Goal: Task Accomplishment & Management: Complete application form

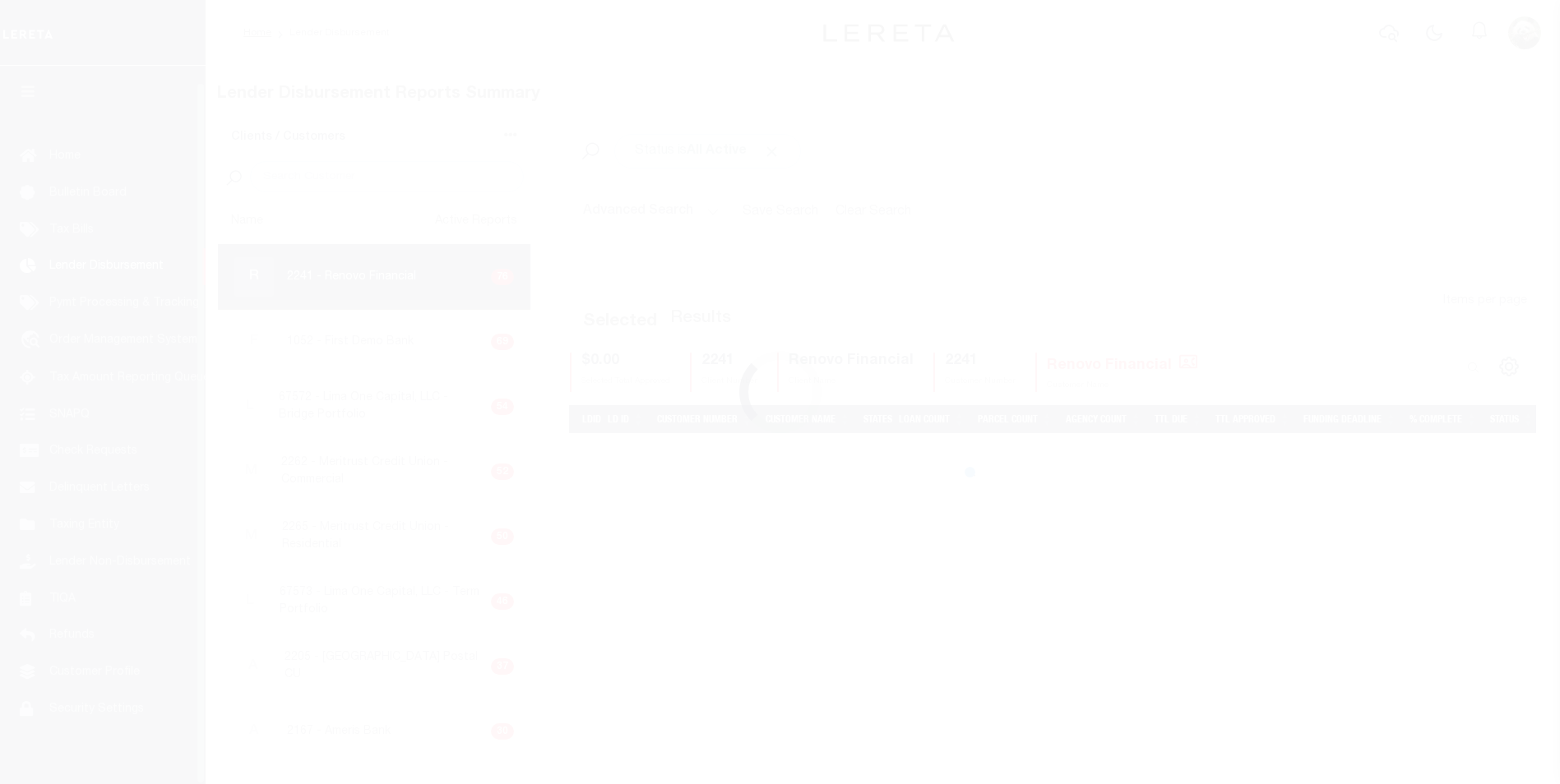
scroll to position [16, 0]
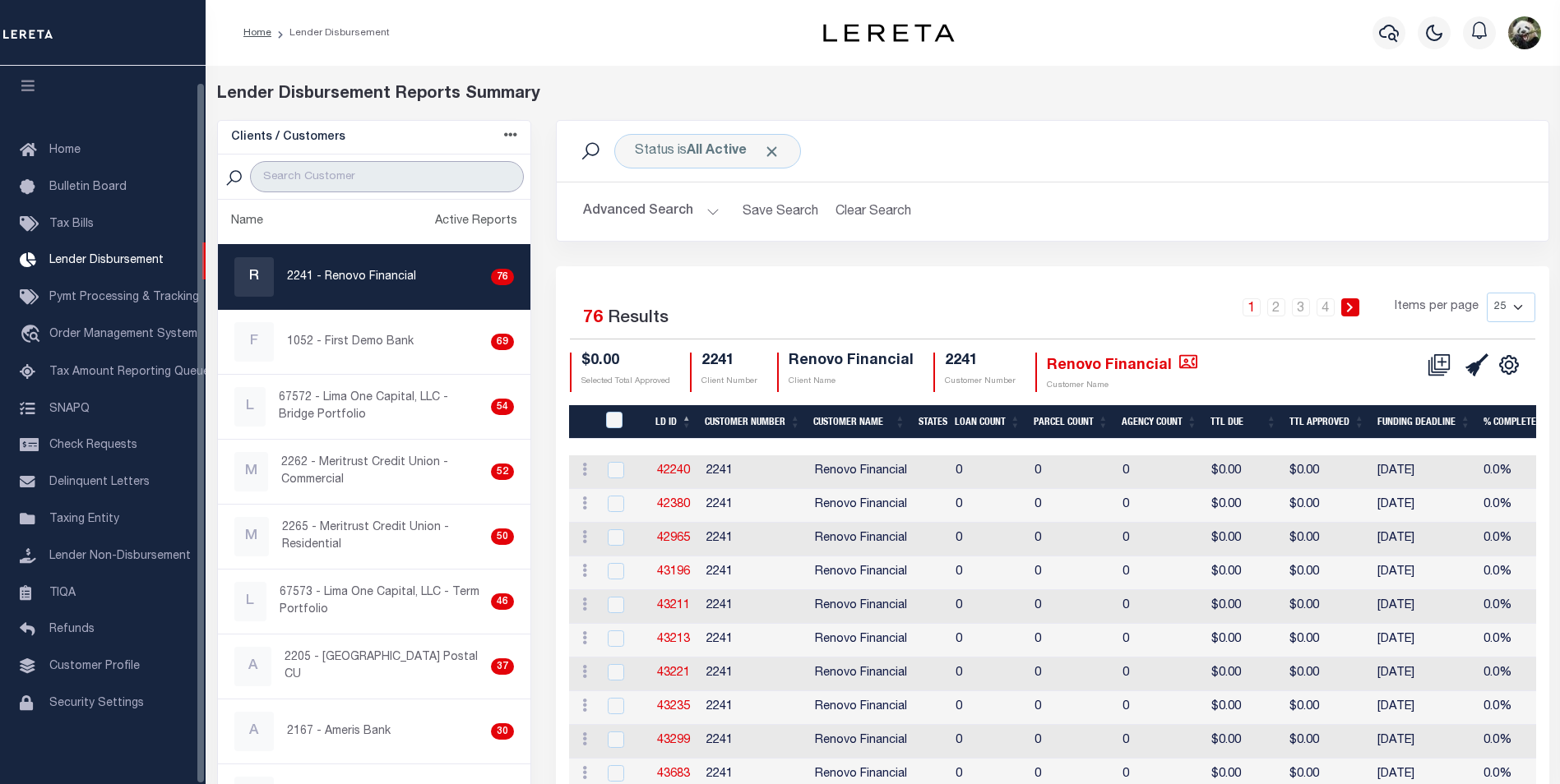
click at [335, 177] on input "search" at bounding box center [387, 176] width 274 height 31
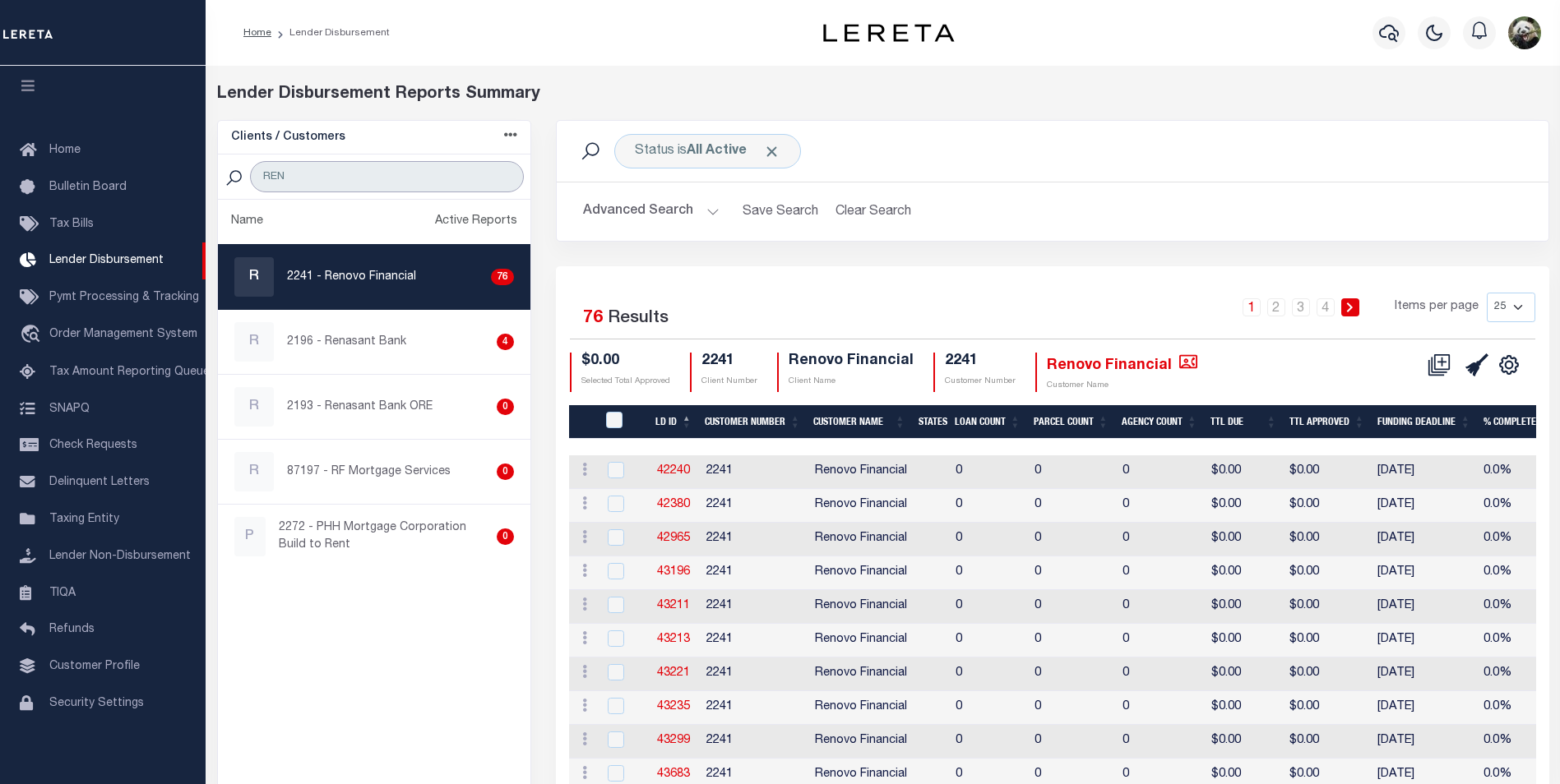
type input "RENOVO"
click at [1333, 310] on link "4" at bounding box center [1325, 307] width 18 height 18
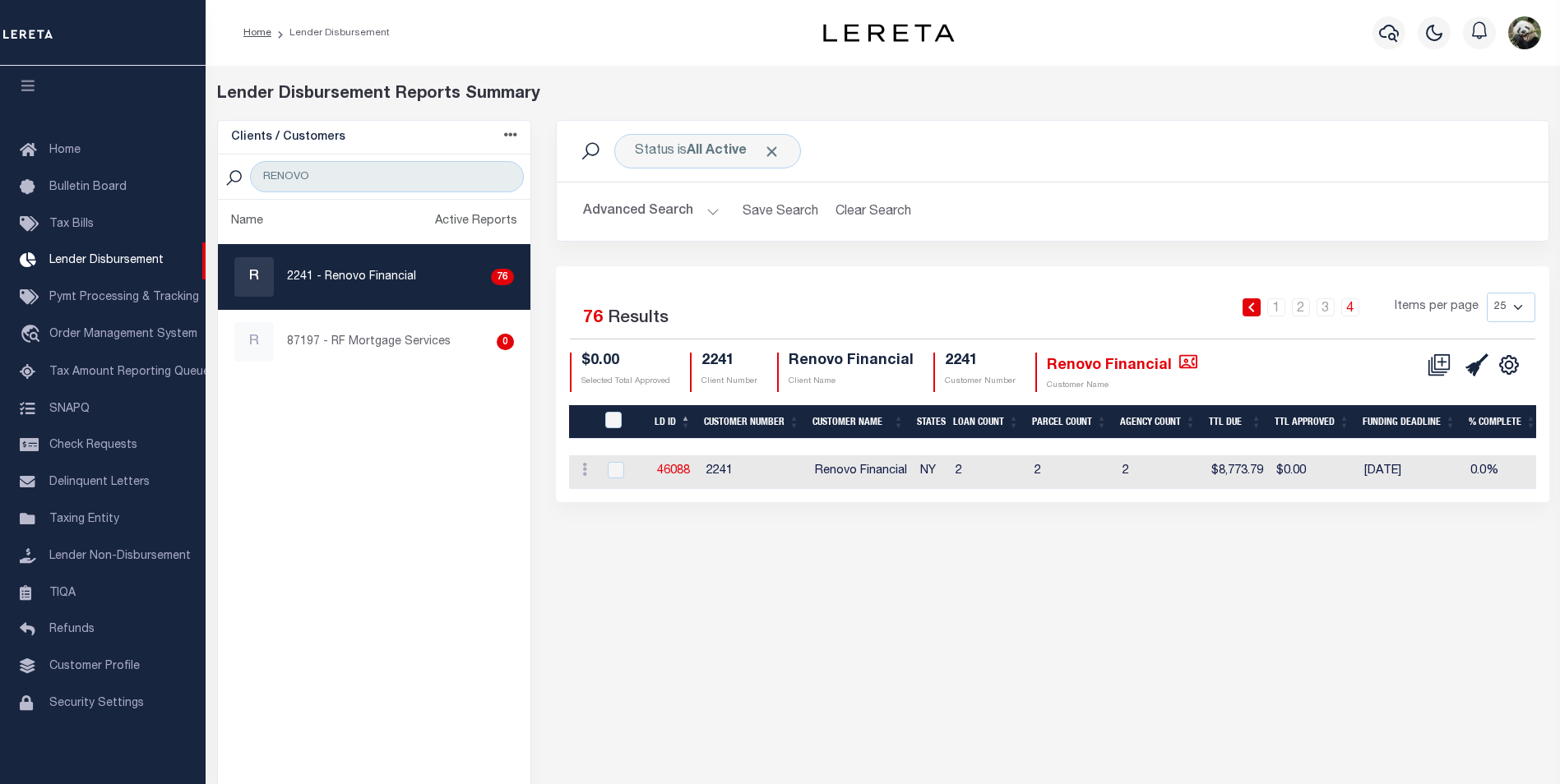
click at [1504, 312] on select "25 50 100 200" at bounding box center [1511, 307] width 48 height 30
select select "200"
click at [1487, 293] on select "25 50 100 200" at bounding box center [1511, 307] width 48 height 30
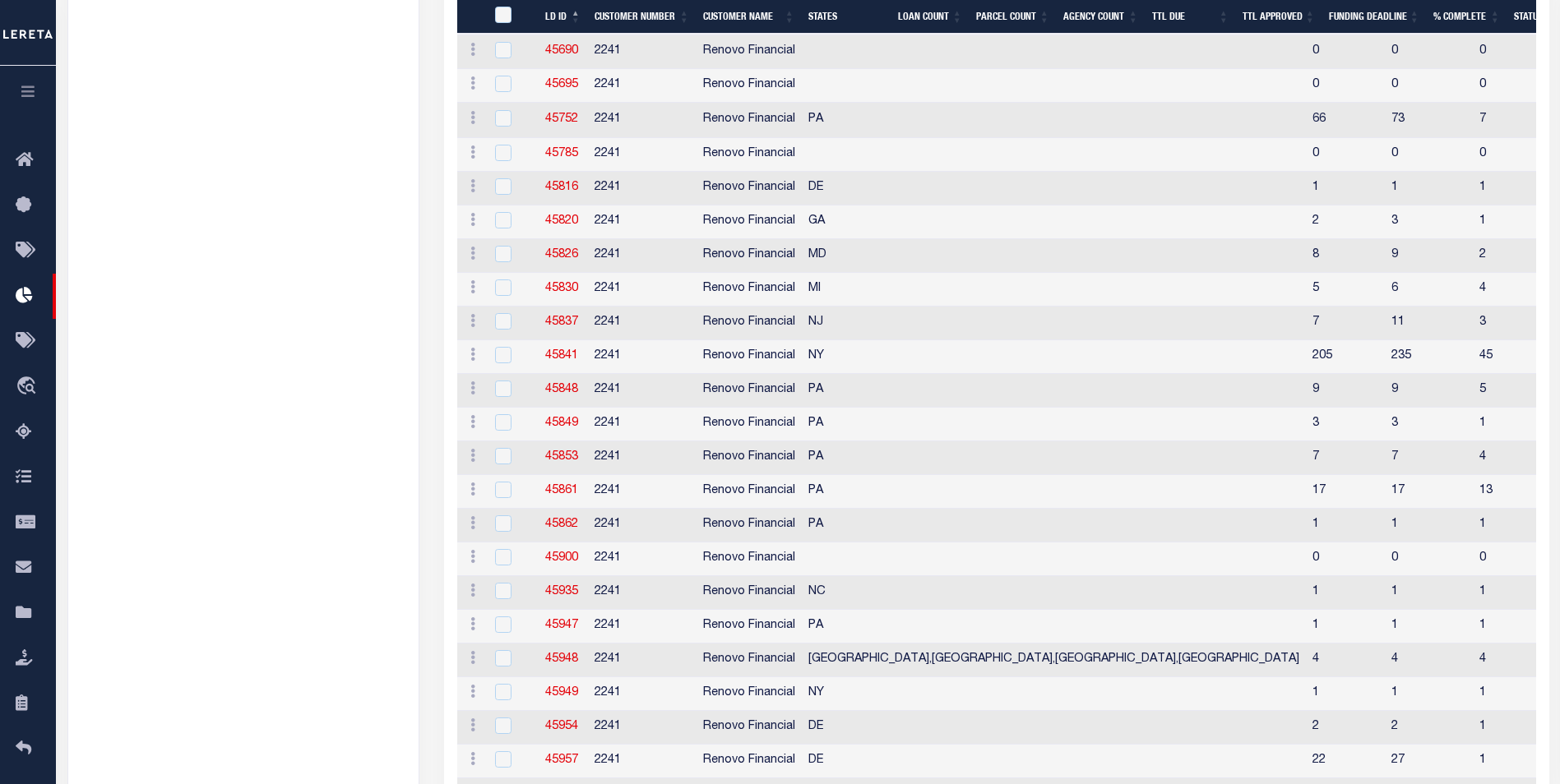
scroll to position [1069, 0]
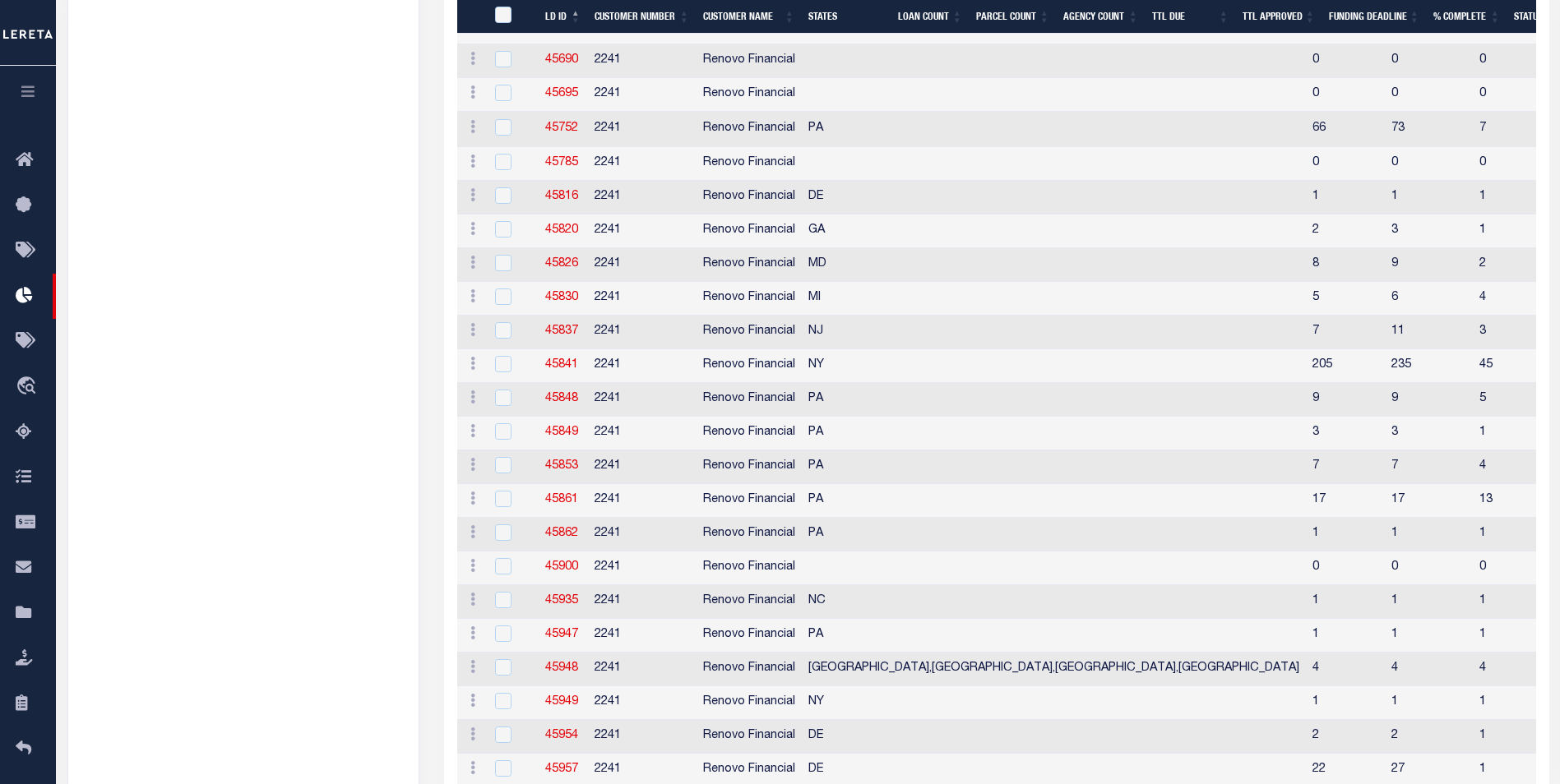
click at [245, 89] on ul "Name Active Reports R 2241 - Renovo Financial 76 R 87197 - RF Mortgage Services…" at bounding box center [243, 523] width 350 height 2783
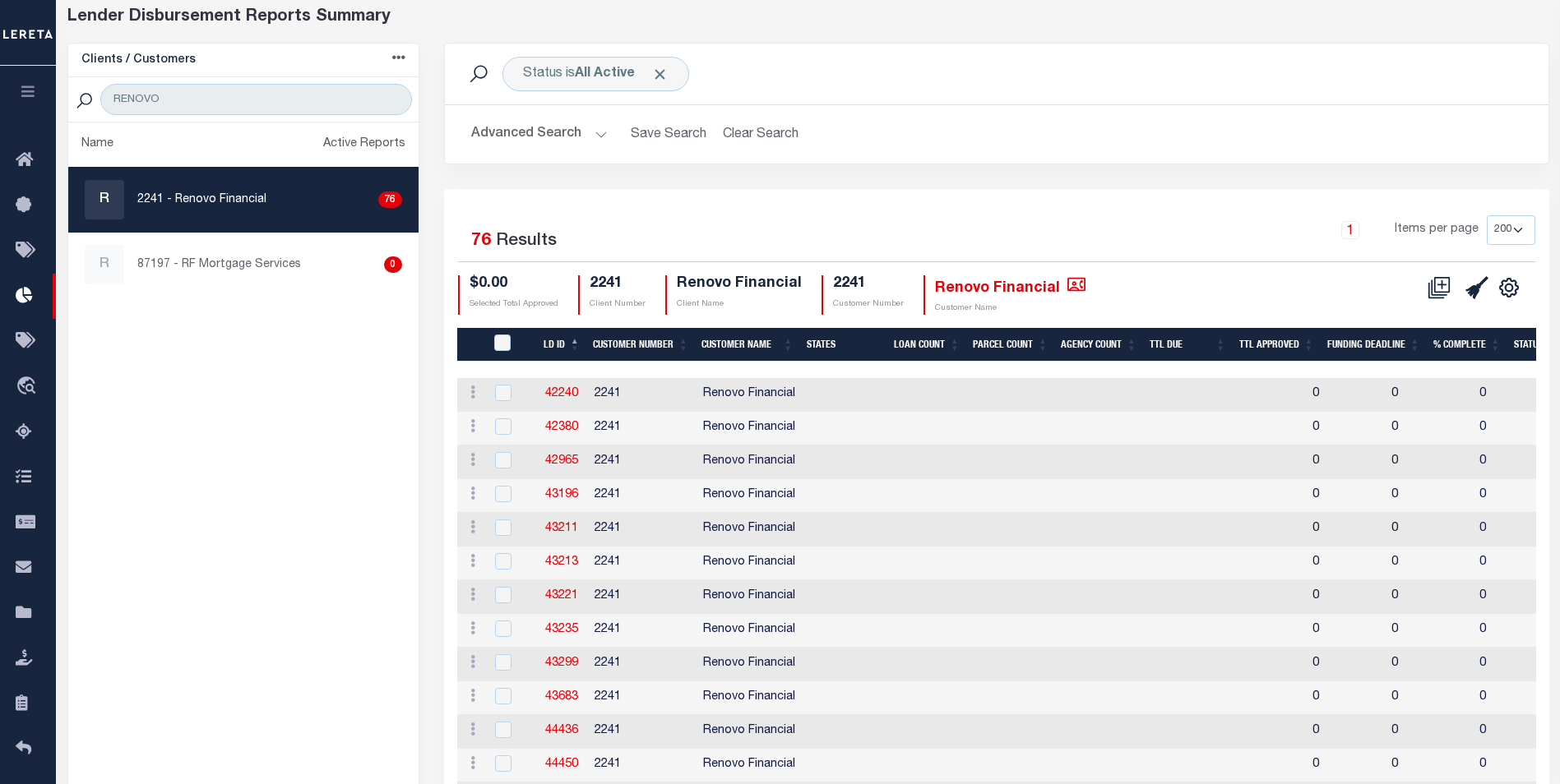
scroll to position [82, 0]
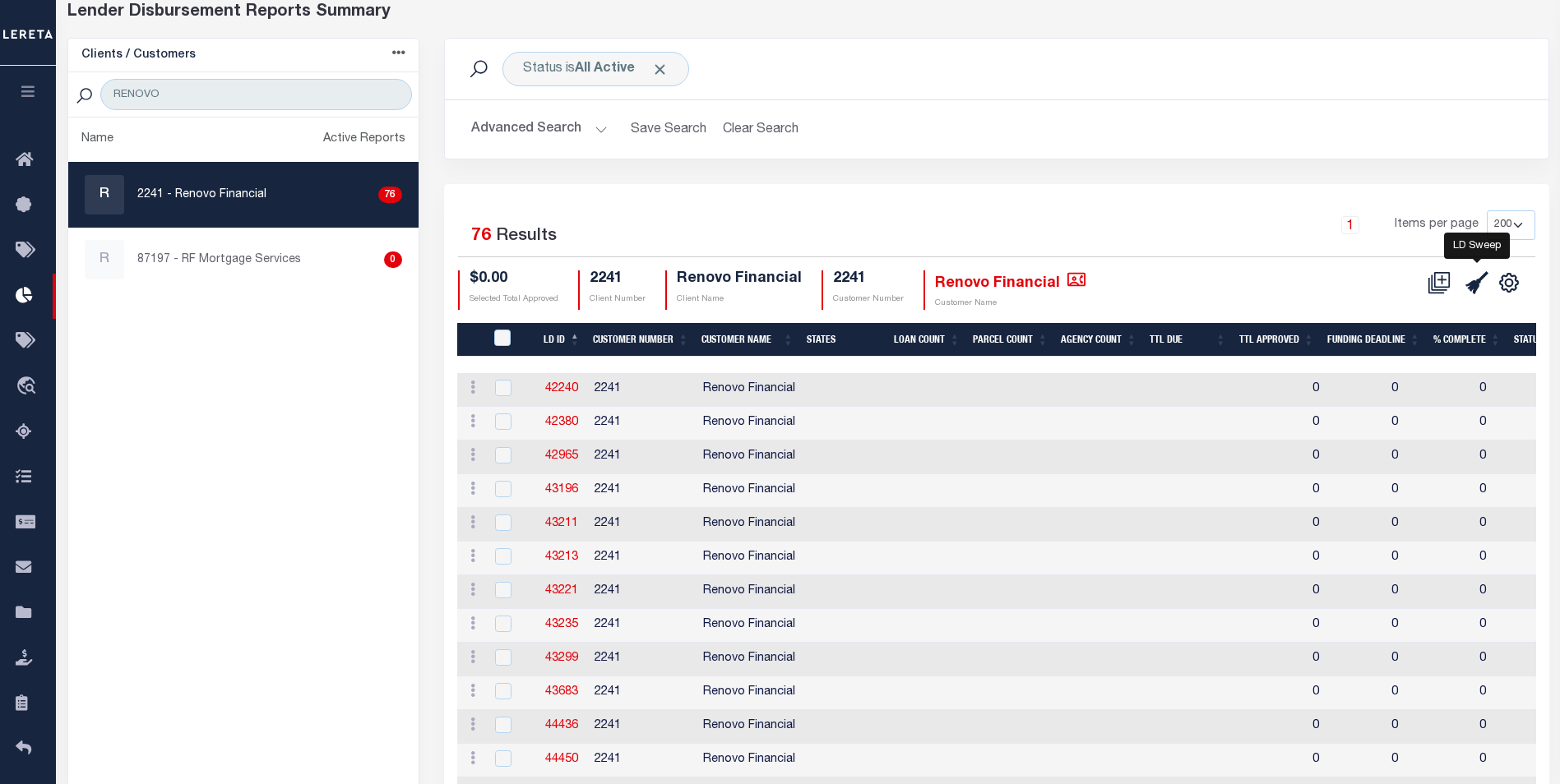
click at [1472, 278] on icon at bounding box center [1477, 283] width 23 height 23
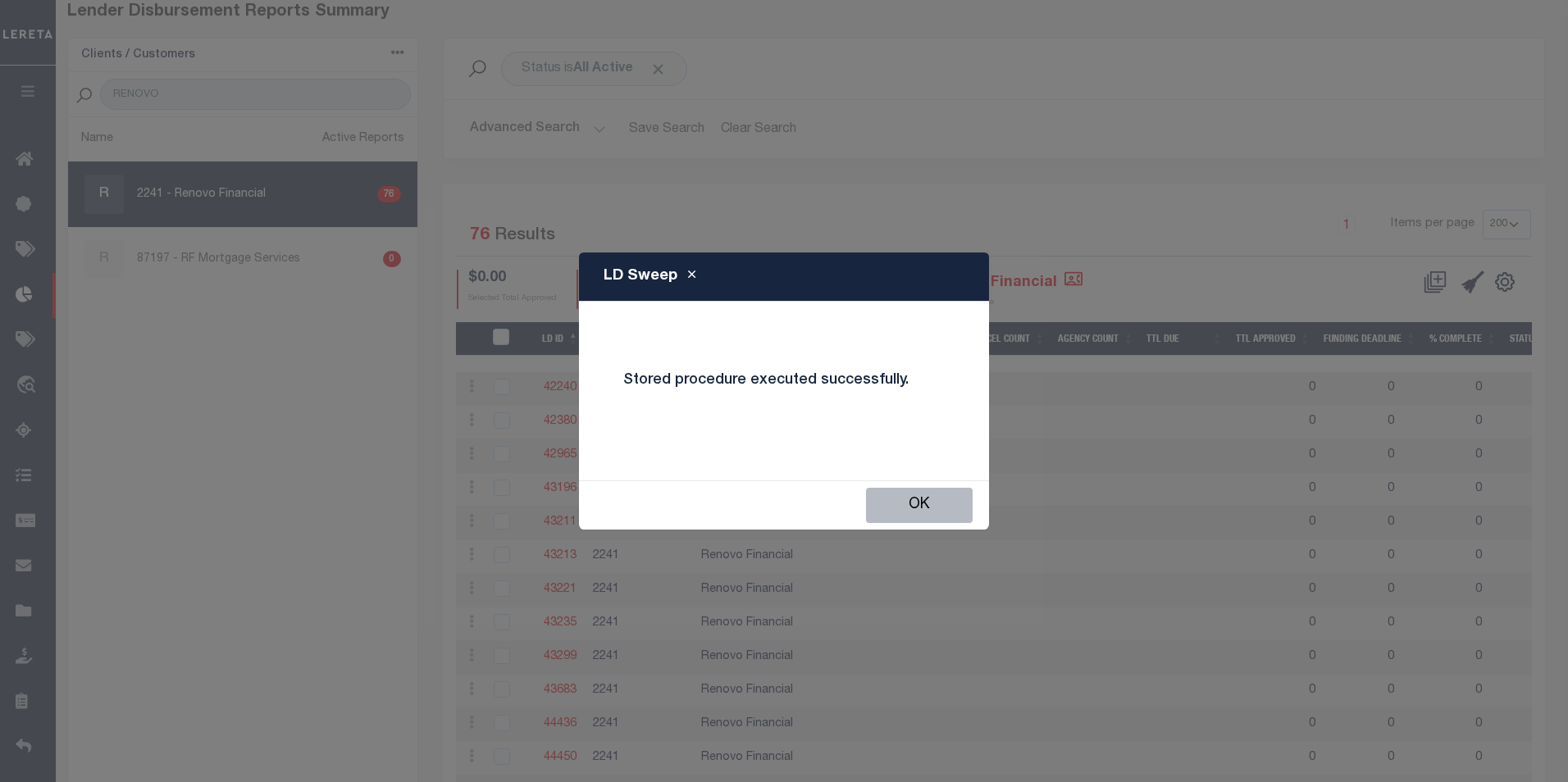
click at [897, 503] on button "OK" at bounding box center [919, 504] width 106 height 35
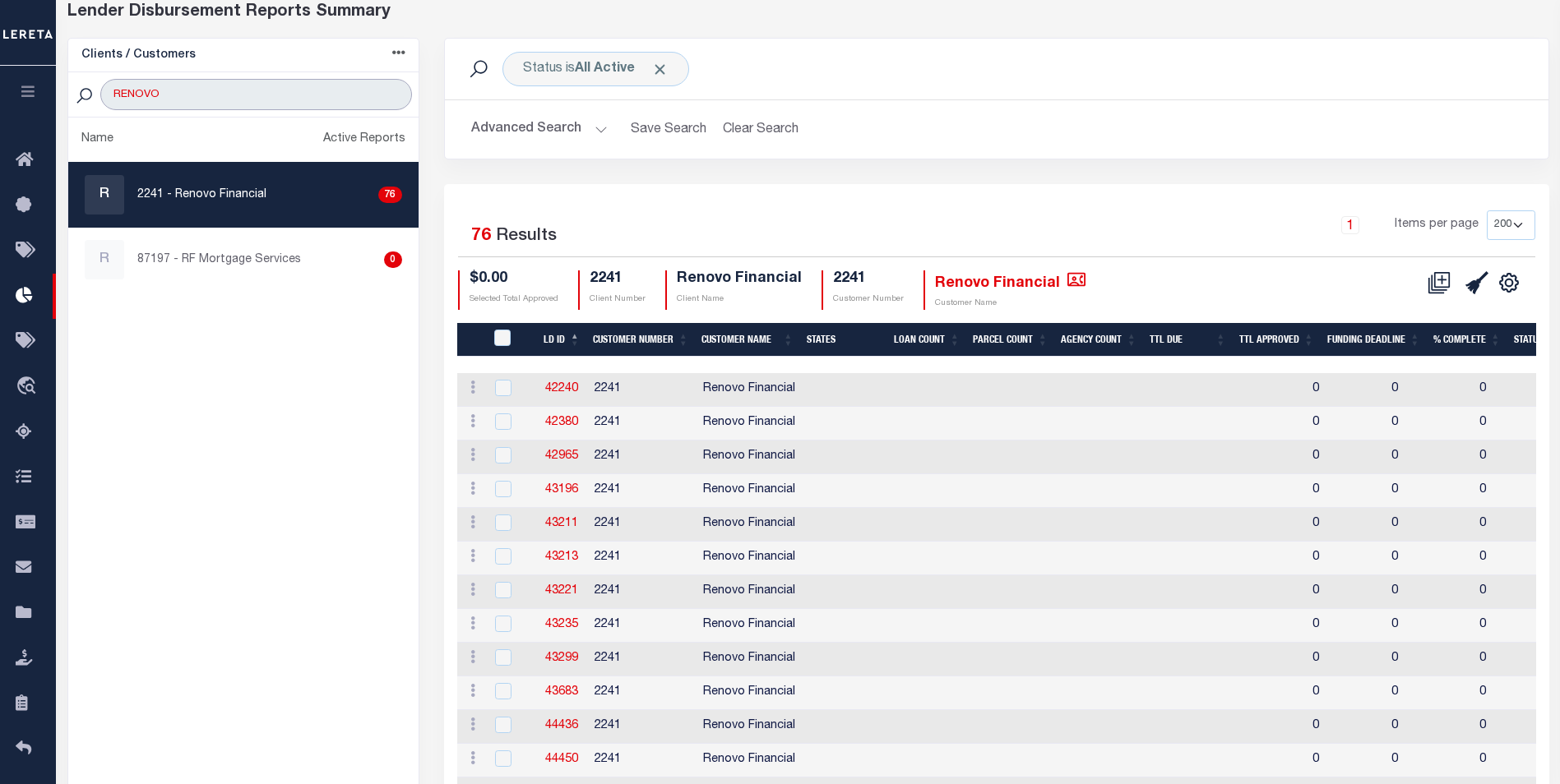
click at [180, 104] on input "RENOVO" at bounding box center [255, 94] width 311 height 31
click at [180, 102] on input "RENOVO" at bounding box center [255, 94] width 311 height 31
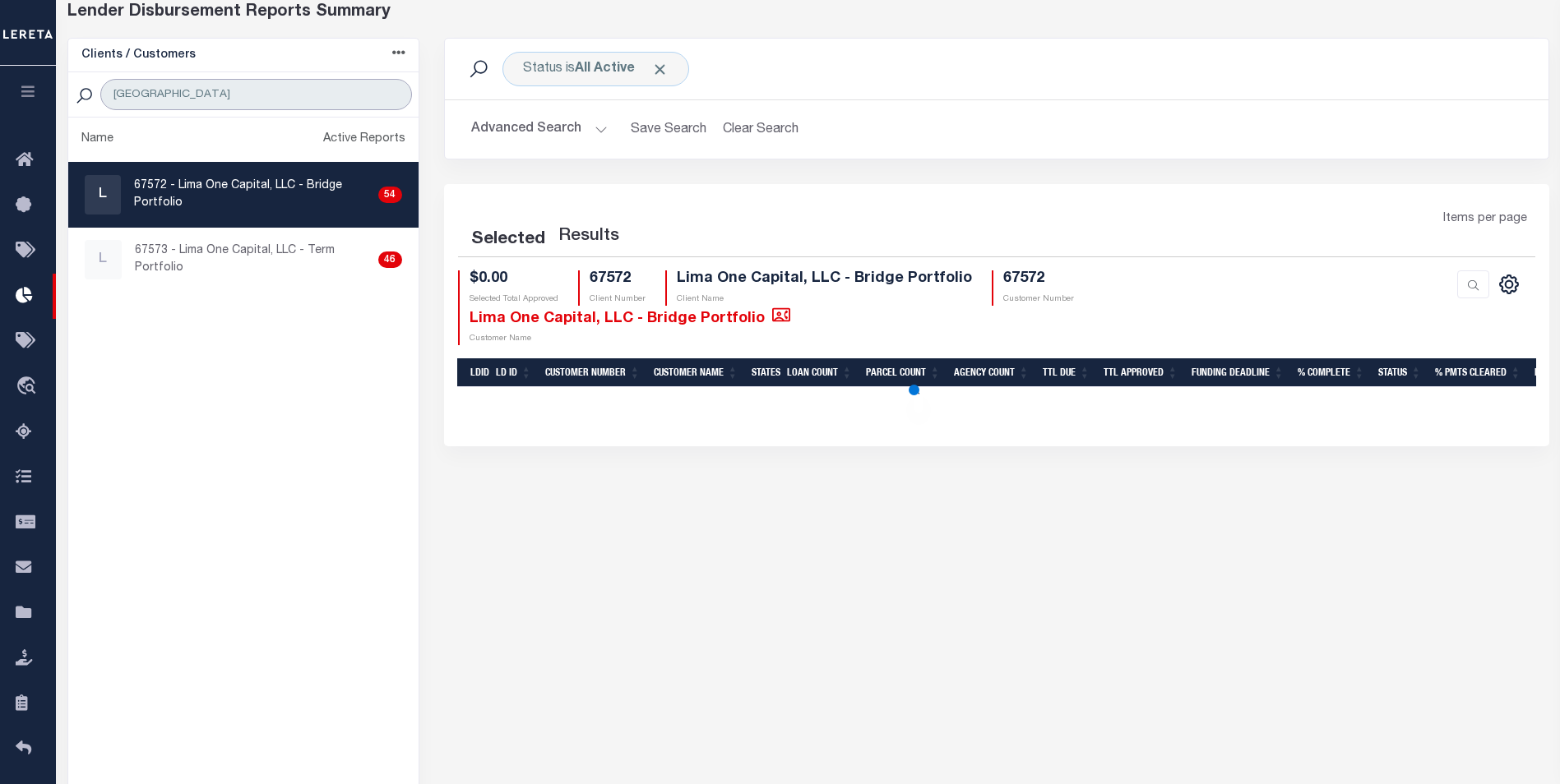
type input "LIMA"
click at [236, 186] on p "67572 - Lima One Capital, LLC - Bridge Portfolio" at bounding box center [253, 194] width 238 height 35
checkbox input "true"
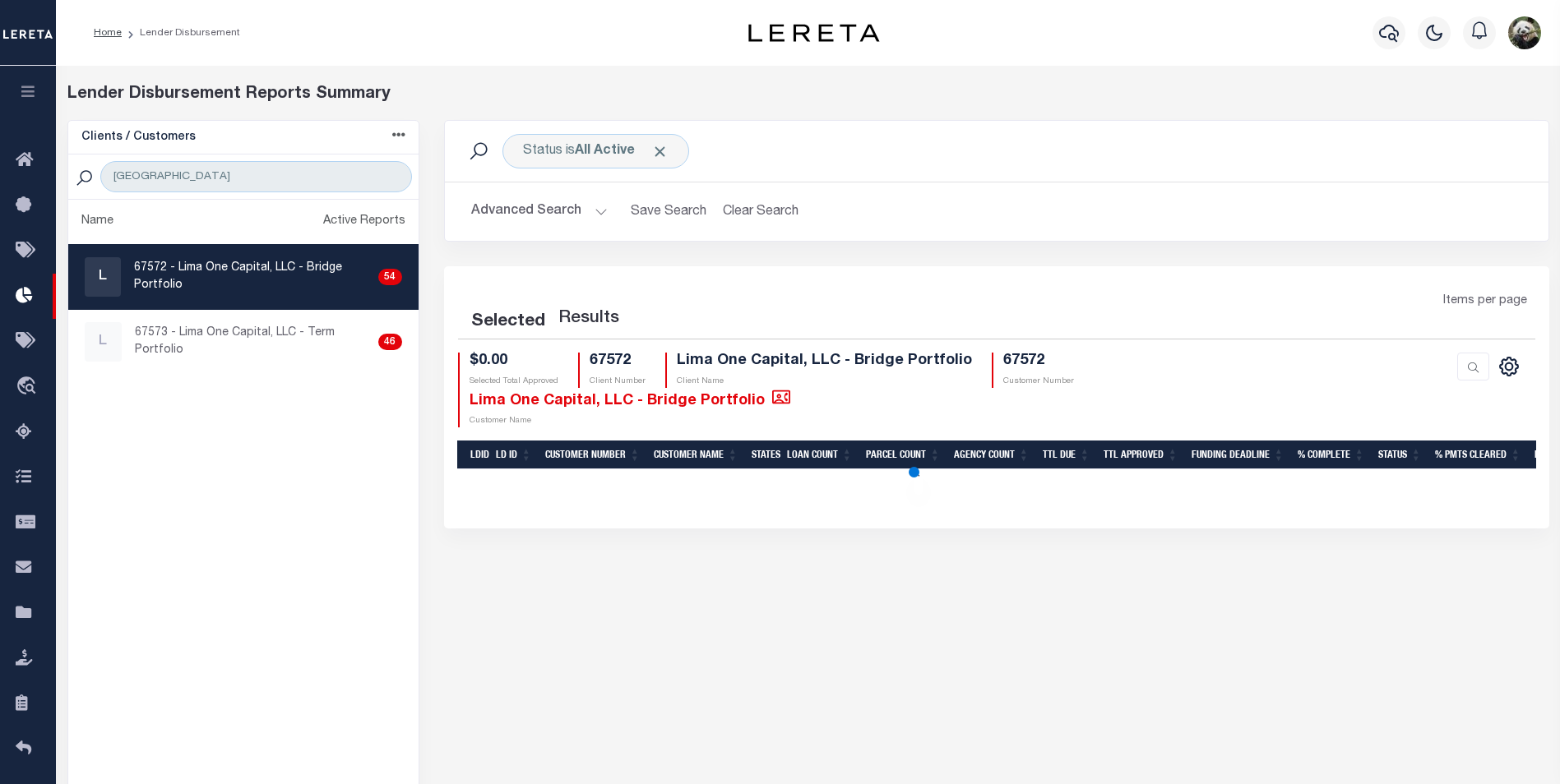
click at [246, 270] on p "67572 - Lima One Capital, LLC - Bridge Portfolio" at bounding box center [253, 277] width 238 height 35
select select "200"
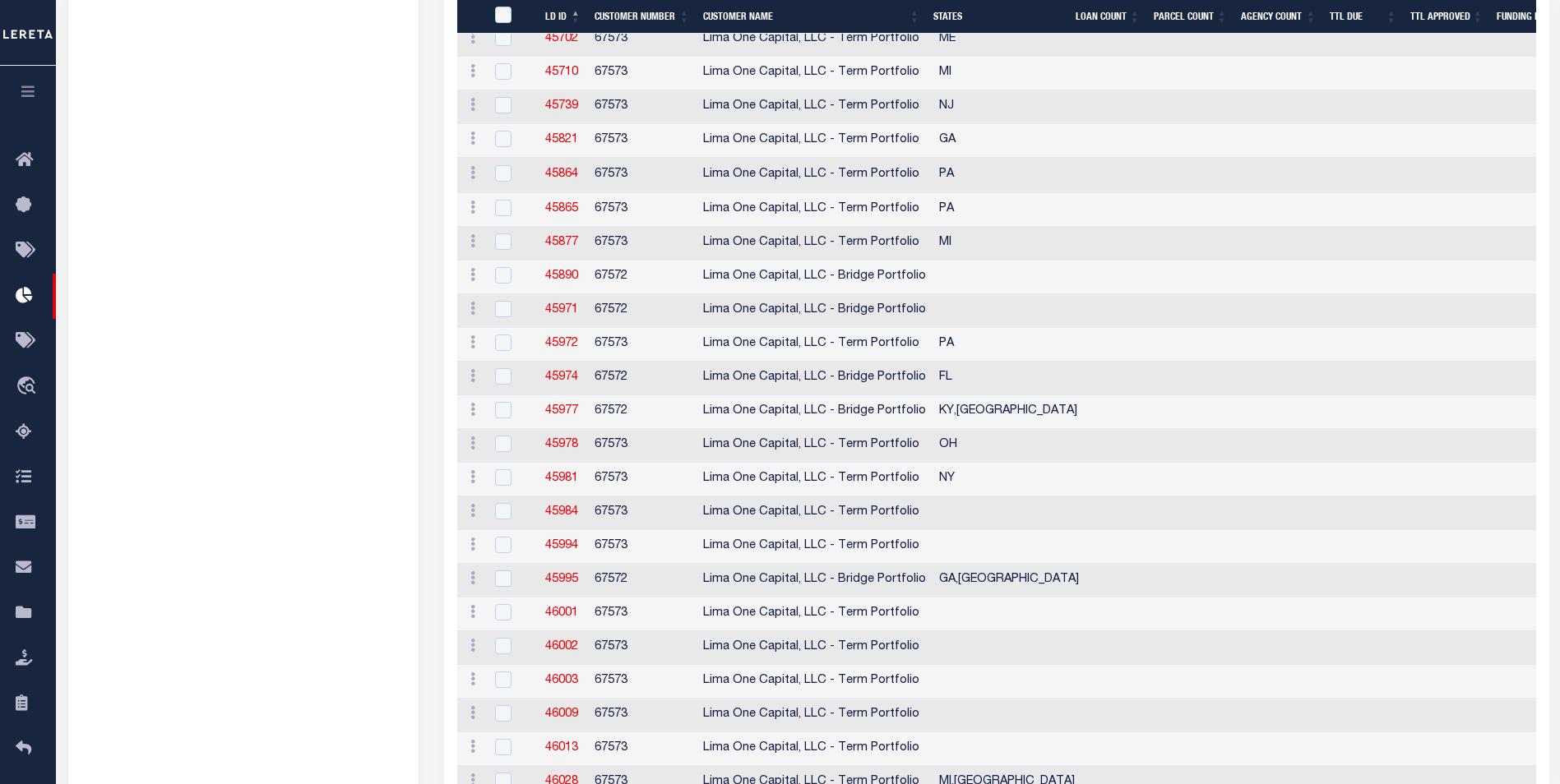
scroll to position [822, 0]
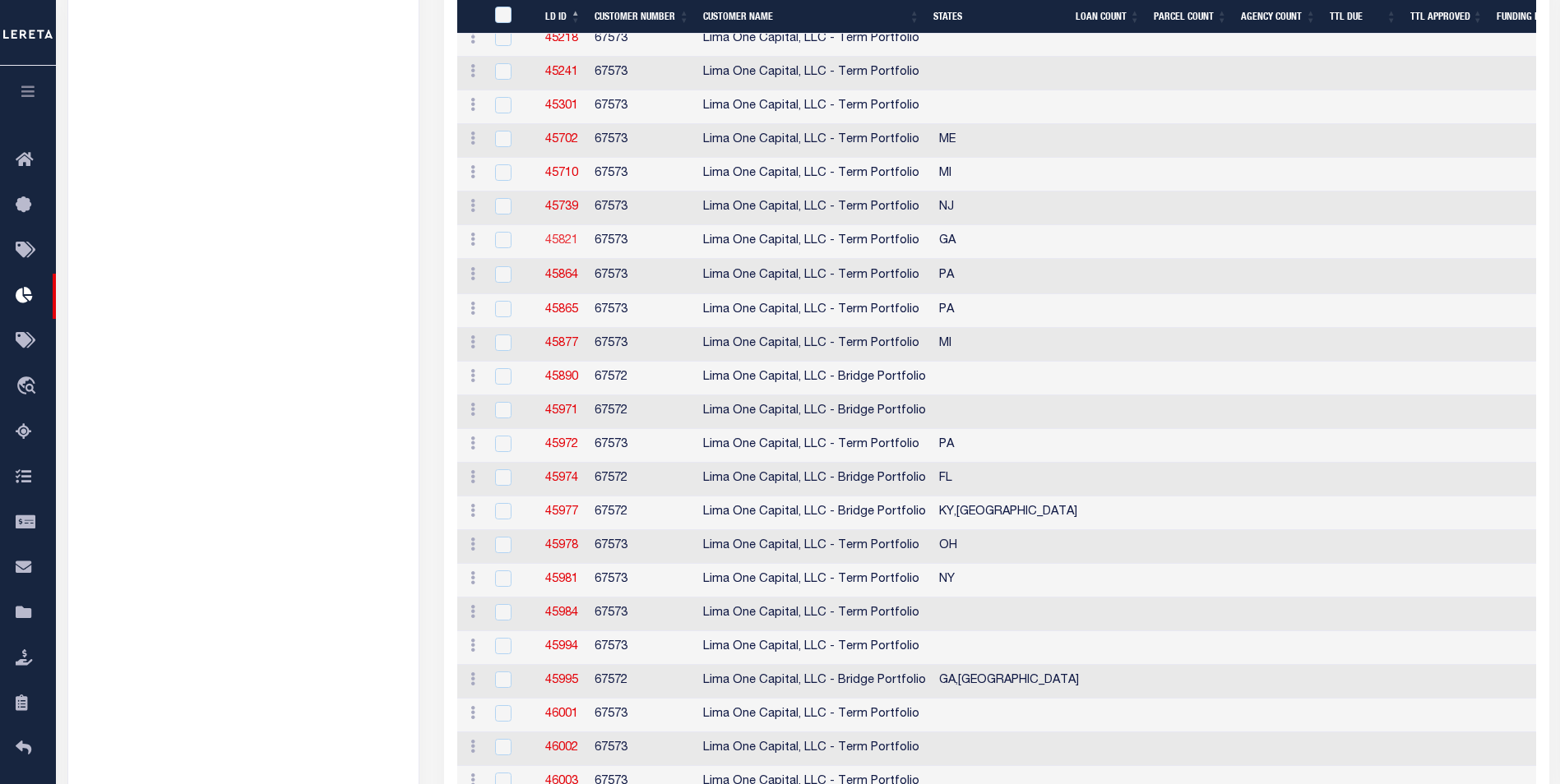
drag, startPoint x: 569, startPoint y: 230, endPoint x: 557, endPoint y: 241, distance: 16.3
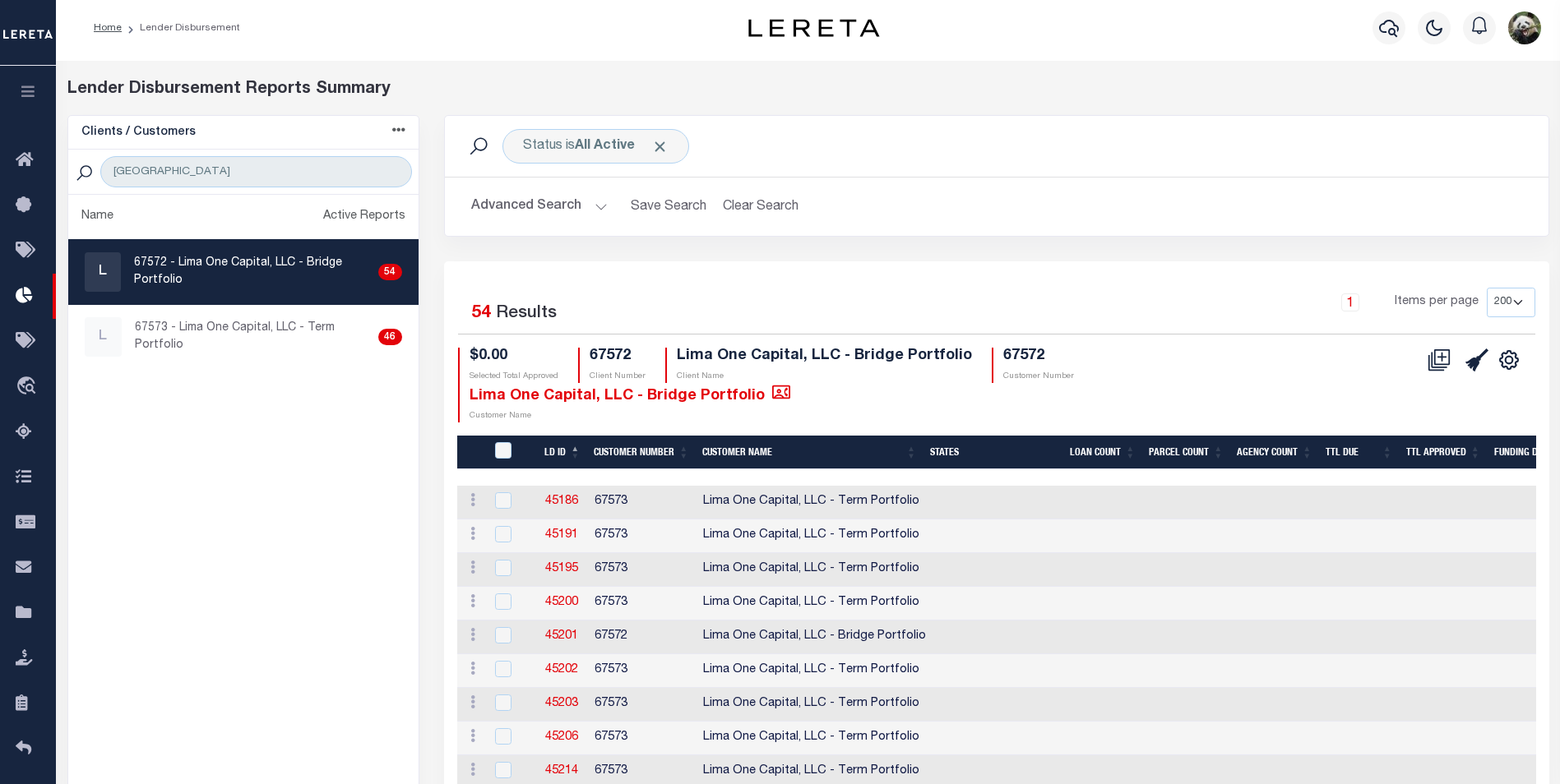
scroll to position [0, 0]
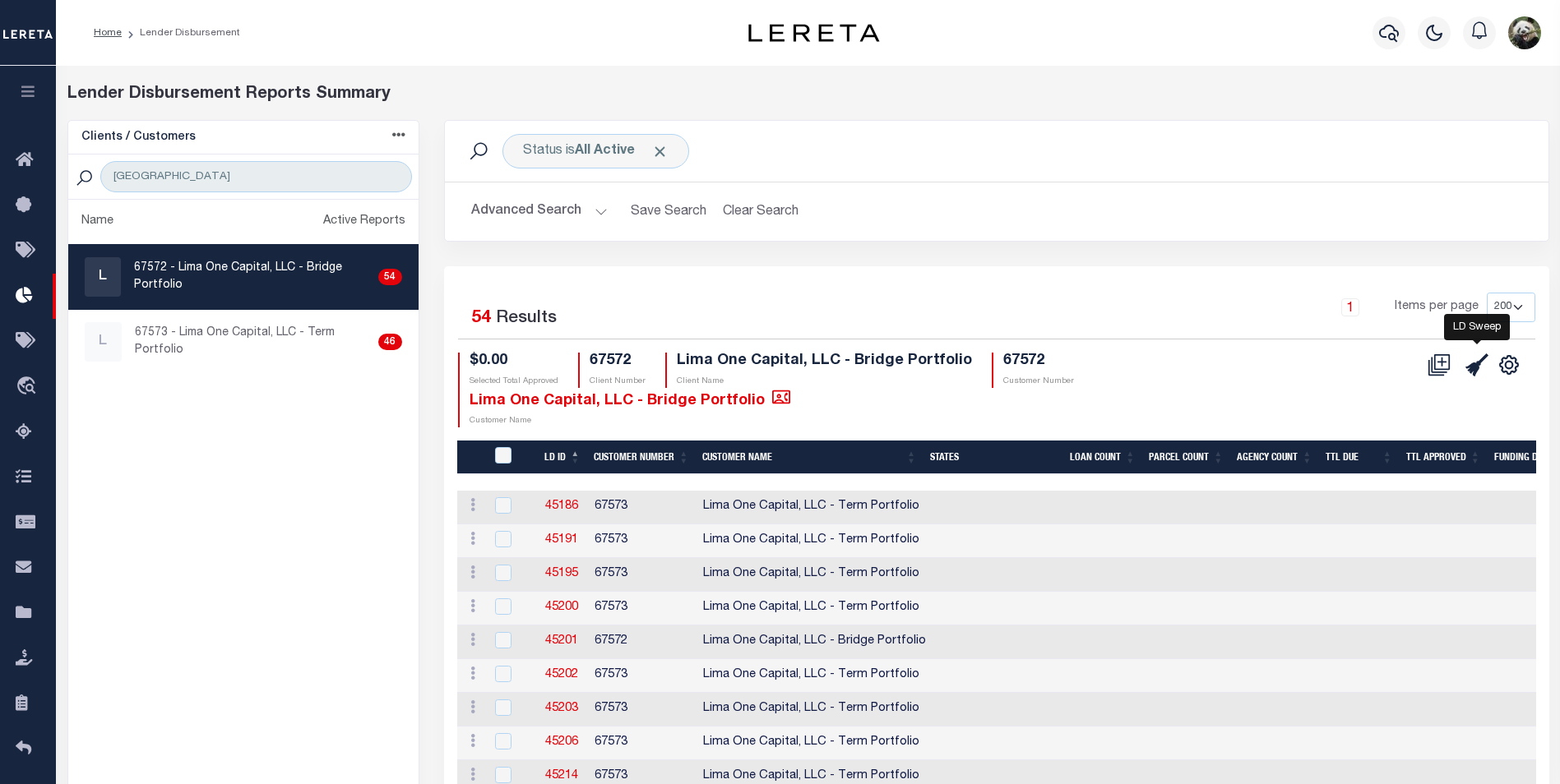
click at [1477, 367] on icon at bounding box center [1477, 365] width 23 height 23
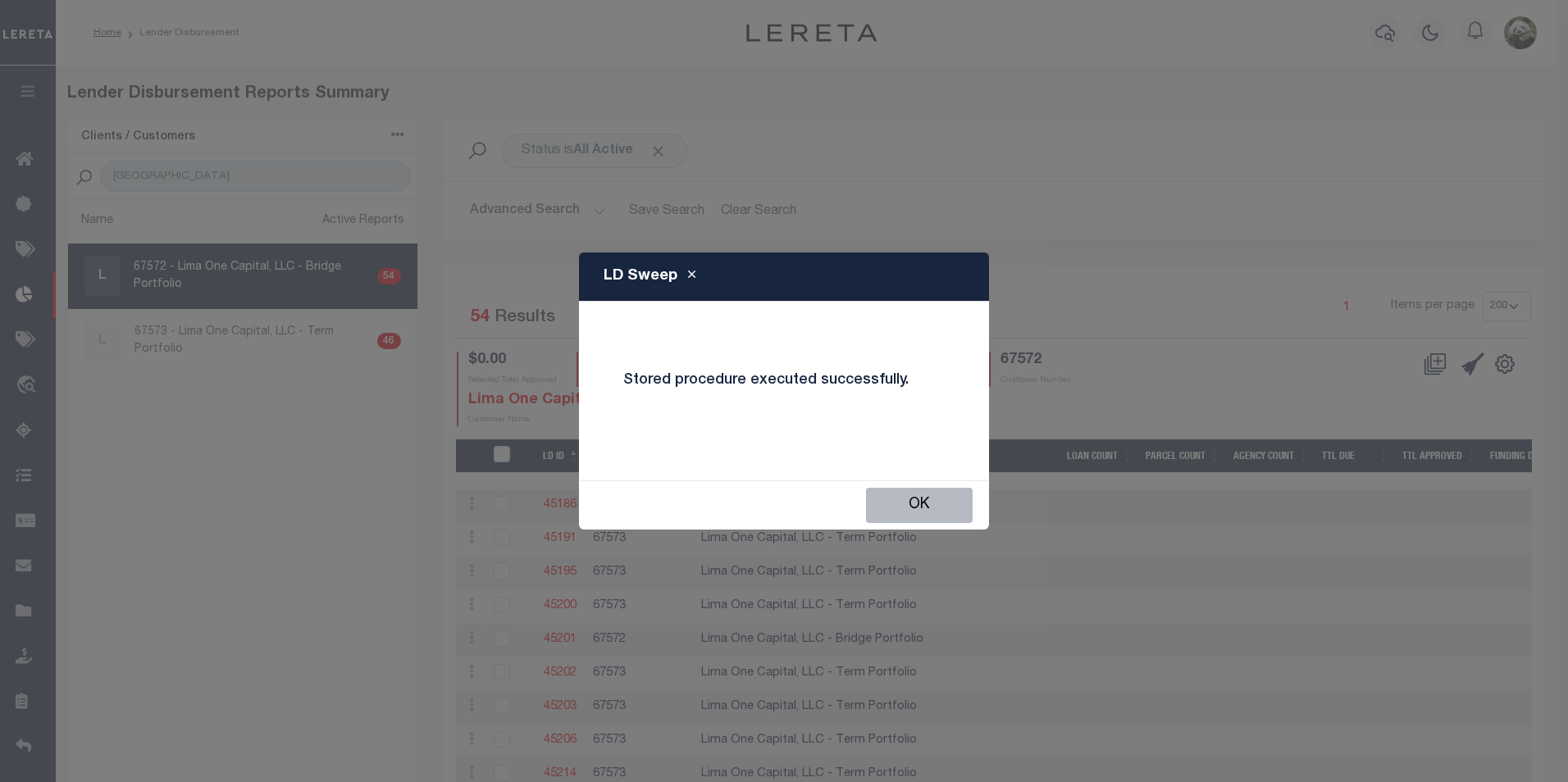
drag, startPoint x: 909, startPoint y: 517, endPoint x: 908, endPoint y: 452, distance: 65.0
click at [909, 514] on button "OK" at bounding box center [919, 504] width 106 height 35
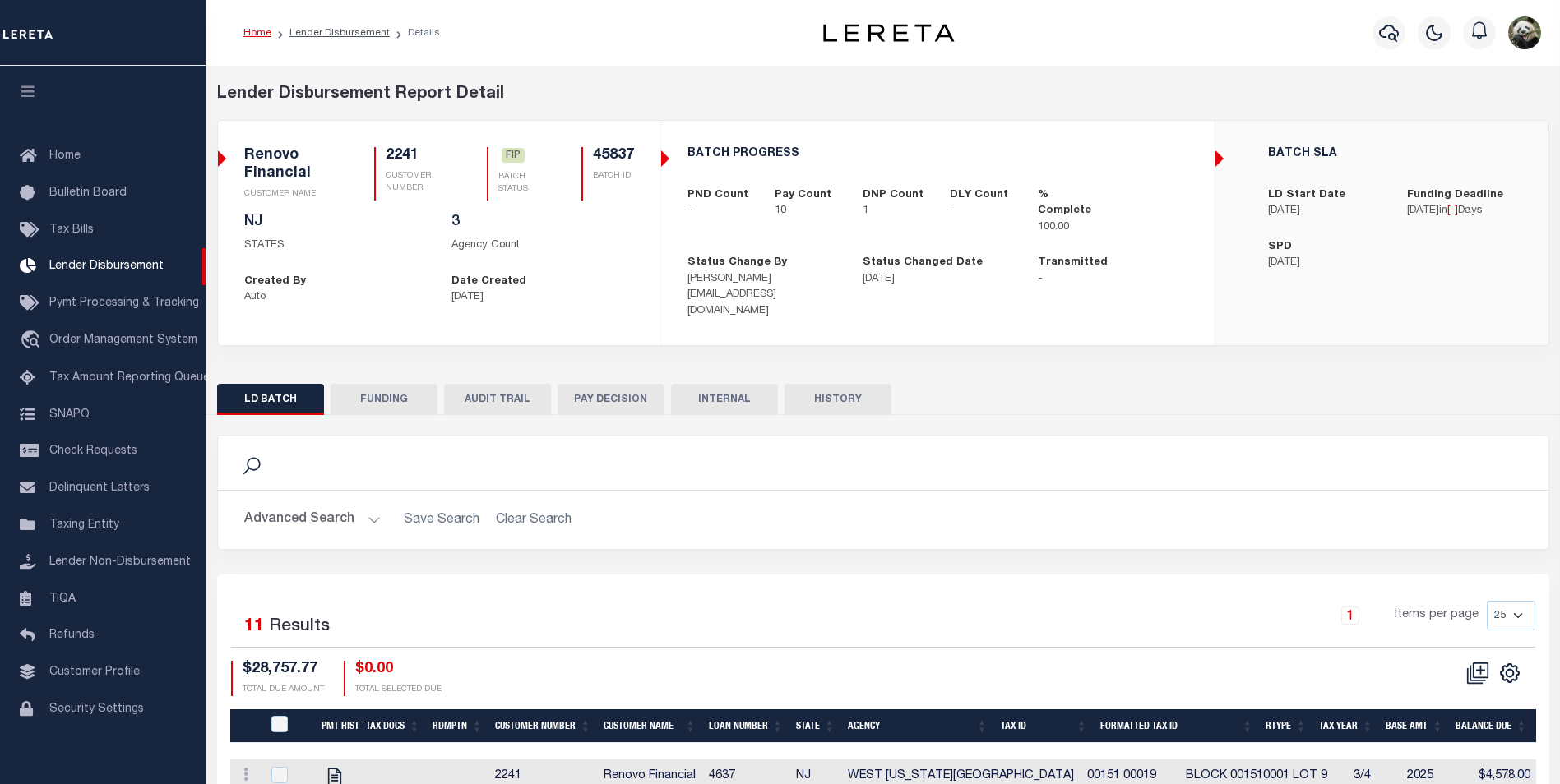
scroll to position [16, 0]
click at [391, 384] on button "FUNDING" at bounding box center [383, 399] width 107 height 31
type input "$26,355.64"
type input "$0"
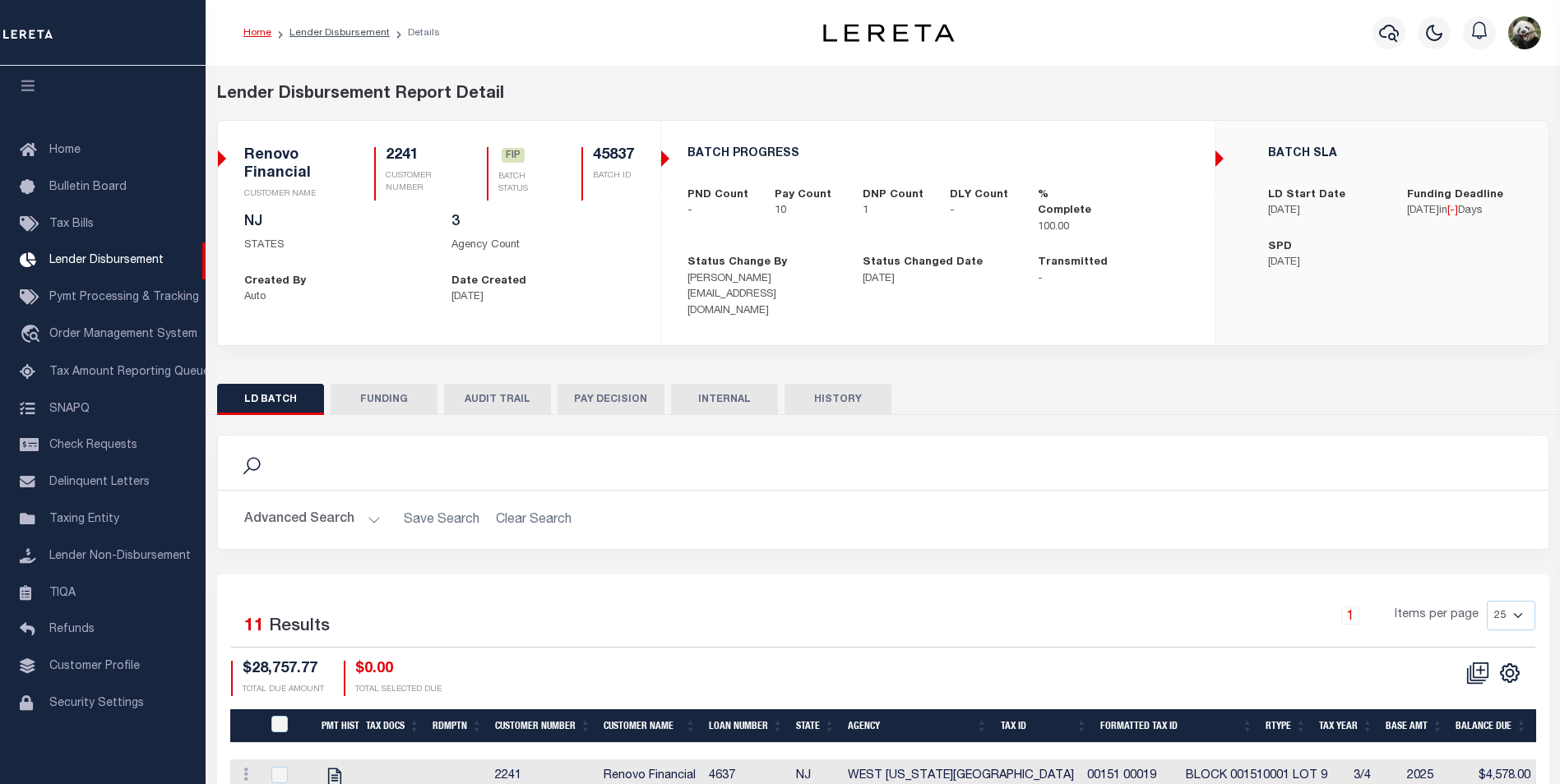
type input "[DATE]"
select select "100"
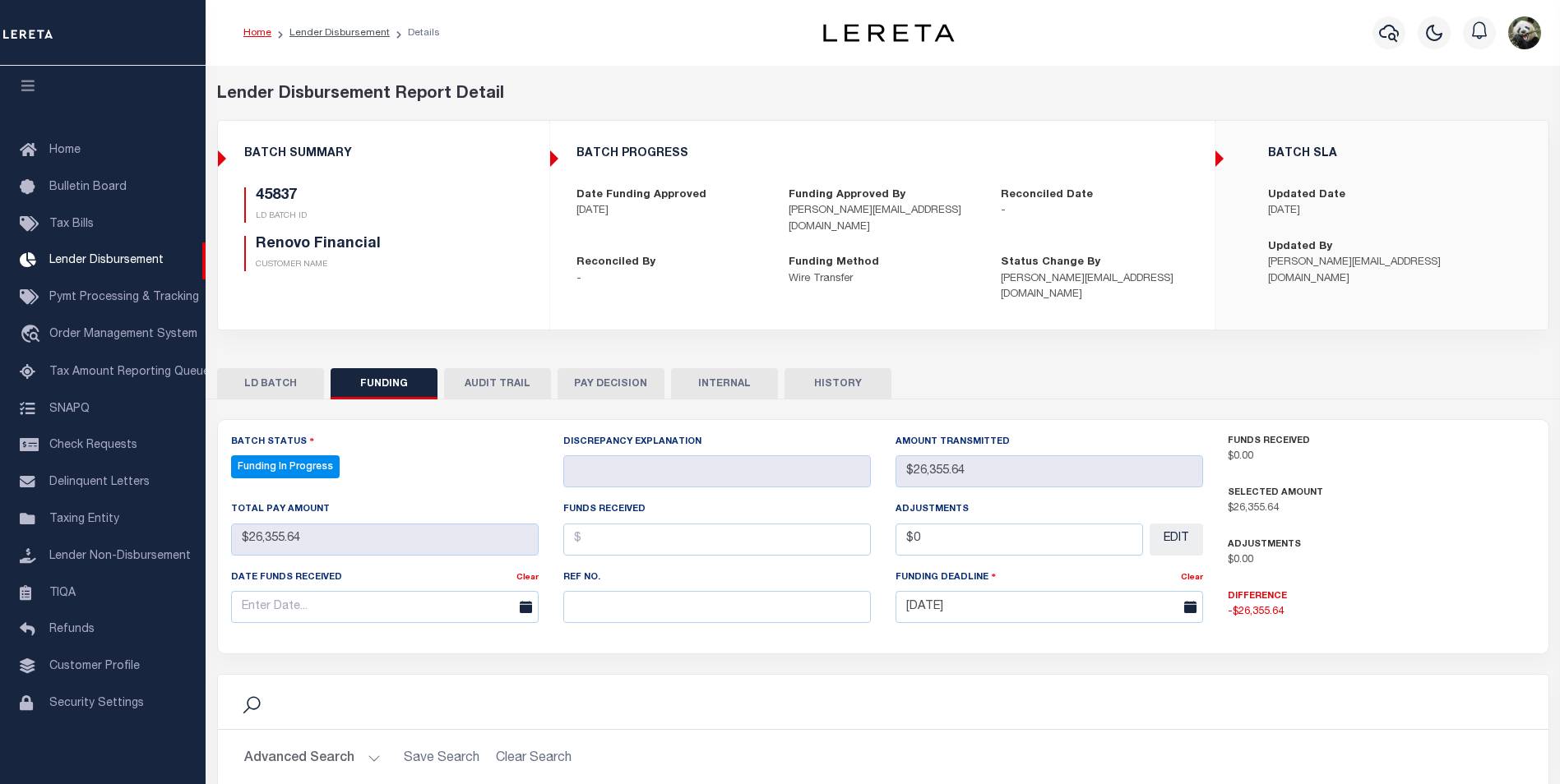
select select "100"
click at [620, 600] on input "text" at bounding box center [716, 607] width 307 height 32
paste input "20250908MMQFMP2700337609081555FT03"
type input "20250908MMQFMP2700337609081555FT03"
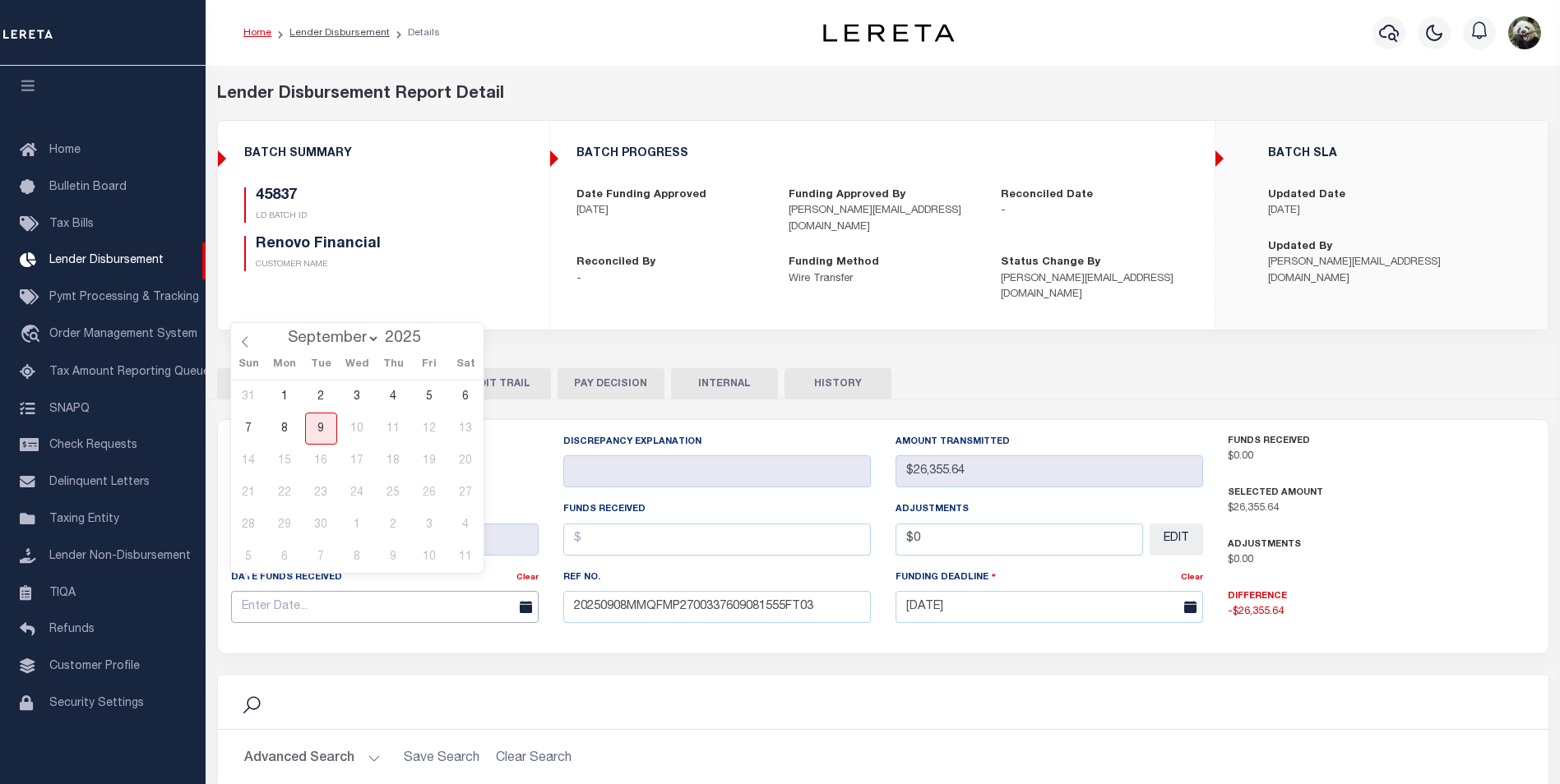
click at [319, 591] on input "text" at bounding box center [384, 607] width 307 height 32
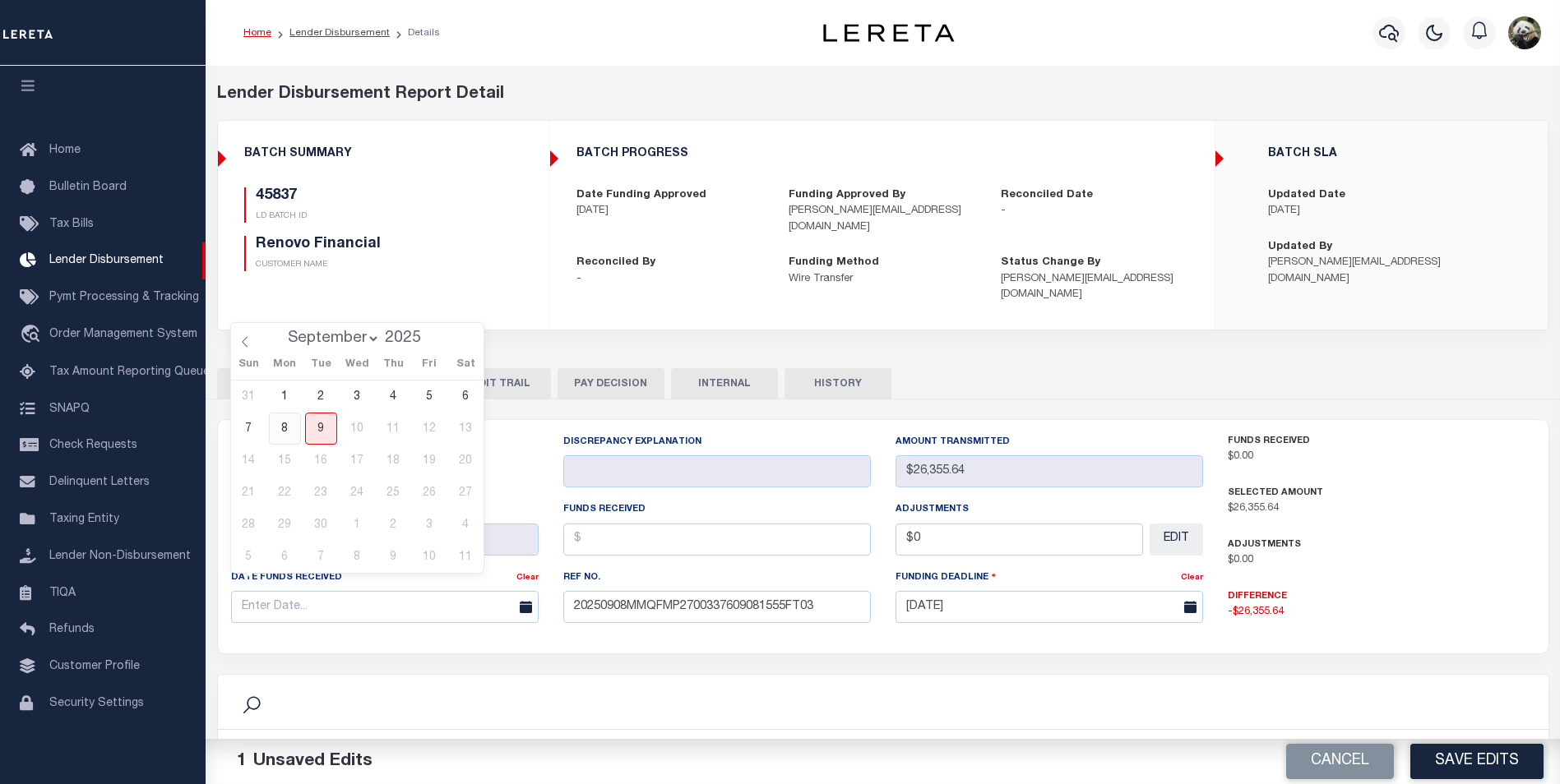
click at [284, 427] on span "8" at bounding box center [285, 429] width 32 height 32
type input "[DATE]"
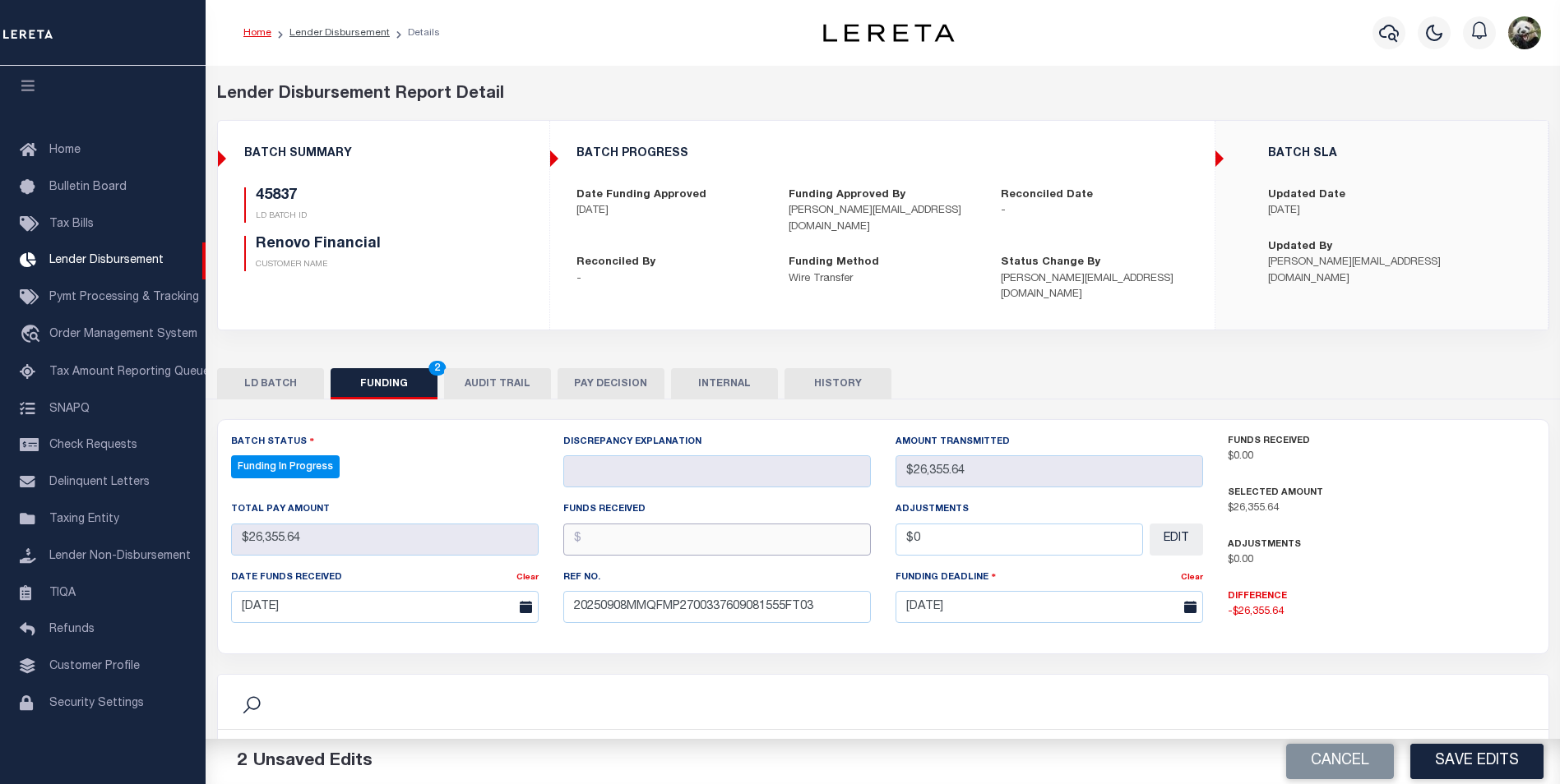
drag, startPoint x: 639, startPoint y: 530, endPoint x: 656, endPoint y: 535, distance: 17.7
click at [656, 535] on input "text" at bounding box center [716, 540] width 307 height 32
type input "$26,355.64"
click at [1484, 769] on button "Save Edits" at bounding box center [1477, 761] width 133 height 35
select select "100"
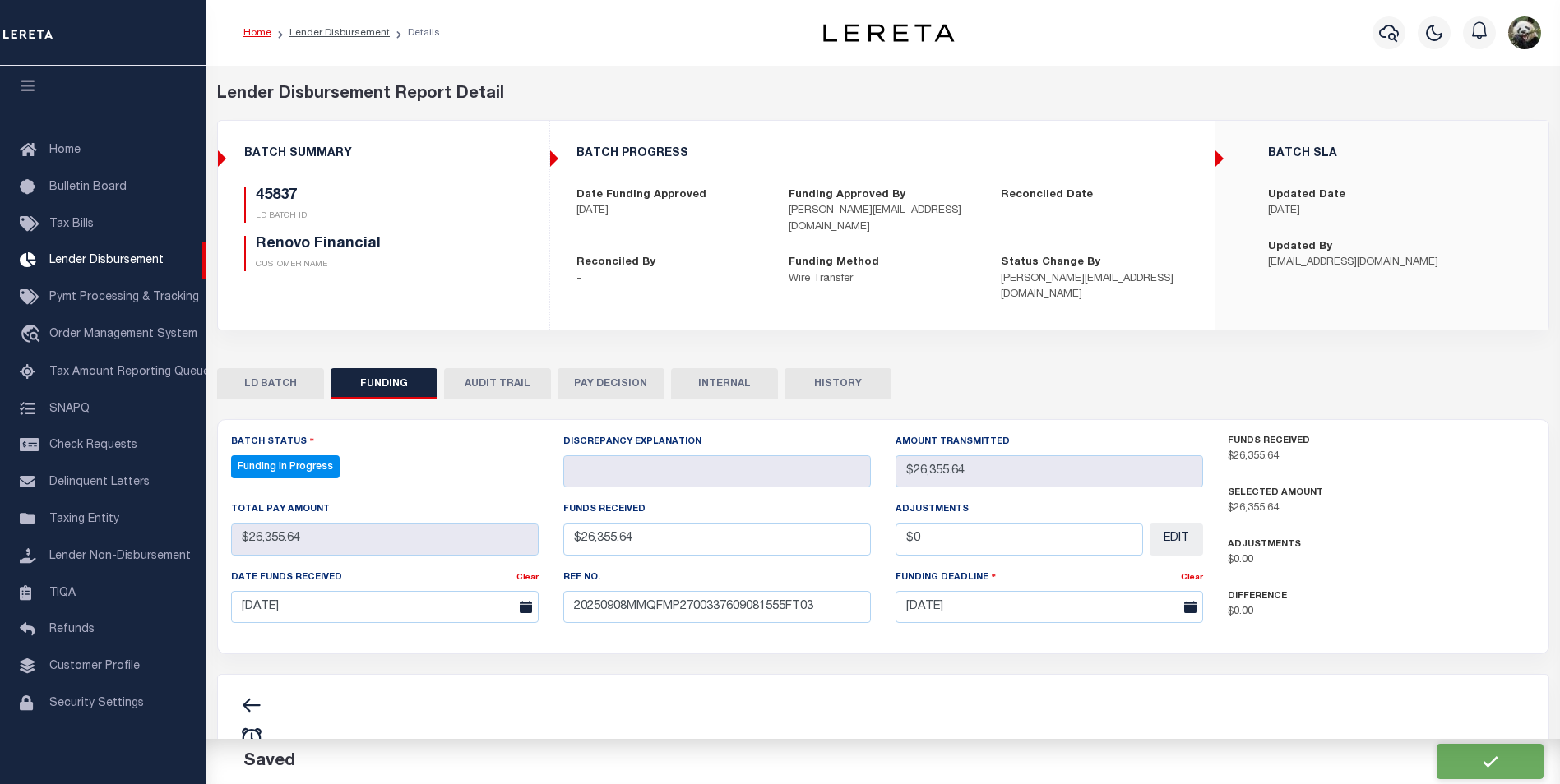
type input "$26,355.64"
type input "$0"
select select "100"
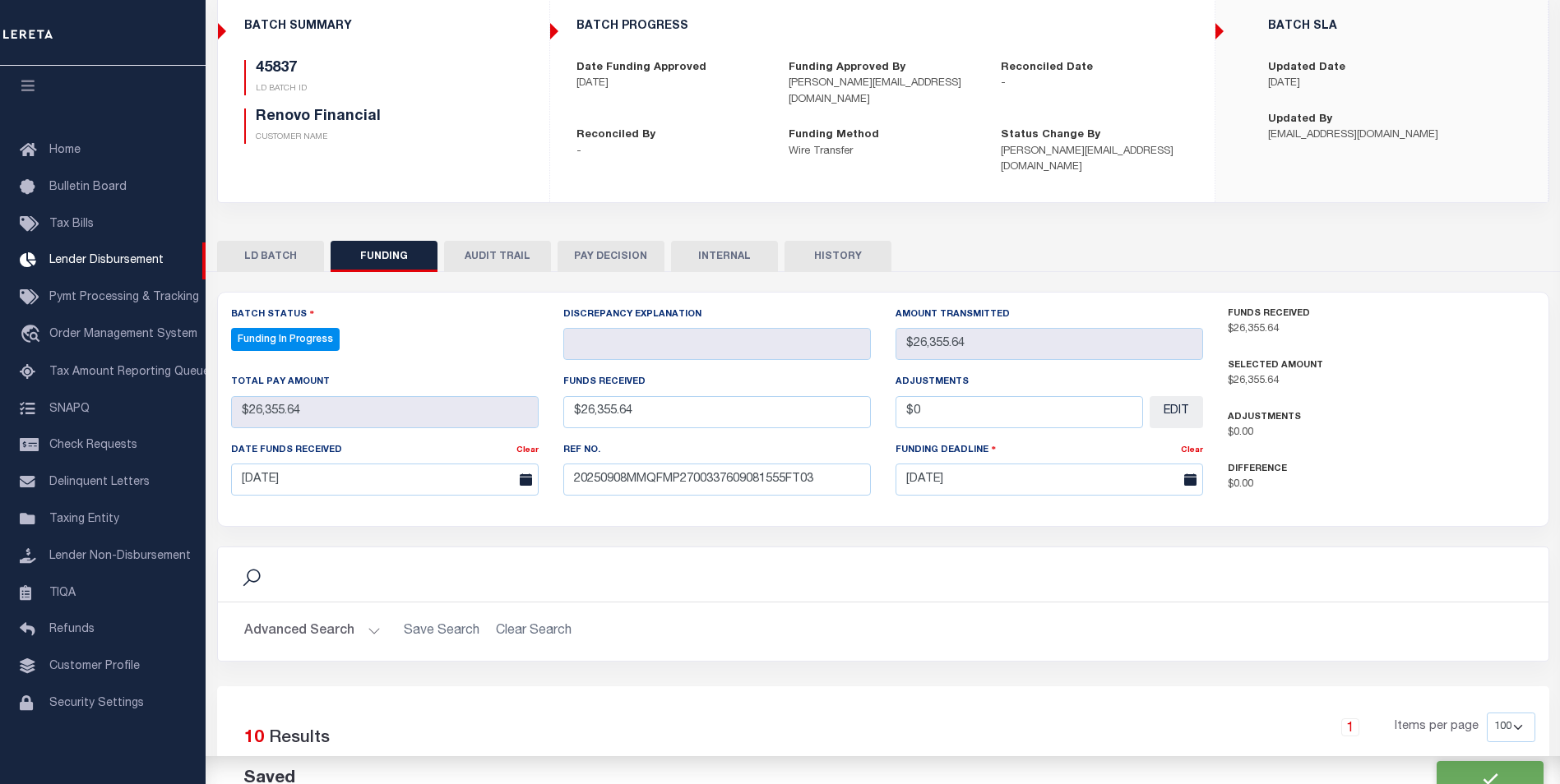
scroll to position [246, 0]
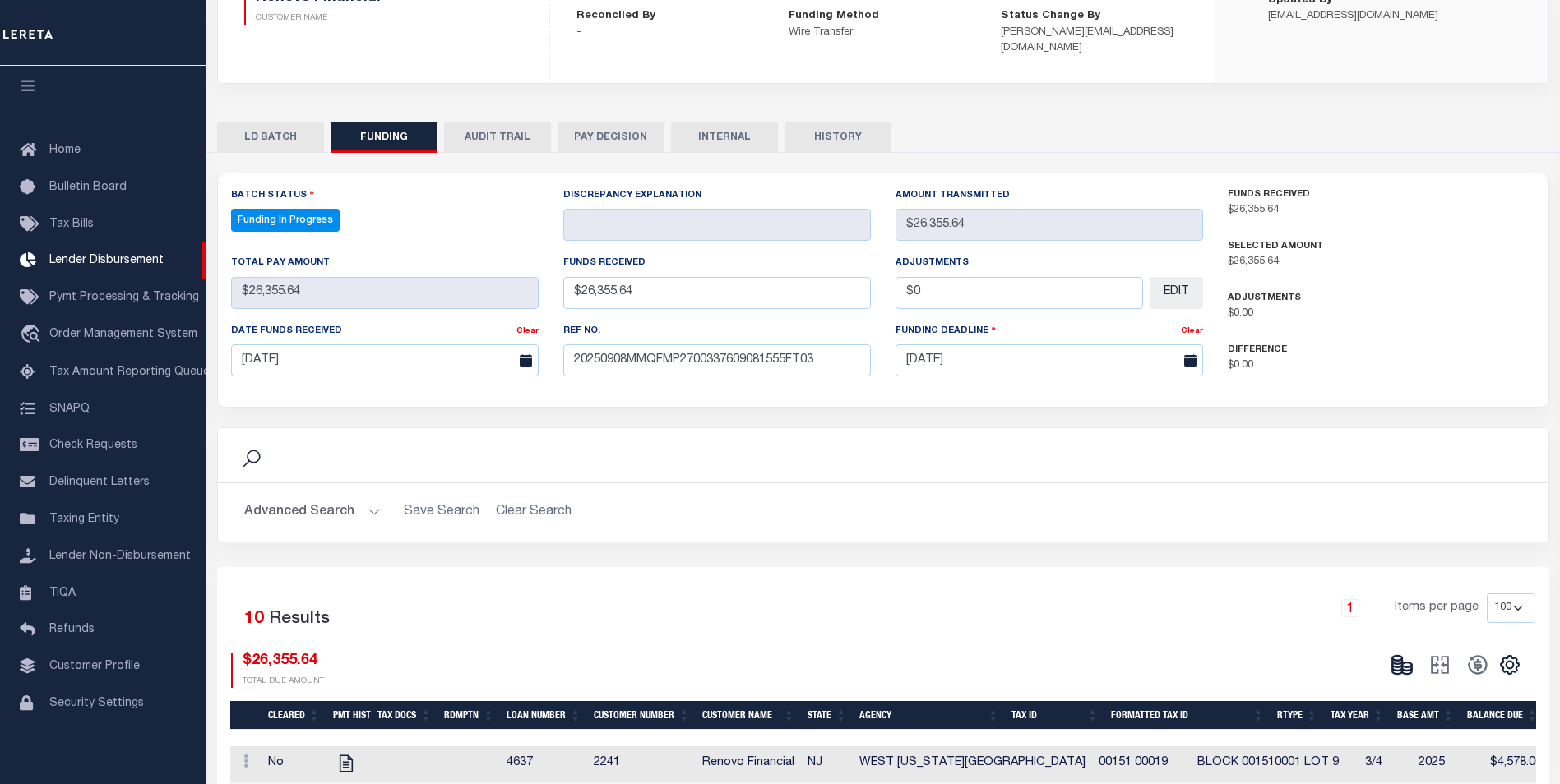
click at [1406, 652] on button at bounding box center [1402, 665] width 38 height 25
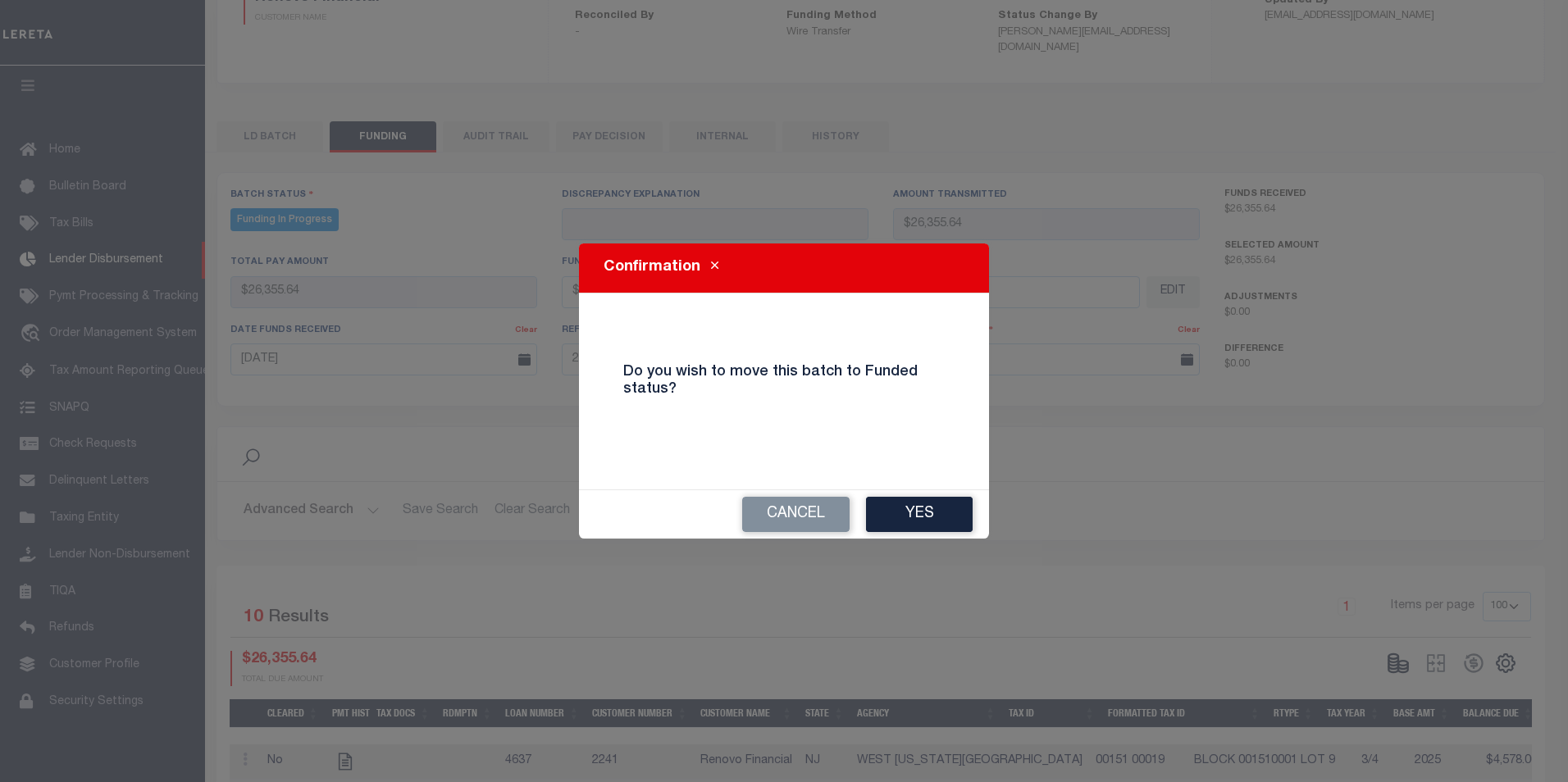
click at [1399, 639] on div "Confirmation Do you wish to move this batch to Funded status? Cancel Yes" at bounding box center [784, 391] width 1568 height 782
drag, startPoint x: 882, startPoint y: 514, endPoint x: 930, endPoint y: 523, distance: 48.8
click at [882, 513] on button "Yes" at bounding box center [919, 513] width 106 height 35
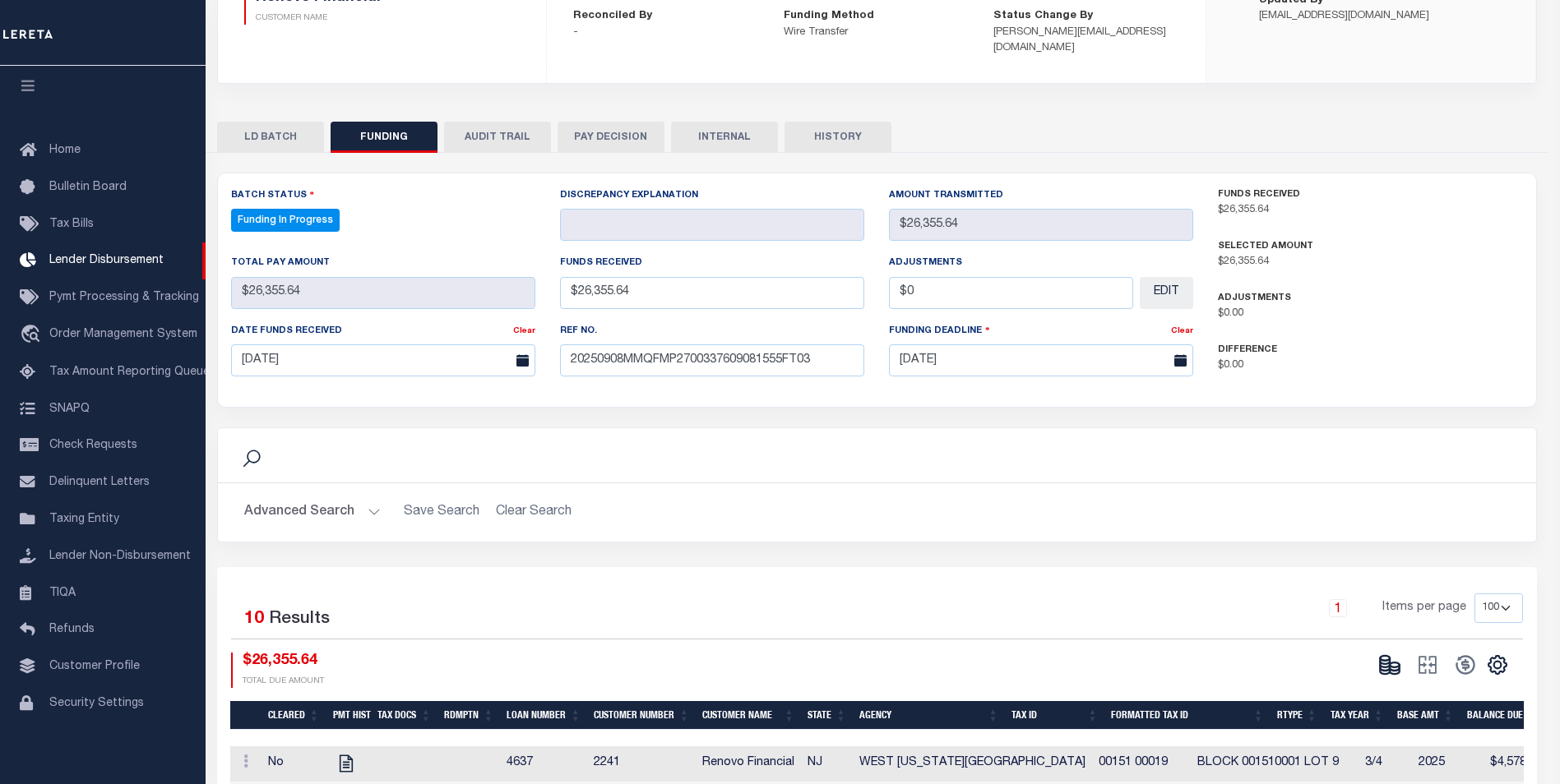
type input "$26,355.64"
type input "$0"
select select "100"
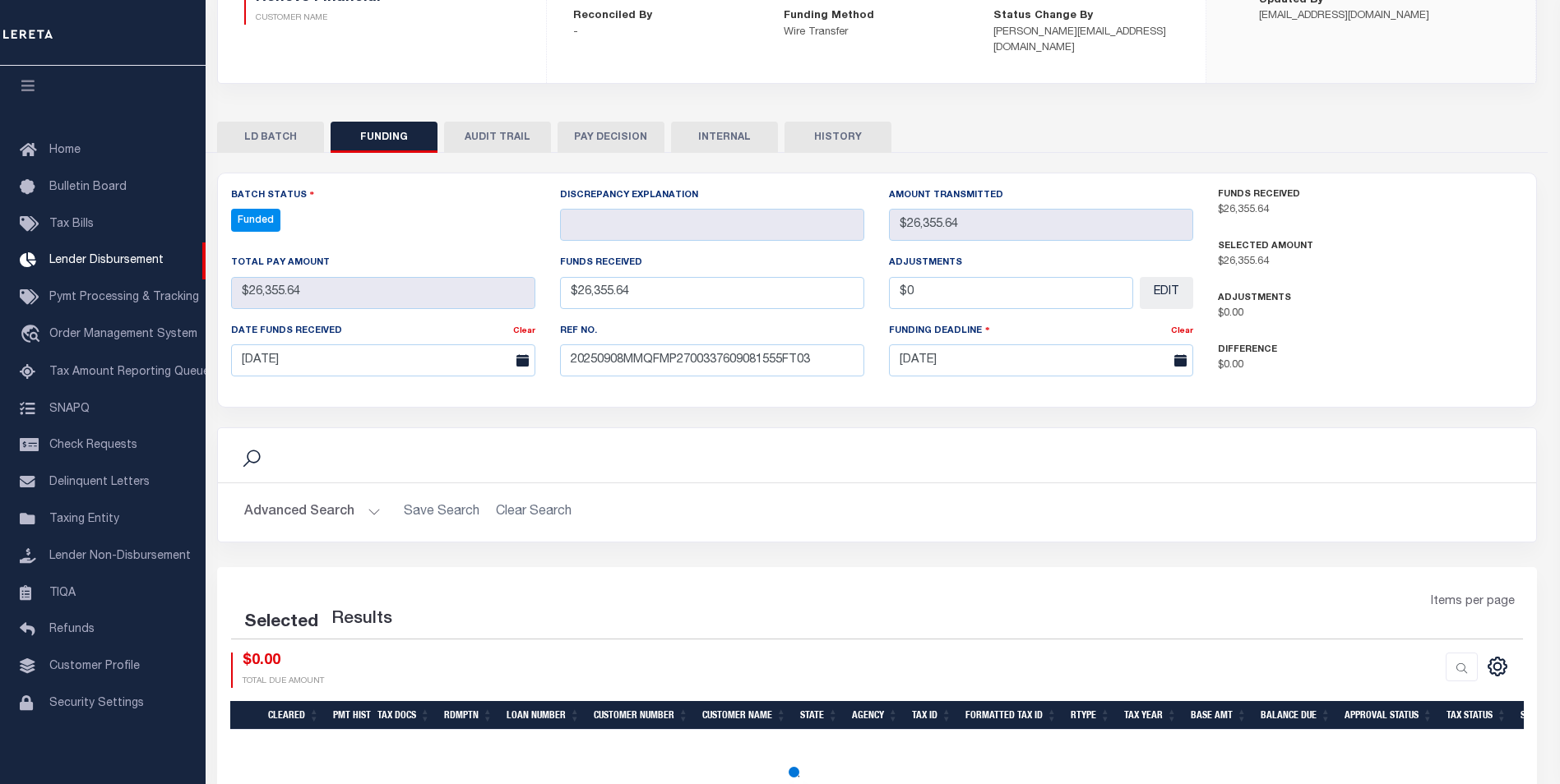
select select "100"
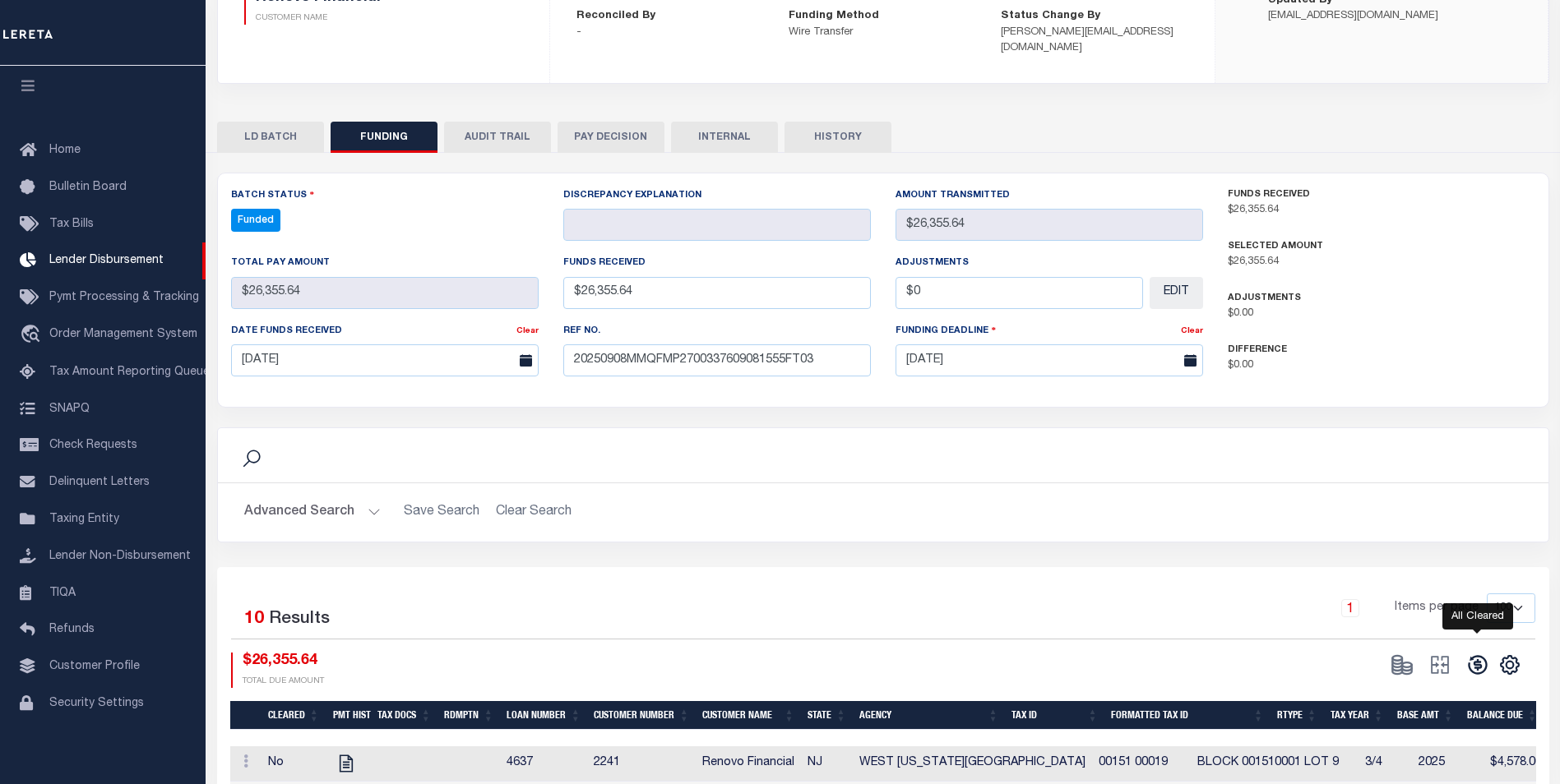
click at [1475, 653] on icon at bounding box center [1478, 665] width 23 height 23
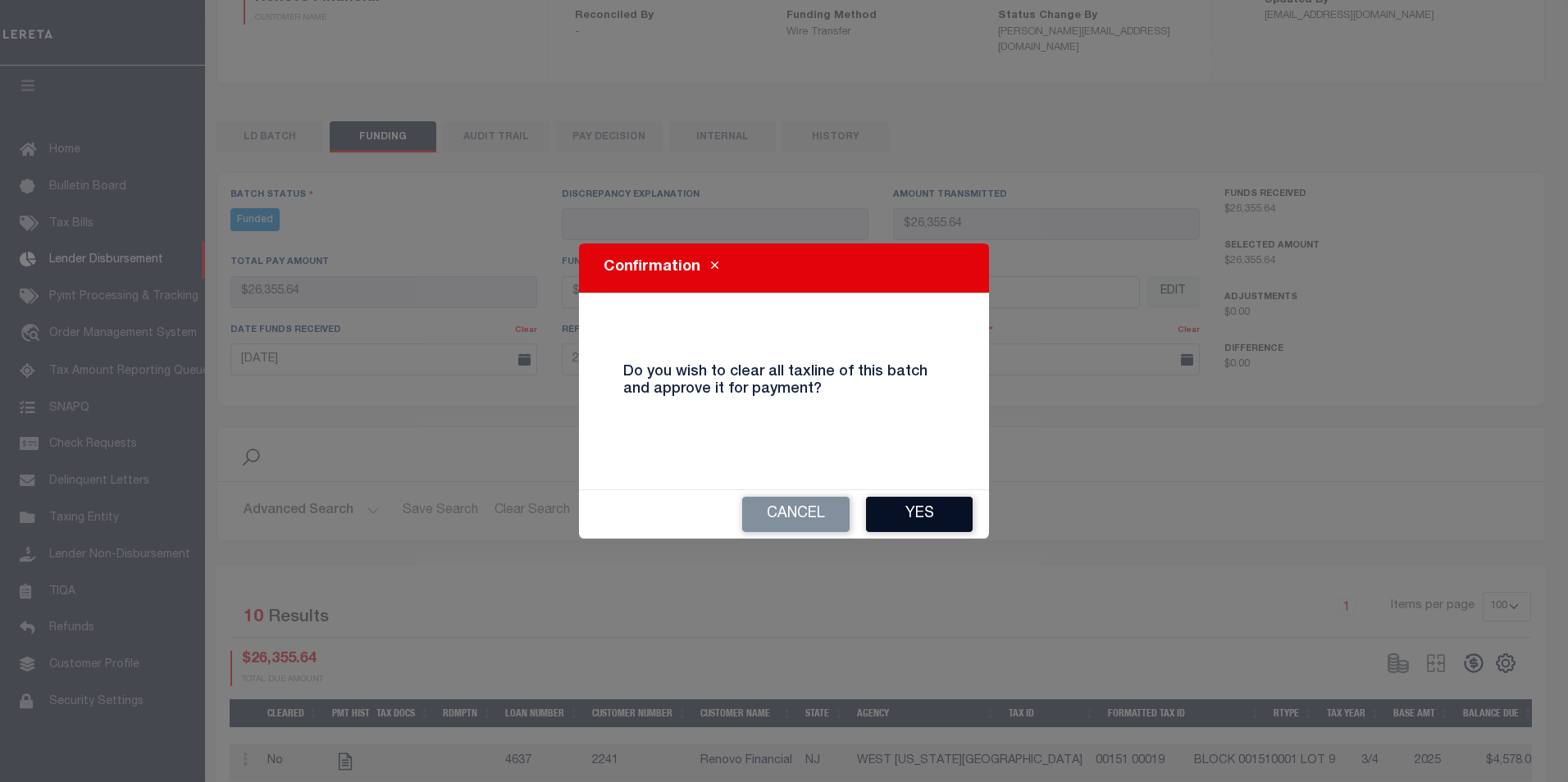
click at [942, 521] on button "Yes" at bounding box center [919, 513] width 106 height 35
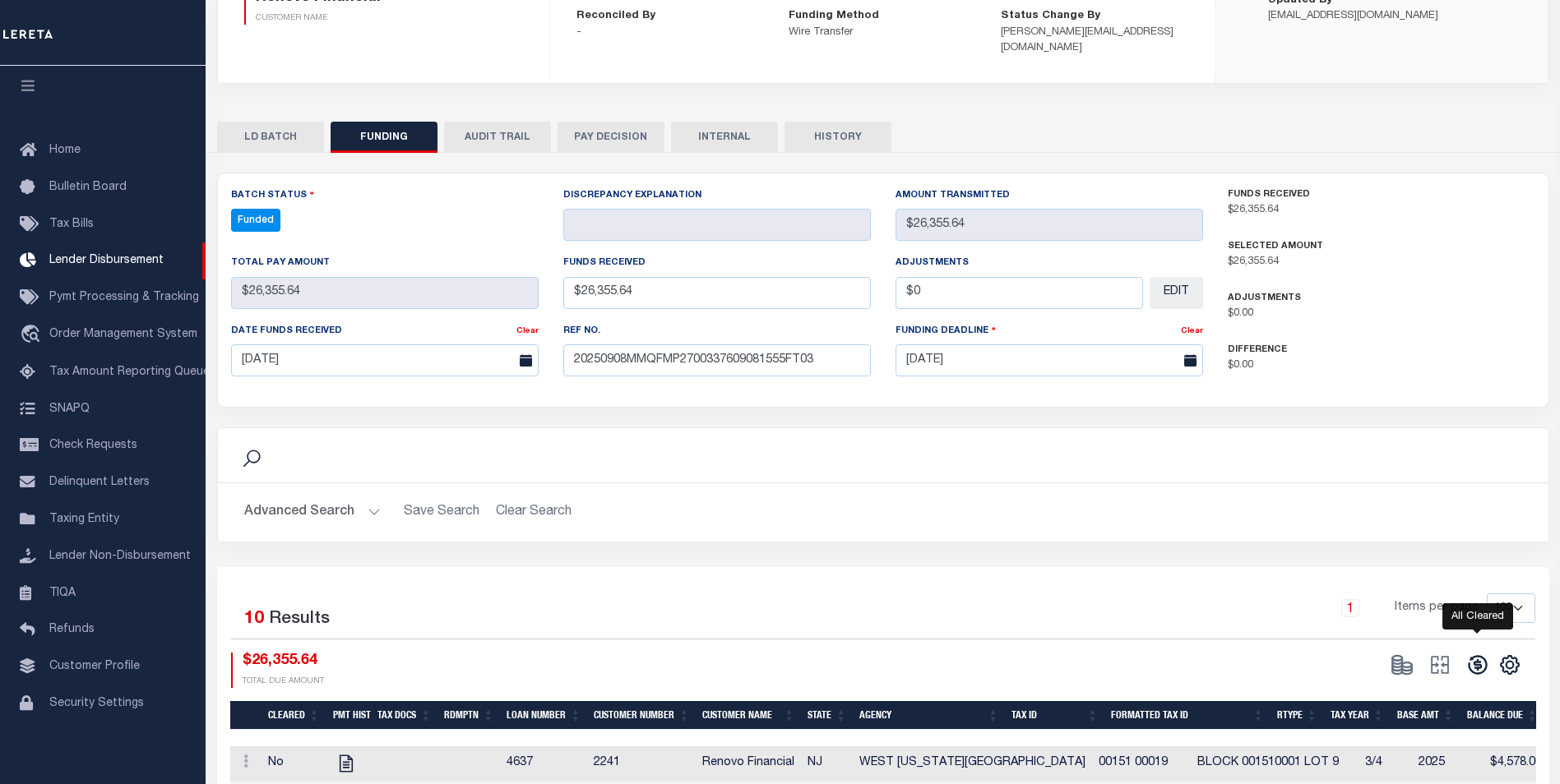
type input "$26,355.64"
type input "$0"
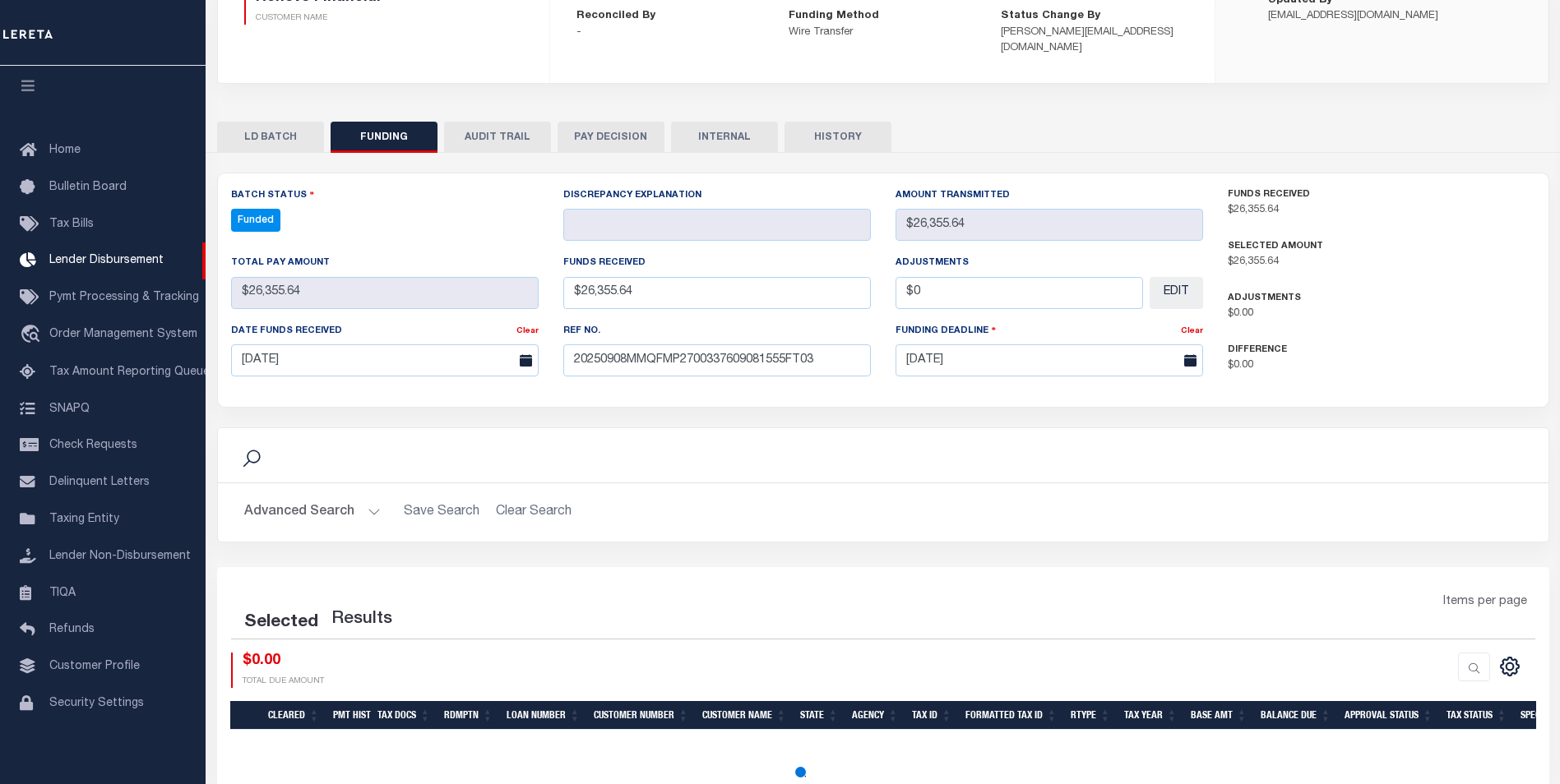
select select "100"
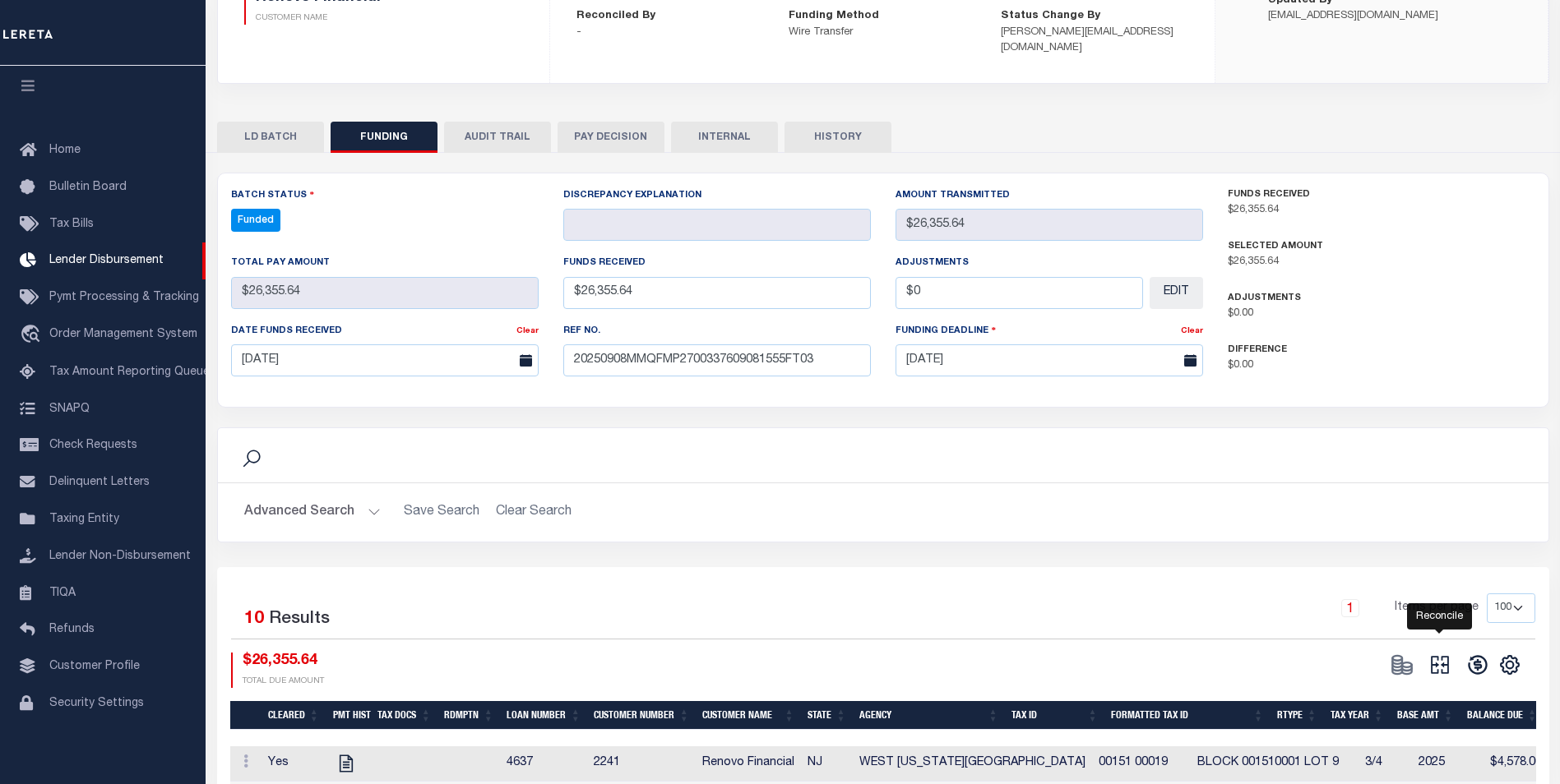
click at [1449, 653] on icon "" at bounding box center [1440, 665] width 23 height 23
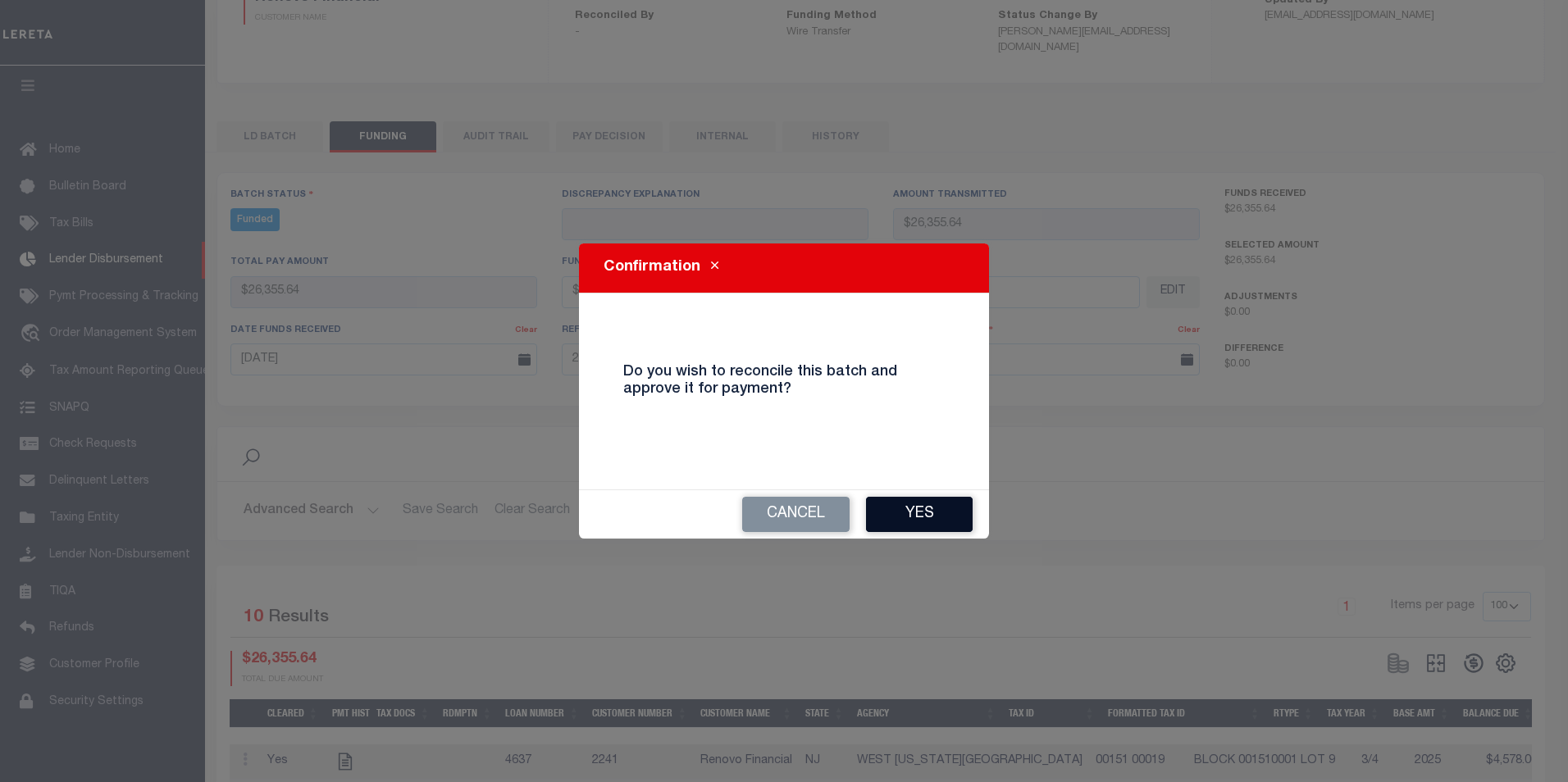
click at [897, 522] on button "Yes" at bounding box center [919, 513] width 106 height 35
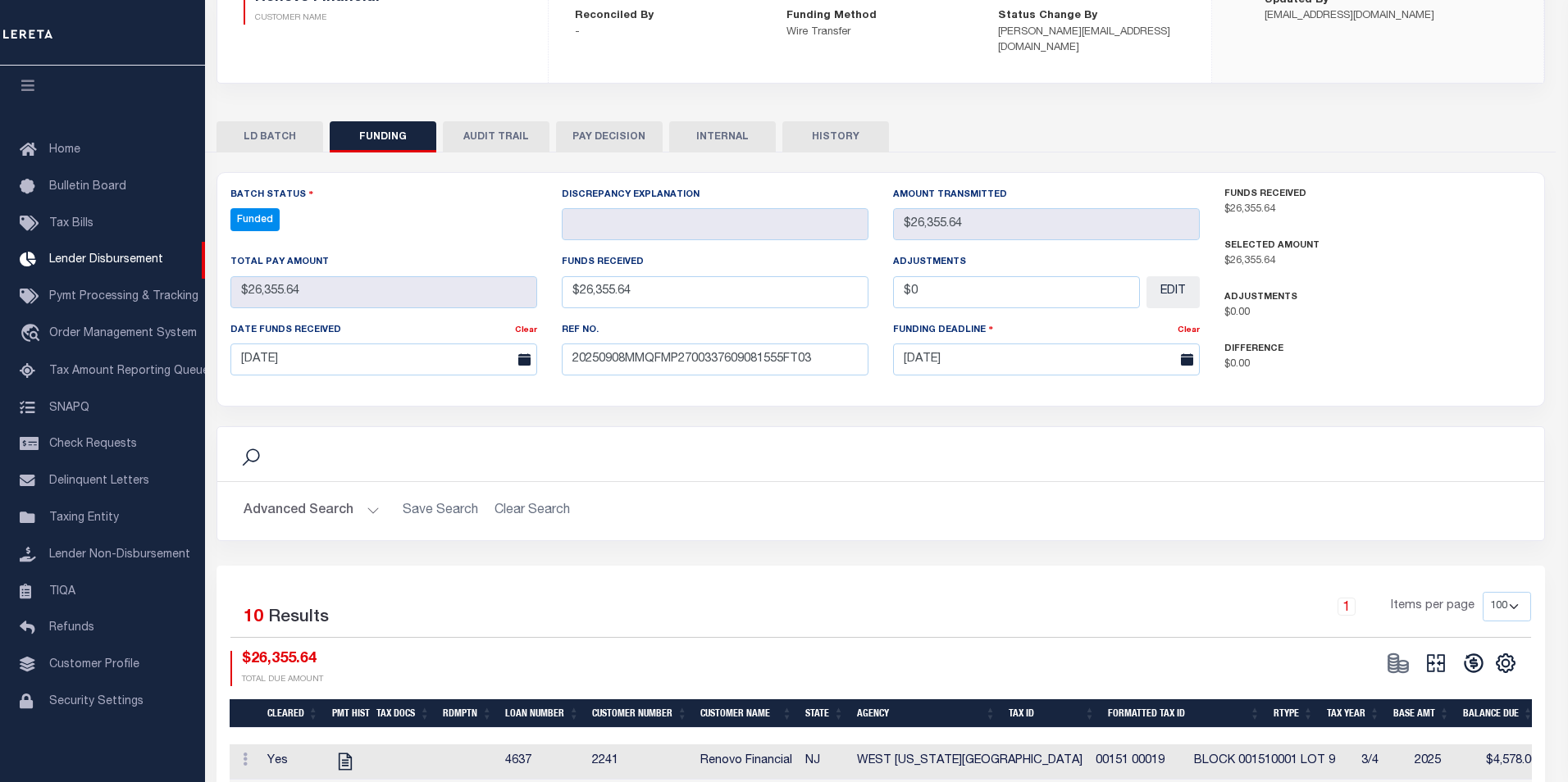
type input "$26,355.64"
type input "$0"
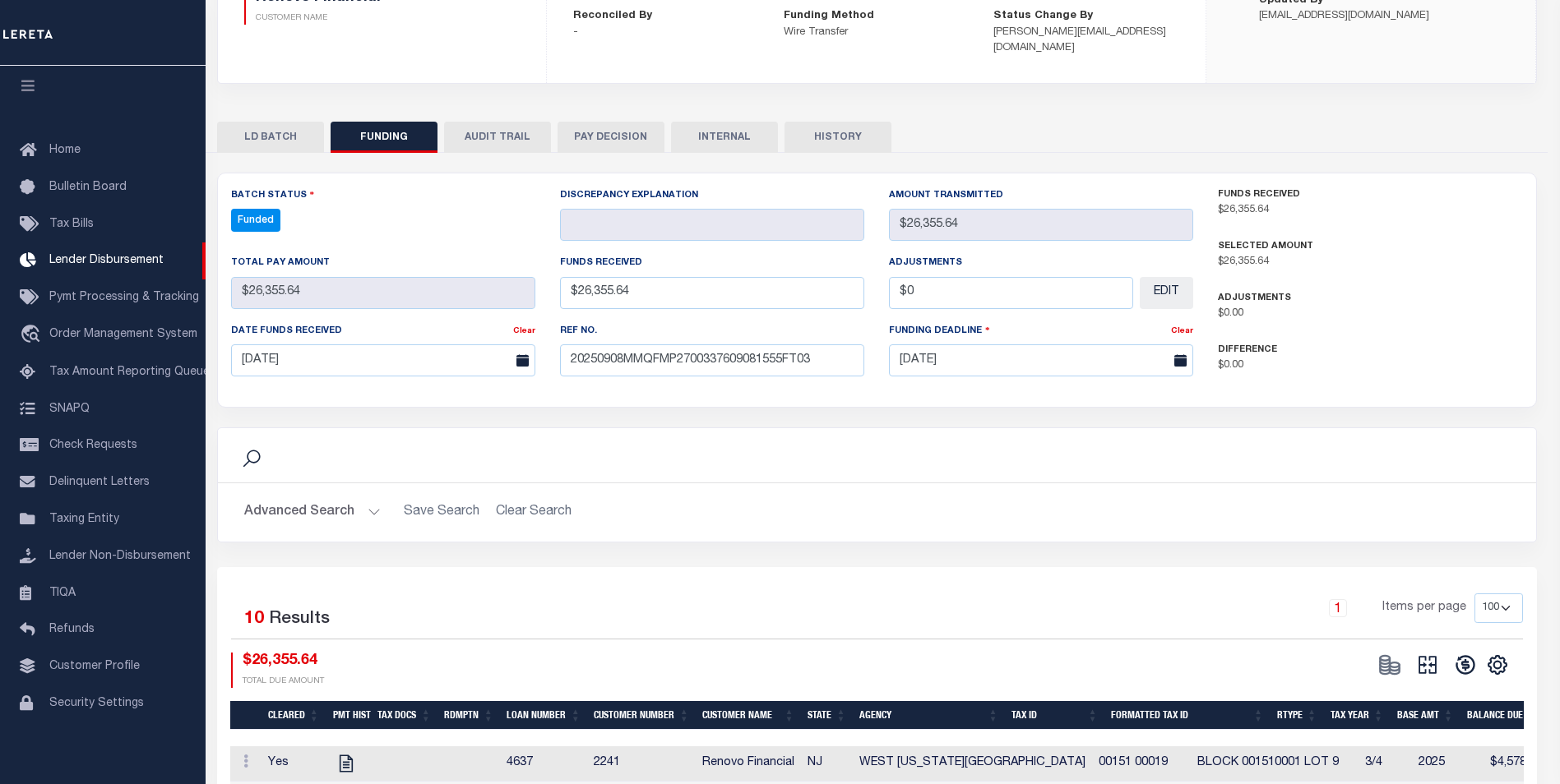
select select "100"
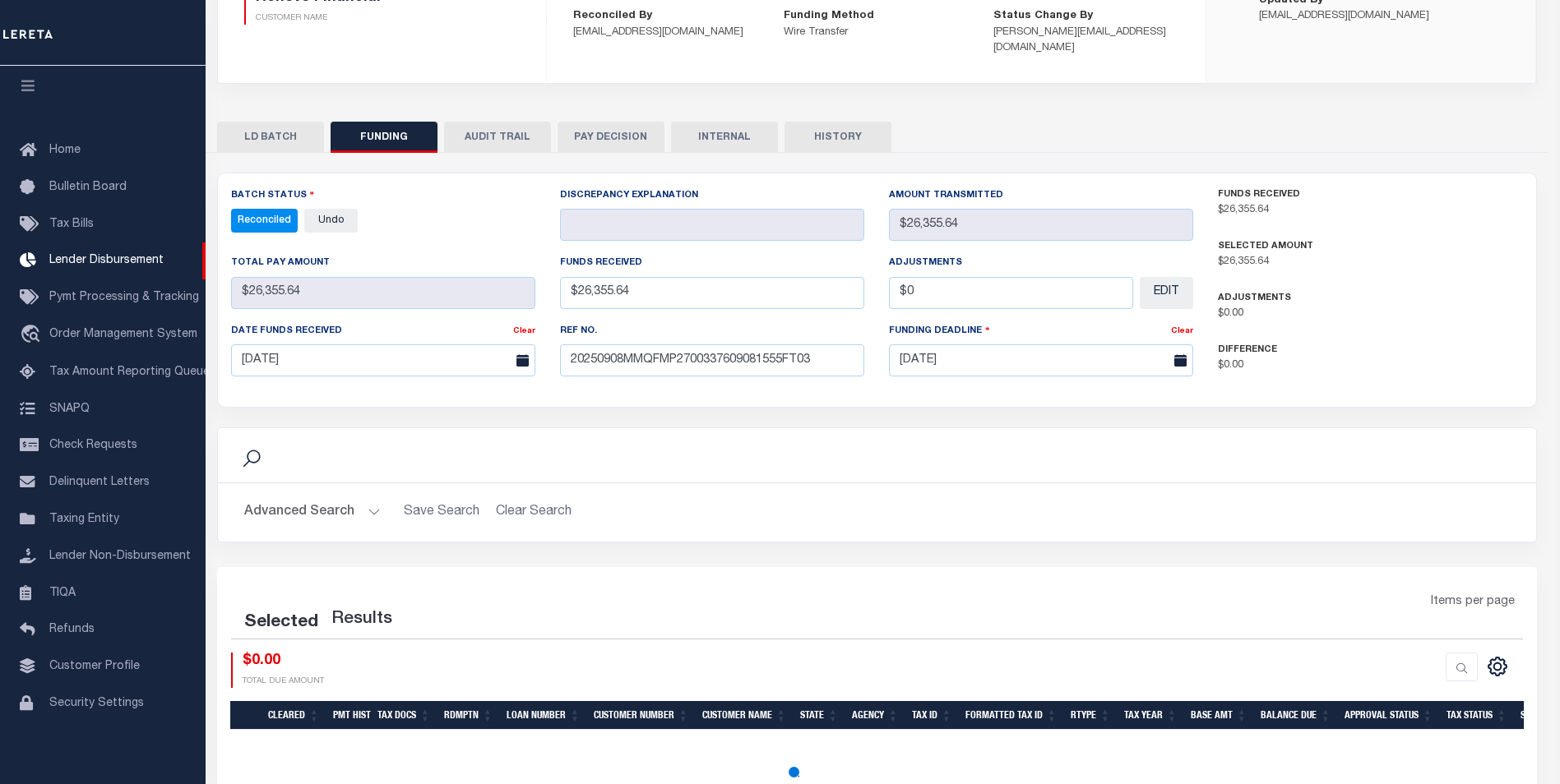
select select "100"
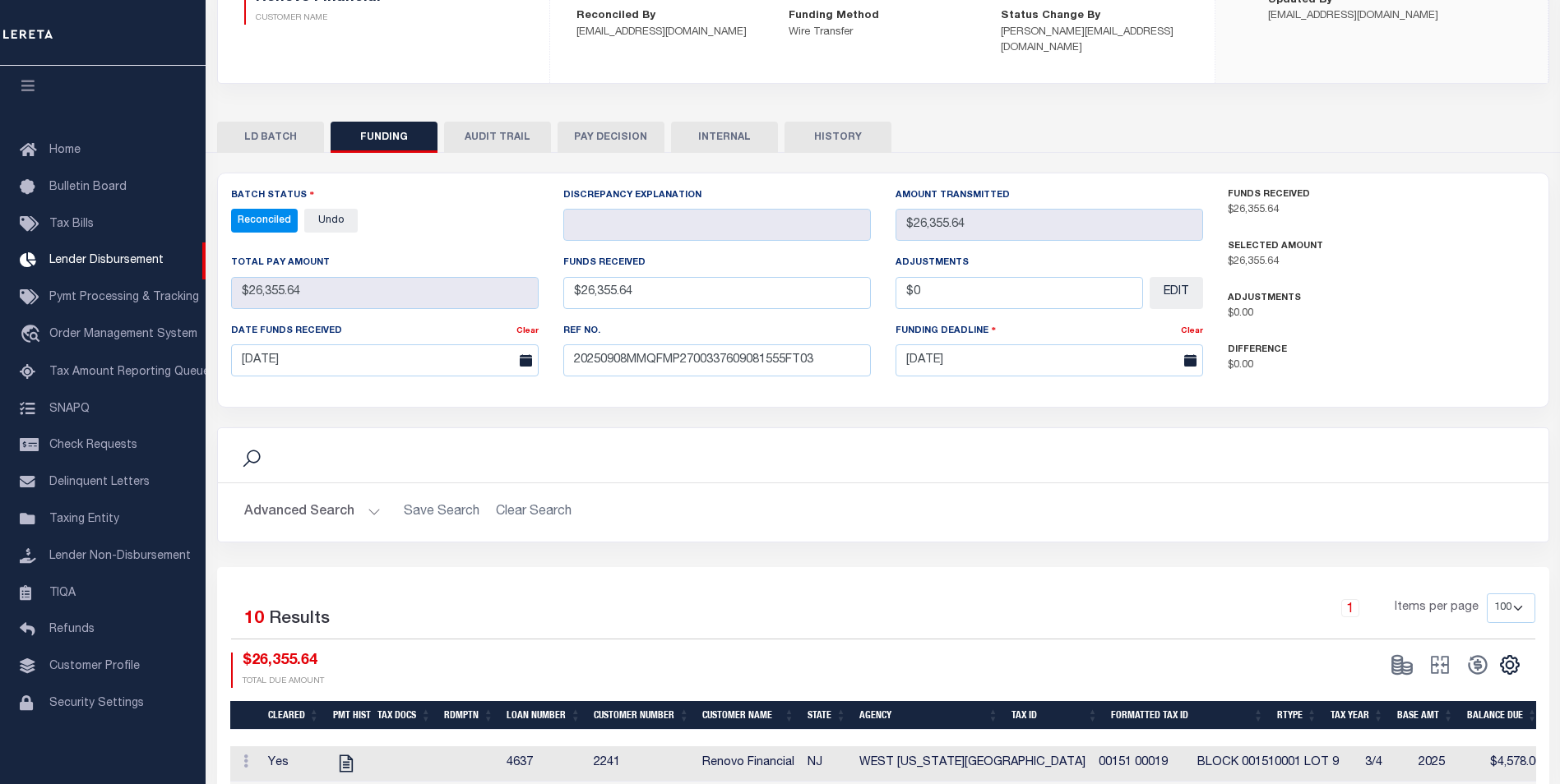
drag, startPoint x: 741, startPoint y: 117, endPoint x: 737, endPoint y: 132, distance: 15.5
click at [741, 122] on button "INTERNAL" at bounding box center [724, 137] width 107 height 31
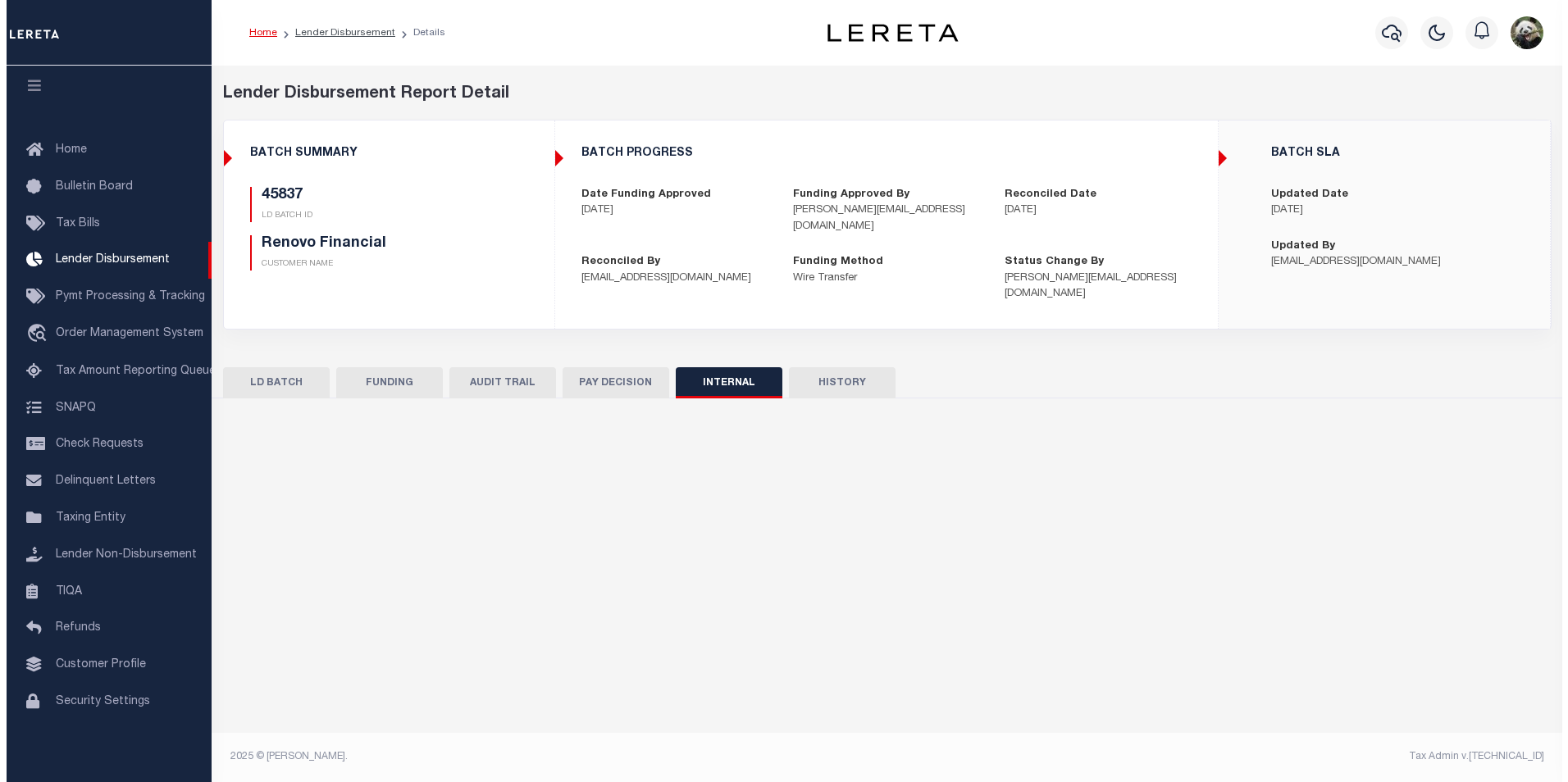
scroll to position [0, 0]
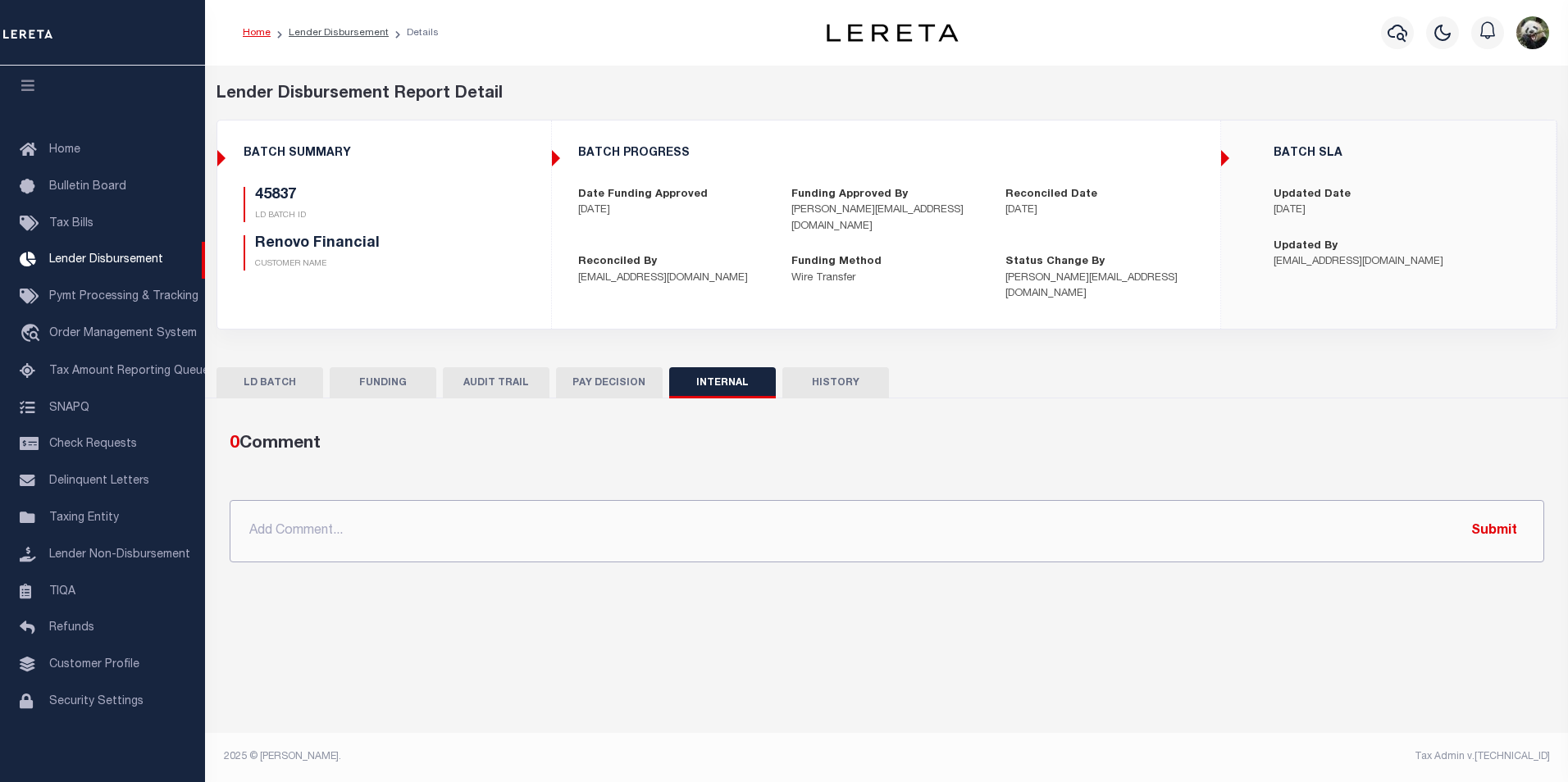
click at [609, 512] on input "text" at bounding box center [887, 531] width 1314 height 62
paste input "OG AMOUNT $75,145.18 45837 - $26,355.64 45848 - $28,774.87 45849 - $3,229.36 45…"
type input "OG AMOUNT $75,145.18 45837 - $26,355.64 45848 - $28,774.87 45849 - $3,229.36 45…"
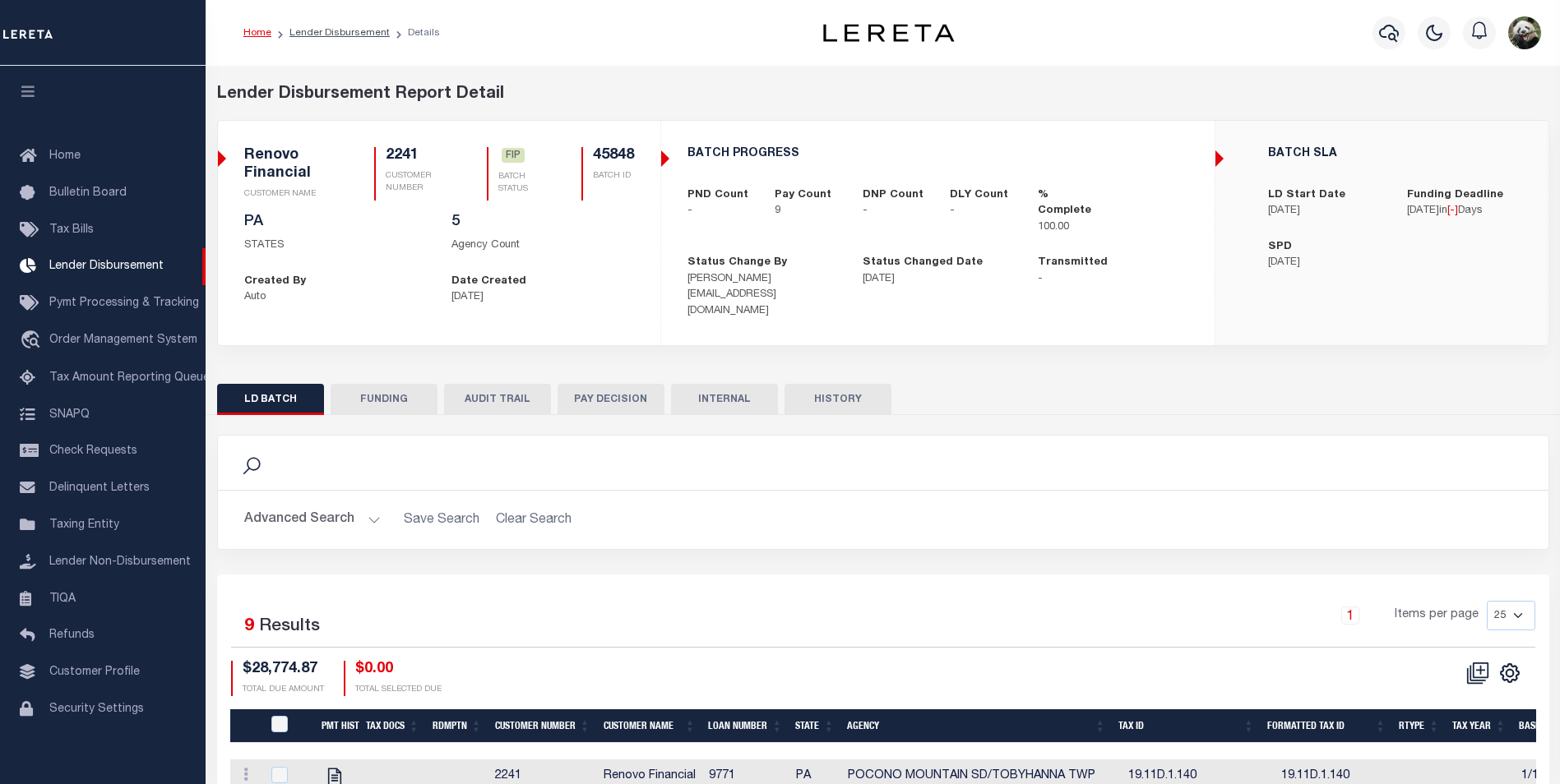
scroll to position [16, 0]
click at [385, 394] on button "FUNDING" at bounding box center [383, 399] width 107 height 31
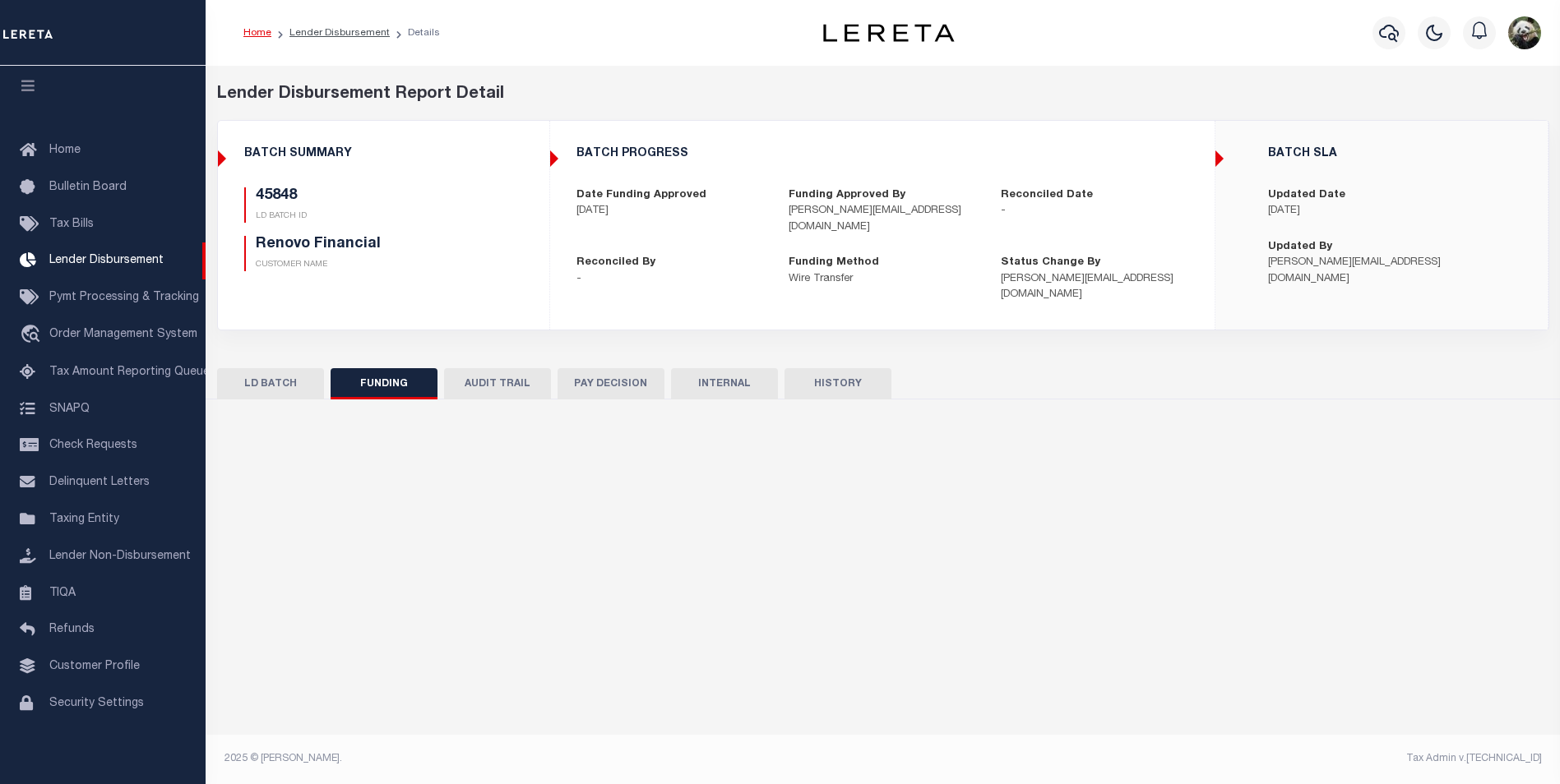
type input "$28,774.87"
type input "$0"
type input "[DATE]"
select select "100"
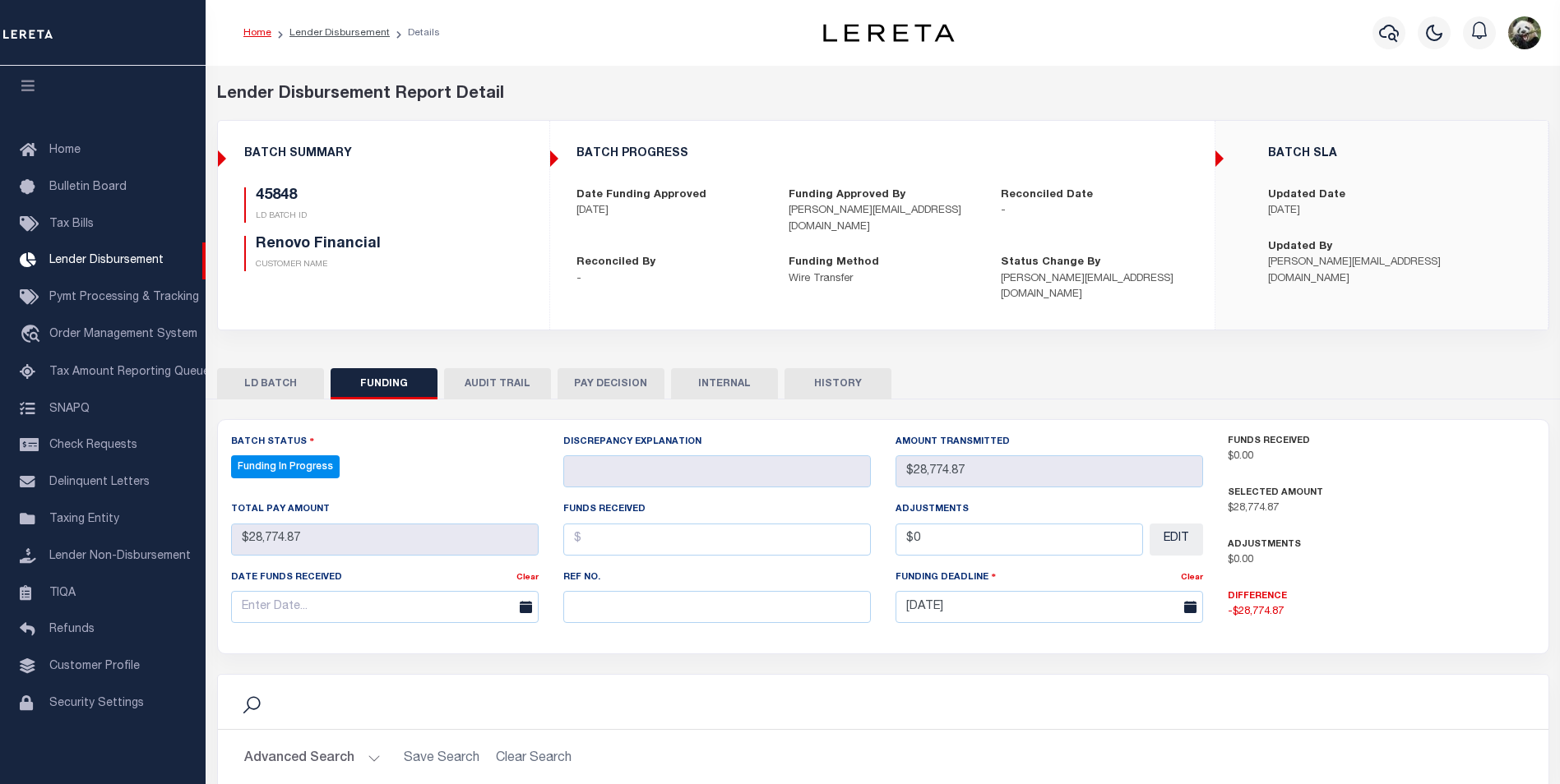
select select "100"
click at [624, 591] on input "text" at bounding box center [716, 607] width 307 height 32
paste input "20250908MMQFMP2700337609081555FT03"
type input "20250908MMQFMP2700337609081555FT03"
click at [317, 591] on input "text" at bounding box center [384, 607] width 307 height 32
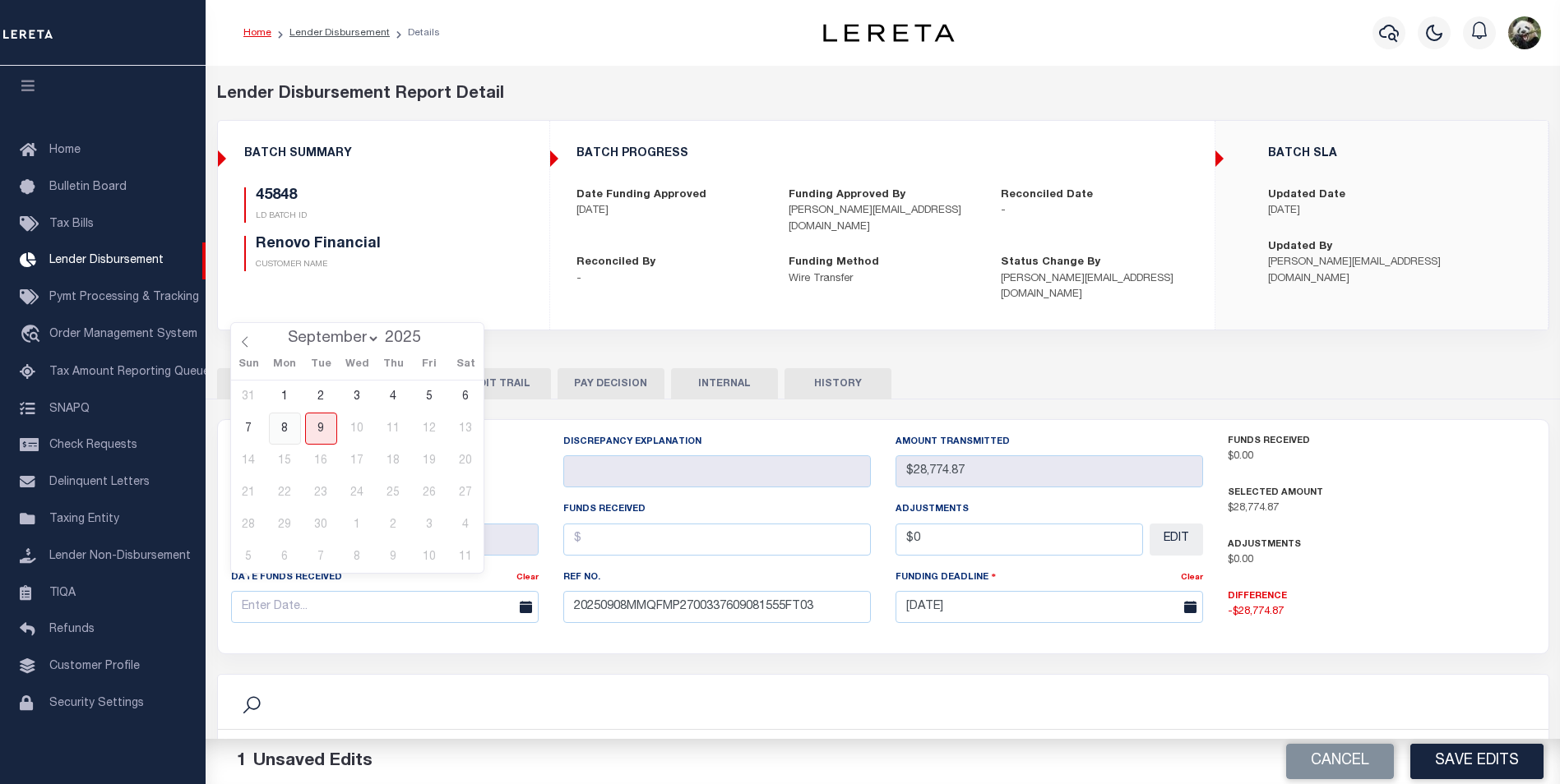
click at [285, 424] on span "8" at bounding box center [285, 429] width 32 height 32
type input "[DATE]"
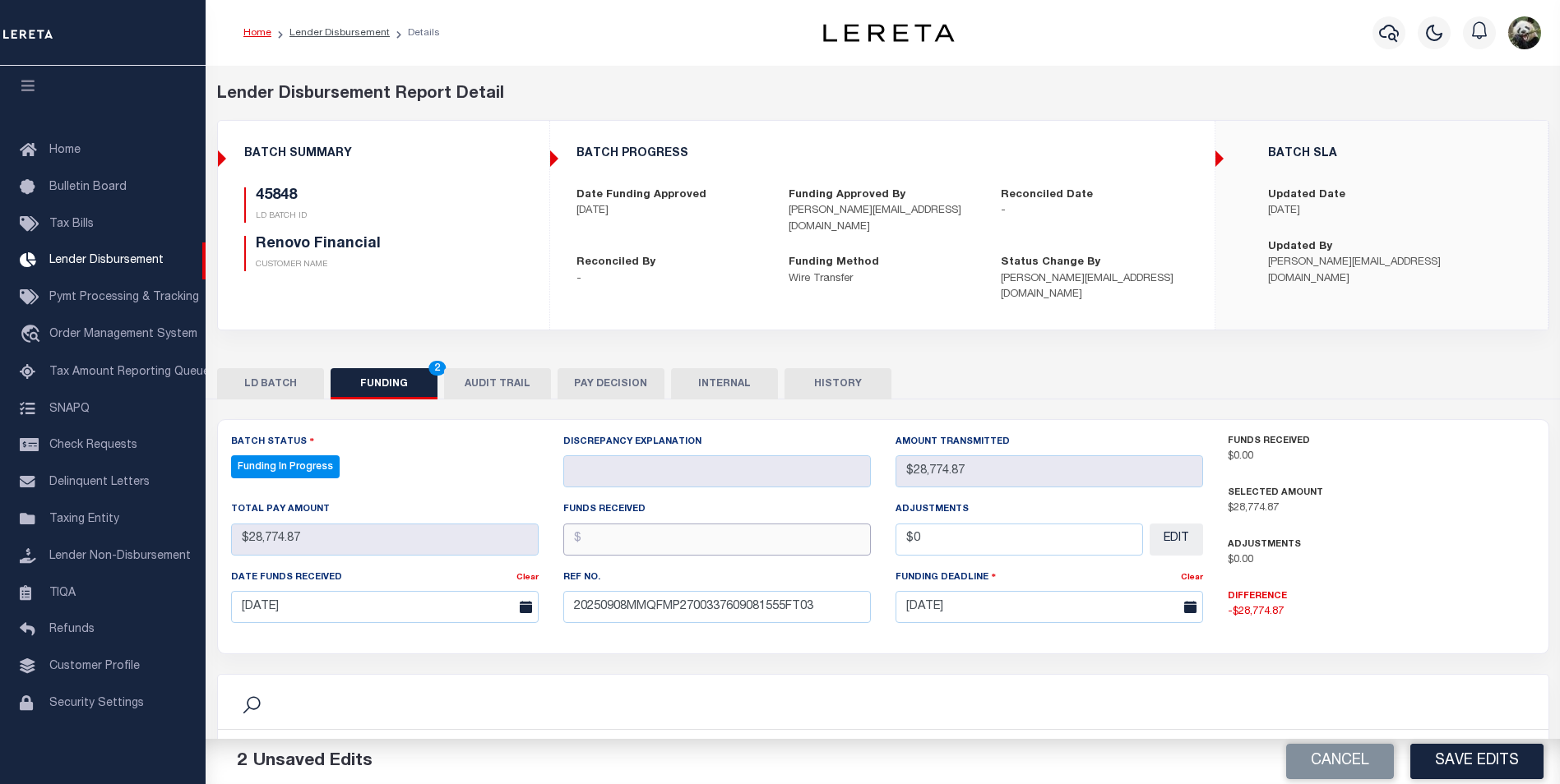
click at [669, 528] on input "text" at bounding box center [716, 540] width 307 height 32
type input "$28,774.87"
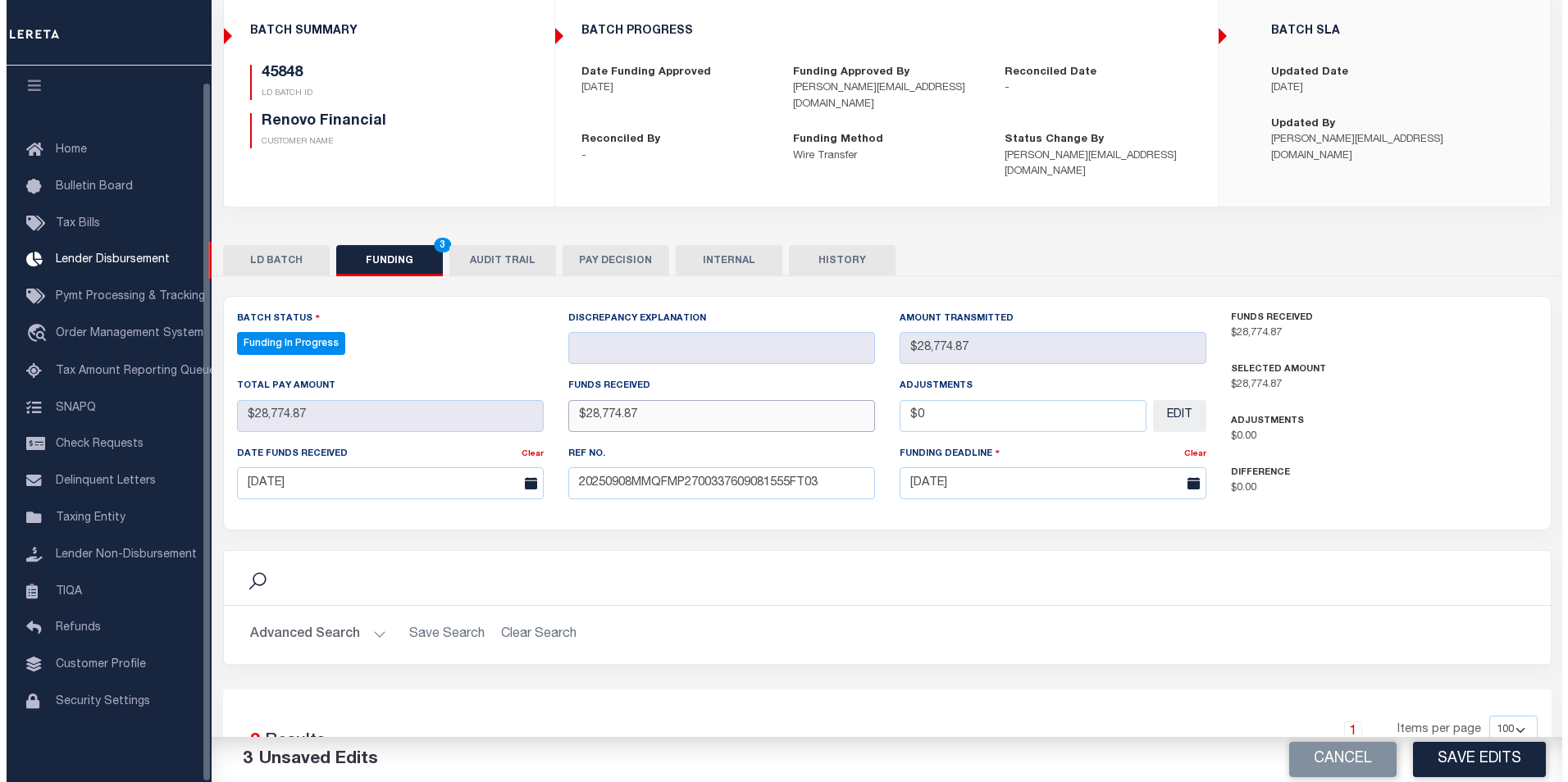
scroll to position [328, 0]
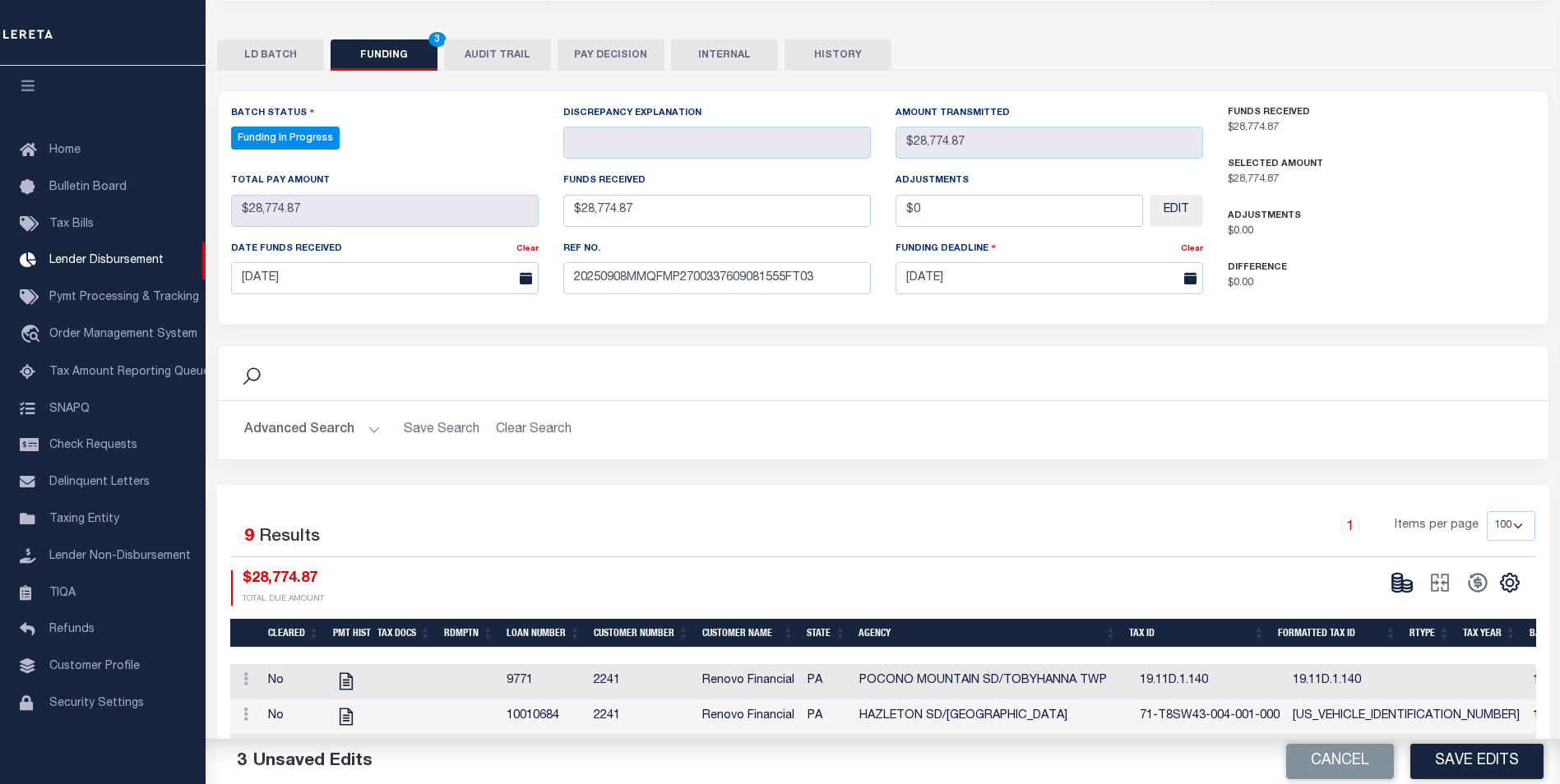
click at [1508, 762] on button "Save Edits" at bounding box center [1477, 761] width 133 height 35
select select "100"
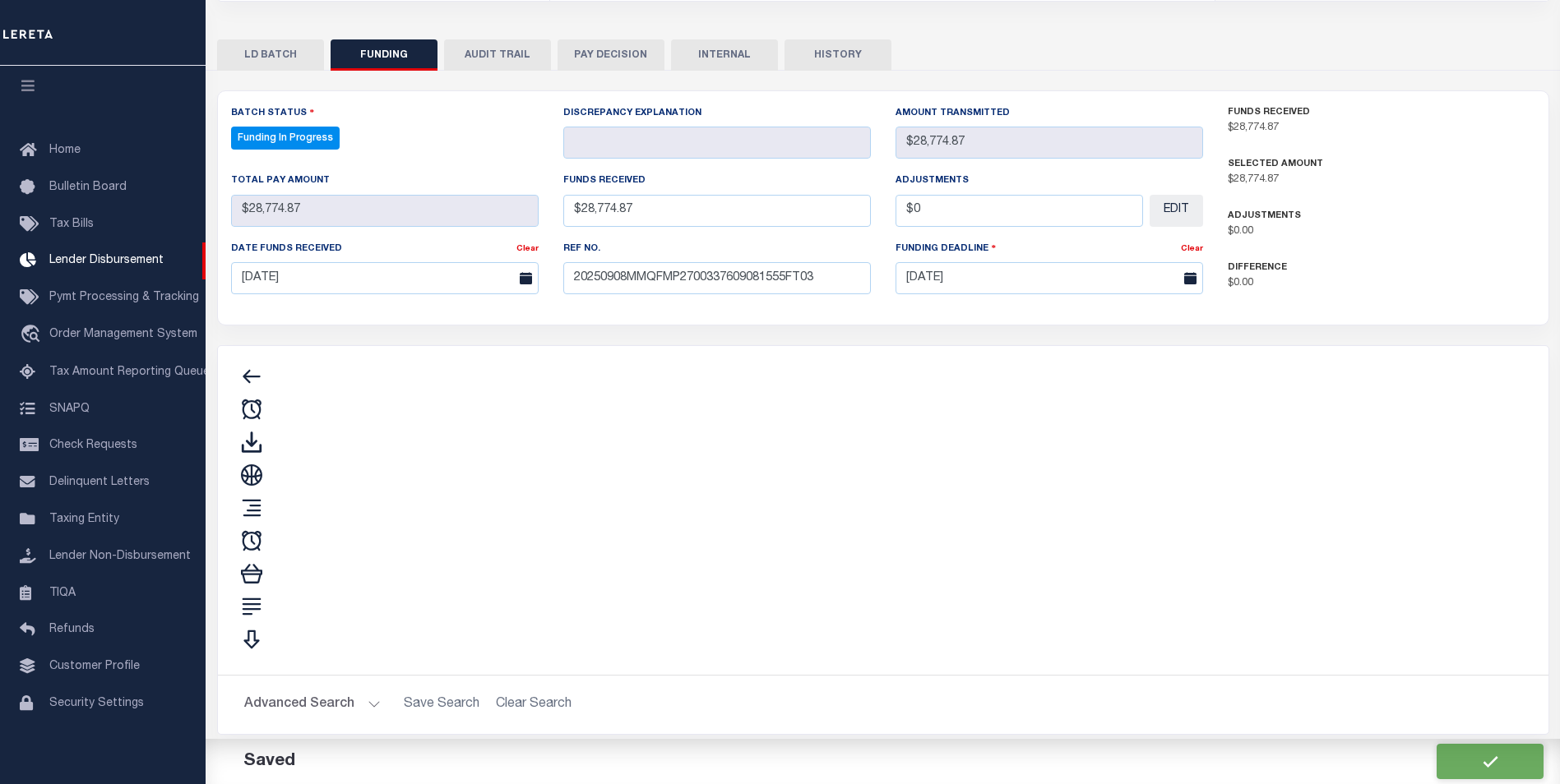
type input "$28,774.87"
type input "$0"
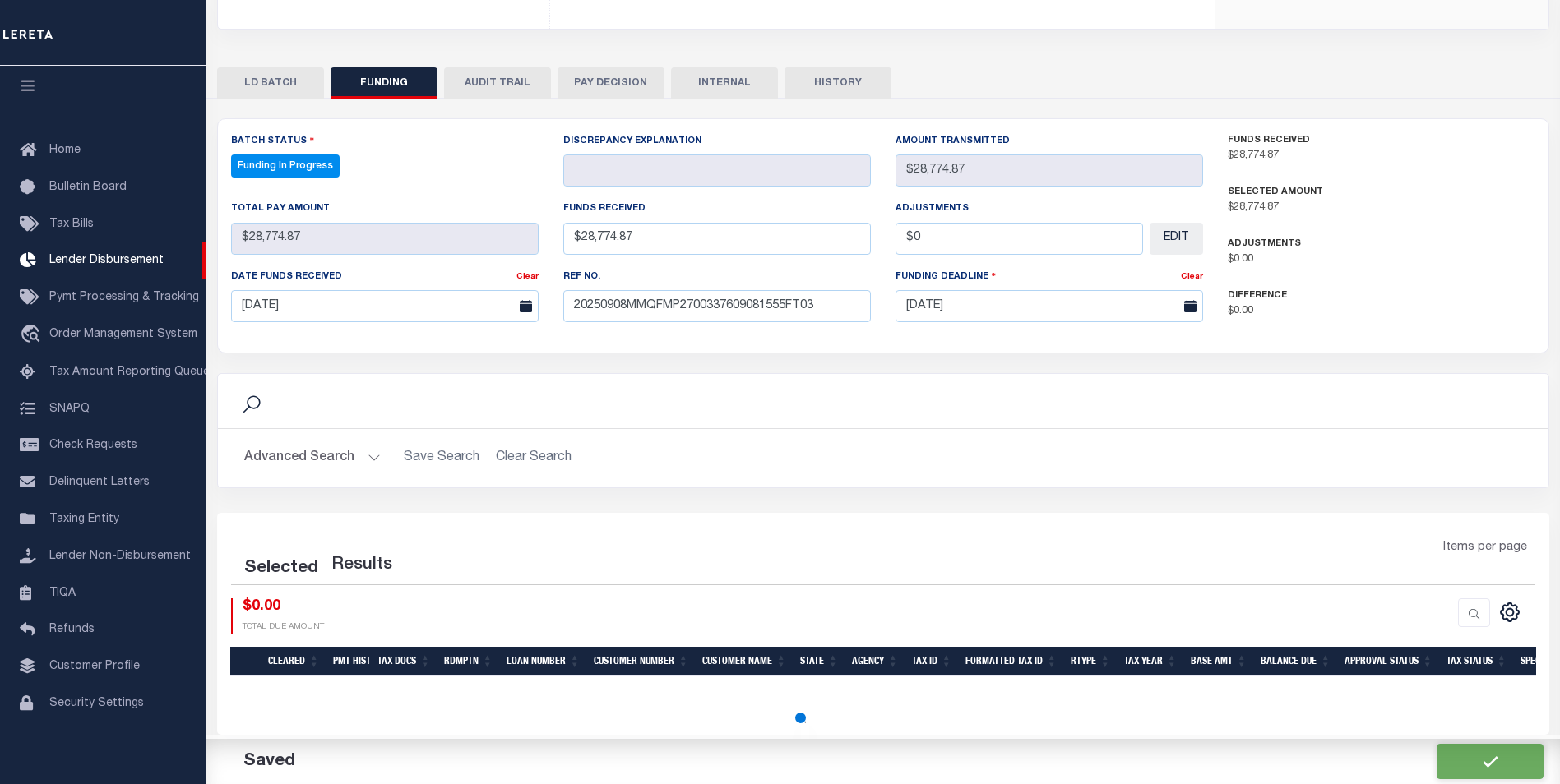
select select "100"
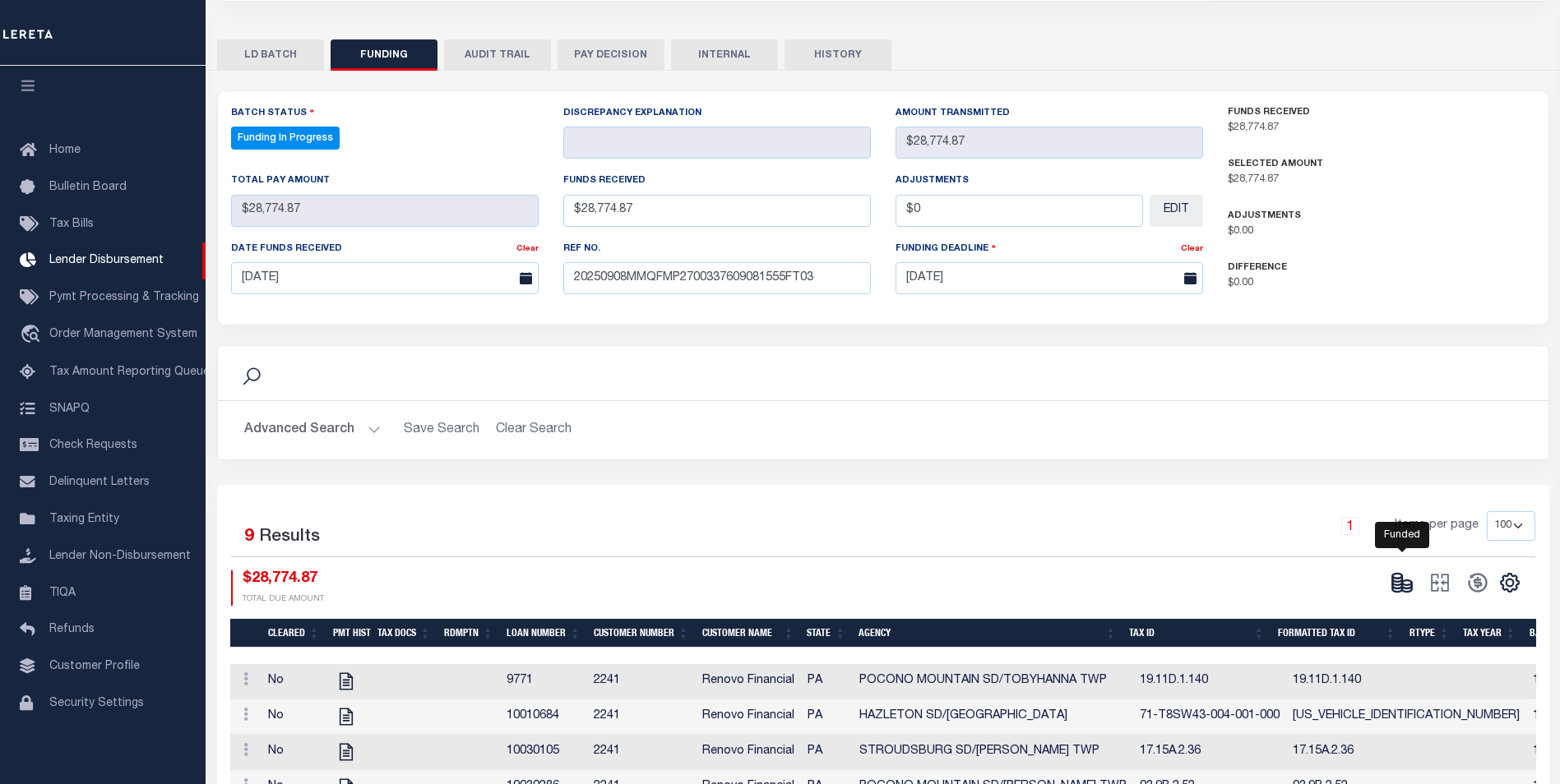
click at [1401, 573] on icon at bounding box center [1402, 583] width 23 height 23
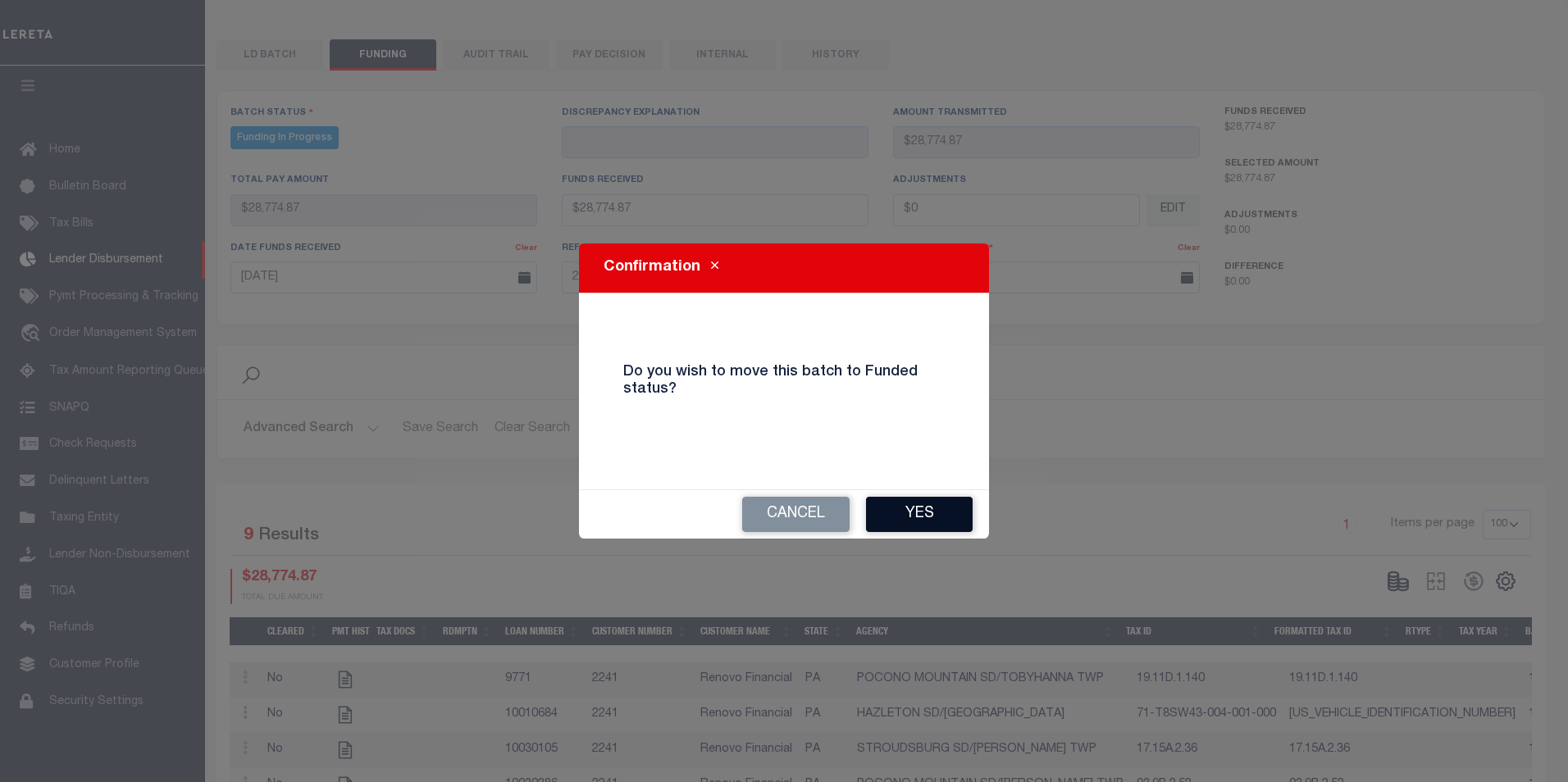
click at [872, 529] on button "Yes" at bounding box center [919, 513] width 106 height 35
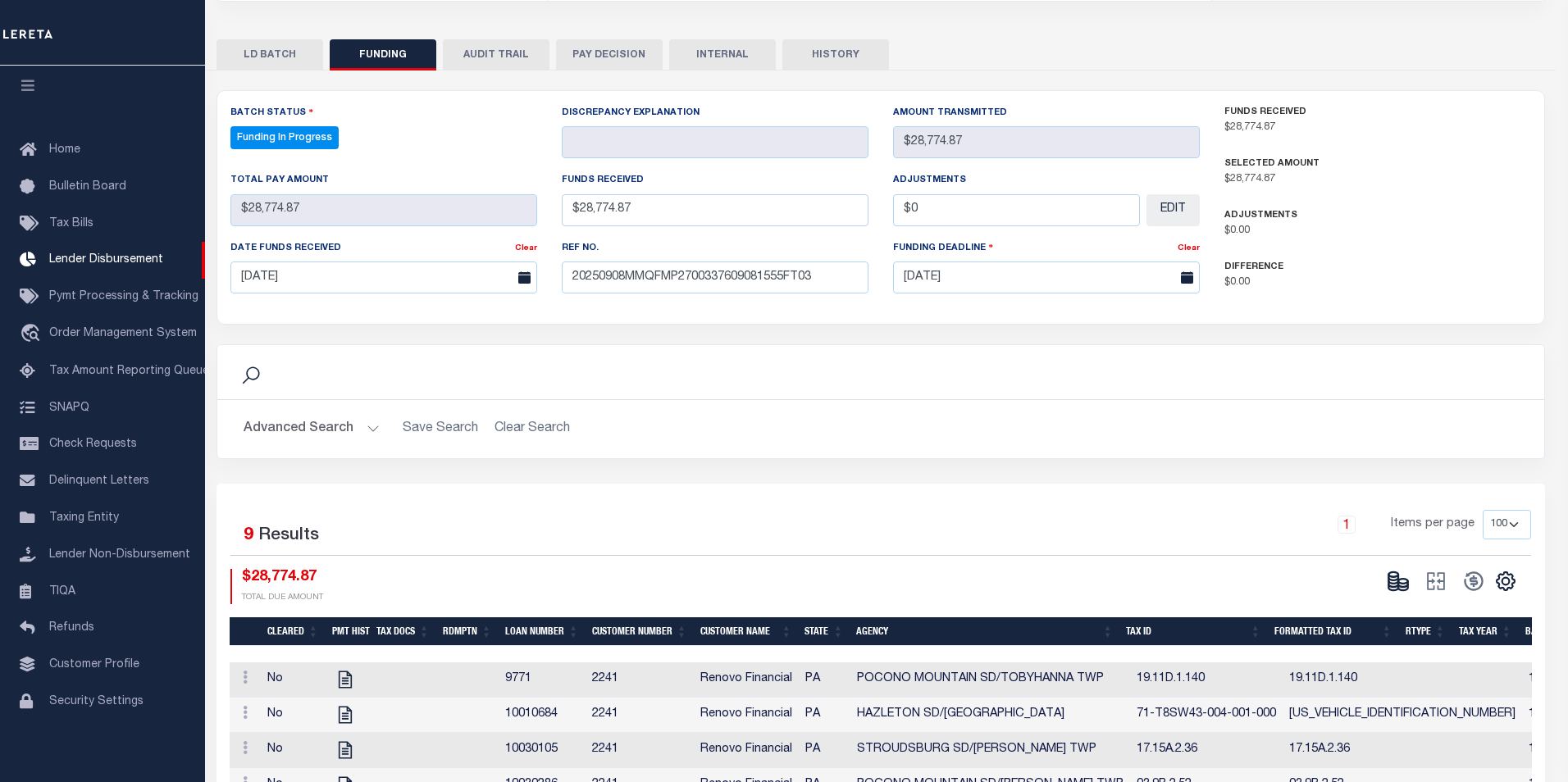
type input "$28,774.87"
type input "$0"
select select "100"
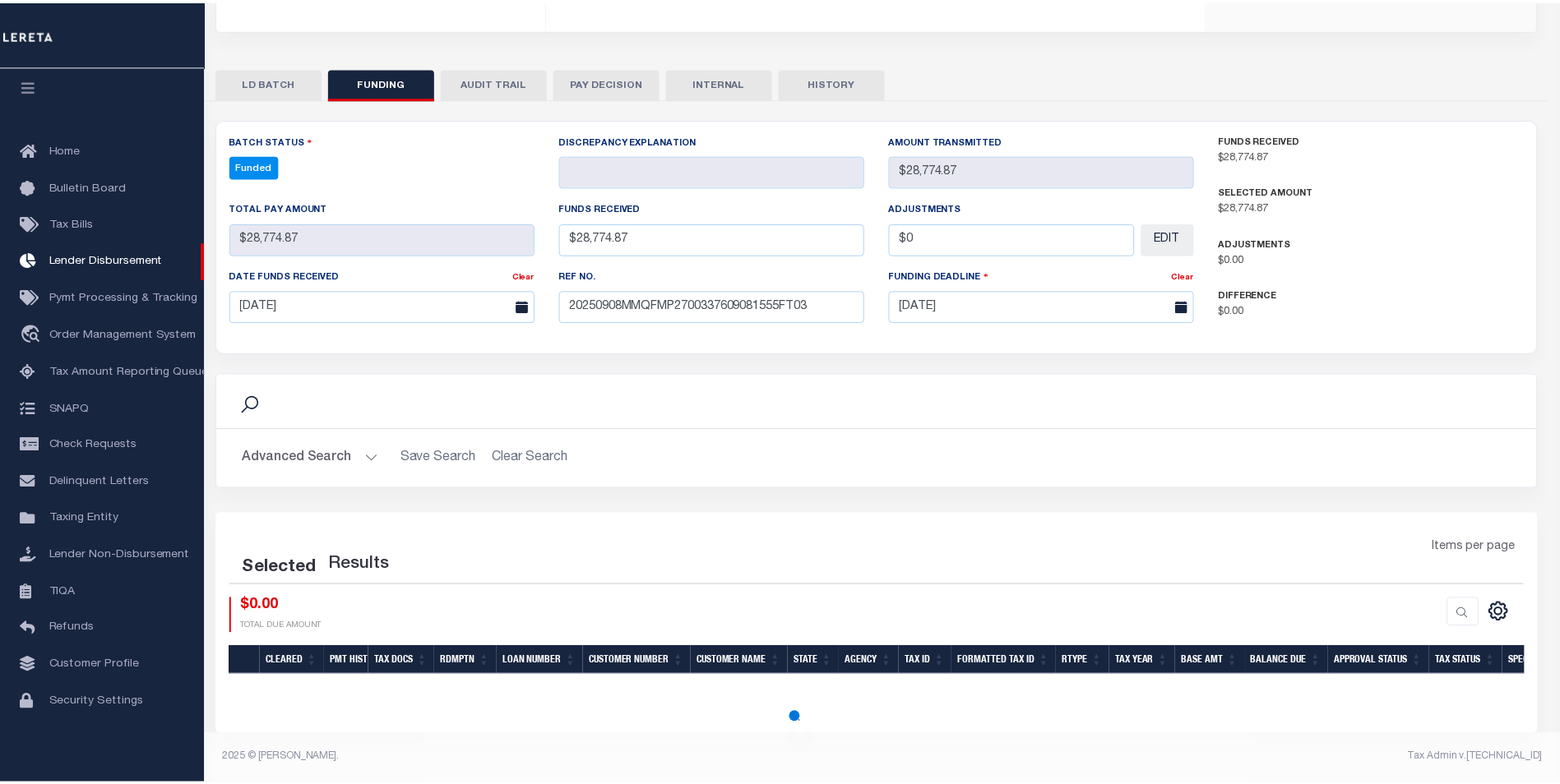
scroll to position [282, 0]
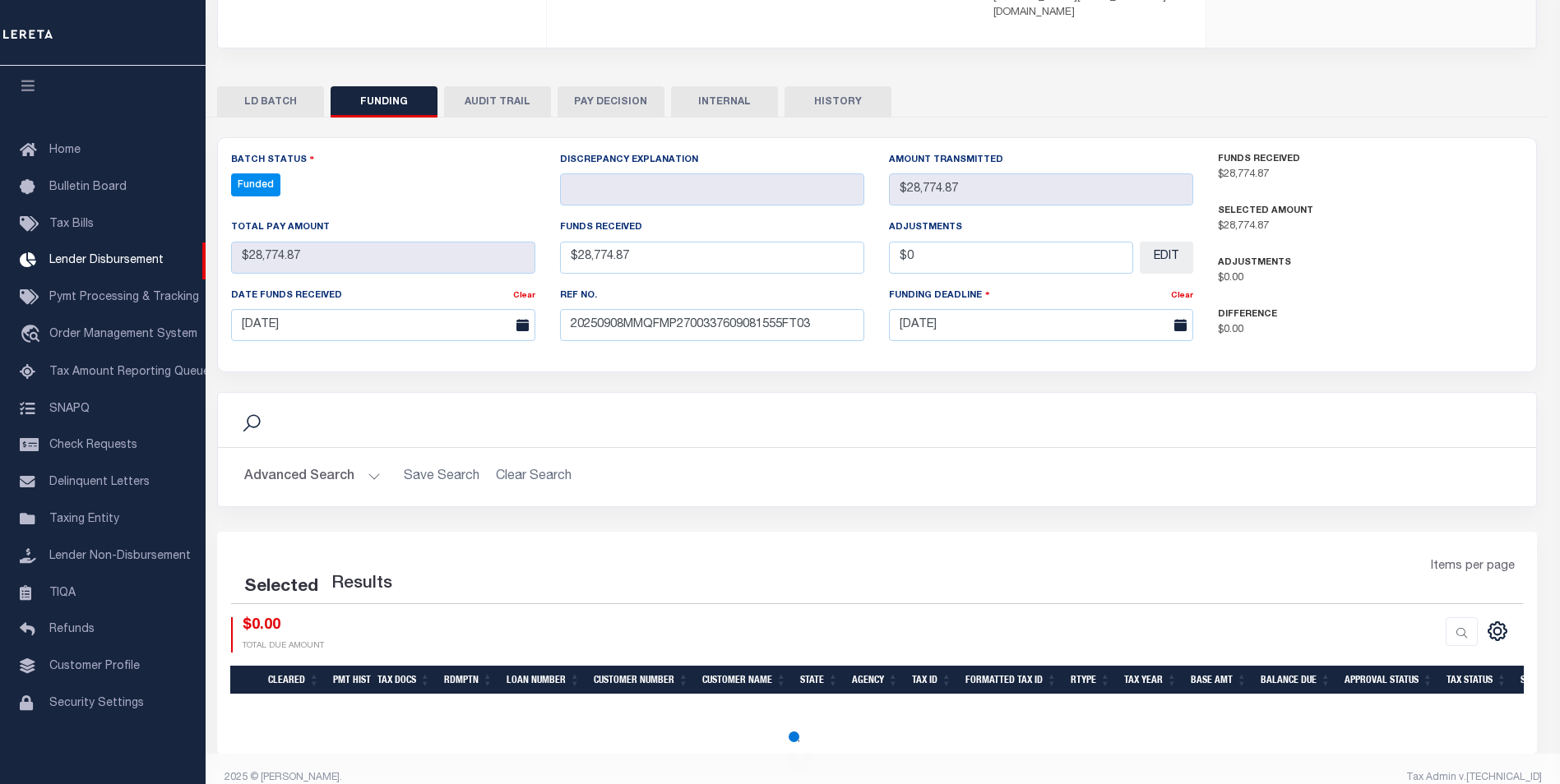
select select "100"
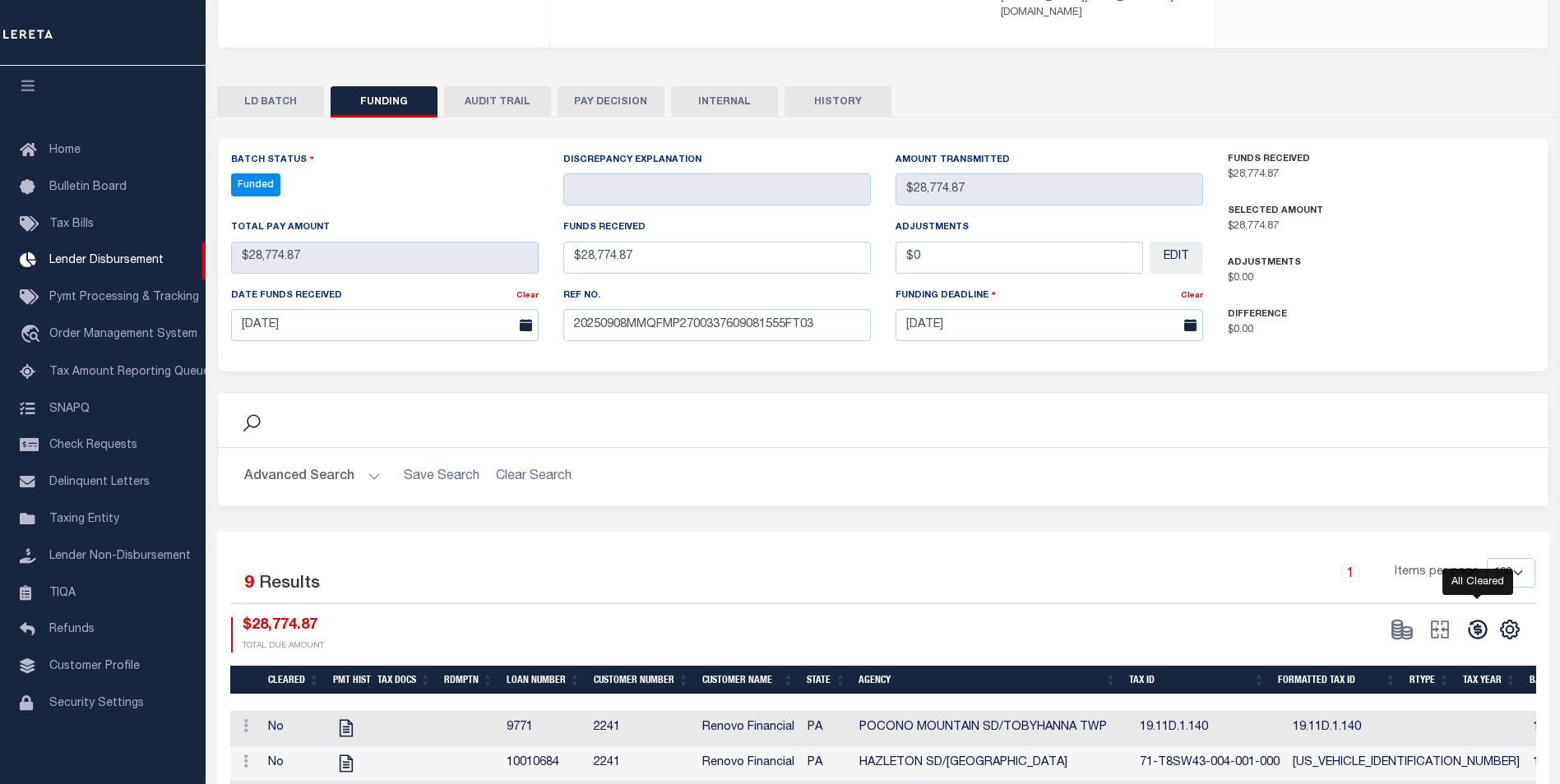
click at [1470, 620] on icon at bounding box center [1477, 629] width 19 height 19
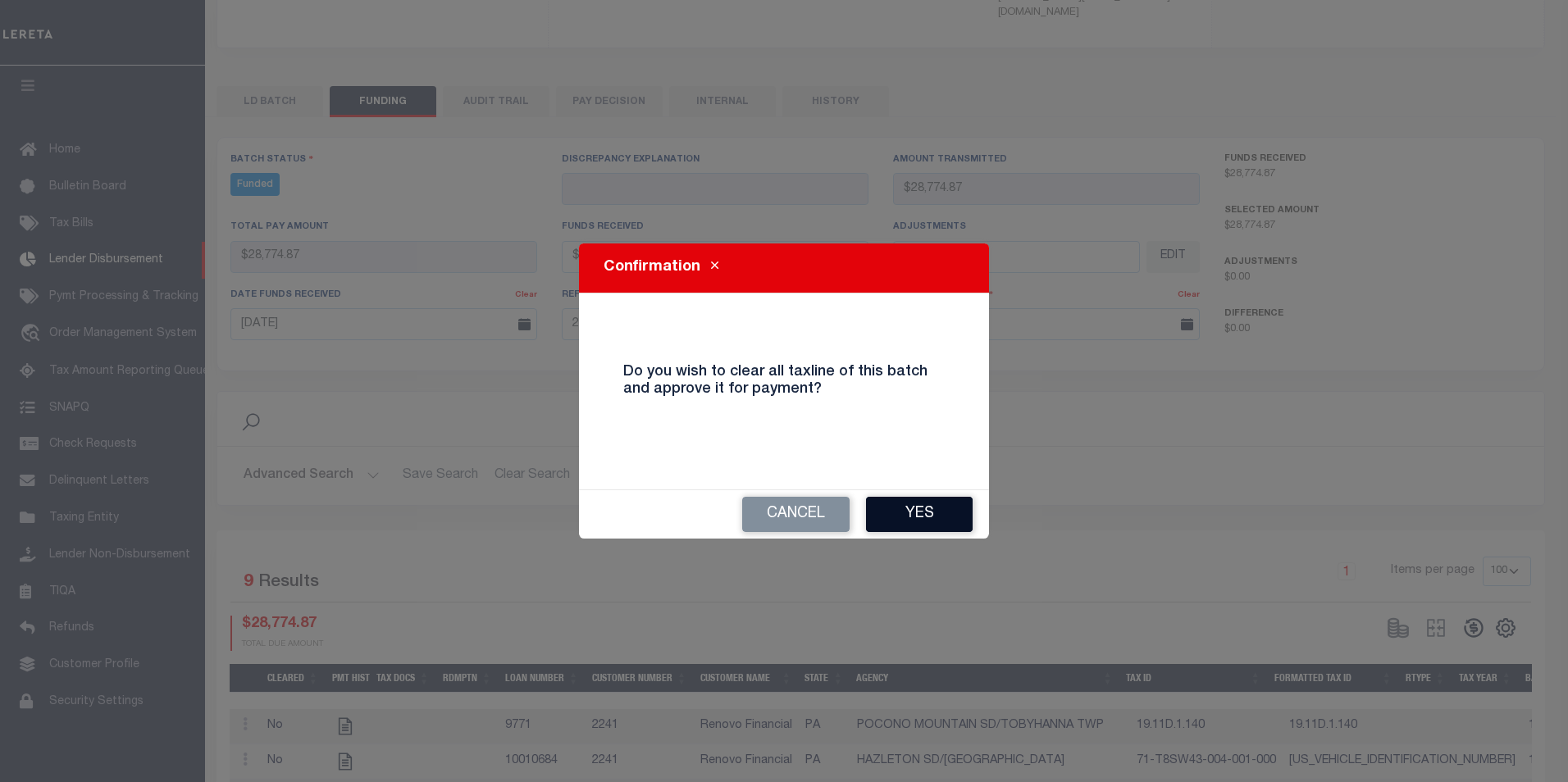
drag, startPoint x: 918, startPoint y: 515, endPoint x: 1138, endPoint y: 542, distance: 221.7
click at [920, 515] on button "Yes" at bounding box center [919, 513] width 106 height 35
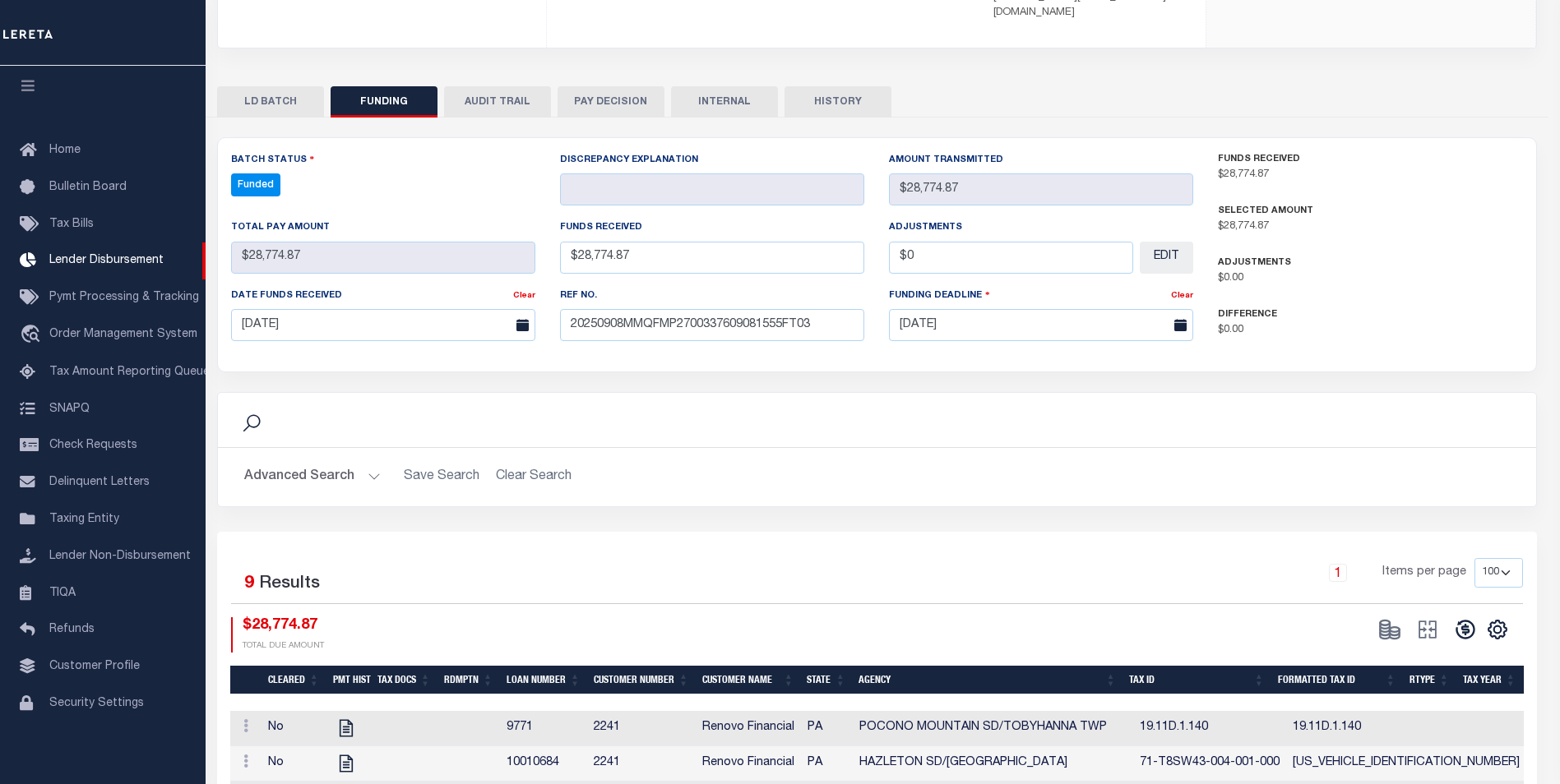
type input "$28,774.87"
type input "$0"
select select "100"
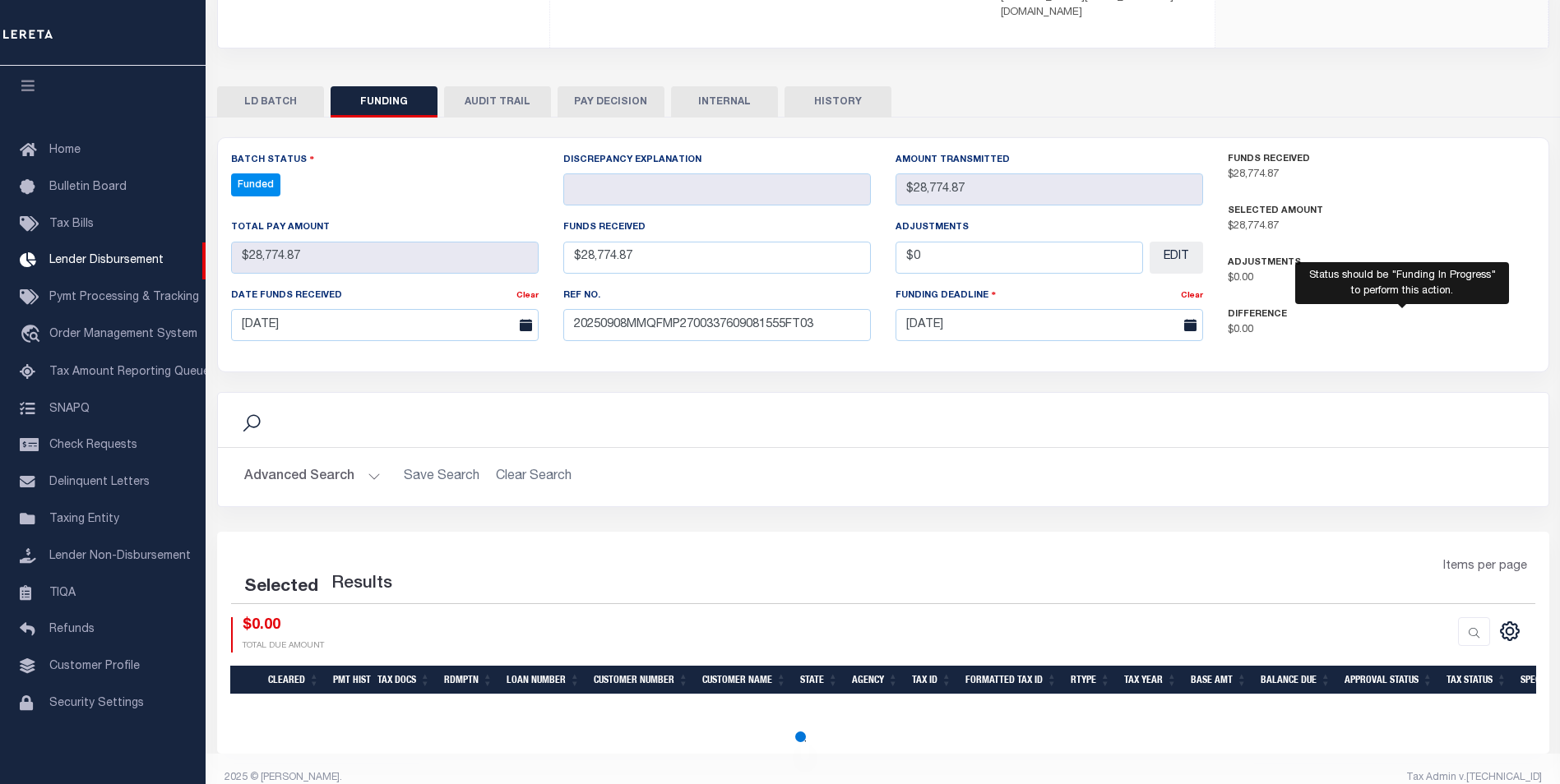
select select "100"
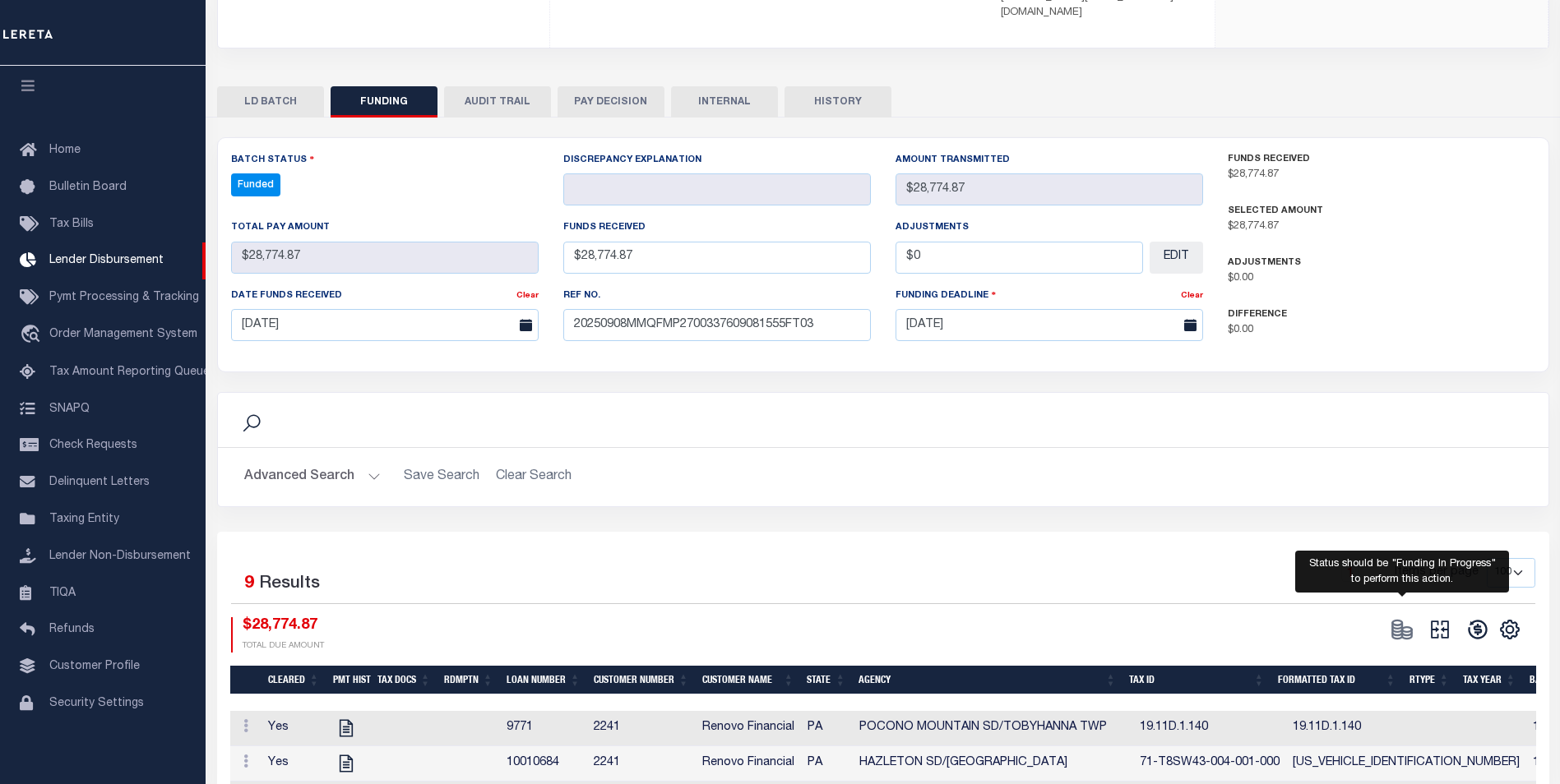
click at [1454, 618] on button at bounding box center [1440, 630] width 38 height 25
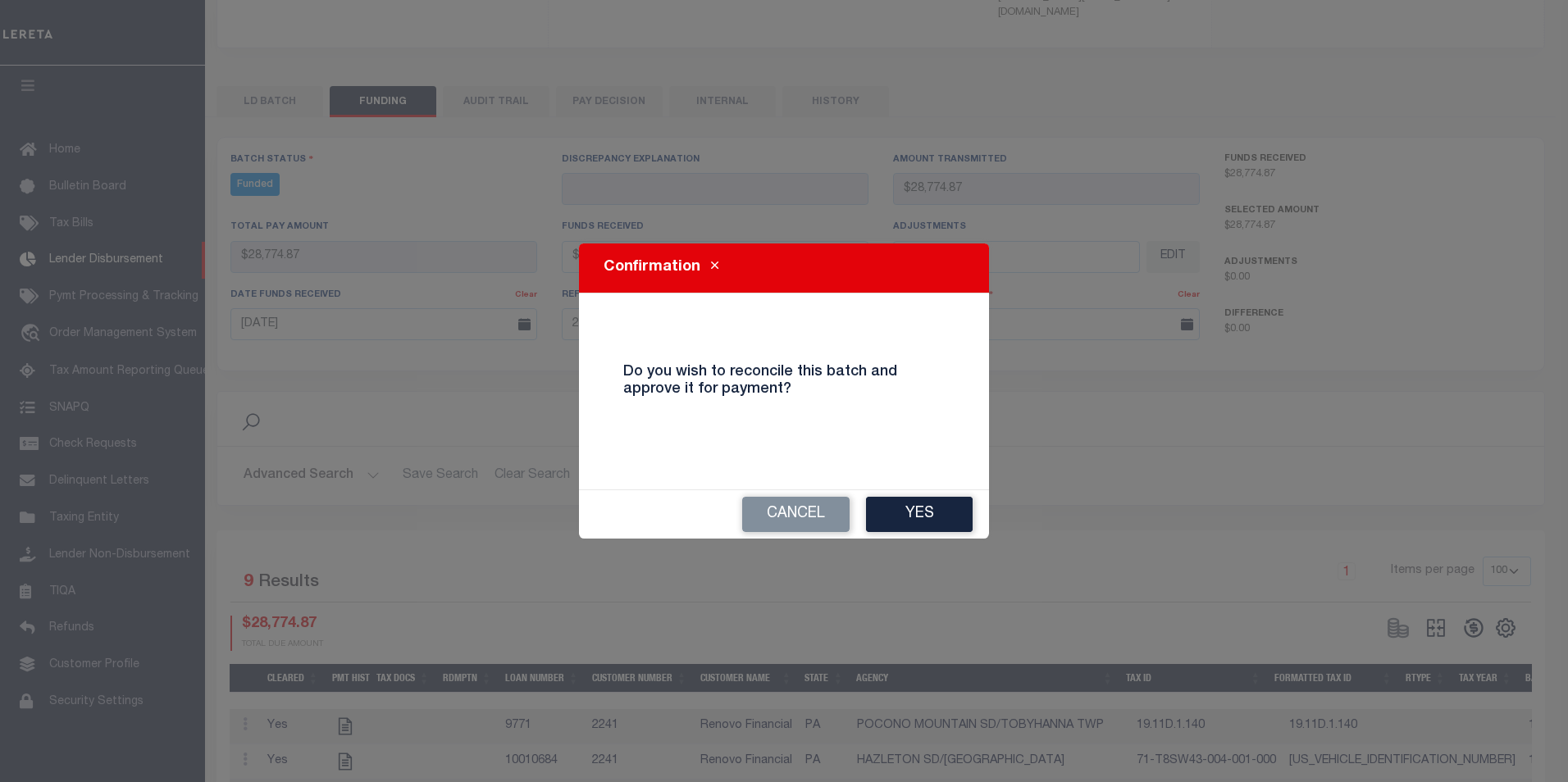
drag, startPoint x: 956, startPoint y: 508, endPoint x: 1013, endPoint y: 496, distance: 58.2
click at [955, 508] on button "Yes" at bounding box center [919, 513] width 106 height 35
select select "100"
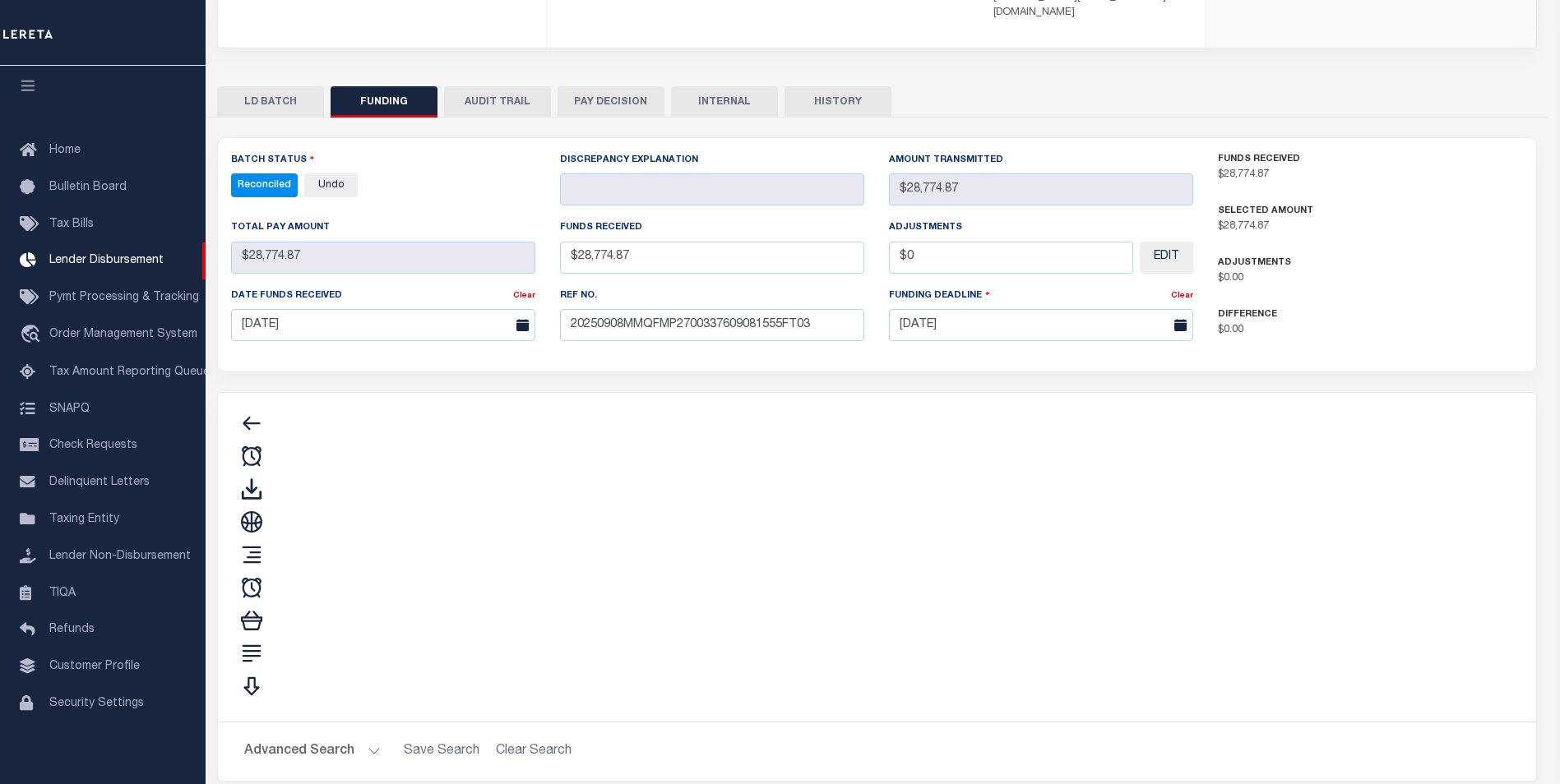
type input "$28,774.87"
type input "$0"
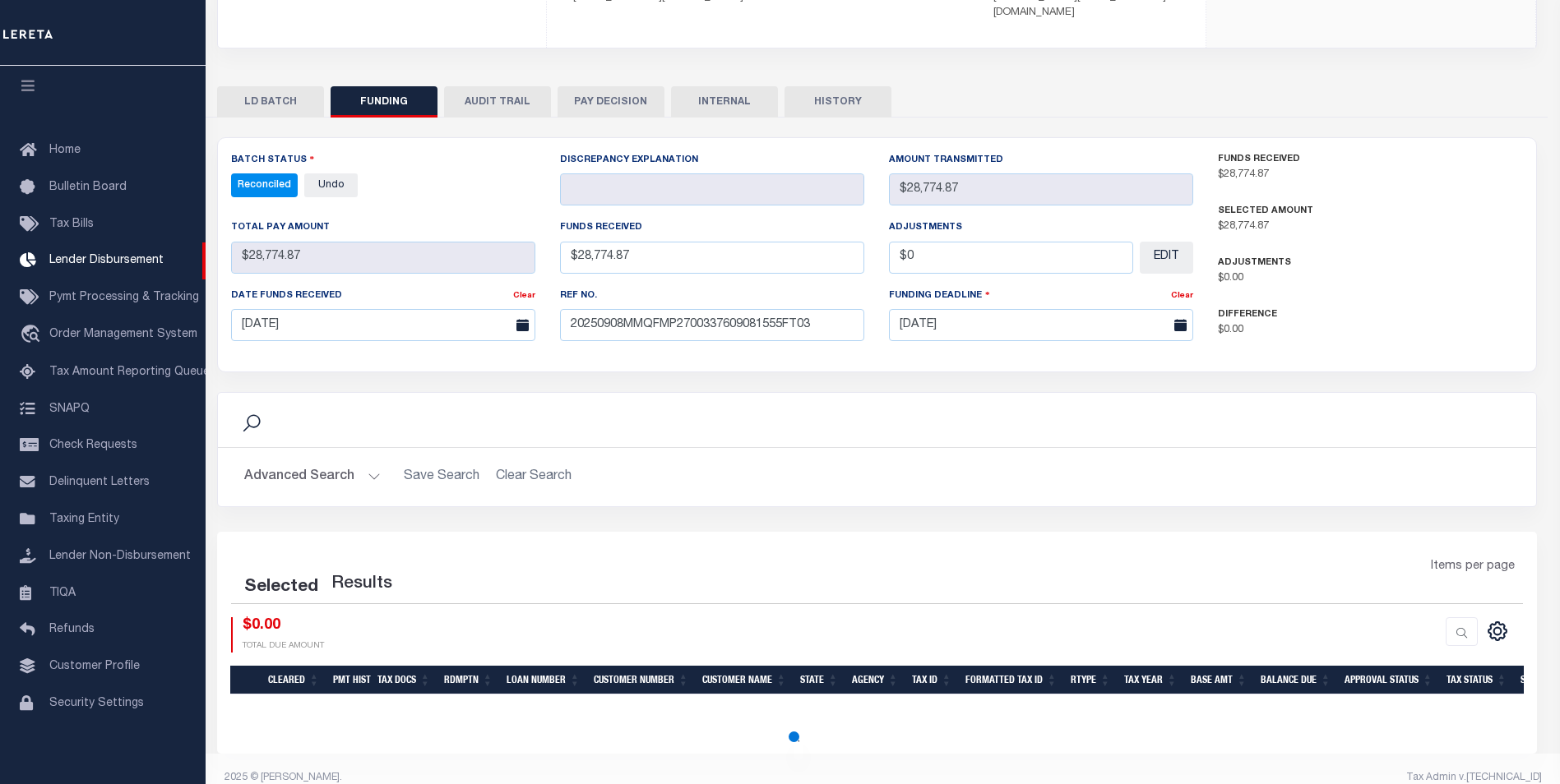
select select "100"
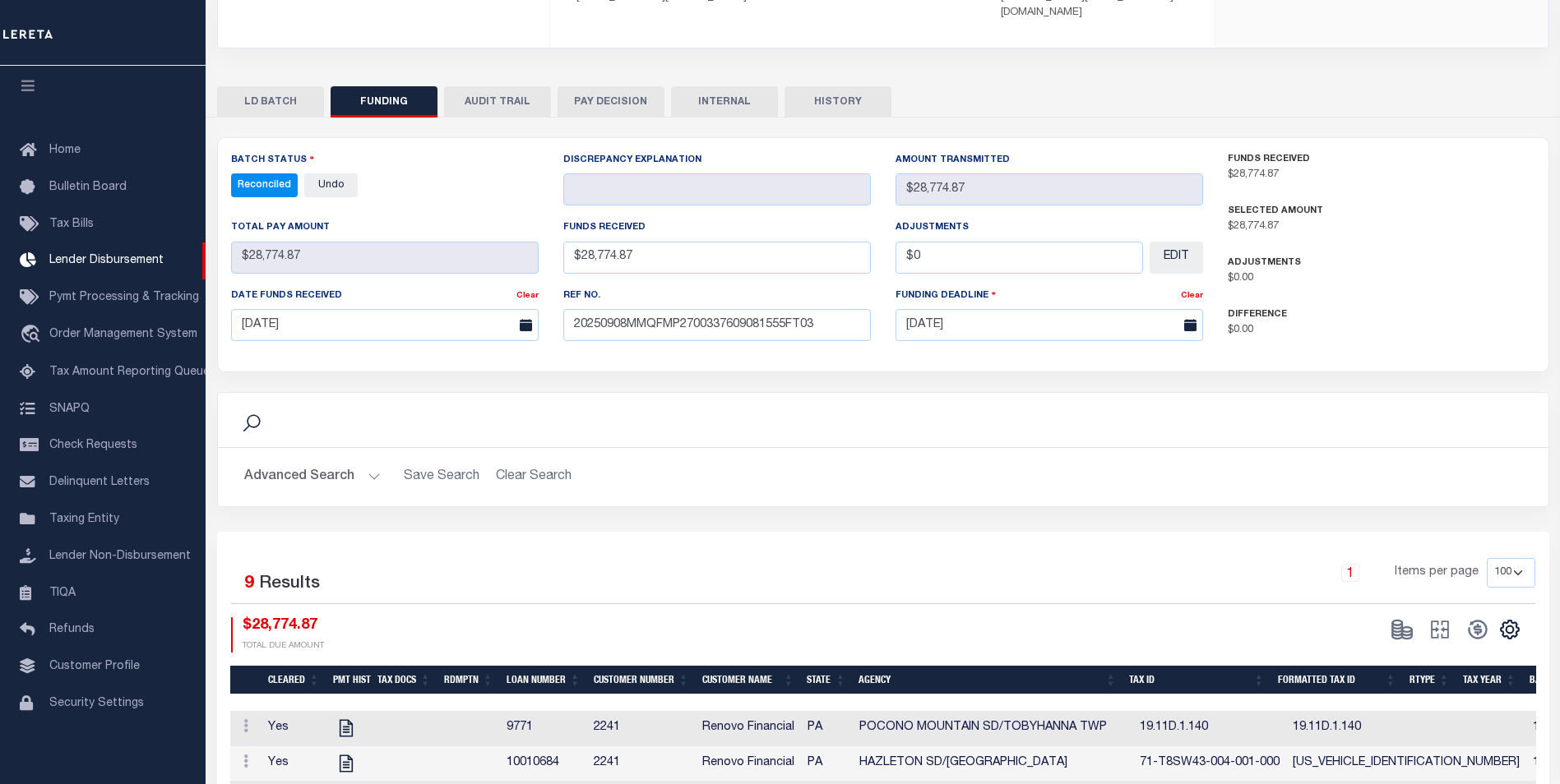
drag, startPoint x: 717, startPoint y: 97, endPoint x: 719, endPoint y: 88, distance: 9.2
click at [717, 96] on button "INTERNAL" at bounding box center [724, 101] width 107 height 31
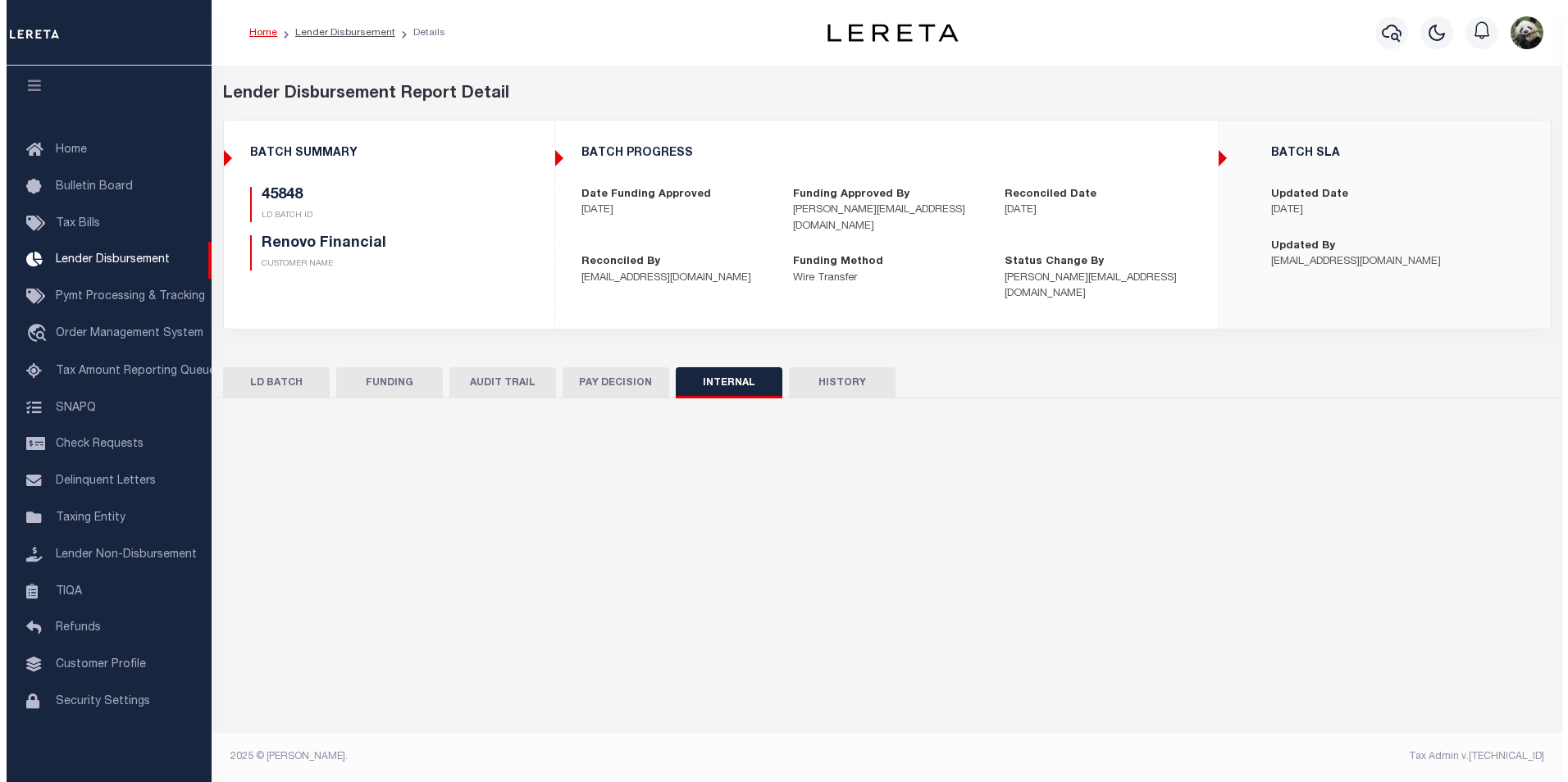
scroll to position [0, 0]
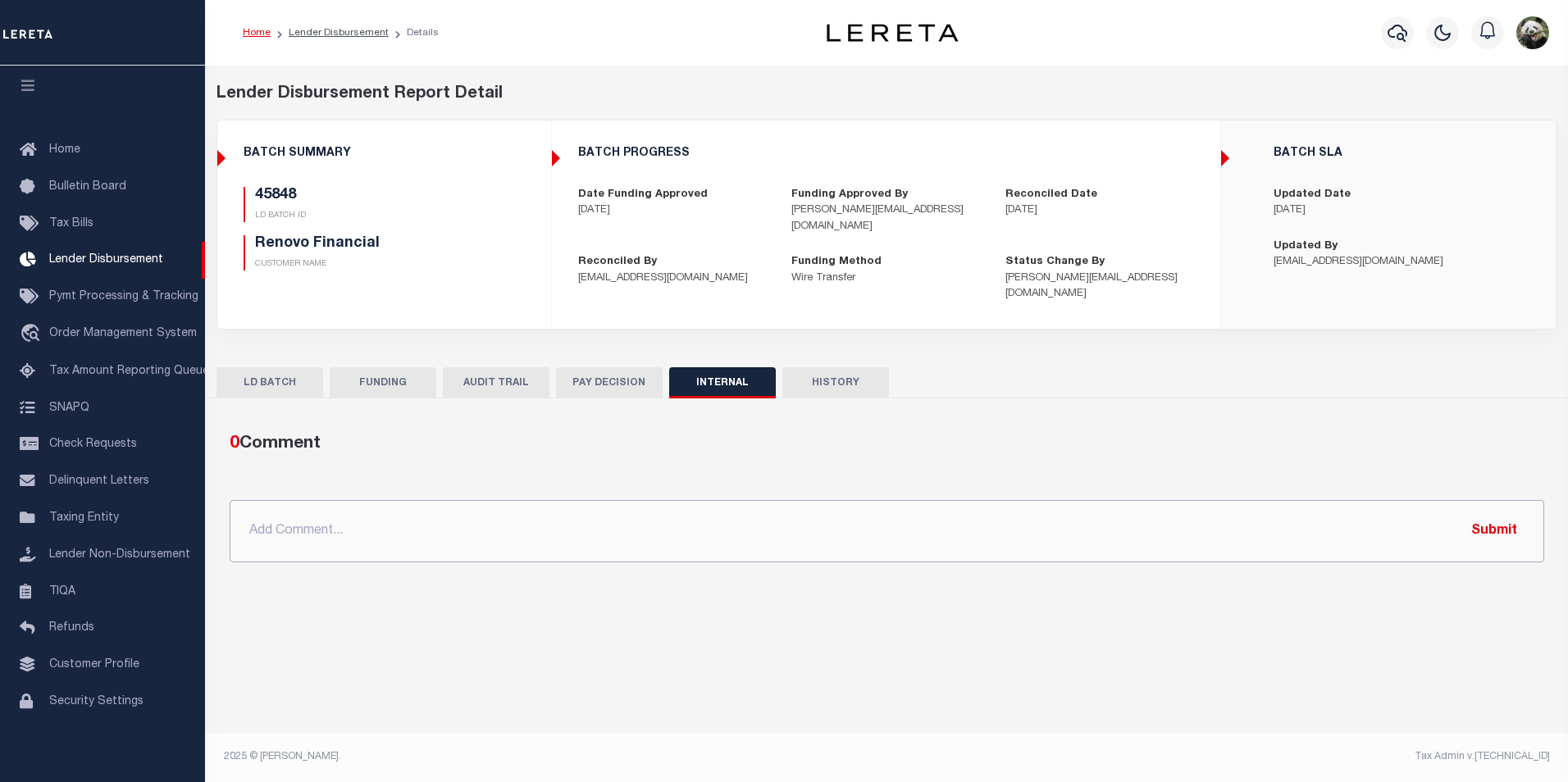
click at [517, 528] on input "text" at bounding box center [887, 531] width 1314 height 62
paste input "OG AMOUNT $75,145.18 45837 - $26,355.64 45848 - $28,774.87 45849 - $3,229.36 45…"
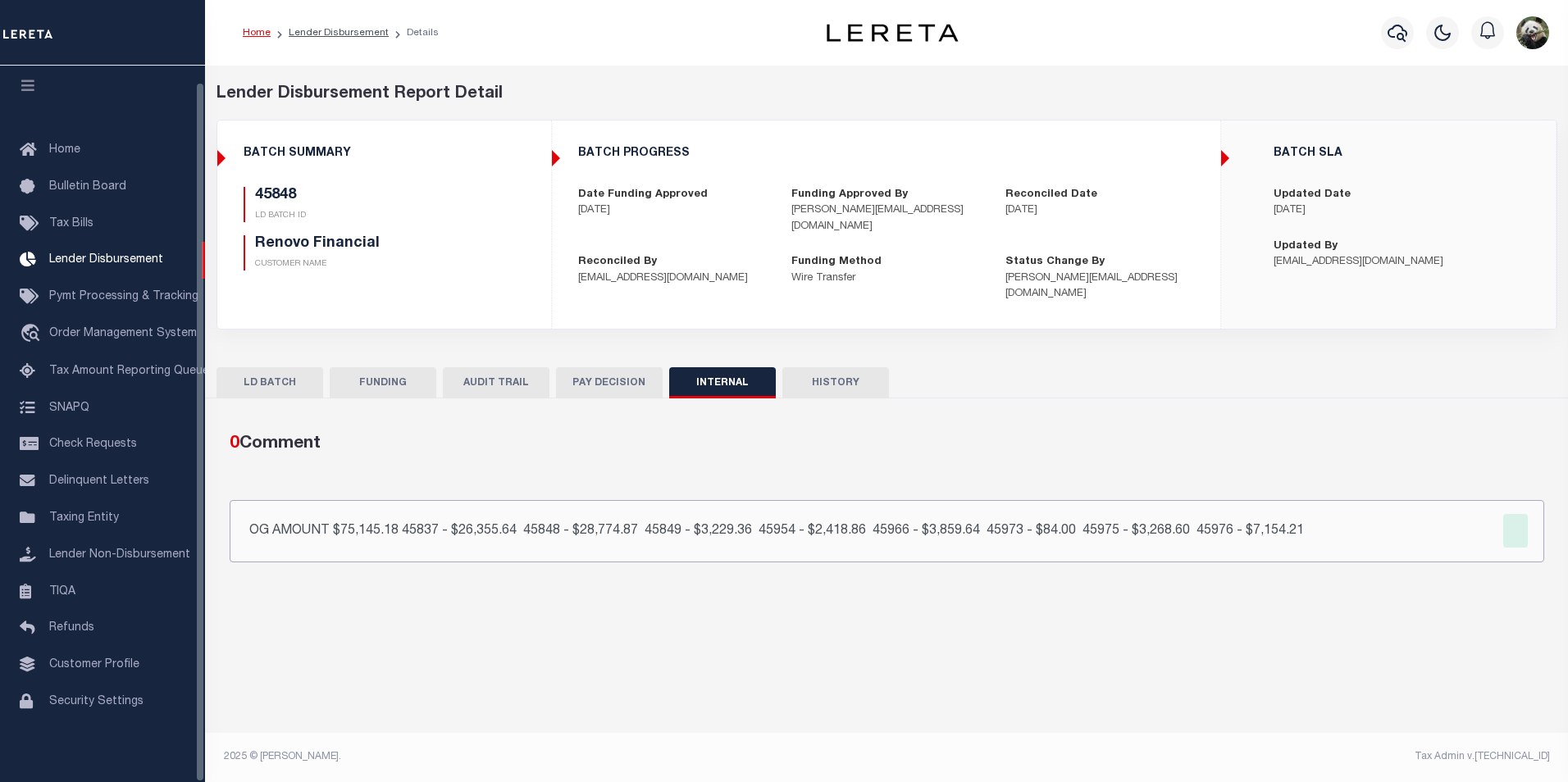
type input "OG AMOUNT $75,145.18 45837 - $26,355.64 45848 - $28,774.87 45849 - $3,229.36 45…"
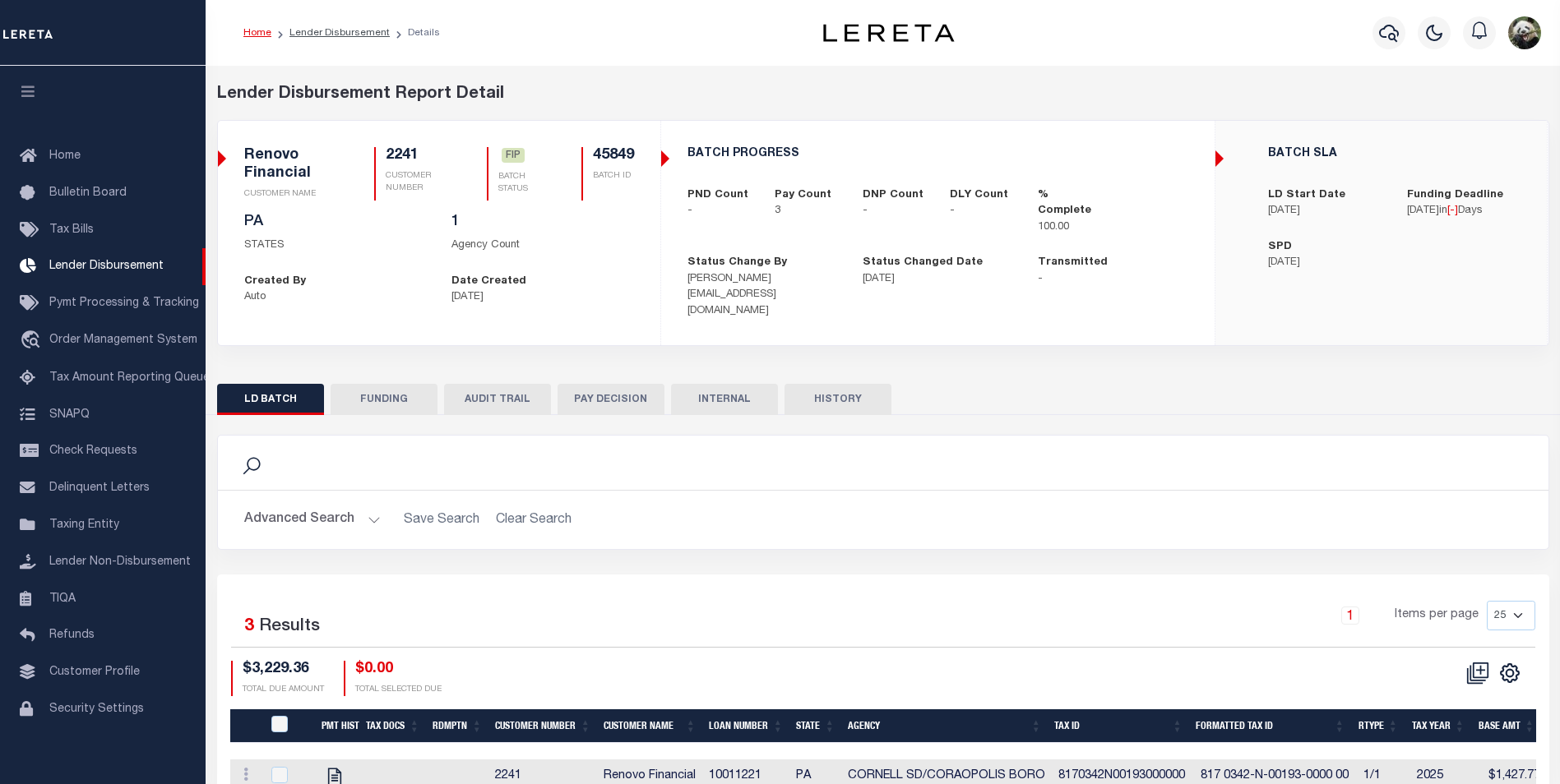
scroll to position [13, 0]
click at [413, 384] on button "FUNDING" at bounding box center [383, 399] width 107 height 31
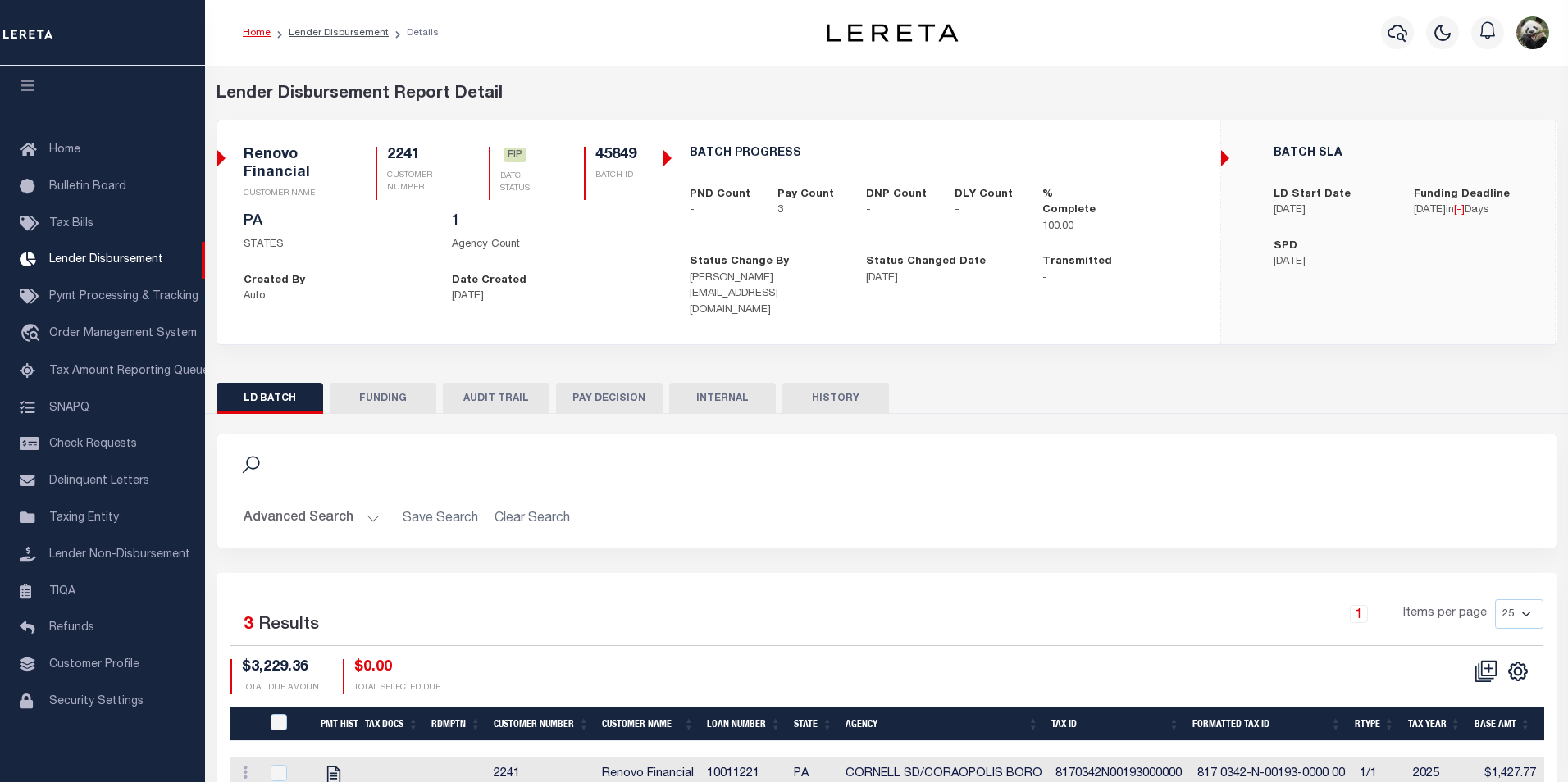
type input "$3,229.36"
type input "$0"
type input "[DATE]"
select select "100"
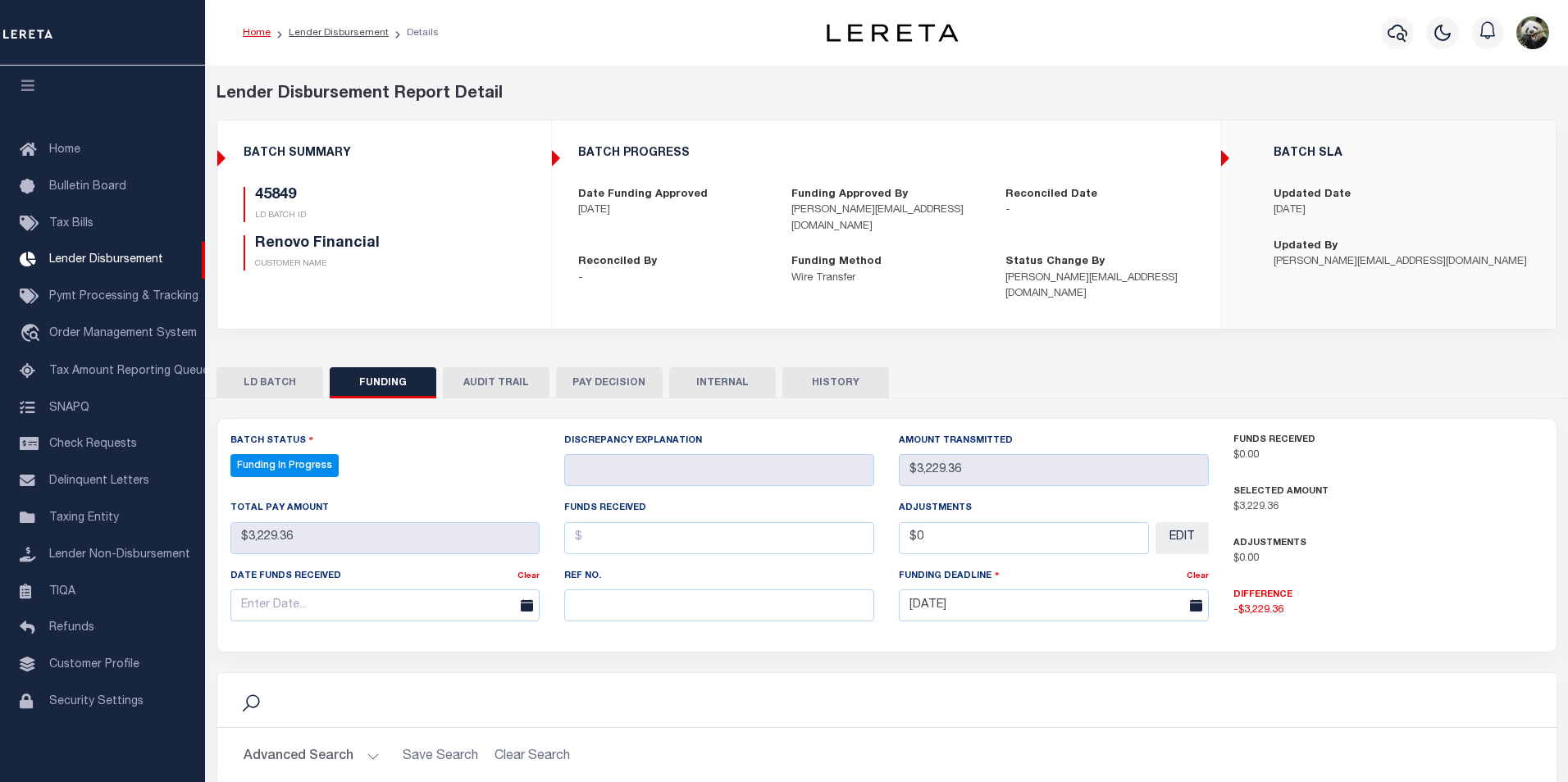
select select "100"
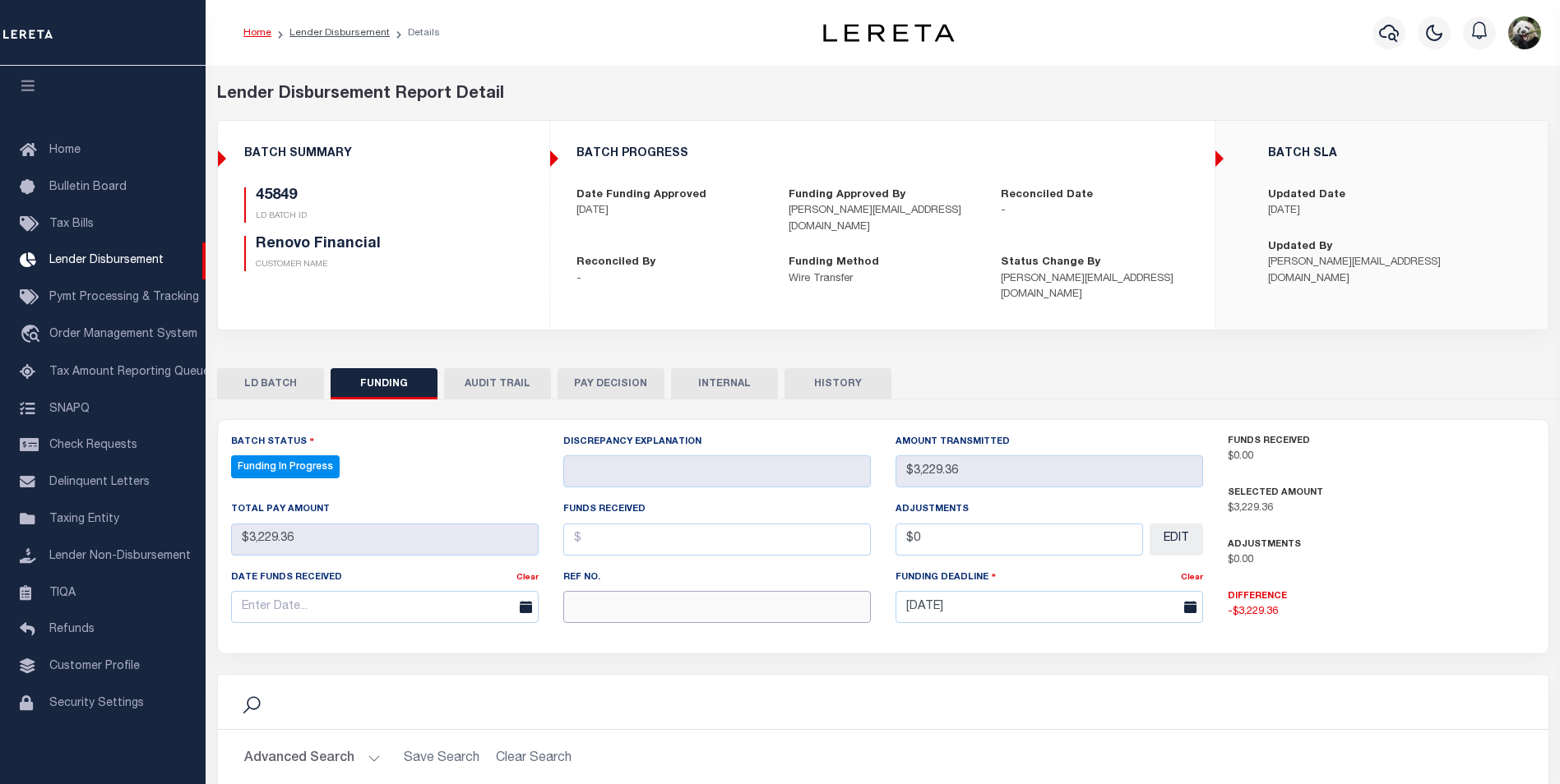
click at [629, 591] on input "text" at bounding box center [716, 607] width 307 height 32
paste input "20250908MMQFMP2700337609081555FT03"
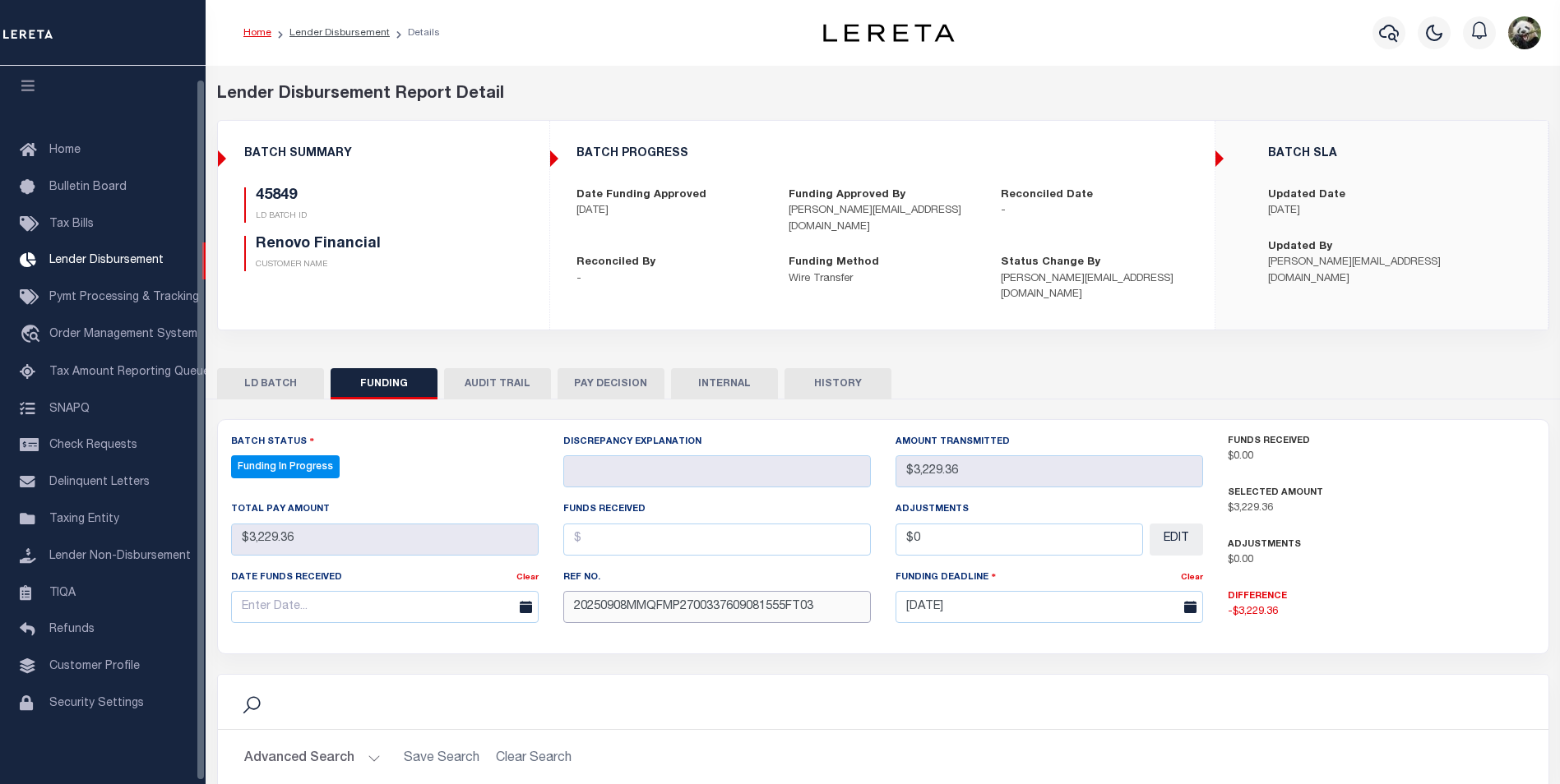
type input "20250908MMQFMP2700337609081555FT03"
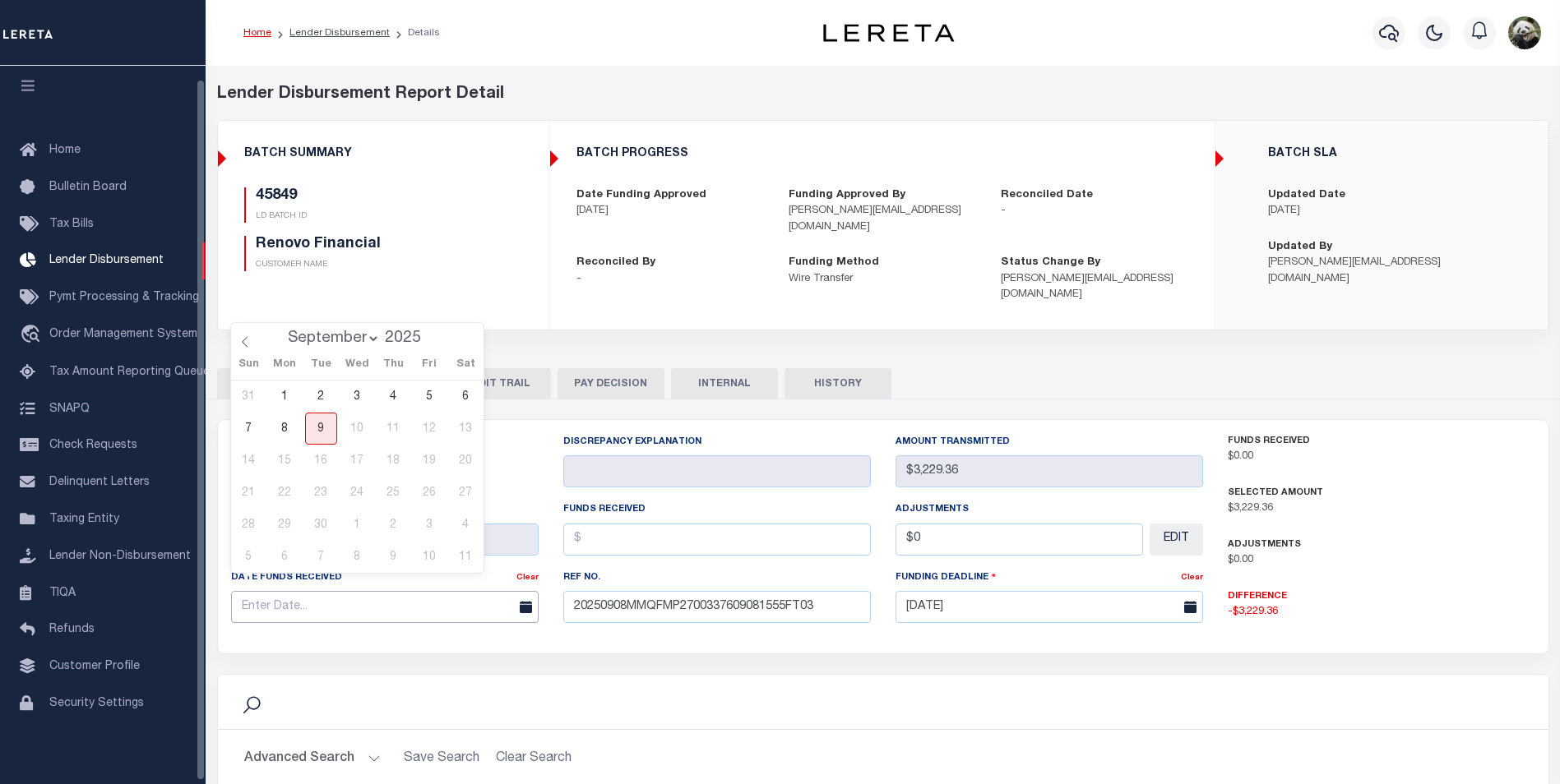
click at [296, 591] on input "text" at bounding box center [384, 607] width 307 height 32
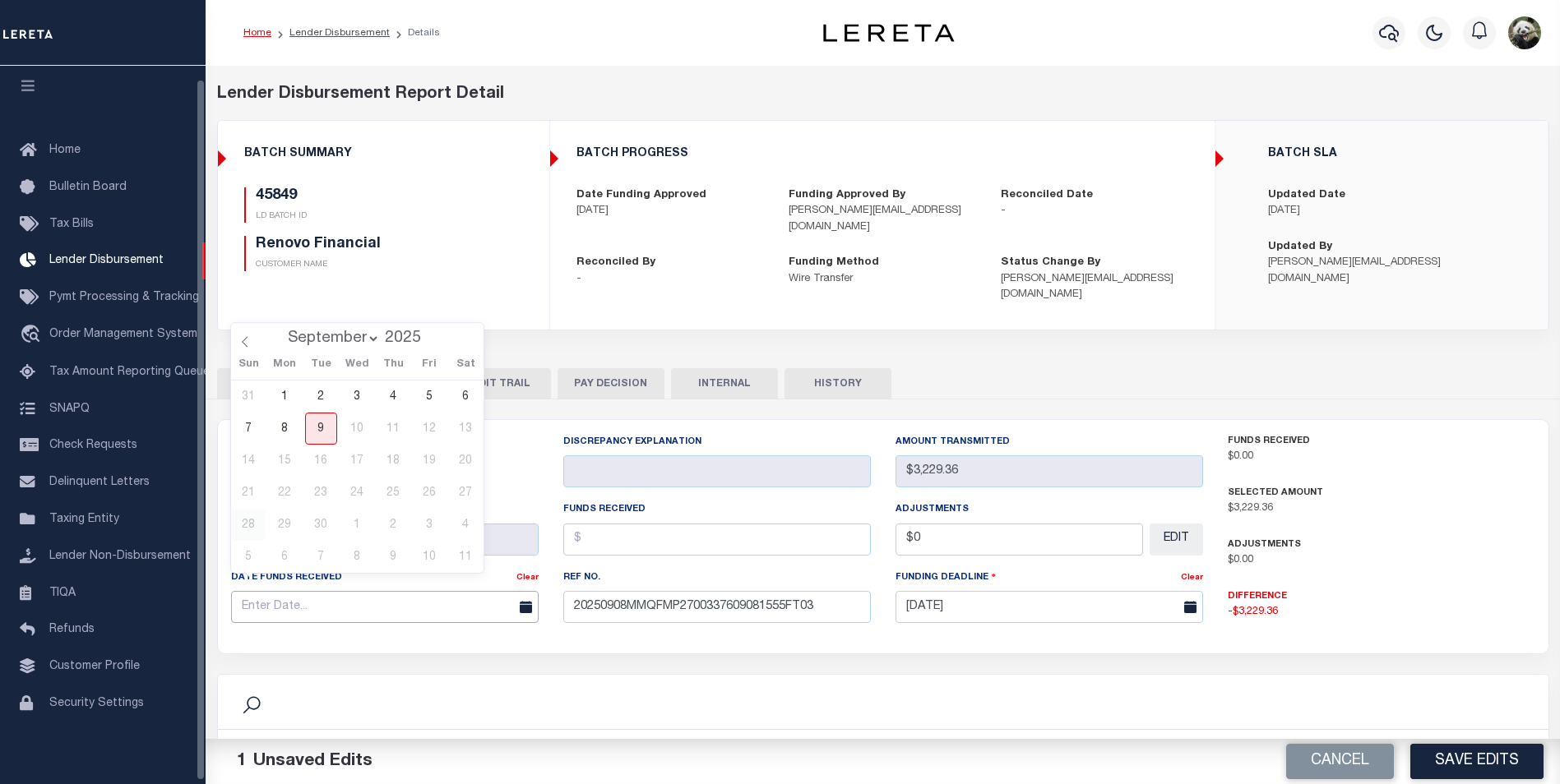
drag, startPoint x: 299, startPoint y: 586, endPoint x: 240, endPoint y: 532, distance: 80.0
click at [297, 591] on input "text" at bounding box center [384, 607] width 307 height 32
click at [282, 593] on input "text" at bounding box center [384, 607] width 307 height 32
click at [287, 433] on span "8" at bounding box center [285, 429] width 32 height 32
type input "[DATE]"
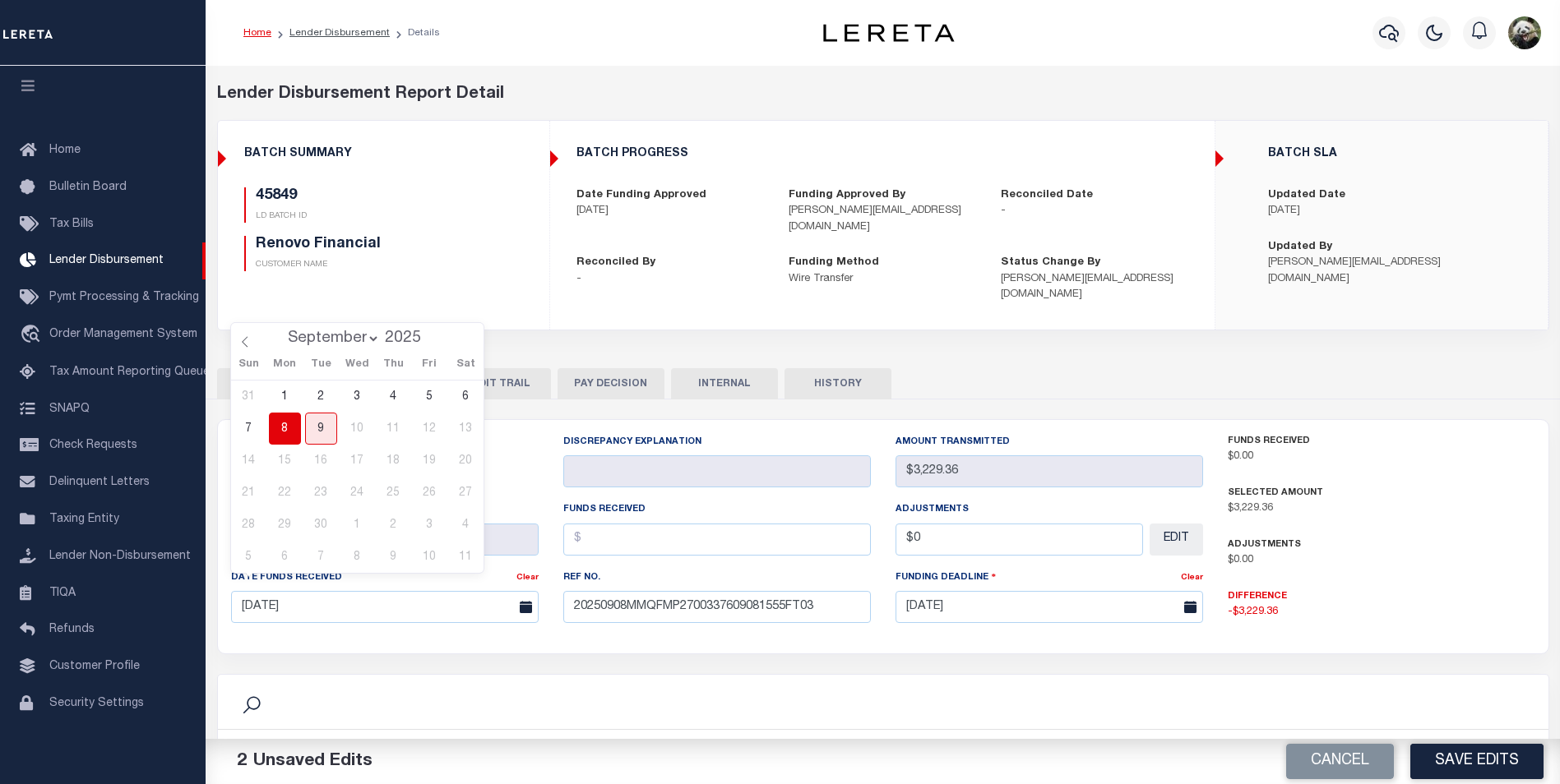
click at [294, 431] on span "8" at bounding box center [285, 429] width 32 height 32
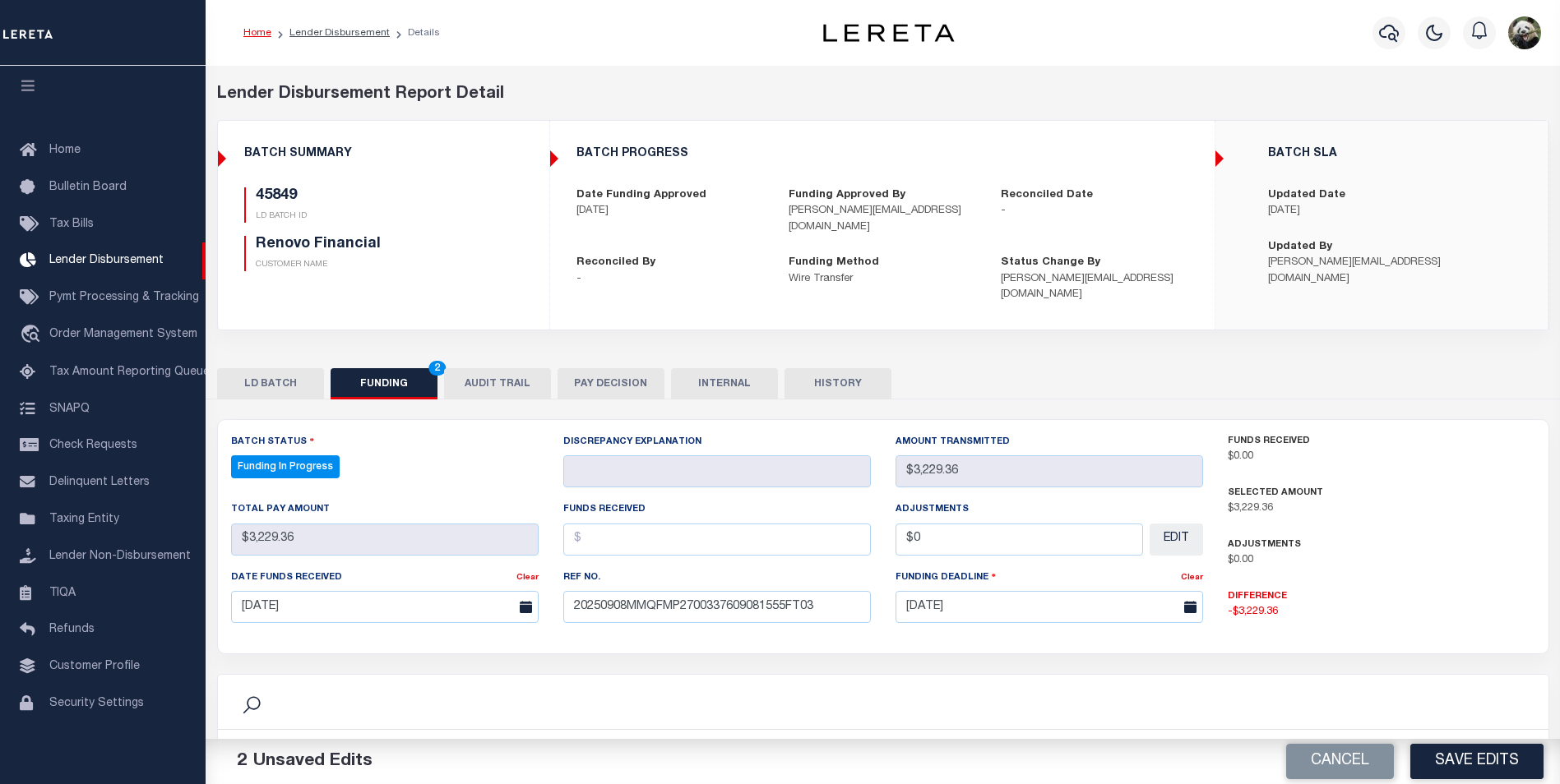
drag, startPoint x: 719, startPoint y: 509, endPoint x: 723, endPoint y: 518, distance: 9.8
click at [721, 516] on div "Funds Received" at bounding box center [716, 527] width 307 height 55
click at [726, 524] on input "text" at bounding box center [716, 540] width 307 height 32
type input "$3,229.36"
click at [1452, 747] on button "Save Edits" at bounding box center [1477, 761] width 133 height 35
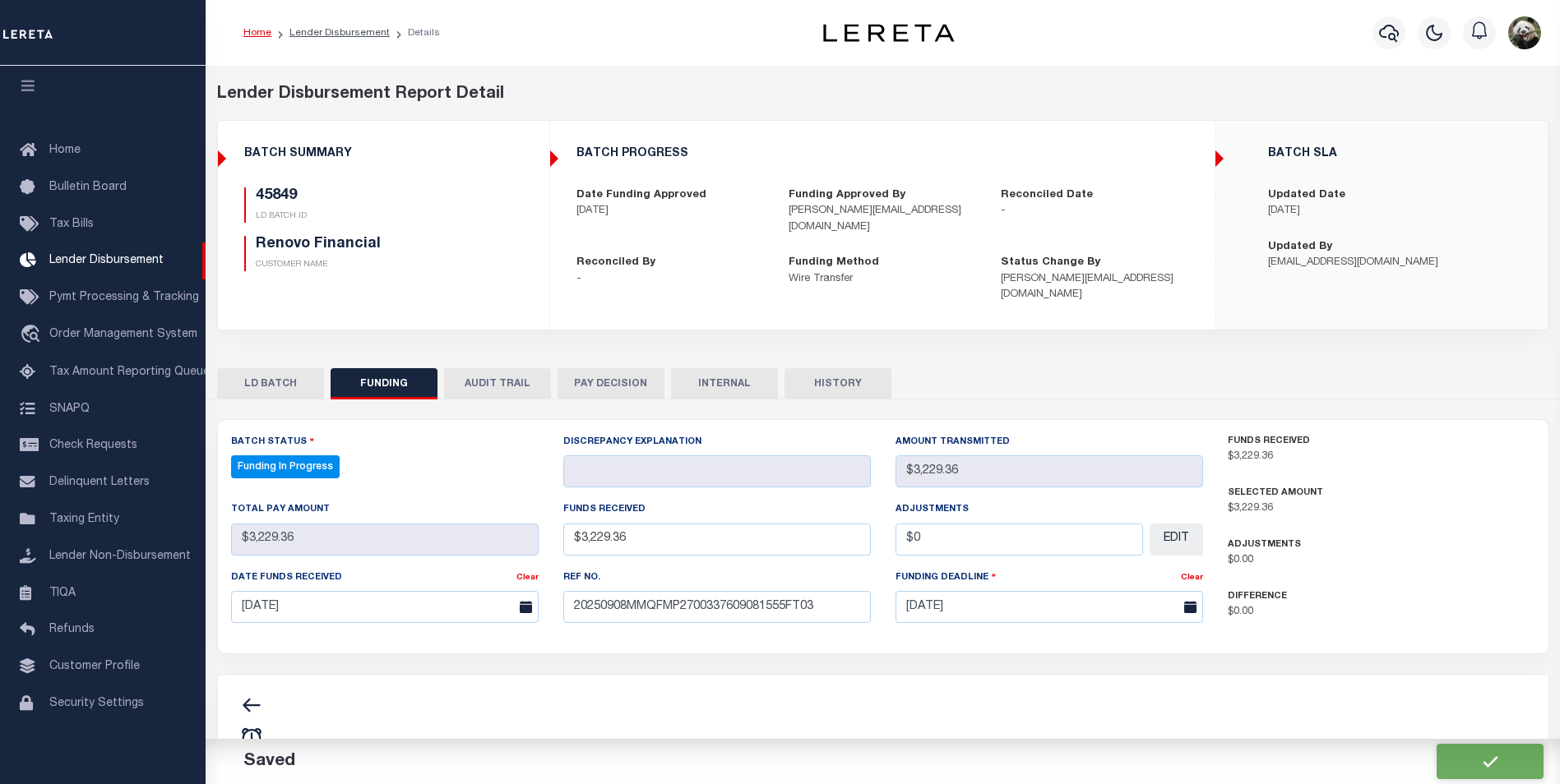
type input "$3,229.36"
type input "$0"
select select "100"
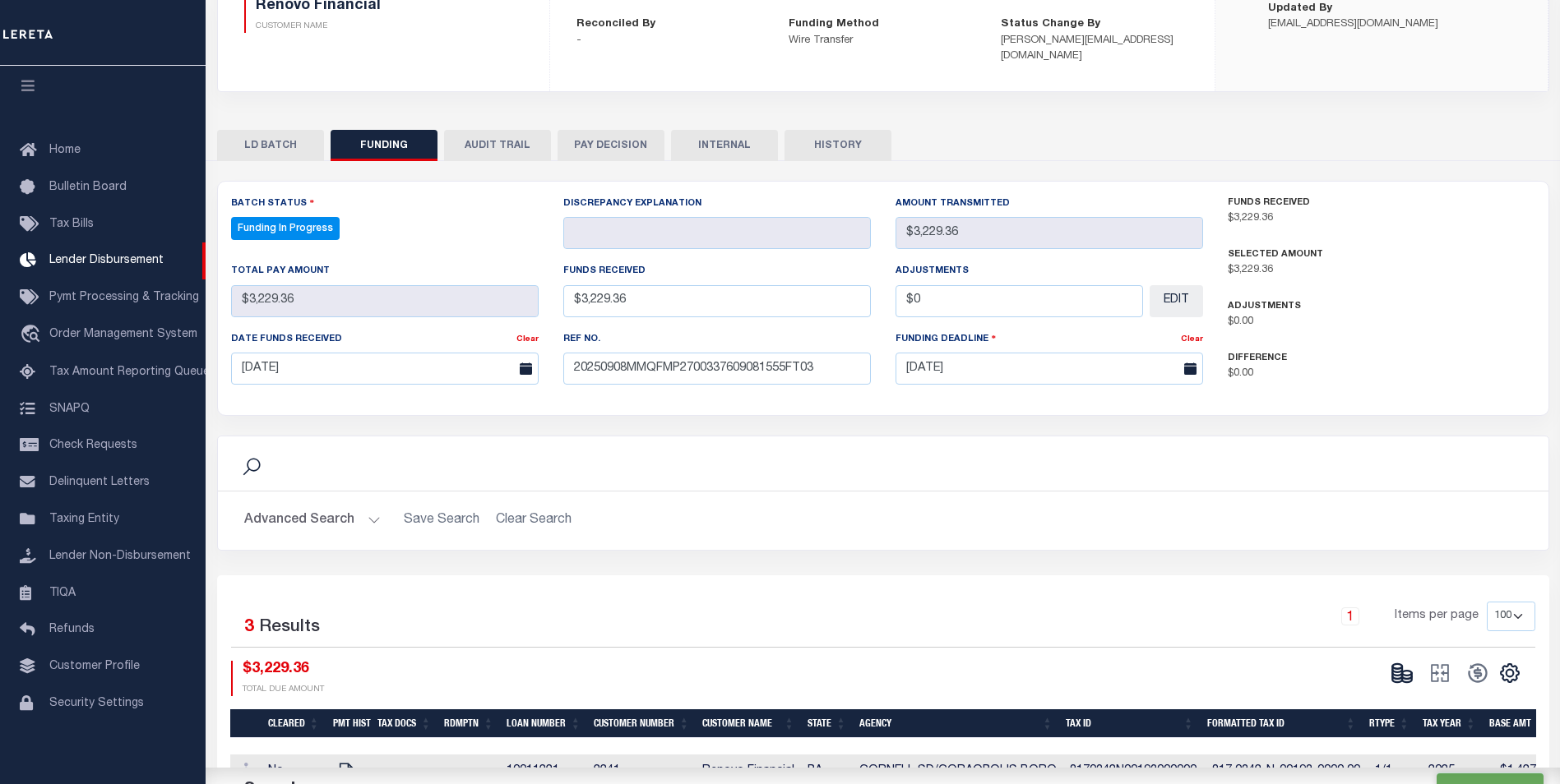
scroll to position [372, 0]
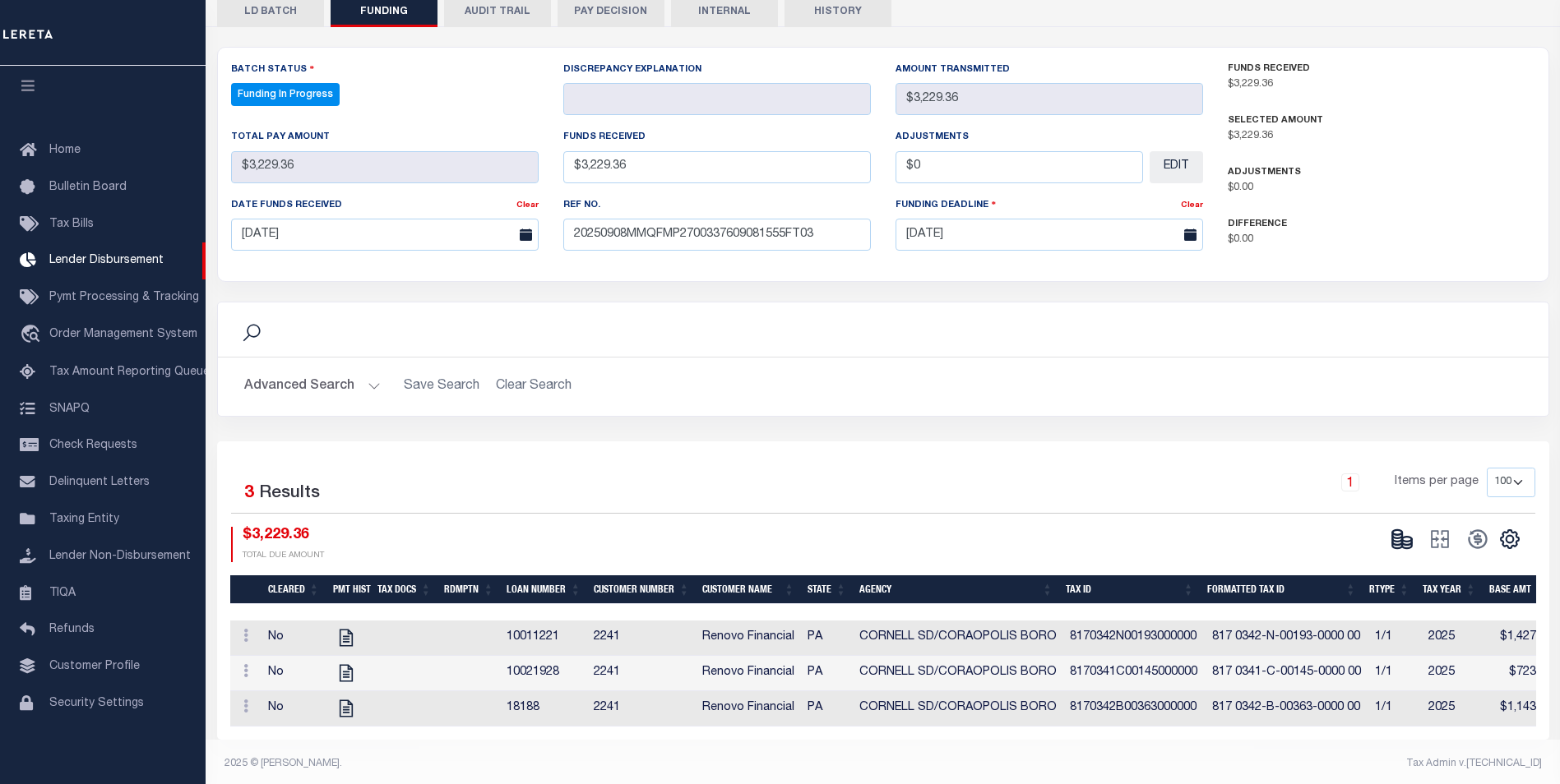
click at [1402, 527] on button at bounding box center [1402, 540] width 38 height 25
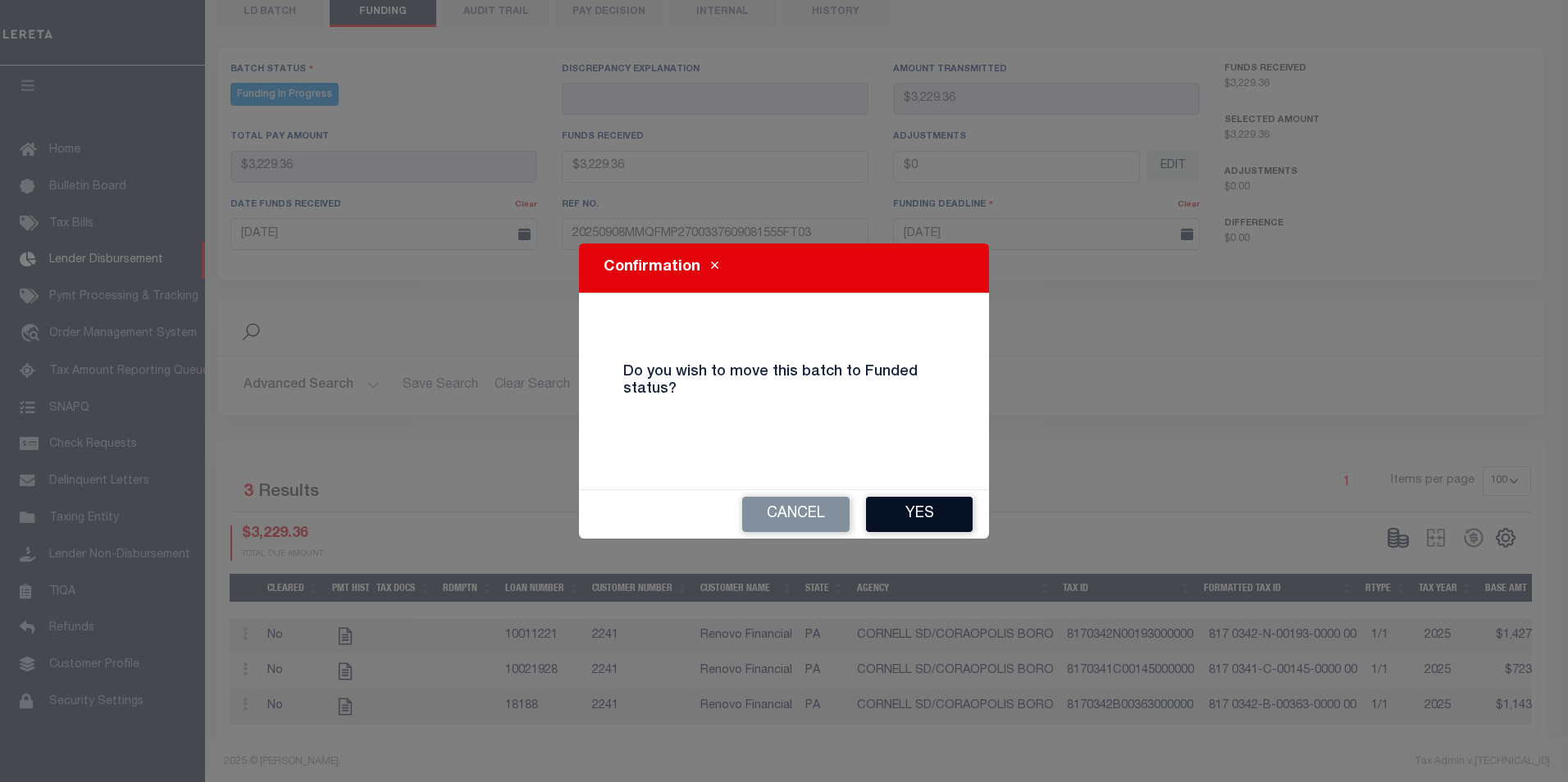
drag, startPoint x: 909, startPoint y: 509, endPoint x: 930, endPoint y: 506, distance: 21.2
click at [911, 509] on button "Yes" at bounding box center [919, 513] width 106 height 35
type input "$3,229.36"
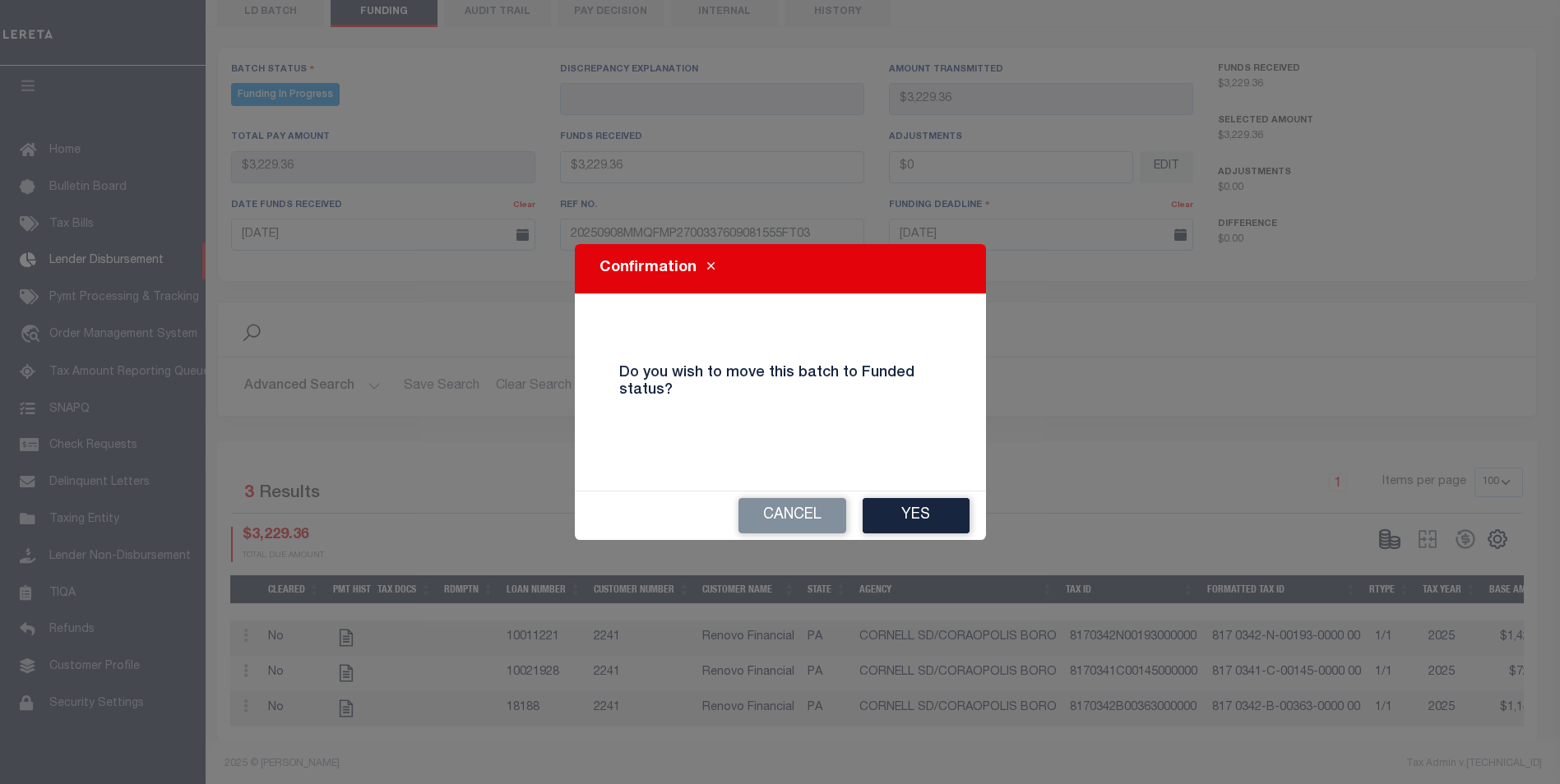
type input "$0"
select select "100"
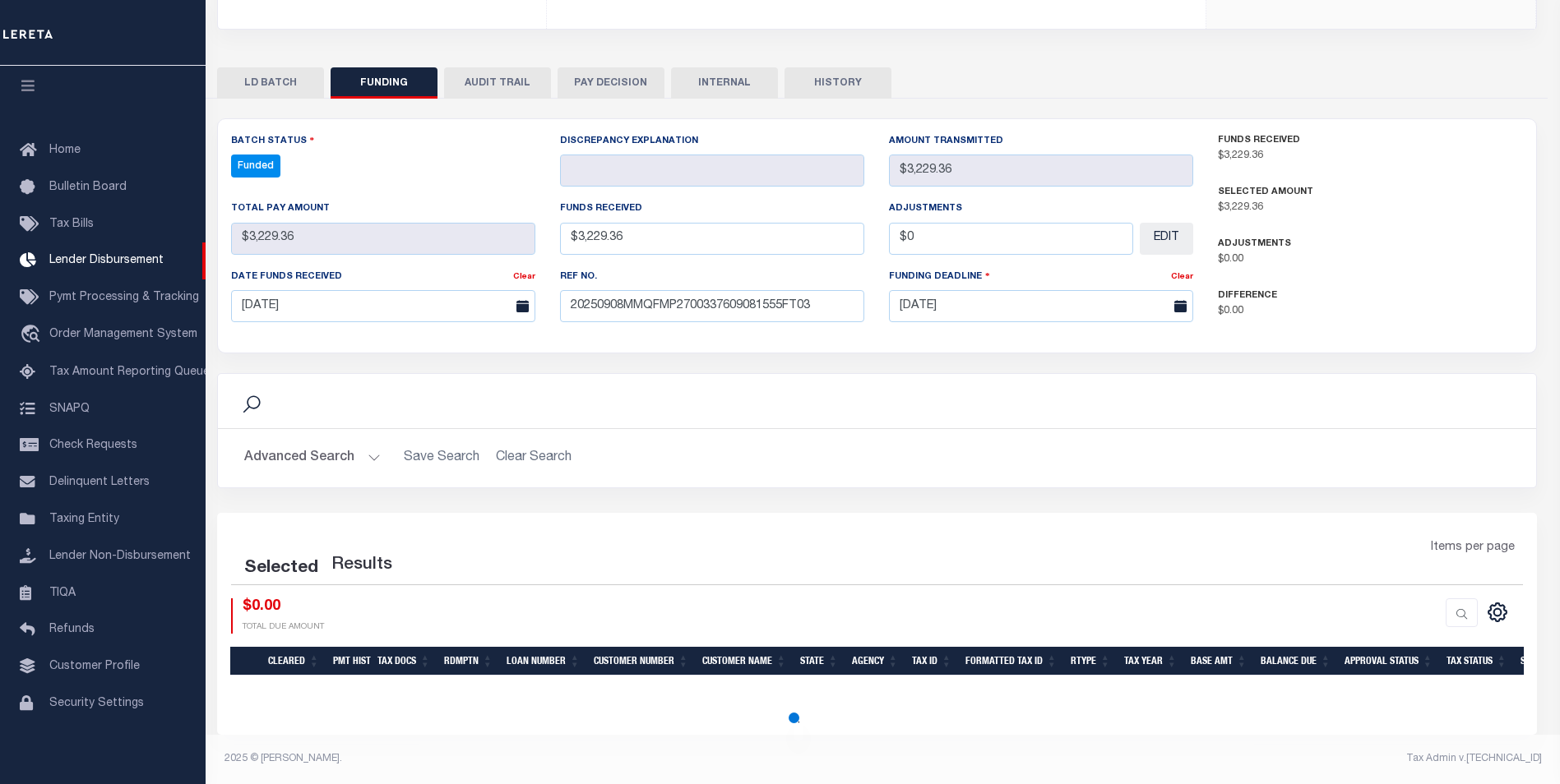
select select "100"
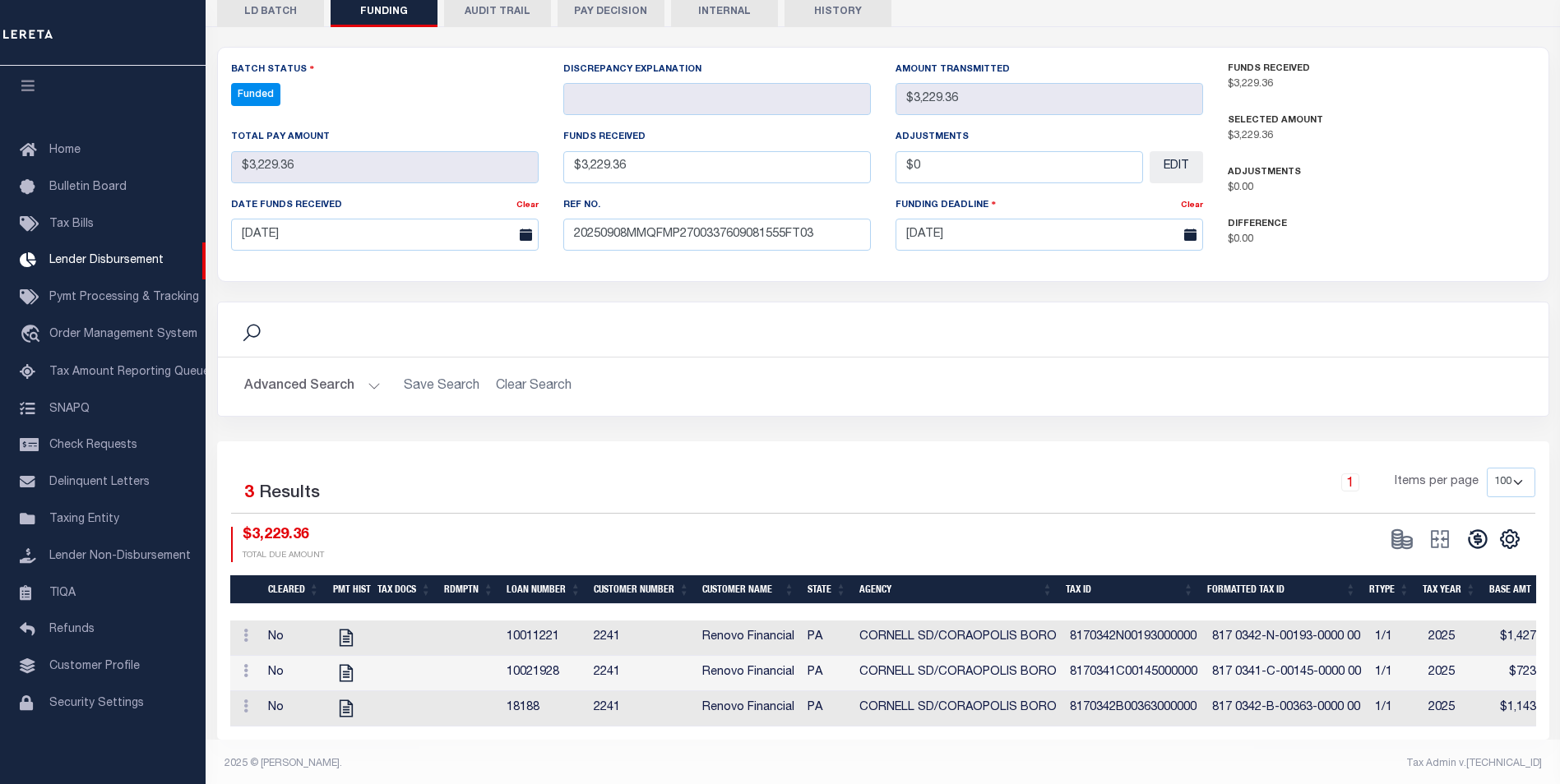
click at [1464, 527] on button at bounding box center [1478, 540] width 38 height 25
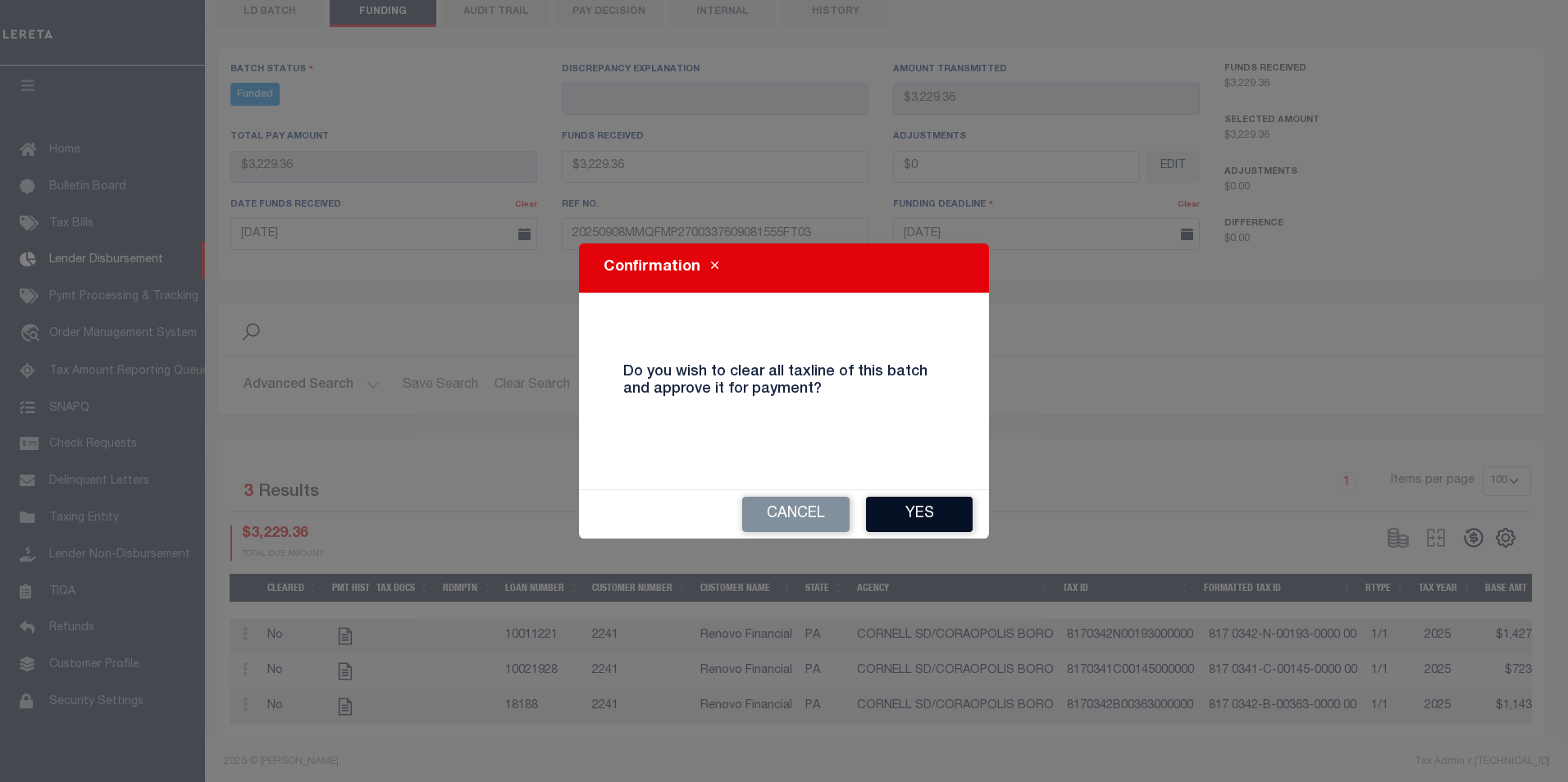
click at [887, 506] on button "Yes" at bounding box center [919, 513] width 106 height 35
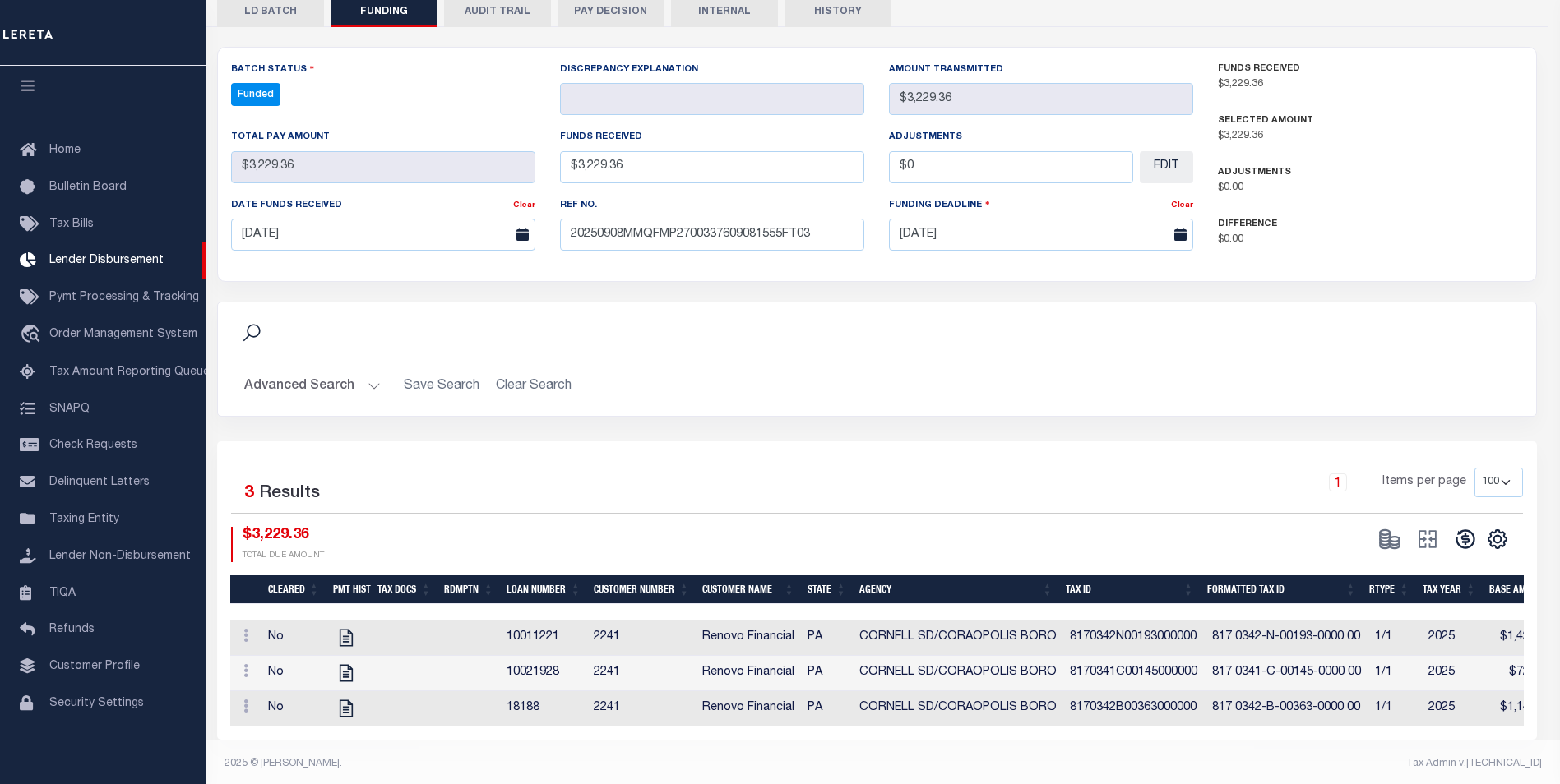
select select "100"
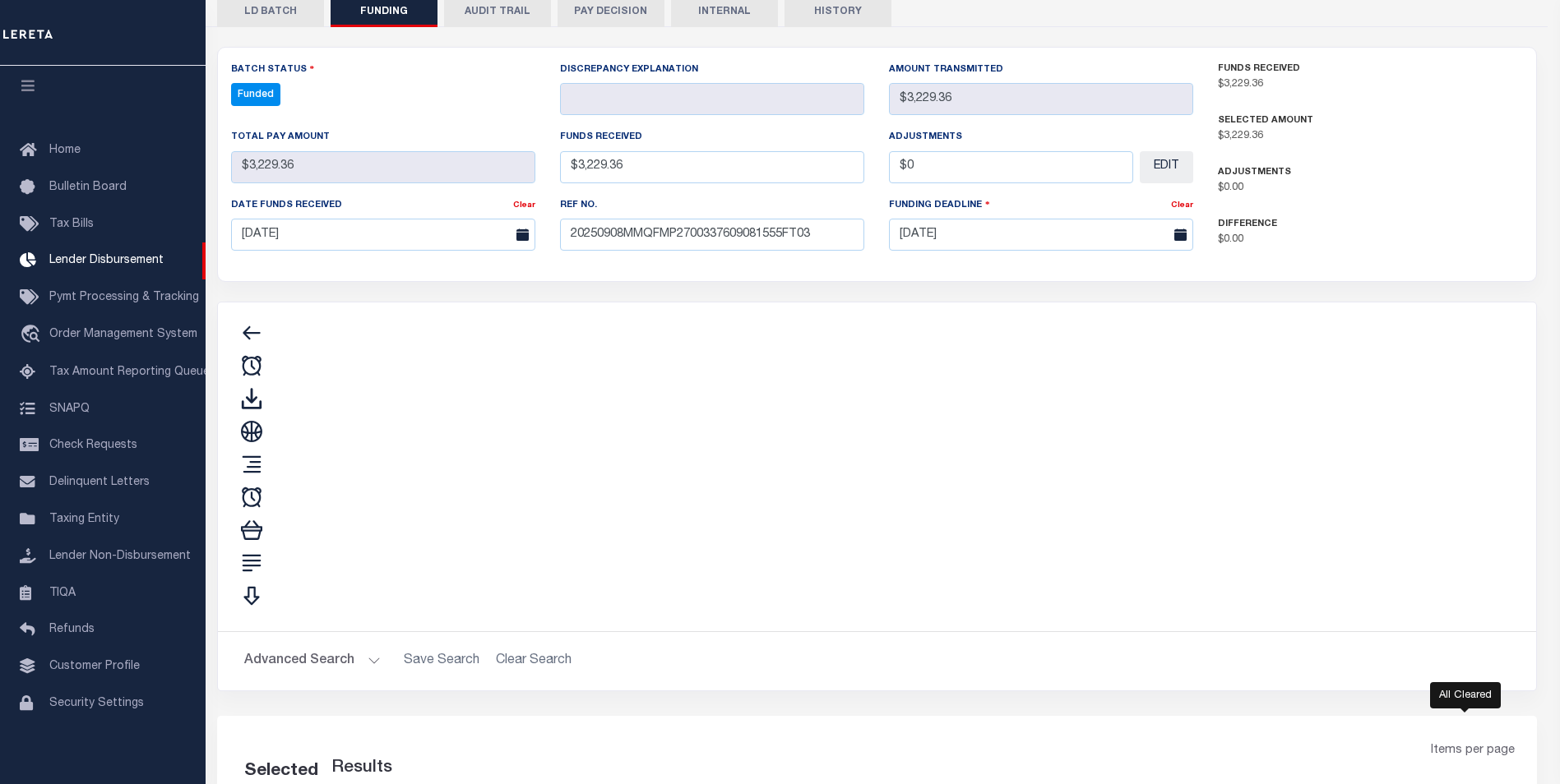
type input "$3,229.36"
type input "$0"
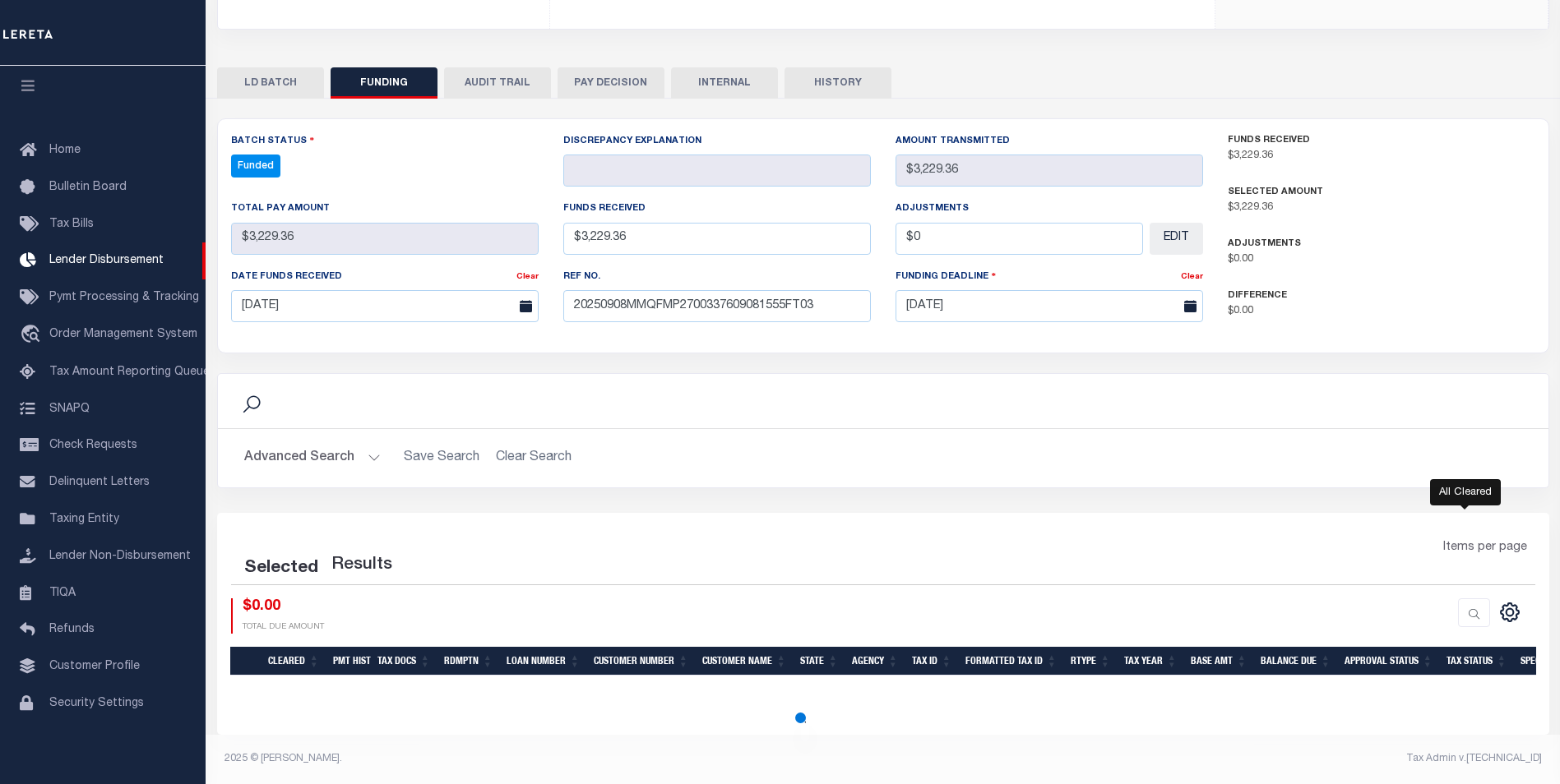
select select "100"
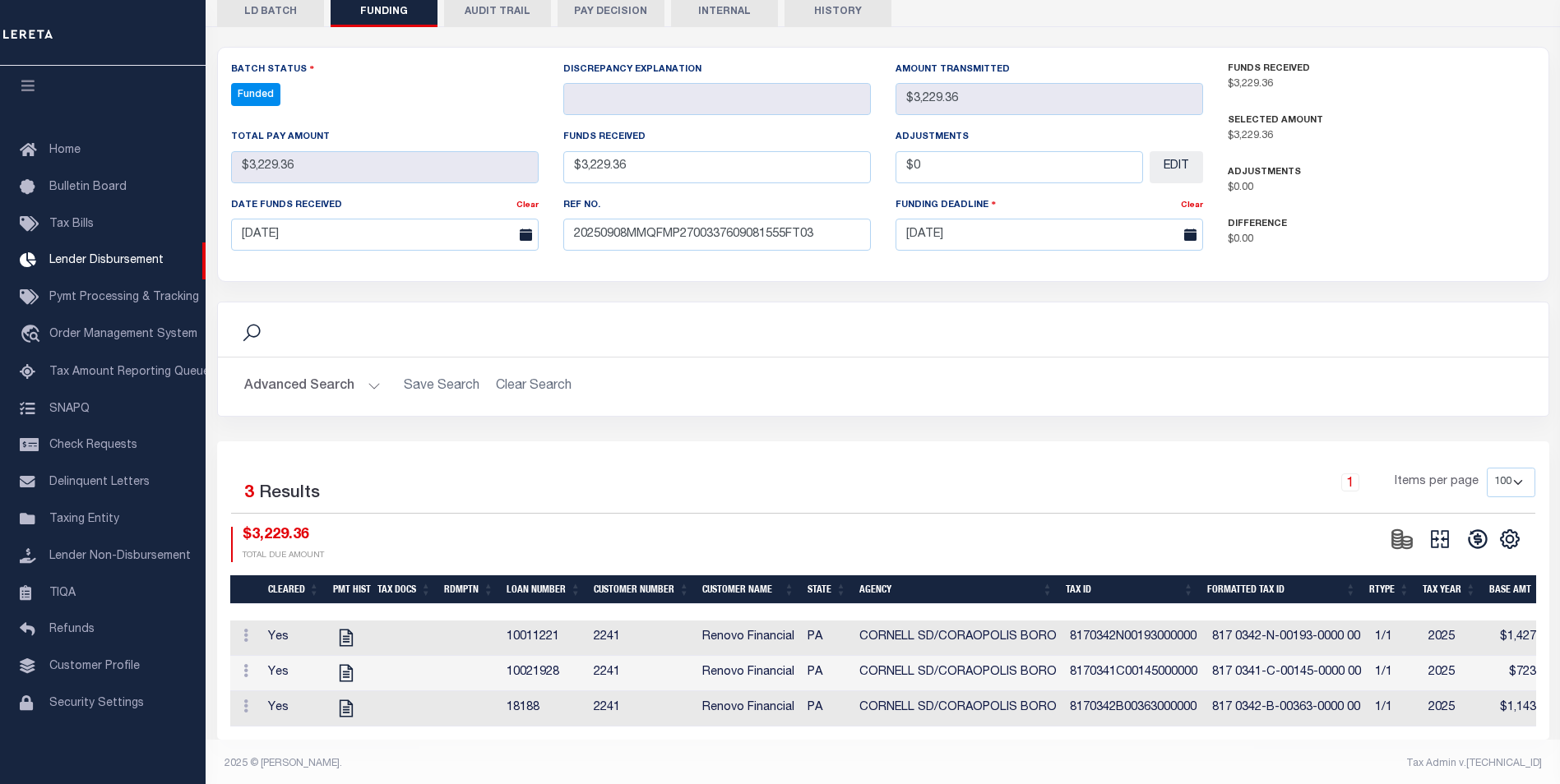
scroll to position [282, 0]
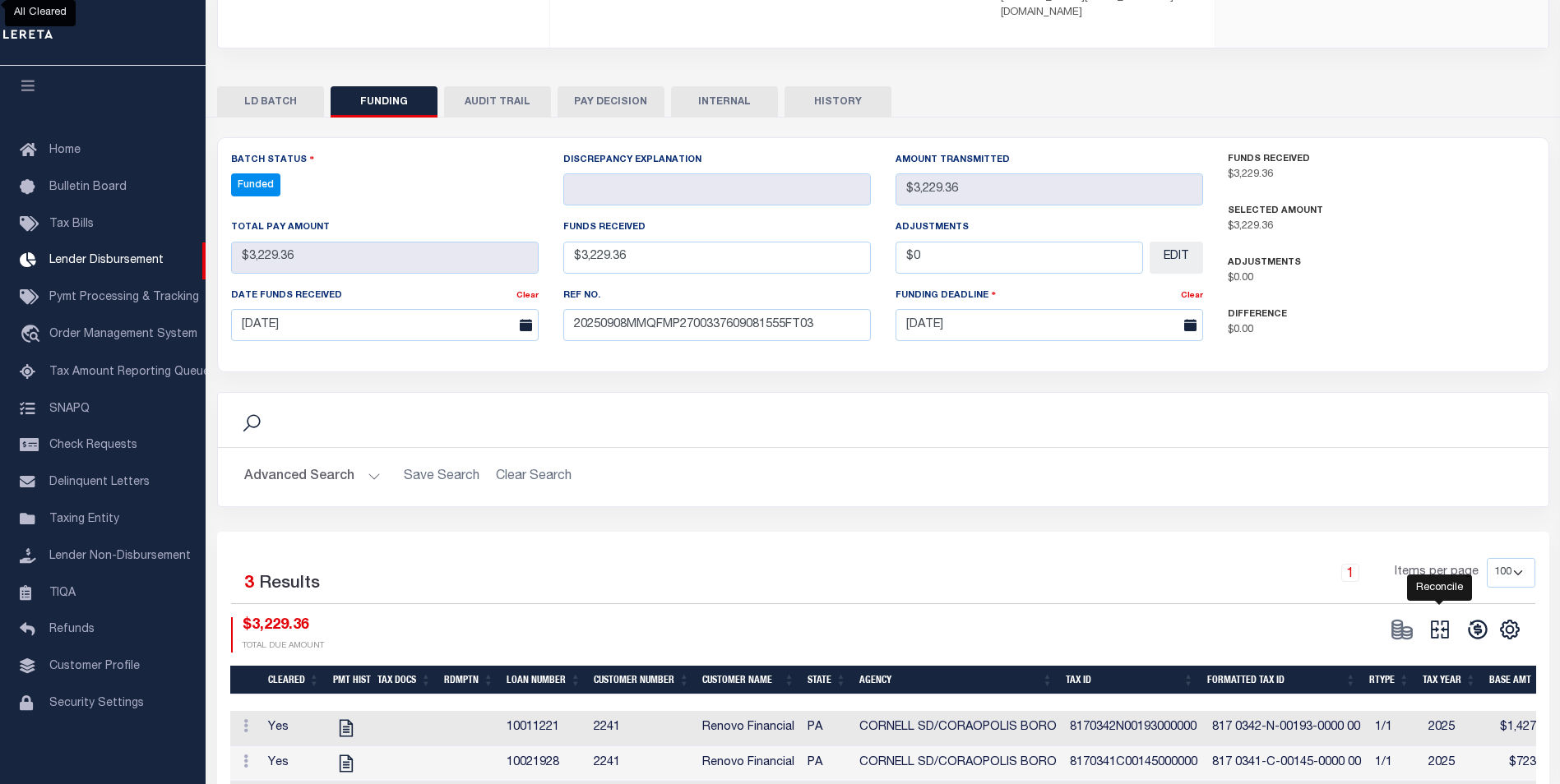
click at [1444, 618] on icon at bounding box center [1440, 630] width 23 height 23
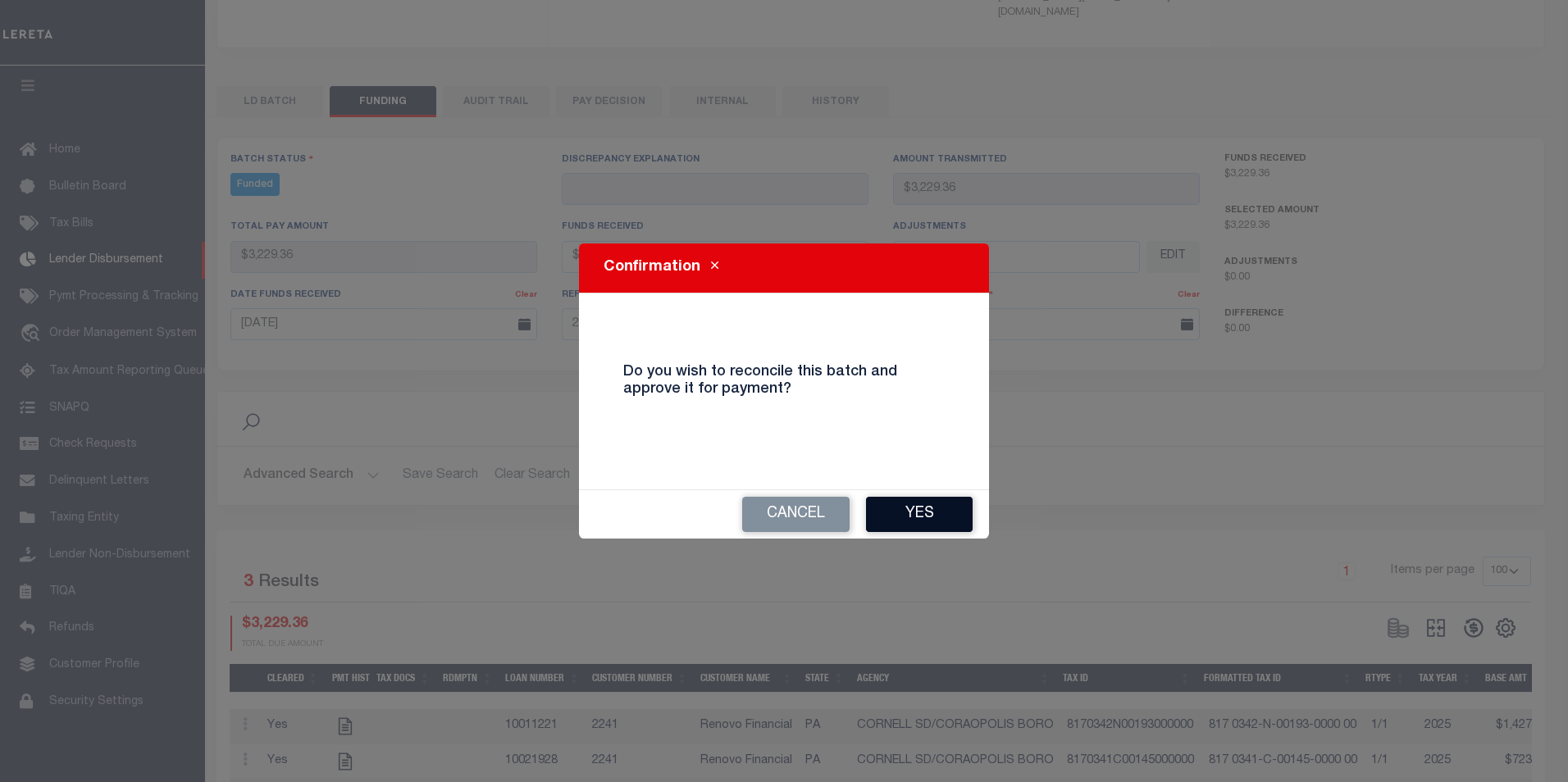
drag, startPoint x: 948, startPoint y: 513, endPoint x: 946, endPoint y: 505, distance: 8.2
click at [946, 512] on button "Yes" at bounding box center [919, 513] width 106 height 35
type input "$3,229.36"
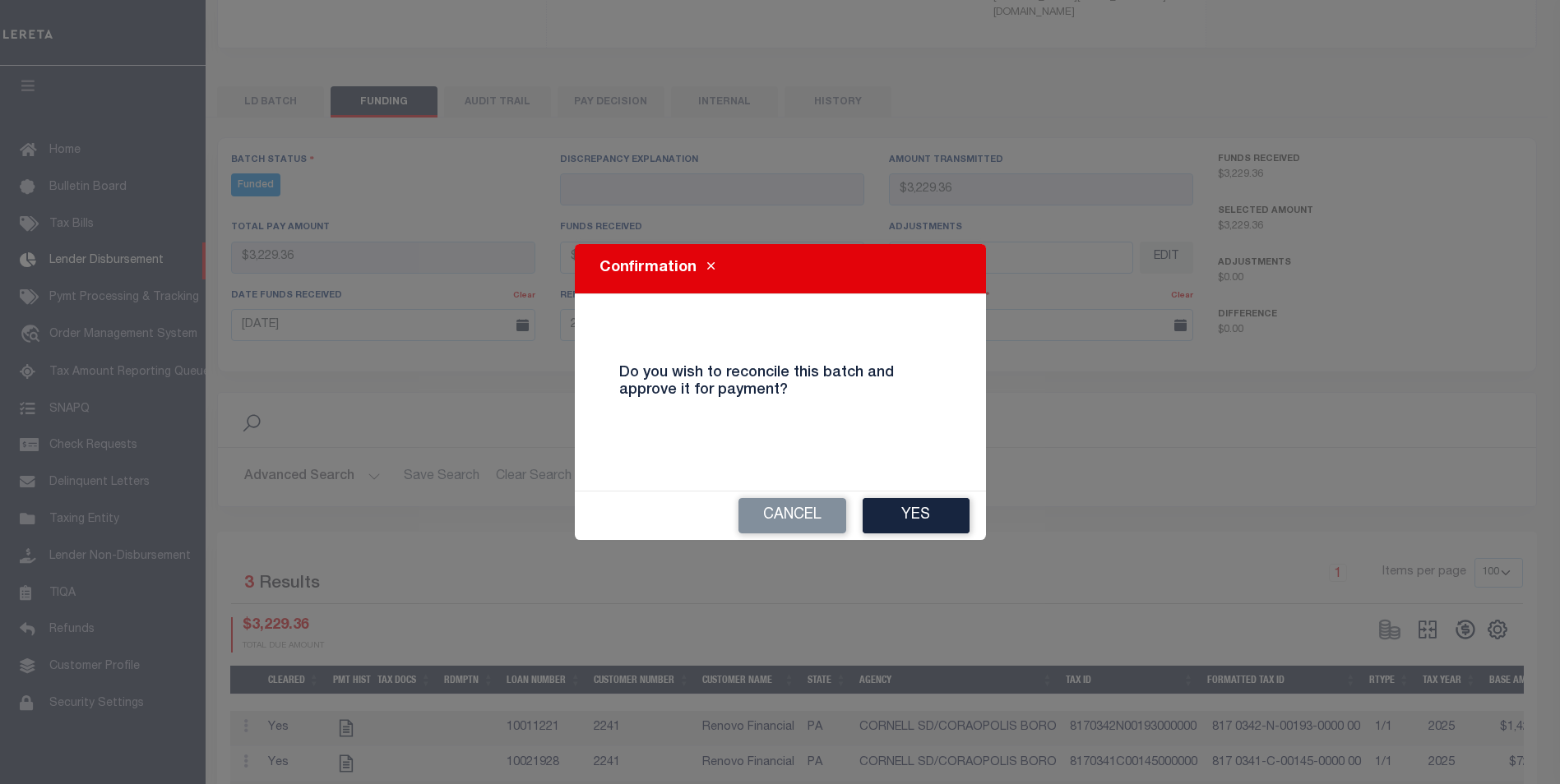
type input "$0"
select select "100"
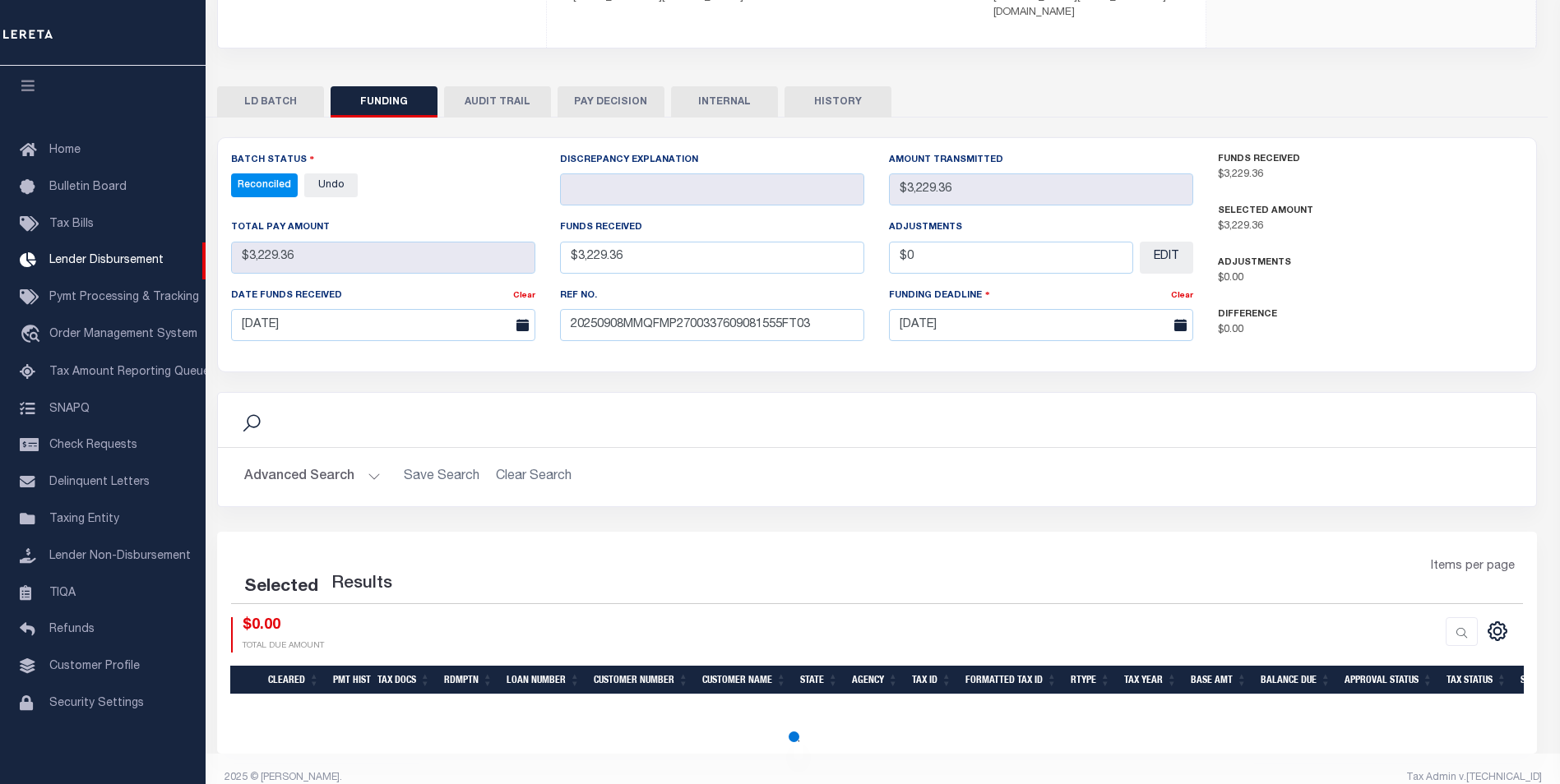
select select "100"
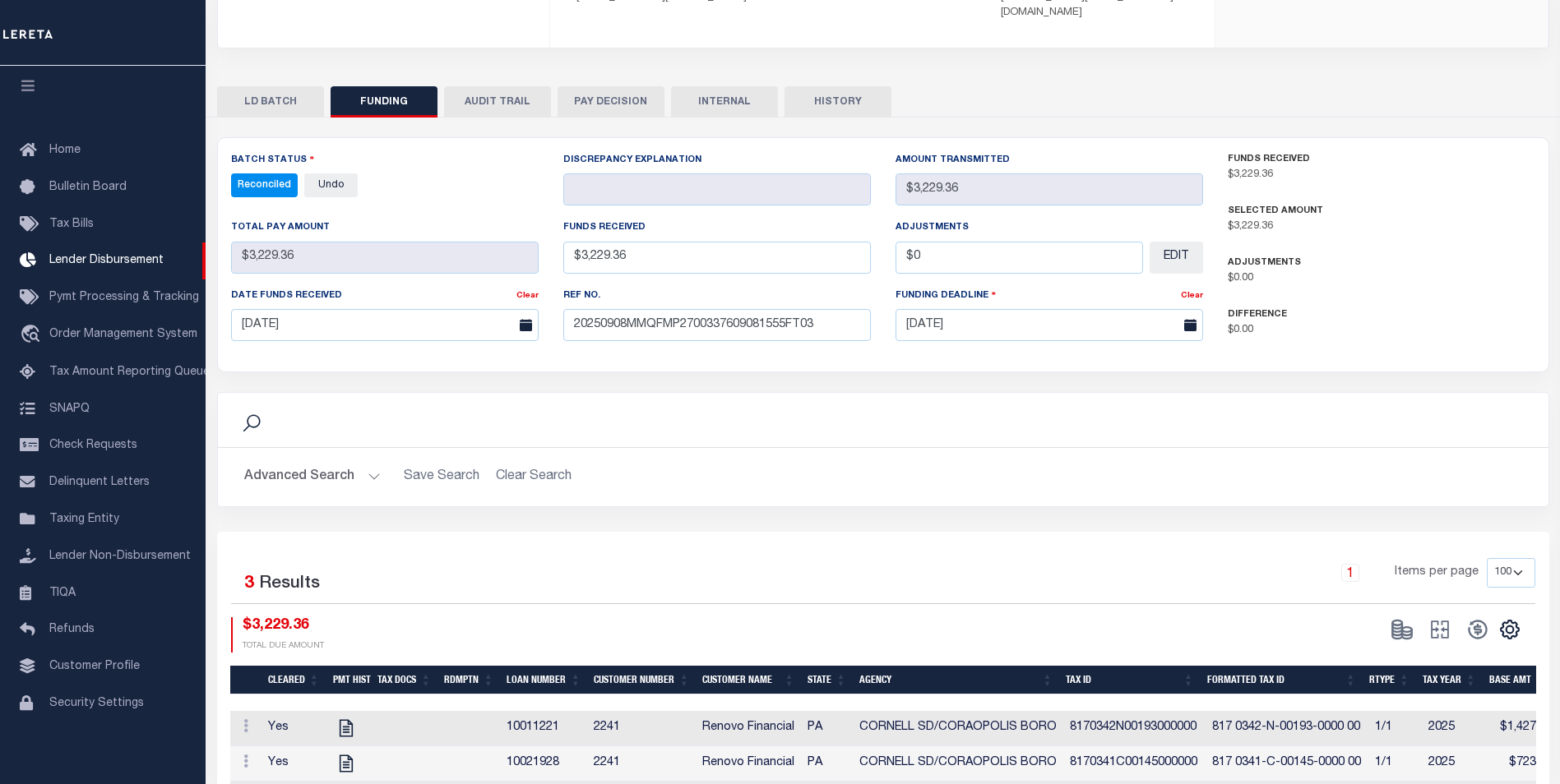
click at [699, 97] on div "LD BATCH FUNDING AUDIT TRAIL PAY DECISION INTERNAL HISTORY 3" at bounding box center [883, 458] width 1333 height 745
click at [708, 86] on button "INTERNAL" at bounding box center [724, 101] width 107 height 31
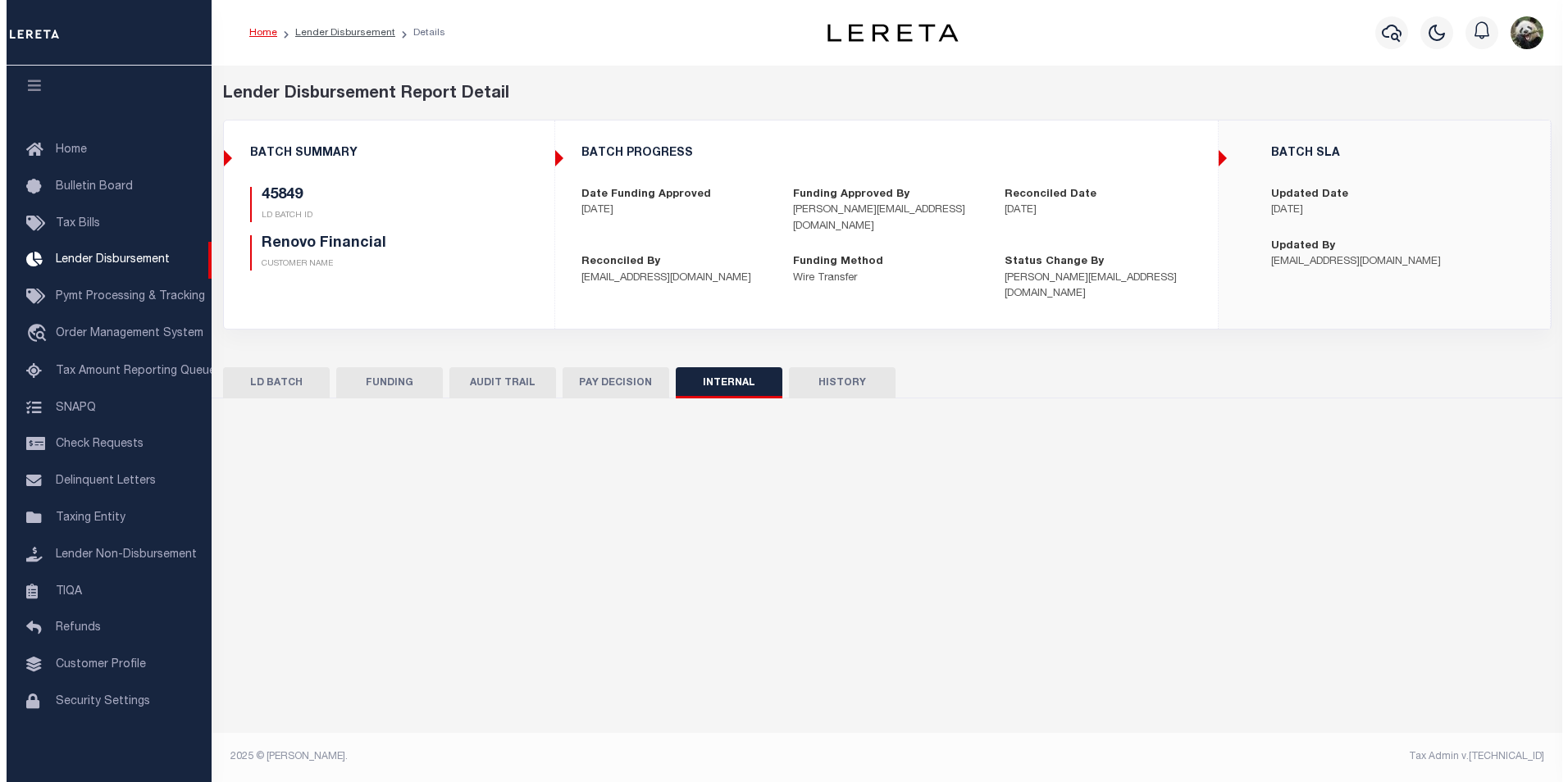
scroll to position [0, 0]
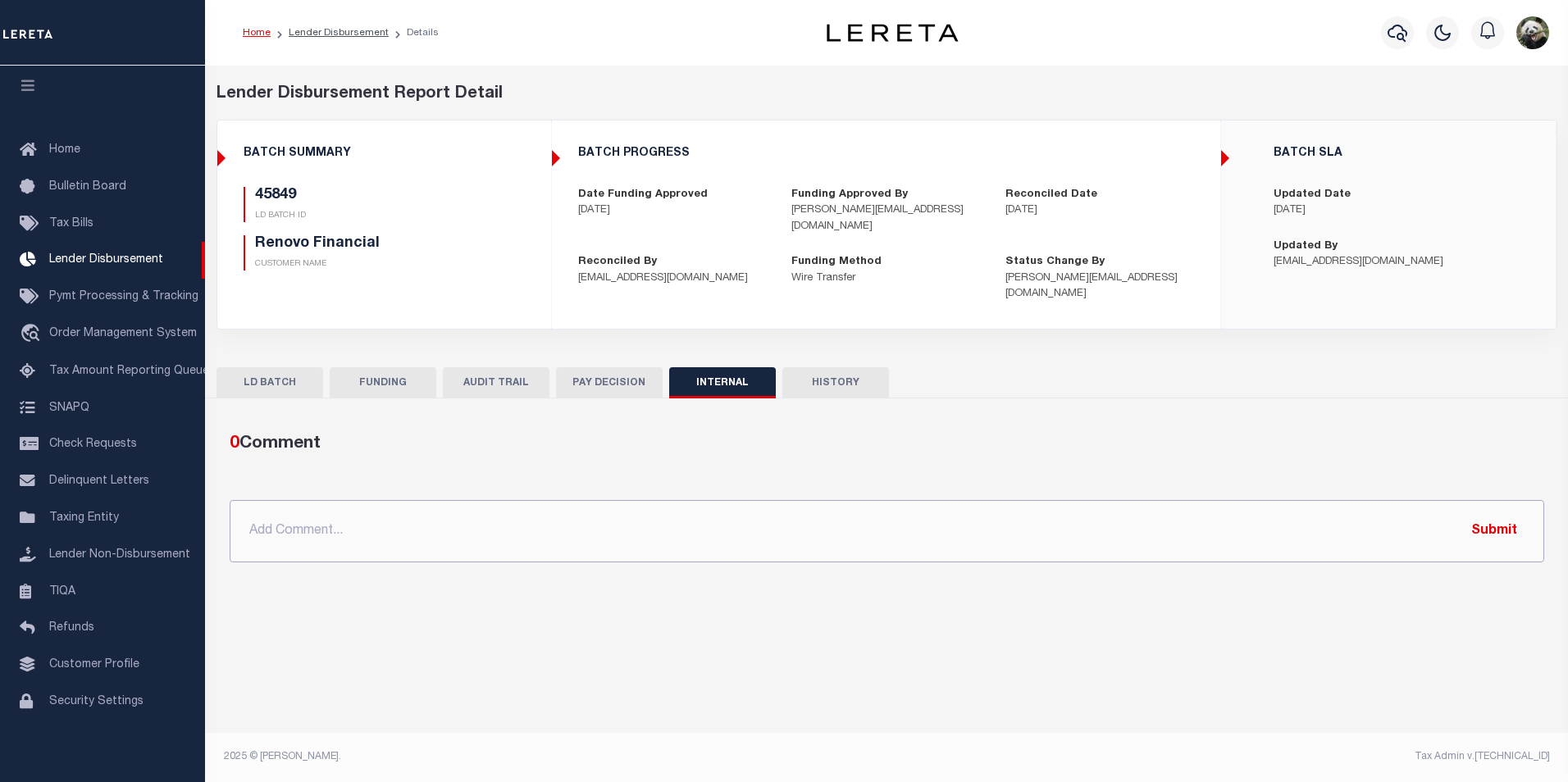
click at [677, 503] on input "text" at bounding box center [887, 531] width 1314 height 62
paste input "OG AMOUNT $75,145.18 45837 - $26,355.64 45848 - $28,774.87 45849 - $3,229.36 45…"
type input "OG AMOUNT $75,145.18 45837 - $26,355.64 45848 - $28,774.87 45849 - $3,229.36 45…"
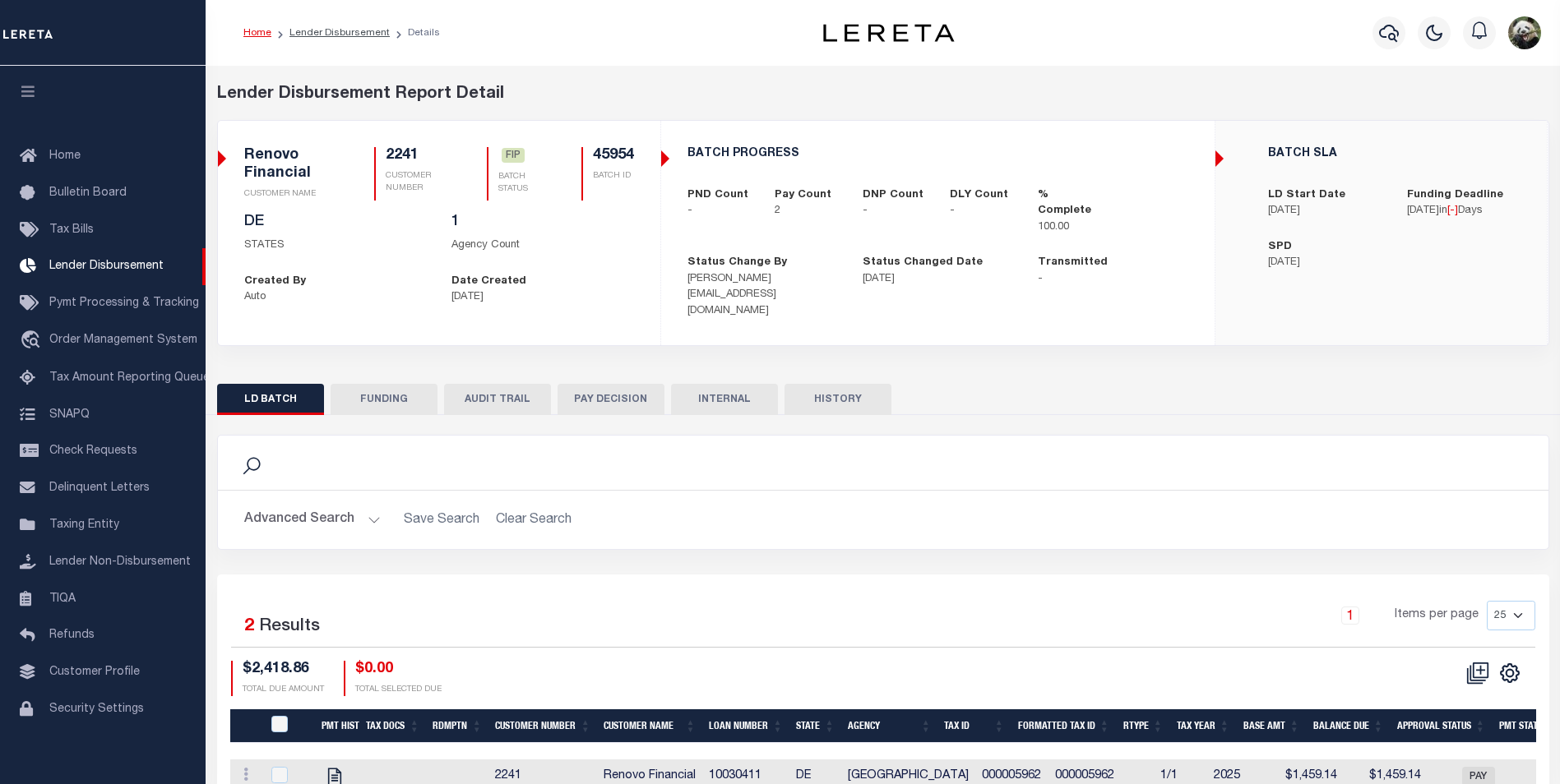
scroll to position [16, 0]
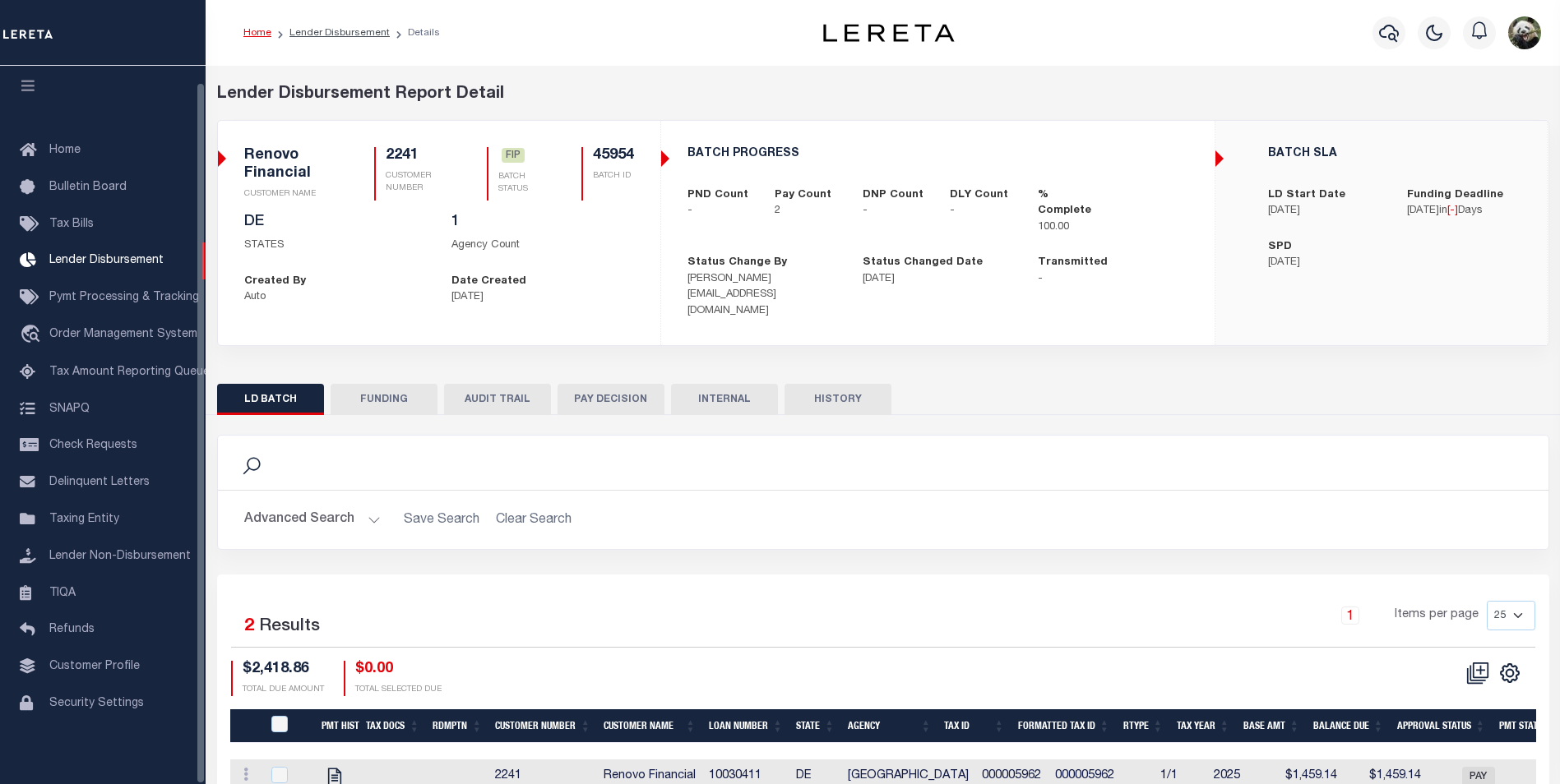
click at [377, 391] on button "FUNDING" at bounding box center [383, 399] width 107 height 31
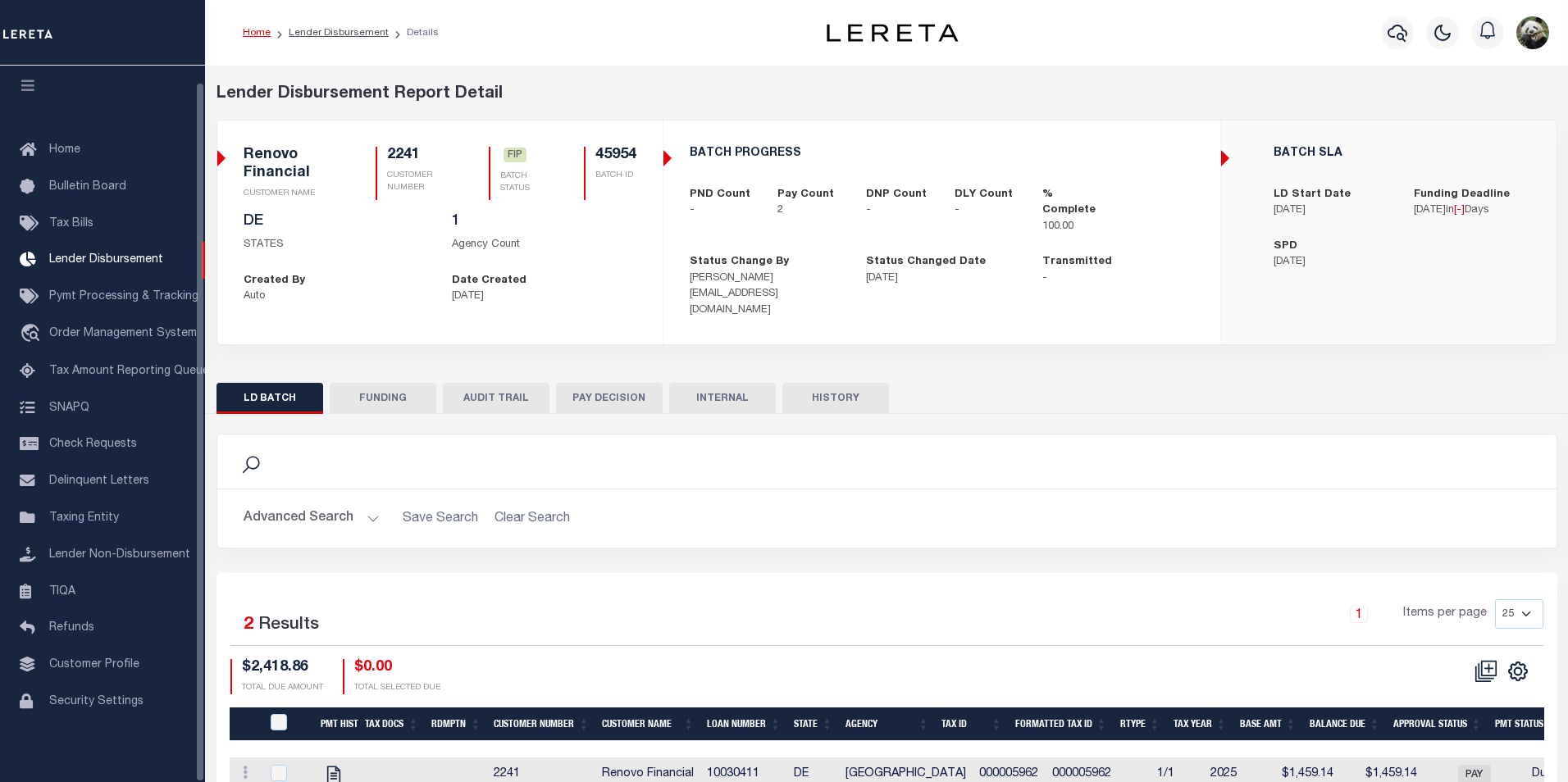
type input "$2,418.86"
type input "$0"
type input "[DATE]"
select select "100"
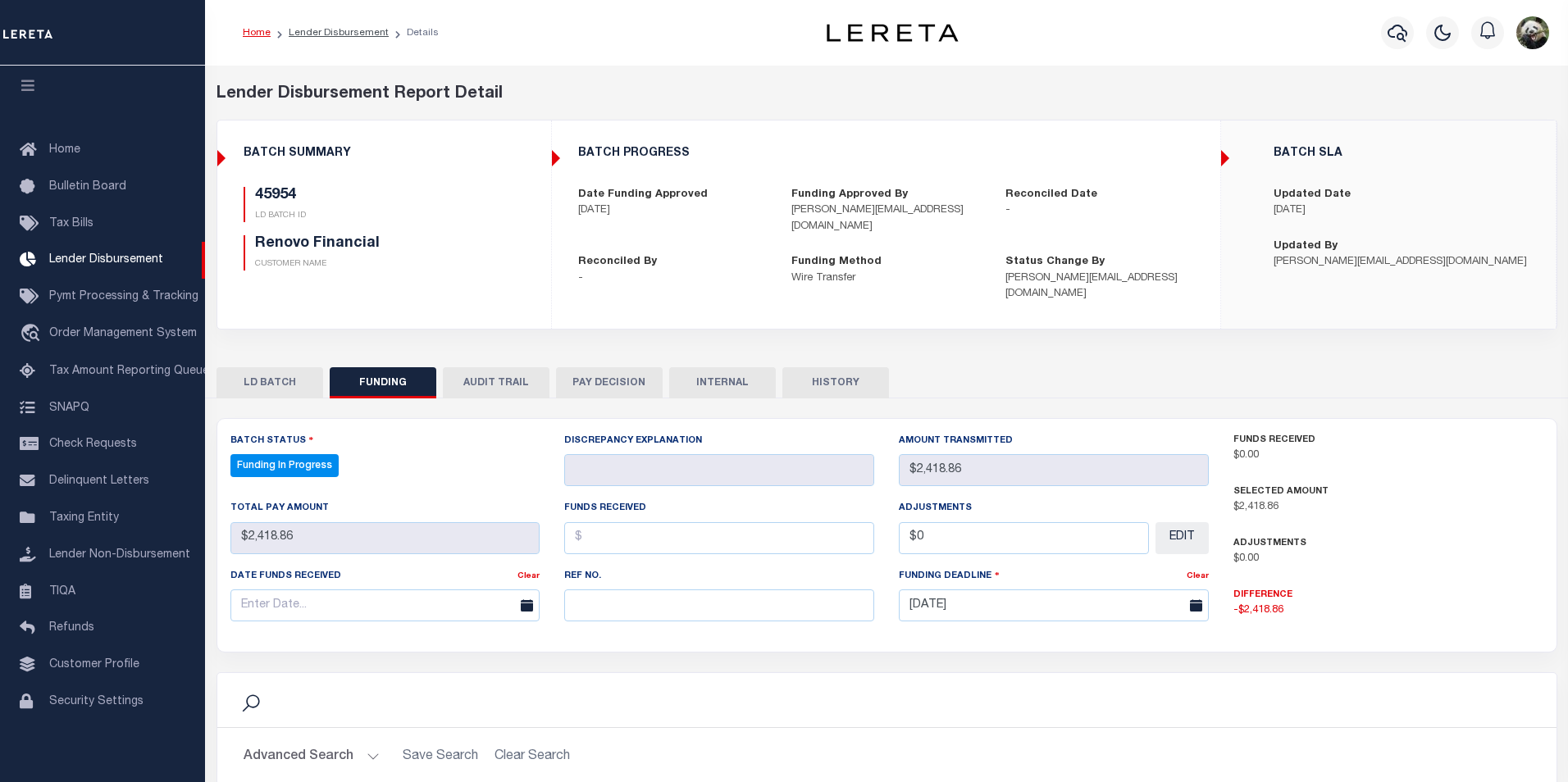
select select "100"
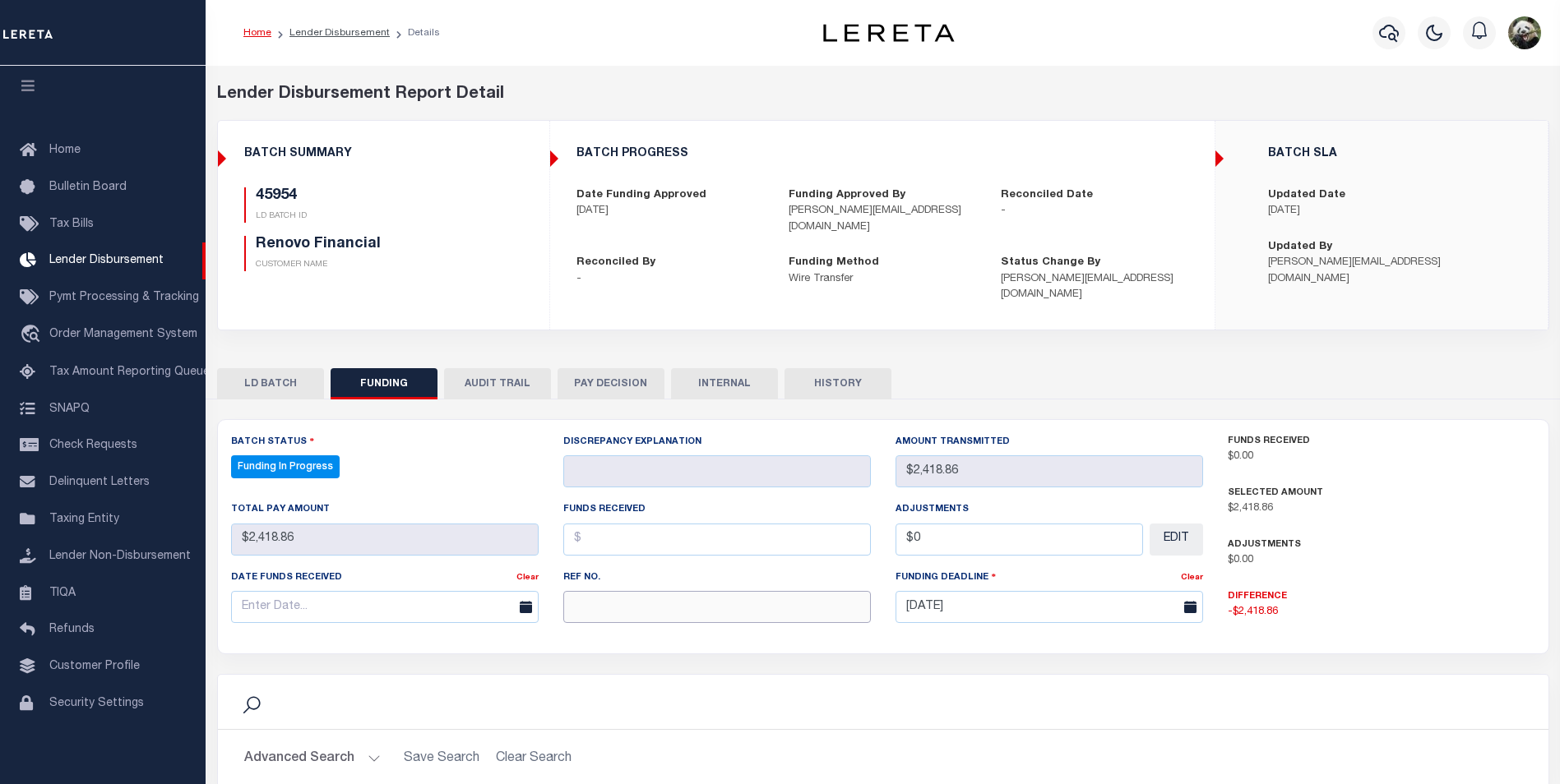
click at [679, 591] on input "text" at bounding box center [716, 607] width 307 height 32
paste input "20250908MMQFMP2700337609081555FT03"
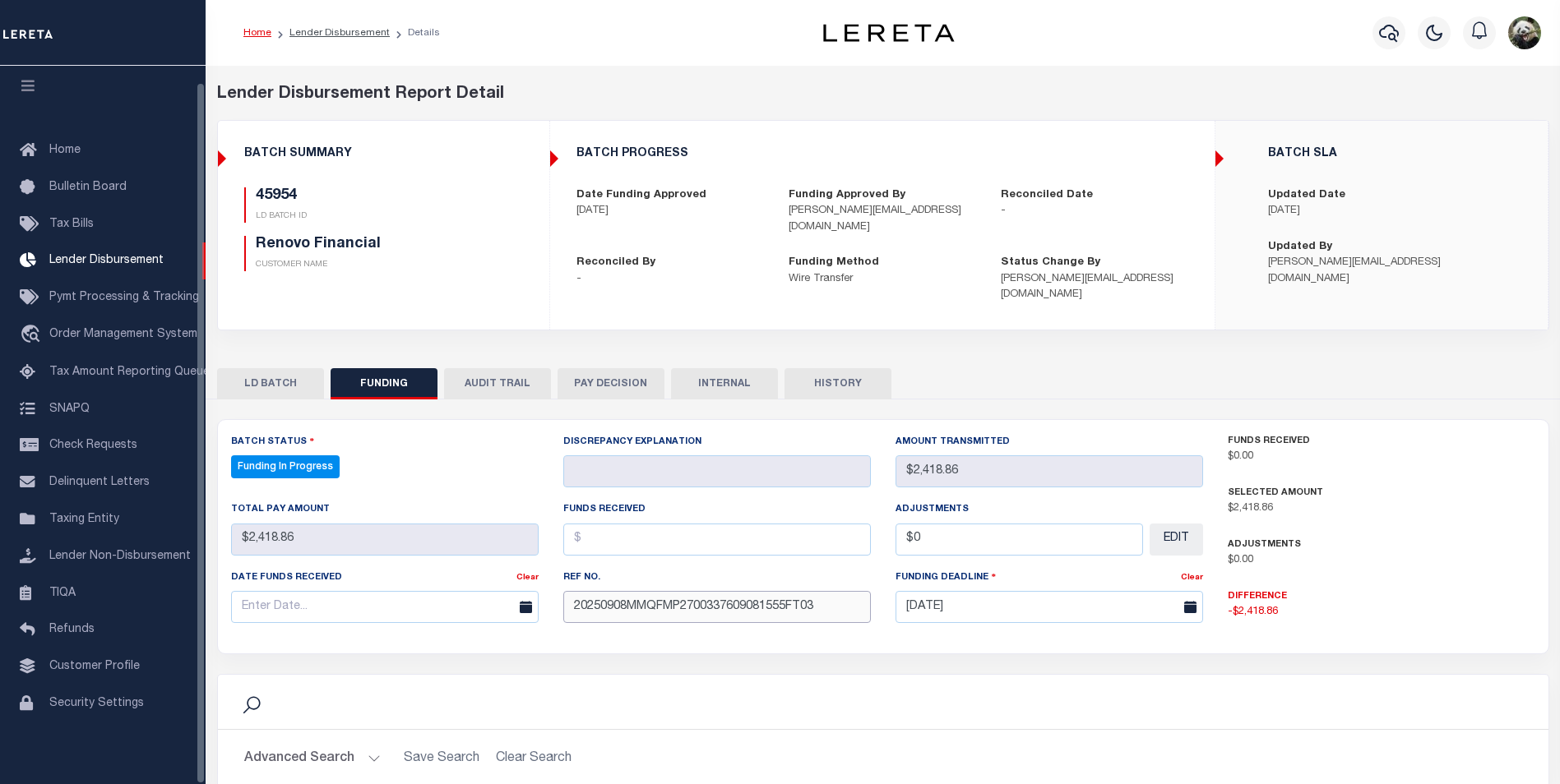
type input "20250908MMQFMP2700337609081555FT03"
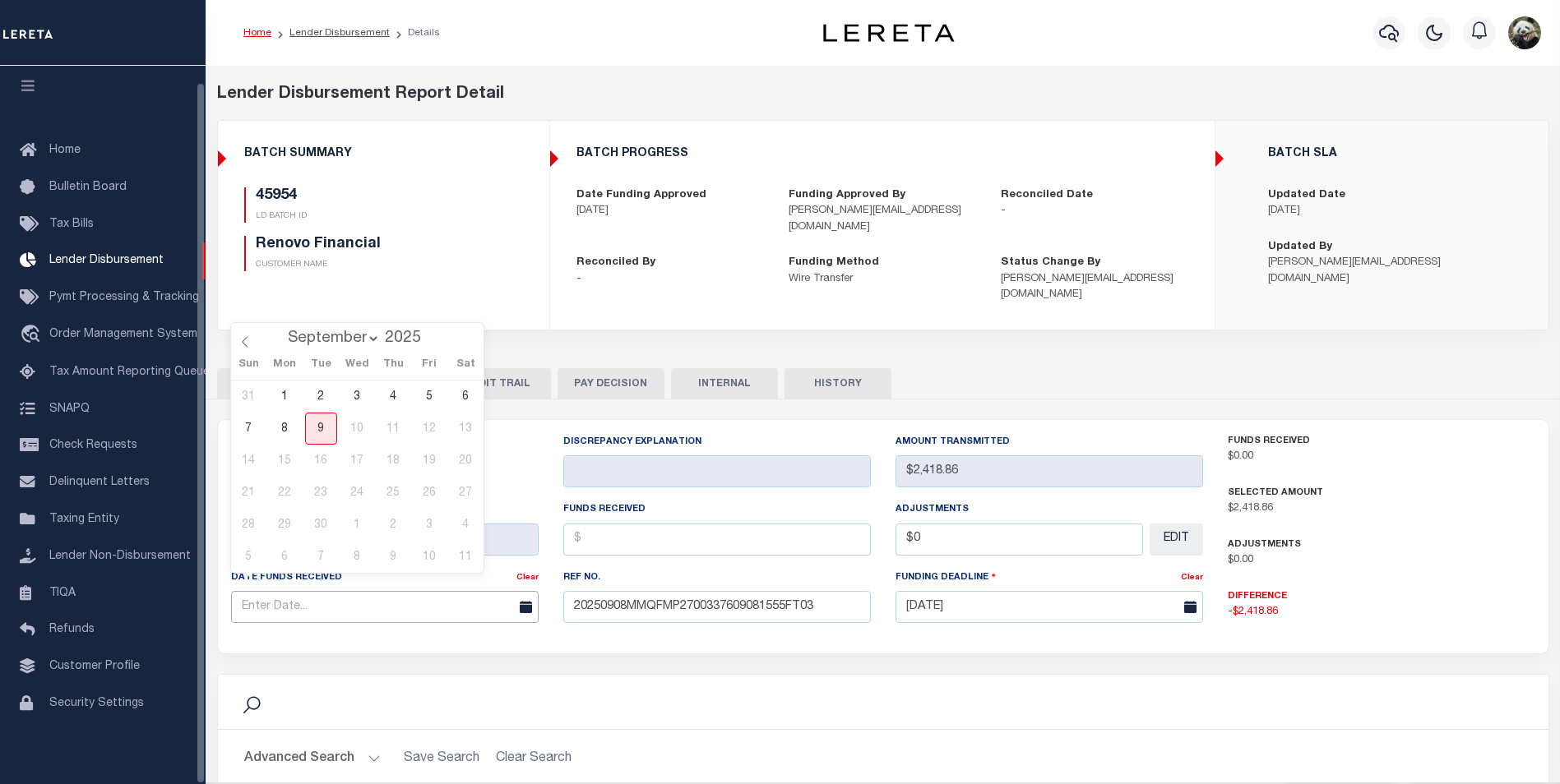
click at [236, 591] on input "text" at bounding box center [384, 607] width 307 height 32
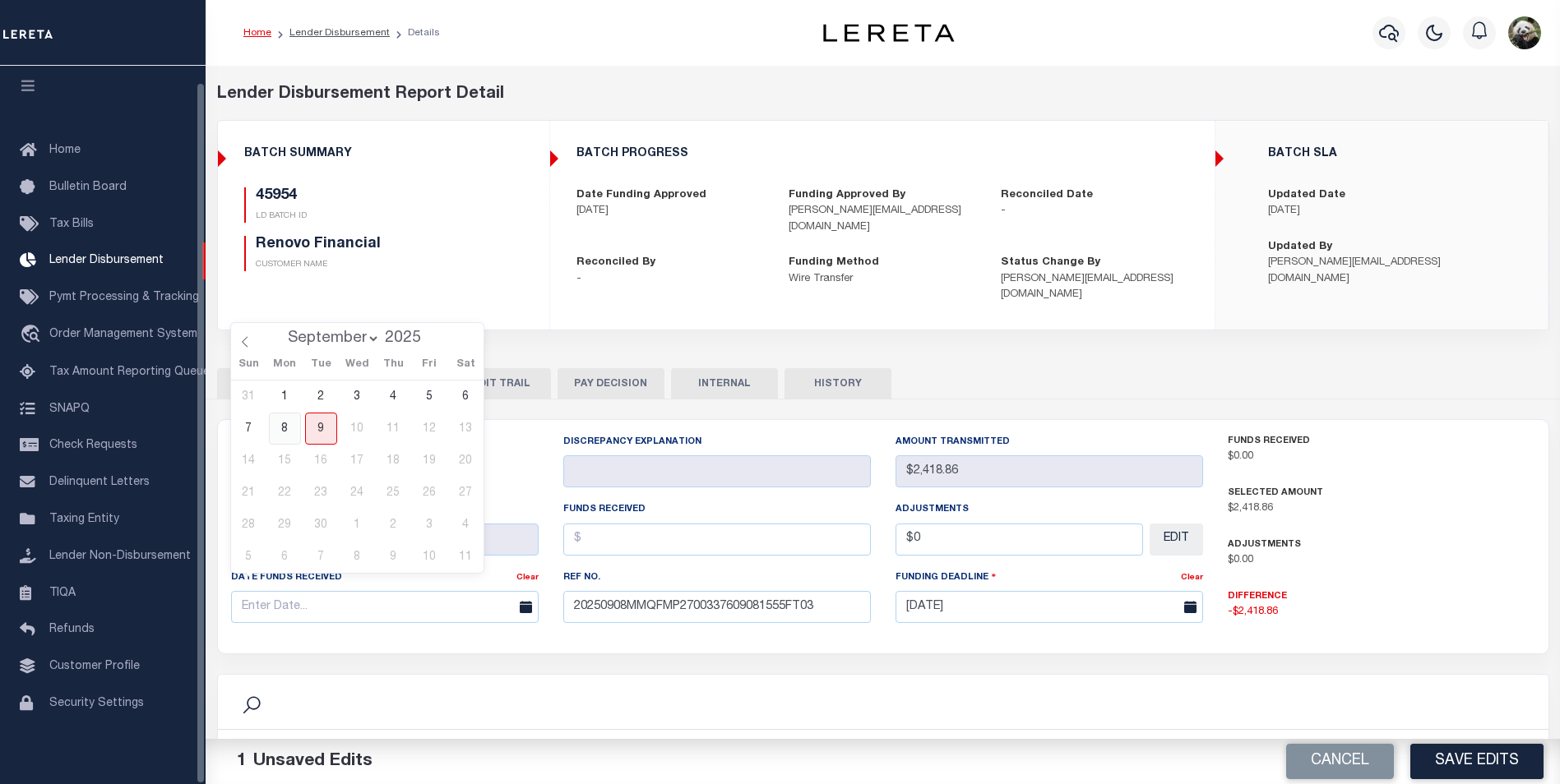
click at [278, 433] on span "8" at bounding box center [285, 429] width 32 height 32
type input "[DATE]"
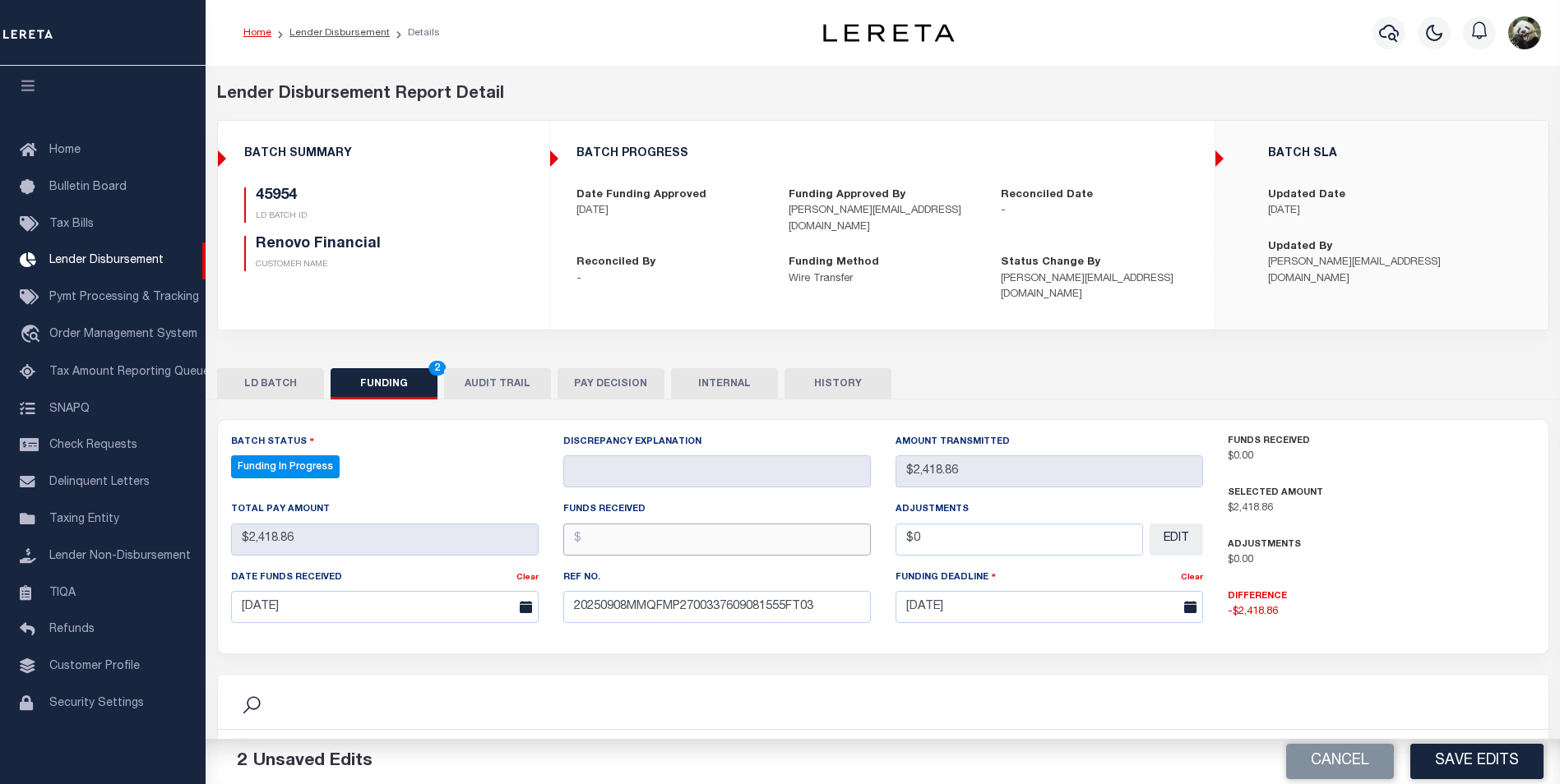
drag, startPoint x: 589, startPoint y: 530, endPoint x: 596, endPoint y: 524, distance: 9.2
click at [596, 524] on input "text" at bounding box center [716, 540] width 307 height 32
type input "$2,418.86"
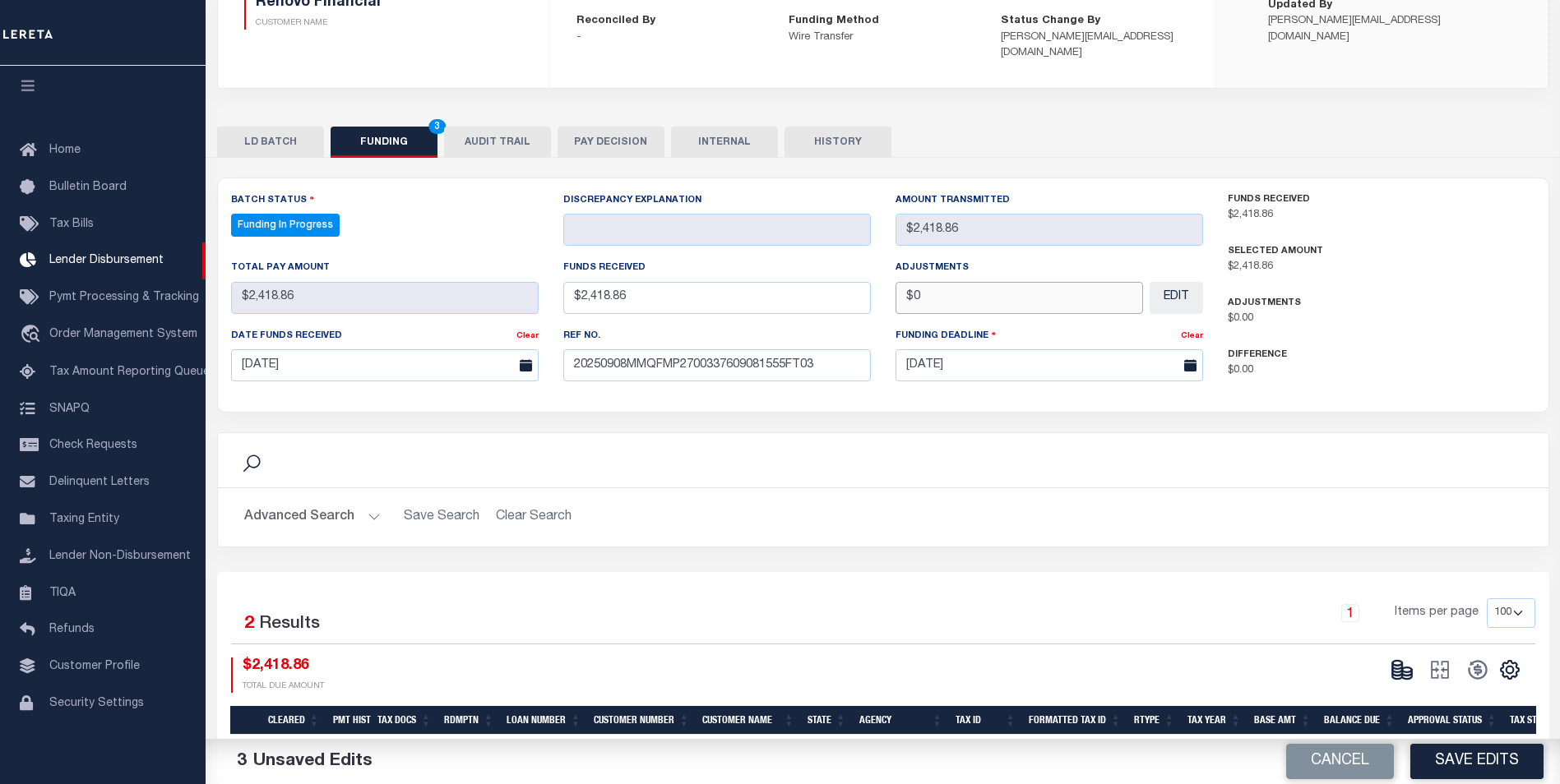
scroll to position [246, 0]
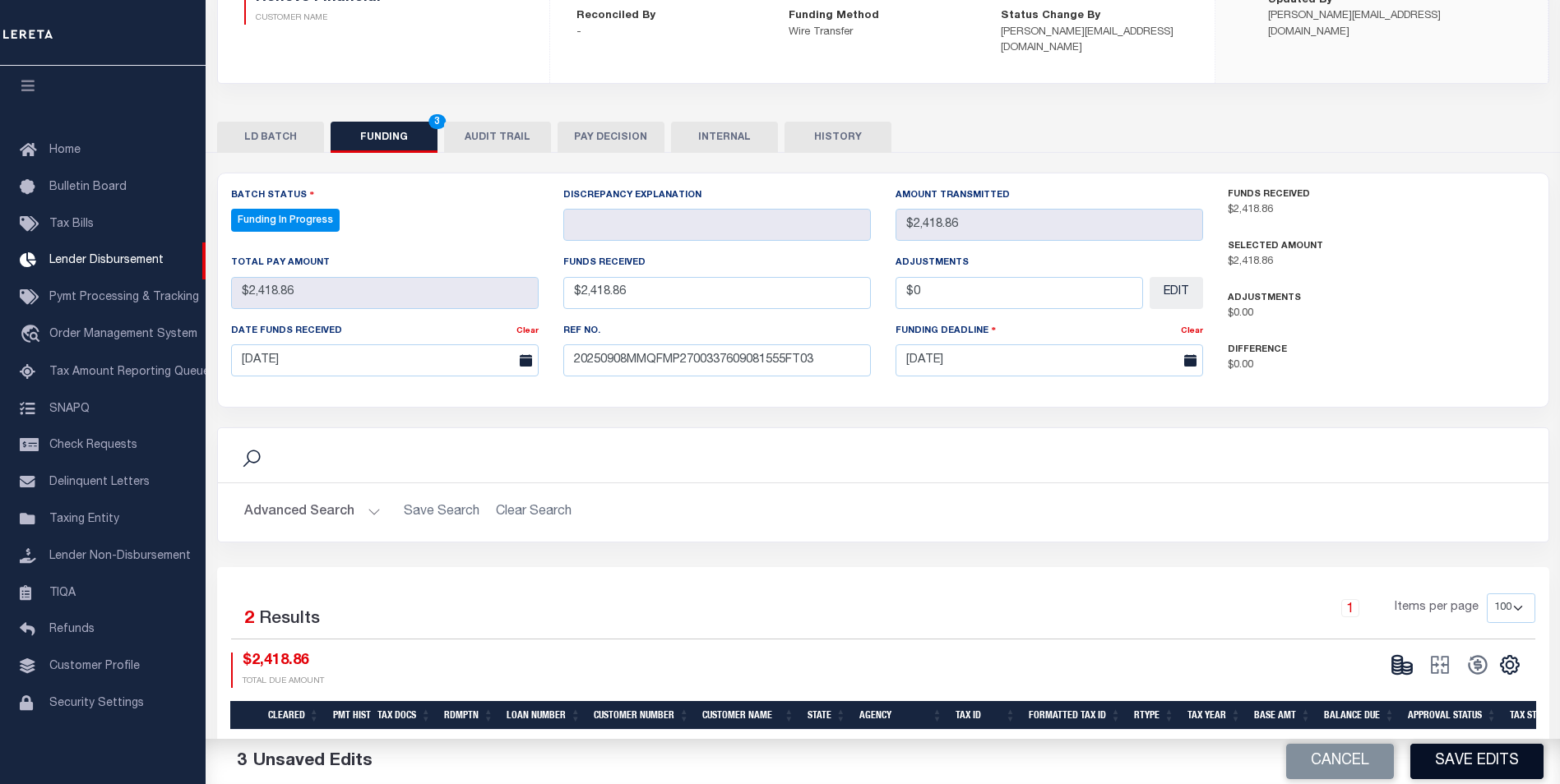
type input "$0.00"
click at [1447, 757] on button "Save Edits" at bounding box center [1477, 761] width 133 height 35
type input "$2,418.86"
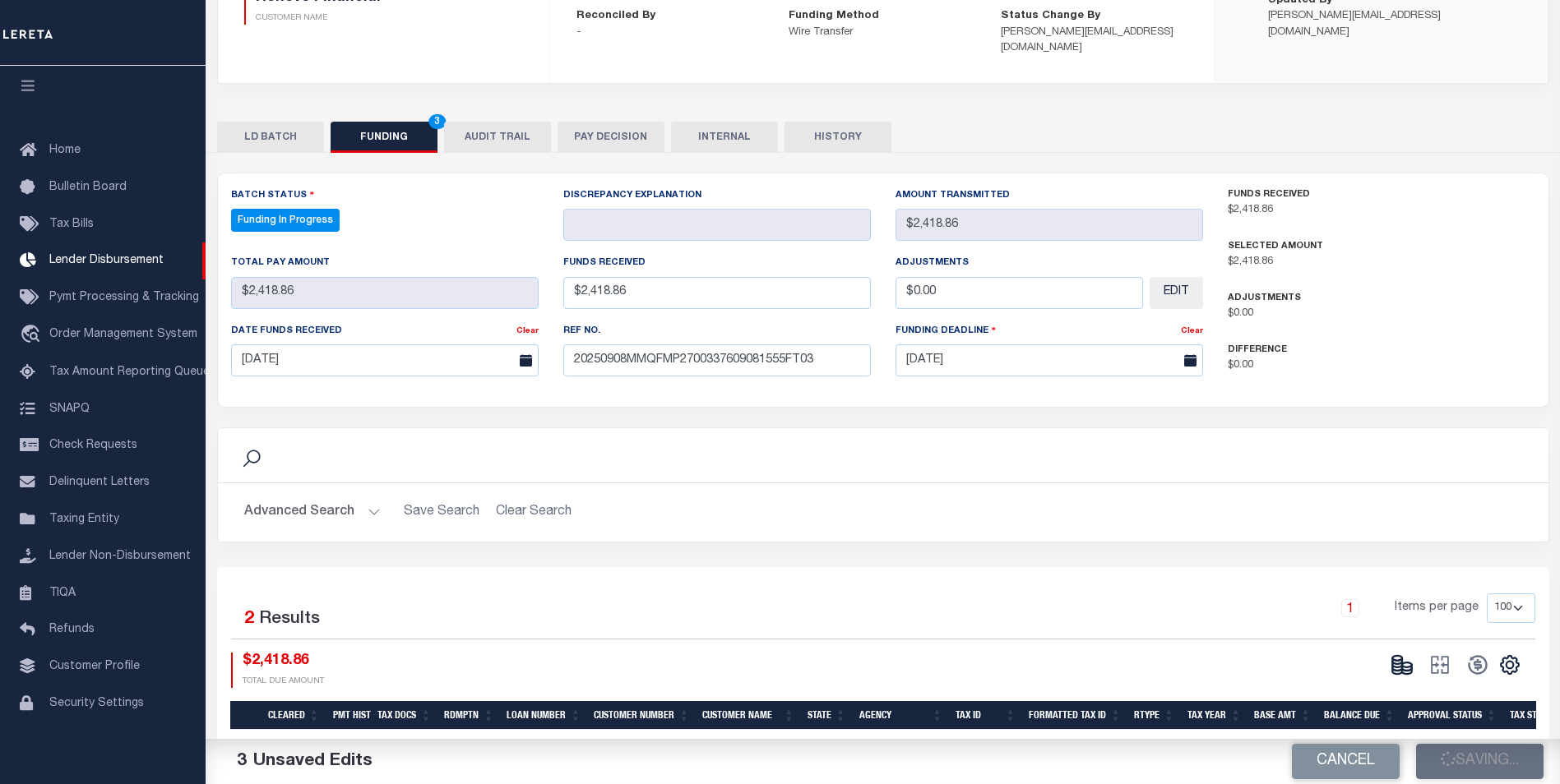
type input "$0"
select select "100"
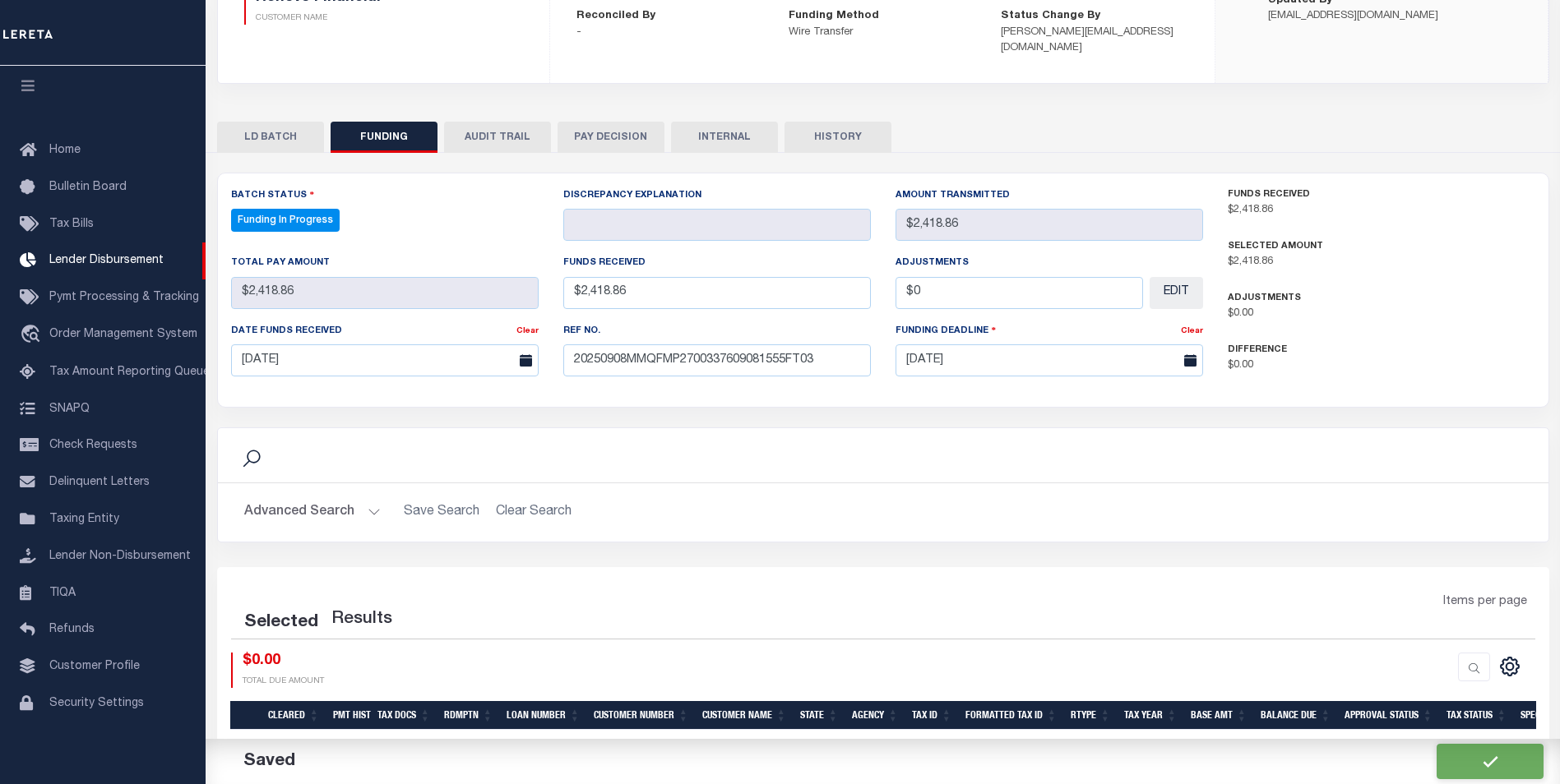
select select "100"
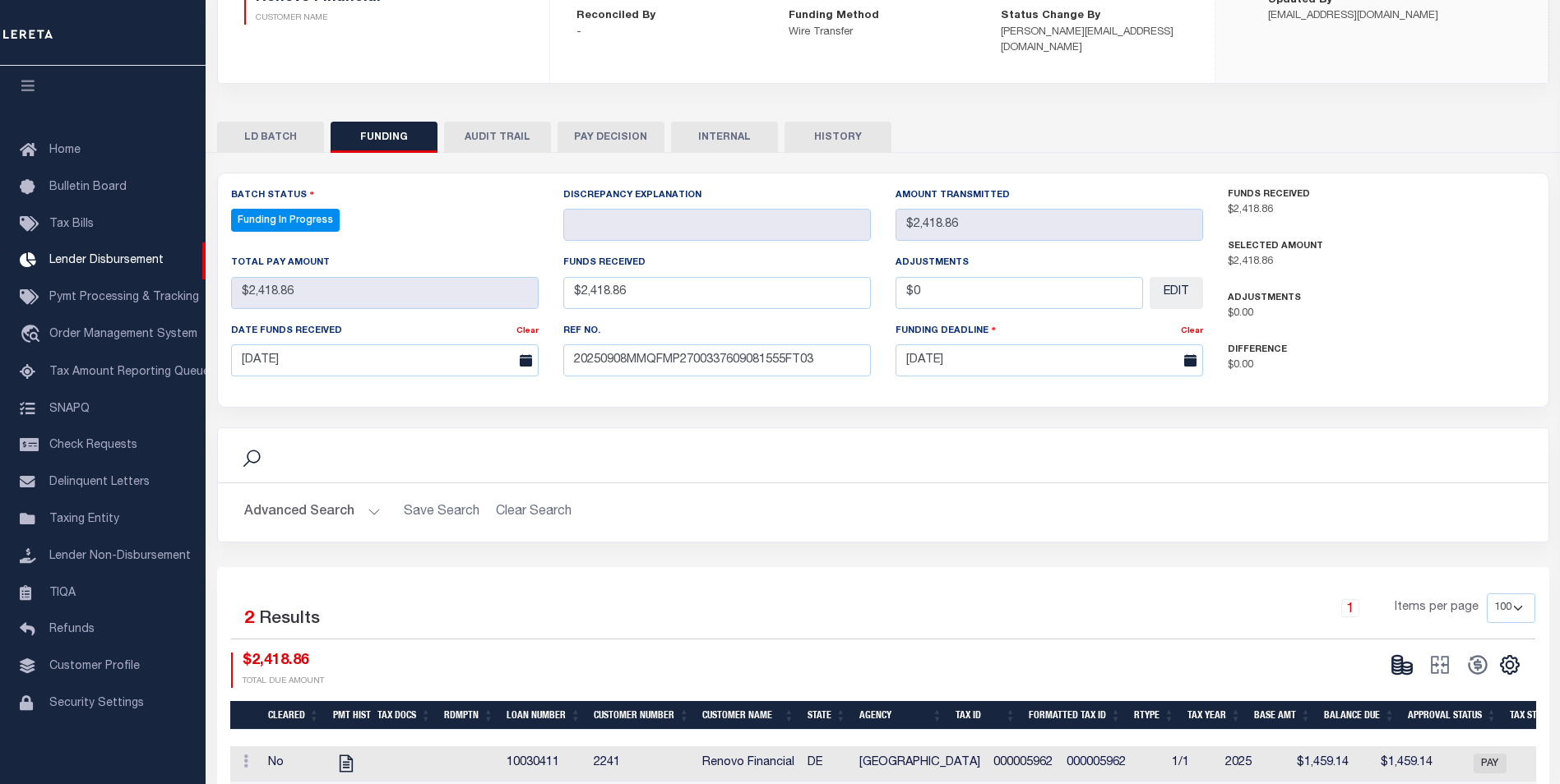
click at [1410, 663] on div "CSV Export Selected Print Show Filter Show Search Columns 0: 1: Cleared 19: SPD" at bounding box center [1453, 669] width 140 height 35
click at [1407, 653] on icon at bounding box center [1402, 665] width 23 height 23
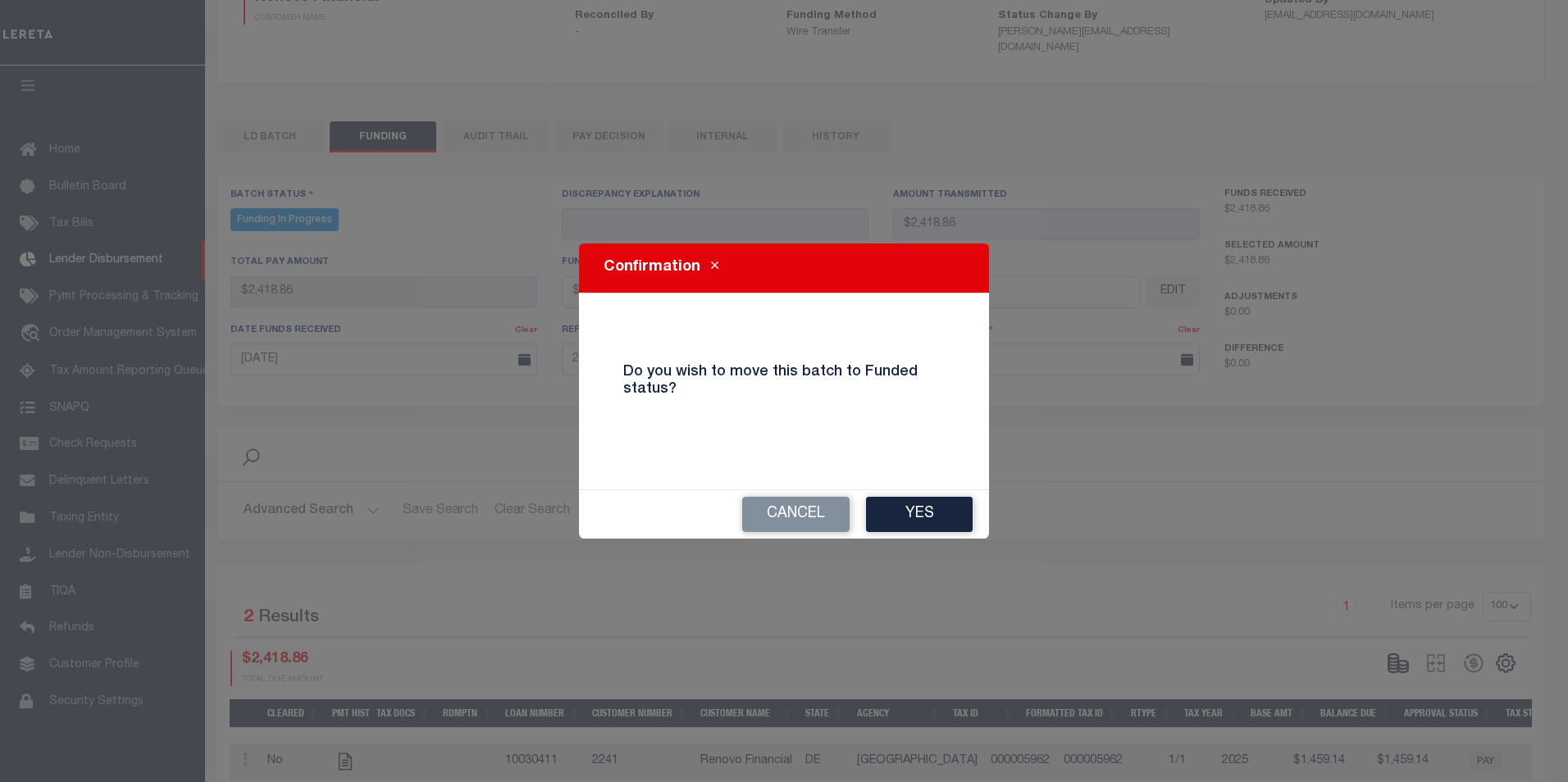
click at [919, 489] on div "Cancel Yes" at bounding box center [783, 513] width 410 height 49
click at [932, 508] on button "Yes" at bounding box center [919, 513] width 106 height 35
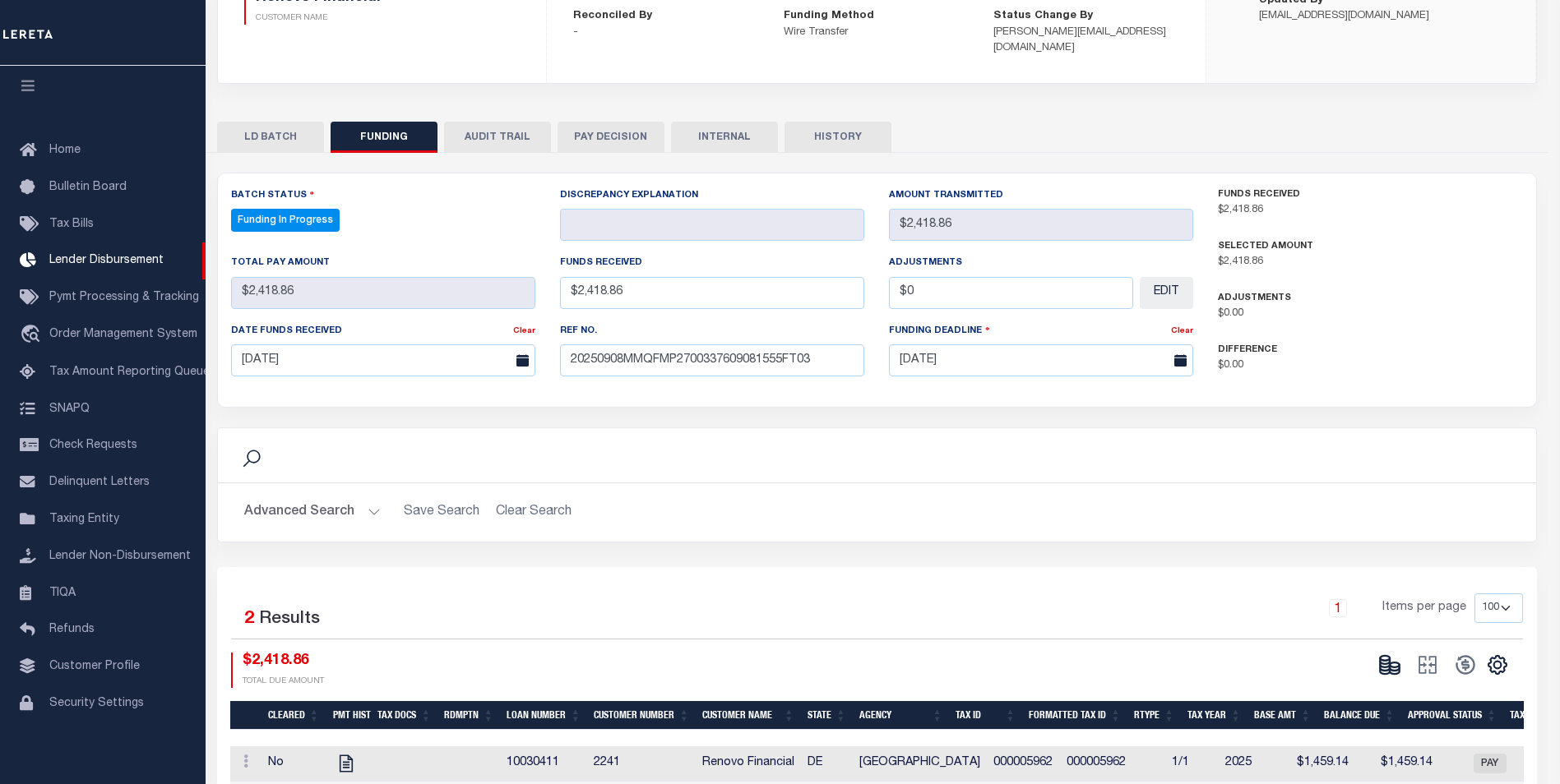
type input "$2,418.86"
type input "$0"
select select "100"
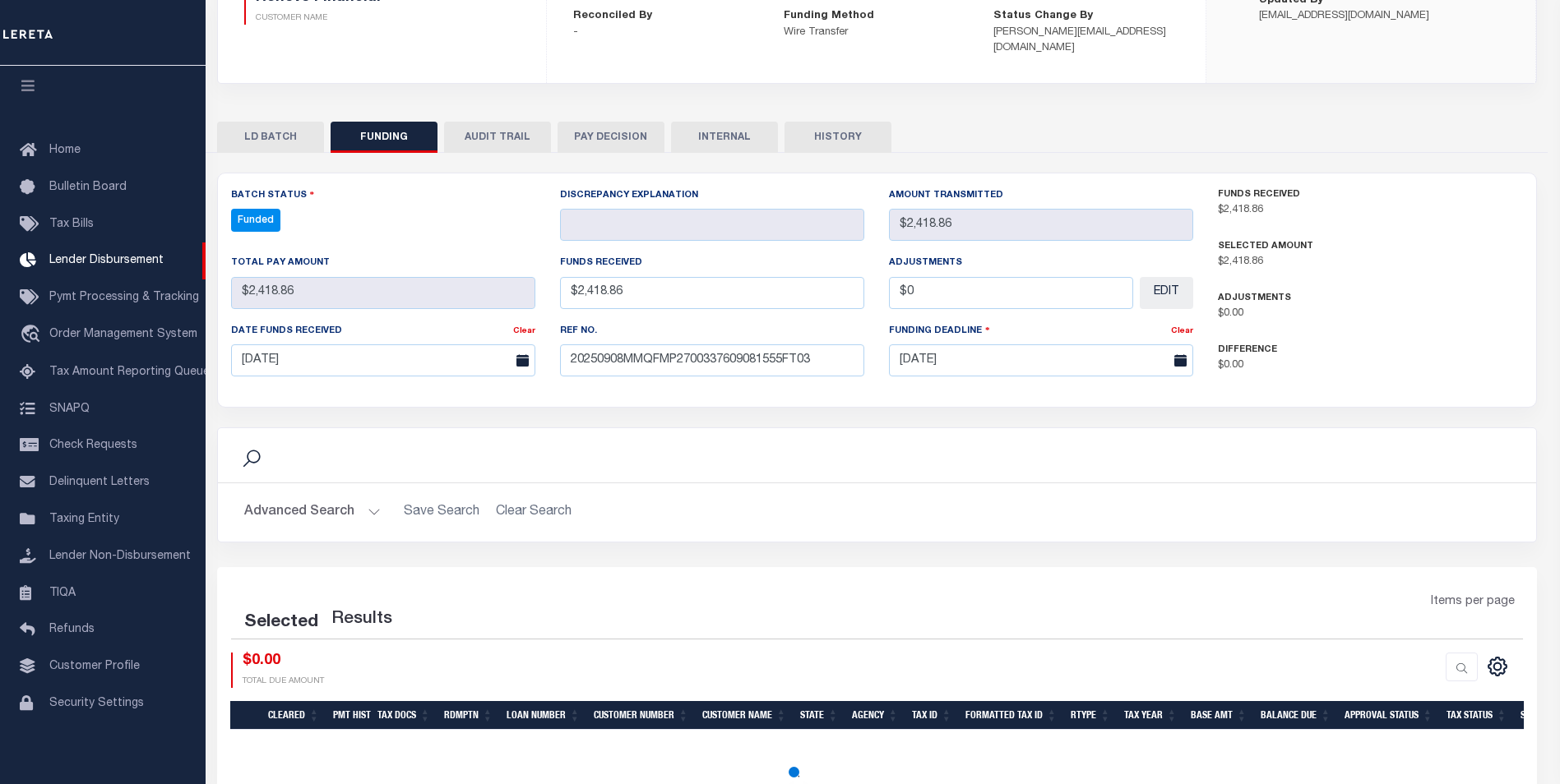
select select "100"
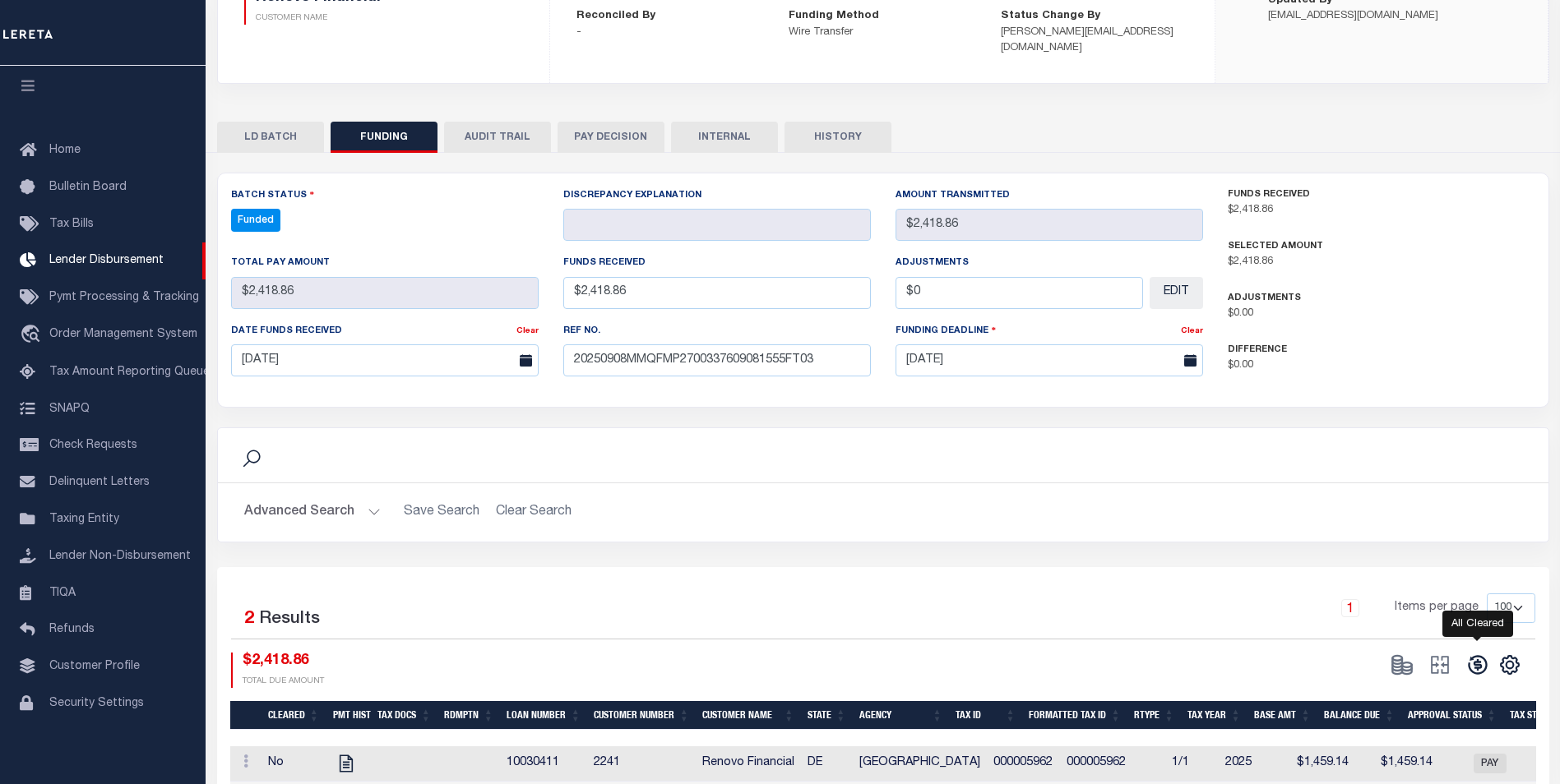
click at [1479, 653] on icon at bounding box center [1478, 665] width 23 height 23
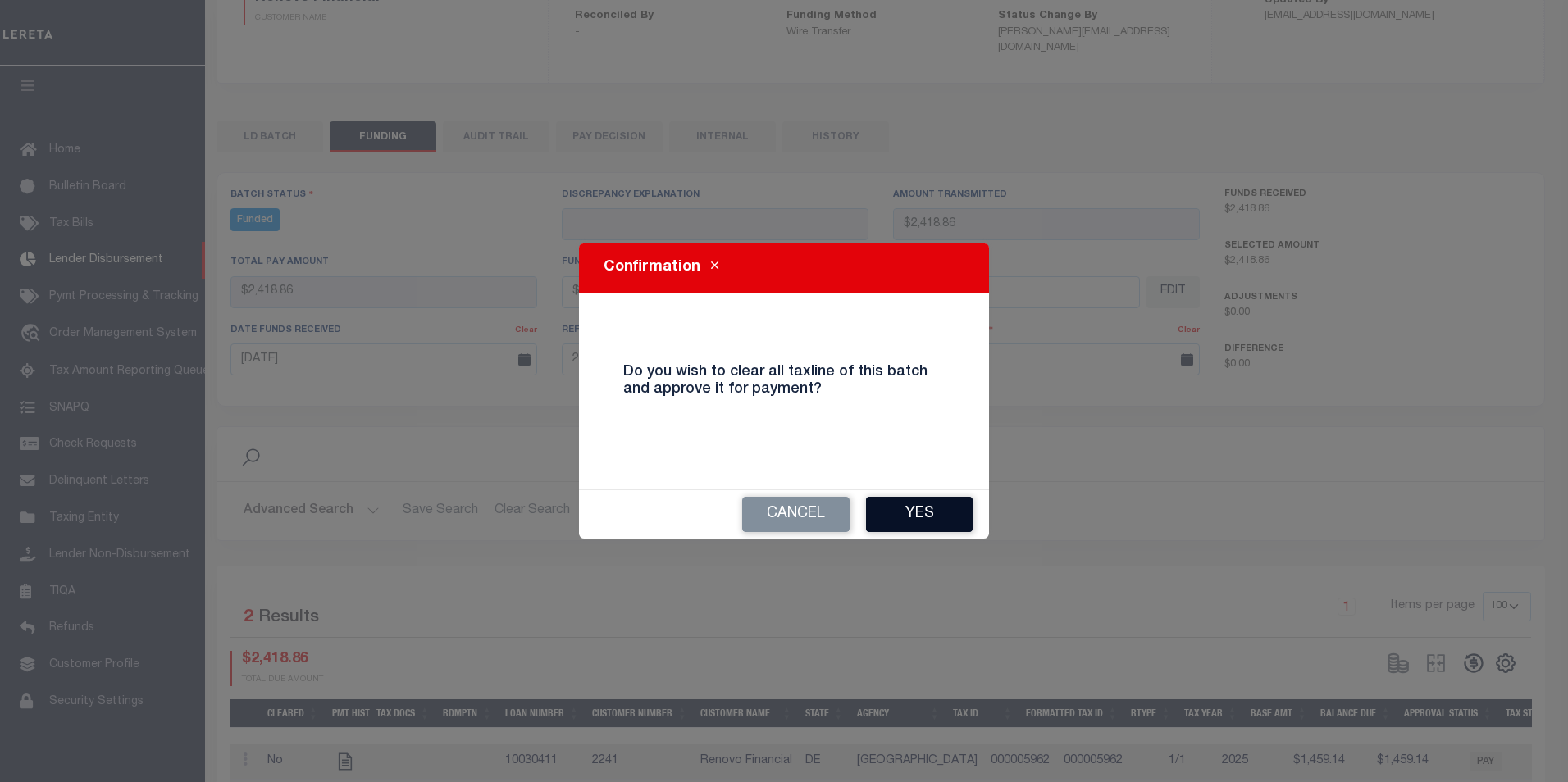
click at [933, 510] on button "Yes" at bounding box center [919, 513] width 106 height 35
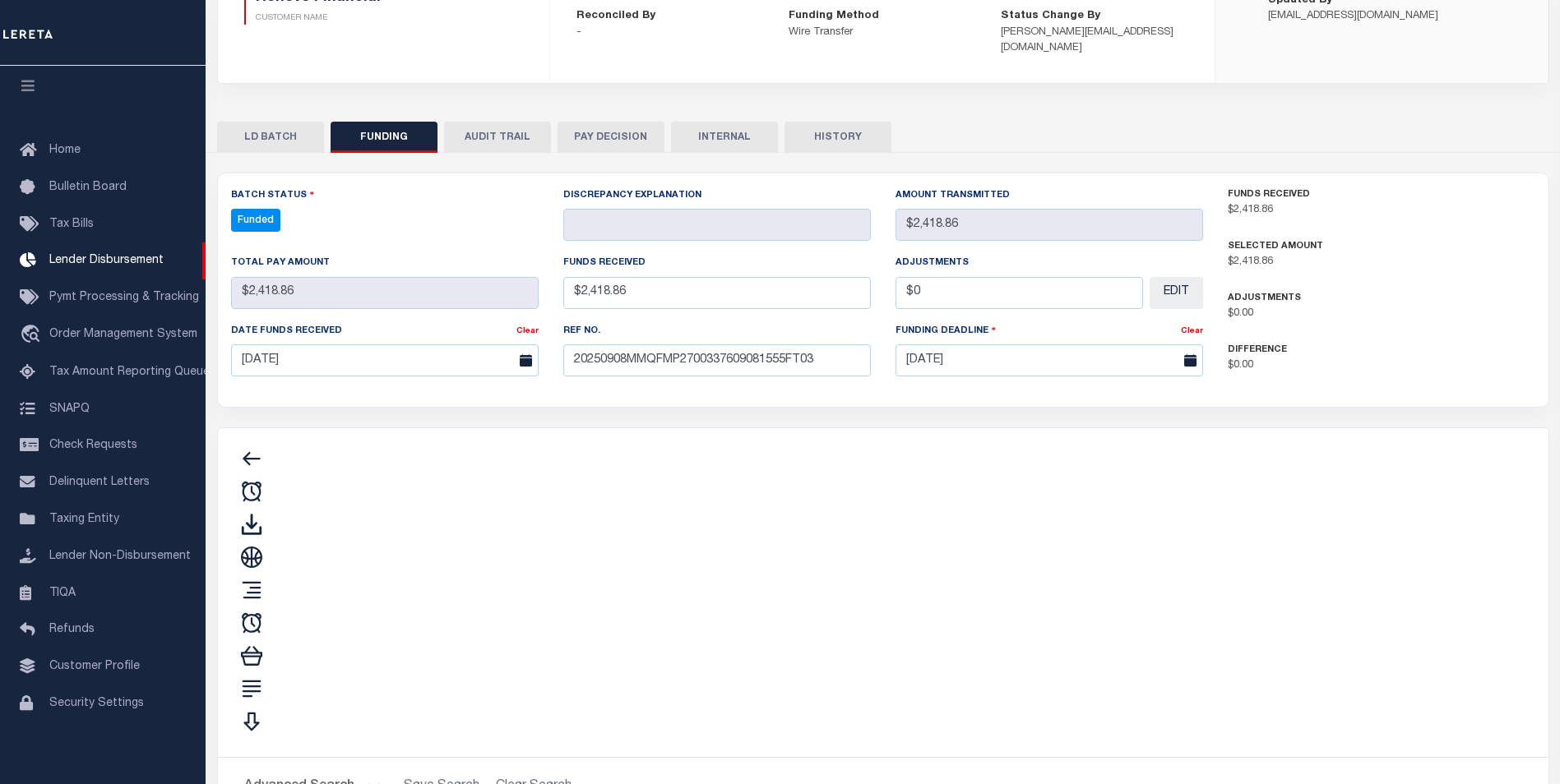
type input "$2,418.86"
type input "$0"
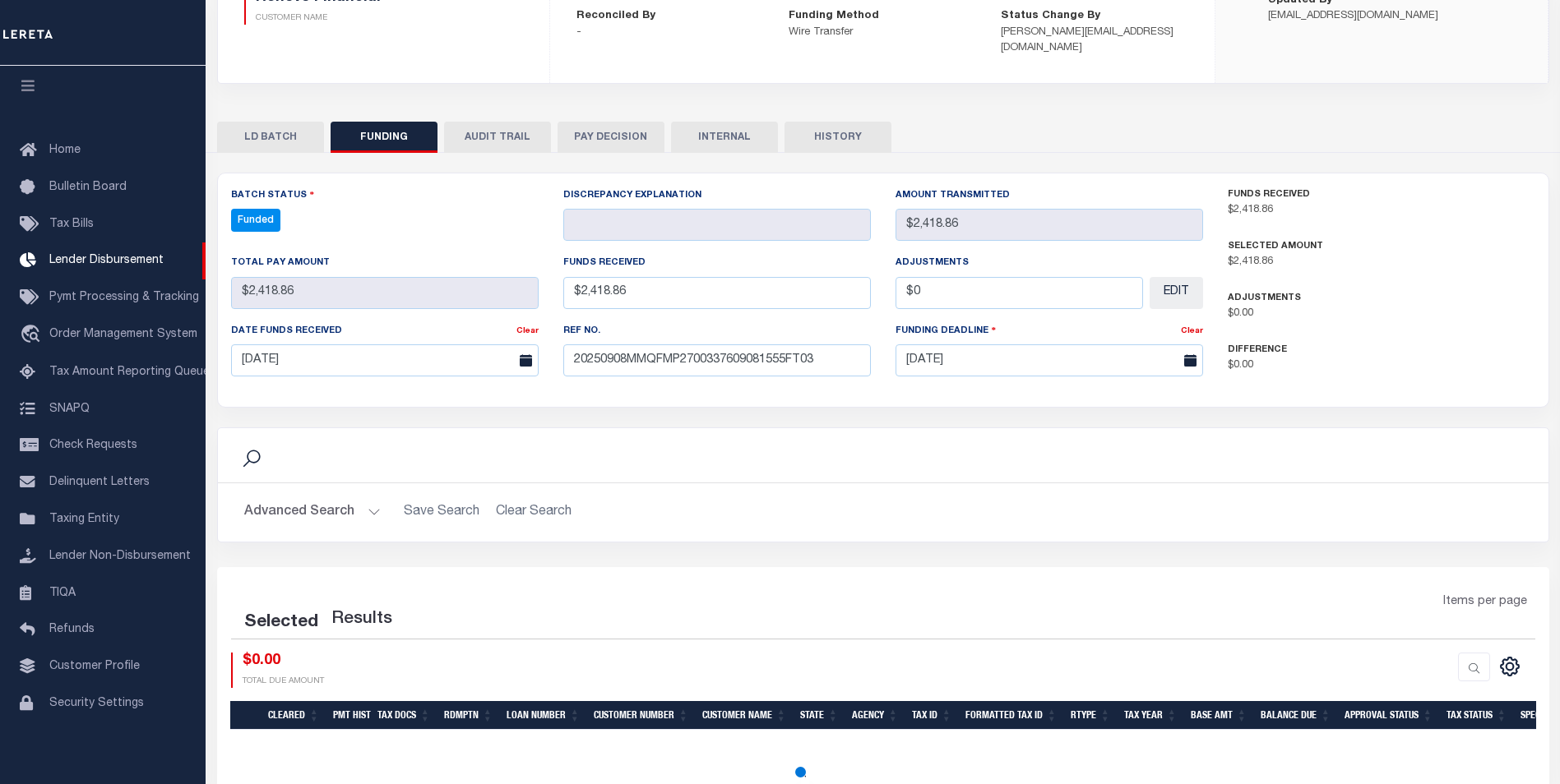
select select "100"
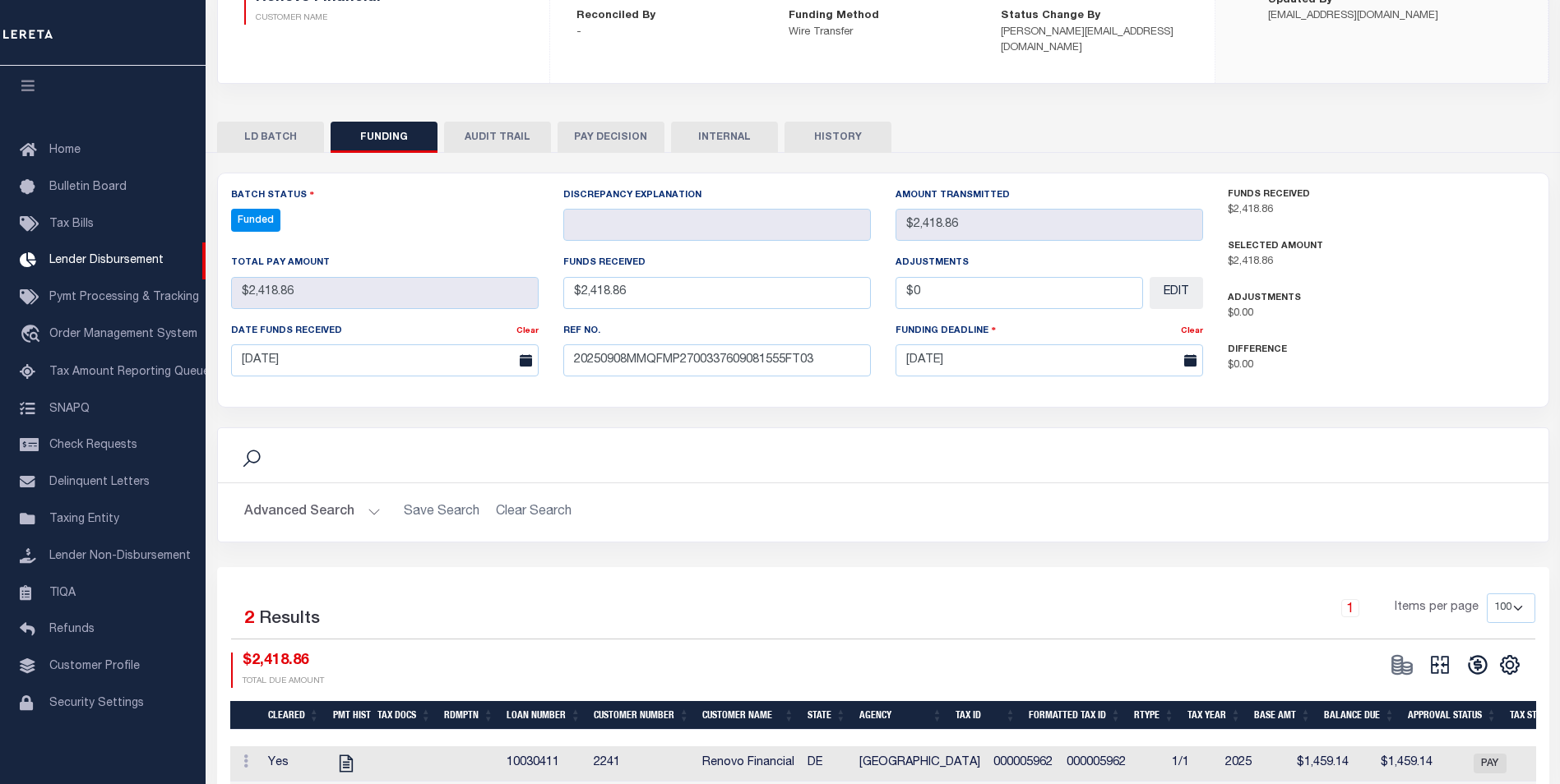
click at [1441, 658] on button at bounding box center [1440, 665] width 38 height 25
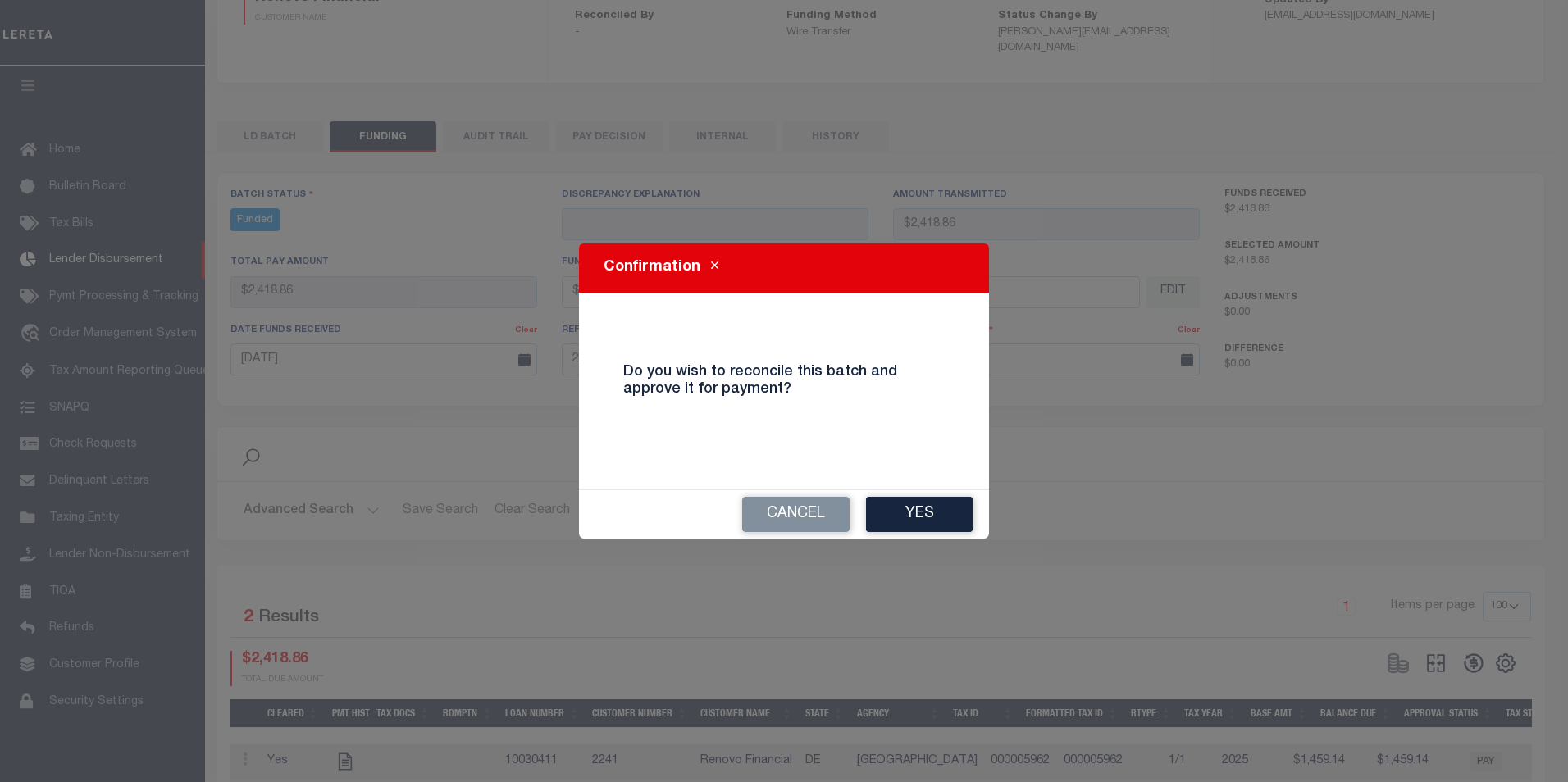
drag, startPoint x: 929, startPoint y: 523, endPoint x: 935, endPoint y: 508, distance: 16.2
click at [929, 521] on button "Yes" at bounding box center [919, 513] width 106 height 35
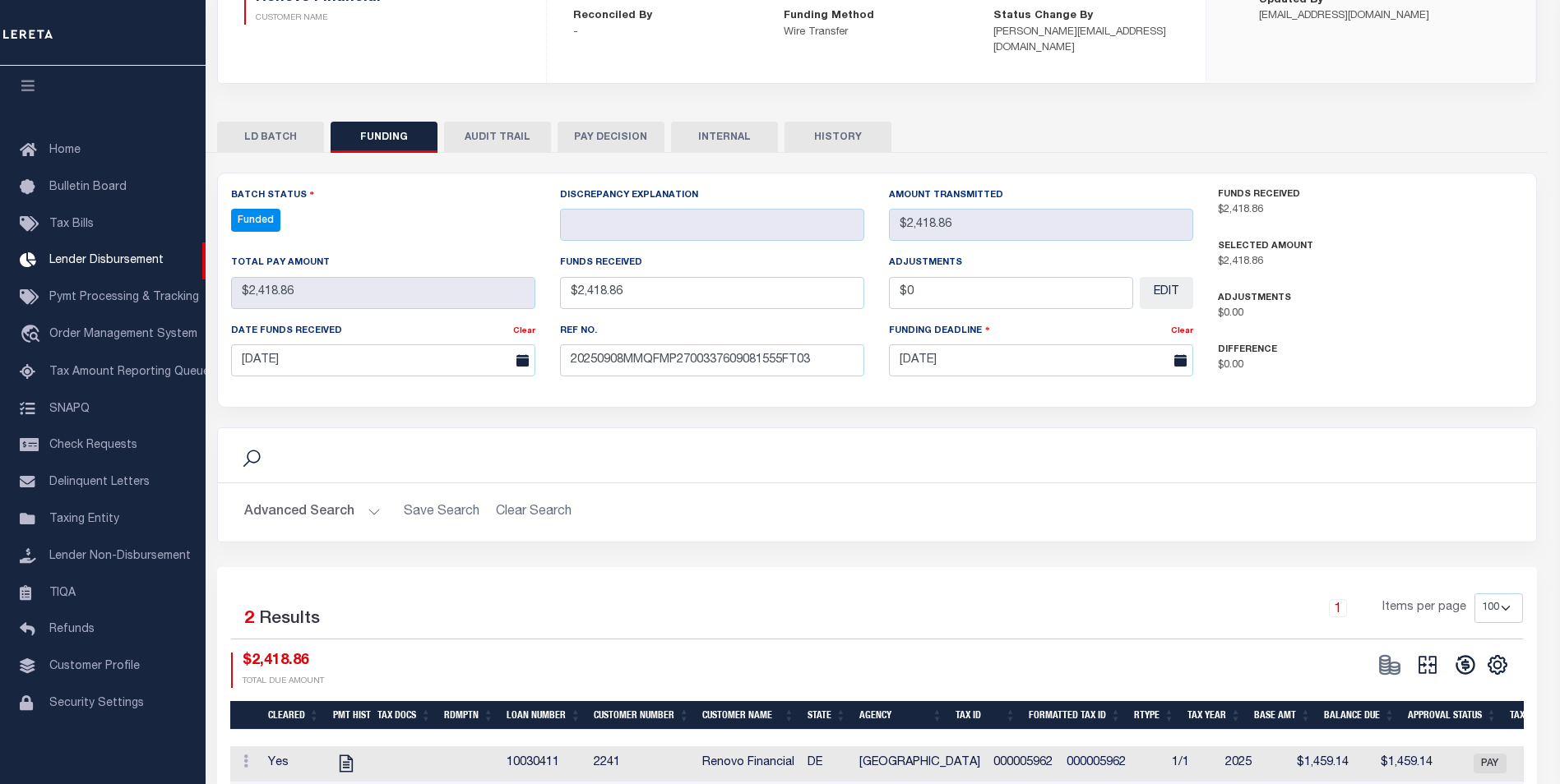
type input "$2,418.86"
type input "$0"
select select "100"
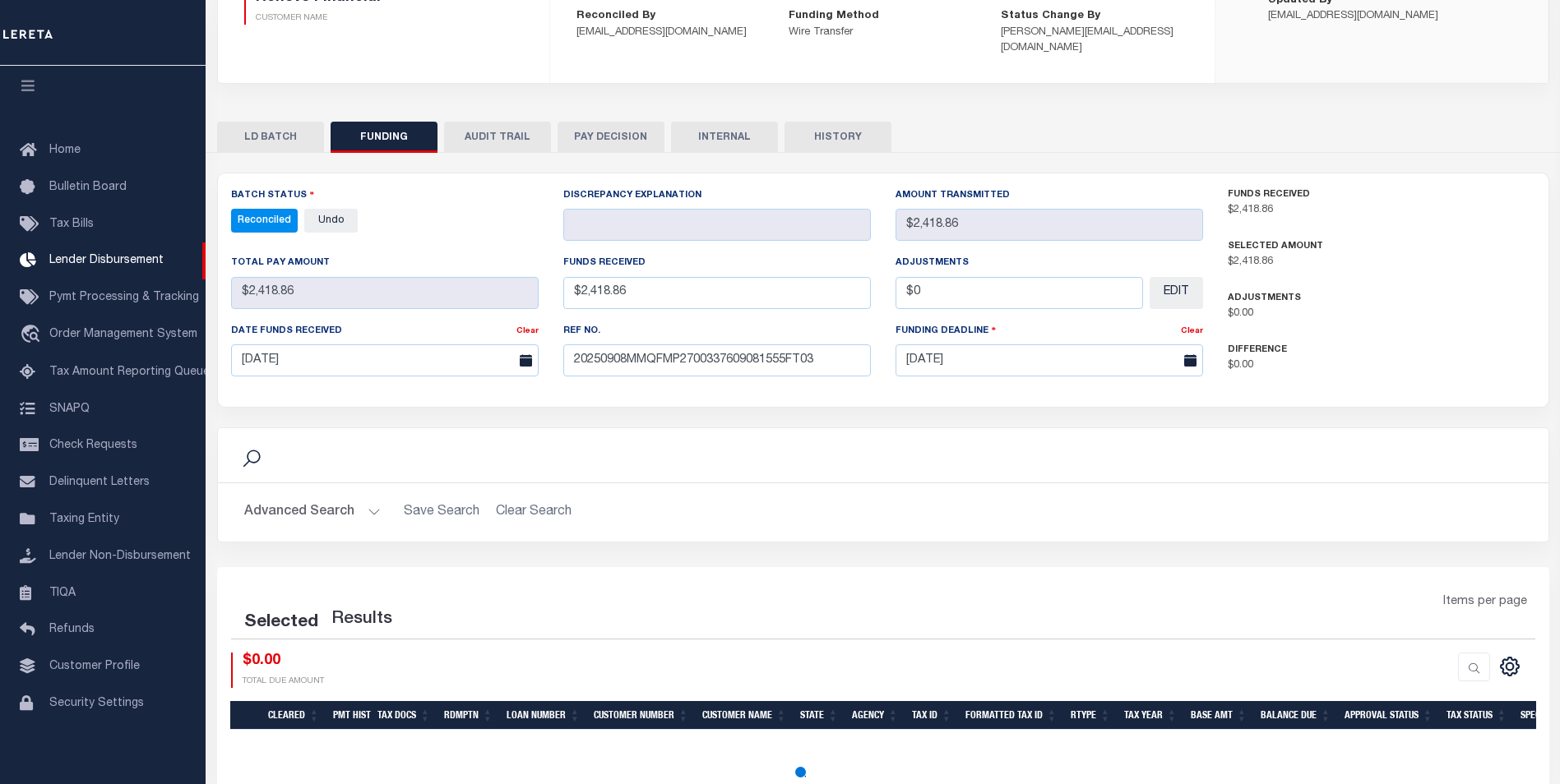
select select "100"
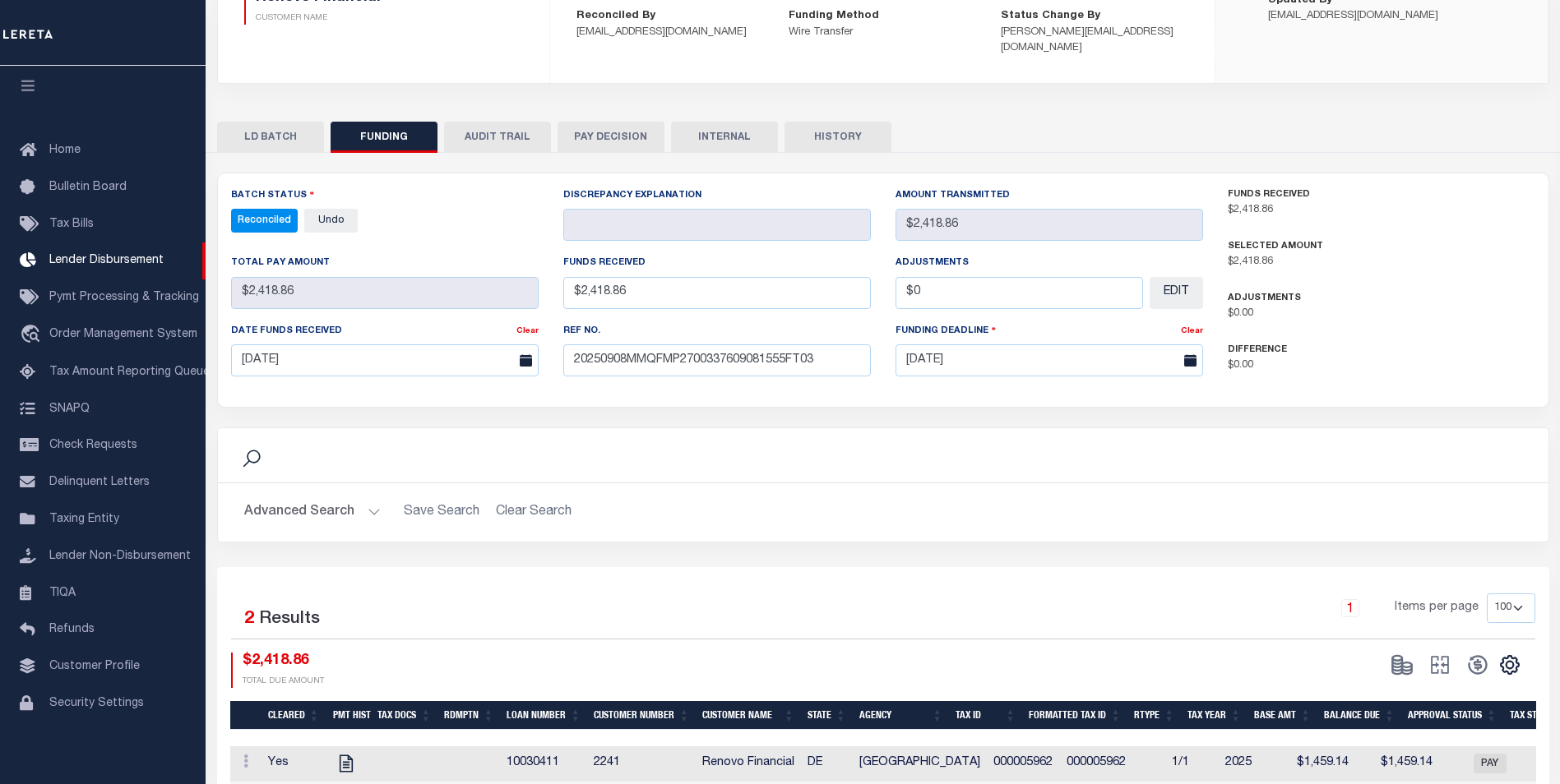
click at [724, 122] on button "INTERNAL" at bounding box center [724, 137] width 107 height 31
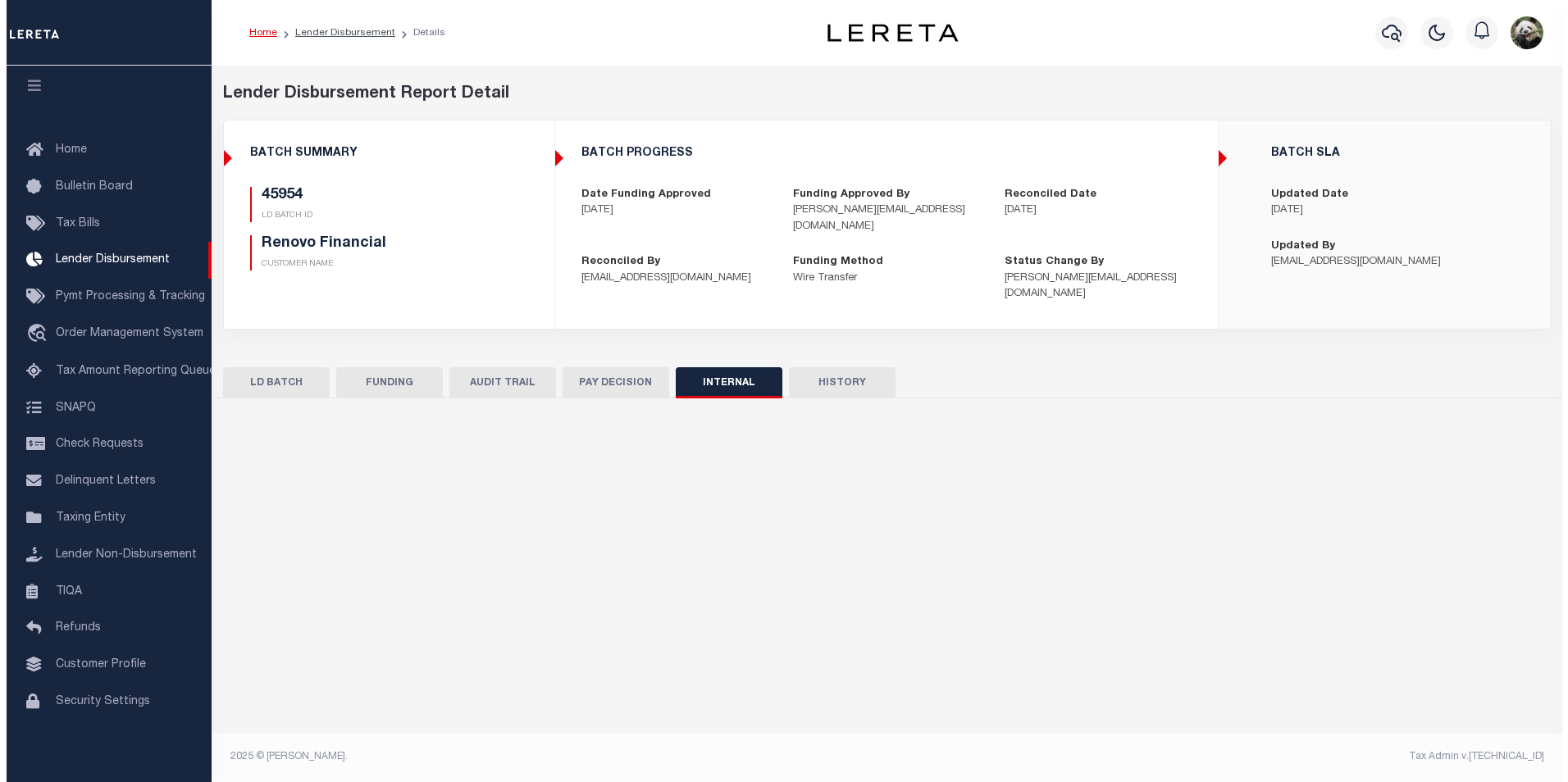
scroll to position [0, 0]
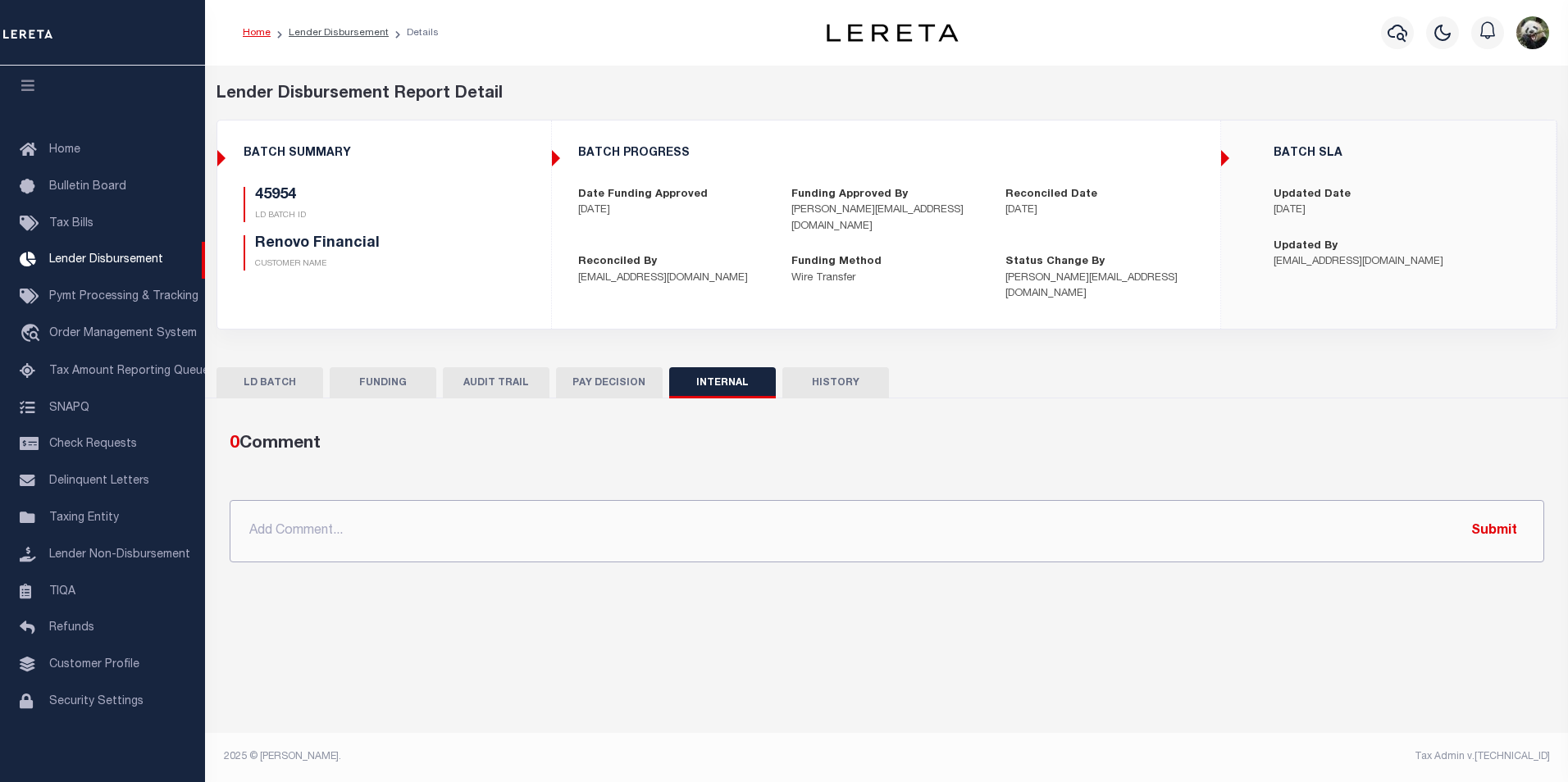
click at [797, 528] on input "text" at bounding box center [887, 531] width 1314 height 62
paste input "OG AMOUNT $75,145.18 45837 - $26,355.64 45848 - $28,774.87 45849 - $3,229.36 45…"
type input "OG AMOUNT $75,145.18 45837 - $26,355.64 45848 - $28,774.87 45849 - $3,229.36 45…"
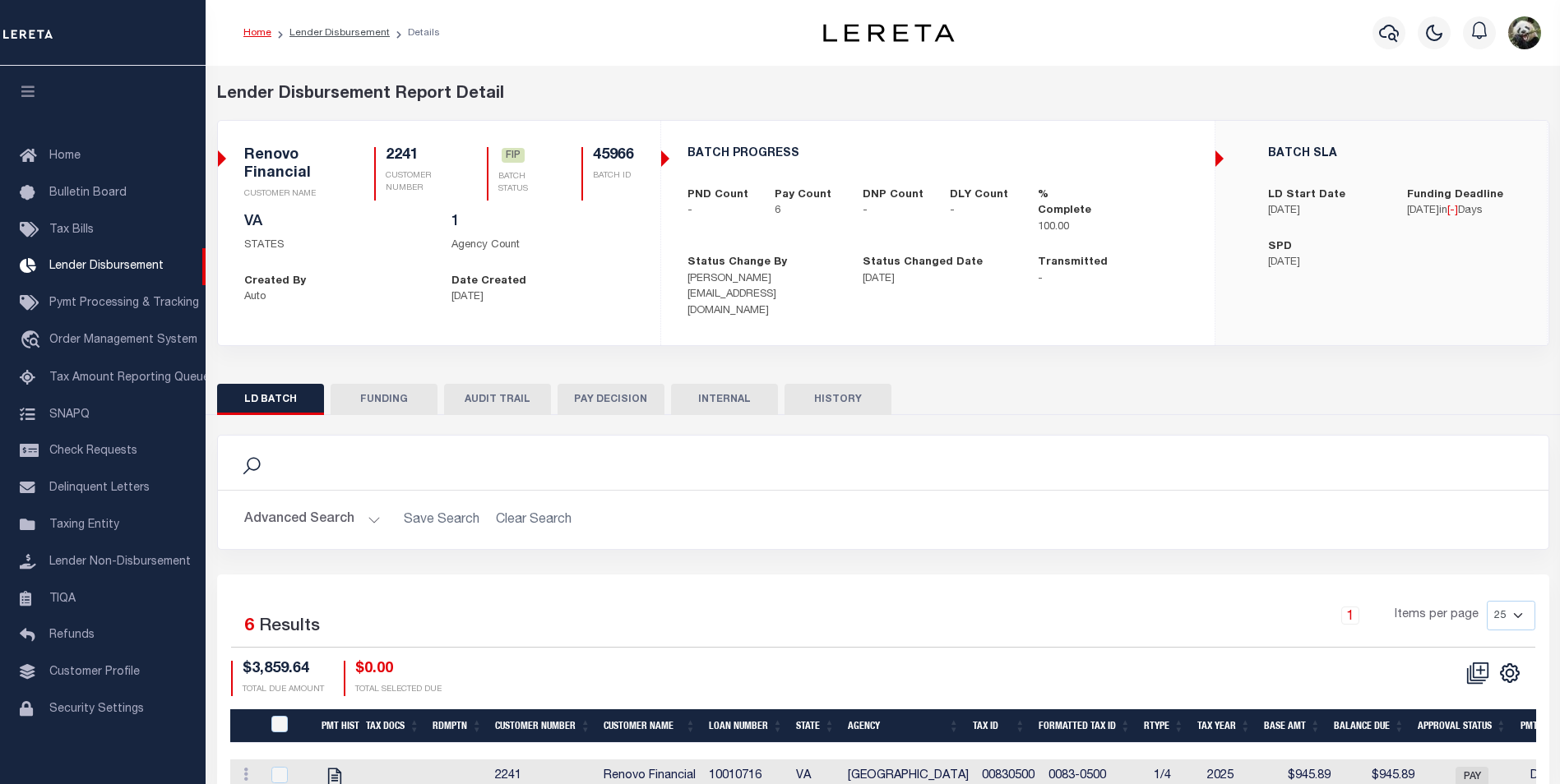
scroll to position [16, 0]
click at [398, 384] on button "FUNDING" at bounding box center [383, 399] width 107 height 31
select select "100"
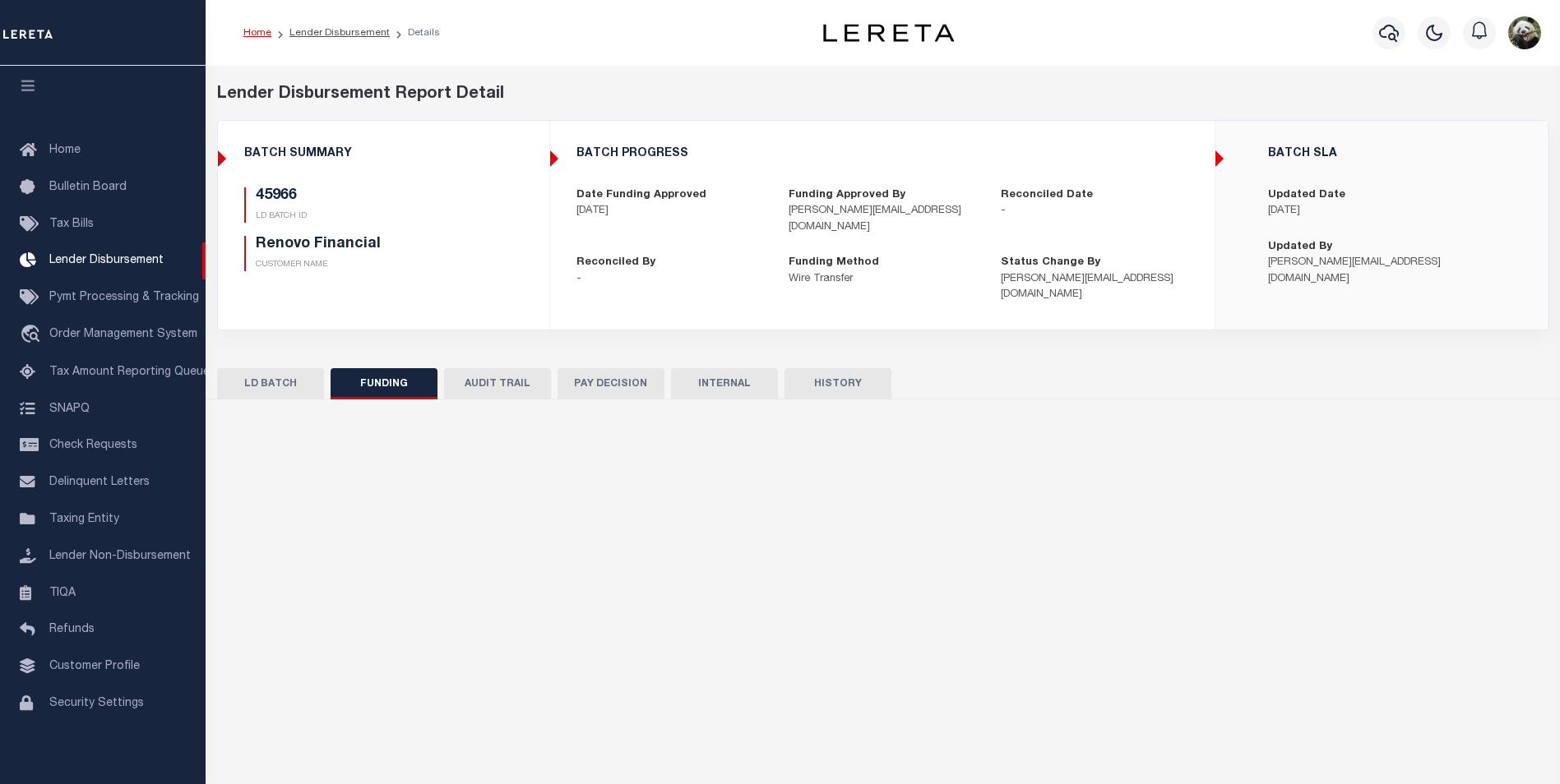
type input "$3,859.64"
type input "$0"
type input "[DATE]"
select select "100"
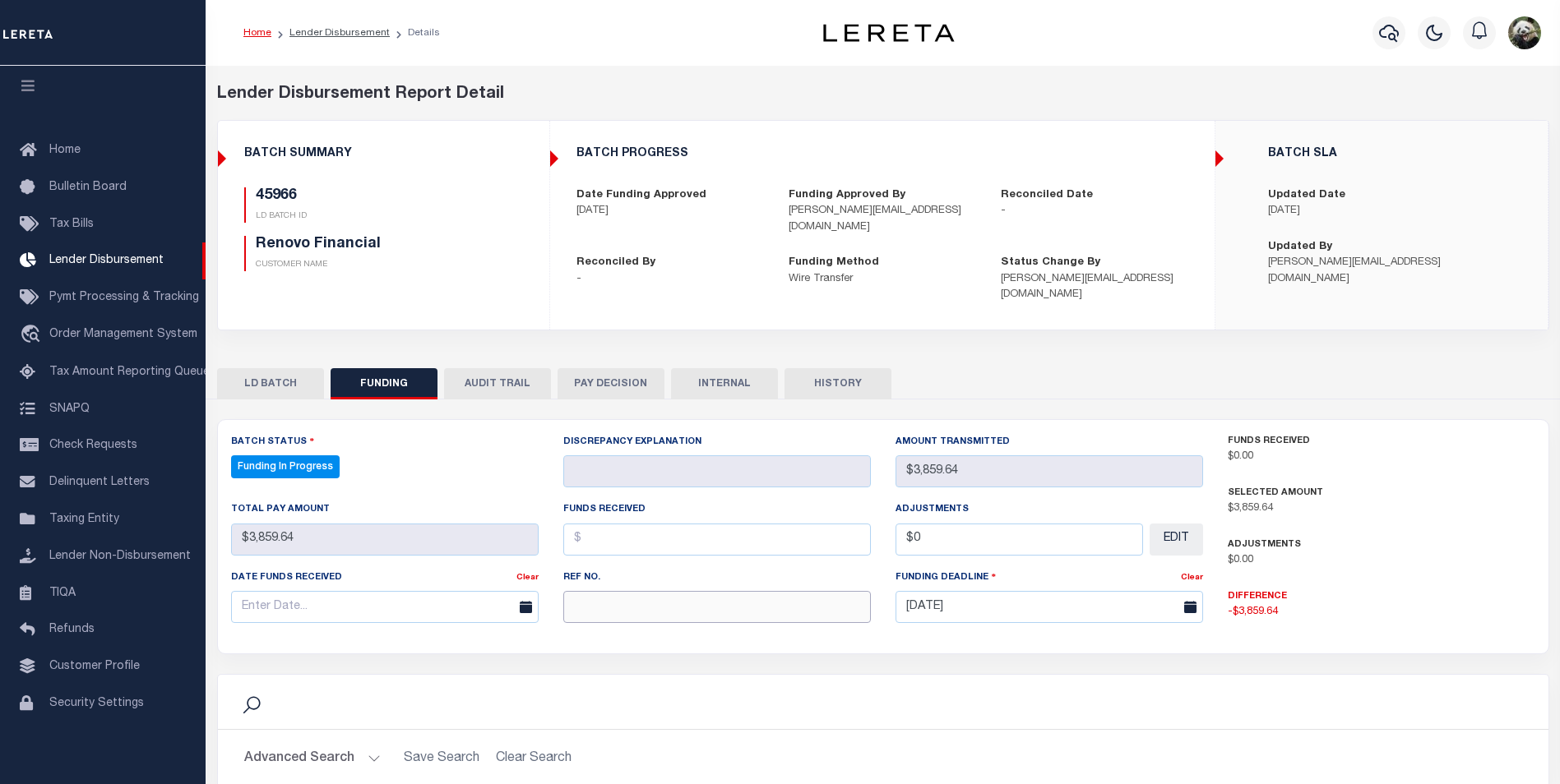
click at [669, 598] on input "text" at bounding box center [716, 607] width 307 height 32
paste input "20250908MMQFMP2700337609081555FT03"
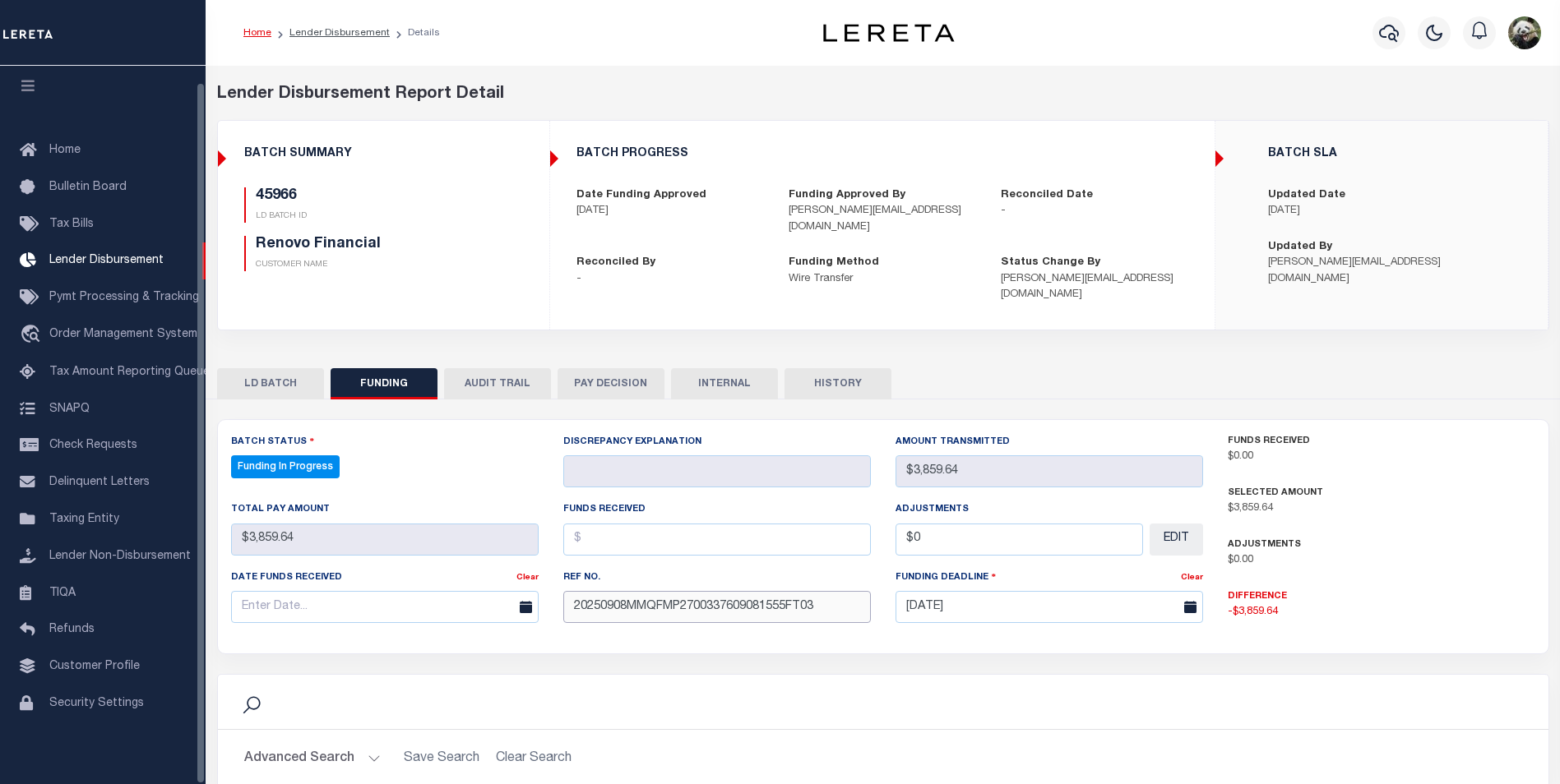
type input "20250908MMQFMP2700337609081555FT03"
drag, startPoint x: 270, startPoint y: 600, endPoint x: 277, endPoint y: 581, distance: 20.2
click at [270, 592] on input "text" at bounding box center [384, 607] width 307 height 32
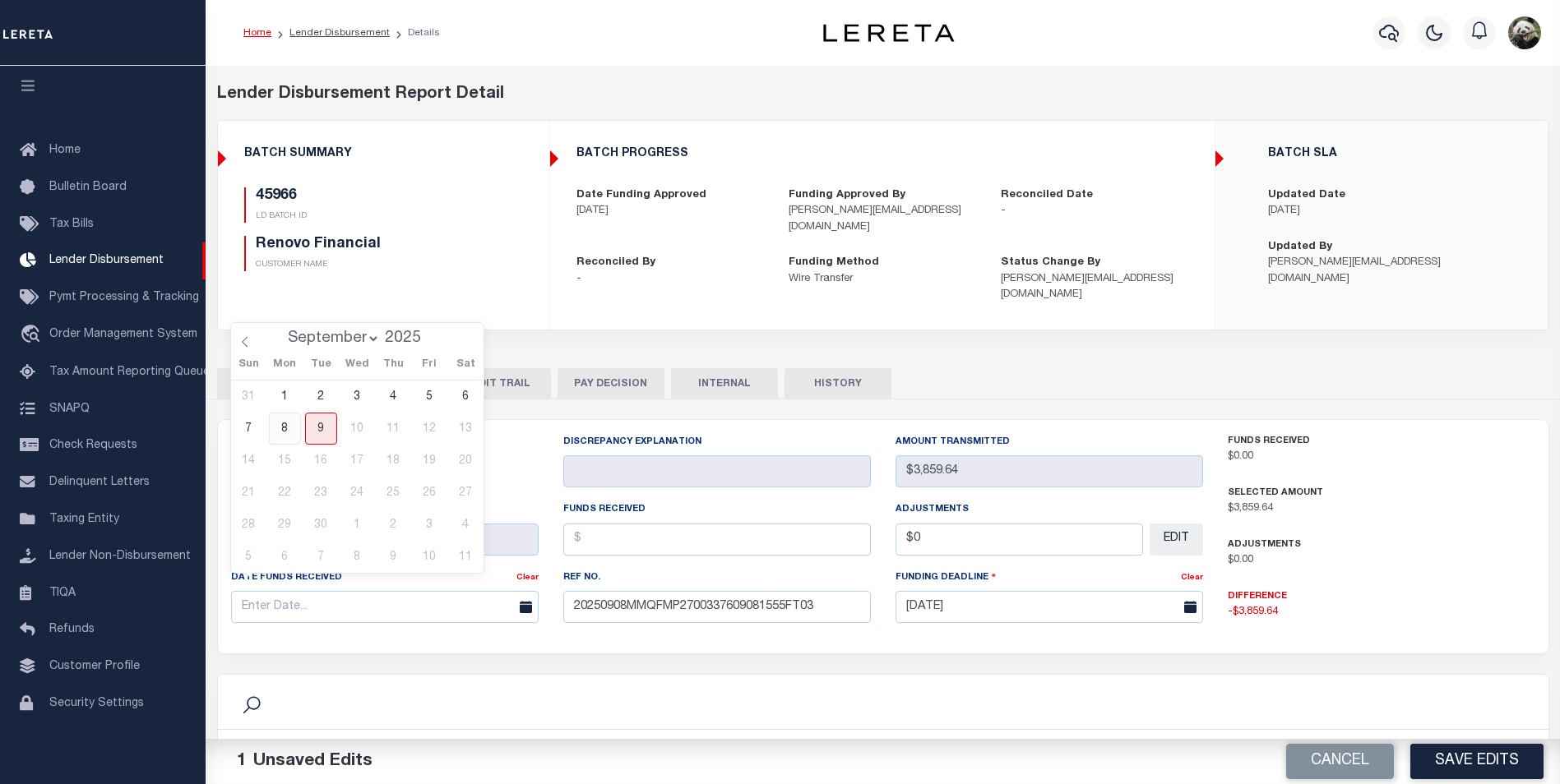
drag, startPoint x: 277, startPoint y: 419, endPoint x: 329, endPoint y: 422, distance: 52.1
click at [277, 417] on span "8" at bounding box center [285, 429] width 32 height 32
type input "[DATE]"
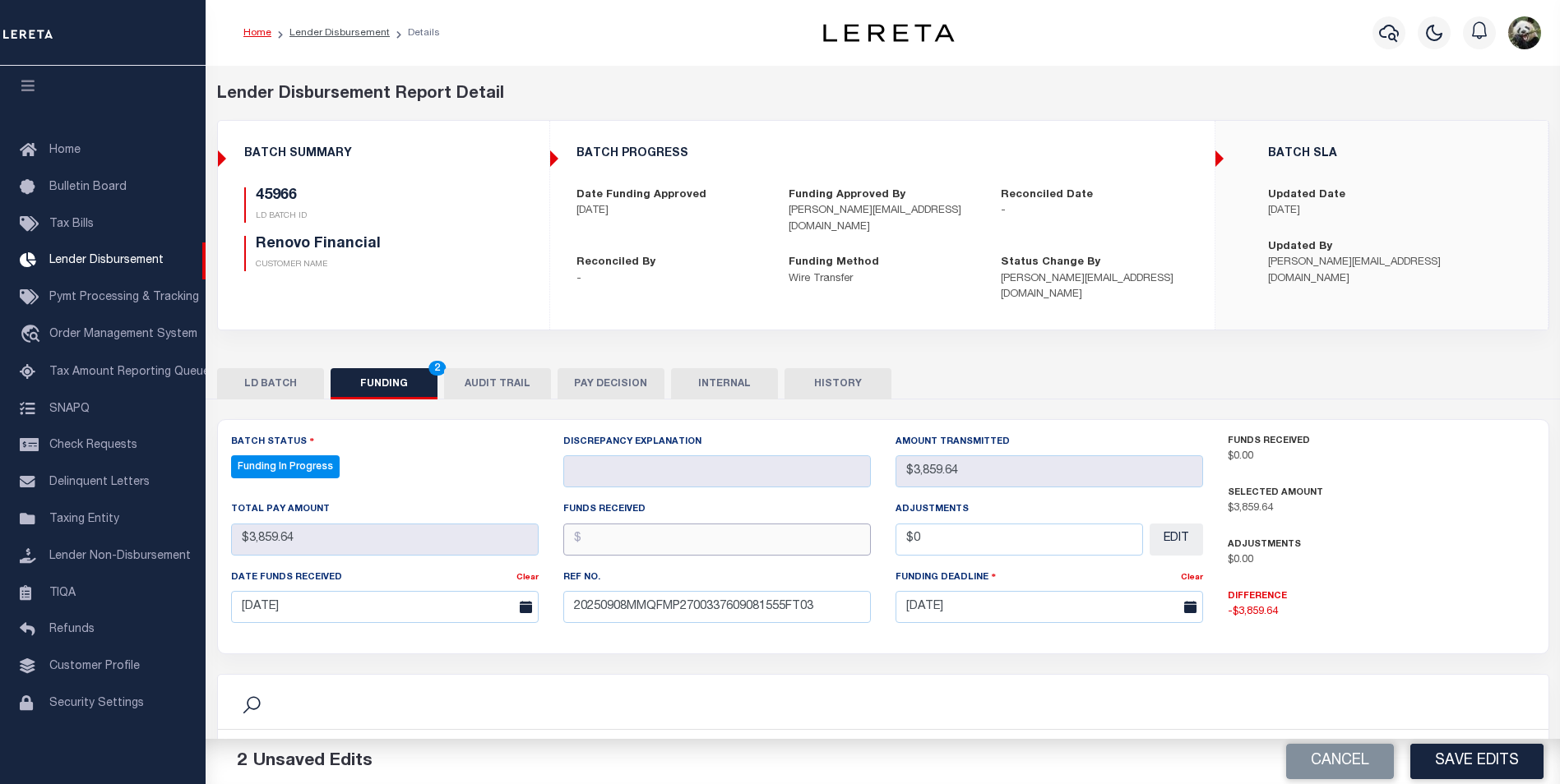
click at [629, 528] on input "text" at bounding box center [716, 540] width 307 height 32
type input "$3,859.64"
drag, startPoint x: 1463, startPoint y: 769, endPoint x: 1471, endPoint y: 766, distance: 8.5
click at [1467, 766] on button "Save Edits" at bounding box center [1477, 761] width 133 height 35
type input "$3,859.64"
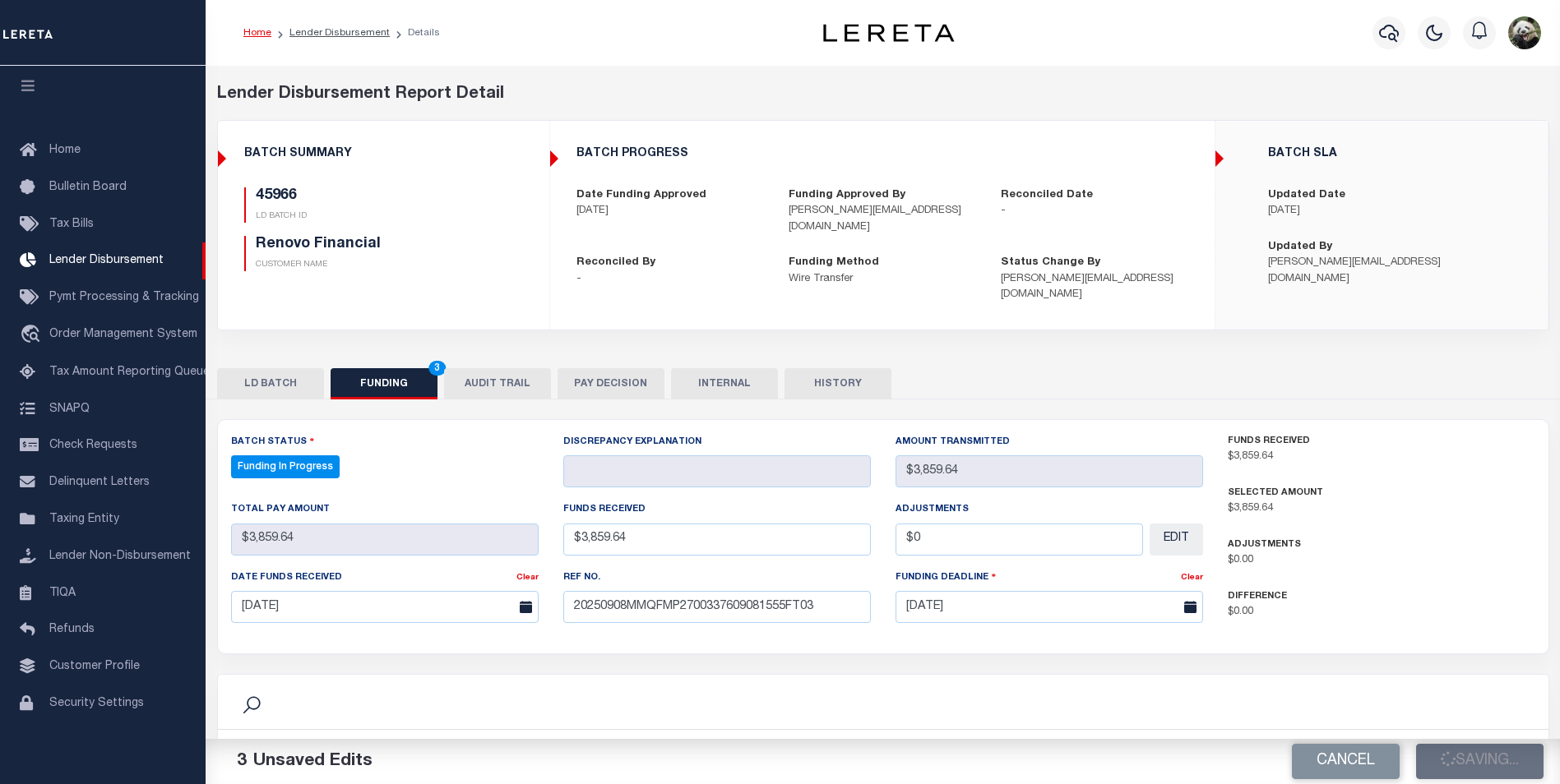
type input "$3,859.64"
type input "$0"
select select "100"
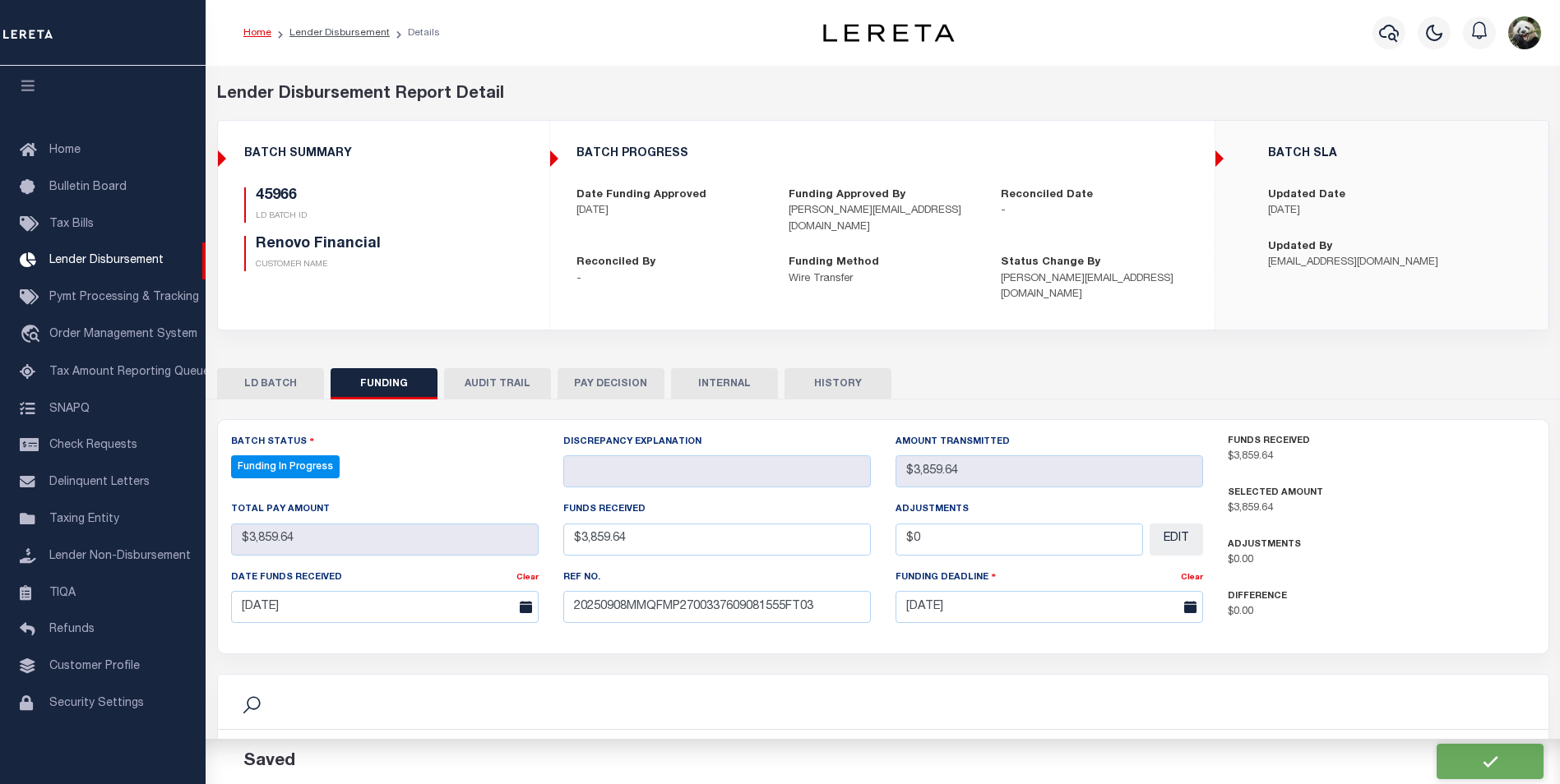
scroll to position [411, 0]
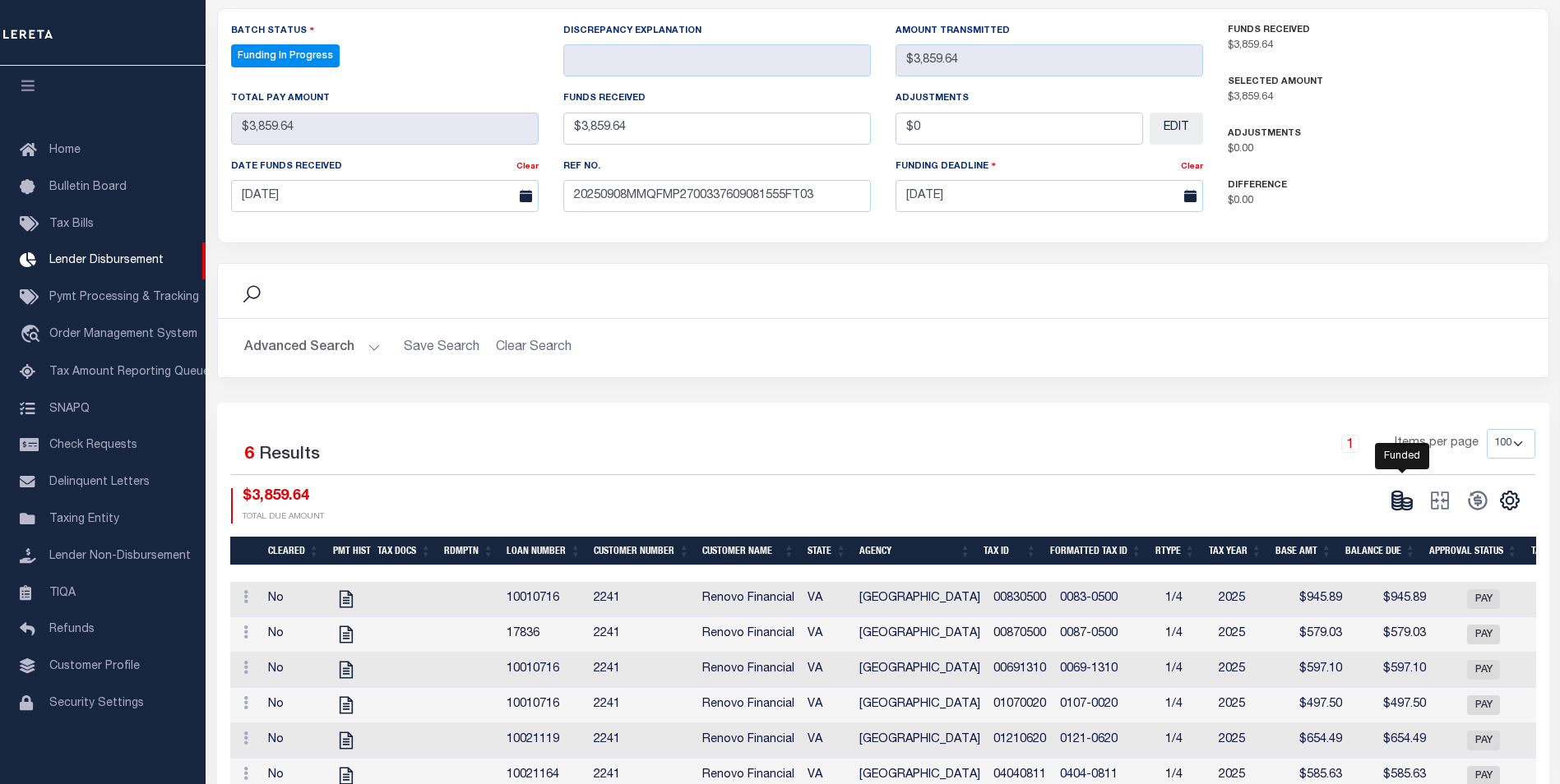
click at [1399, 498] on icon at bounding box center [1397, 500] width 10 height 5
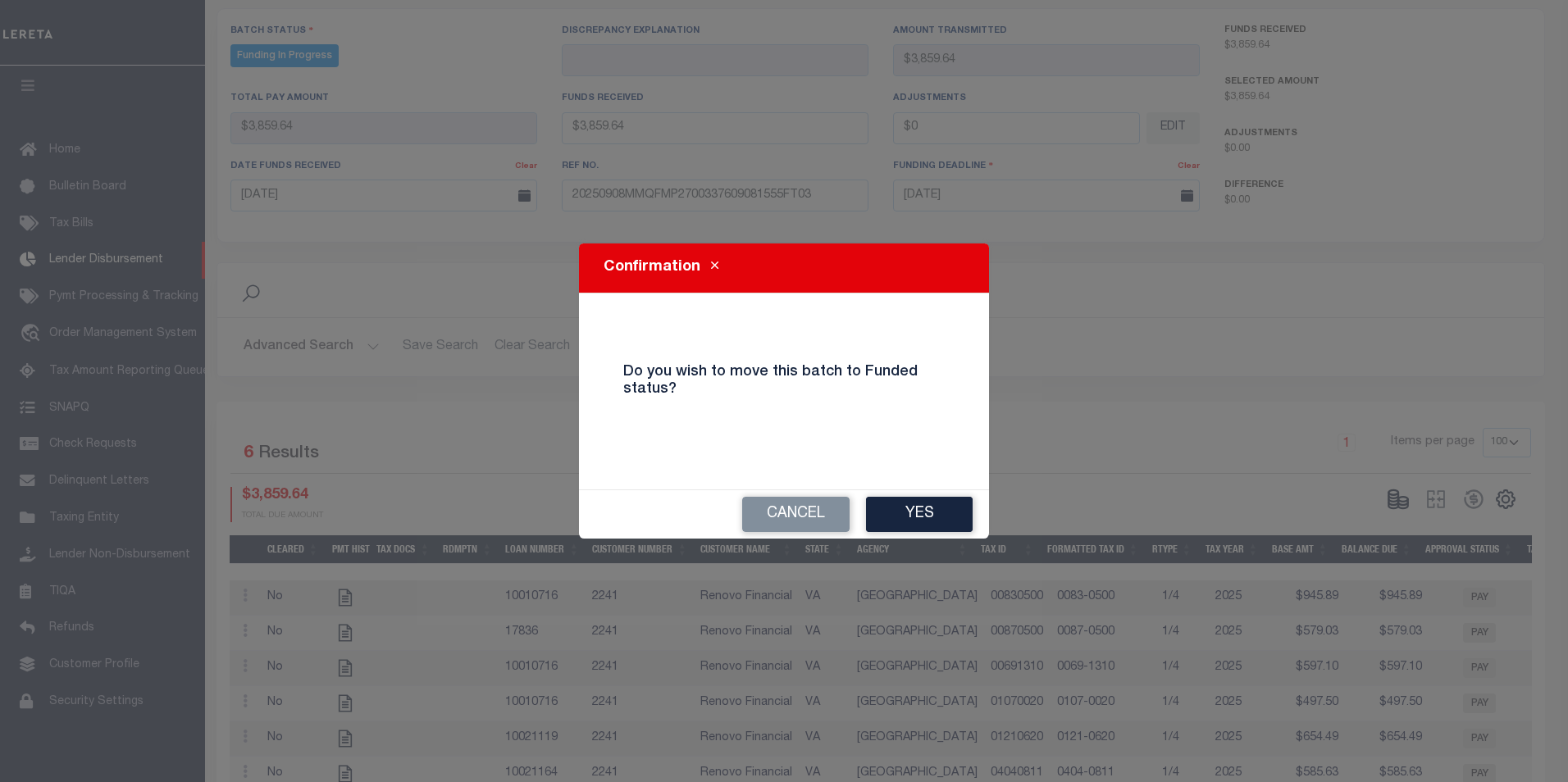
drag, startPoint x: 954, startPoint y: 517, endPoint x: 1058, endPoint y: 500, distance: 105.4
click at [954, 514] on button "Yes" at bounding box center [919, 513] width 106 height 35
type input "$3,859.64"
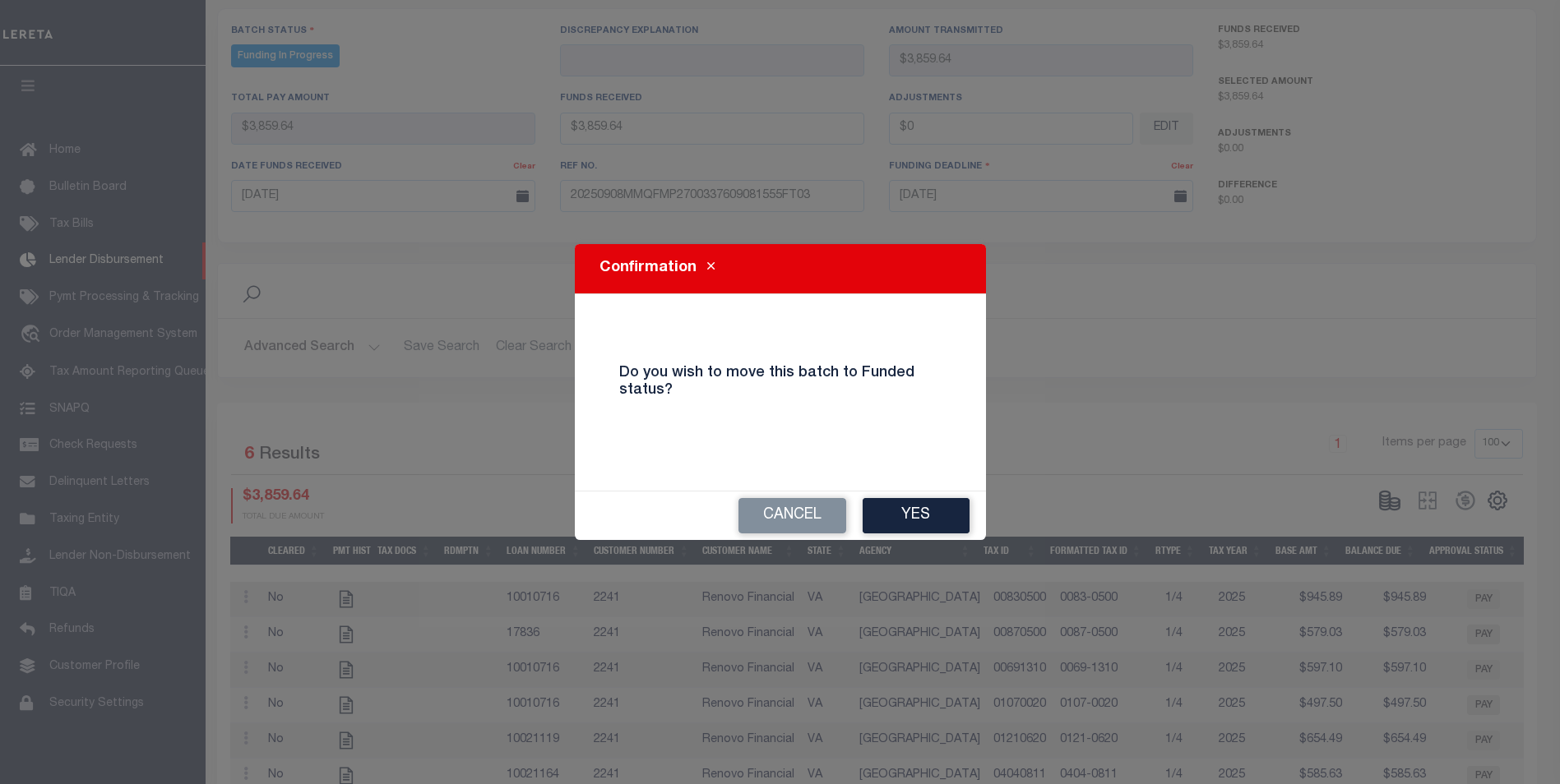
type input "$0"
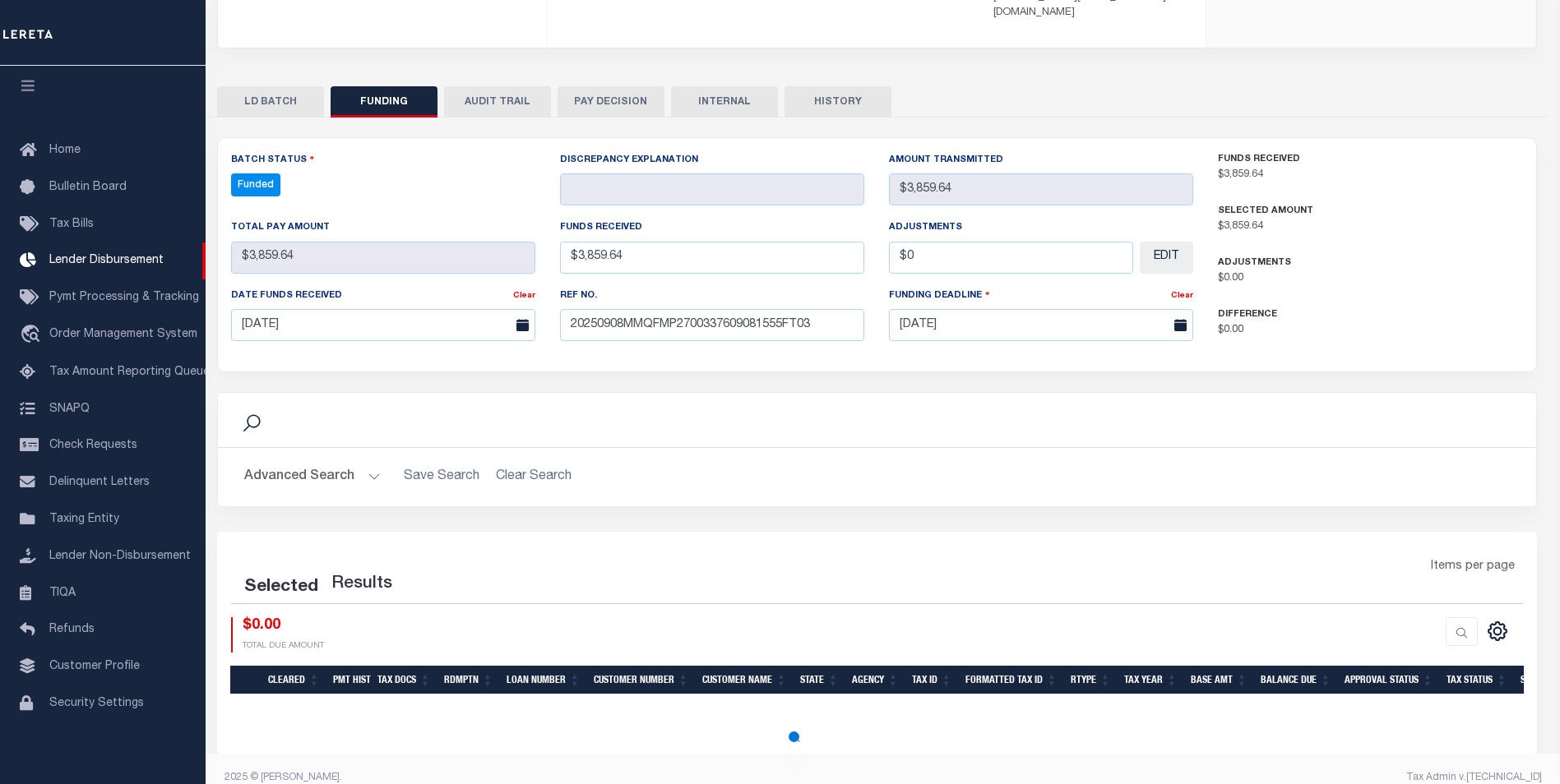
select select "100"
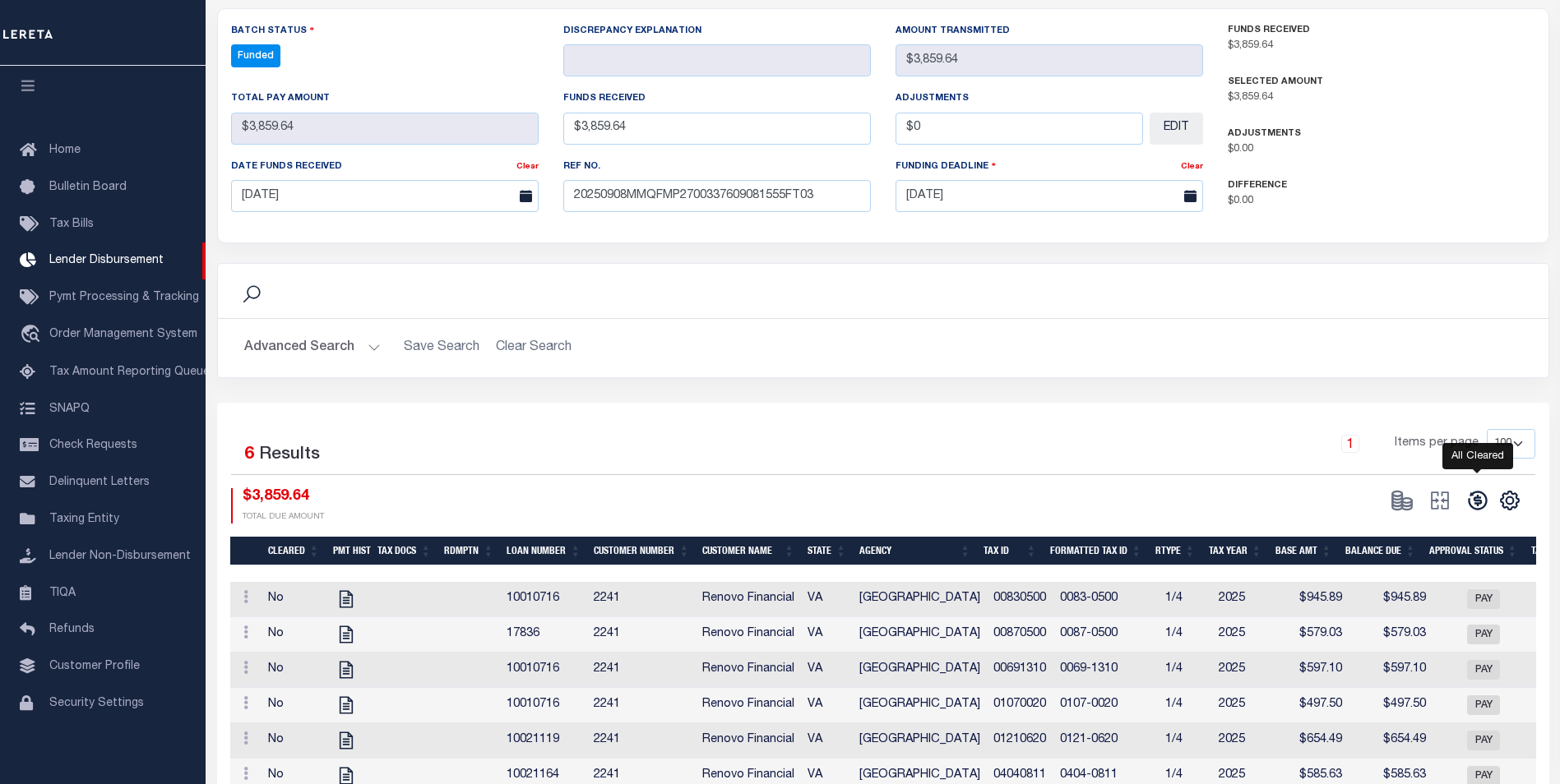
click at [1470, 491] on icon at bounding box center [1477, 500] width 19 height 19
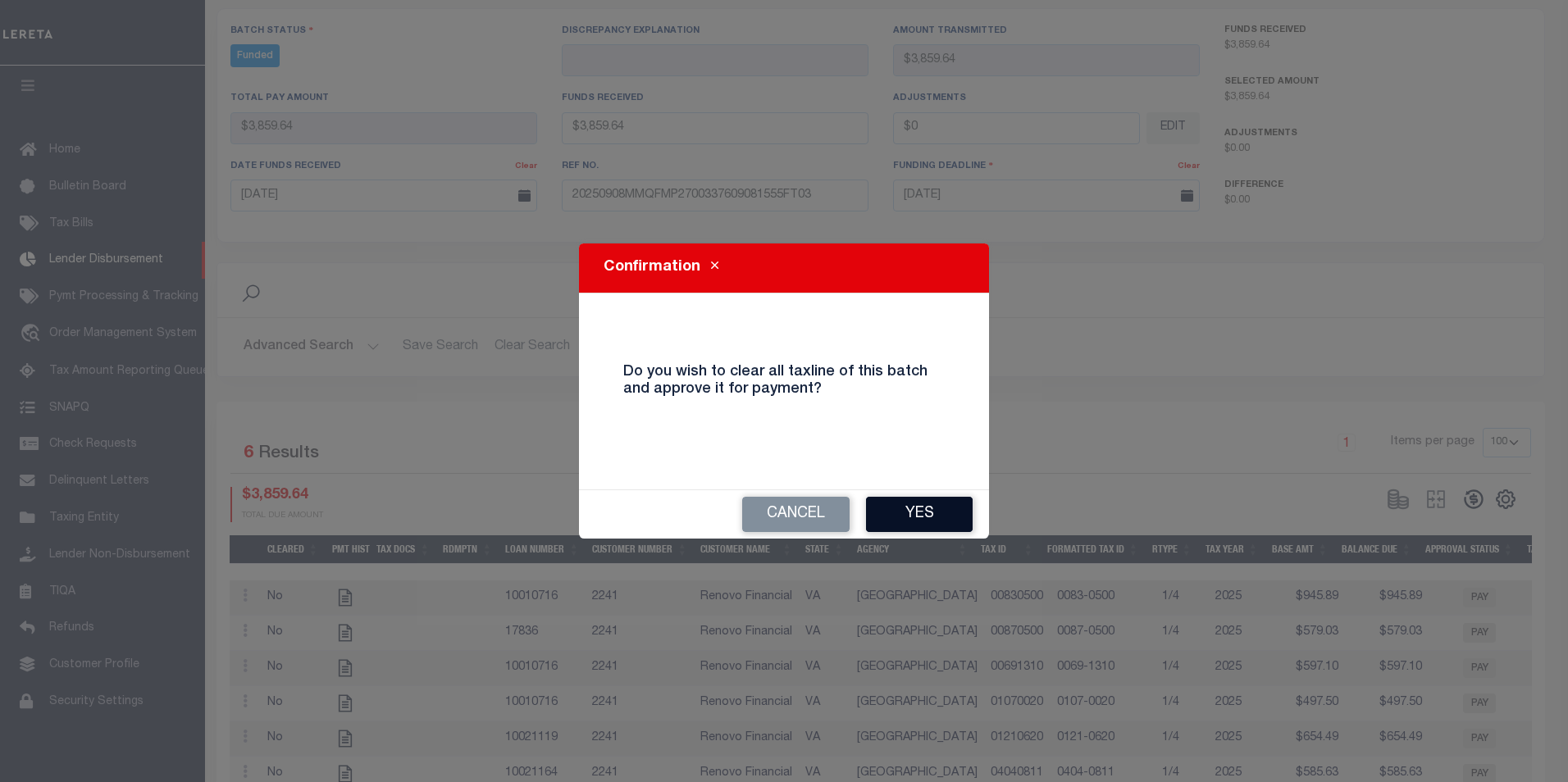
drag, startPoint x: 897, startPoint y: 508, endPoint x: 919, endPoint y: 498, distance: 24.2
click at [897, 507] on button "Yes" at bounding box center [919, 513] width 106 height 35
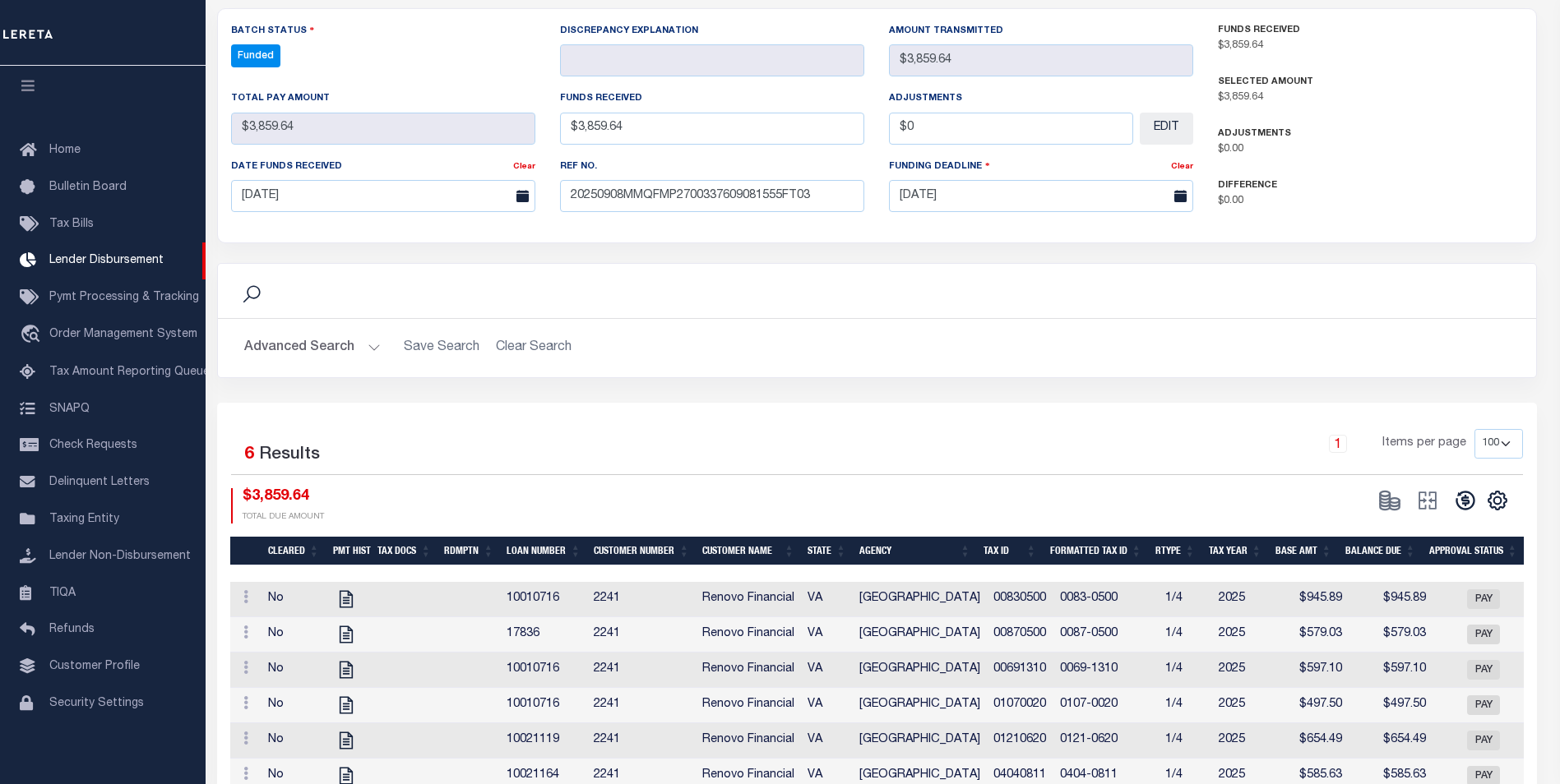
type input "$3,859.64"
type input "$0"
select select "100"
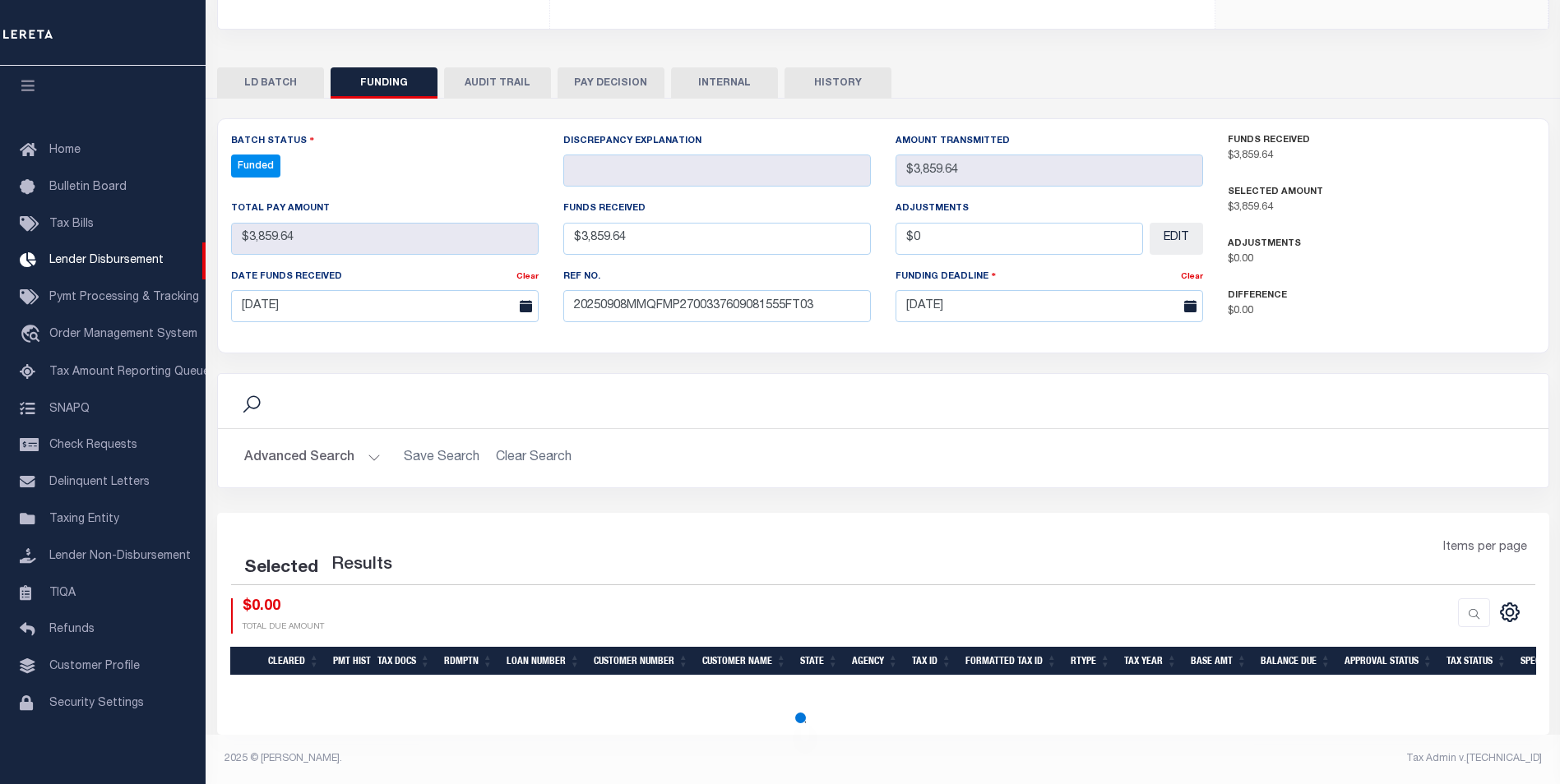
select select "100"
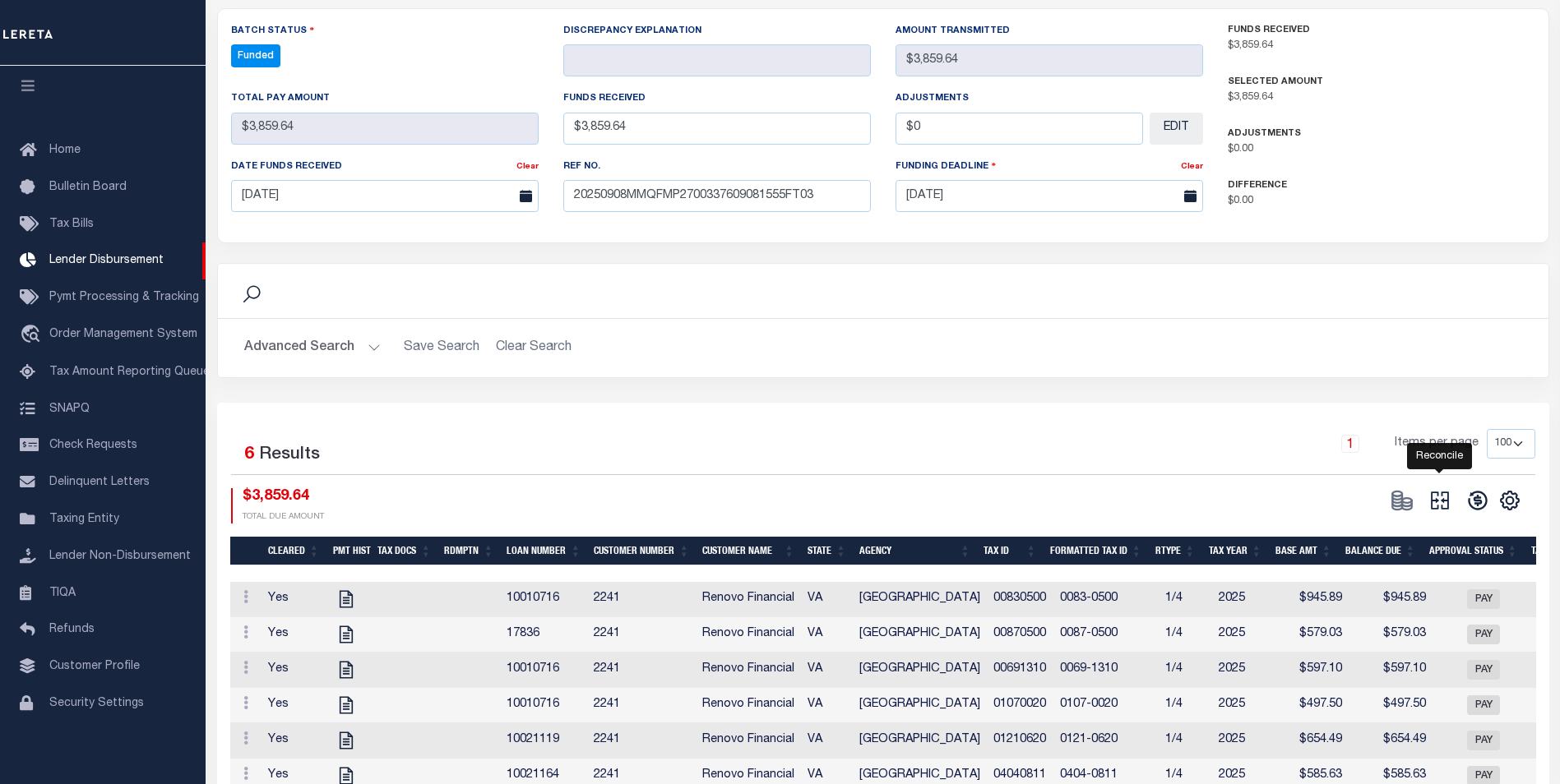
click at [1441, 489] on icon "" at bounding box center [1440, 500] width 23 height 23
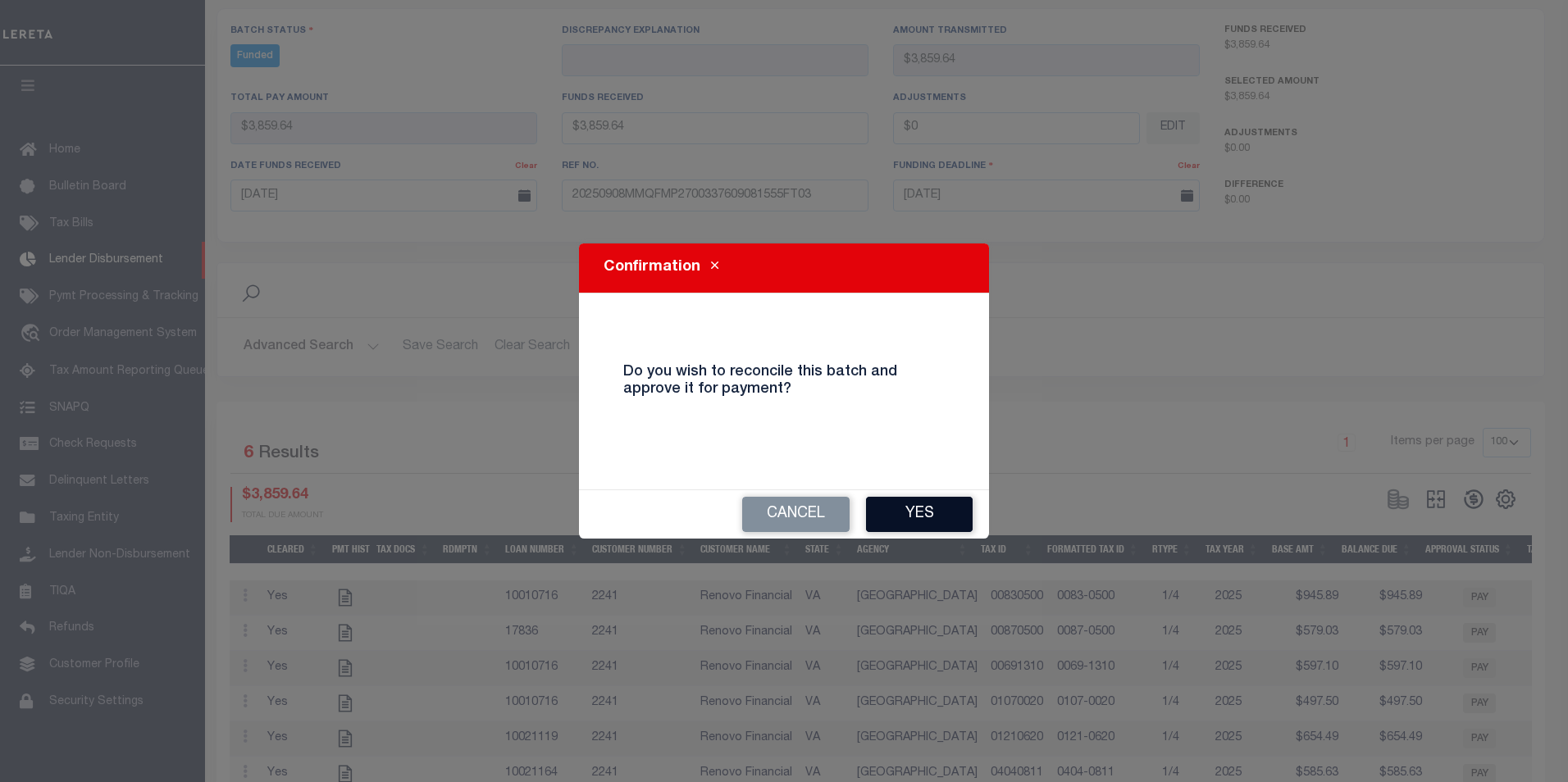
click at [905, 507] on button "Yes" at bounding box center [919, 513] width 106 height 35
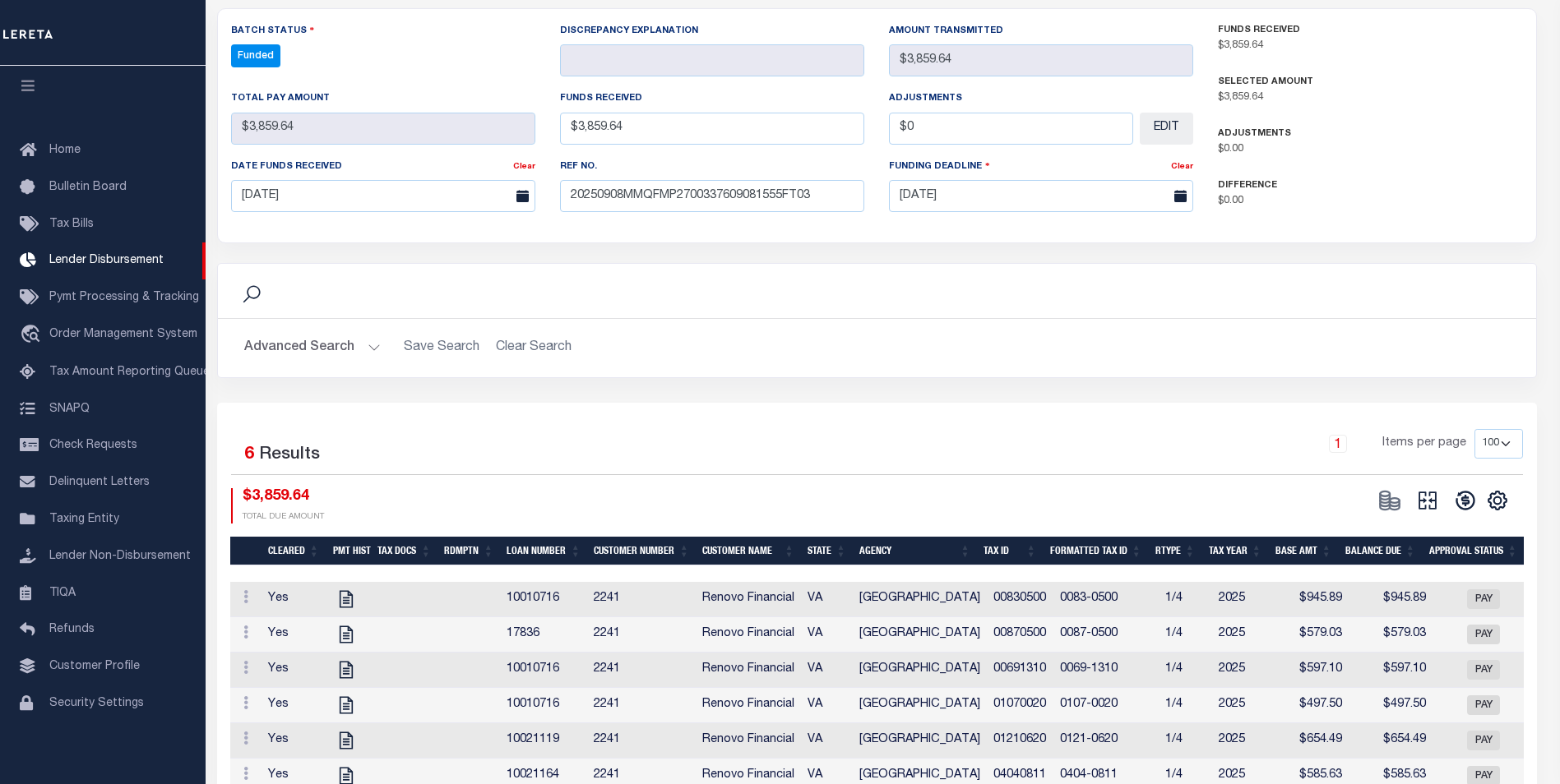
select select "100"
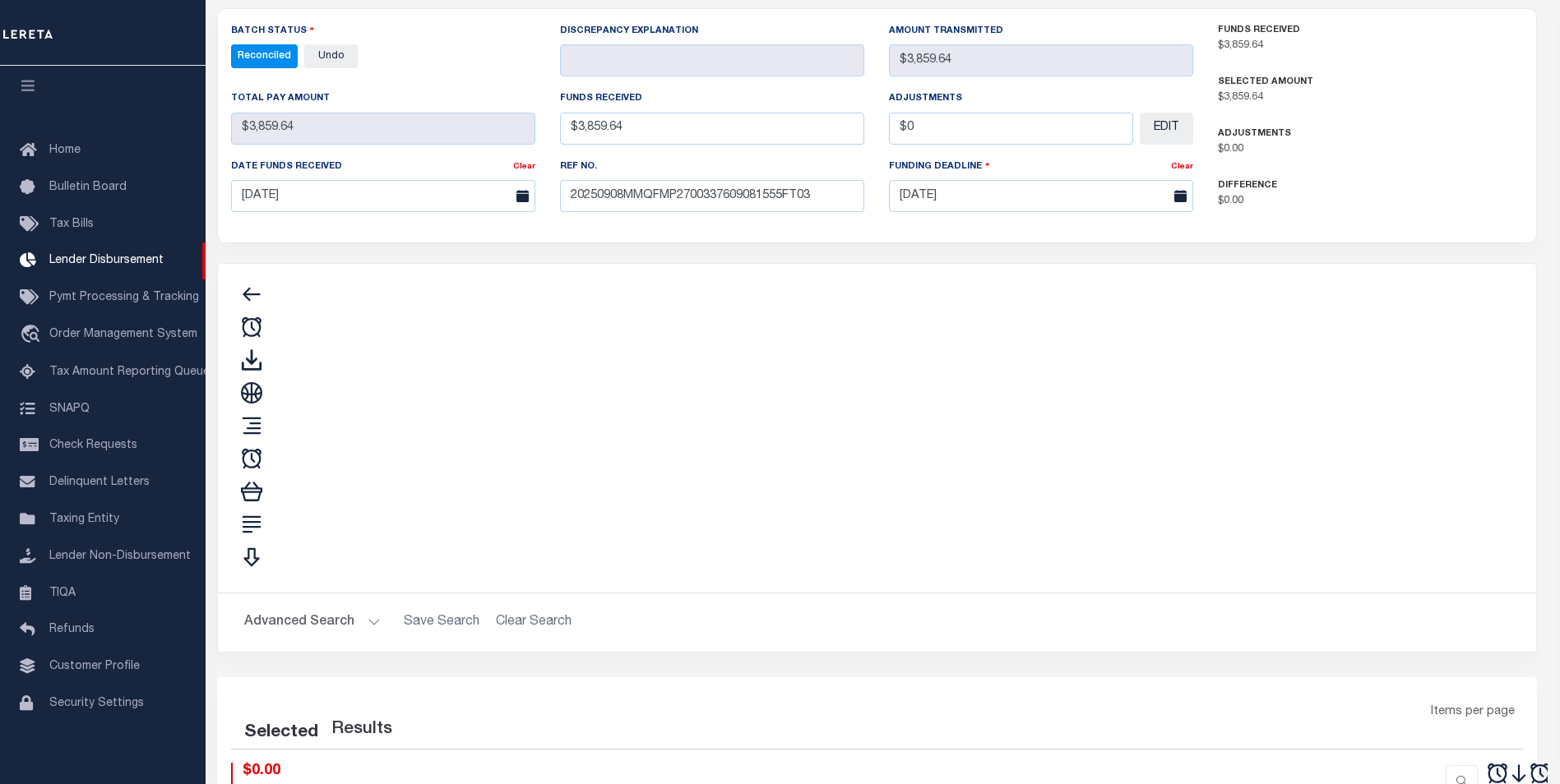
type input "$3,859.64"
type input "$0"
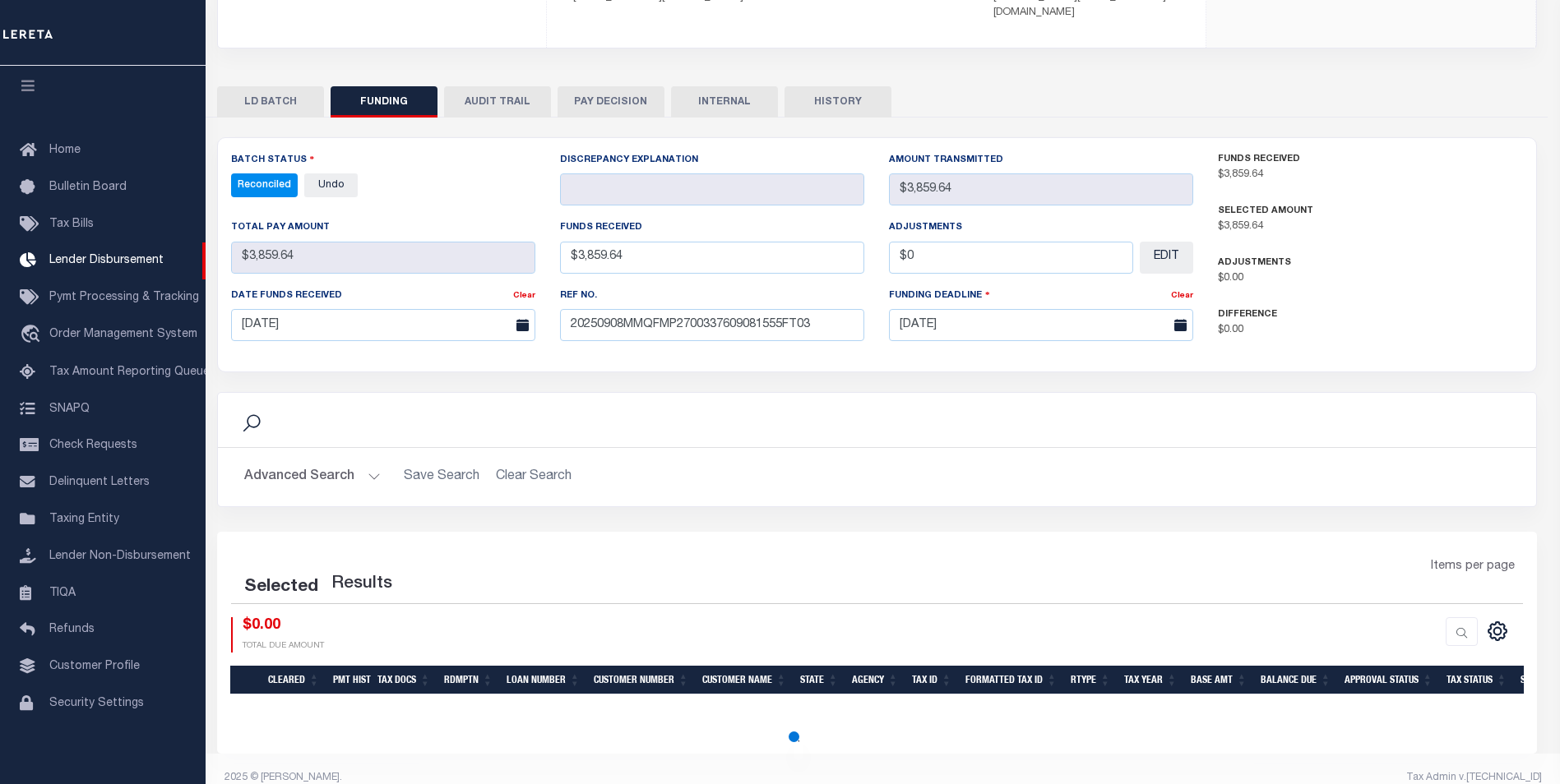
select select "100"
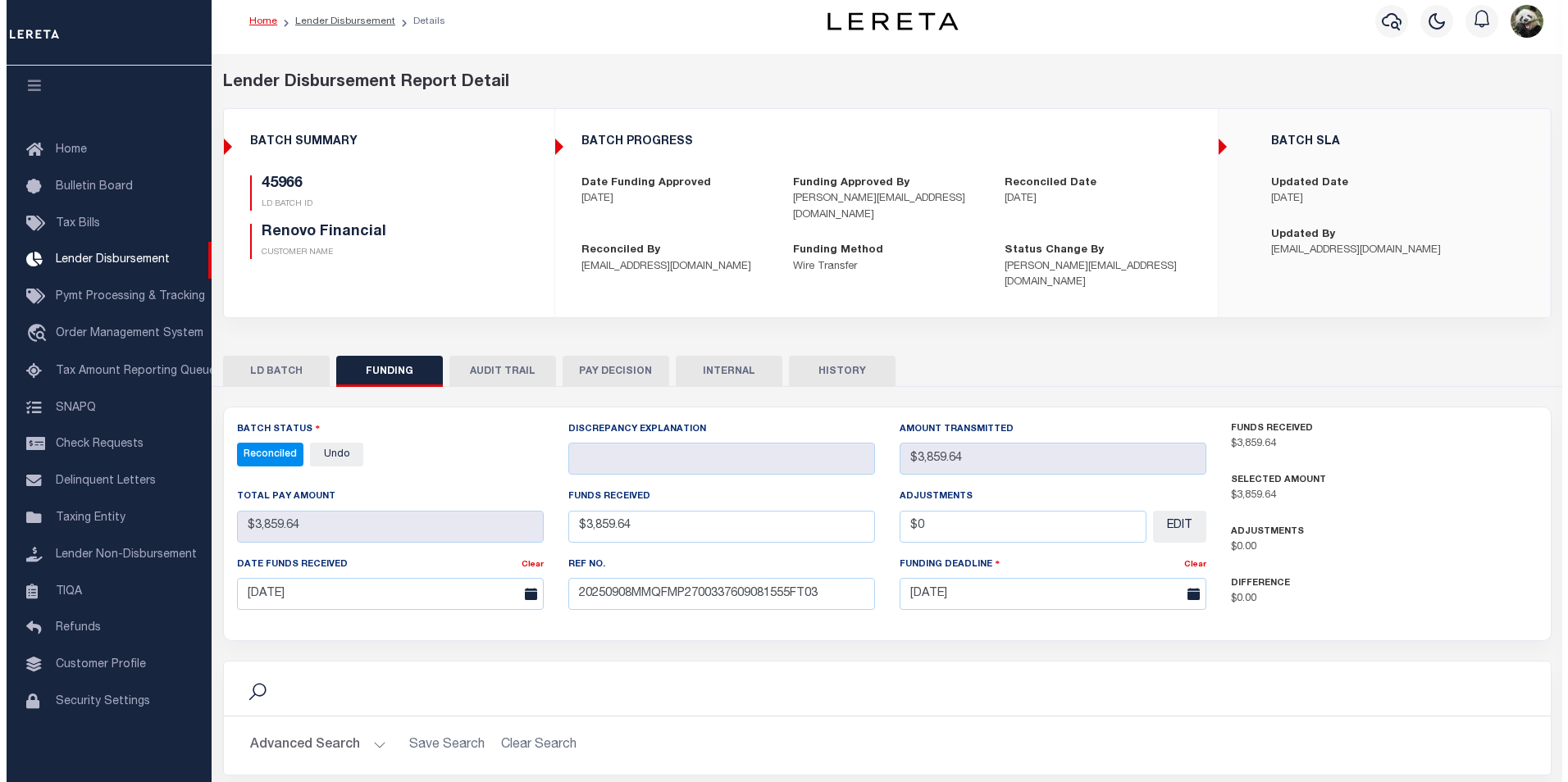
scroll to position [0, 0]
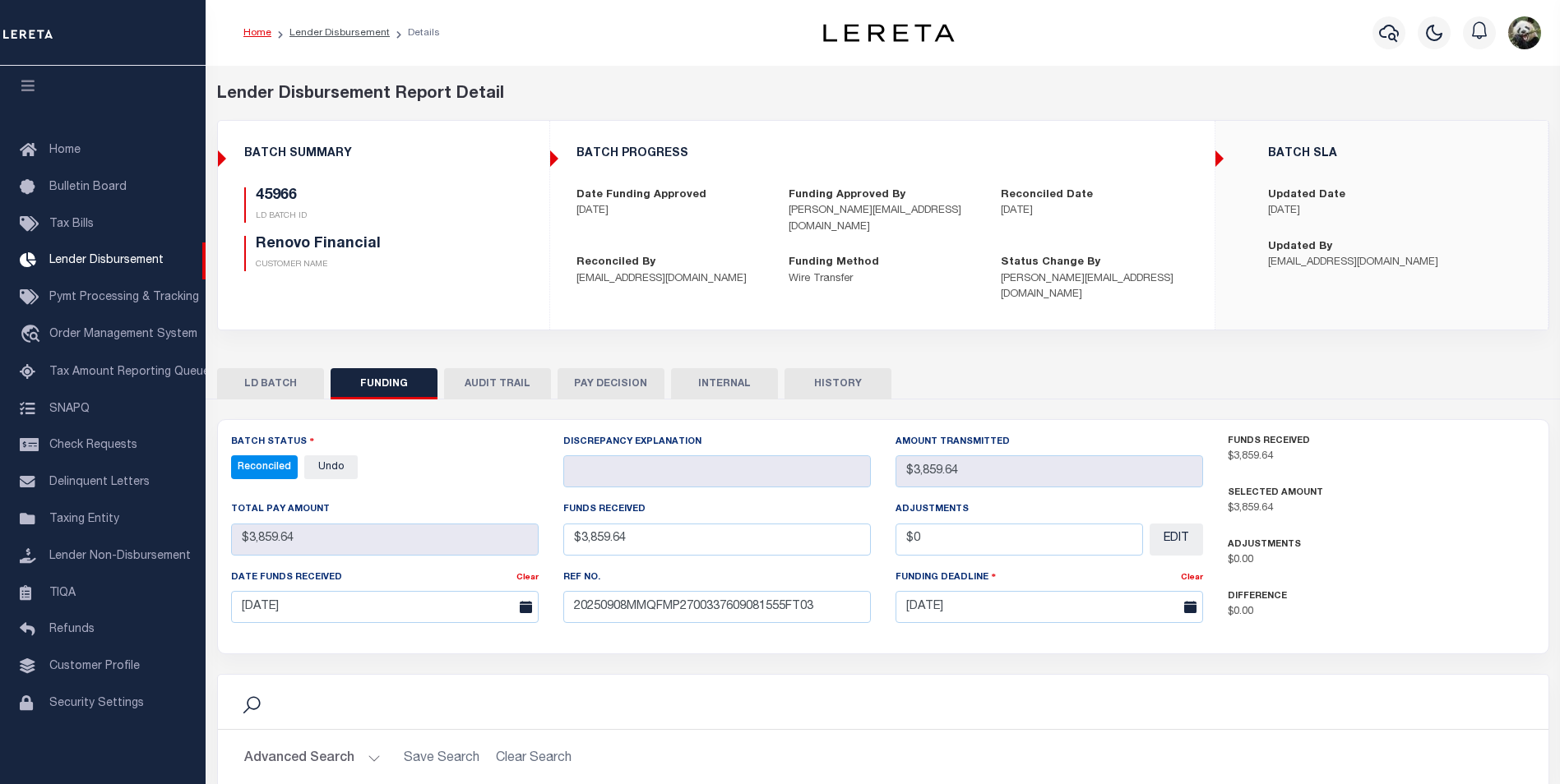
click at [712, 368] on button "INTERNAL" at bounding box center [724, 383] width 107 height 31
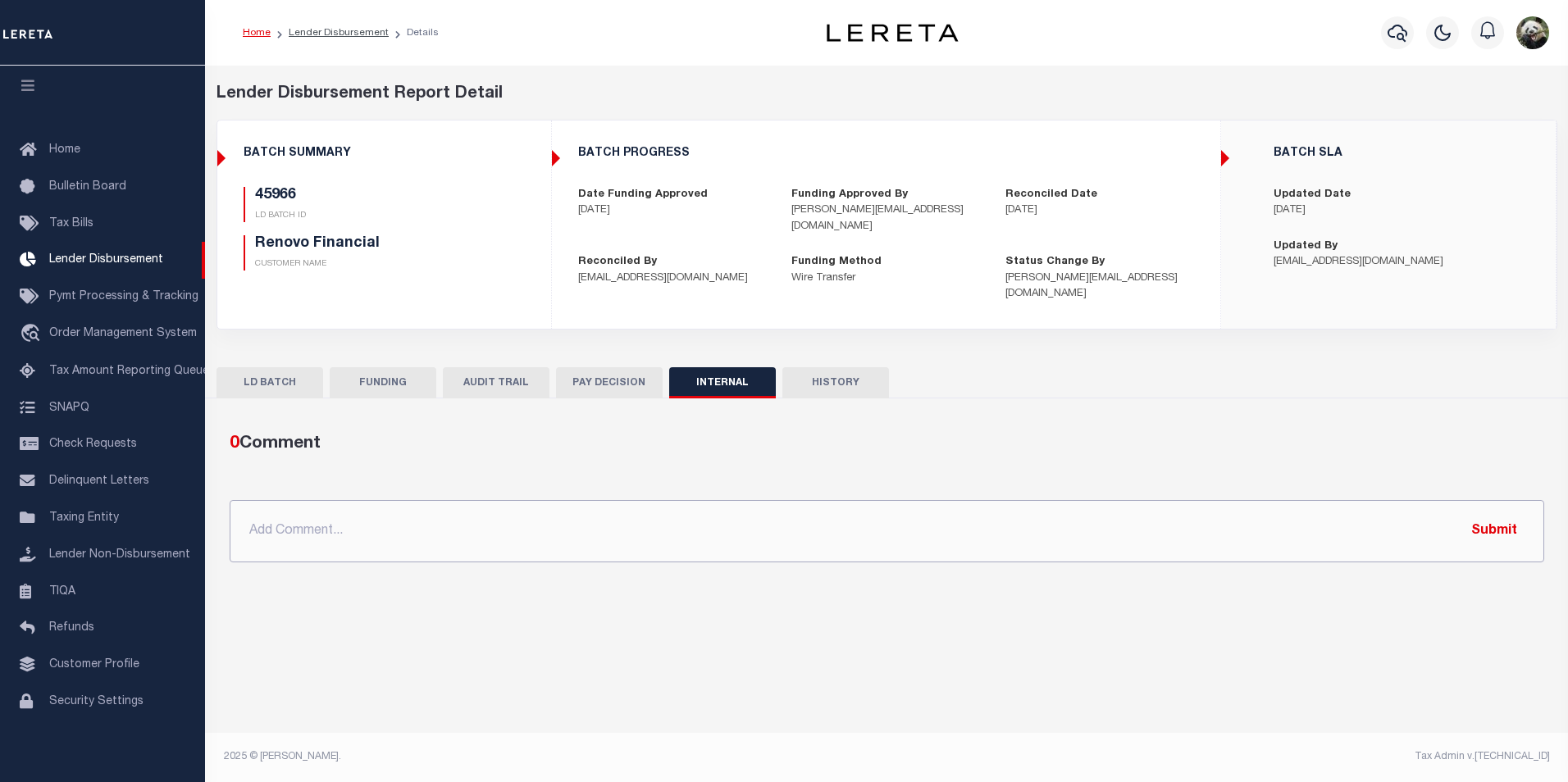
click at [819, 521] on input "text" at bounding box center [887, 531] width 1314 height 62
paste input "OG AMOUNT $75,145.18 45837 - $26,355.64 45848 - $28,774.87 45849 - $3,229.36 45…"
type input "OG AMOUNT $75,145.18 45837 - $26,355.64 45848 - $28,774.87 45849 - $3,229.36 45…"
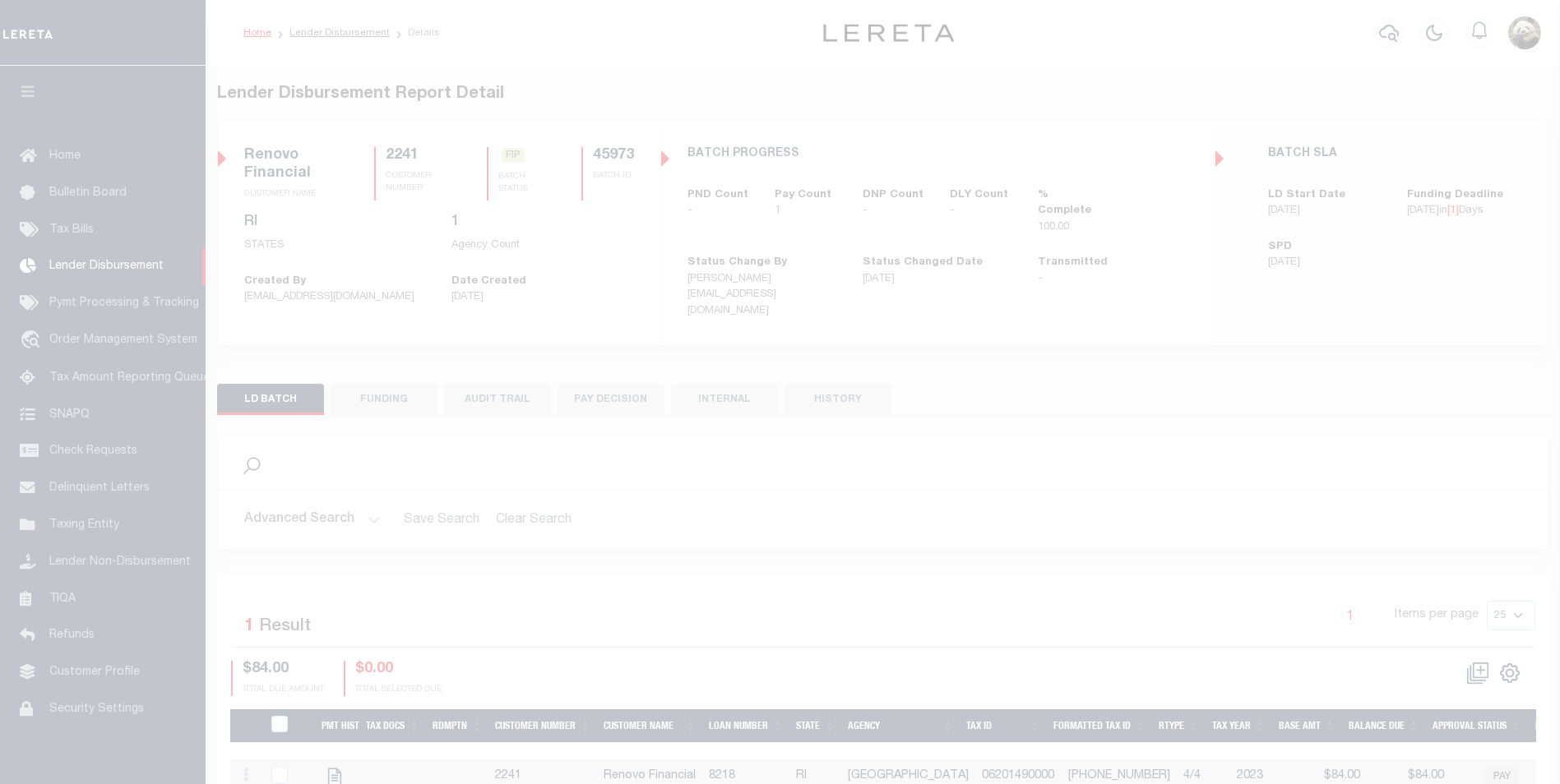
scroll to position [16, 0]
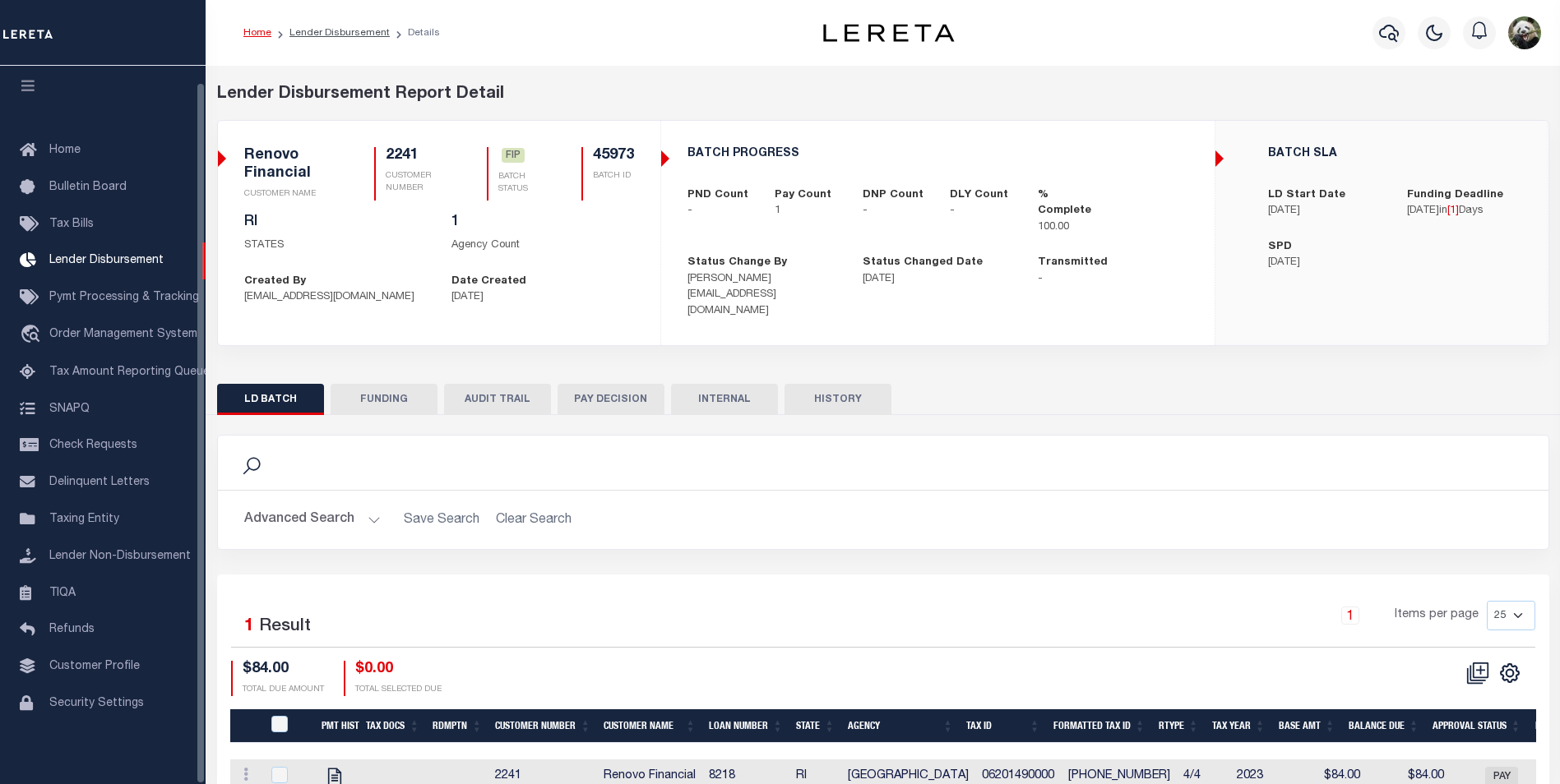
click at [390, 388] on button "FUNDING" at bounding box center [383, 399] width 107 height 31
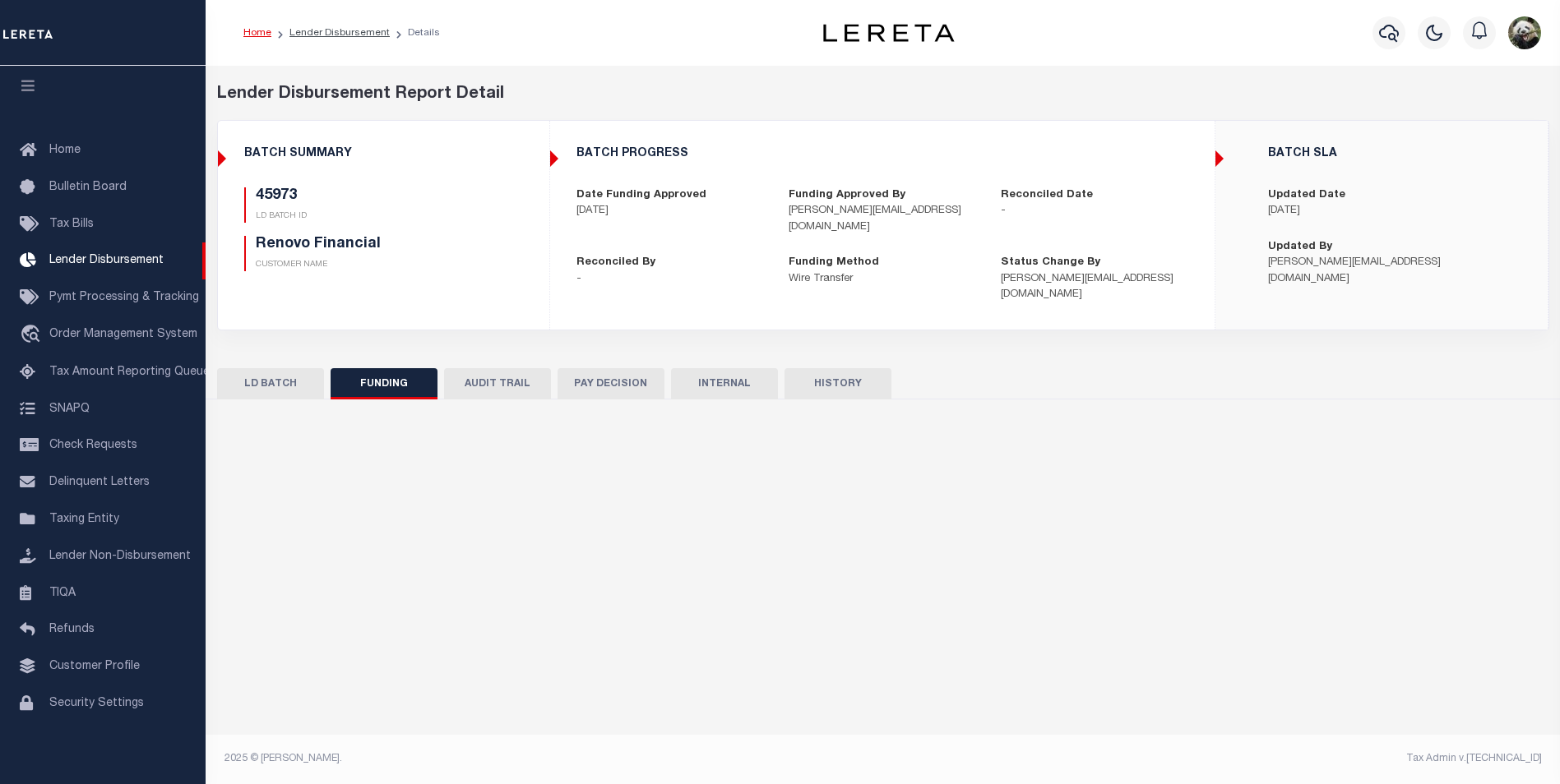
type input "$84"
type input "$0"
type input "[DATE]"
select select "100"
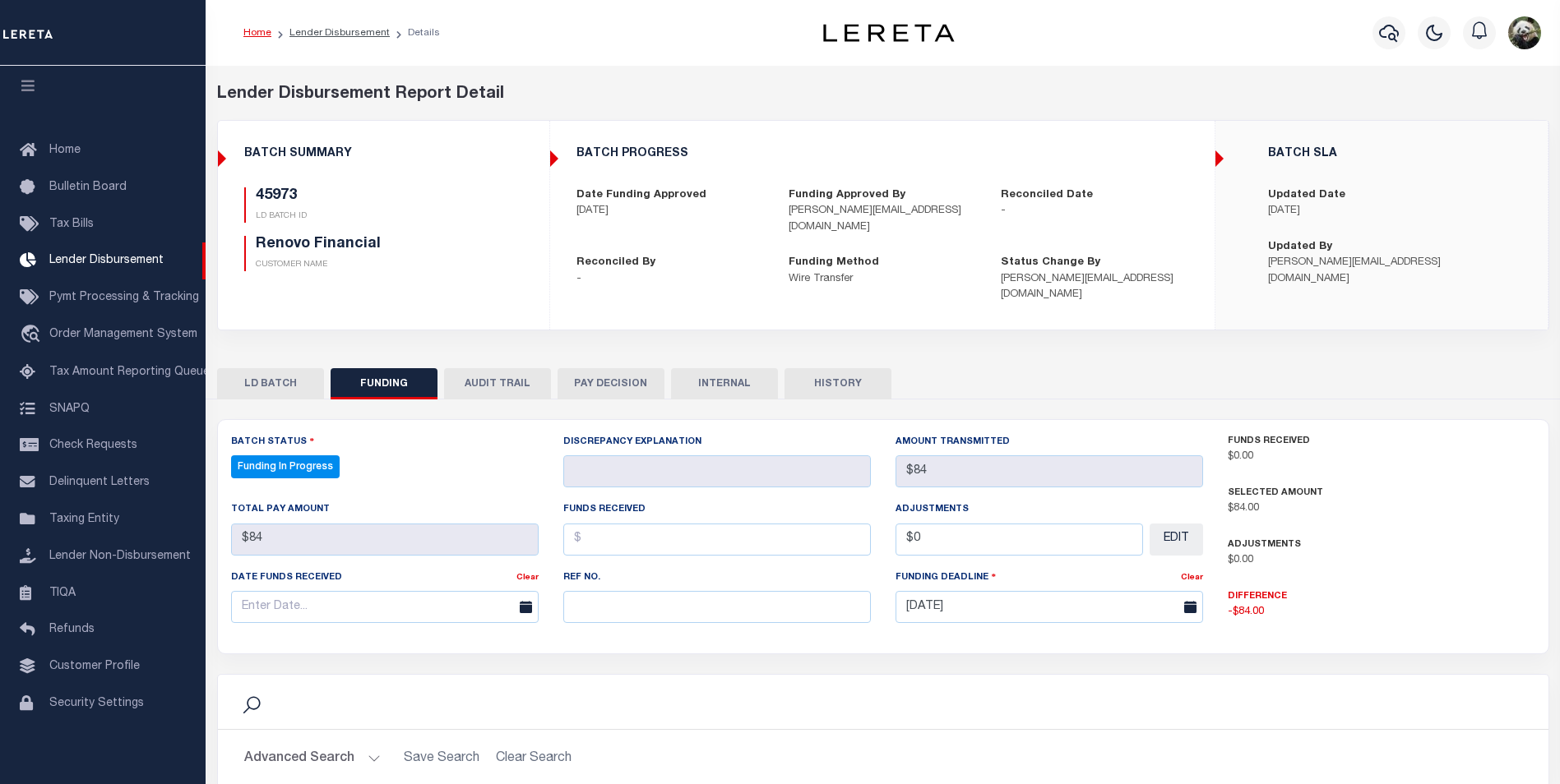
select select "100"
click at [637, 591] on input "text" at bounding box center [716, 607] width 307 height 32
paste input "20250908MMQFMP2700337609081555FT03"
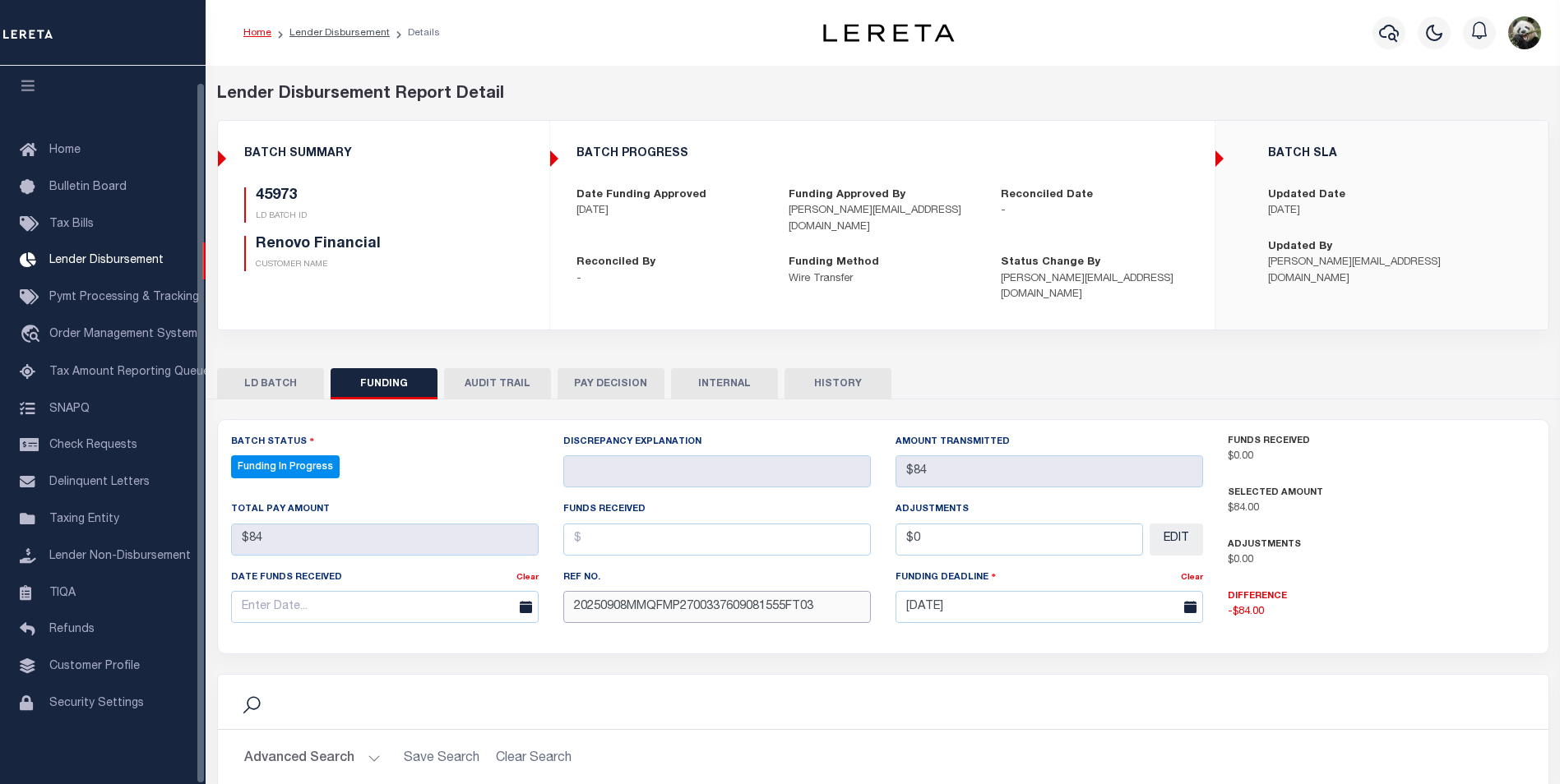
type input "20250908MMQFMP2700337609081555FT03"
click at [280, 598] on input "text" at bounding box center [384, 607] width 307 height 32
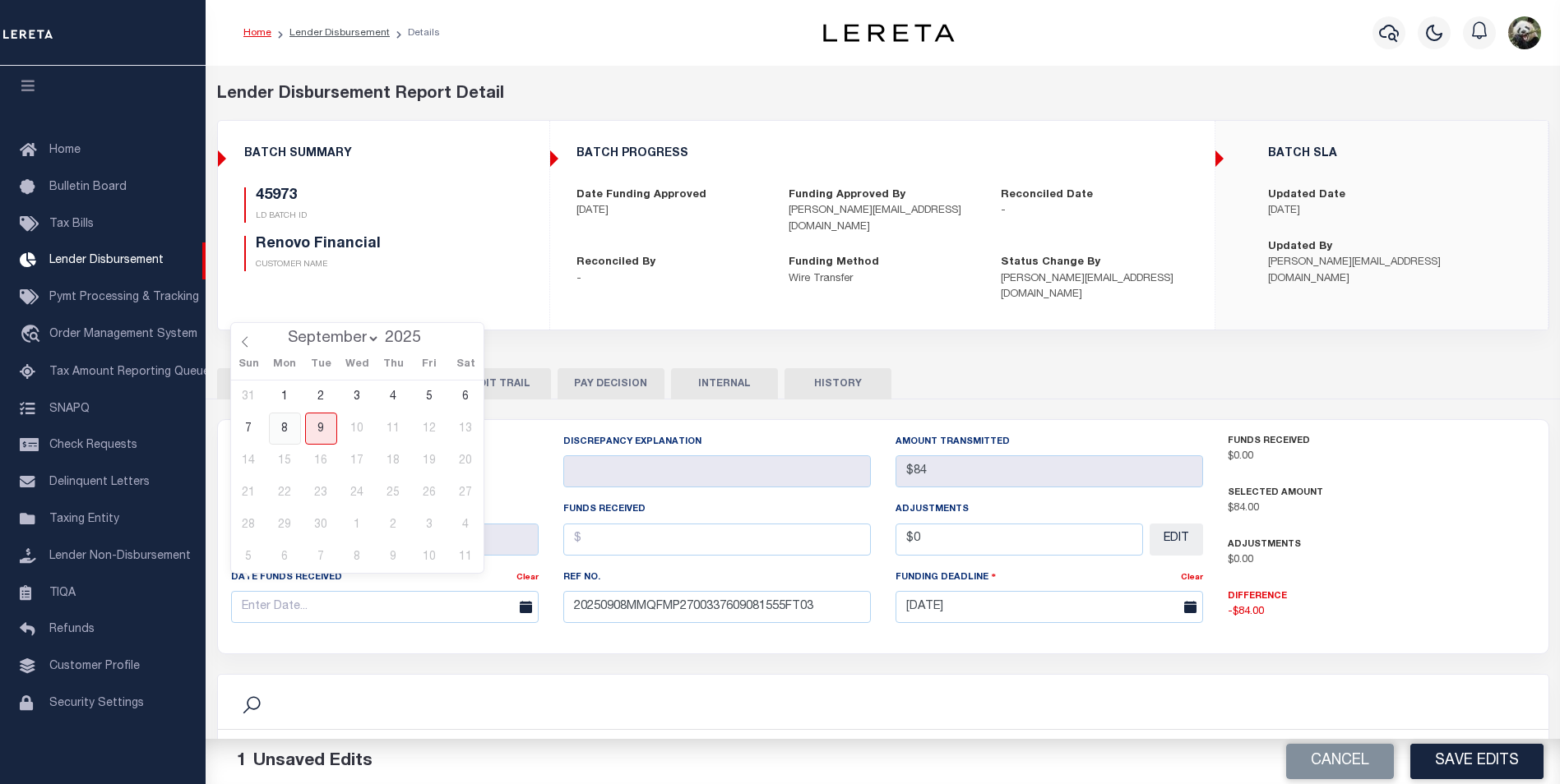
click at [287, 420] on span "8" at bounding box center [285, 429] width 32 height 32
type input "[DATE]"
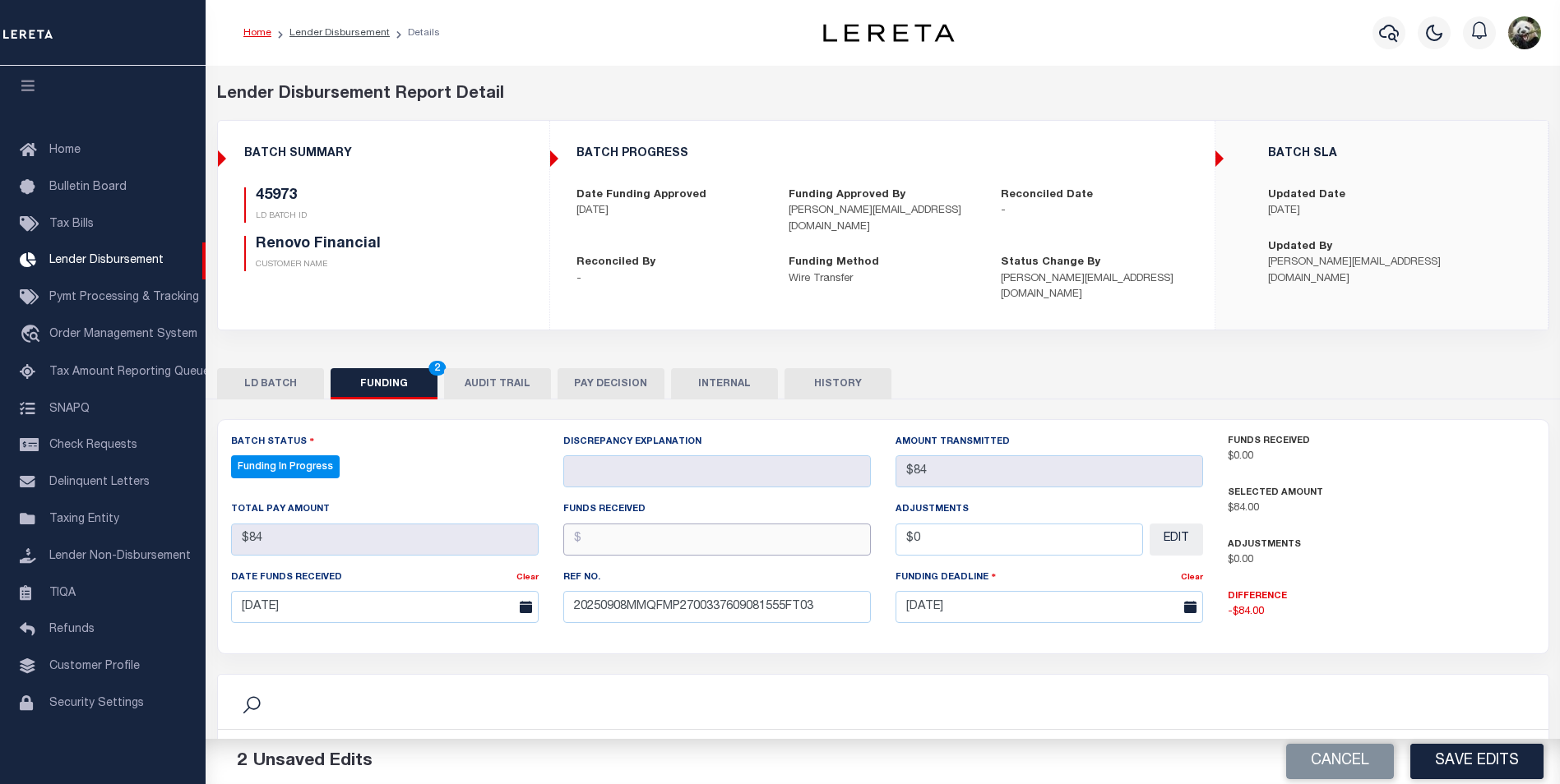
click at [609, 524] on input "text" at bounding box center [716, 540] width 307 height 32
type input "$84.00"
type input "$0.00"
drag, startPoint x: 1411, startPoint y: 757, endPoint x: 1422, endPoint y: 761, distance: 11.7
click at [1415, 759] on button "Save Edits" at bounding box center [1477, 761] width 133 height 35
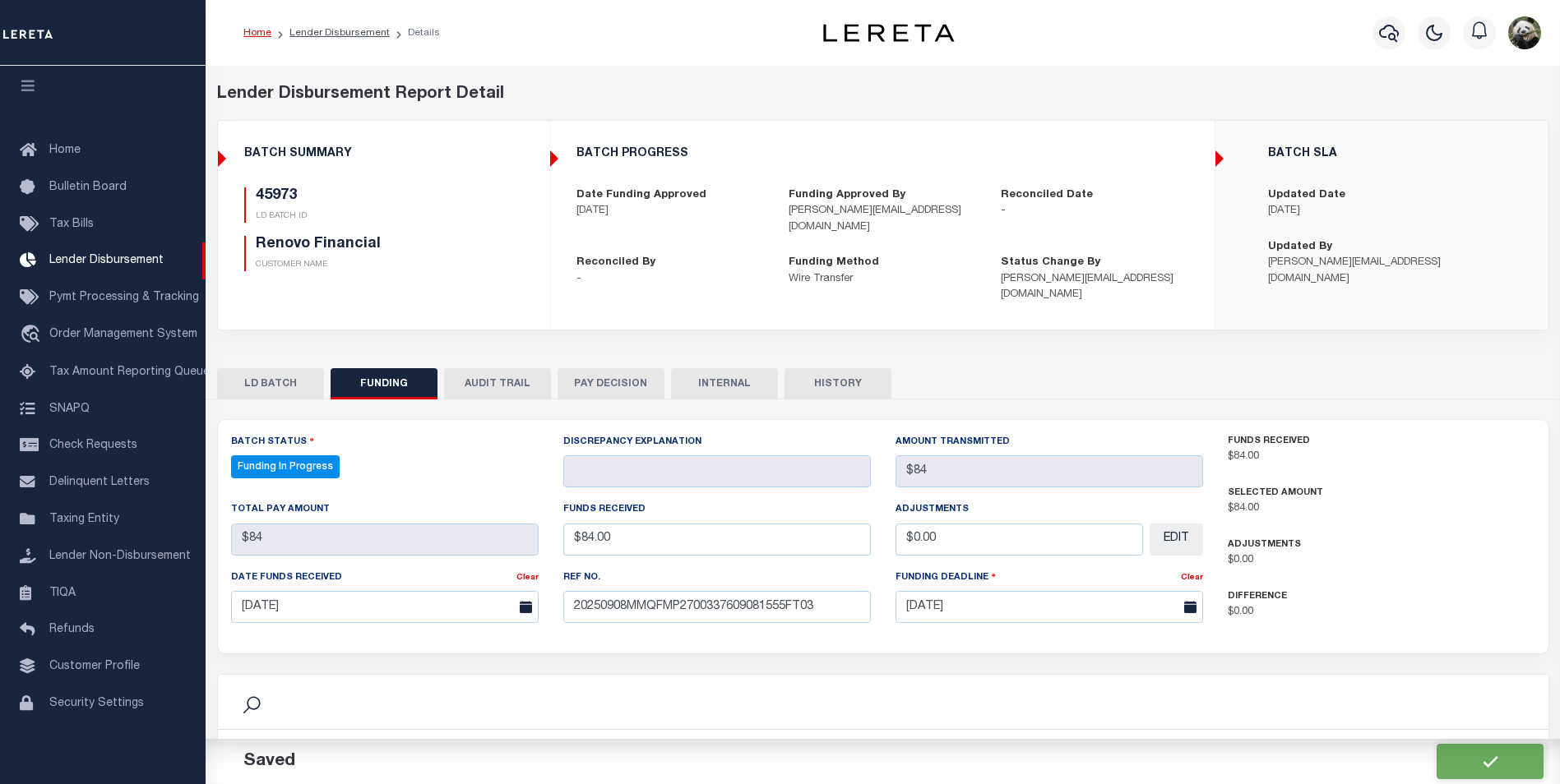
type input "$84"
type input "$0"
select select "100"
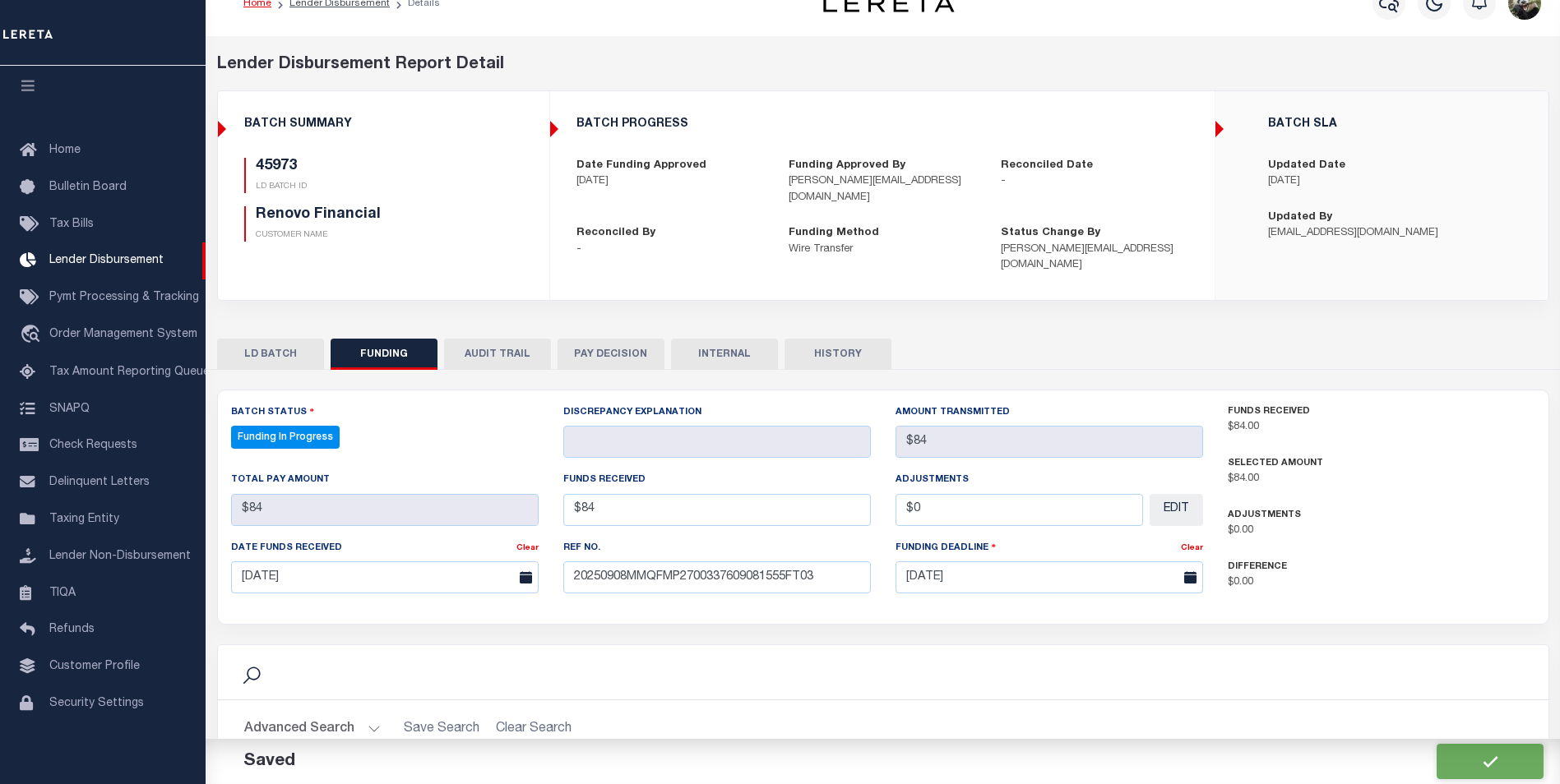
select select "100"
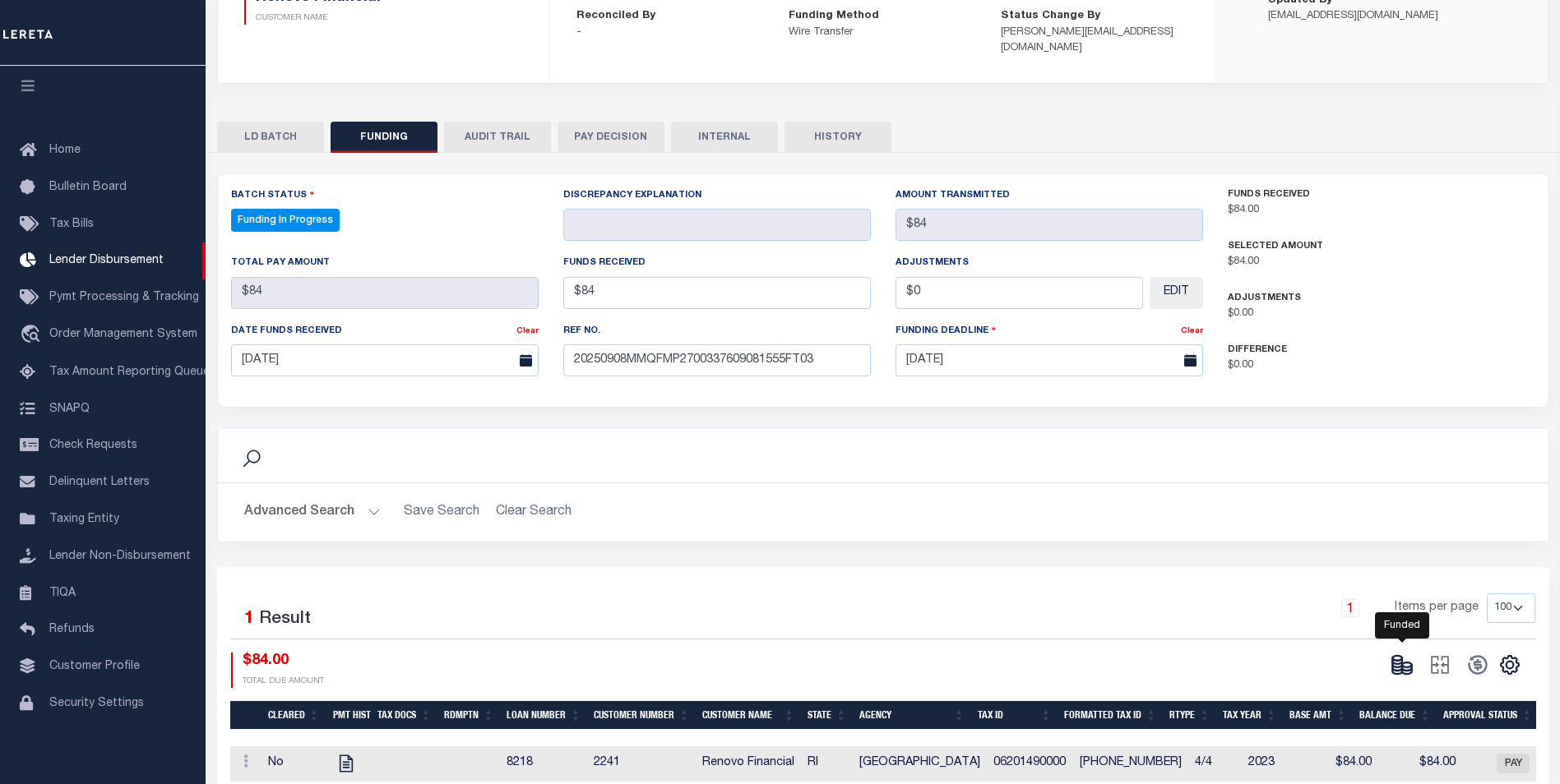
click at [1403, 653] on icon at bounding box center [1402, 665] width 23 height 23
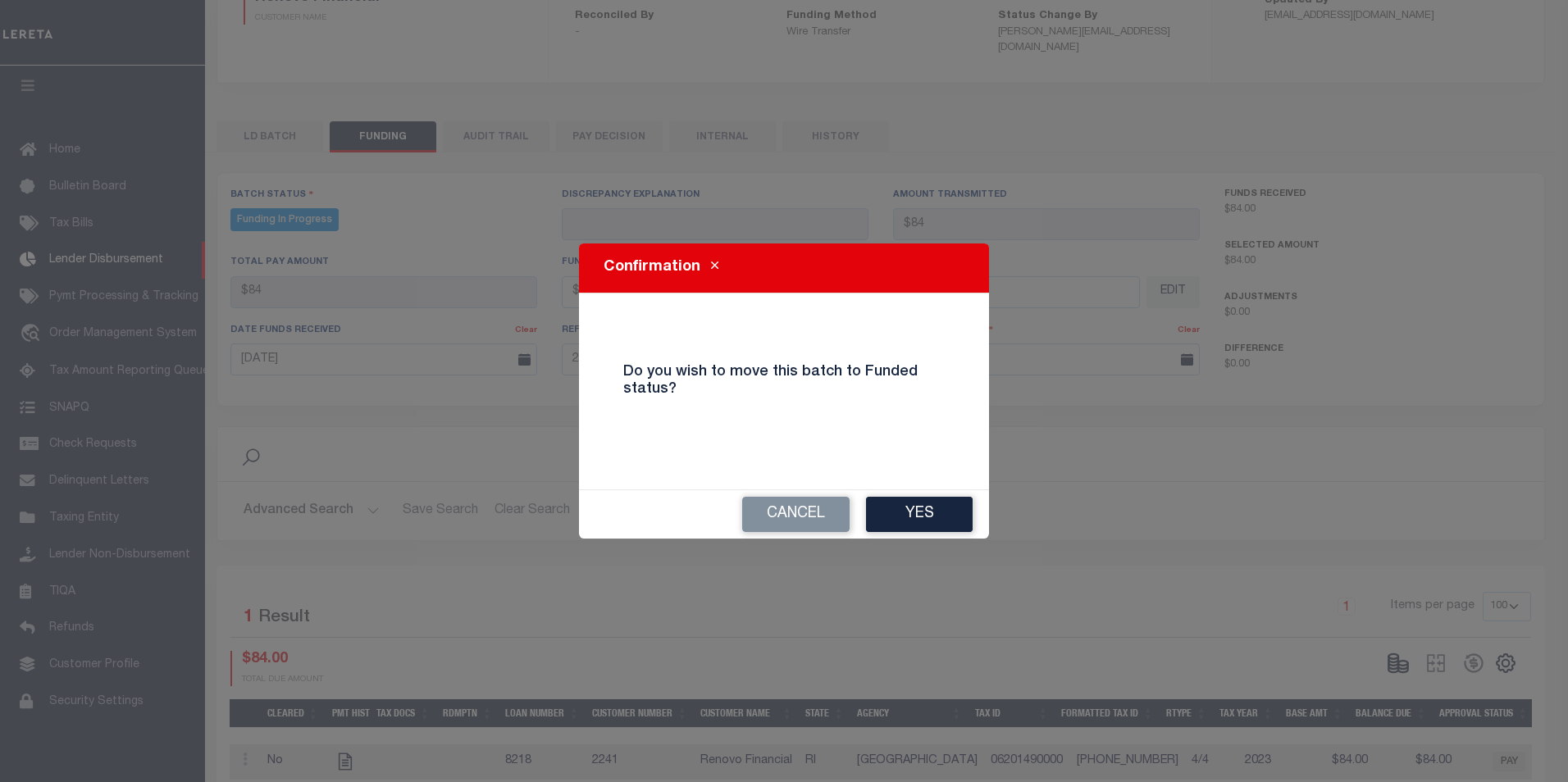
drag, startPoint x: 919, startPoint y: 517, endPoint x: 937, endPoint y: 528, distance: 21.1
click at [918, 517] on button "Yes" at bounding box center [919, 513] width 106 height 35
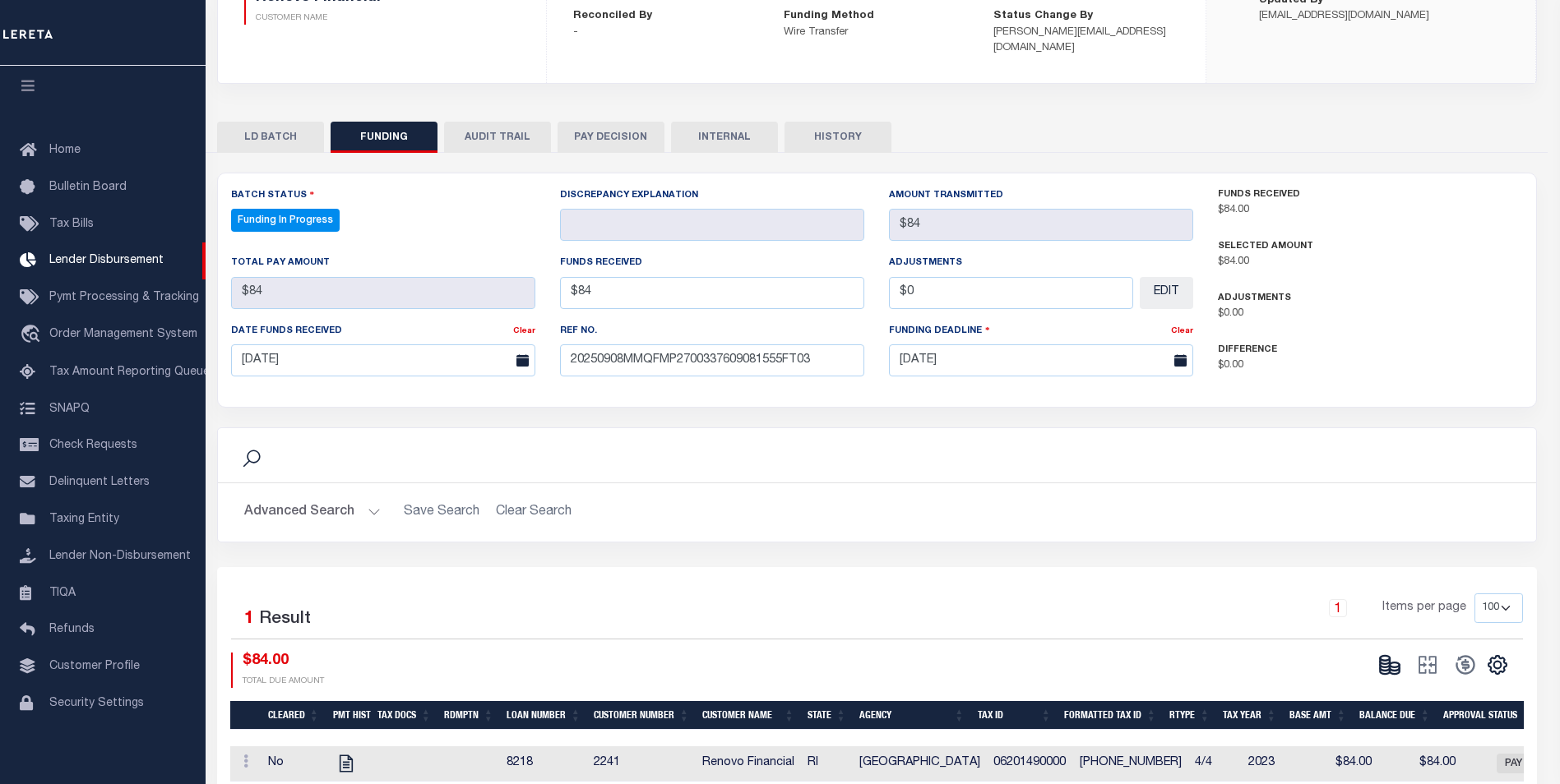
type input "$84"
type input "$0"
select select "100"
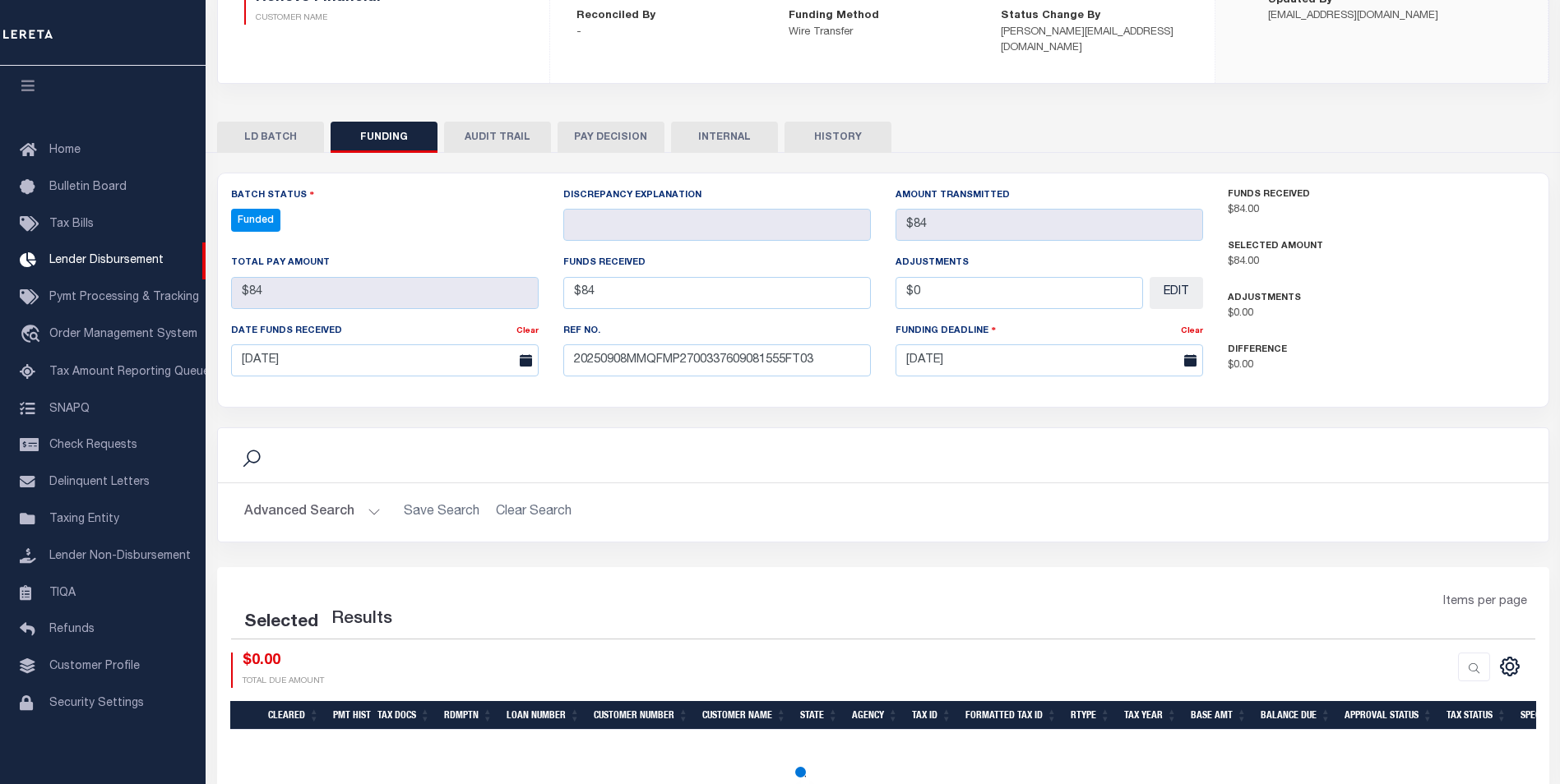
select select "100"
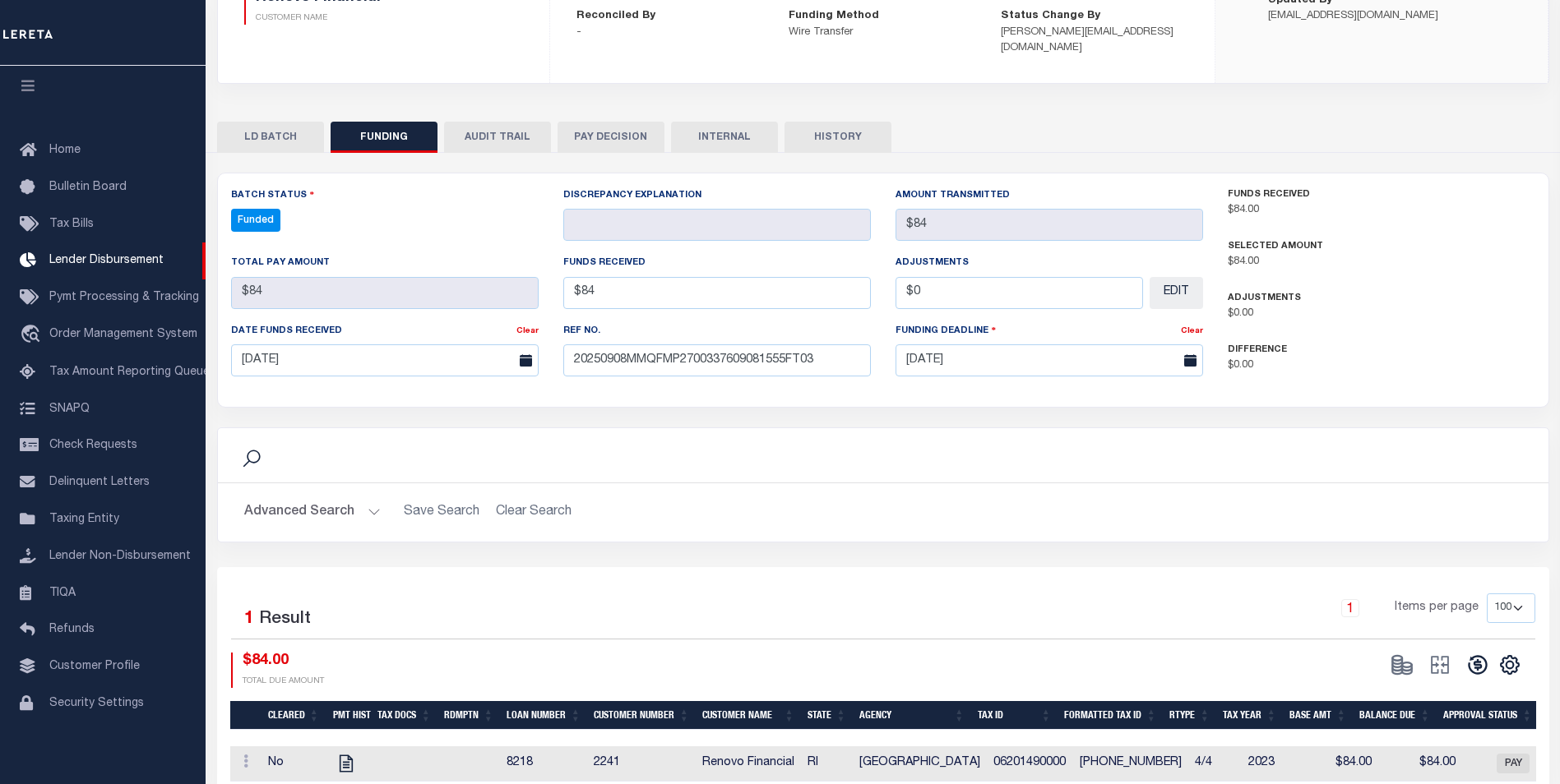
click at [1482, 653] on icon at bounding box center [1478, 665] width 23 height 23
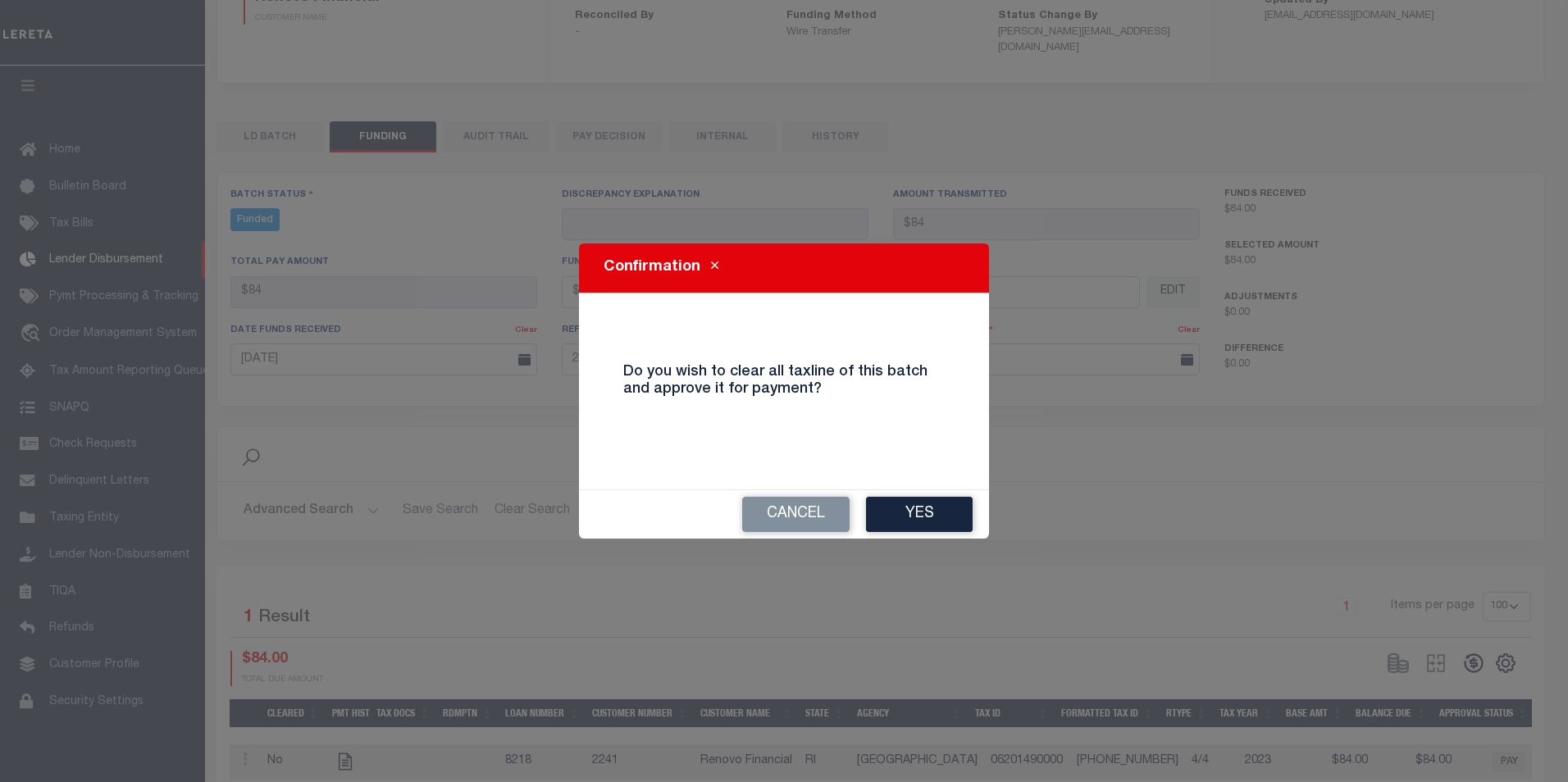
drag, startPoint x: 910, startPoint y: 517, endPoint x: 1168, endPoint y: 554, distance: 260.6
click at [910, 521] on button "Yes" at bounding box center [919, 513] width 106 height 35
select select "100"
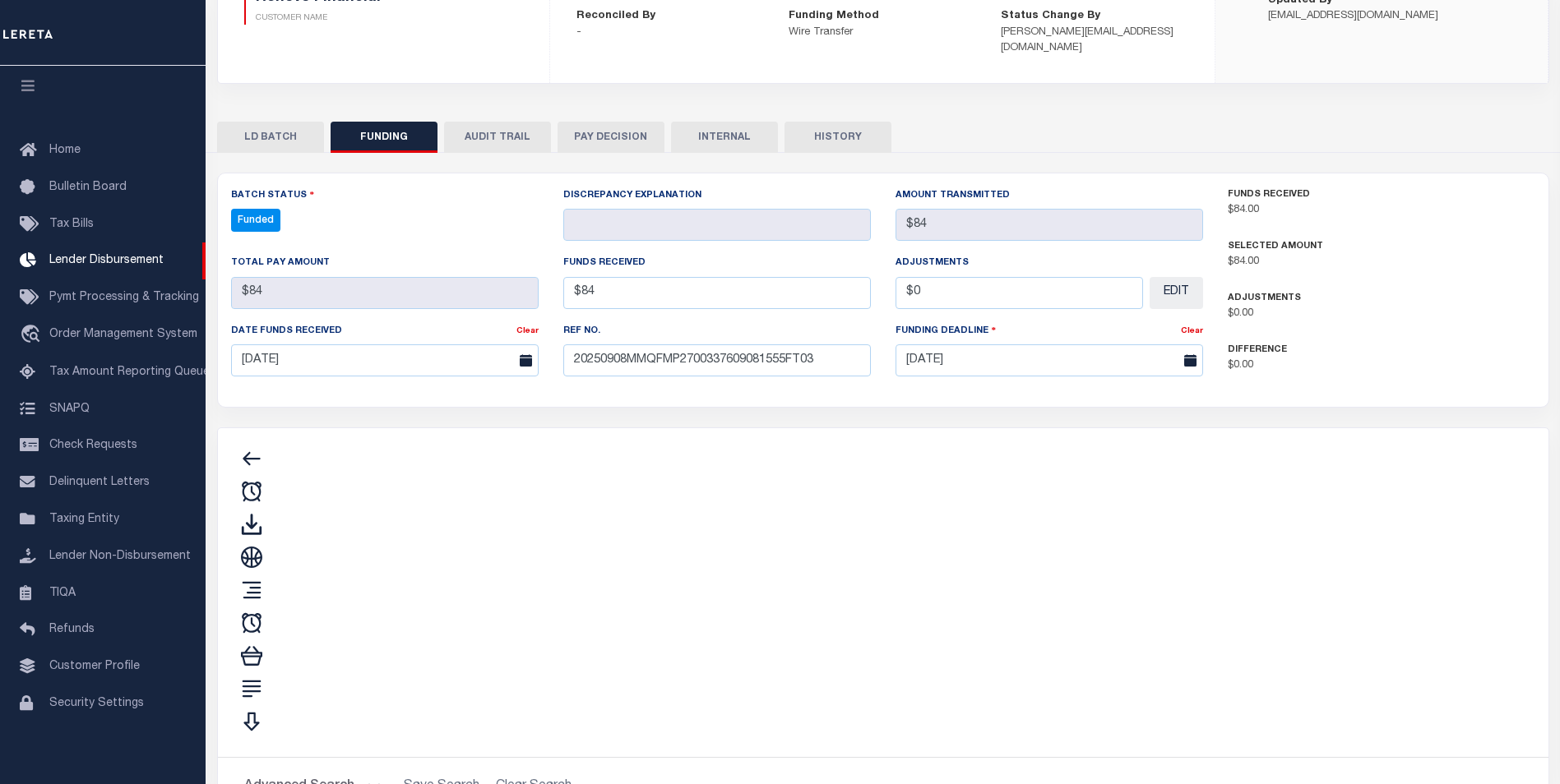
type input "$84"
type input "$0"
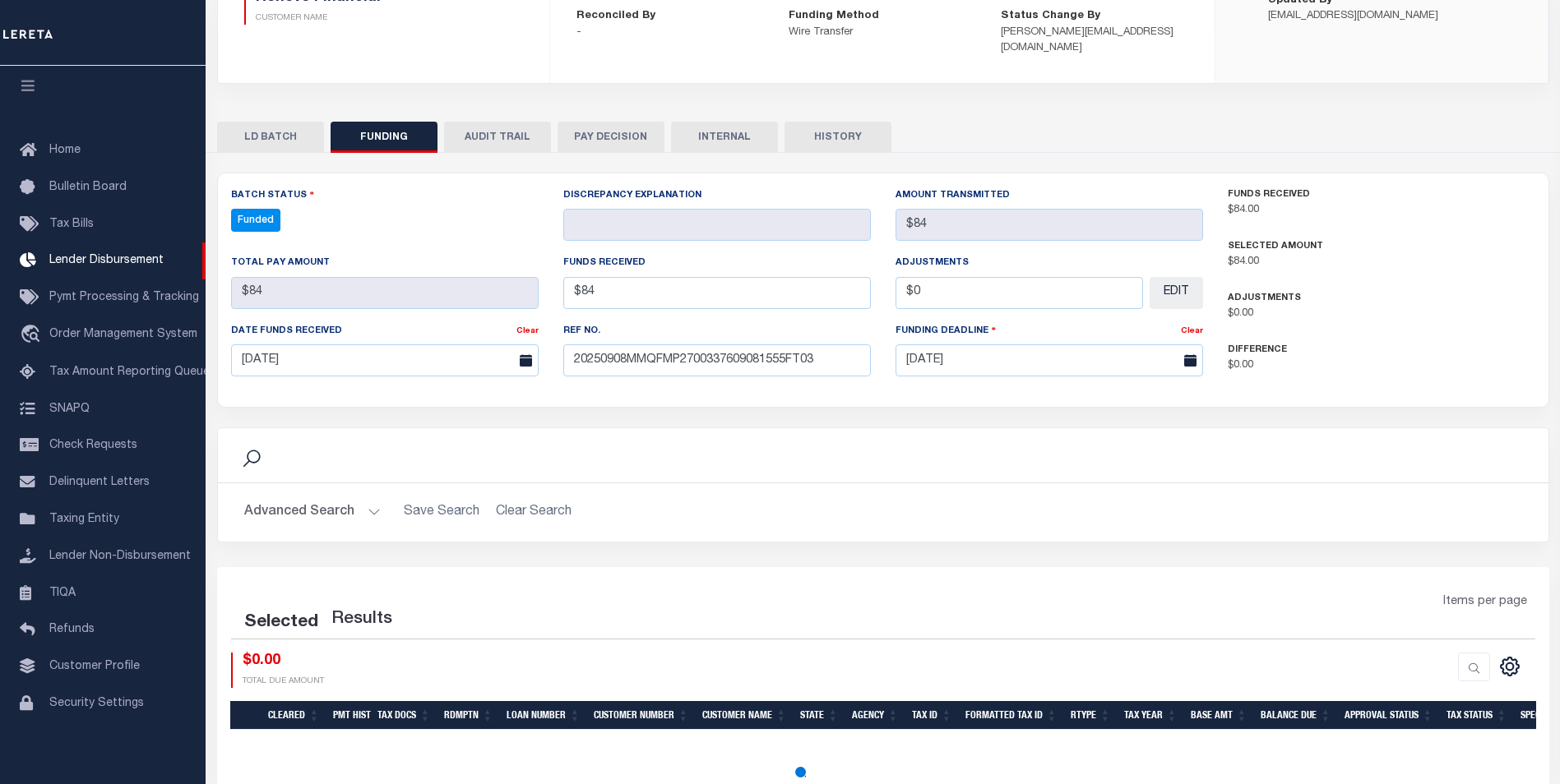
select select "100"
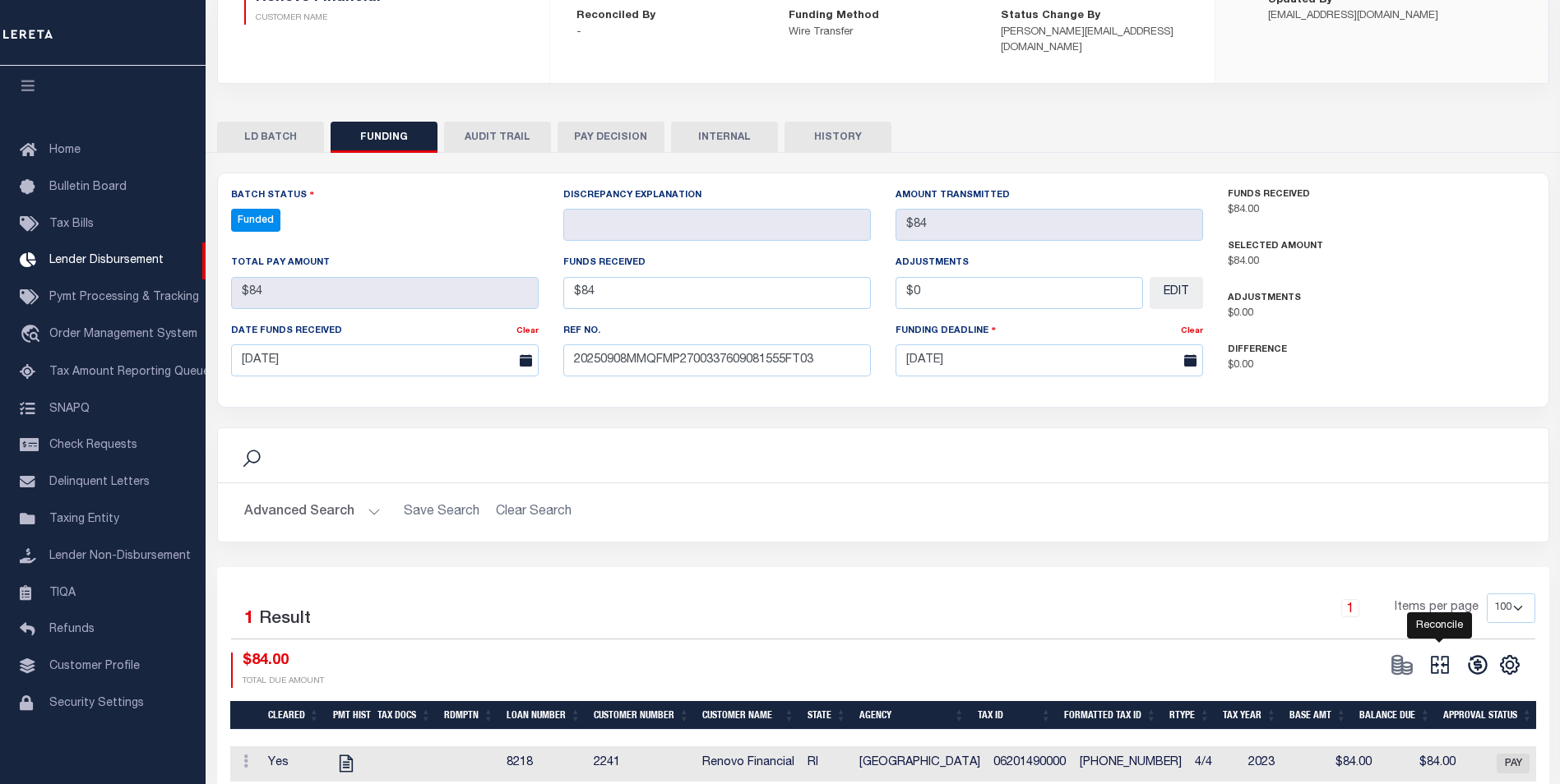
click at [1436, 653] on icon at bounding box center [1440, 665] width 23 height 23
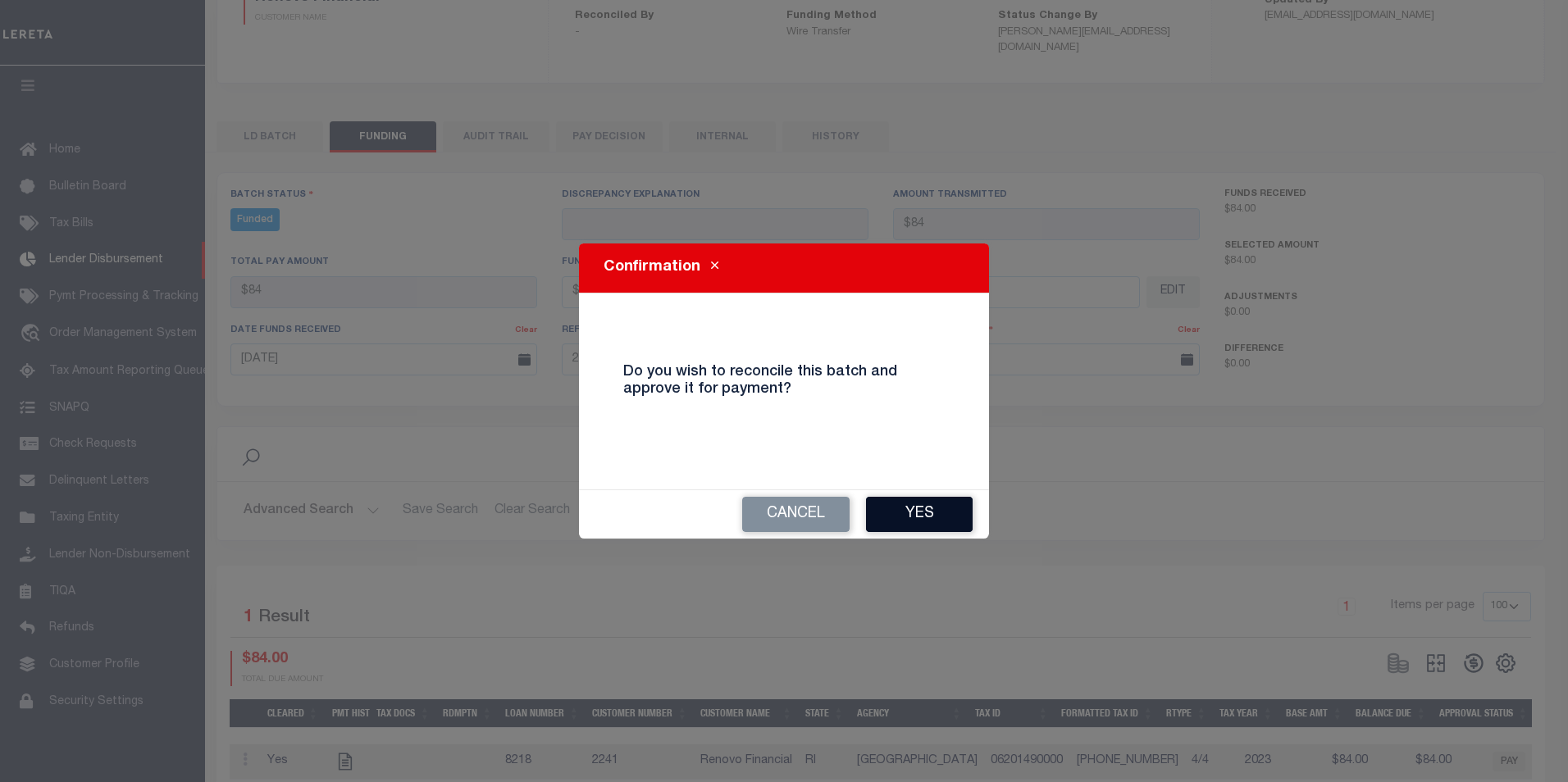
drag, startPoint x: 887, startPoint y: 495, endPoint x: 899, endPoint y: 504, distance: 15.0
click at [887, 496] on div "Cancel Yes" at bounding box center [783, 514] width 410 height 48
click at [898, 507] on button "Yes" at bounding box center [919, 513] width 106 height 35
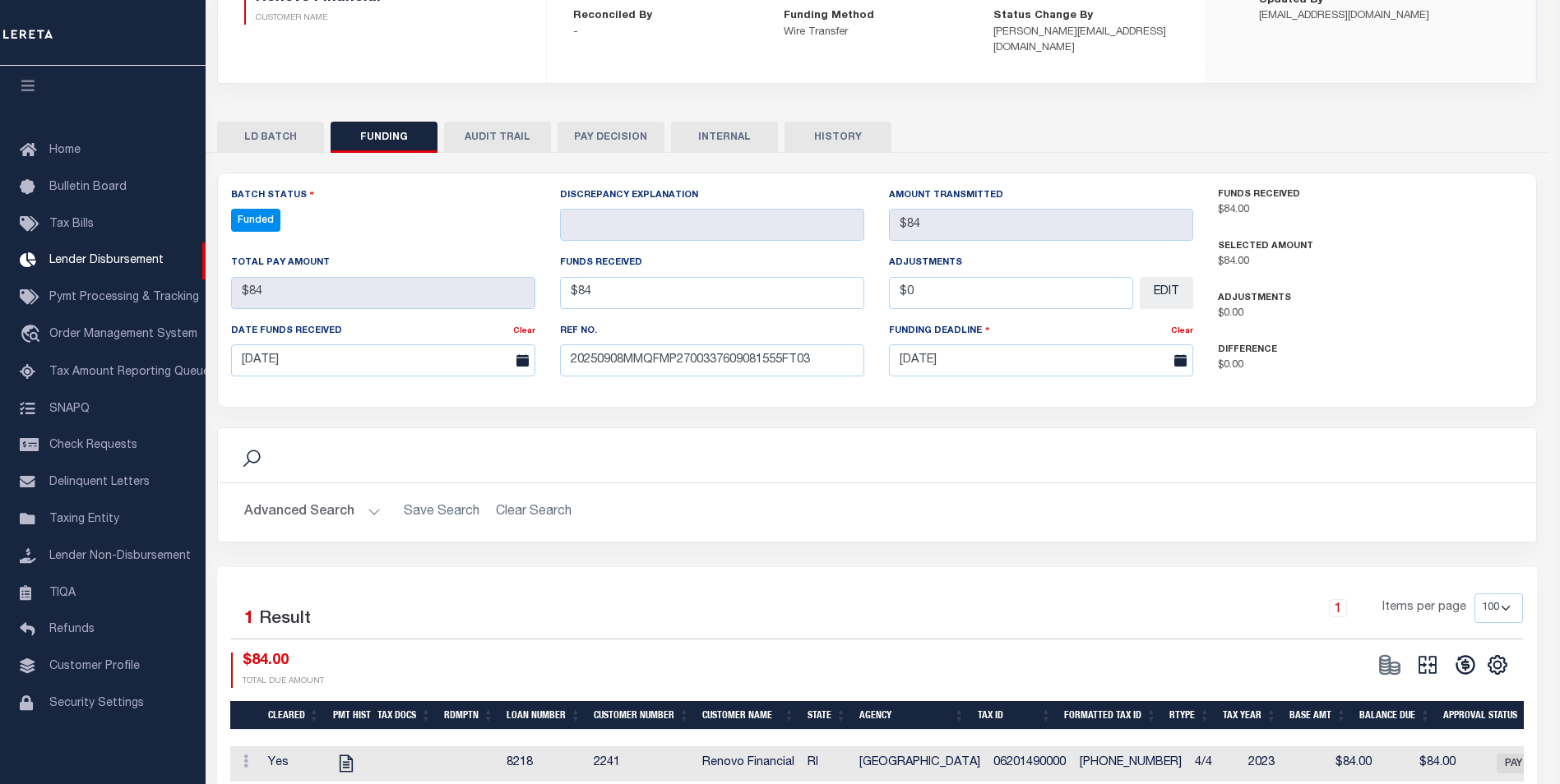
type input "$84"
type input "$0"
select select "100"
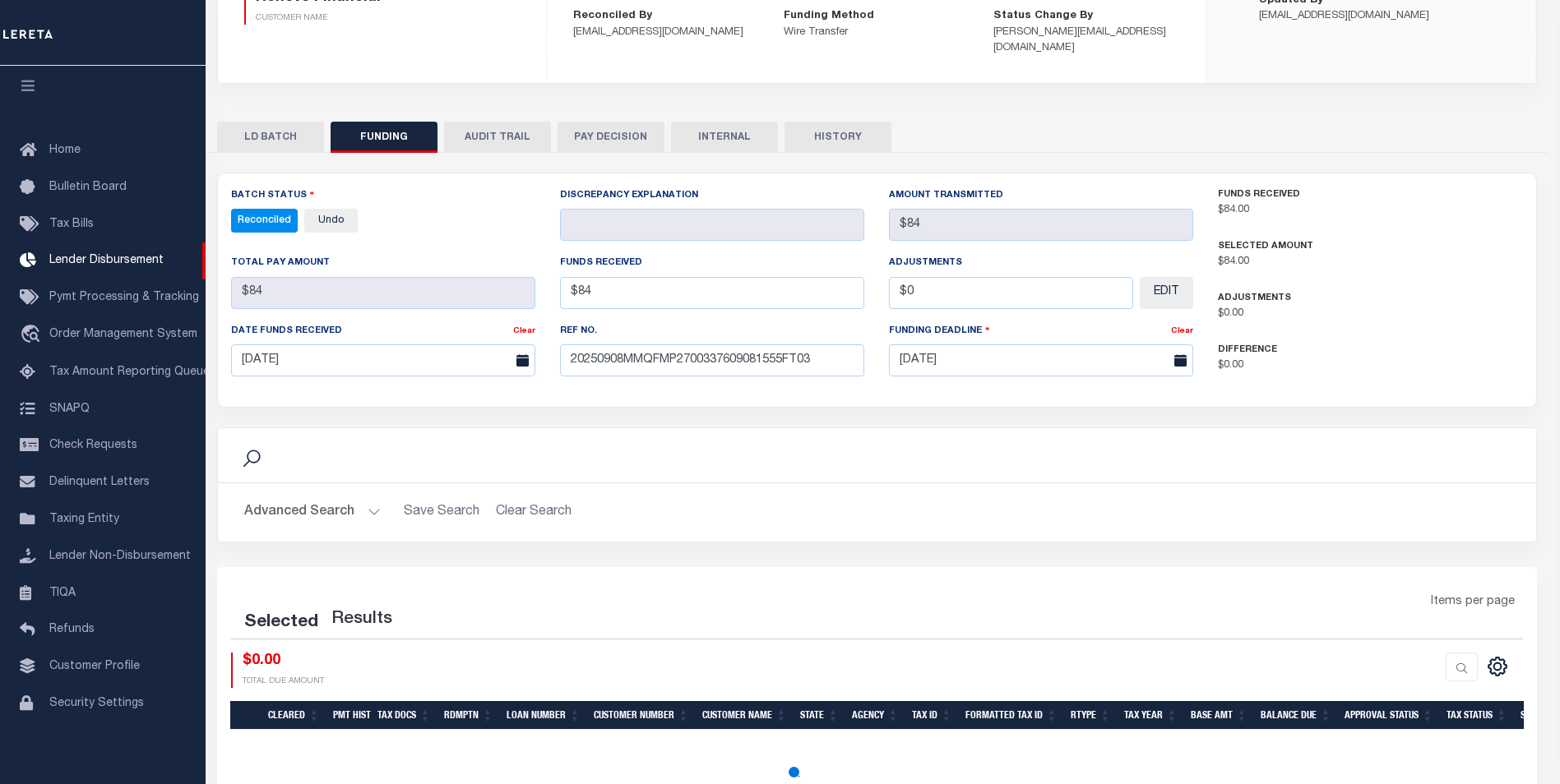
select select "100"
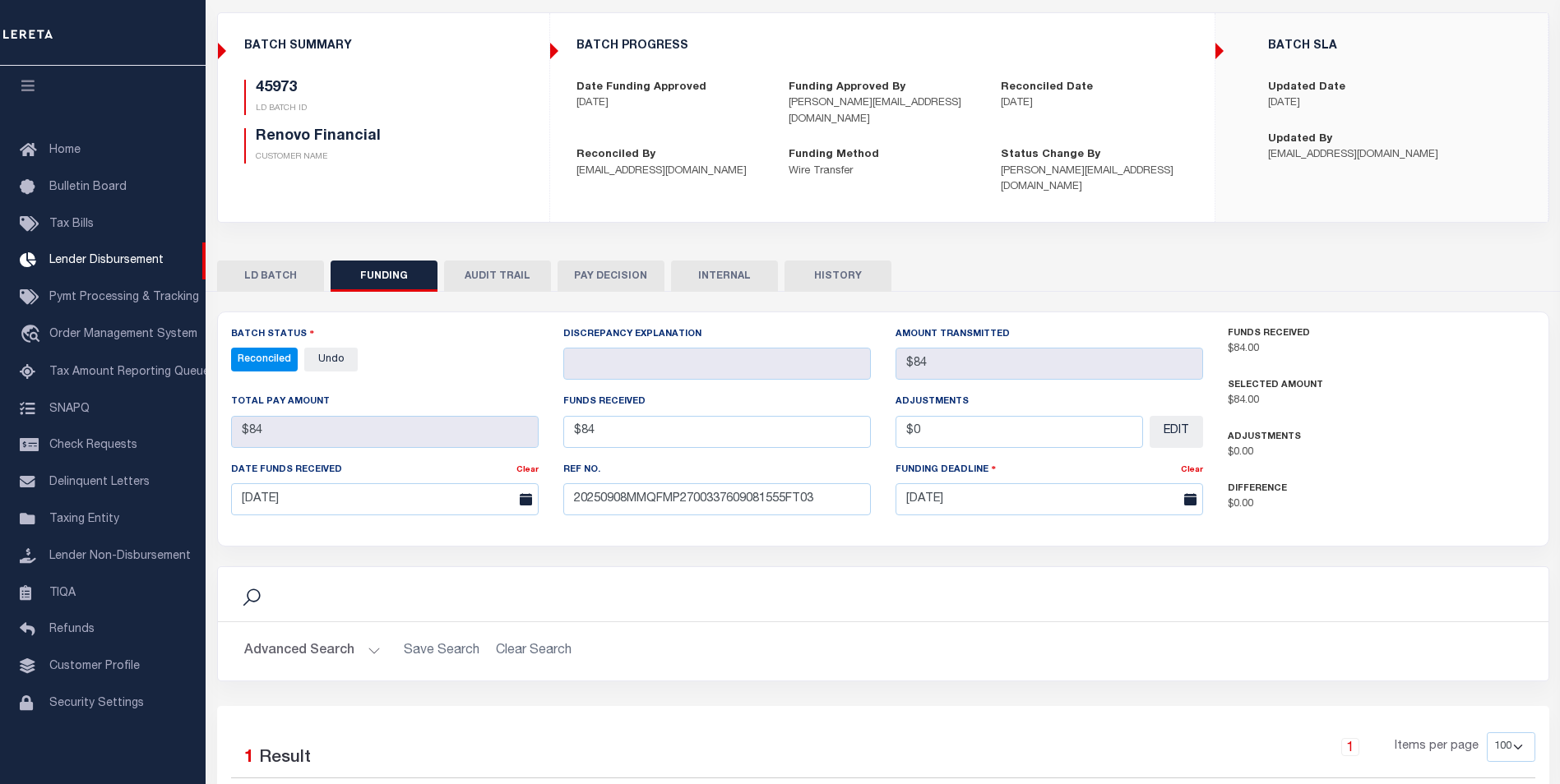
scroll to position [82, 0]
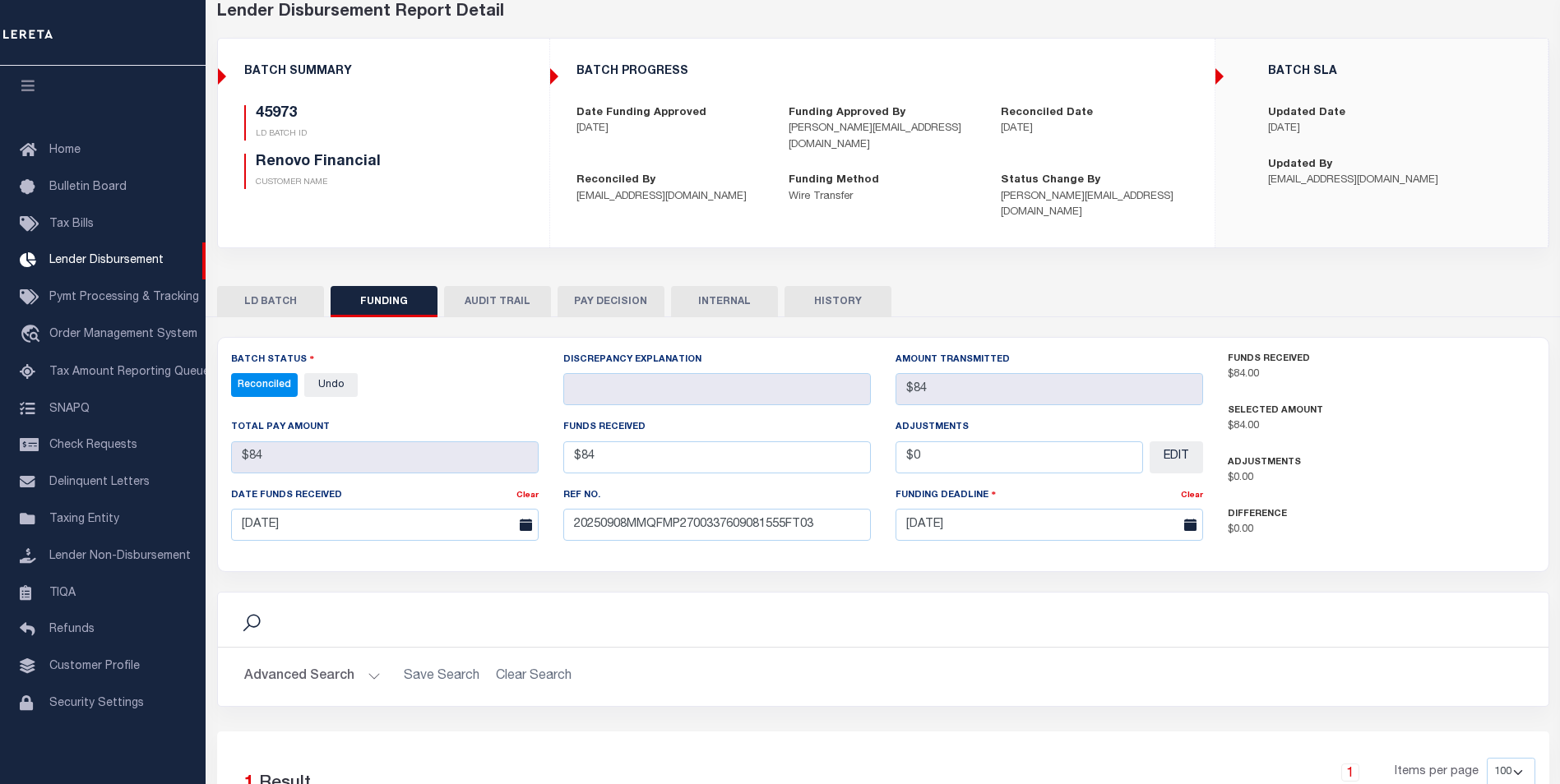
drag, startPoint x: 728, startPoint y: 277, endPoint x: 722, endPoint y: 294, distance: 18.0
click at [727, 286] on button "INTERNAL" at bounding box center [724, 302] width 107 height 31
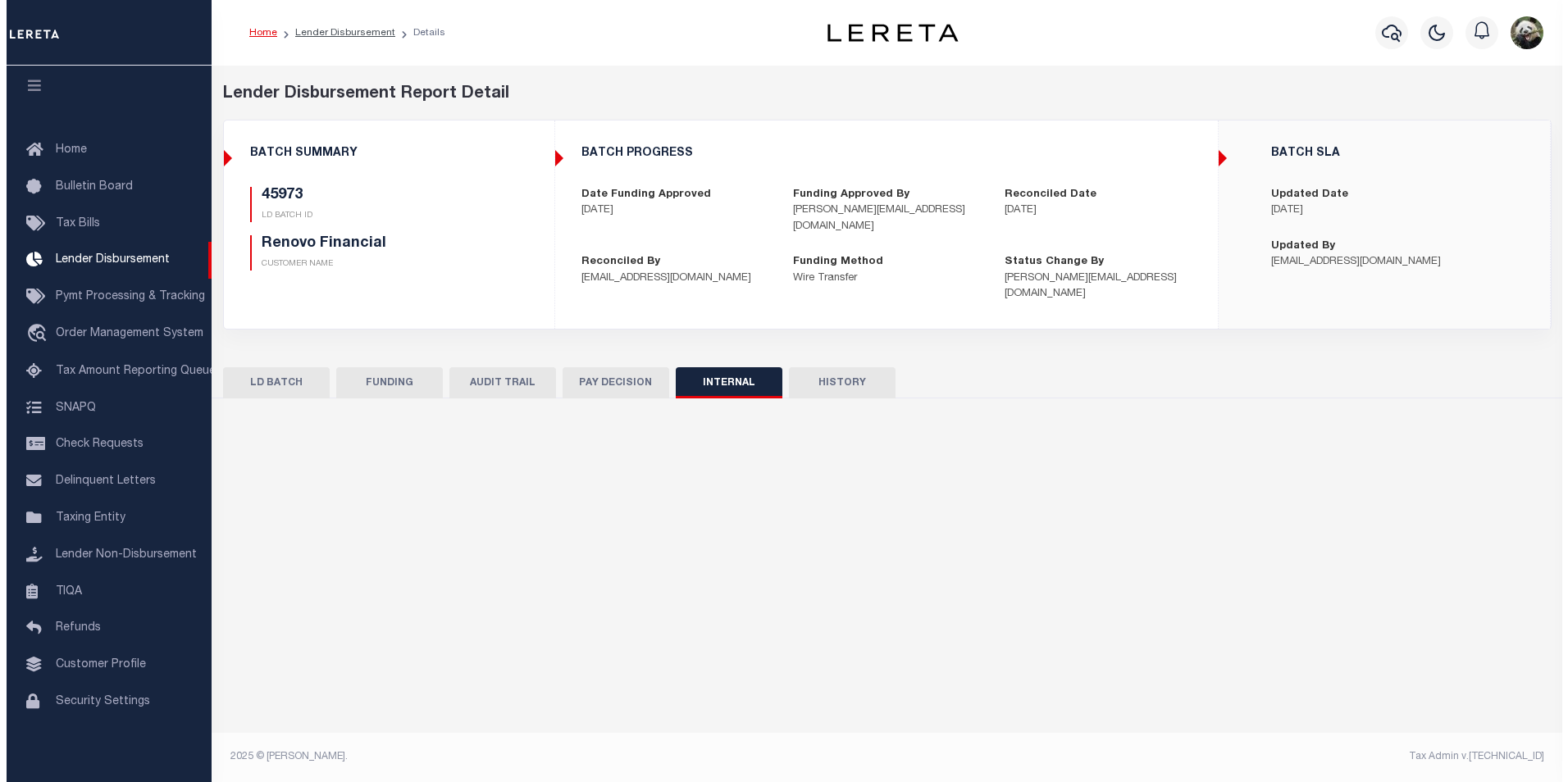
scroll to position [0, 0]
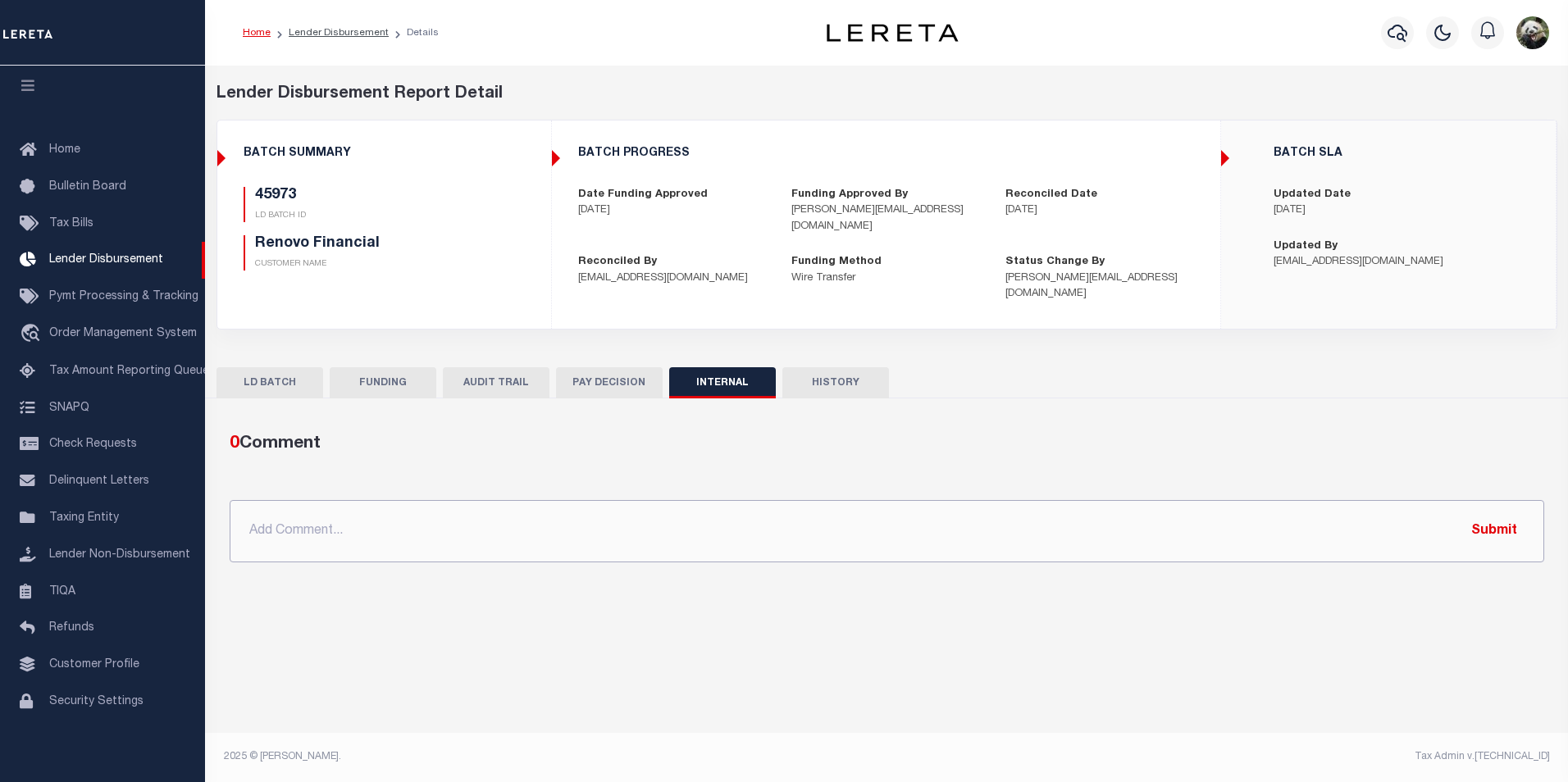
click at [577, 524] on input "text" at bounding box center [887, 531] width 1314 height 62
paste input "OG AMOUNT $75,145.18 45837 - $26,355.64 45848 - $28,774.87 45849 - $3,229.36 45…"
type input "OG AMOUNT $75,145.18 45837 - $26,355.64 45848 - $28,774.87 45849 - $3,229.36 45…"
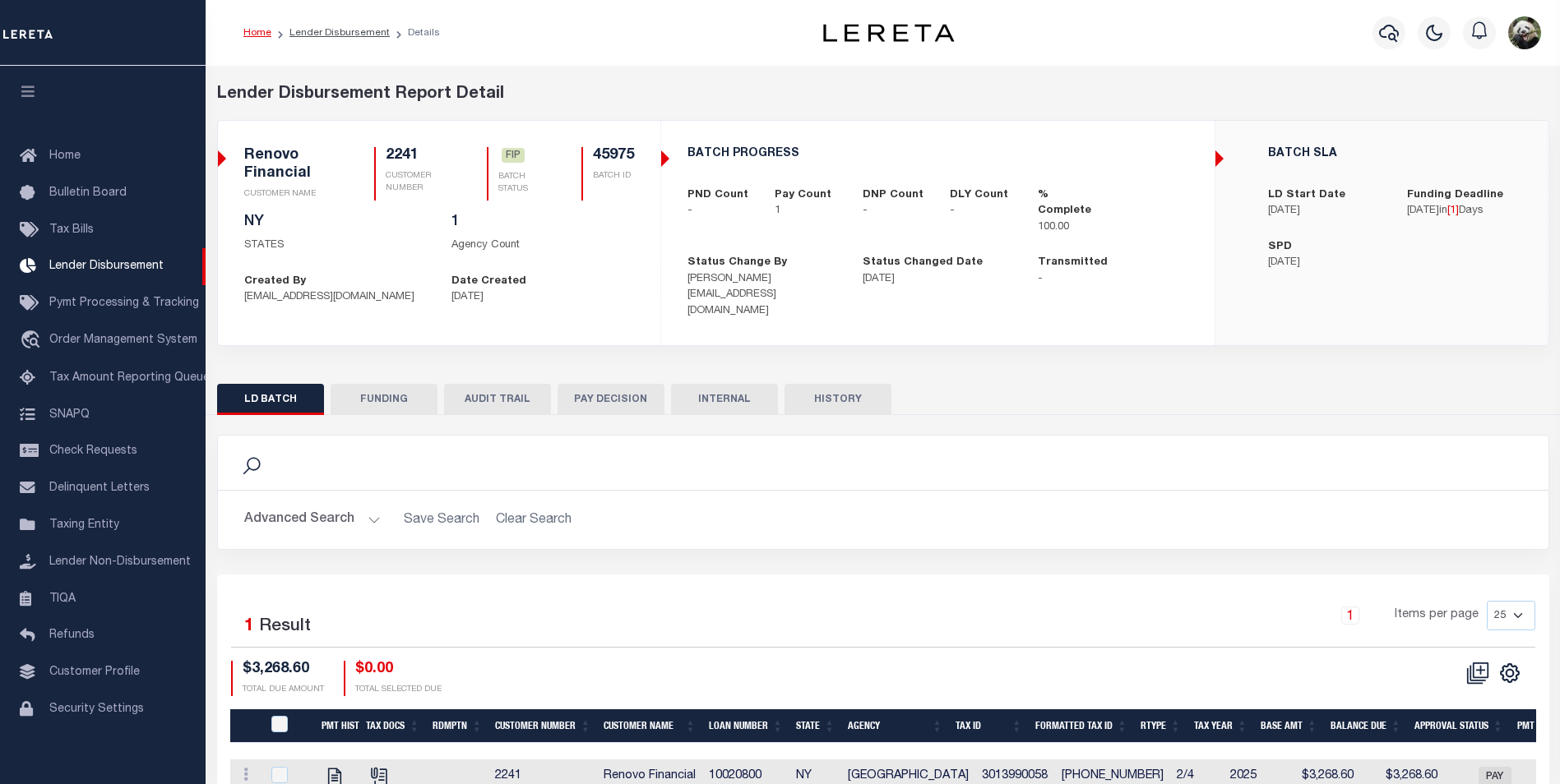
scroll to position [16, 0]
drag, startPoint x: 365, startPoint y: 398, endPoint x: 373, endPoint y: 403, distance: 9.4
click at [365, 397] on button "FUNDING" at bounding box center [383, 399] width 107 height 31
select select "100"
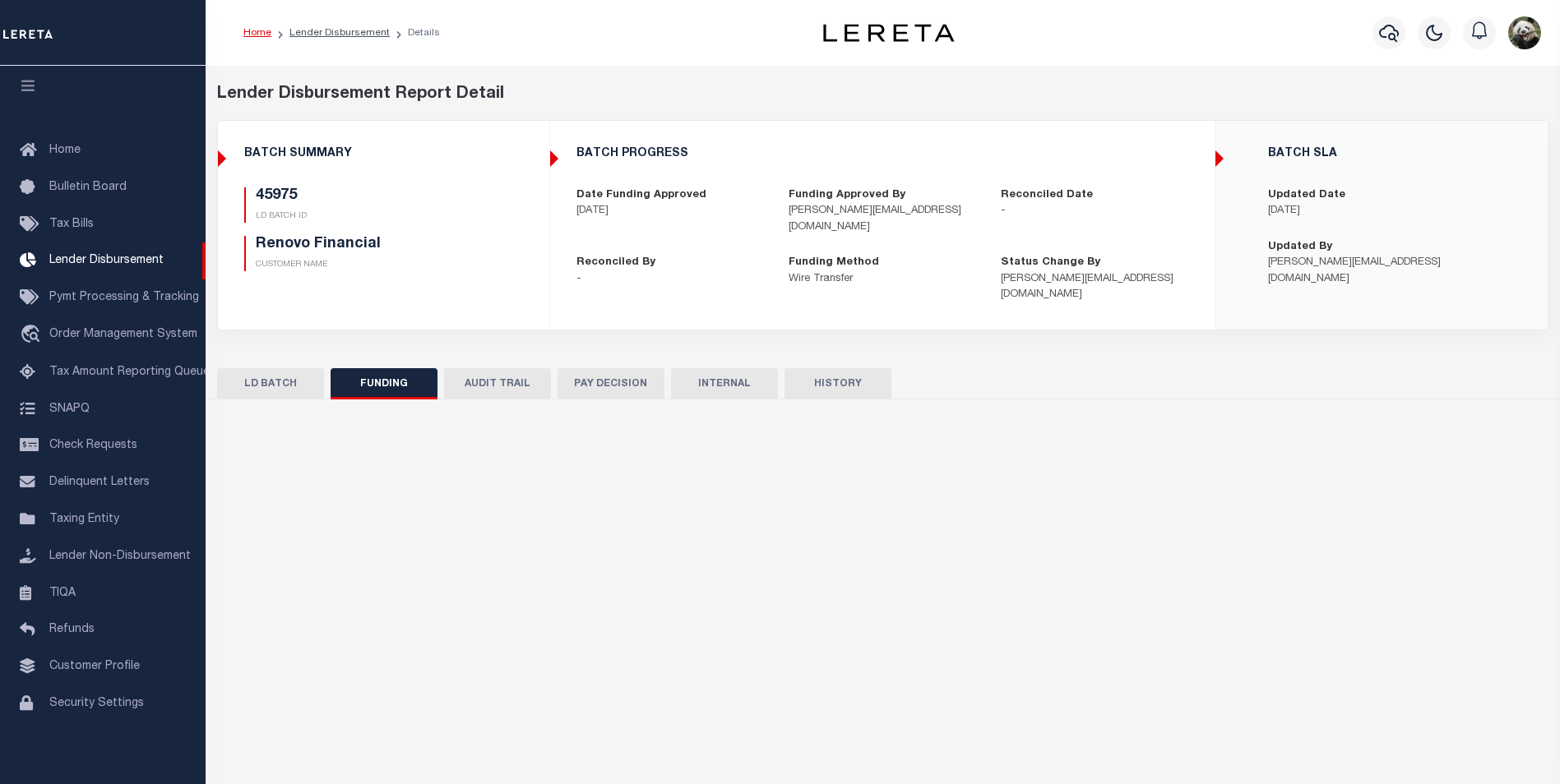
type input "$3,268.6"
type input "$0"
type input "09/11/2025"
select select "100"
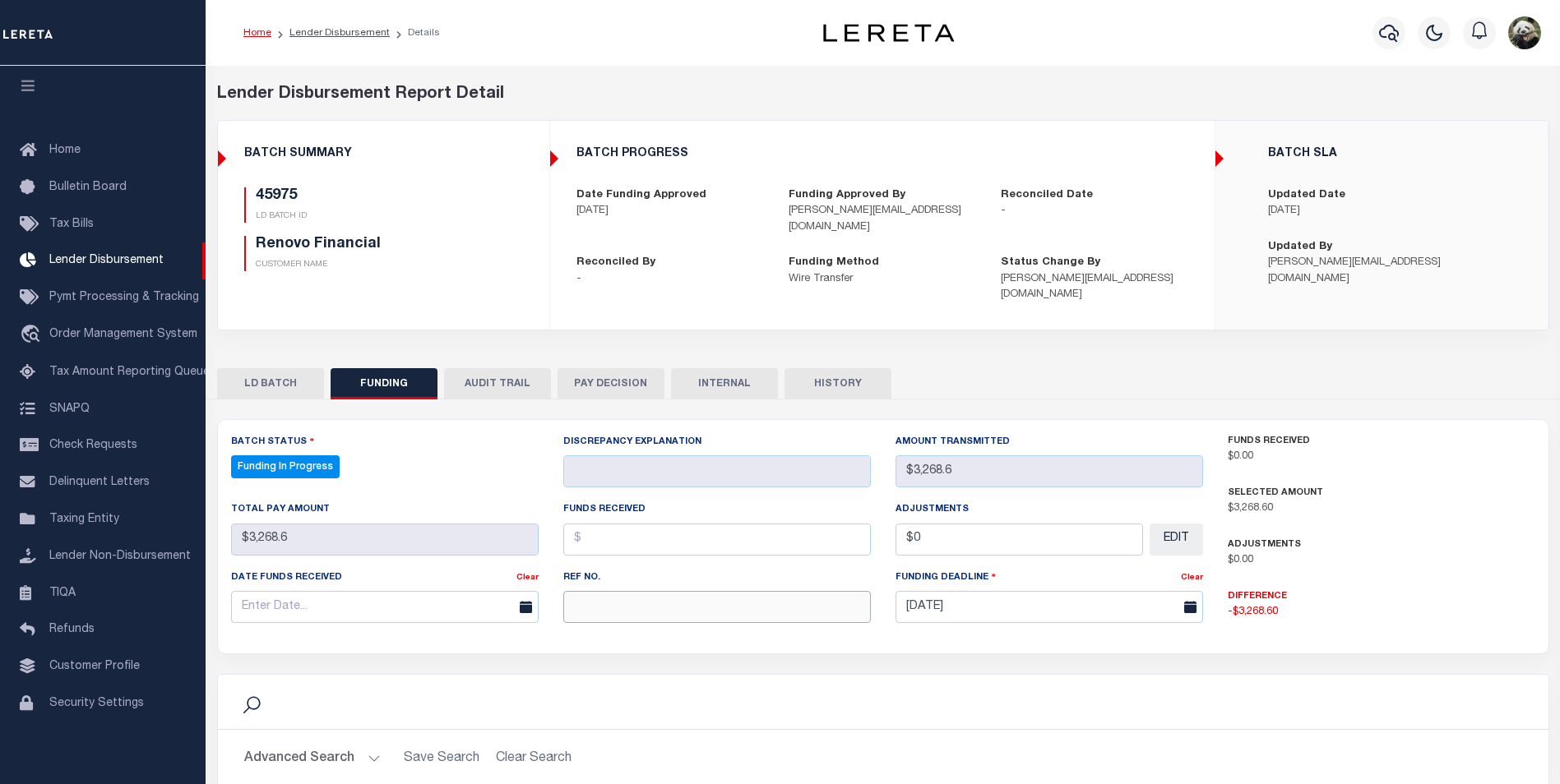
click at [692, 591] on input "text" at bounding box center [716, 607] width 307 height 32
paste input "20250908MMQFMP2700337609081555FT03"
type input "20250908MMQFMP2700337609081555FT03"
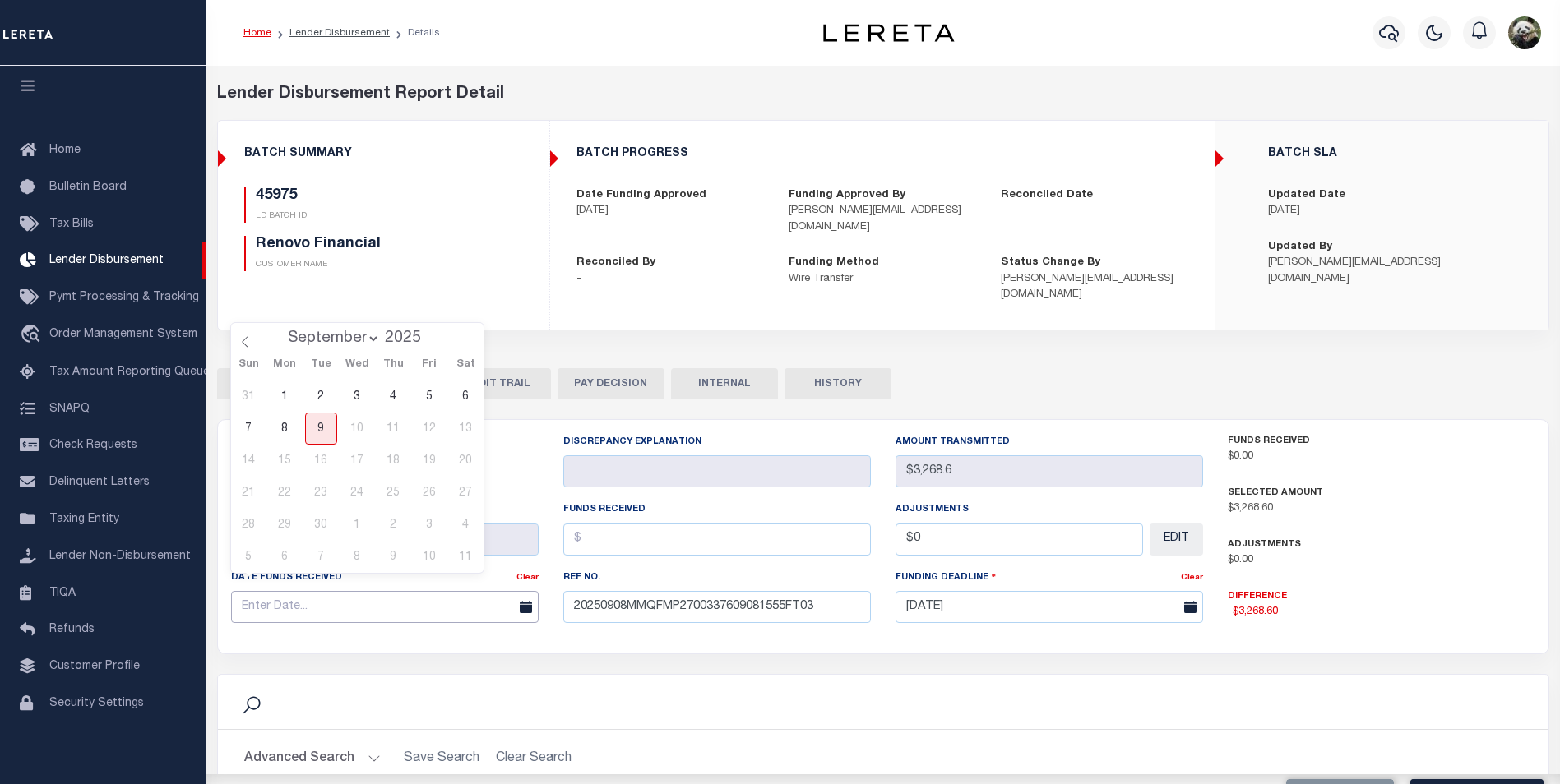
click at [274, 591] on input "text" at bounding box center [384, 607] width 307 height 32
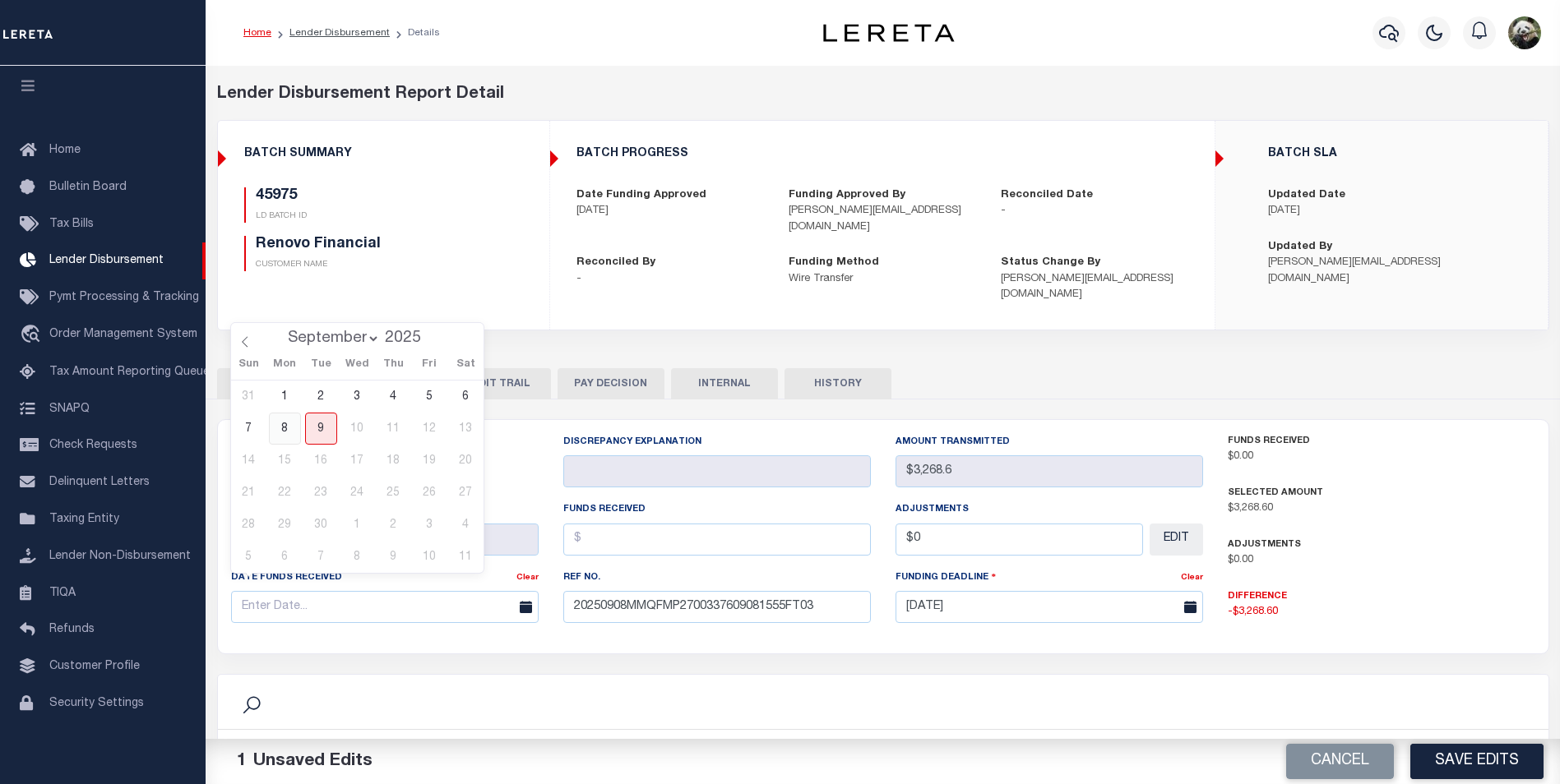
drag, startPoint x: 287, startPoint y: 439, endPoint x: 287, endPoint y: 430, distance: 9.0
click at [287, 430] on span "8" at bounding box center [285, 429] width 32 height 32
type input "[DATE]"
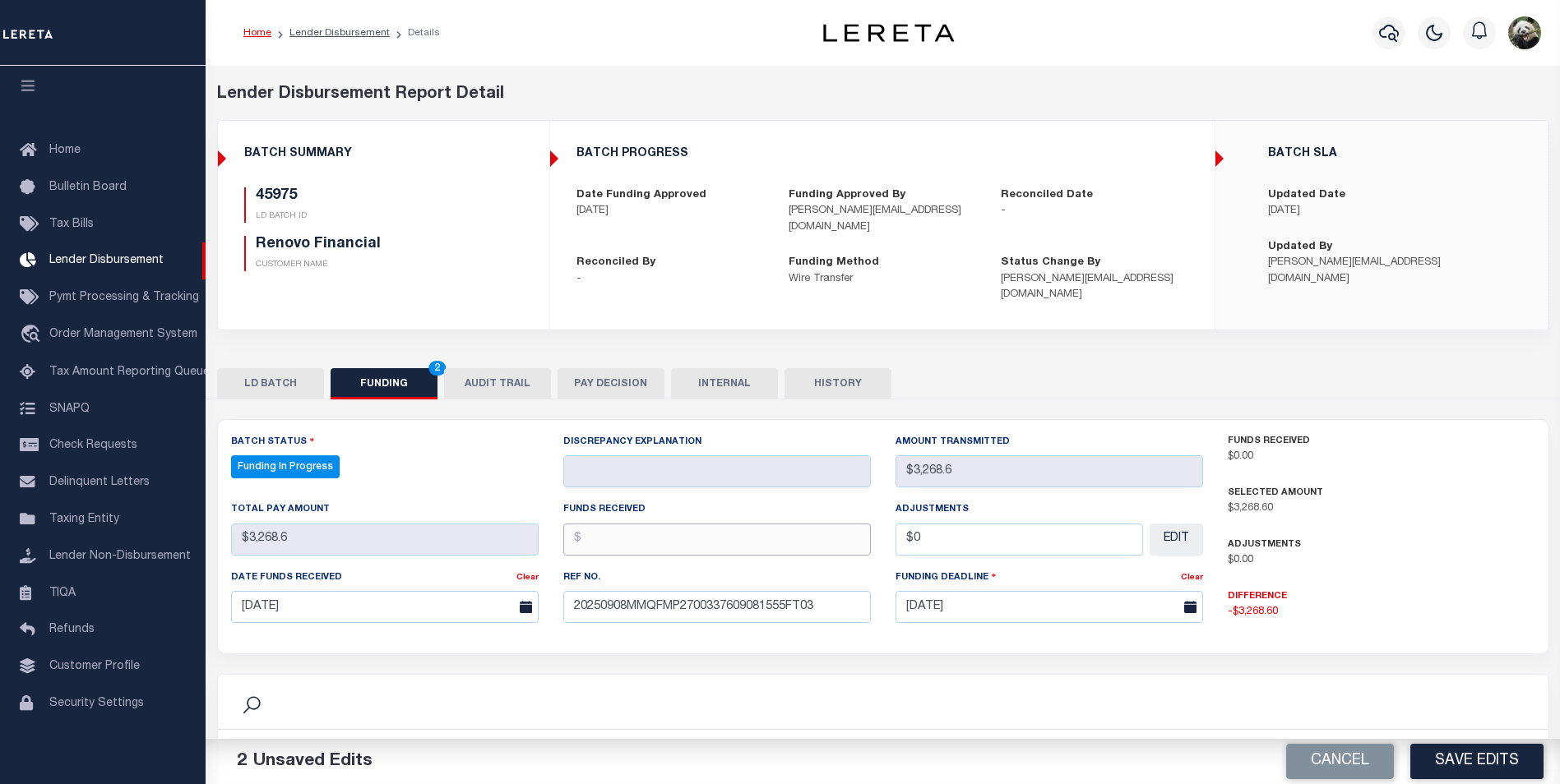
click at [705, 524] on input "text" at bounding box center [716, 540] width 307 height 32
type input "$3,268.60"
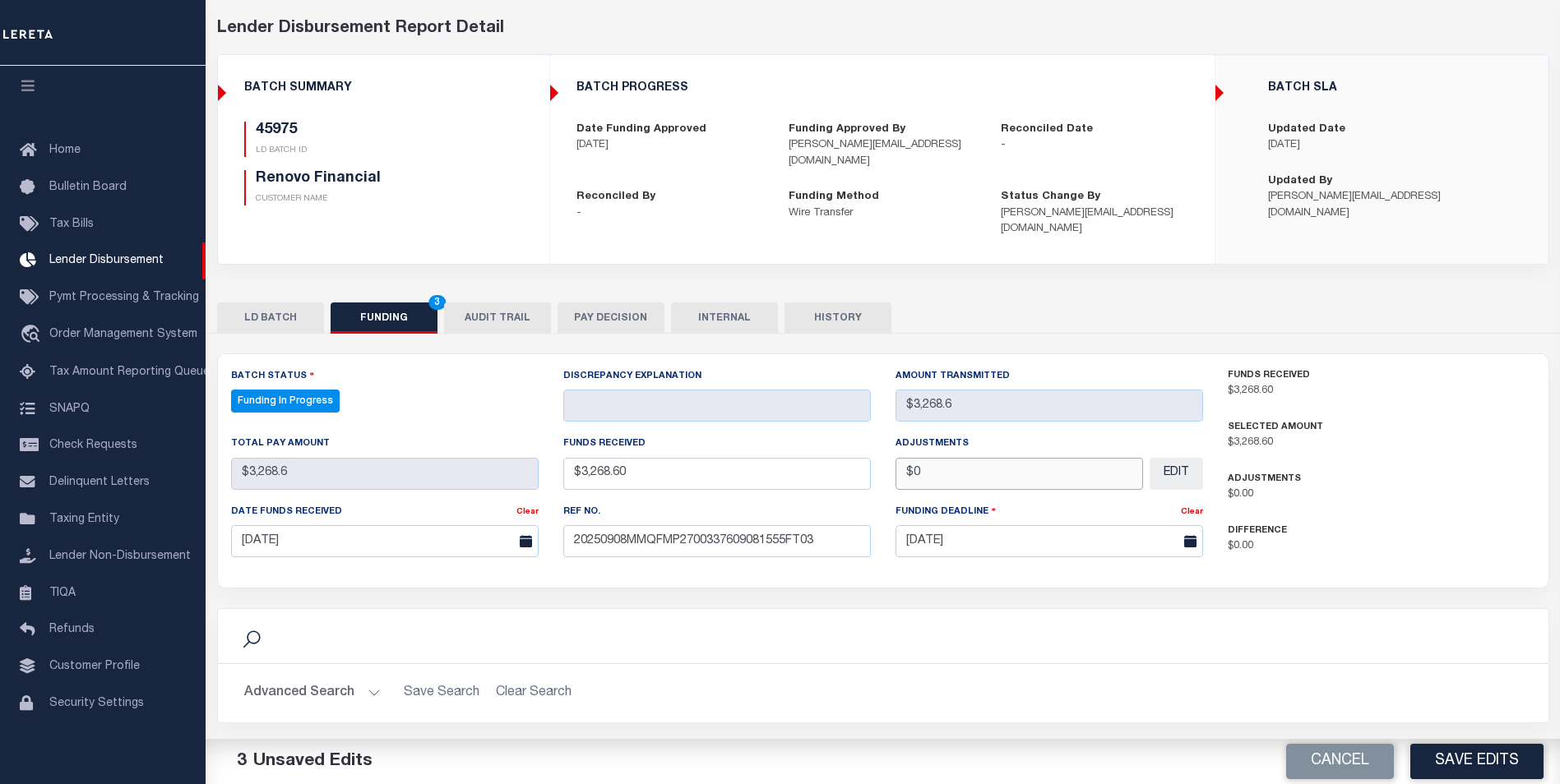
scroll to position [82, 0]
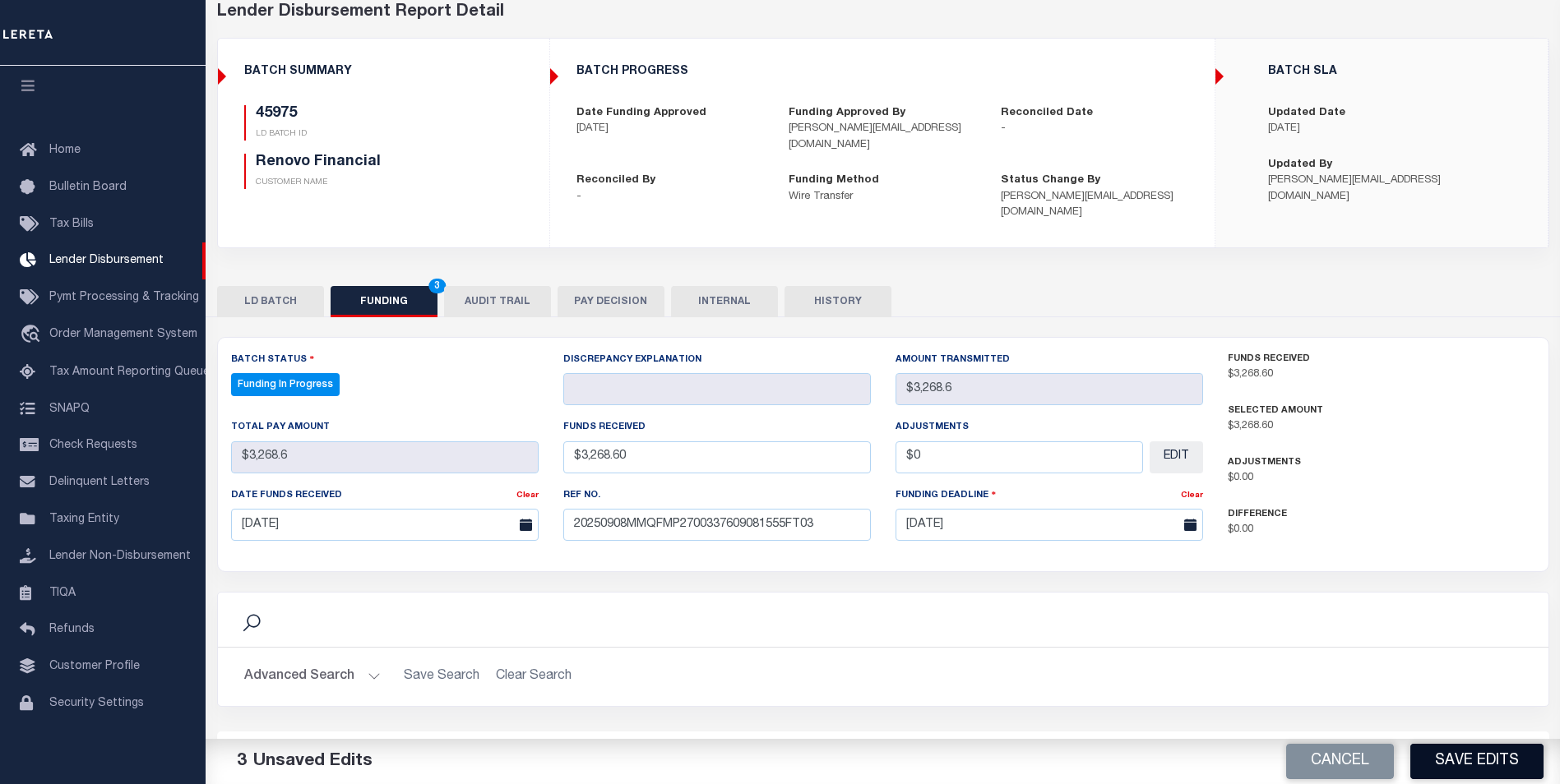
type input "$0.00"
click at [1466, 763] on button "Save Edits" at bounding box center [1477, 761] width 133 height 35
type input "$3,268.6"
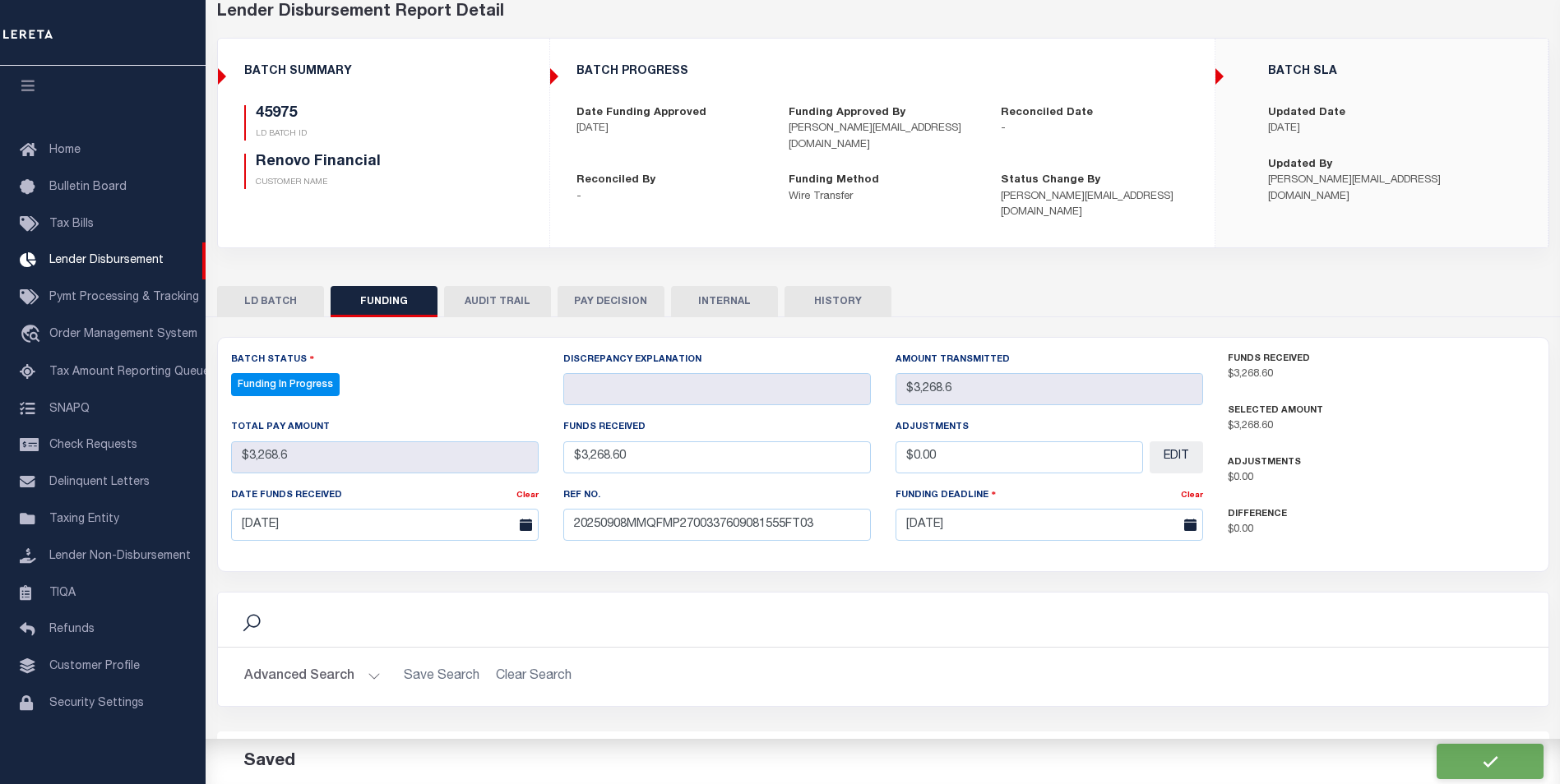
type input "$0"
select select "100"
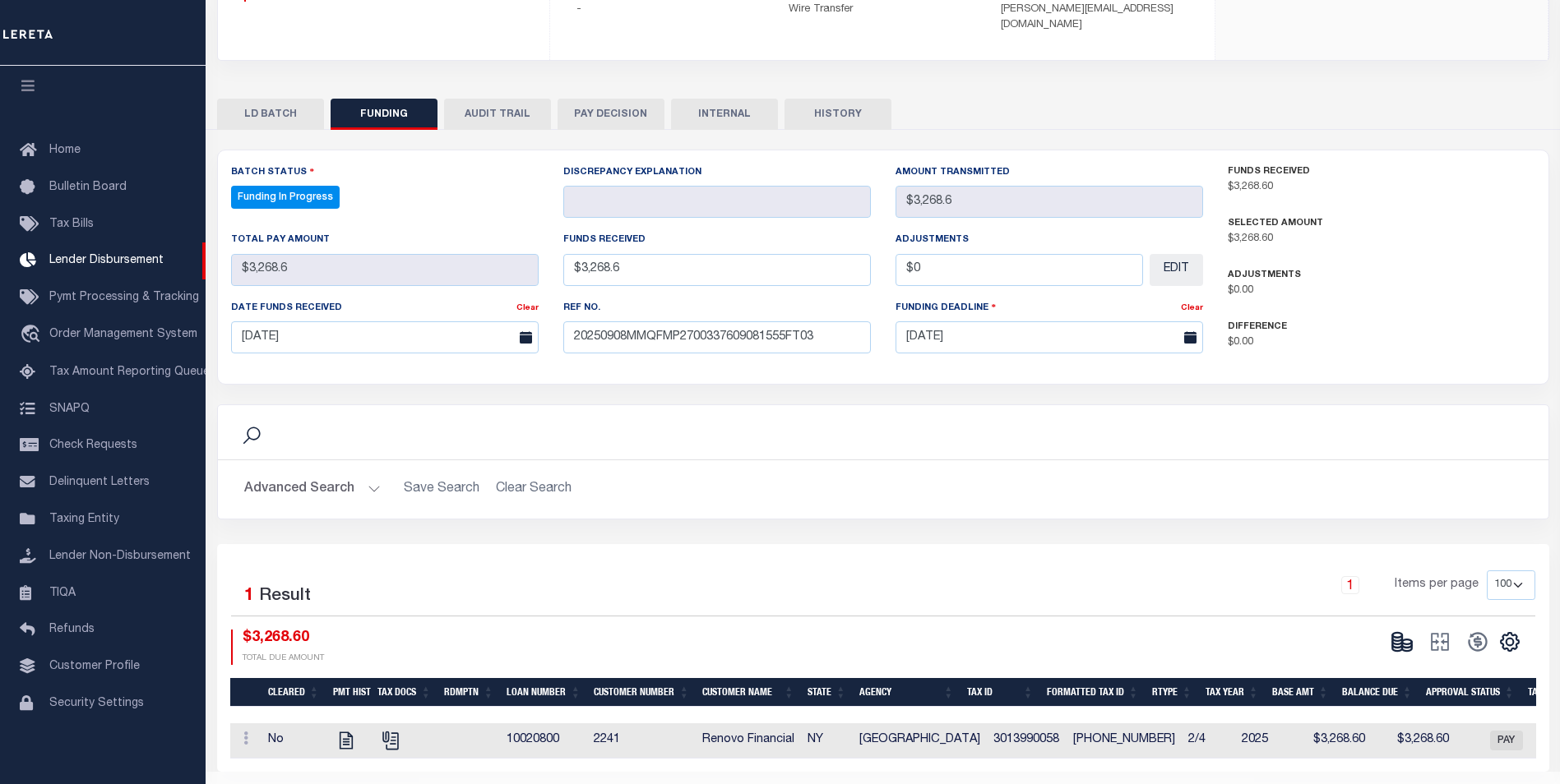
scroll to position [299, 0]
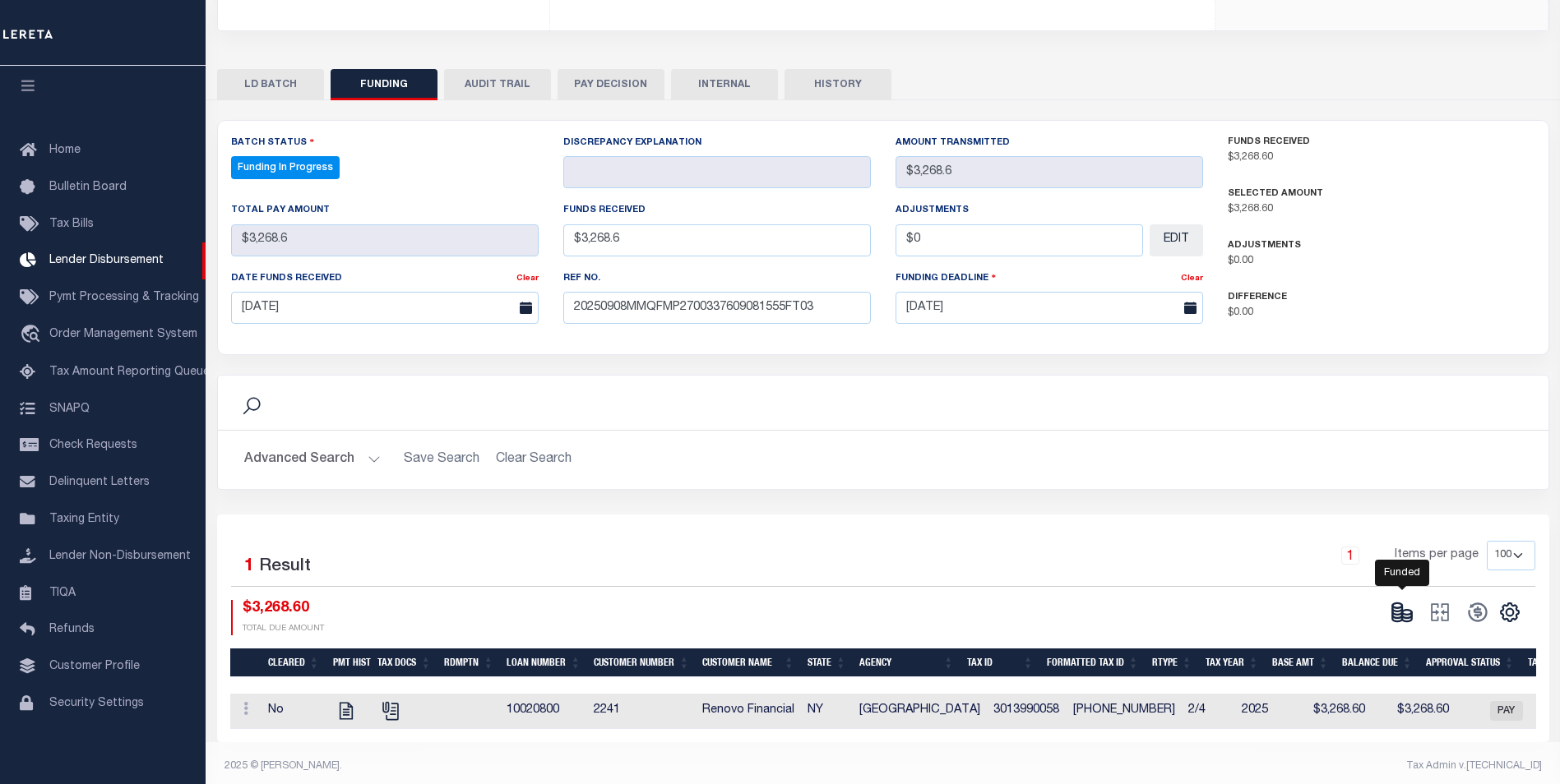
click at [1393, 616] on icon at bounding box center [1397, 618] width 10 height 5
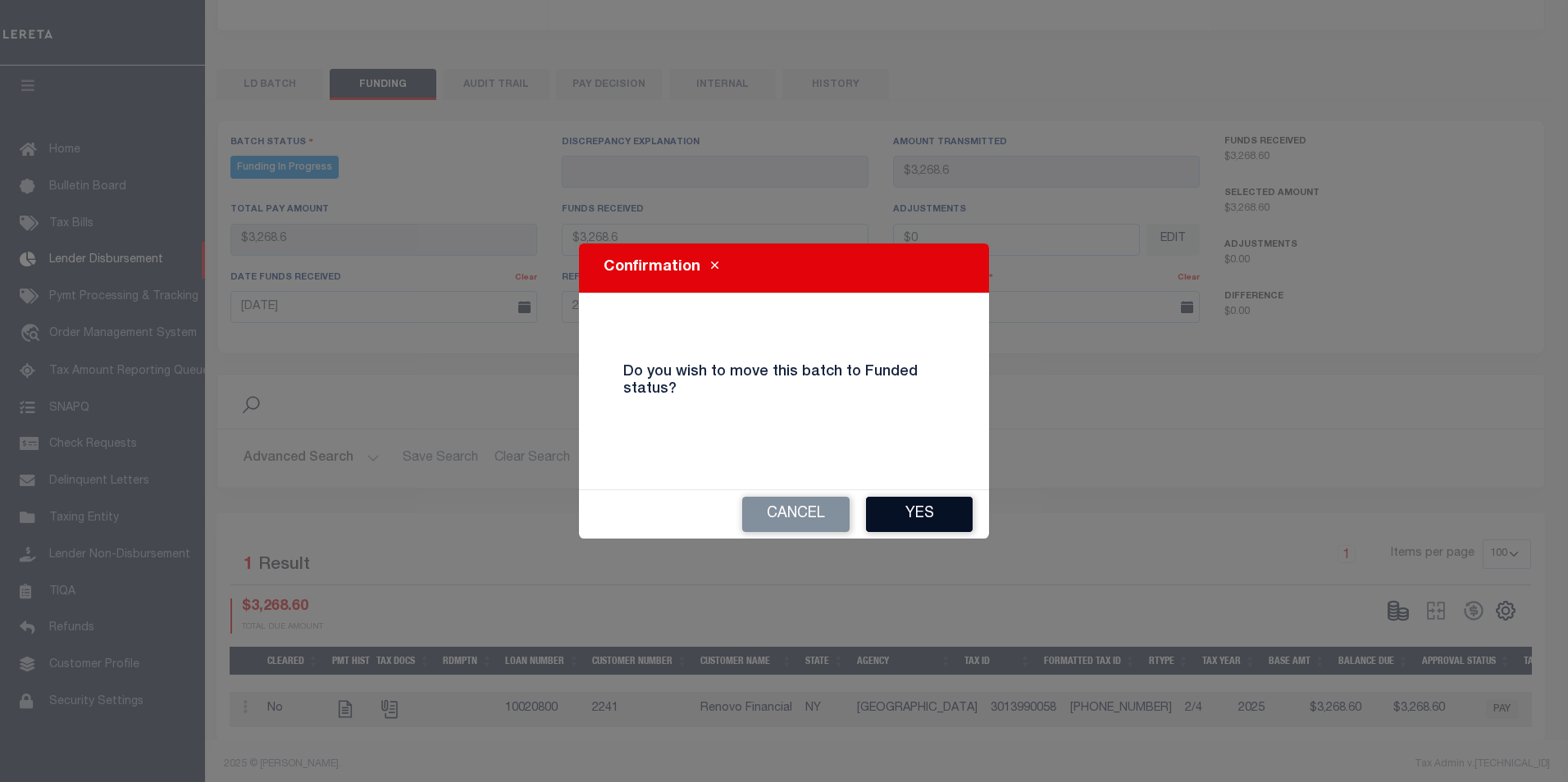
click at [888, 524] on button "Yes" at bounding box center [919, 513] width 106 height 35
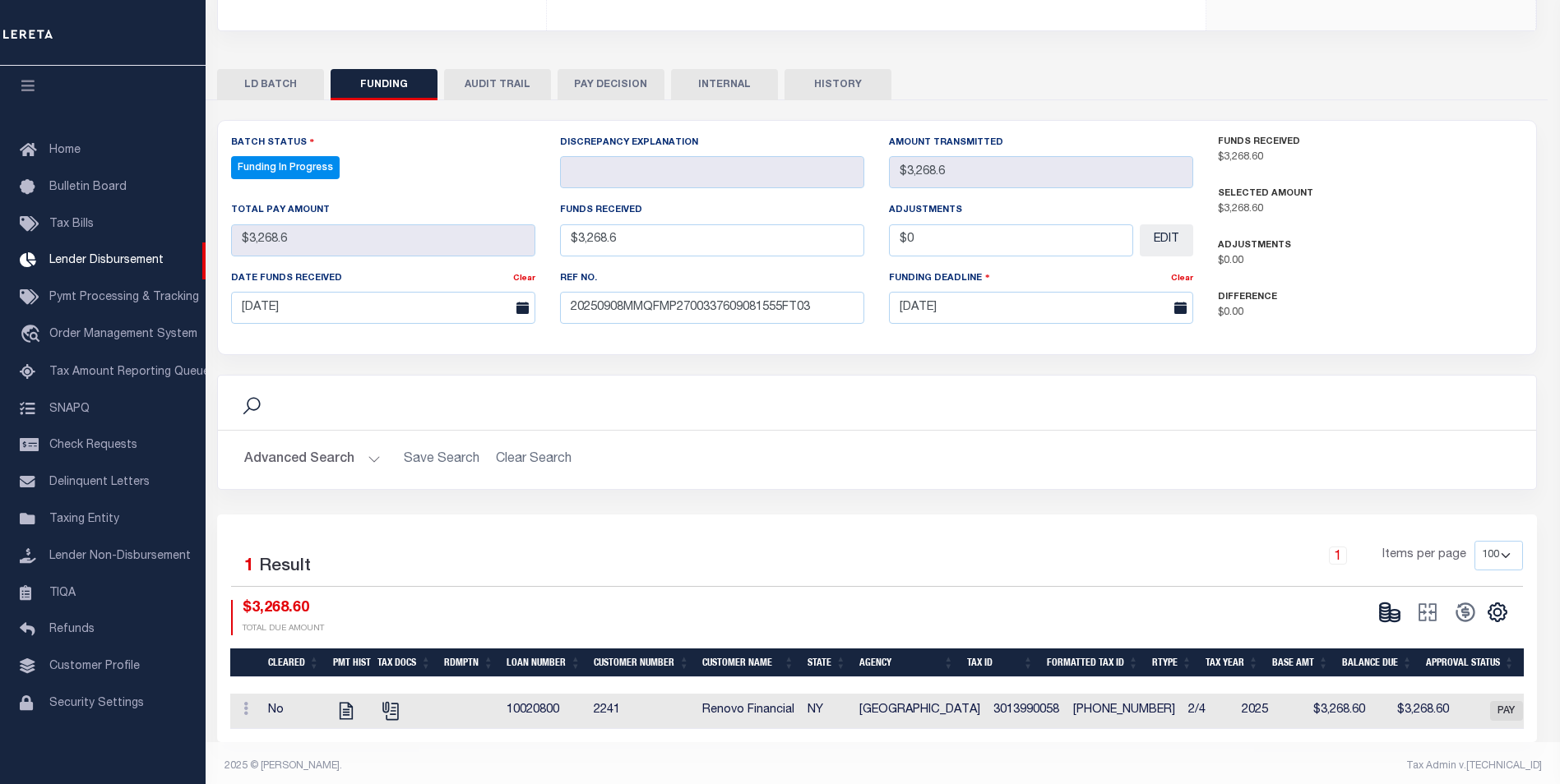
type input "$3,268.6"
type input "$0"
select select "100"
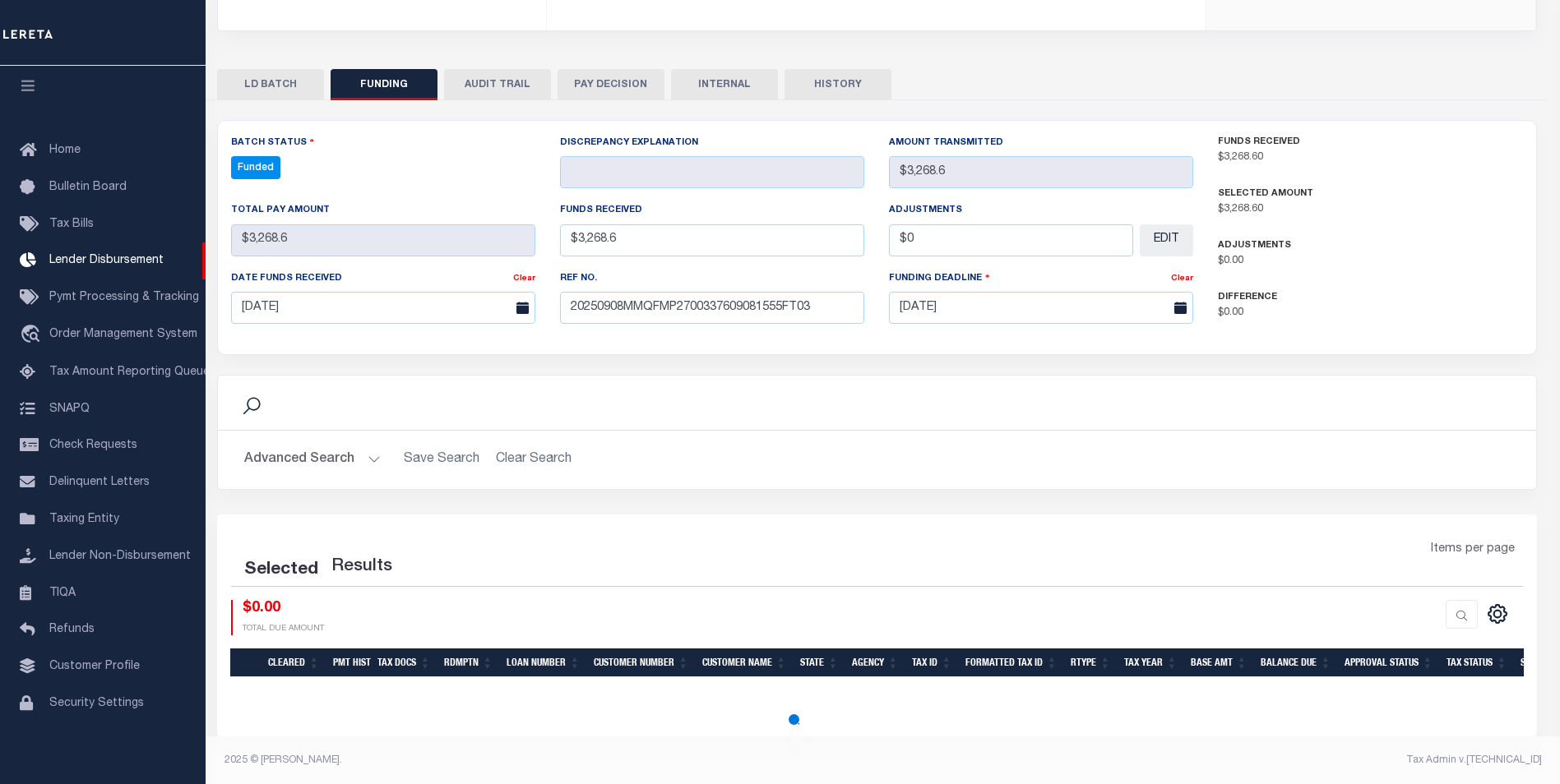
select select "100"
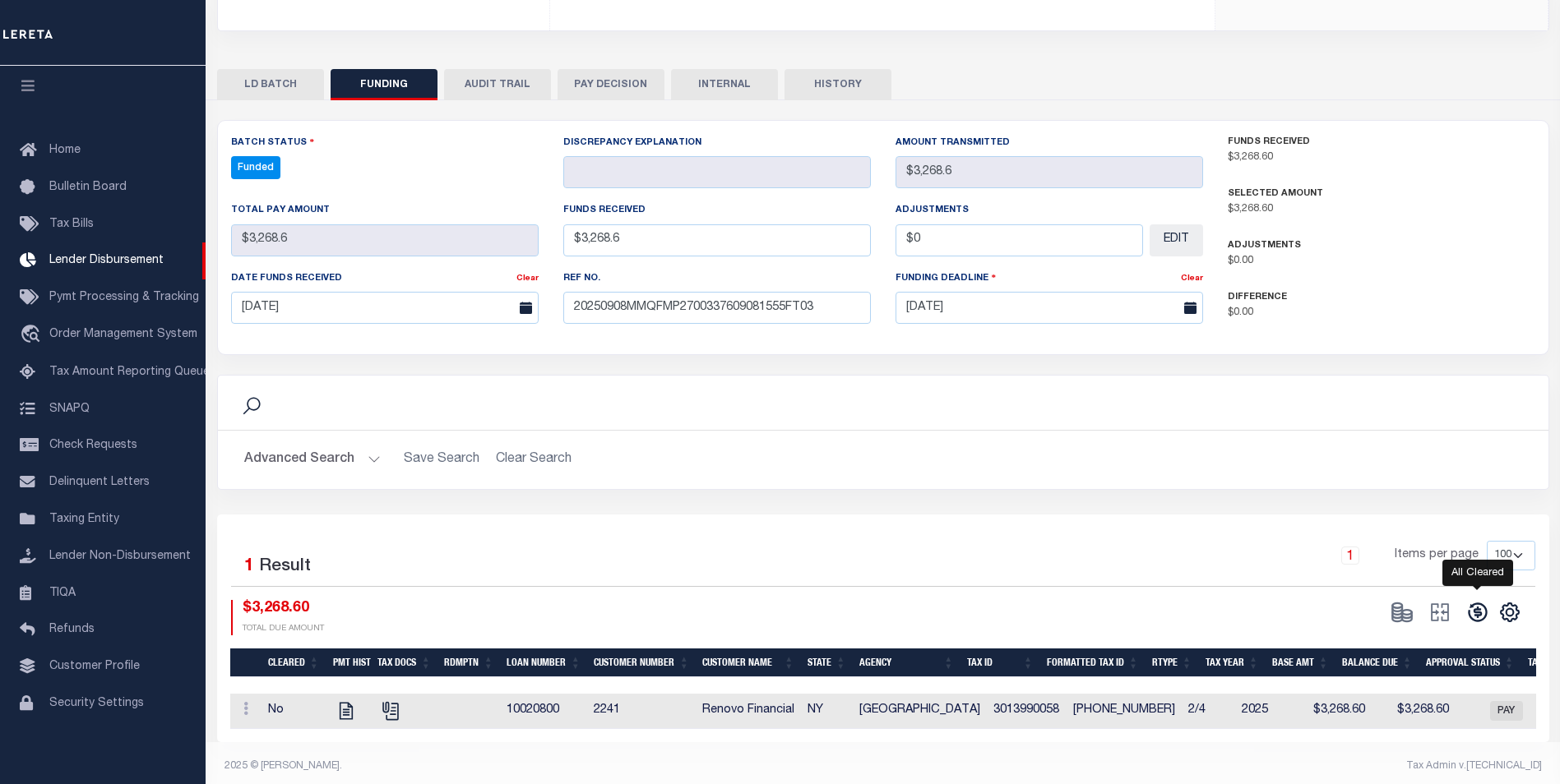
click at [1484, 601] on icon at bounding box center [1478, 612] width 23 height 23
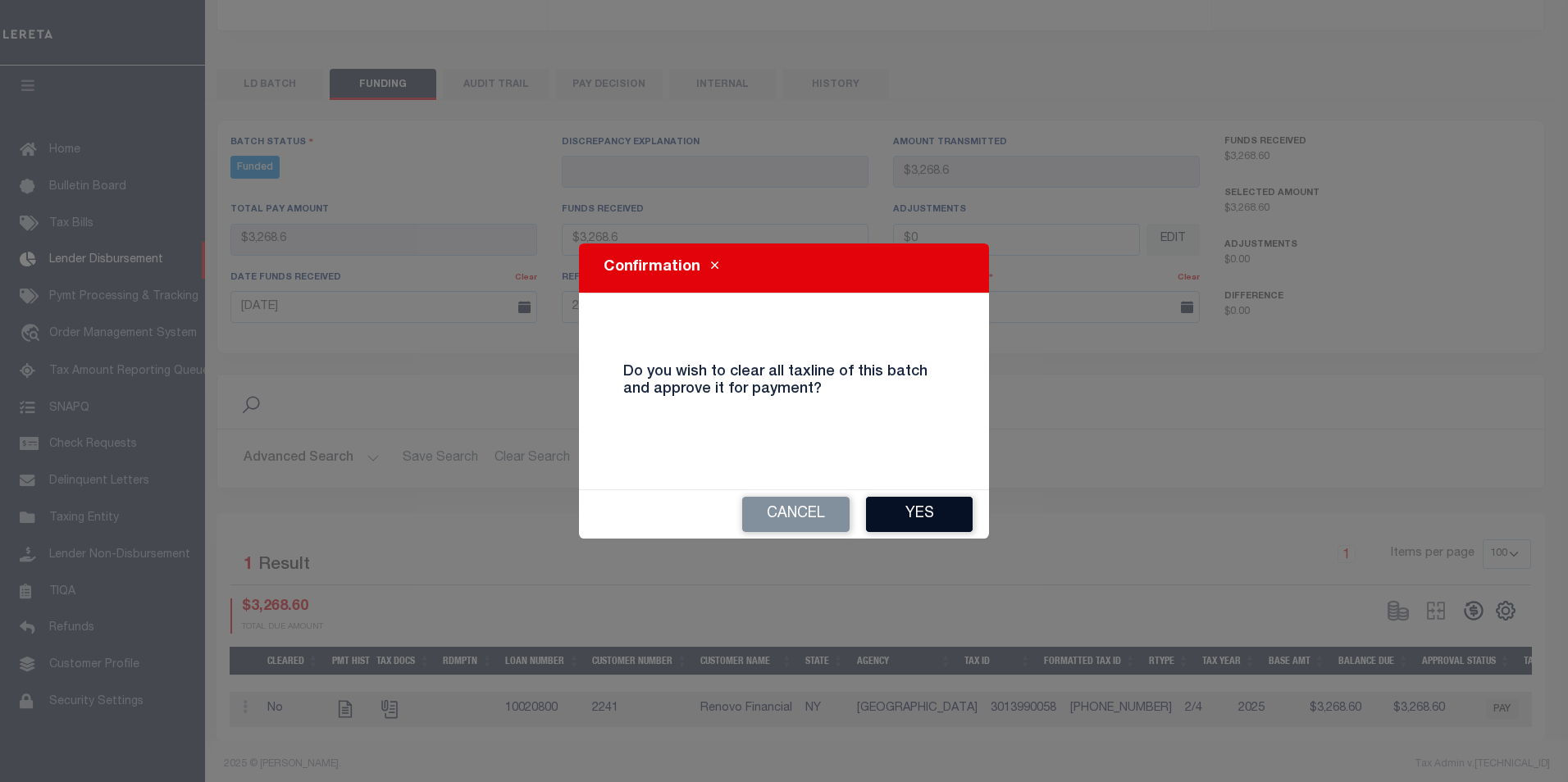
click at [895, 504] on button "Yes" at bounding box center [919, 513] width 106 height 35
select select "100"
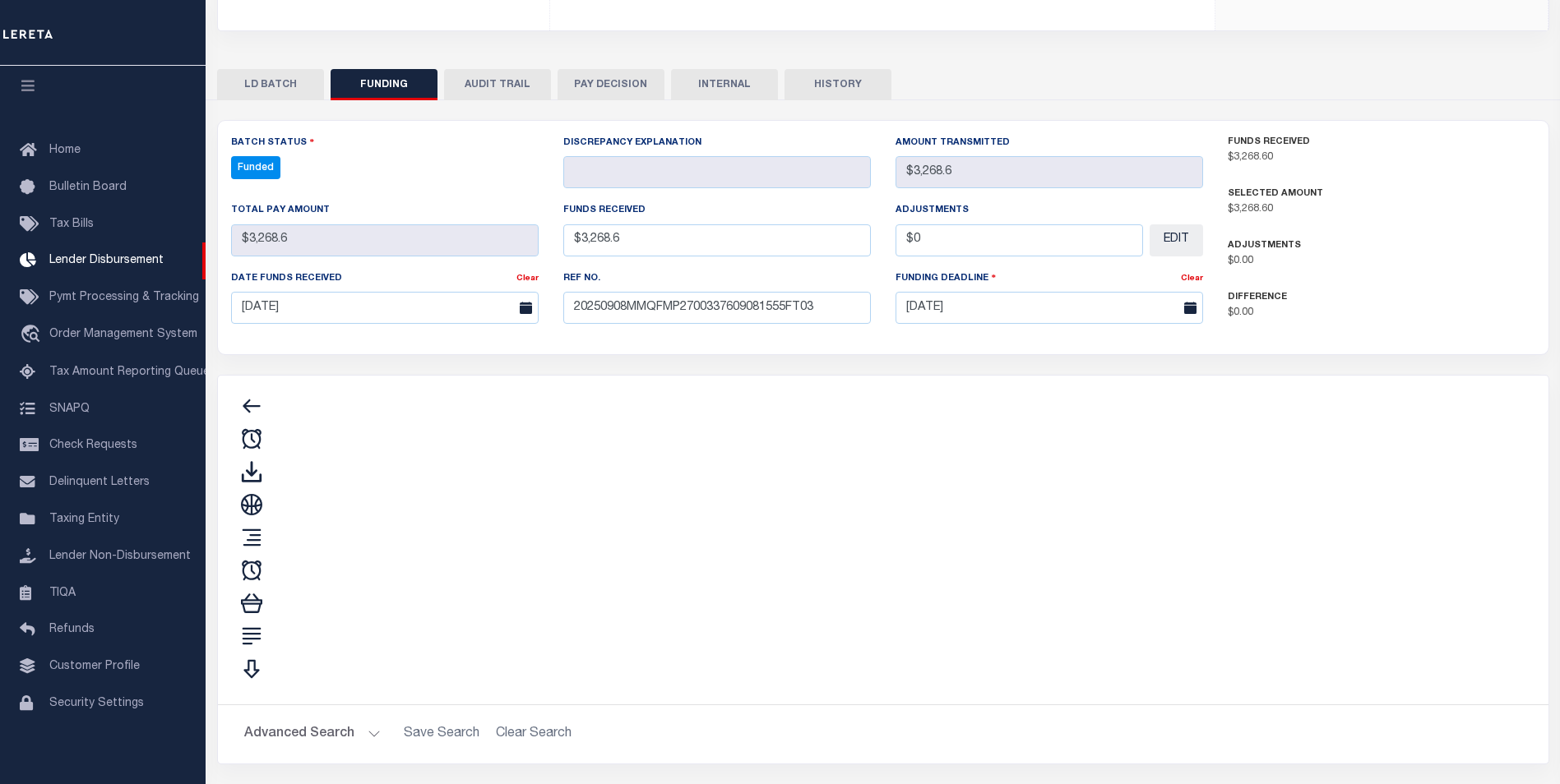
type input "$3,268.6"
type input "$0"
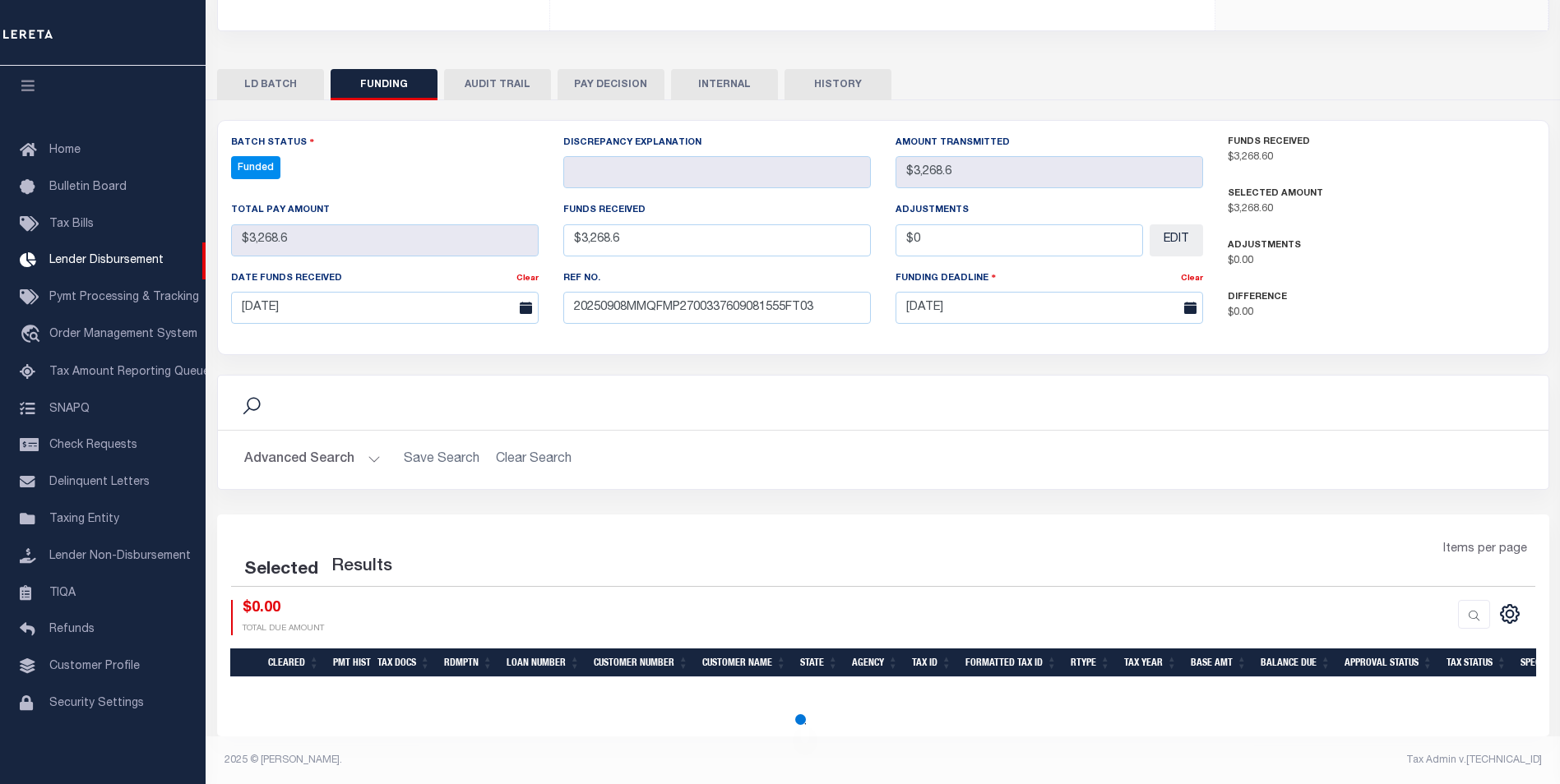
select select "100"
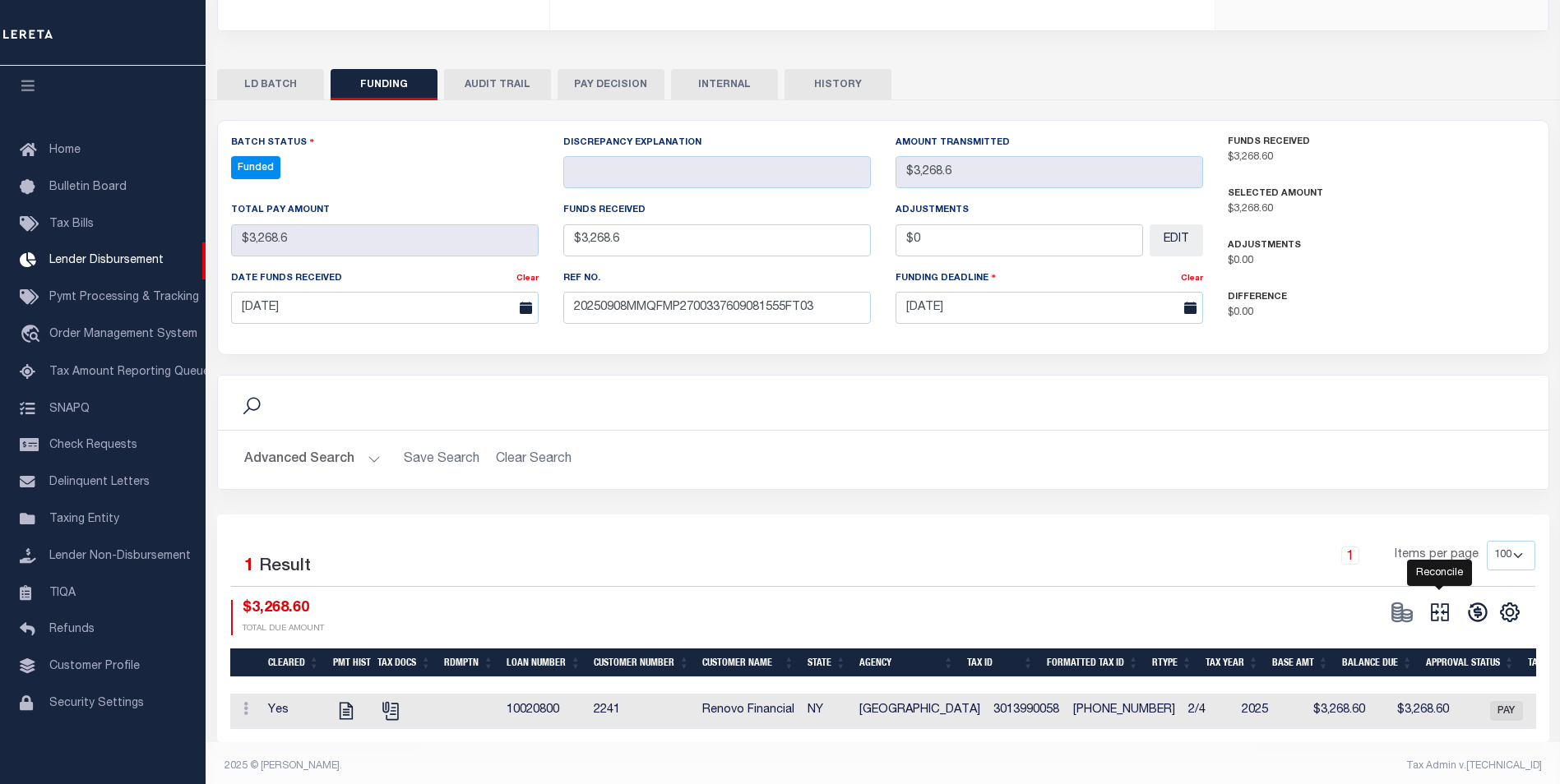
click at [1444, 601] on icon "" at bounding box center [1440, 612] width 23 height 23
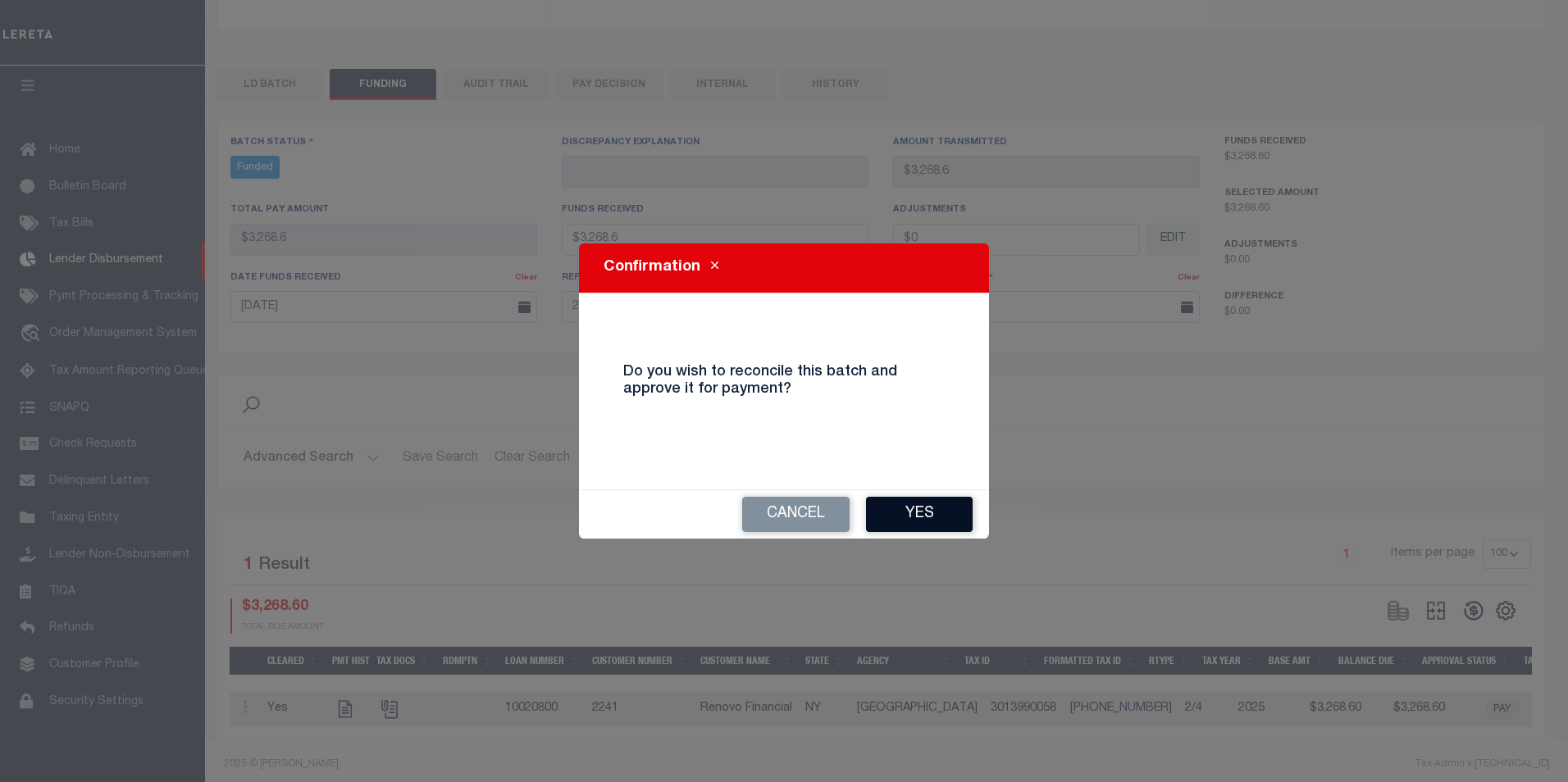
click at [948, 511] on button "Yes" at bounding box center [919, 513] width 106 height 35
select select "100"
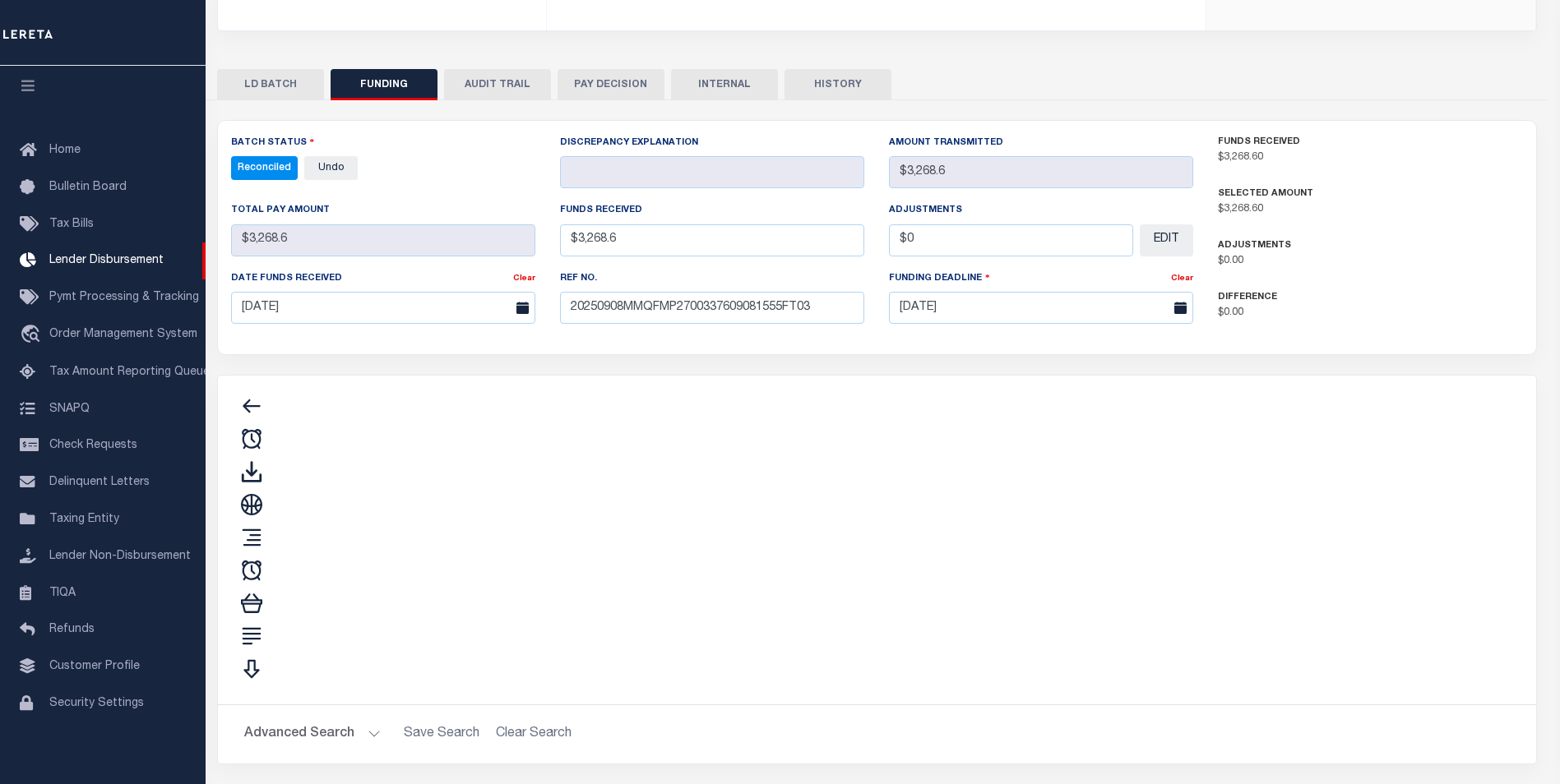
type input "$3,268.6"
type input "$0"
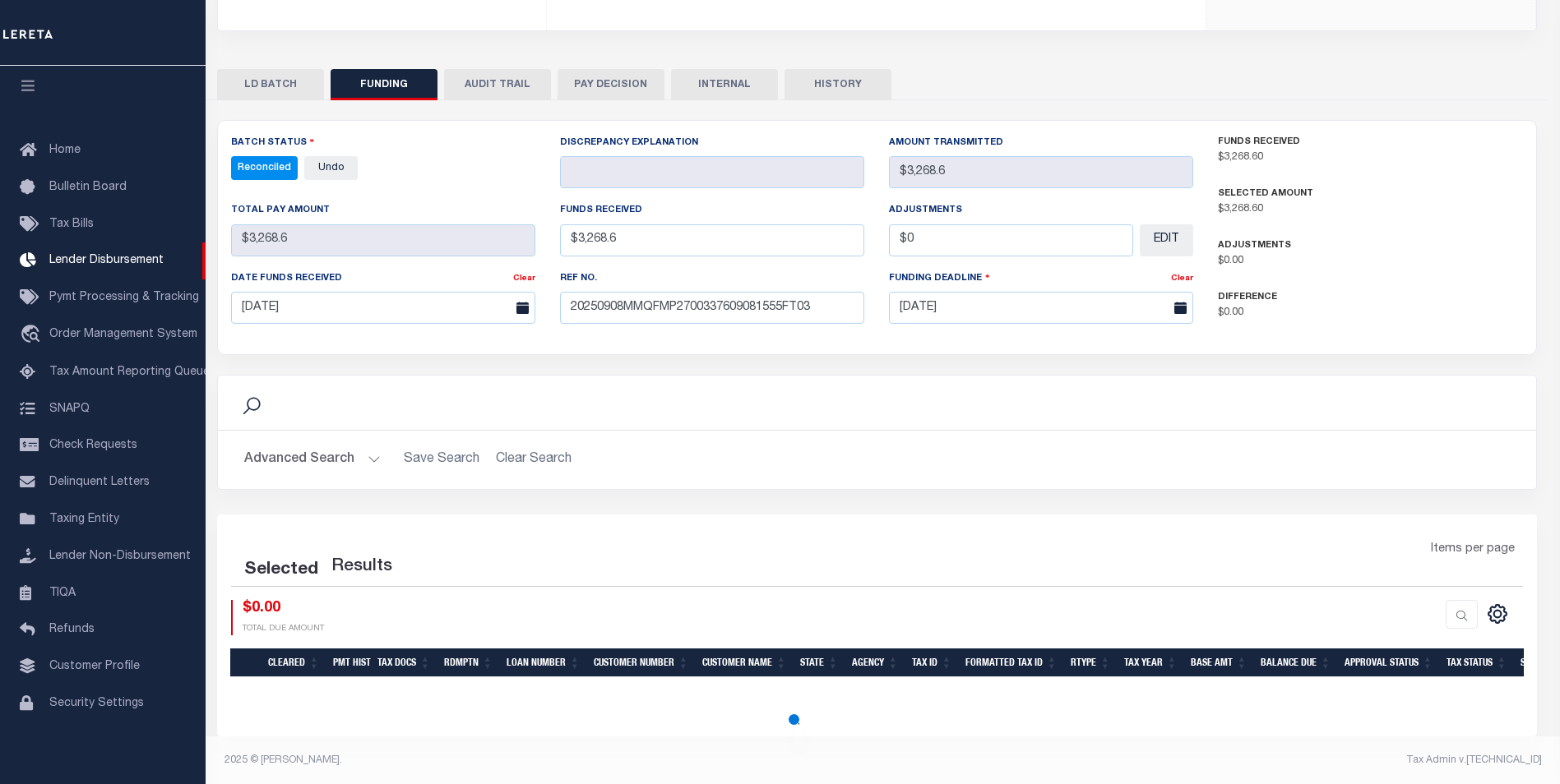
select select "100"
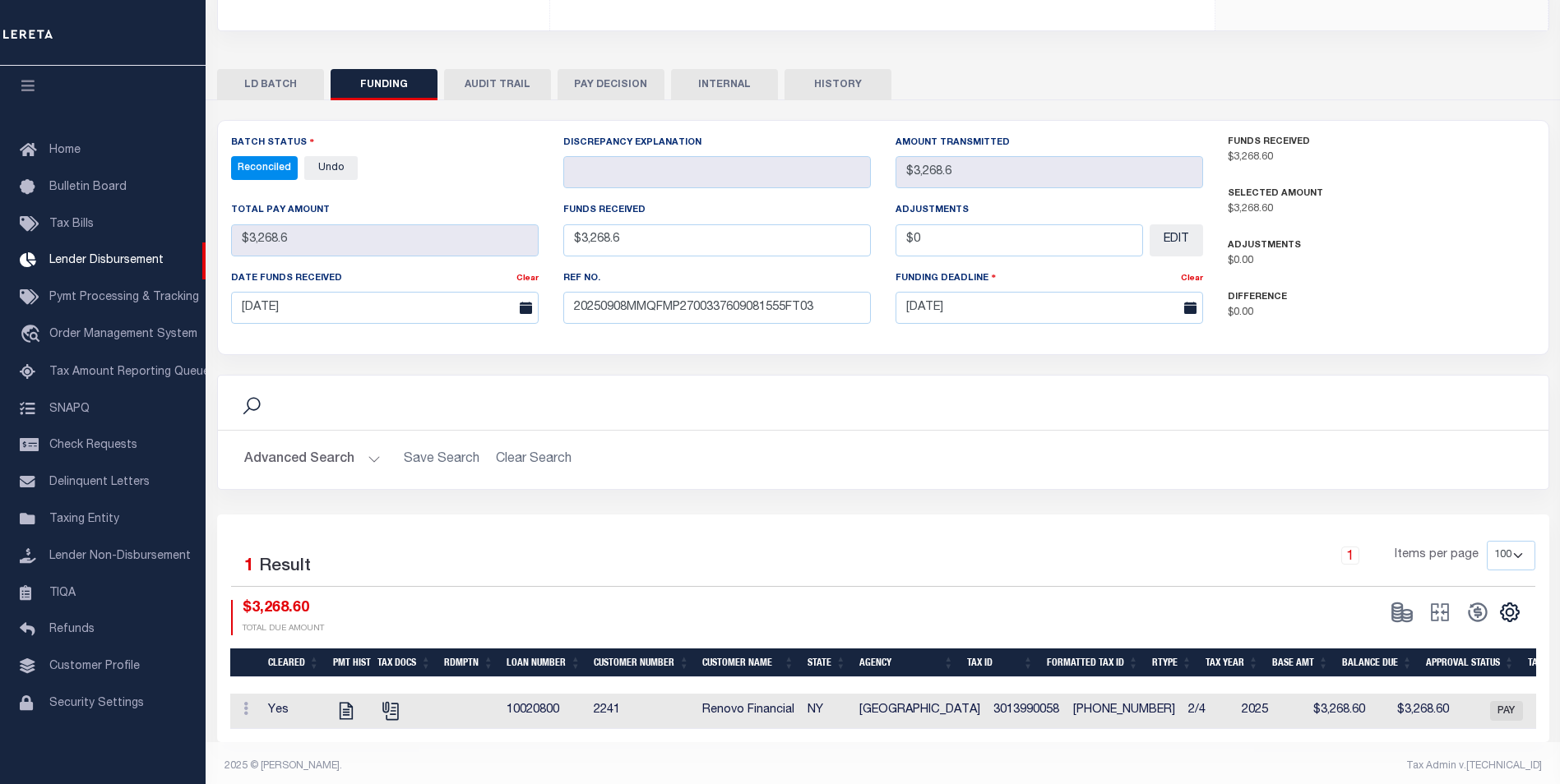
click at [699, 69] on button "INTERNAL" at bounding box center [724, 84] width 107 height 31
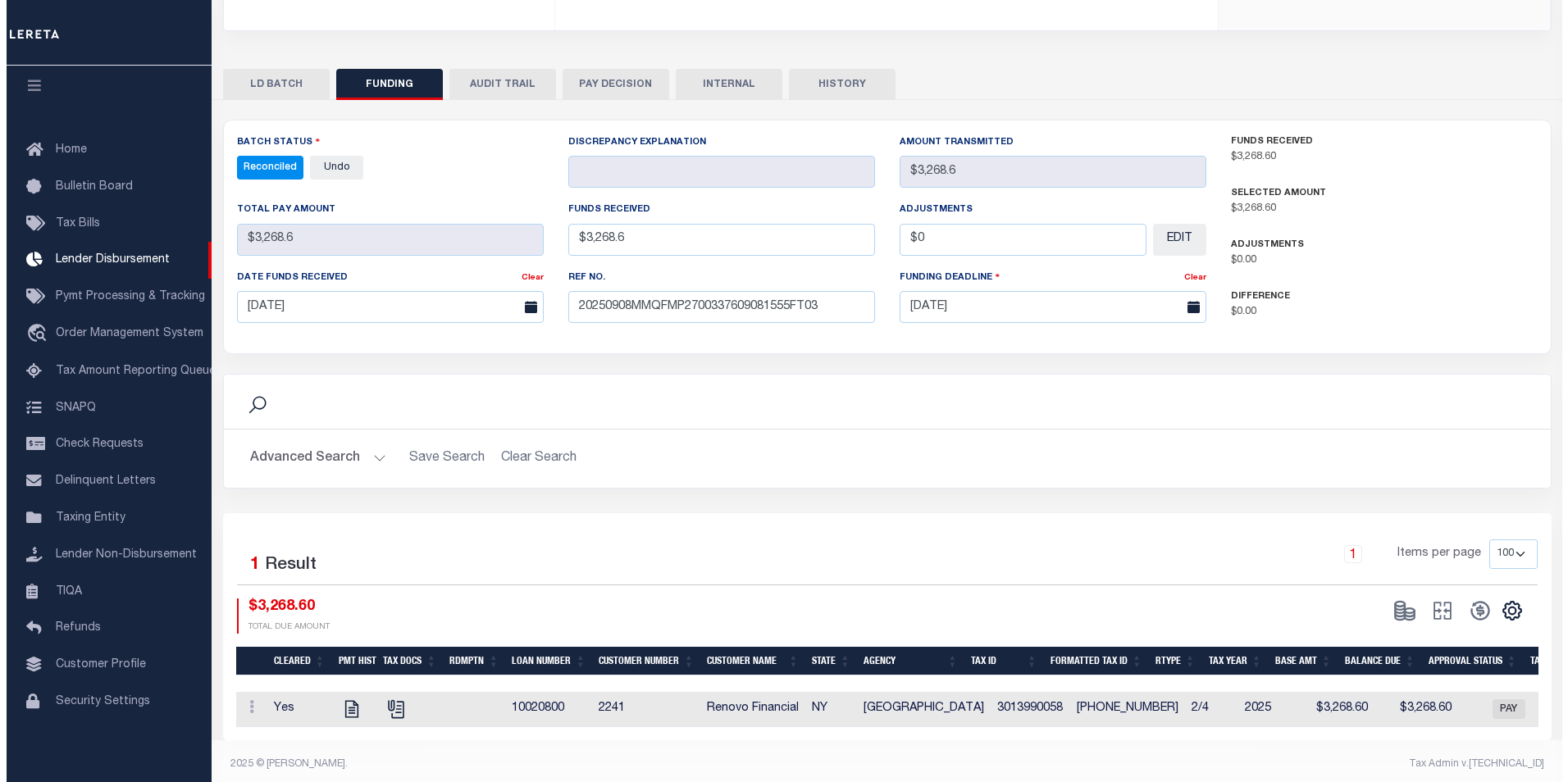
scroll to position [0, 0]
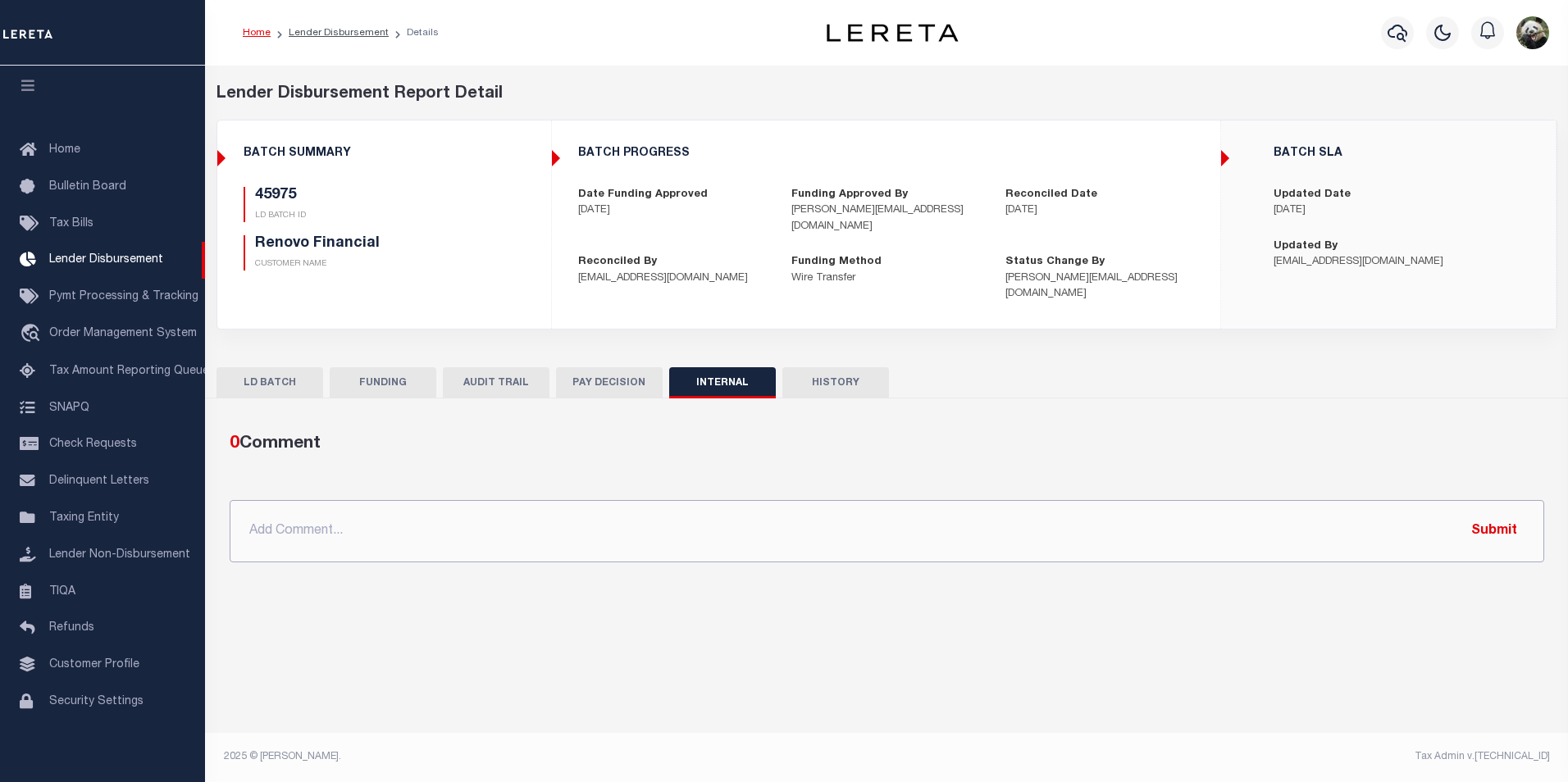
click at [646, 503] on input "text" at bounding box center [887, 531] width 1314 height 62
paste input "OG AMOUNT $75,145.18 45837 - $26,355.64 45848 - $28,774.87 45849 - $3,229.36 45…"
type input "OG AMOUNT $75,145.18 45837 - $26,355.64 45848 - $28,774.87 45849 - $3,229.36 45…"
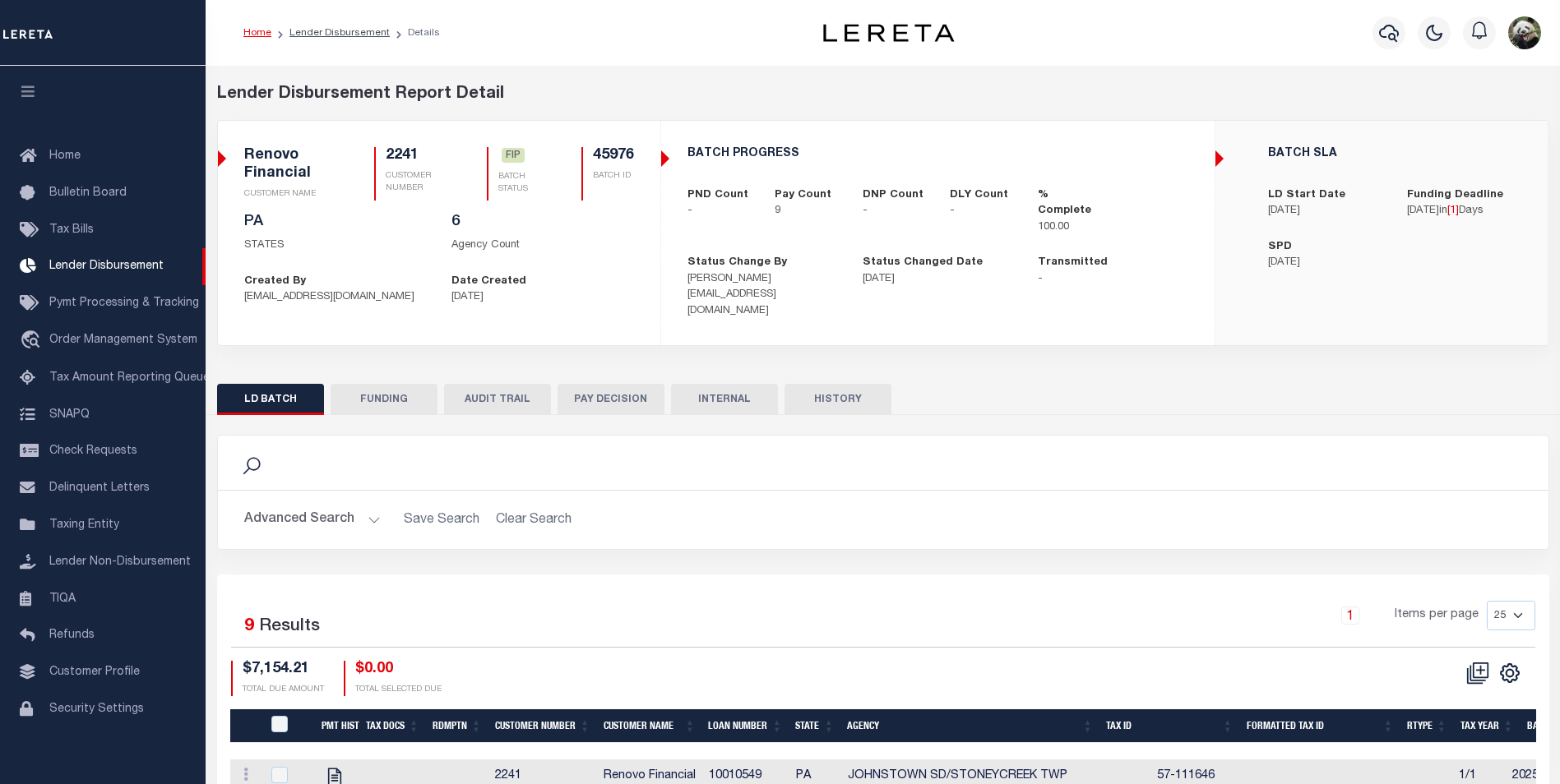
scroll to position [16, 0]
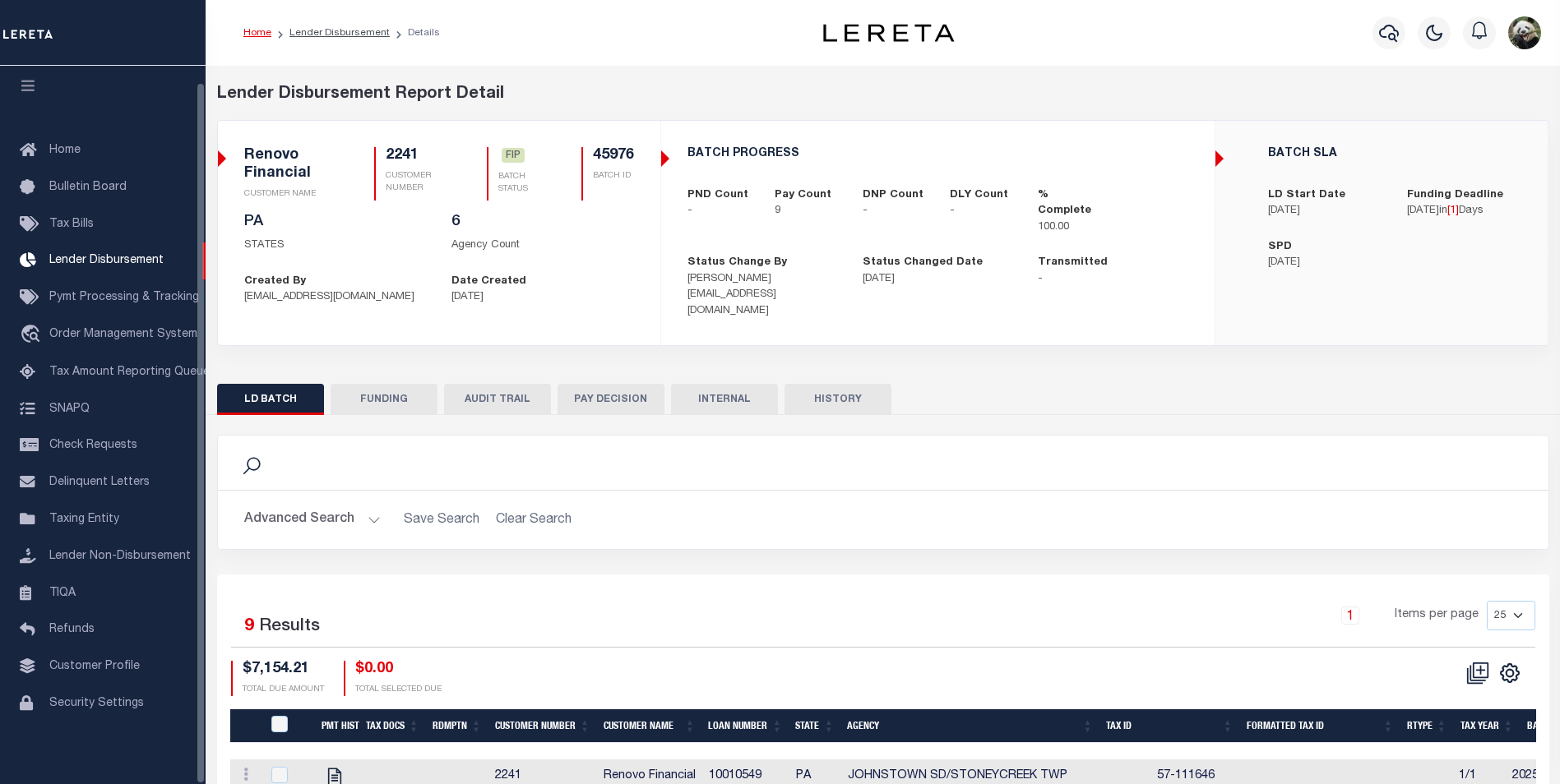
drag, startPoint x: 394, startPoint y: 386, endPoint x: 424, endPoint y: 415, distance: 41.7
click at [394, 385] on button "FUNDING" at bounding box center [383, 399] width 107 height 31
select select "100"
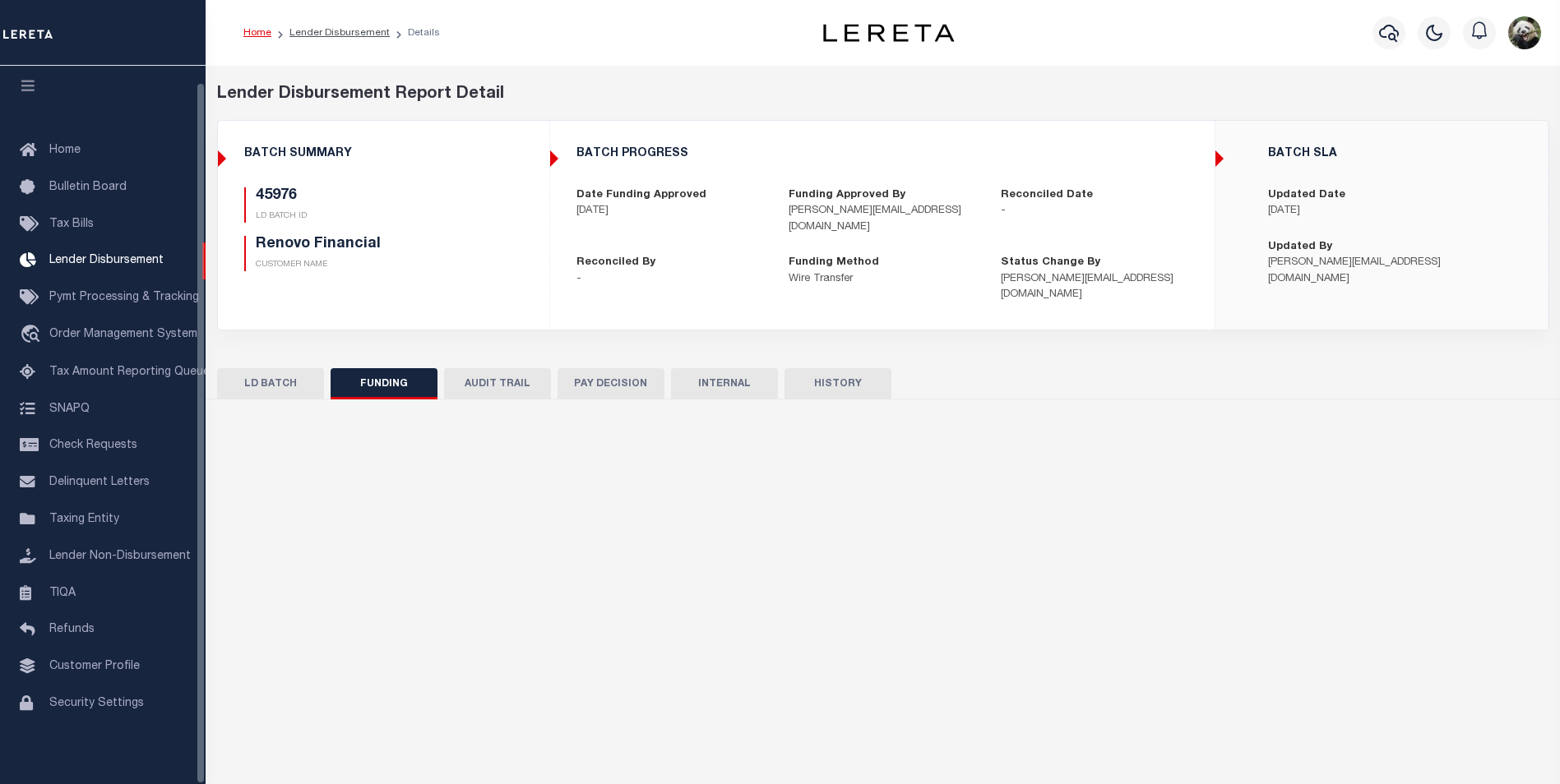
type input "$7,154.21"
type input "$0"
type input "[DATE]"
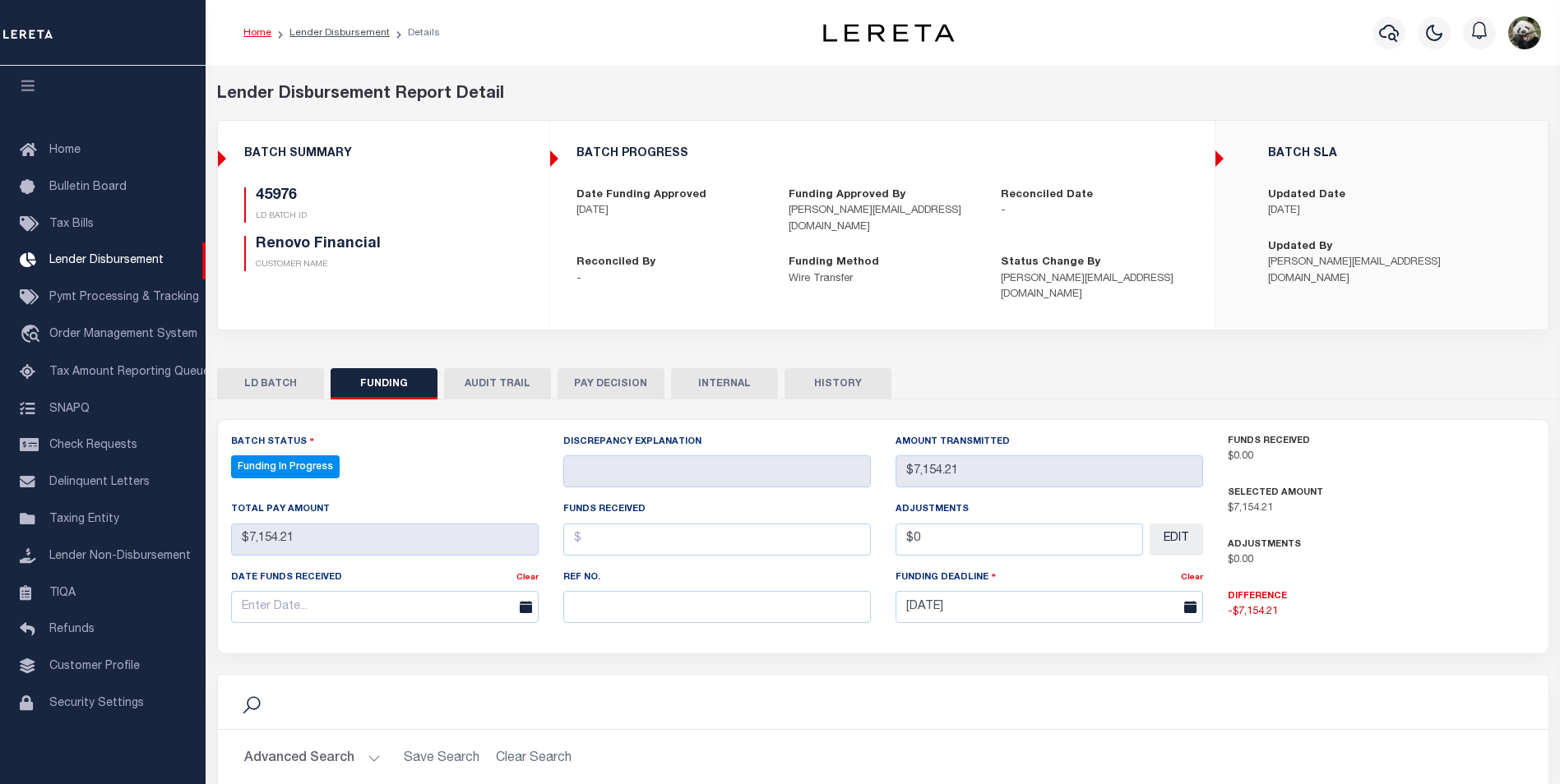
select select "100"
click at [653, 602] on input "text" at bounding box center [716, 607] width 307 height 32
paste input "20250908MMQFMP2700337609081555FT03"
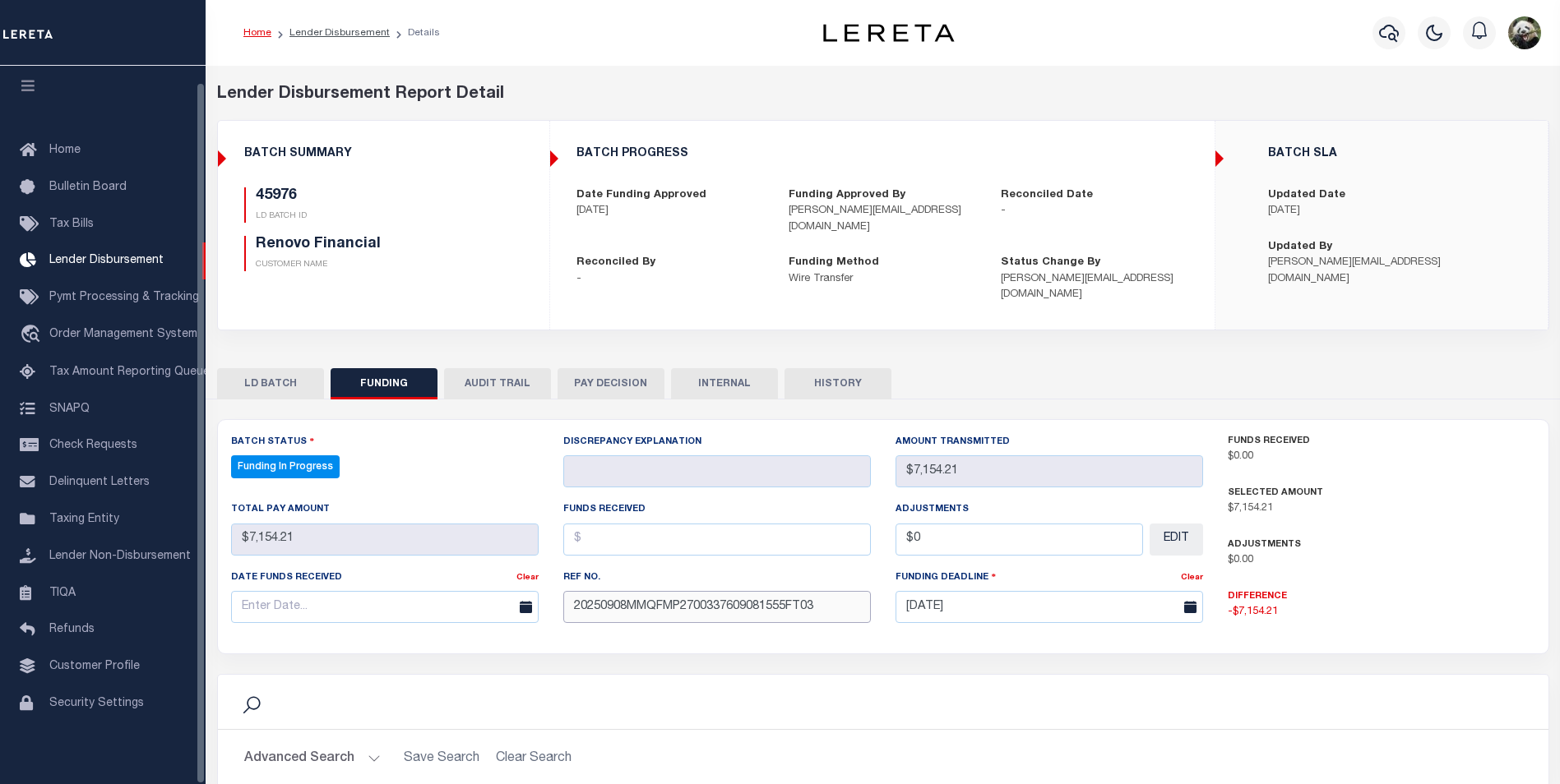
type input "20250908MMQFMP2700337609081555FT03"
click at [248, 591] on input "text" at bounding box center [384, 607] width 307 height 32
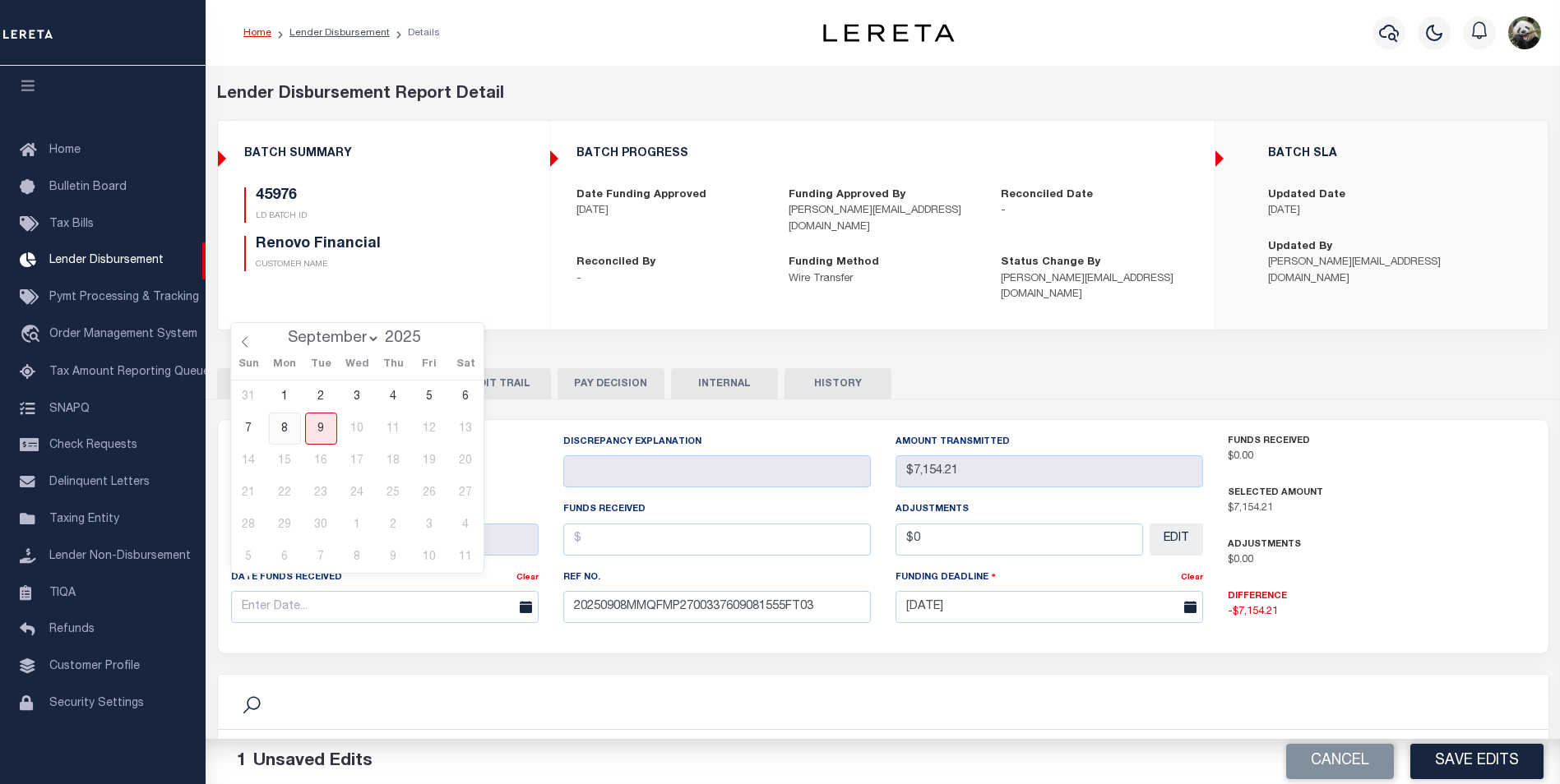
click at [286, 427] on span "8" at bounding box center [285, 429] width 32 height 32
type input "[DATE]"
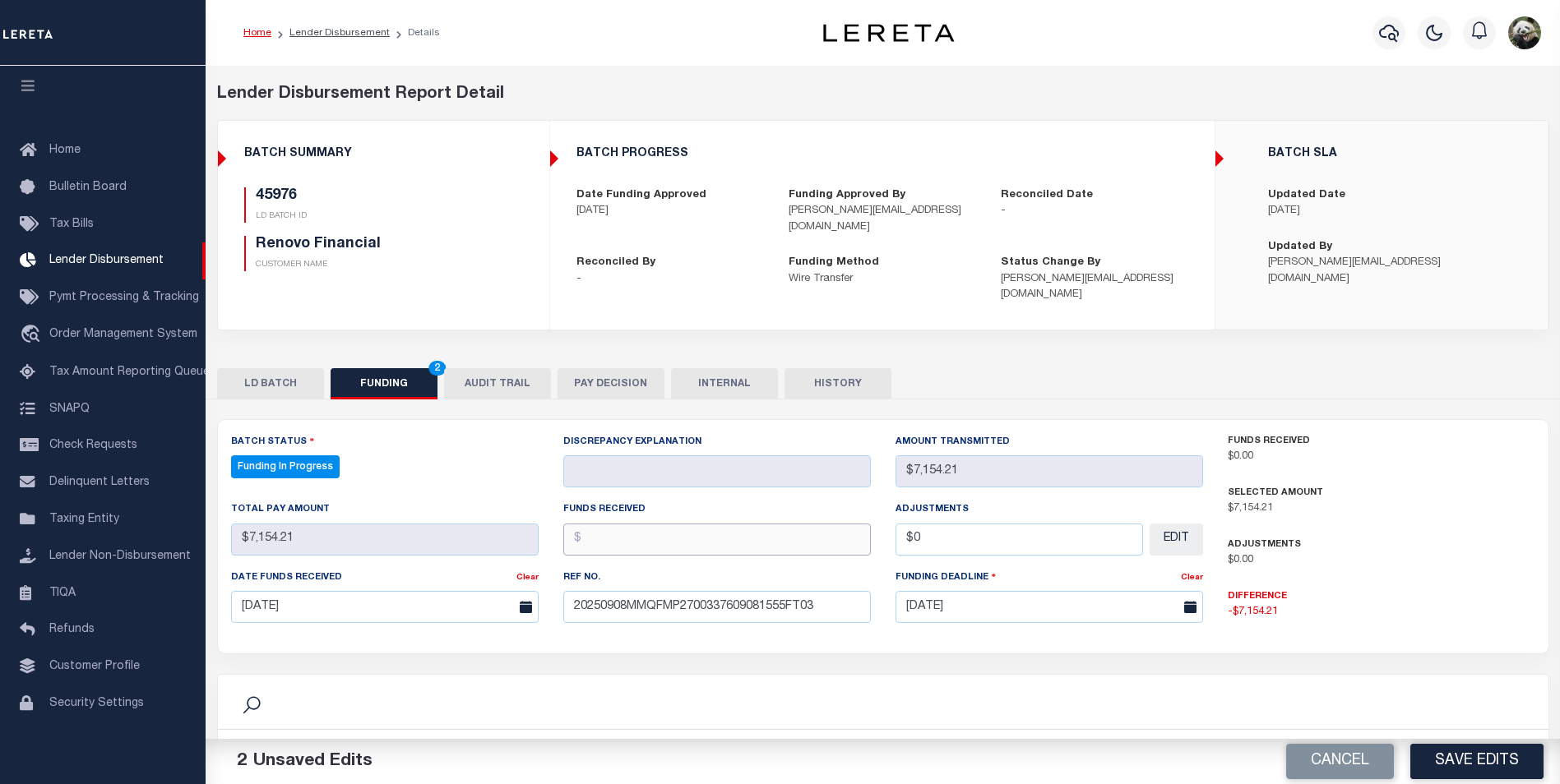
click at [609, 528] on input "text" at bounding box center [716, 540] width 307 height 32
type input "$7,154.21"
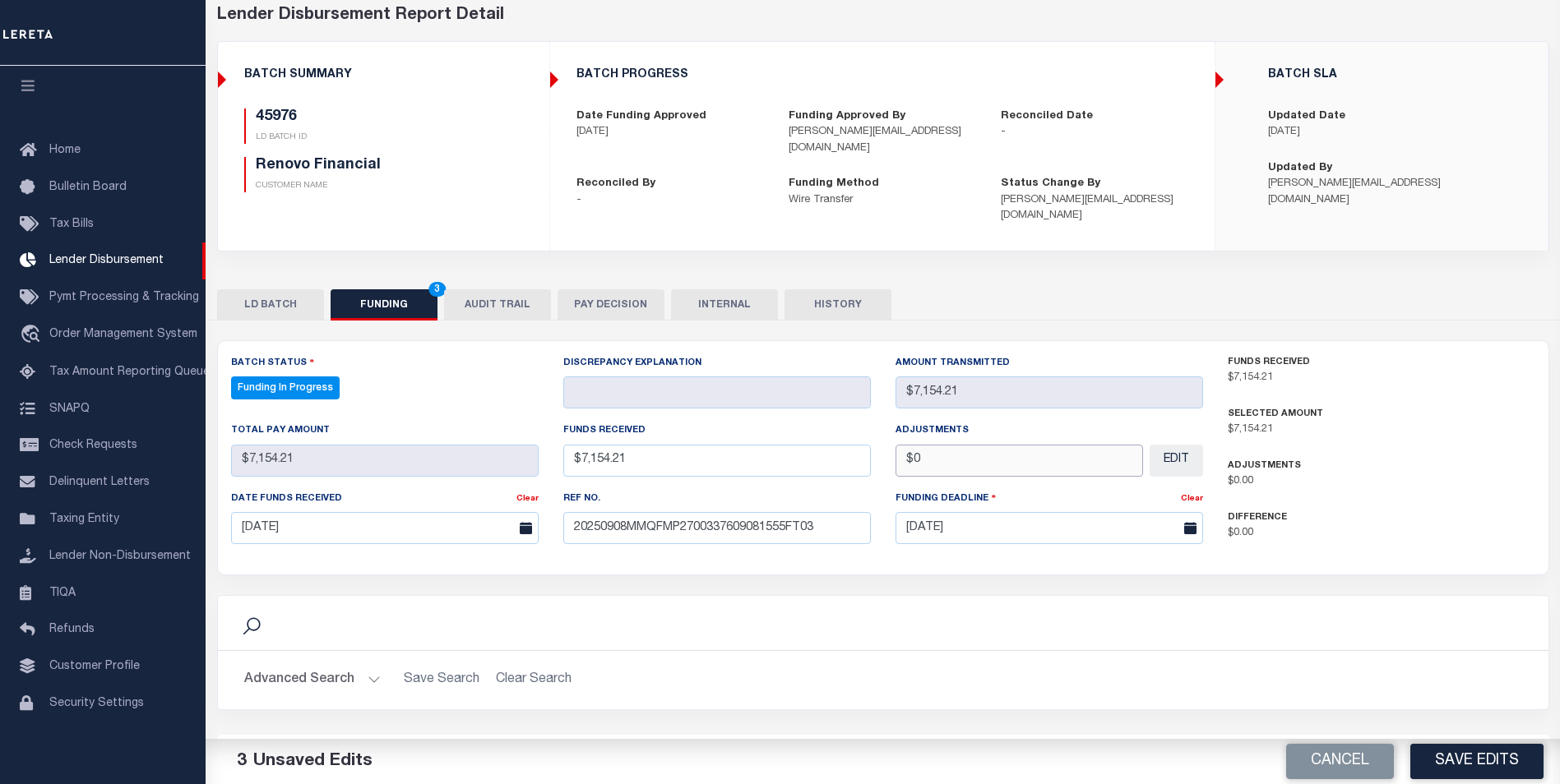
scroll to position [82, 0]
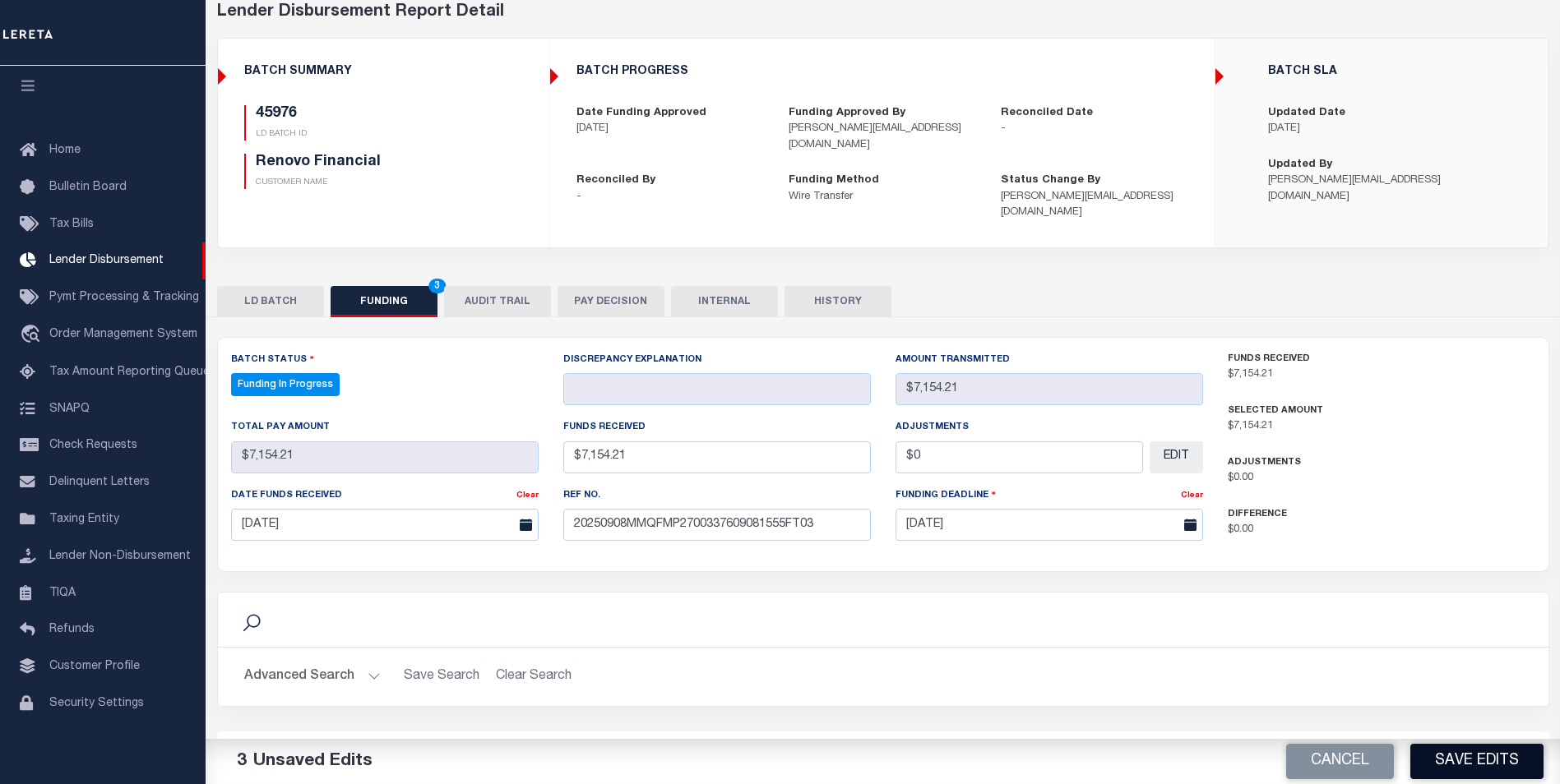
type input "$0.00"
click at [1495, 766] on button "Save Edits" at bounding box center [1477, 761] width 133 height 35
type input "$7,154.21"
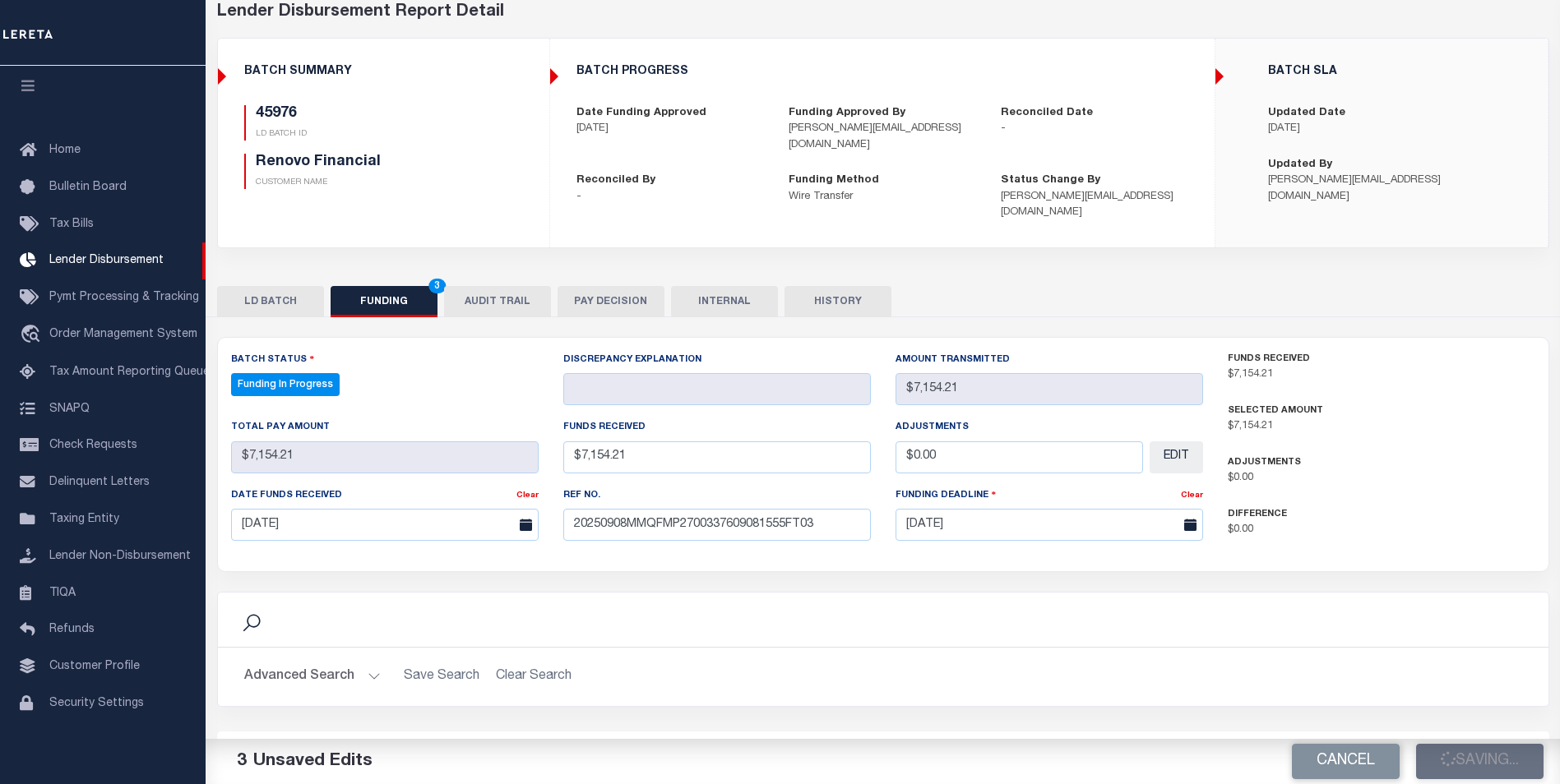
type input "$0"
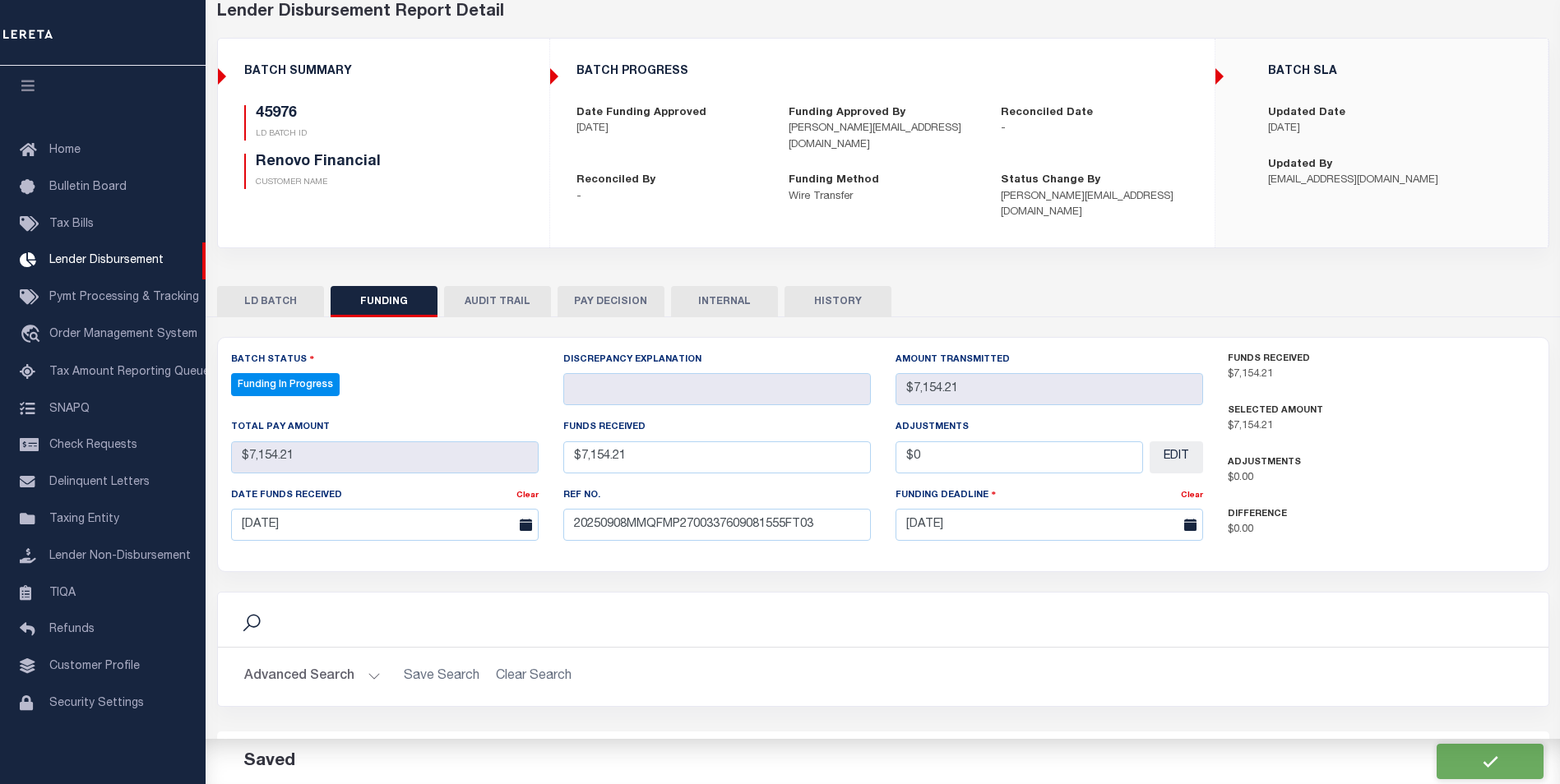
scroll to position [282, 0]
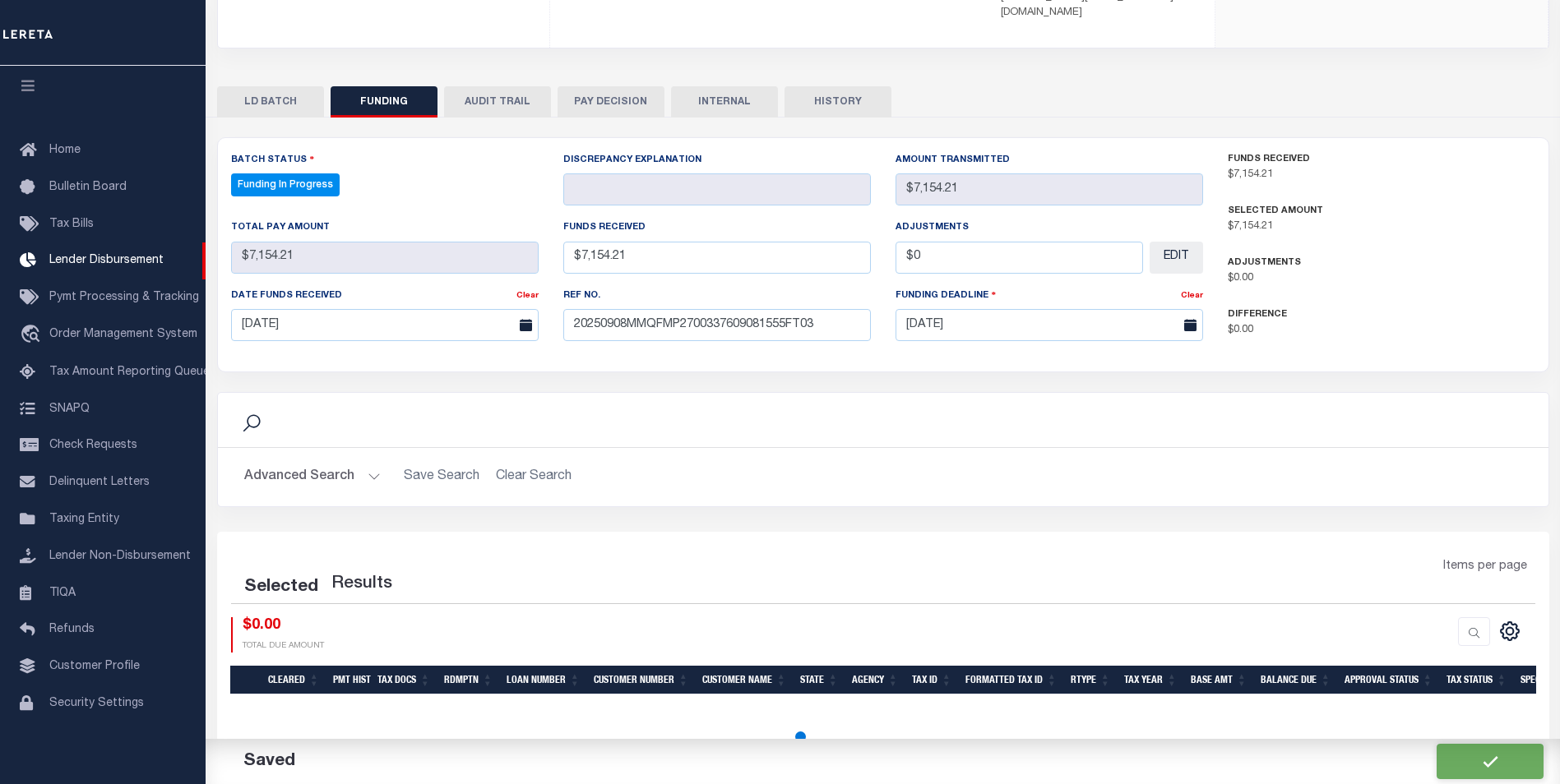
select select "100"
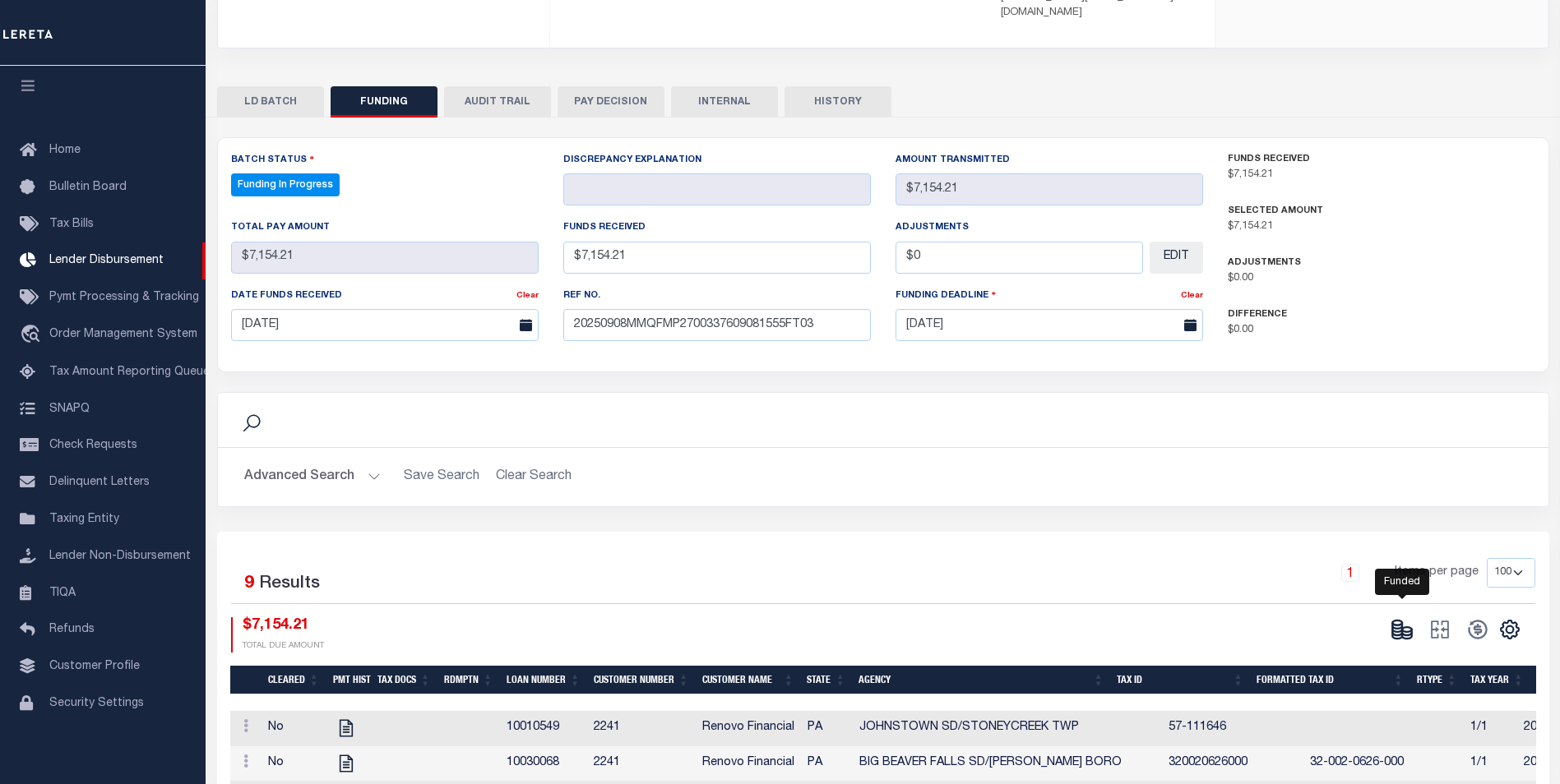
click at [1410, 618] on icon at bounding box center [1402, 630] width 23 height 23
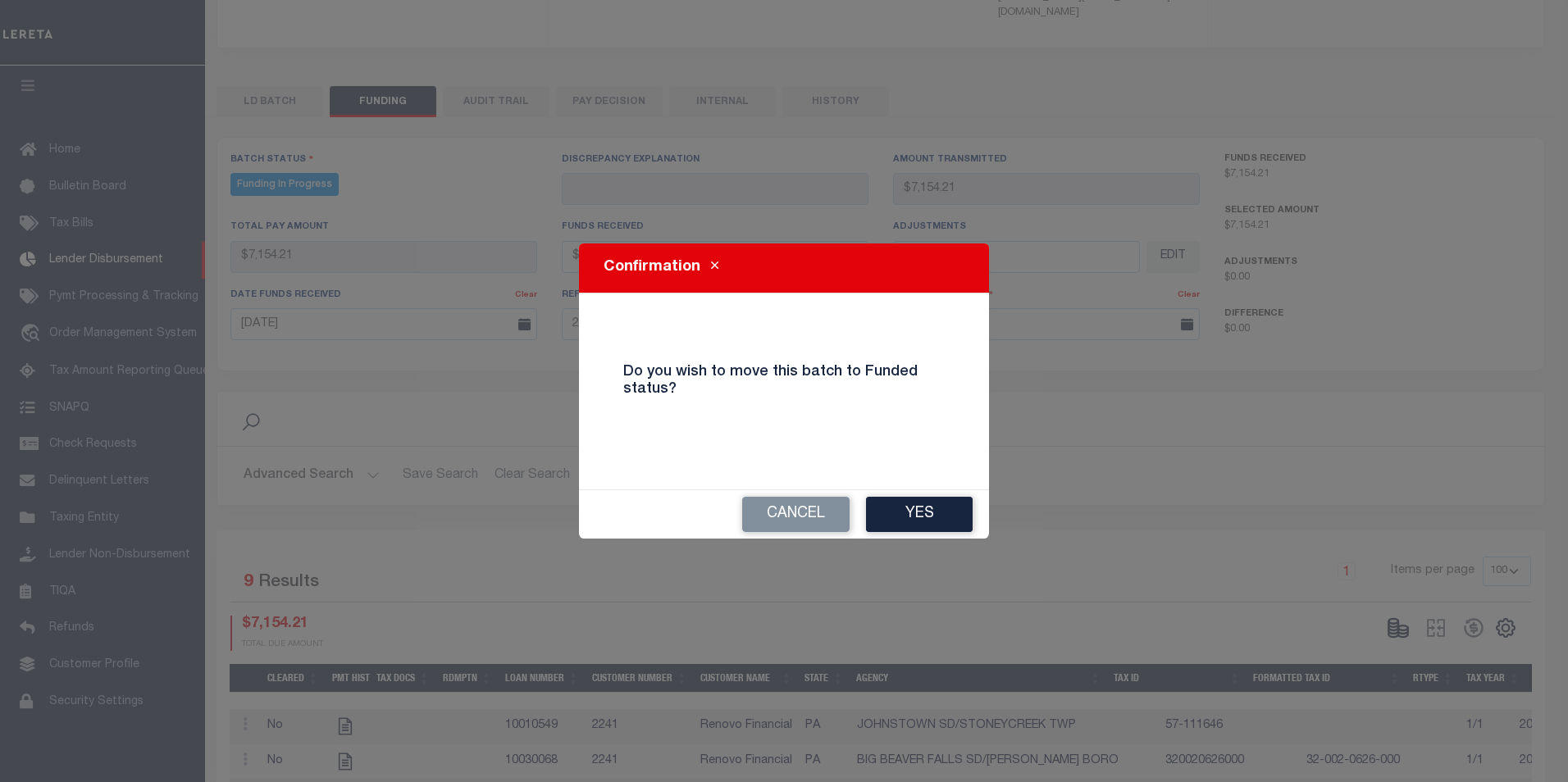
click at [932, 517] on button "Yes" at bounding box center [919, 513] width 106 height 35
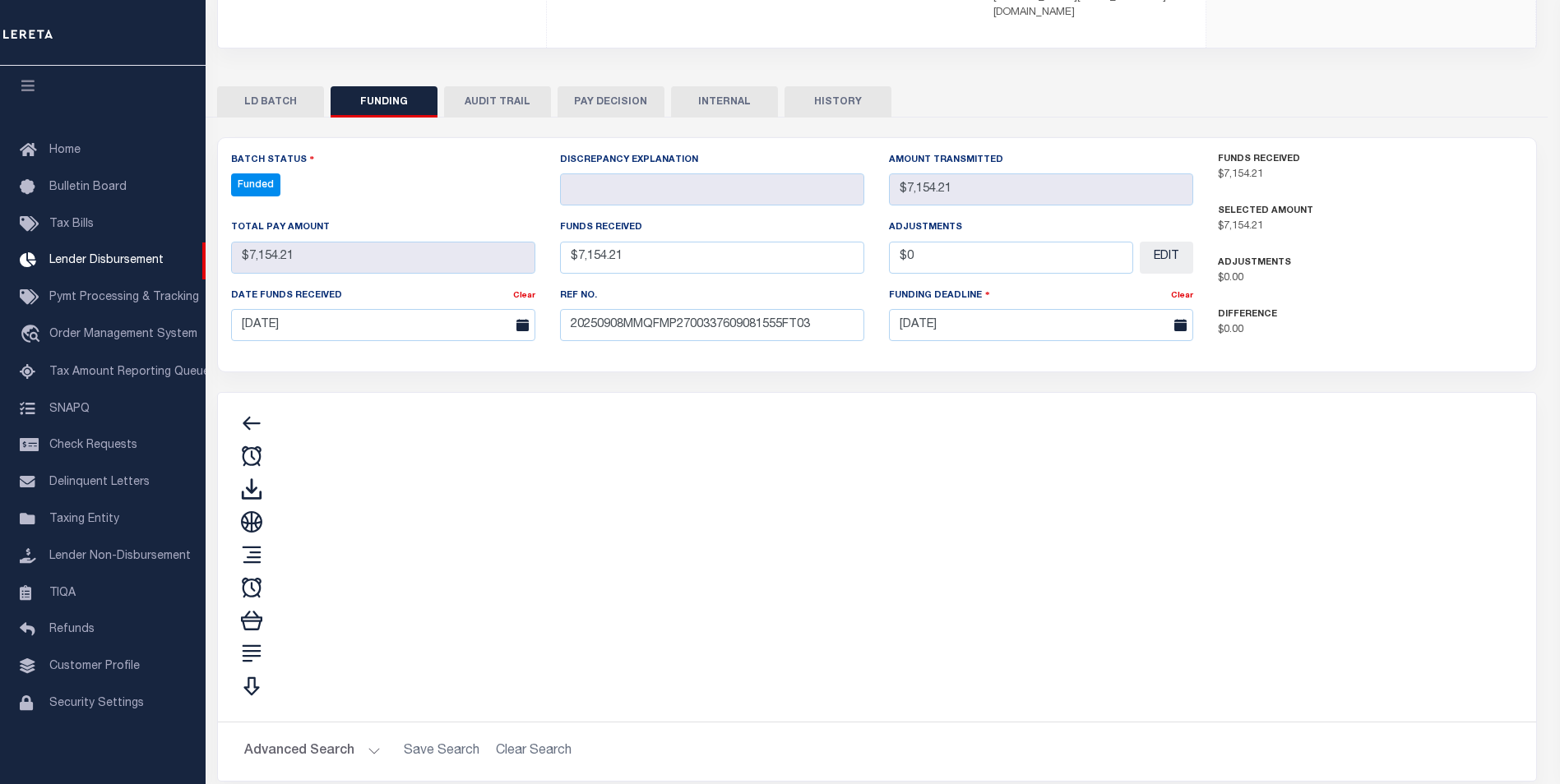
type input "$7,154.21"
type input "$0"
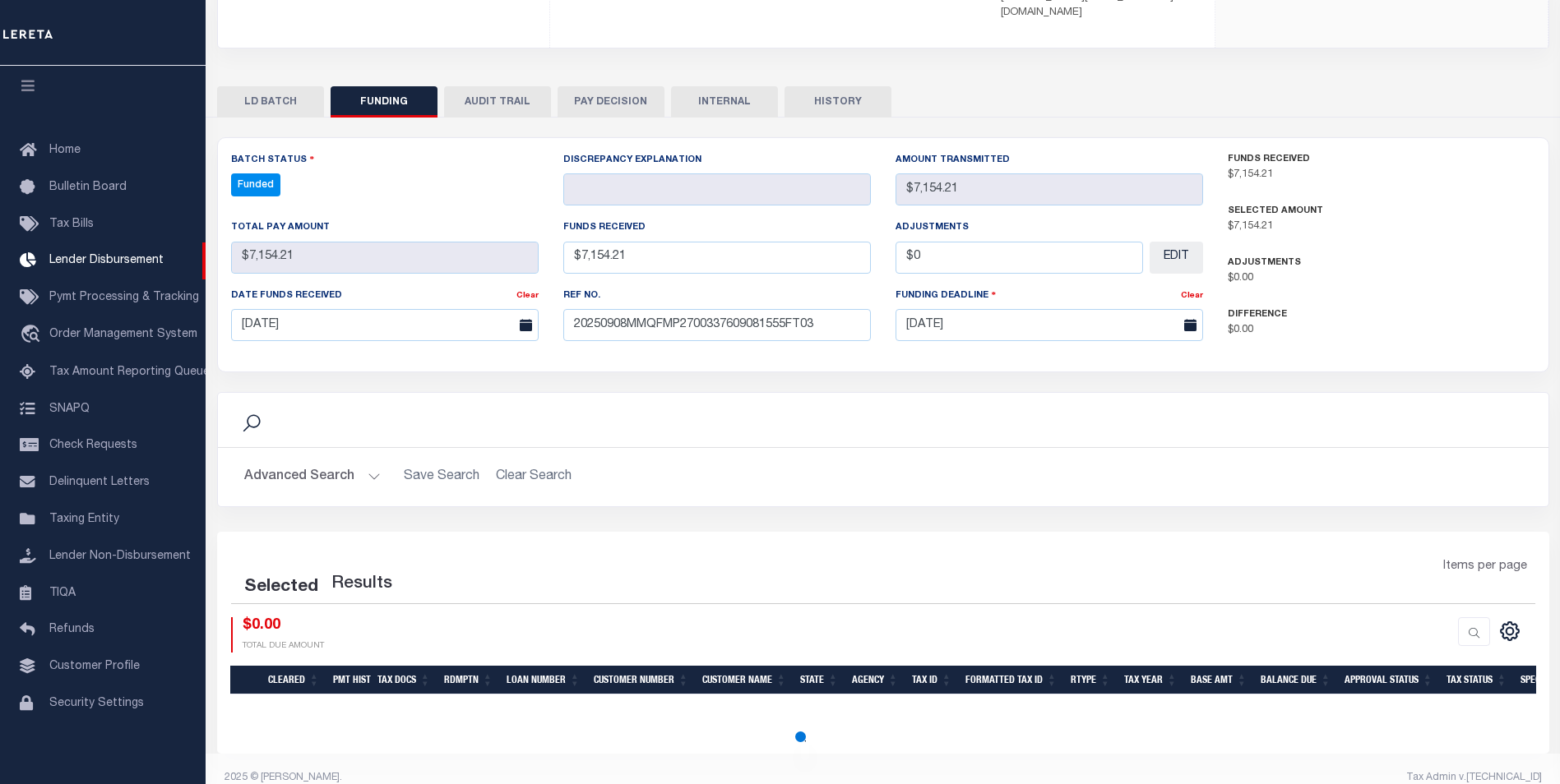
select select "100"
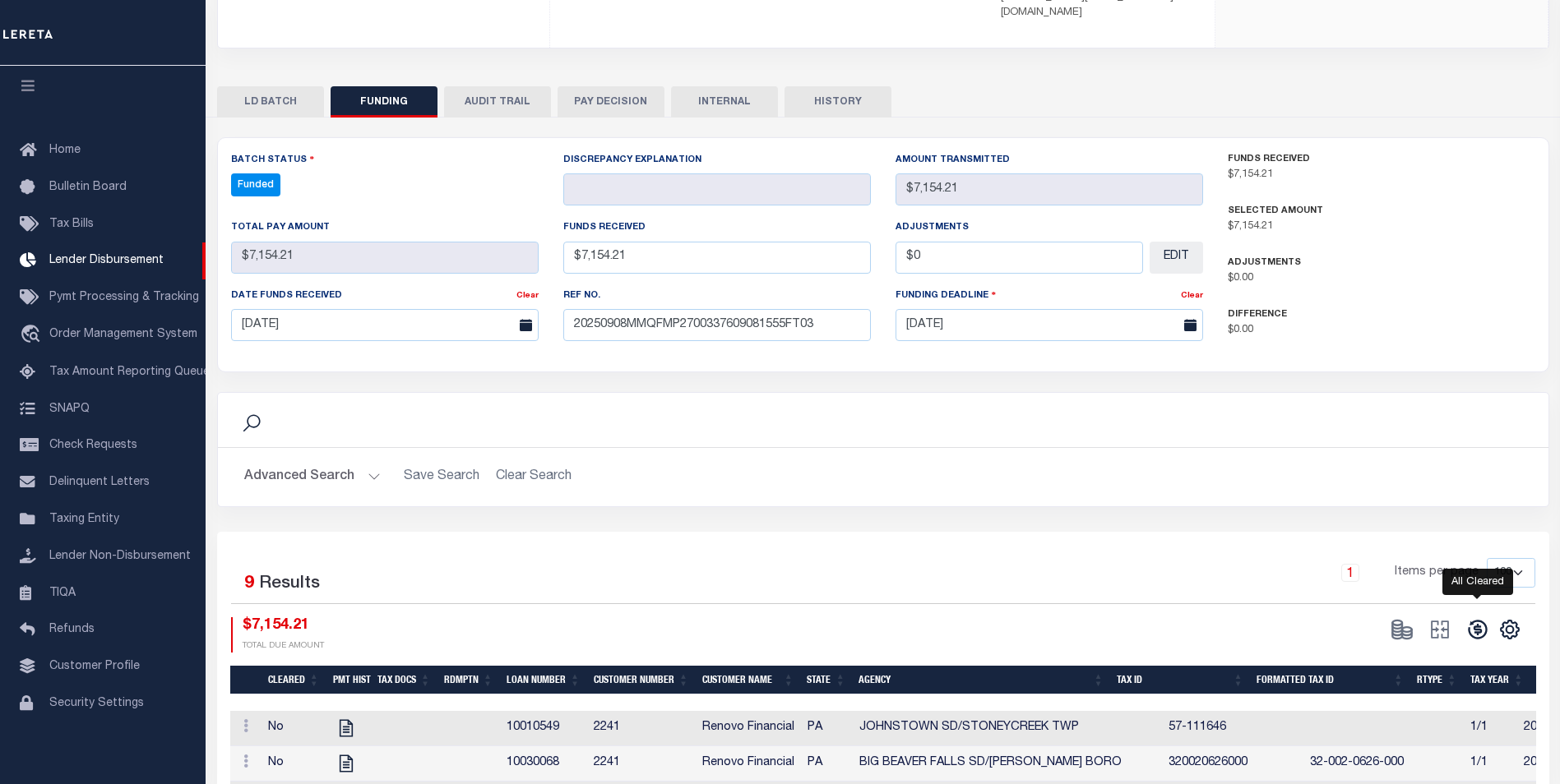
click at [1479, 620] on icon at bounding box center [1477, 629] width 19 height 19
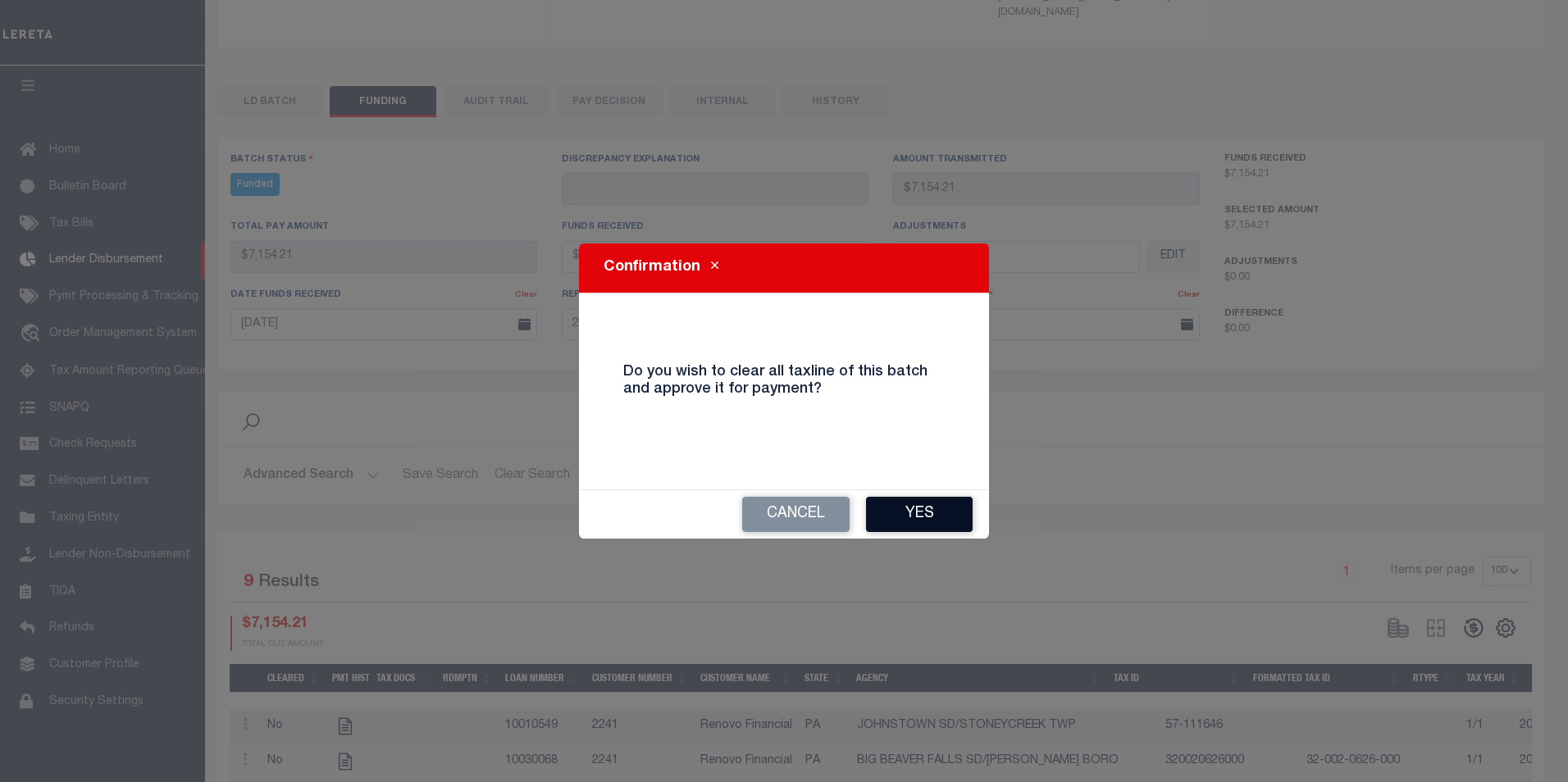
click at [921, 525] on button "Yes" at bounding box center [919, 513] width 106 height 35
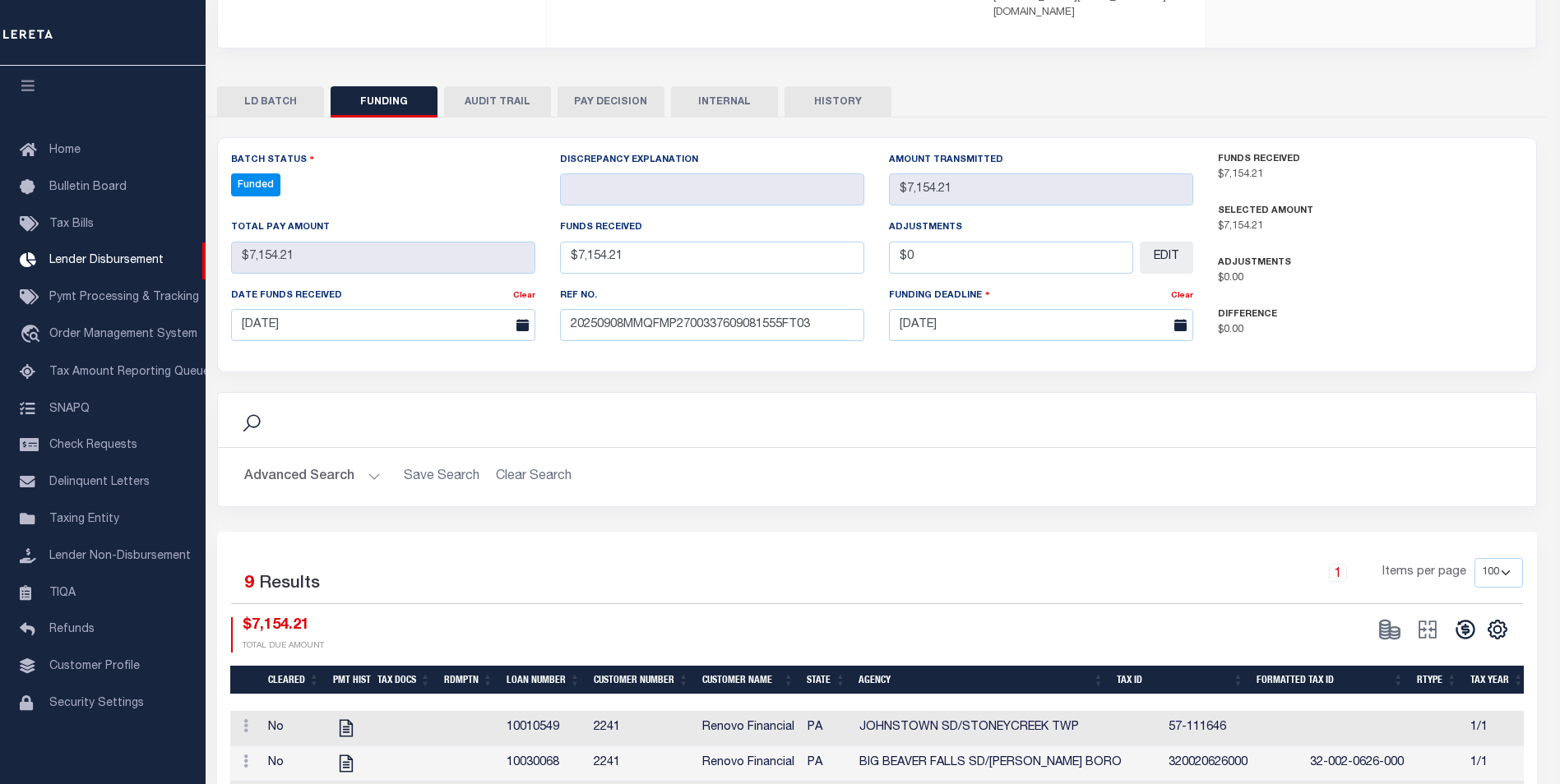
type input "$7,154.21"
type input "$0"
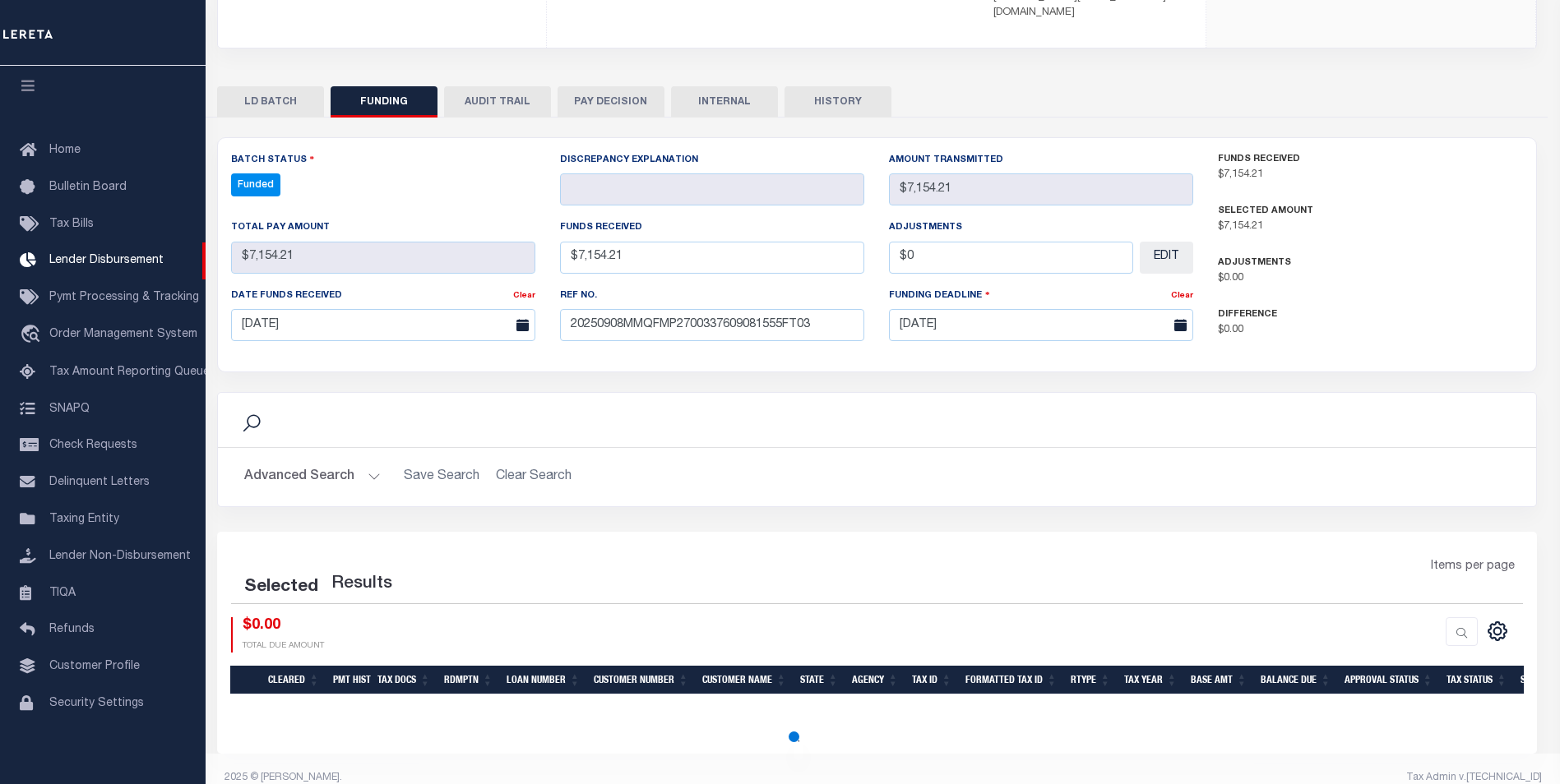
select select "100"
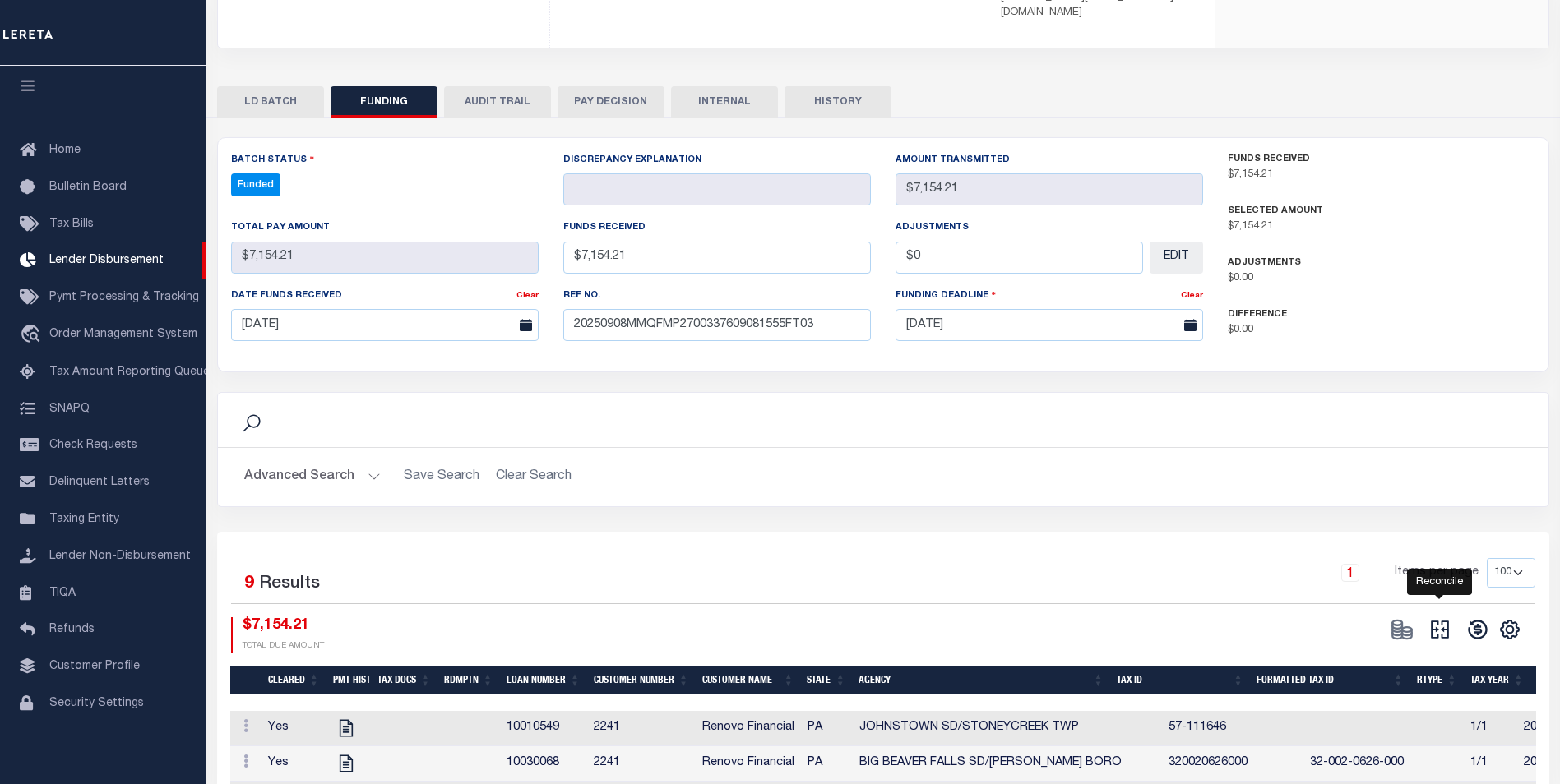
click at [1445, 618] on icon "" at bounding box center [1440, 630] width 23 height 23
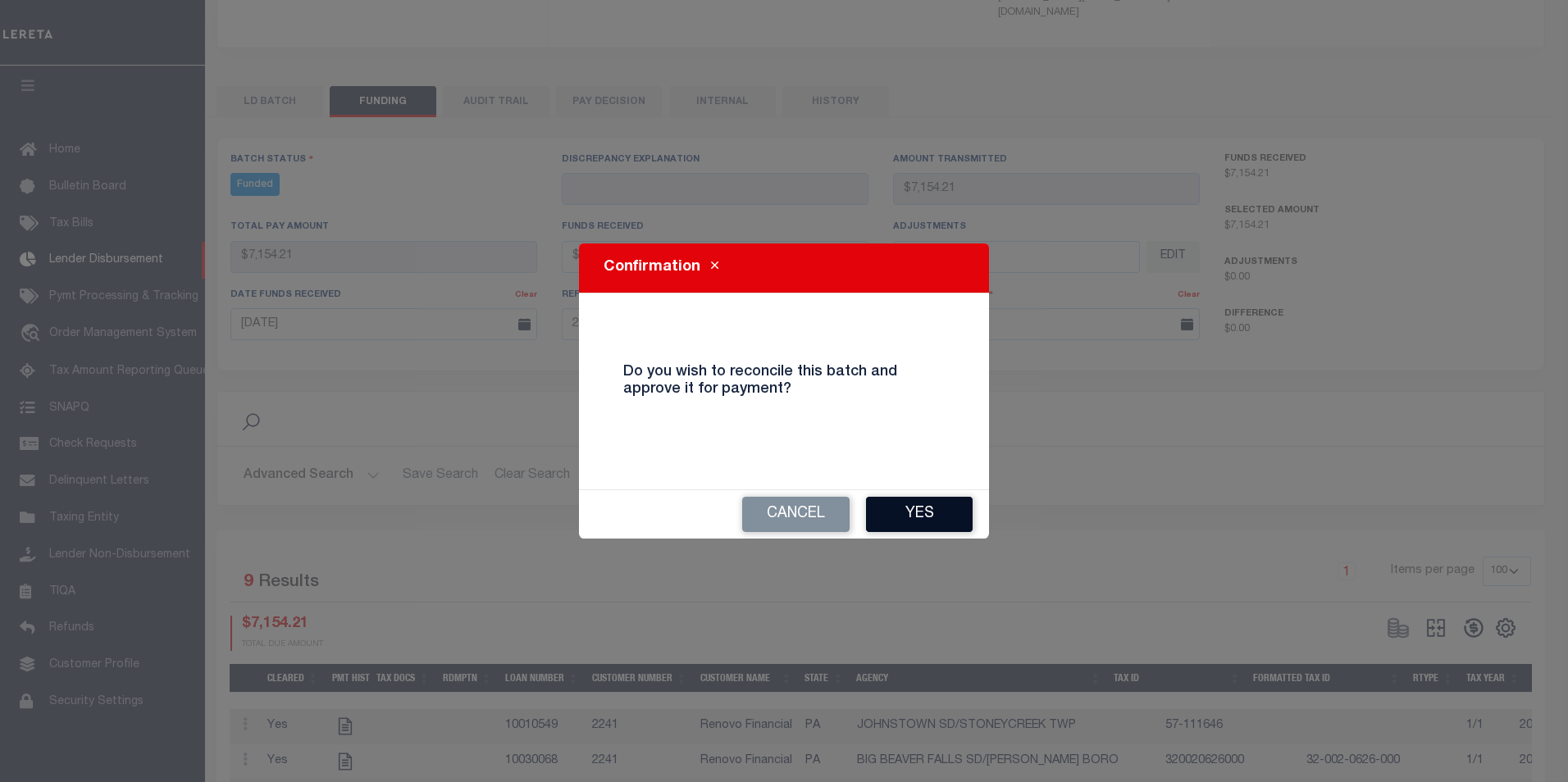
click at [928, 517] on button "Yes" at bounding box center [919, 513] width 106 height 35
type input "$7,154.21"
type input "$0"
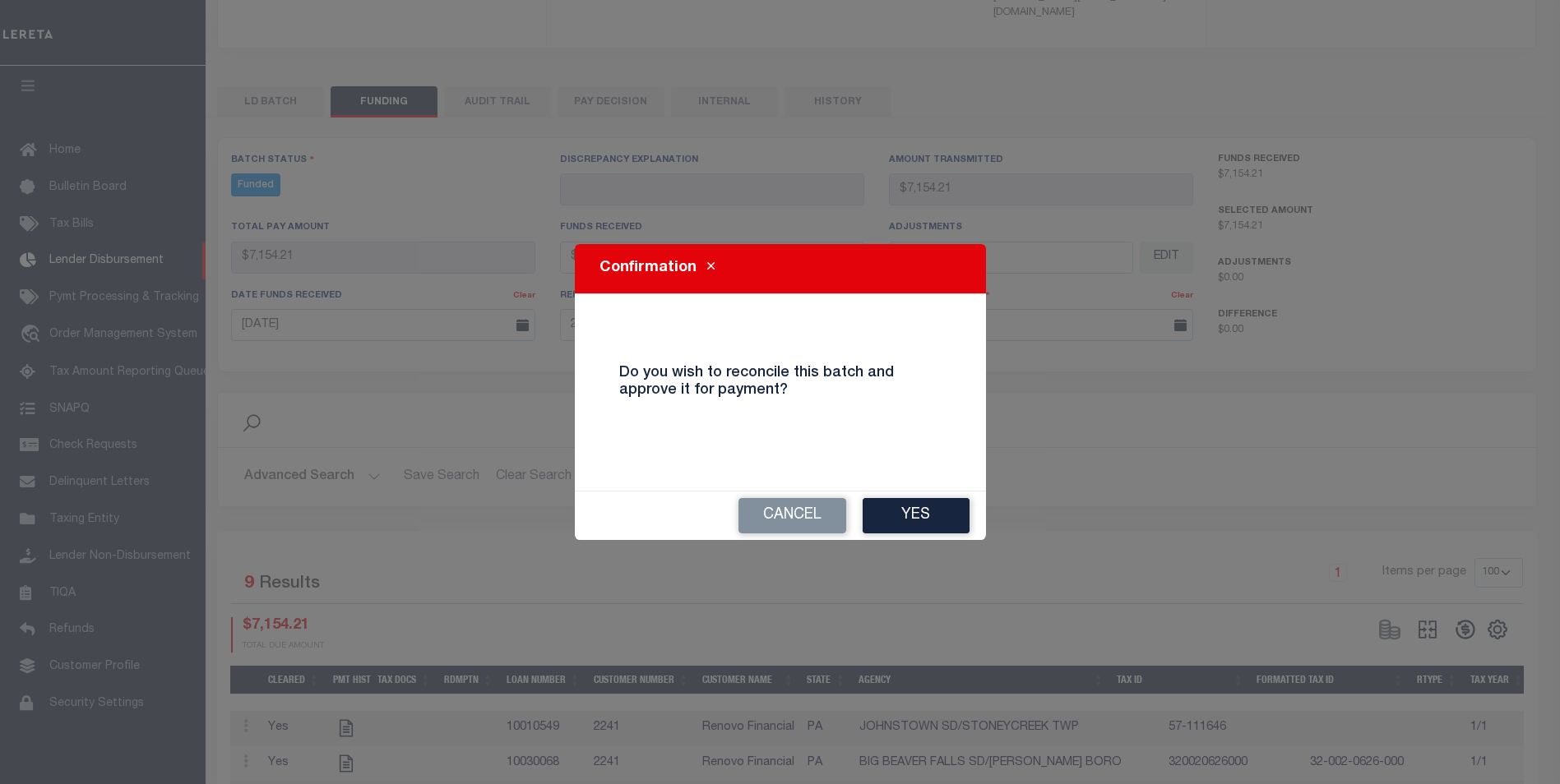
select select "100"
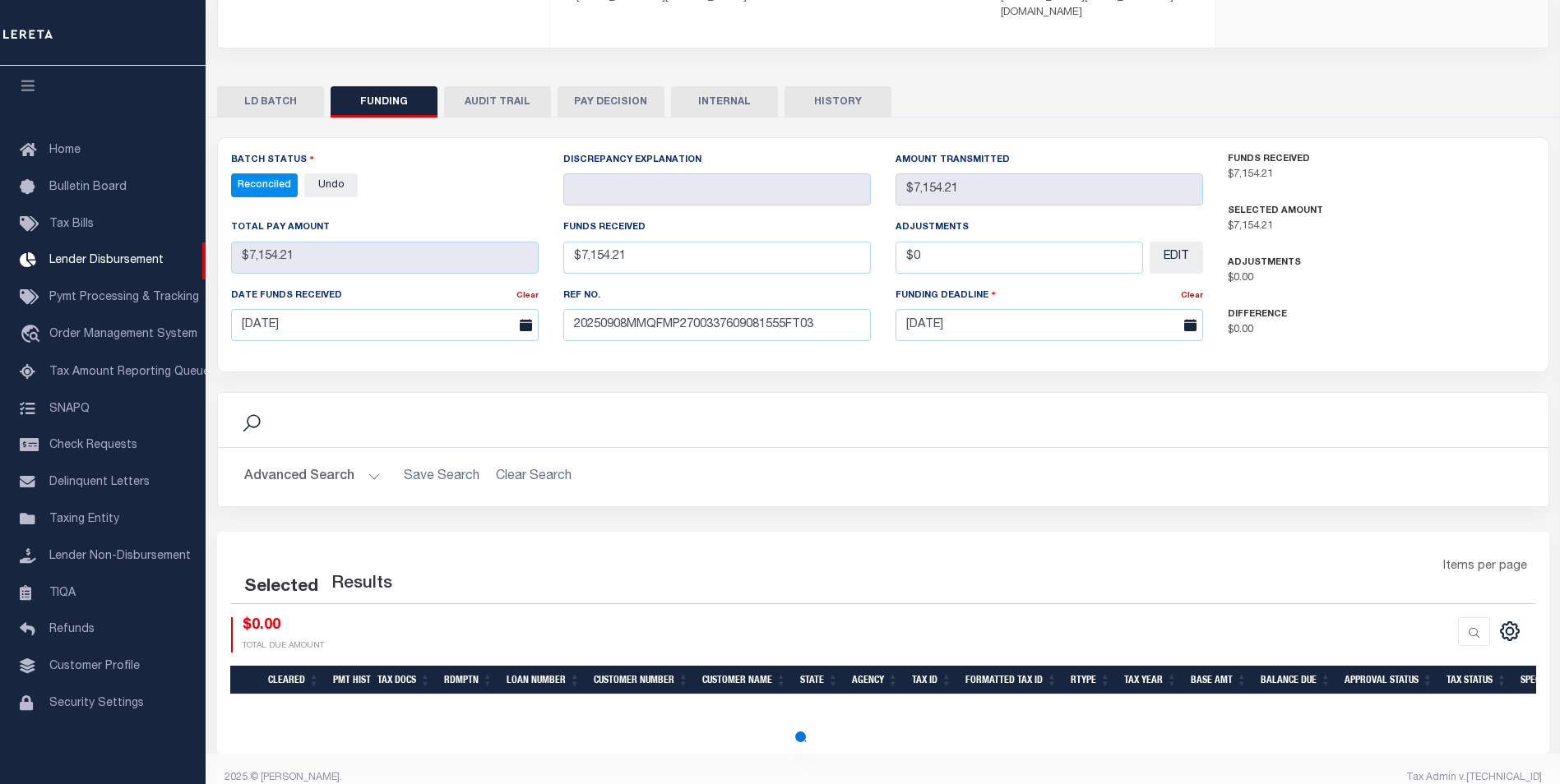
select select "100"
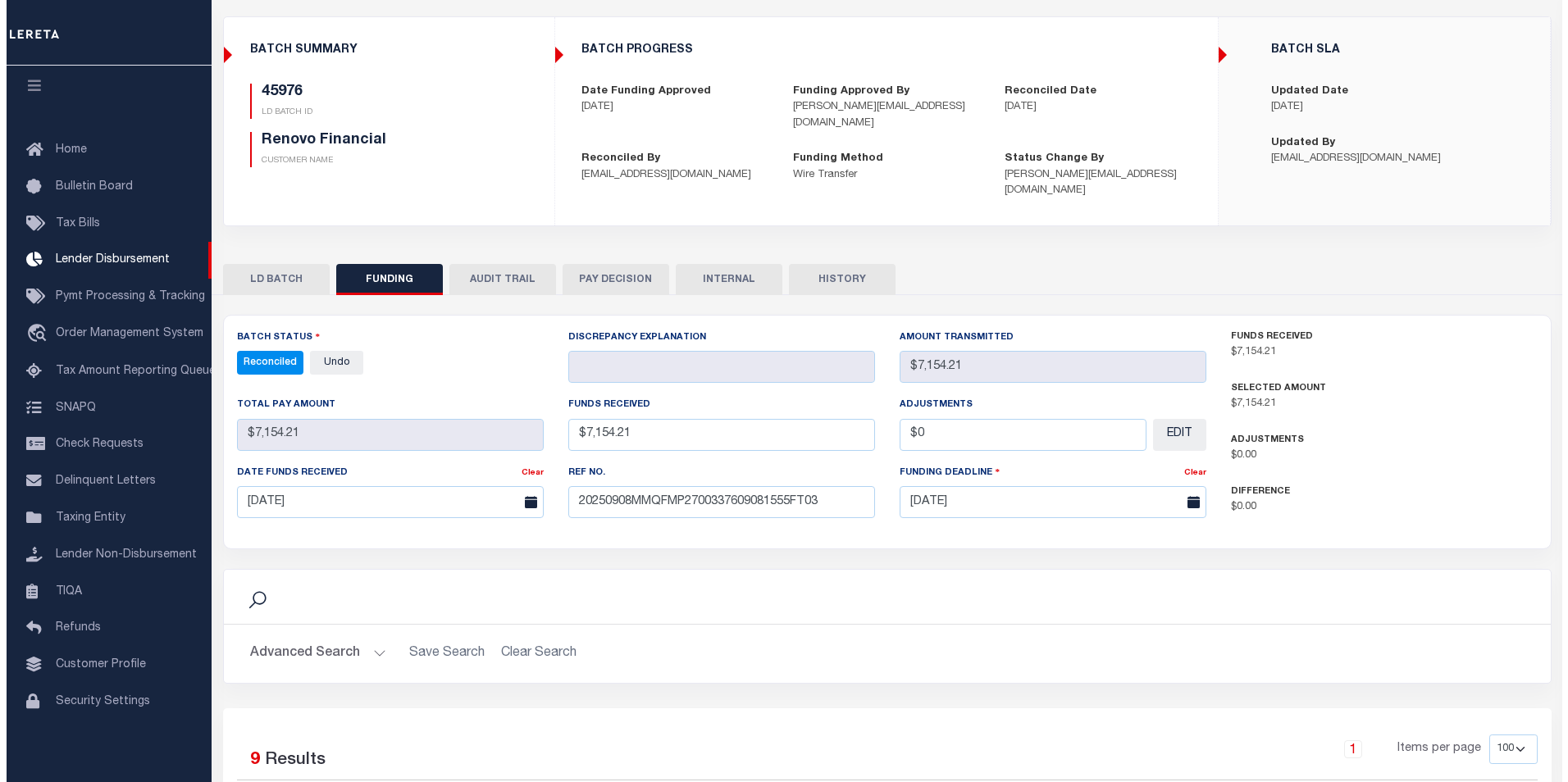
scroll to position [0, 0]
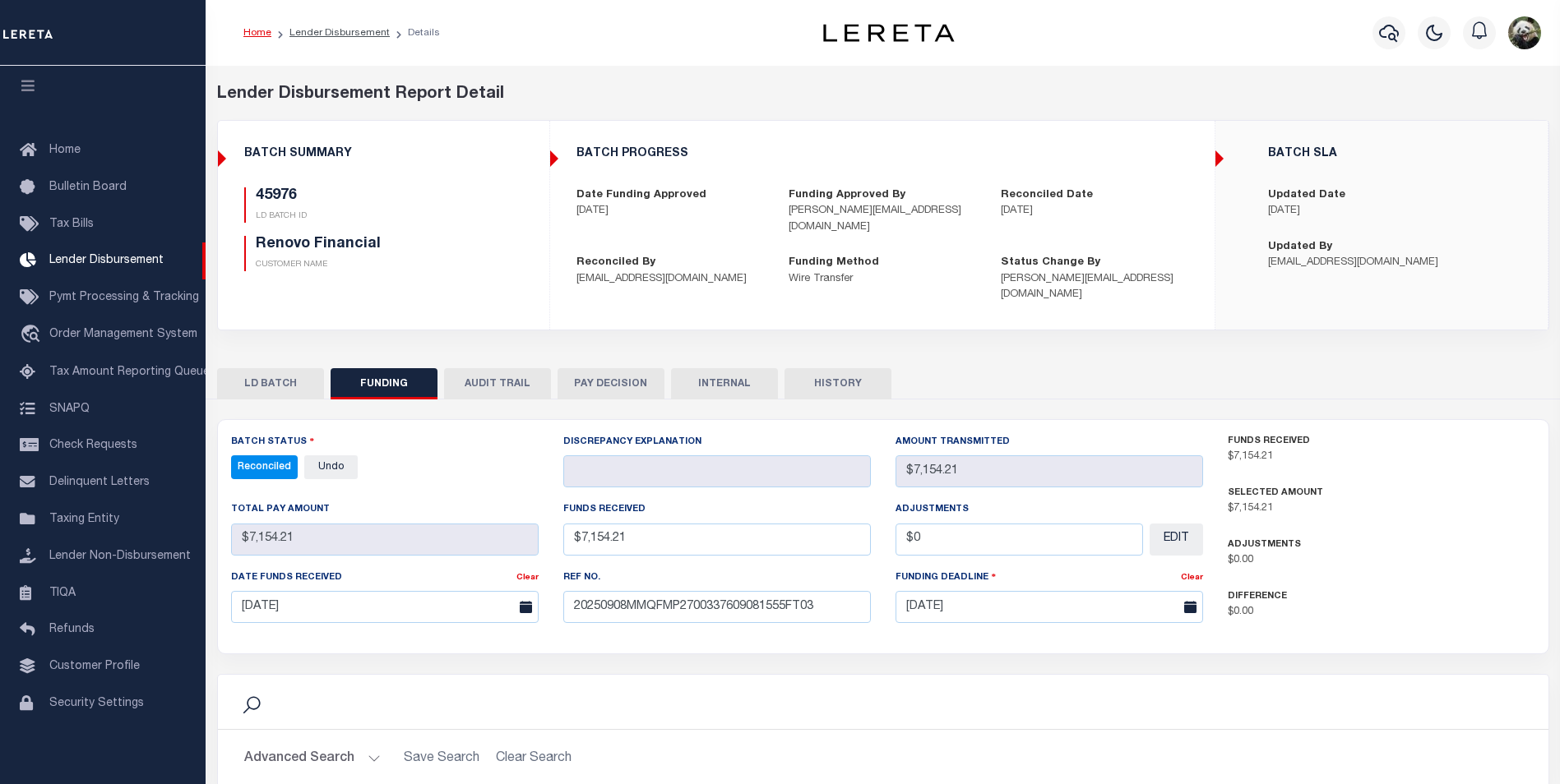
click at [738, 368] on button "INTERNAL" at bounding box center [724, 383] width 107 height 31
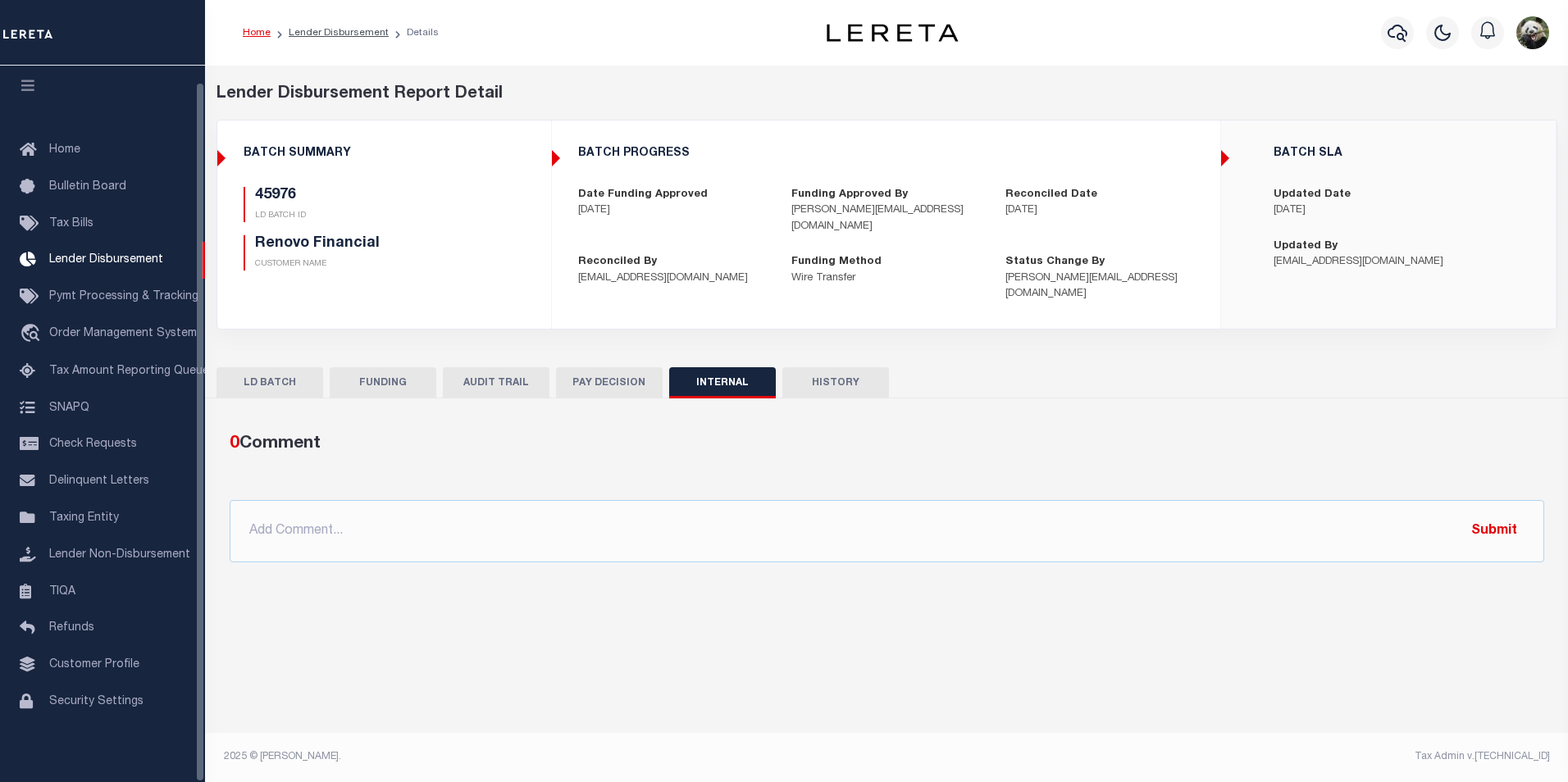
drag, startPoint x: 378, startPoint y: 459, endPoint x: 426, endPoint y: 495, distance: 60.0
click at [378, 477] on ul at bounding box center [887, 478] width 1314 height 4
click at [437, 507] on input "text" at bounding box center [887, 531] width 1314 height 62
paste input "OG AMOUNT $75,145.18 45837 - $26,355.64 45848 - $28,774.87 45849 - $3,229.36 45…"
type input "OG AMOUNT $75,145.18 45837 - $26,355.64 45848 - $28,774.87 45849 - $3,229.36 45…"
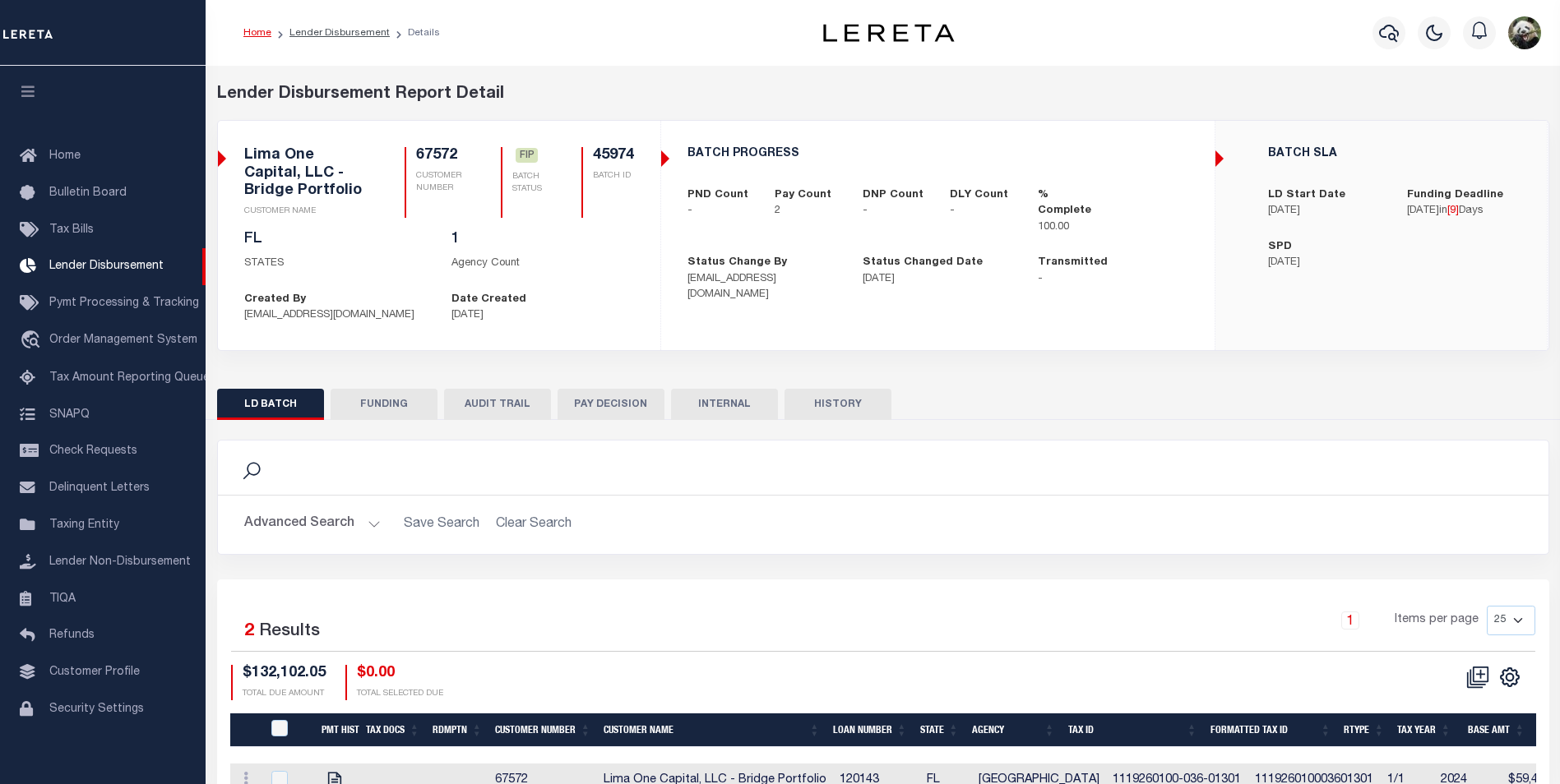
scroll to position [16, 0]
click at [413, 405] on button "FUNDING" at bounding box center [383, 404] width 107 height 31
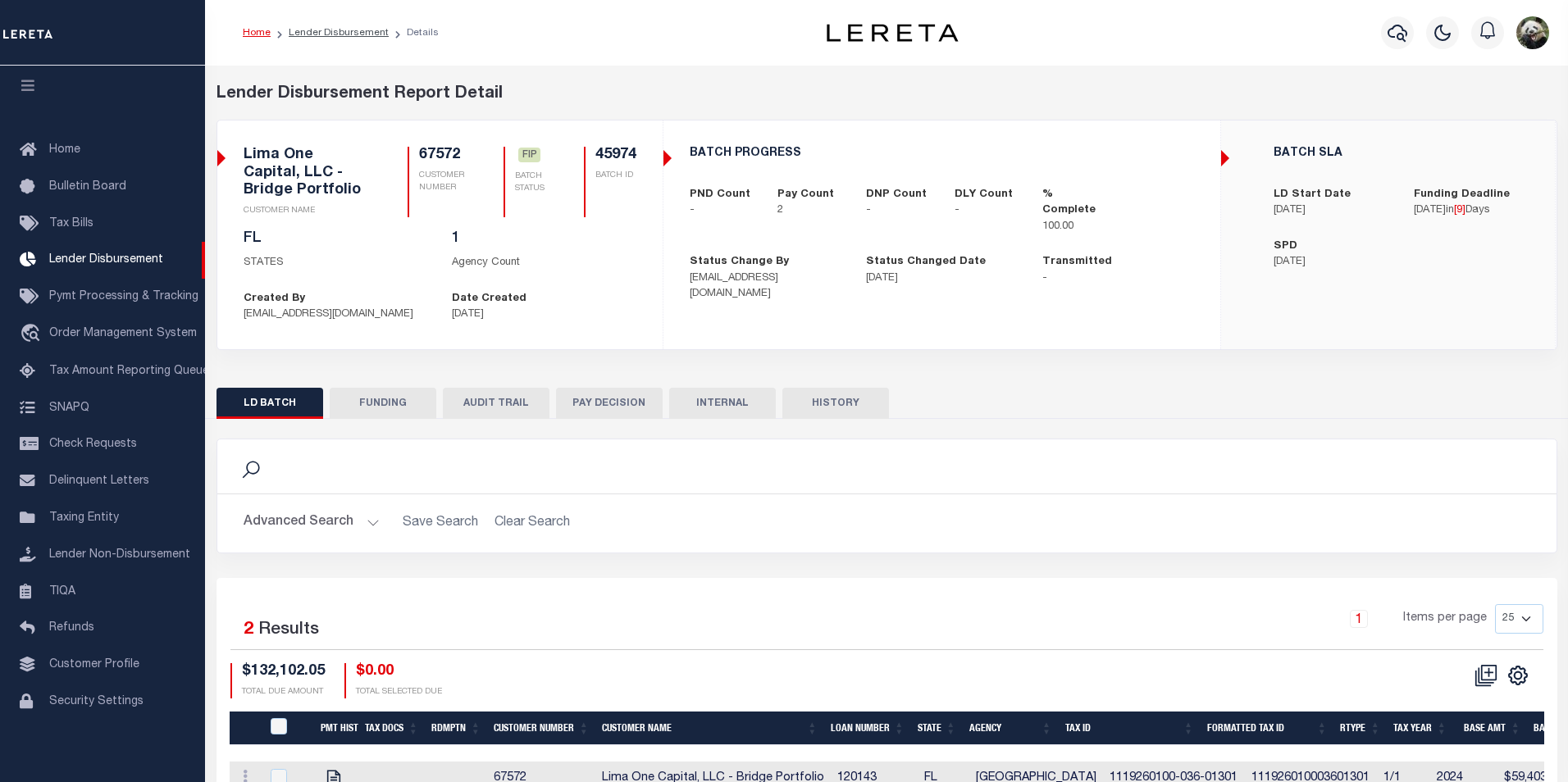
type input "$132,102.05"
type input "$0"
type input "09/19/2025"
select select "100"
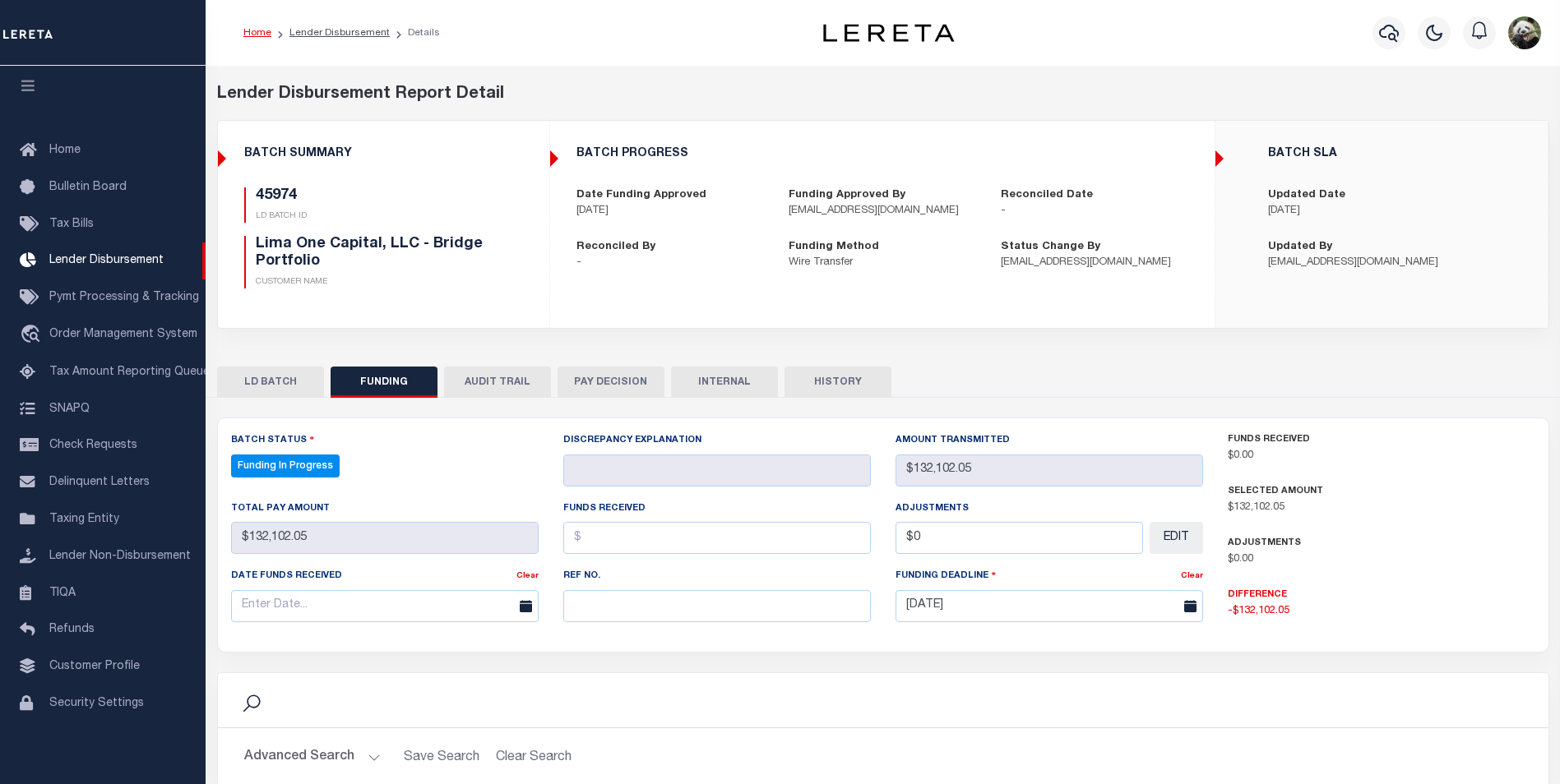
select select "100"
click at [673, 603] on input "text" at bounding box center [716, 606] width 307 height 32
paste input "20250908MMQFMP2700326009081528FT03"
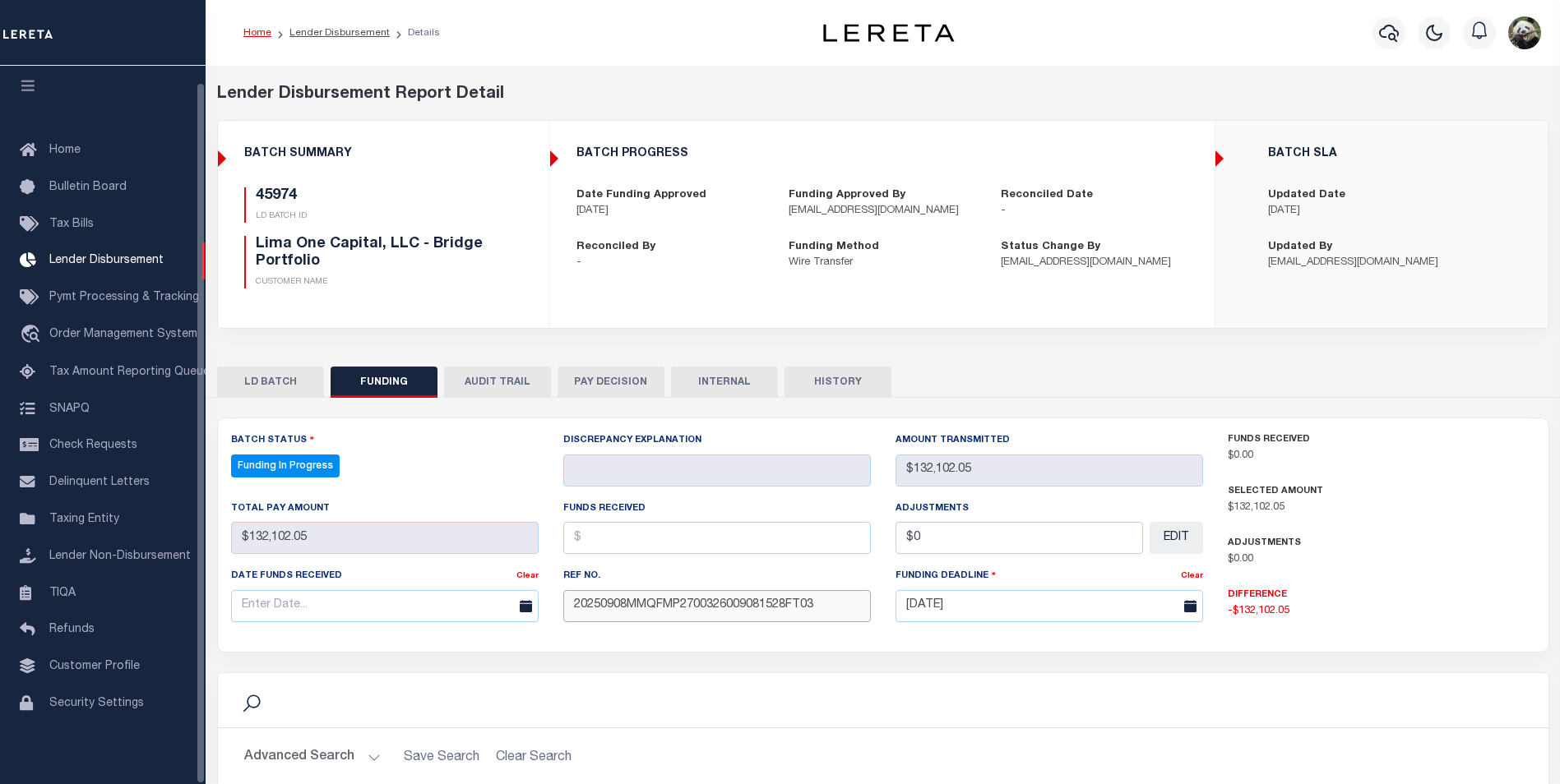
type input "20250908MMQFMP2700326009081528FT03"
drag, startPoint x: 272, startPoint y: 609, endPoint x: 287, endPoint y: 594, distance: 21.2
click at [272, 609] on input "text" at bounding box center [384, 606] width 307 height 32
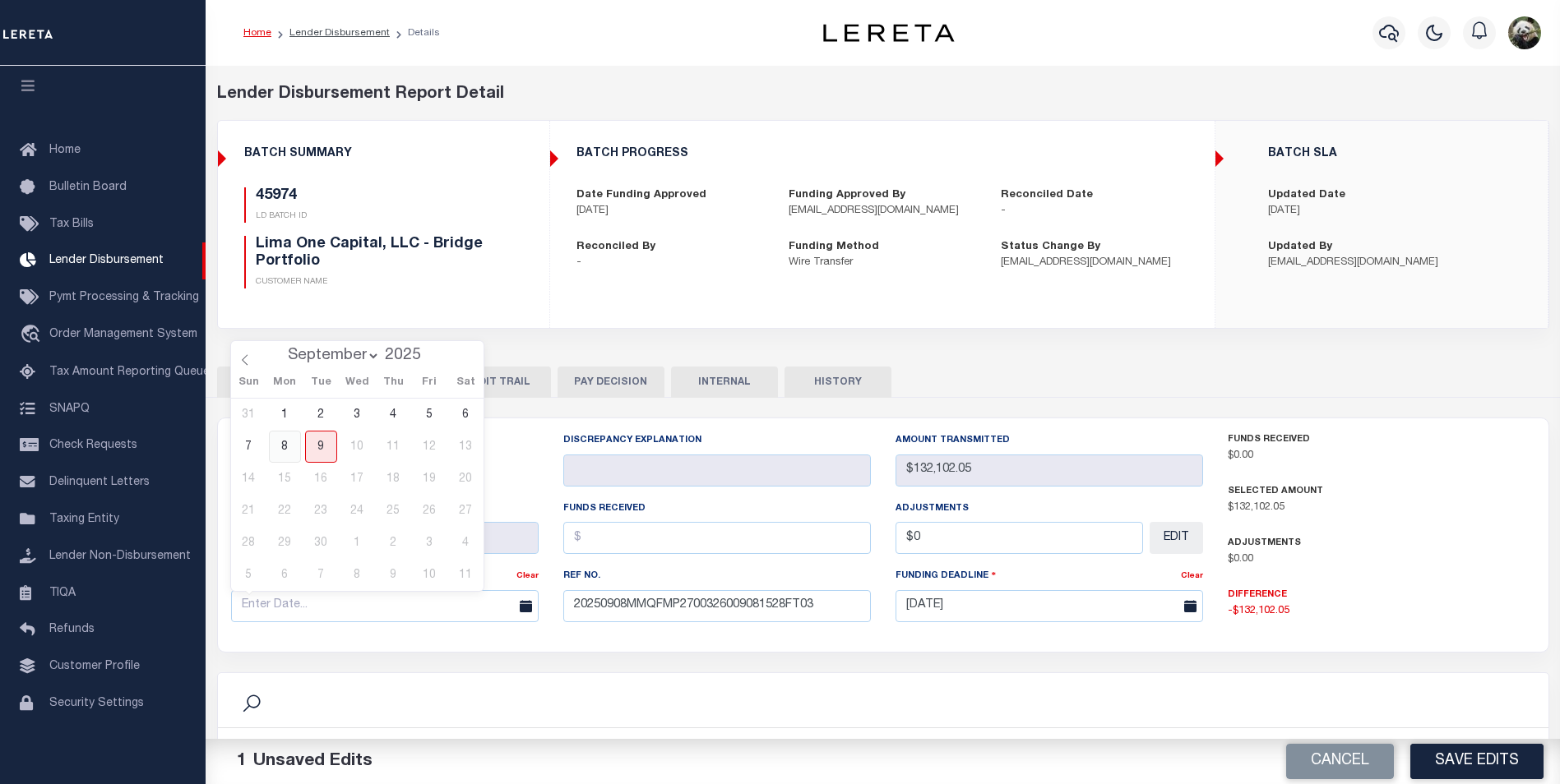
click at [289, 441] on span "8" at bounding box center [285, 447] width 32 height 32
type input "[DATE]"
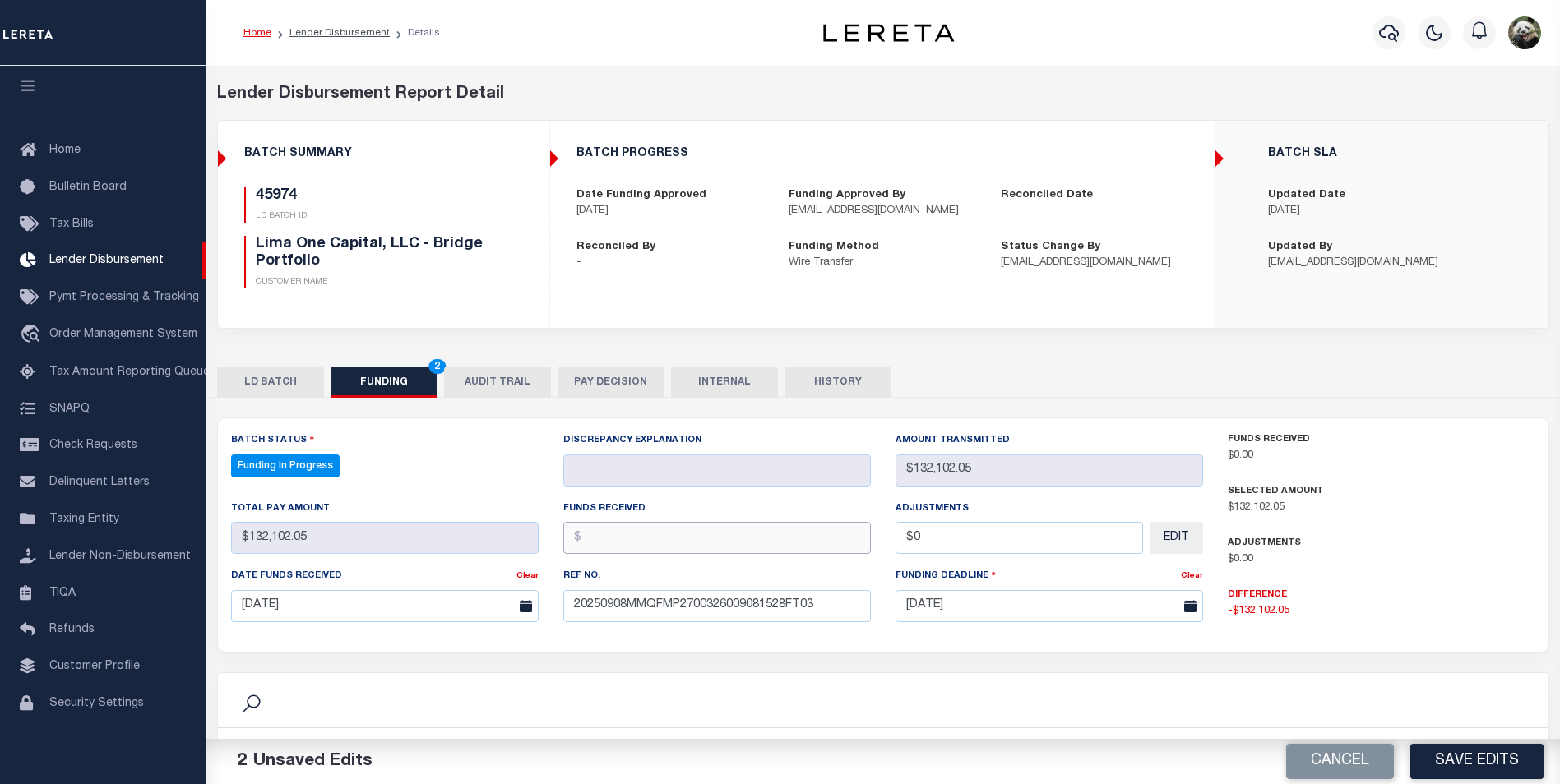
click at [699, 532] on input "text" at bounding box center [716, 538] width 307 height 32
type input "$132,102.05"
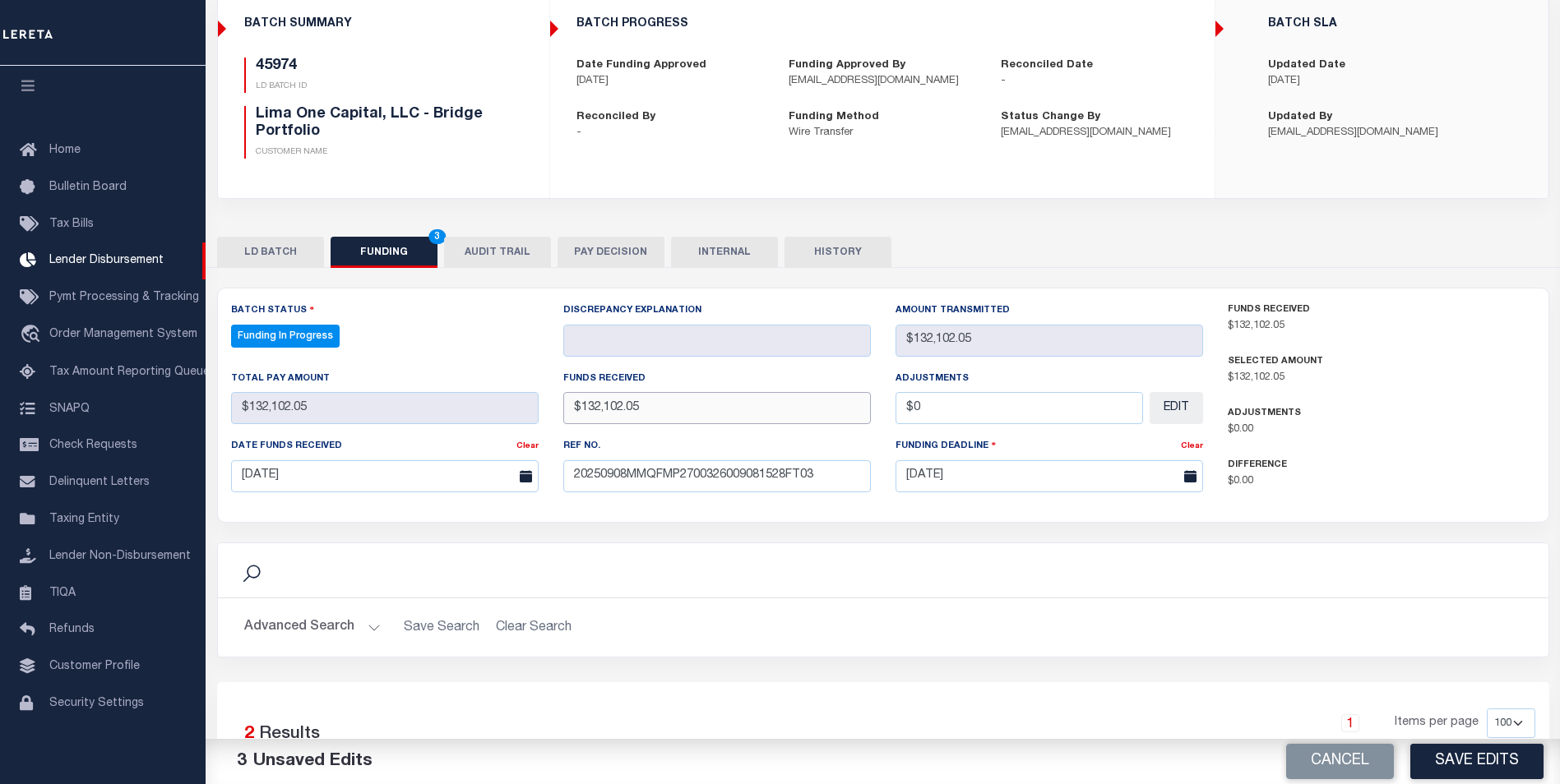
scroll to position [328, 0]
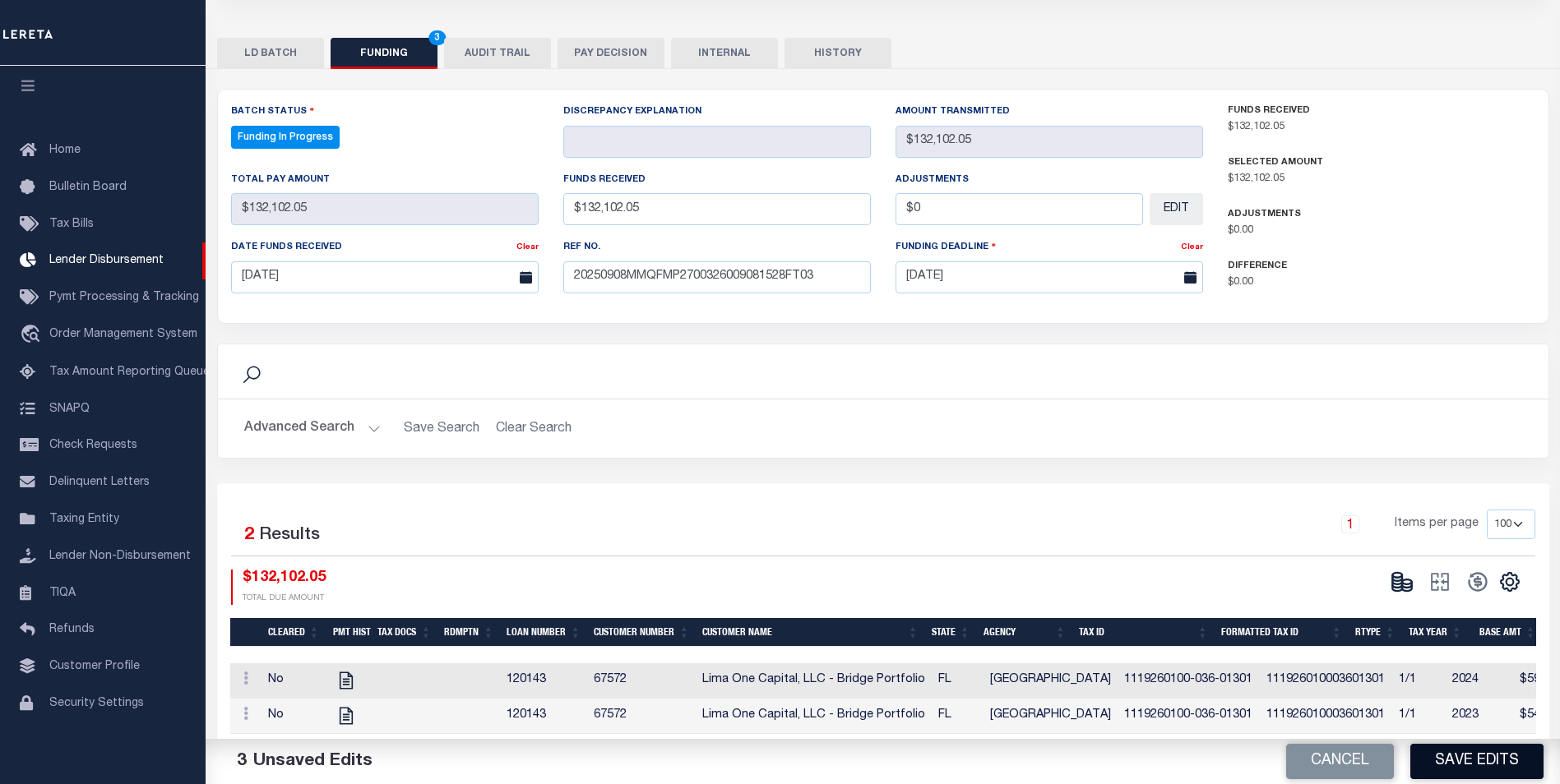
click at [1467, 750] on button "Save Edits" at bounding box center [1477, 761] width 133 height 35
type input "$132,102.05"
type input "$0"
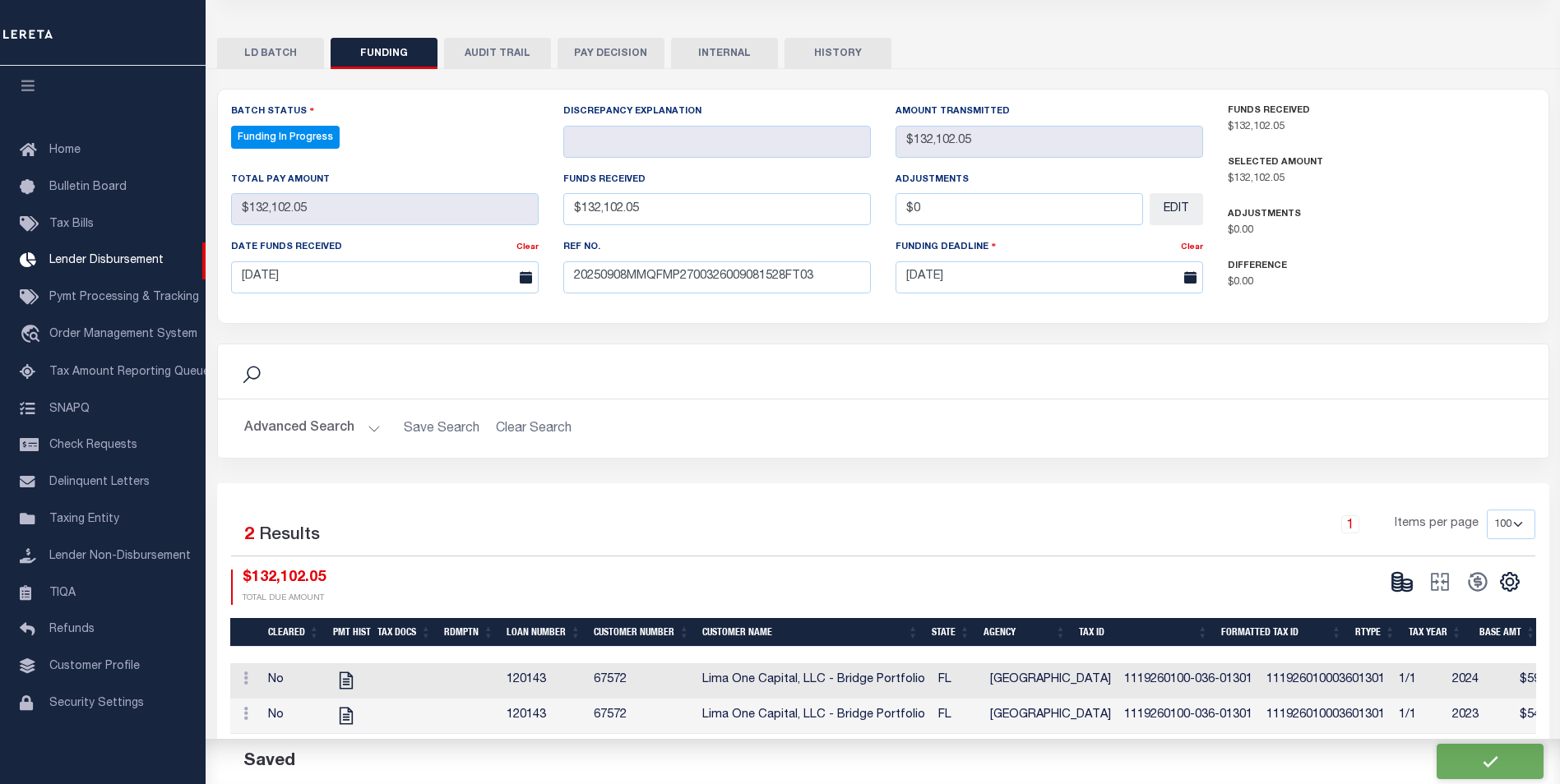
select select "100"
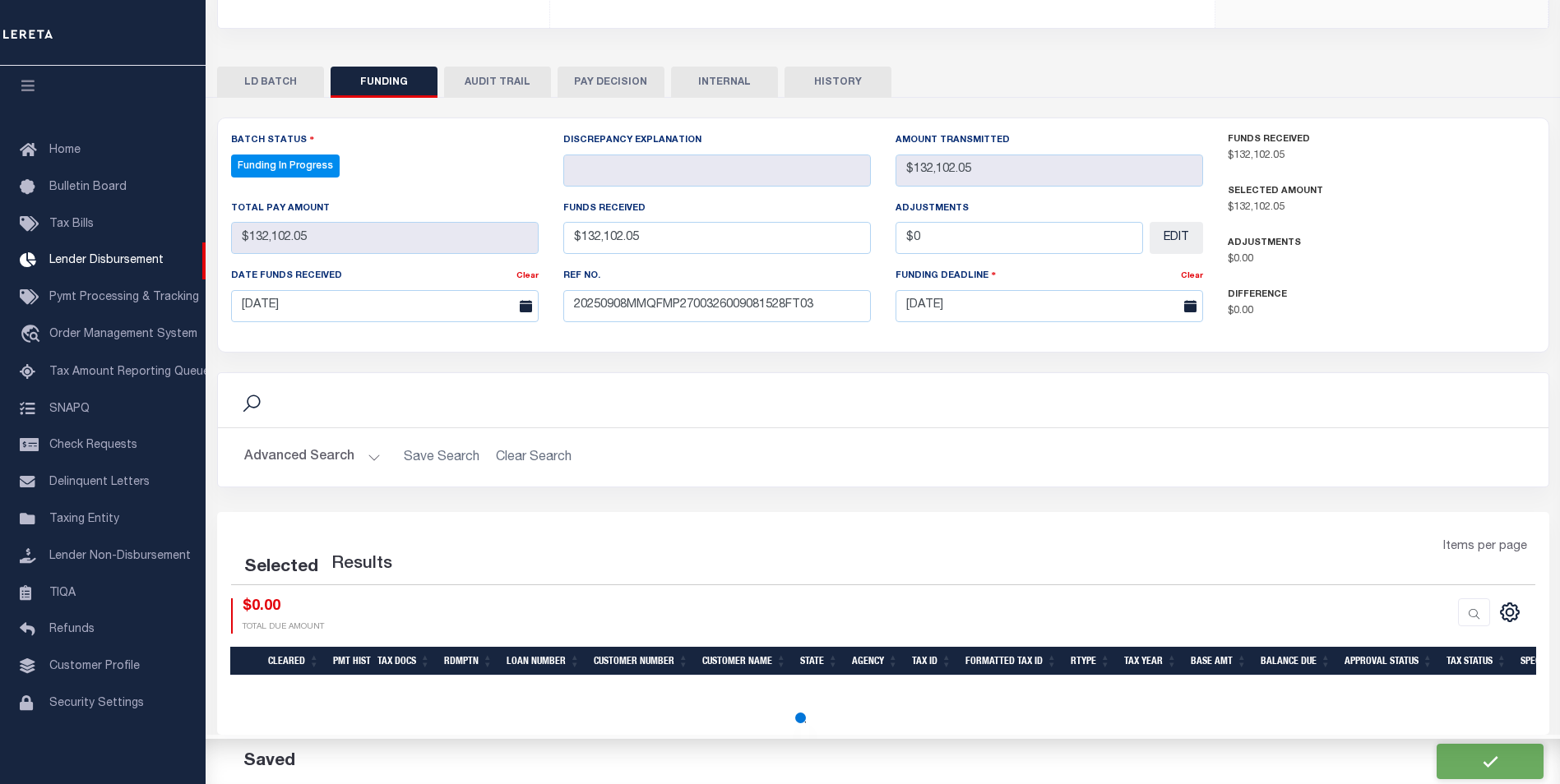
select select "100"
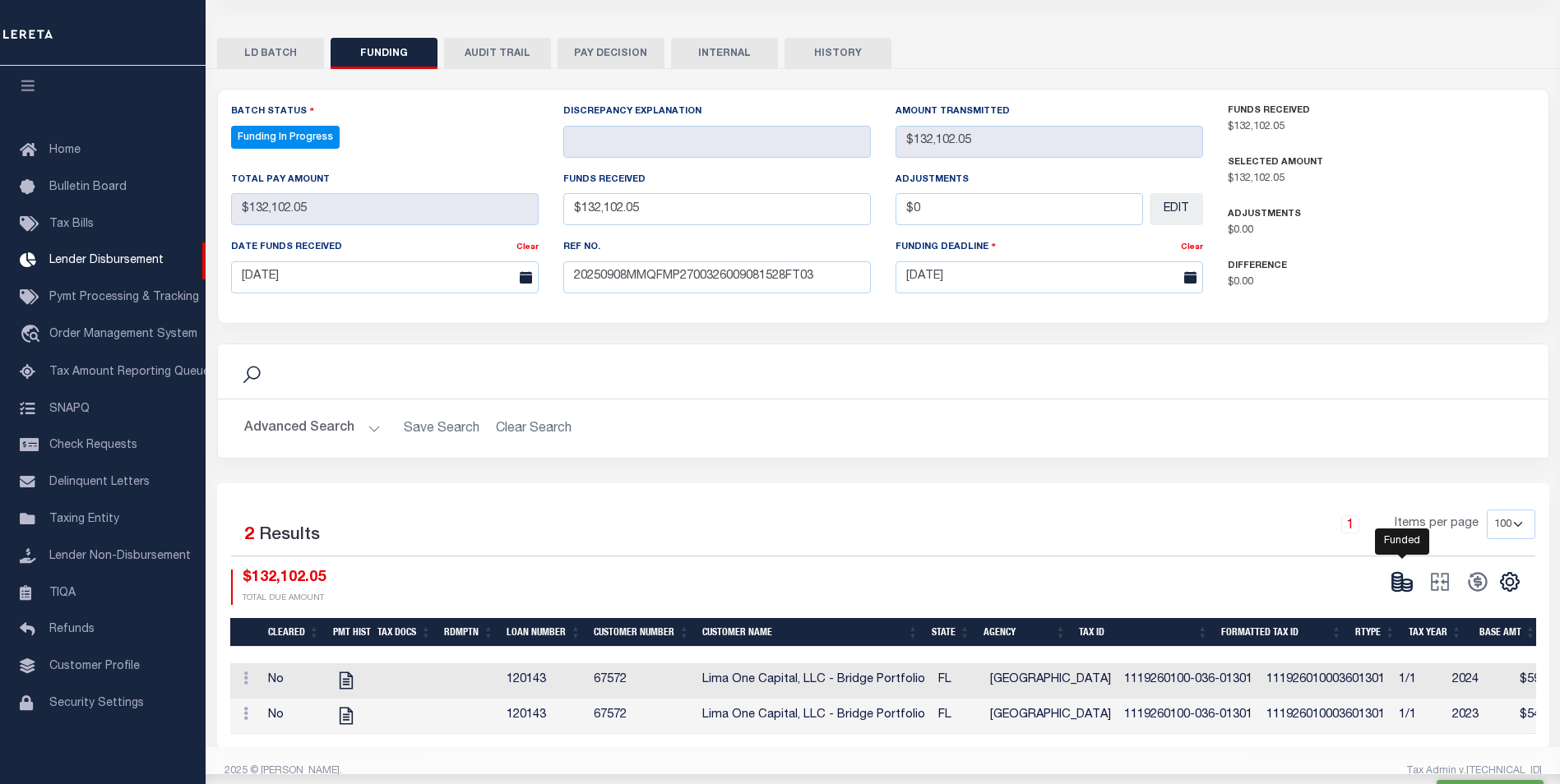
click at [1401, 586] on g at bounding box center [1401, 582] width 19 height 18
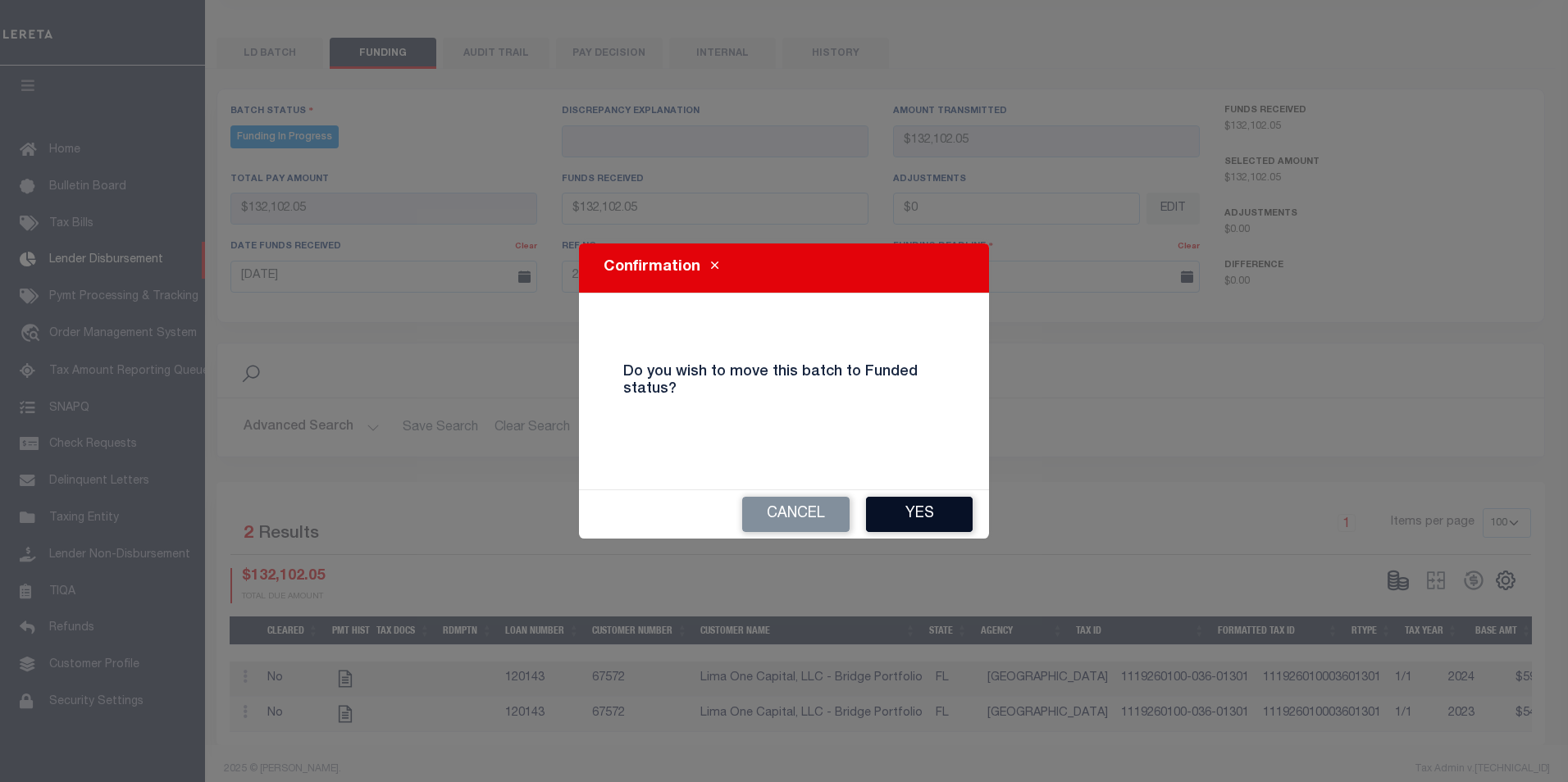
click at [920, 506] on button "Yes" at bounding box center [919, 513] width 106 height 35
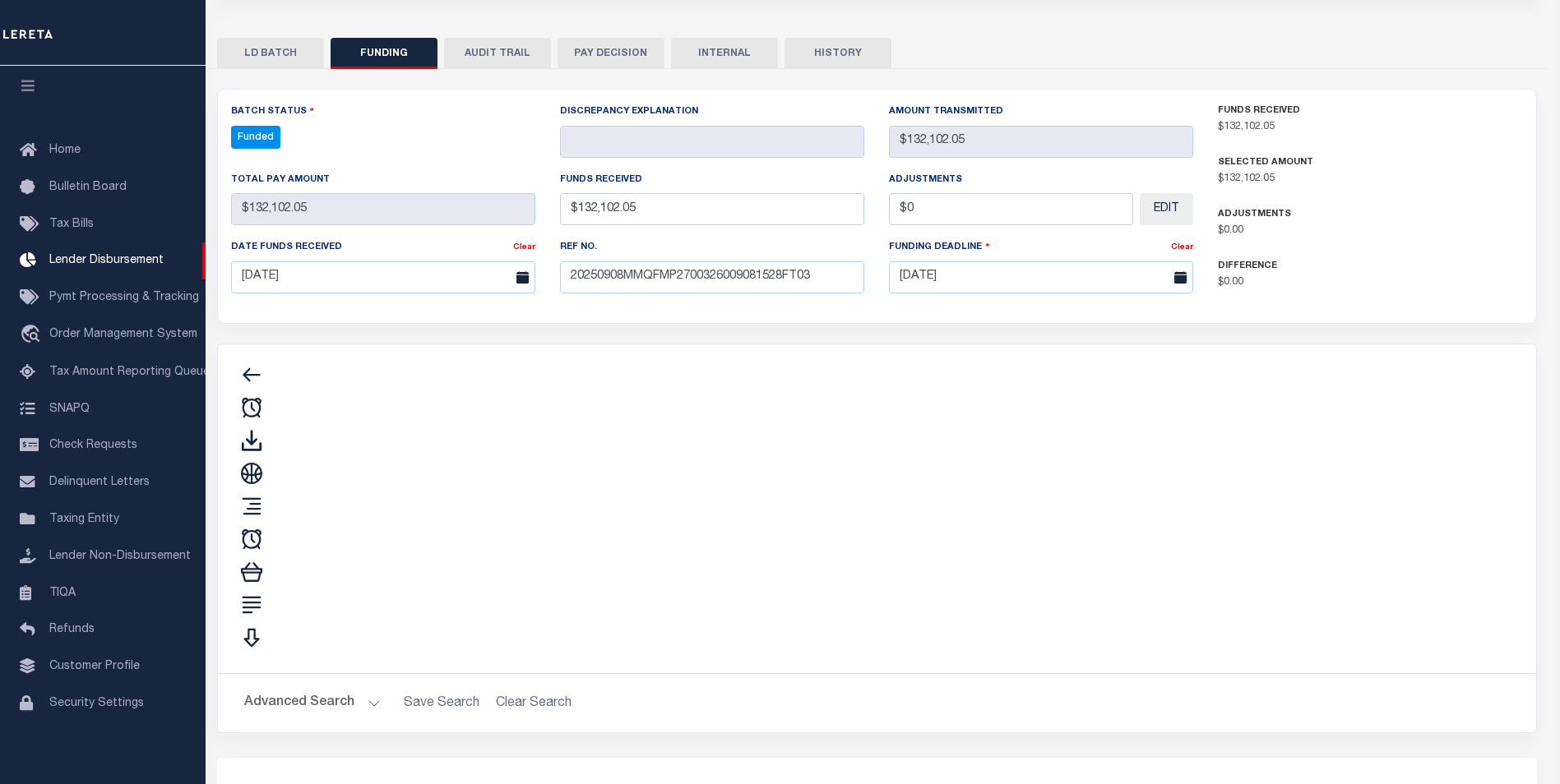
type input "$132,102.05"
type input "$0"
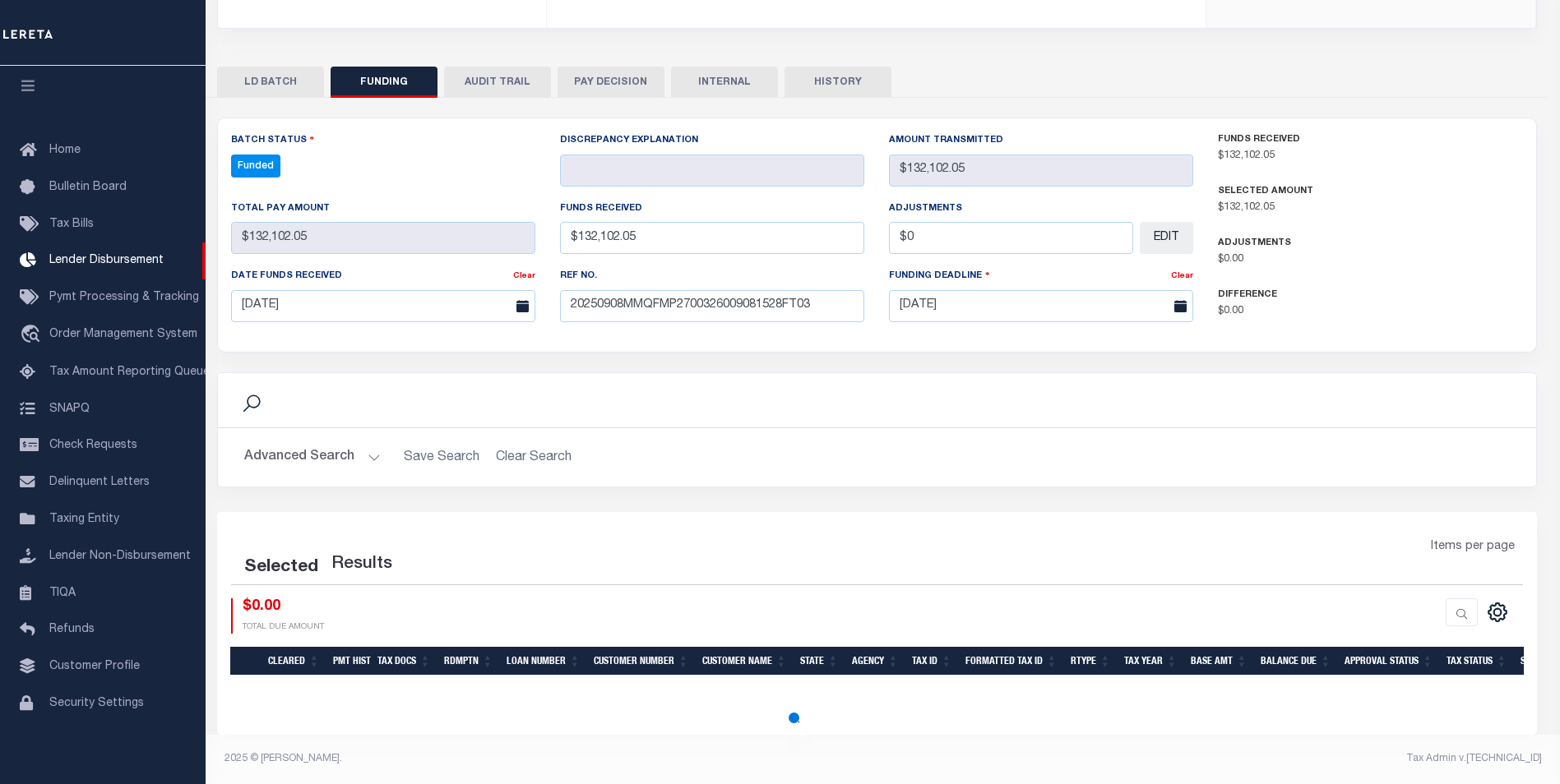
select select "100"
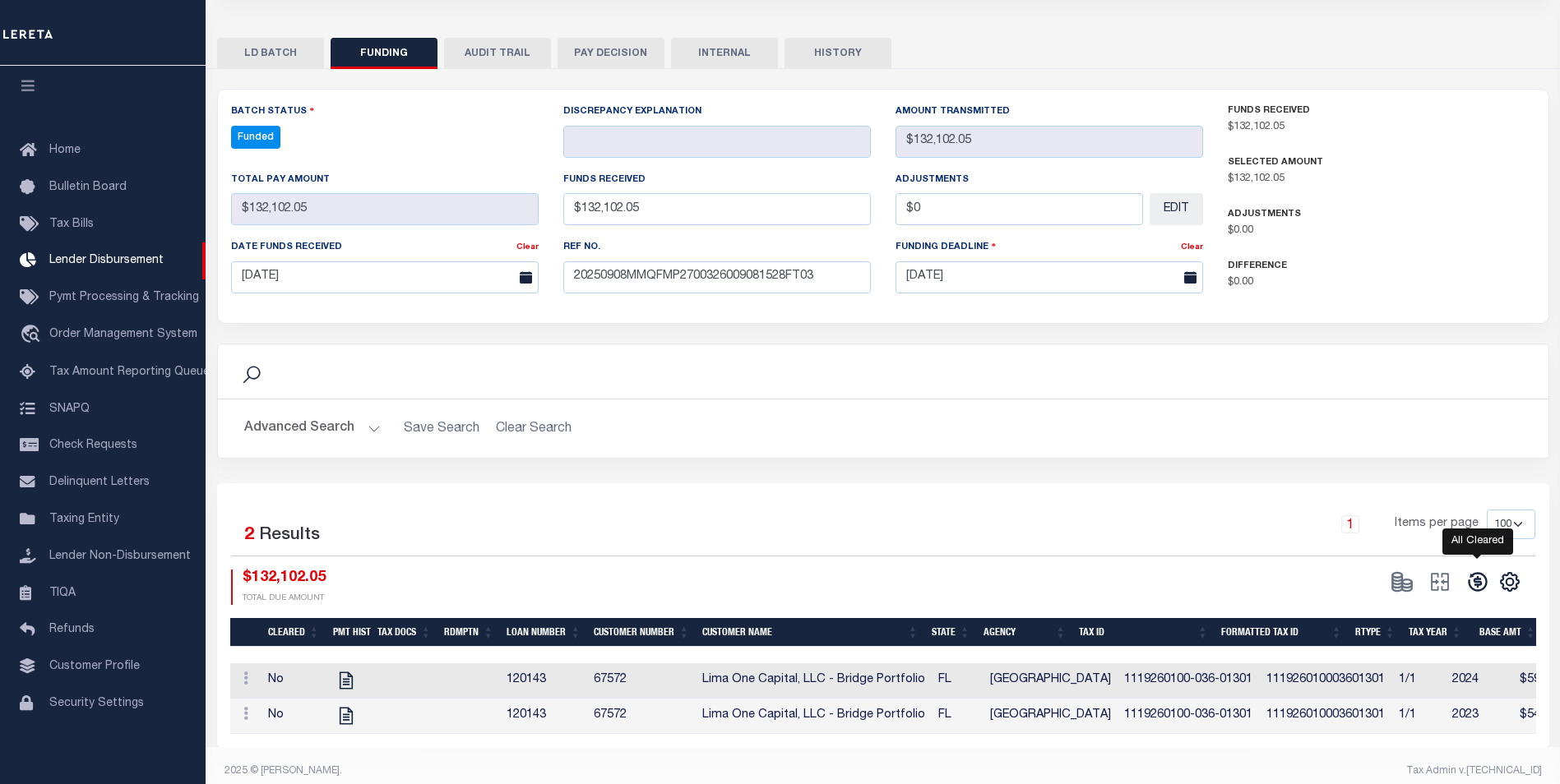
click at [1476, 591] on icon at bounding box center [1477, 581] width 19 height 19
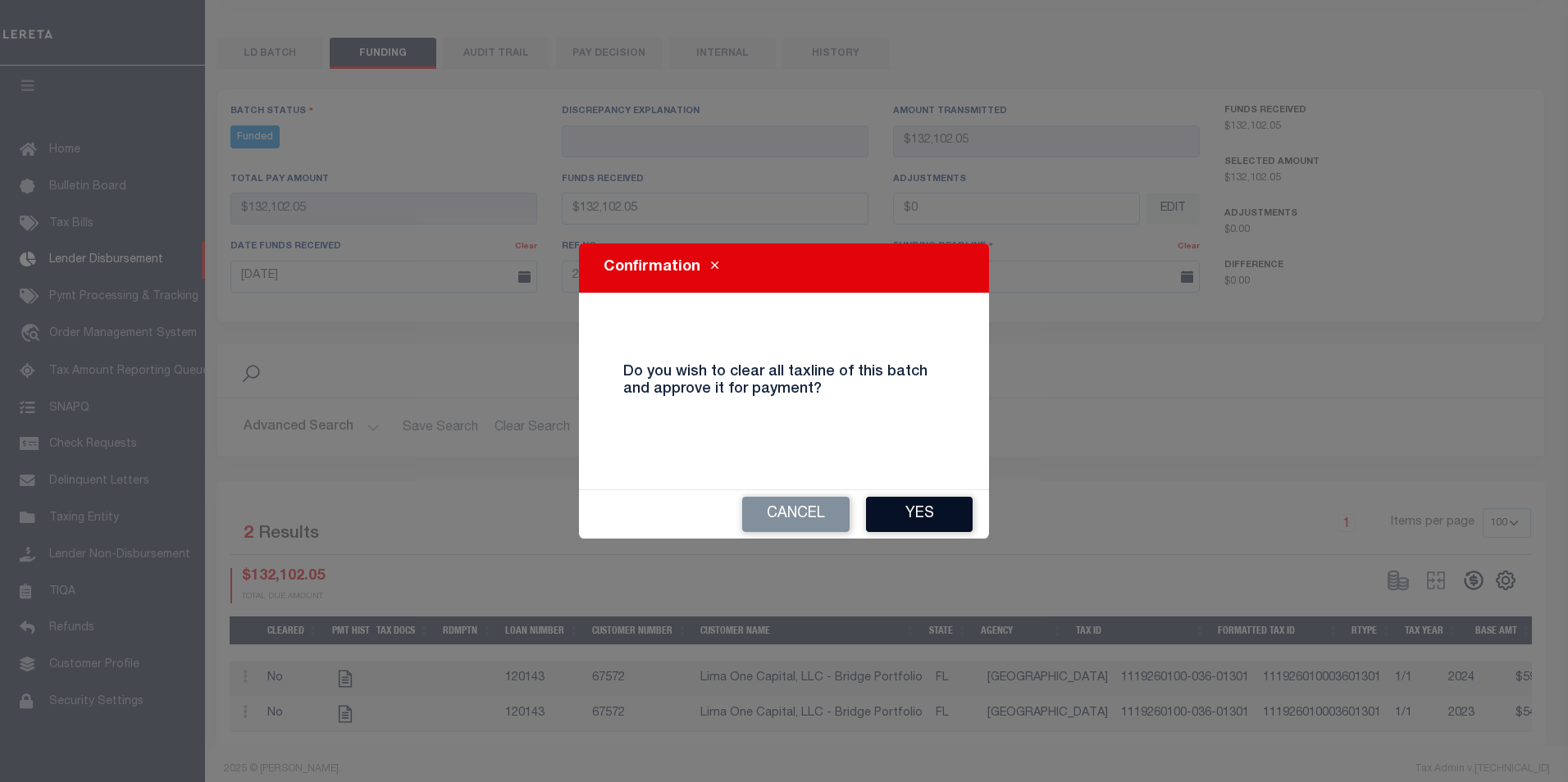
click at [941, 506] on button "Yes" at bounding box center [919, 513] width 106 height 35
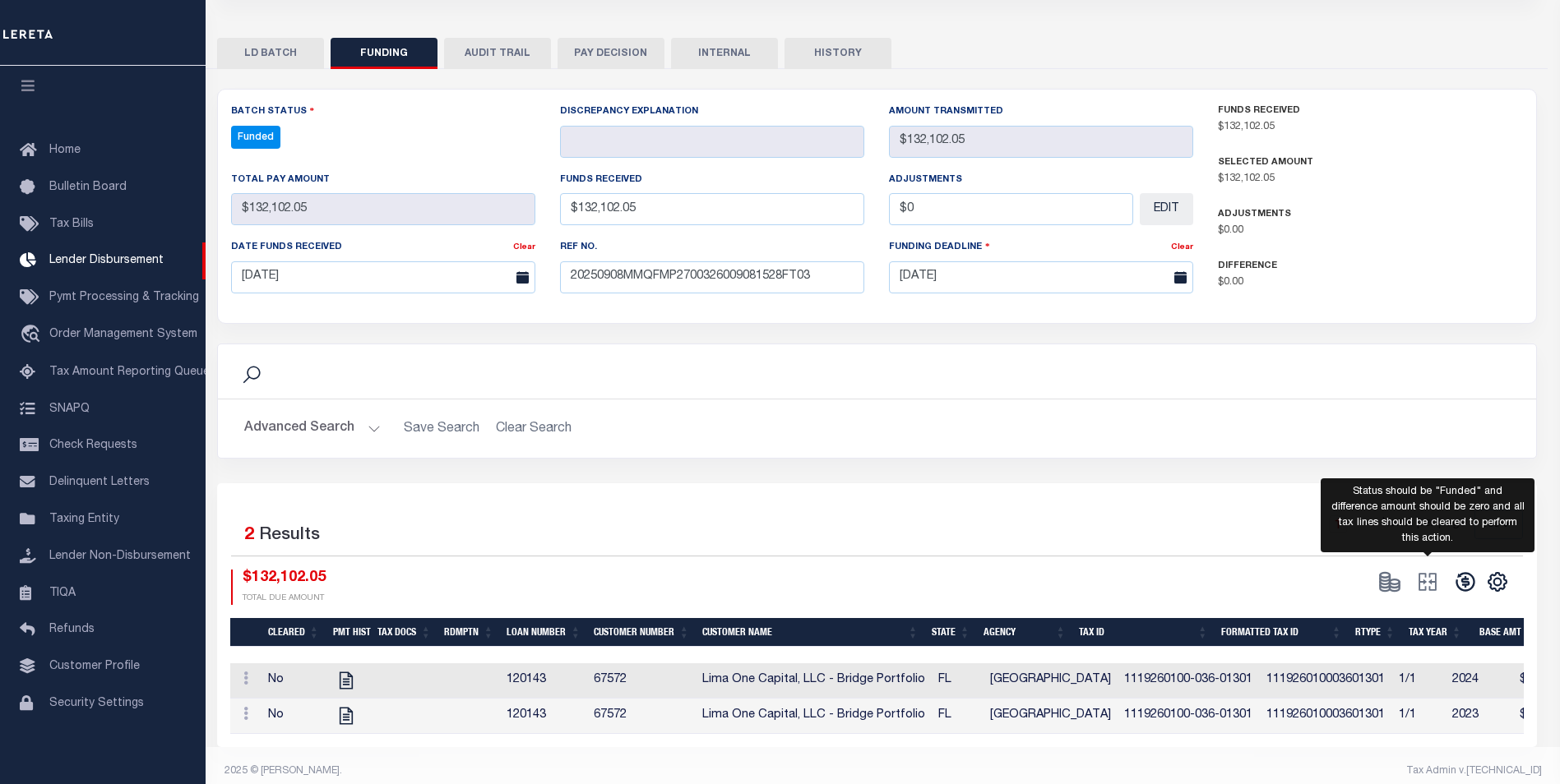
type input "$132,102.05"
type input "$0"
select select "100"
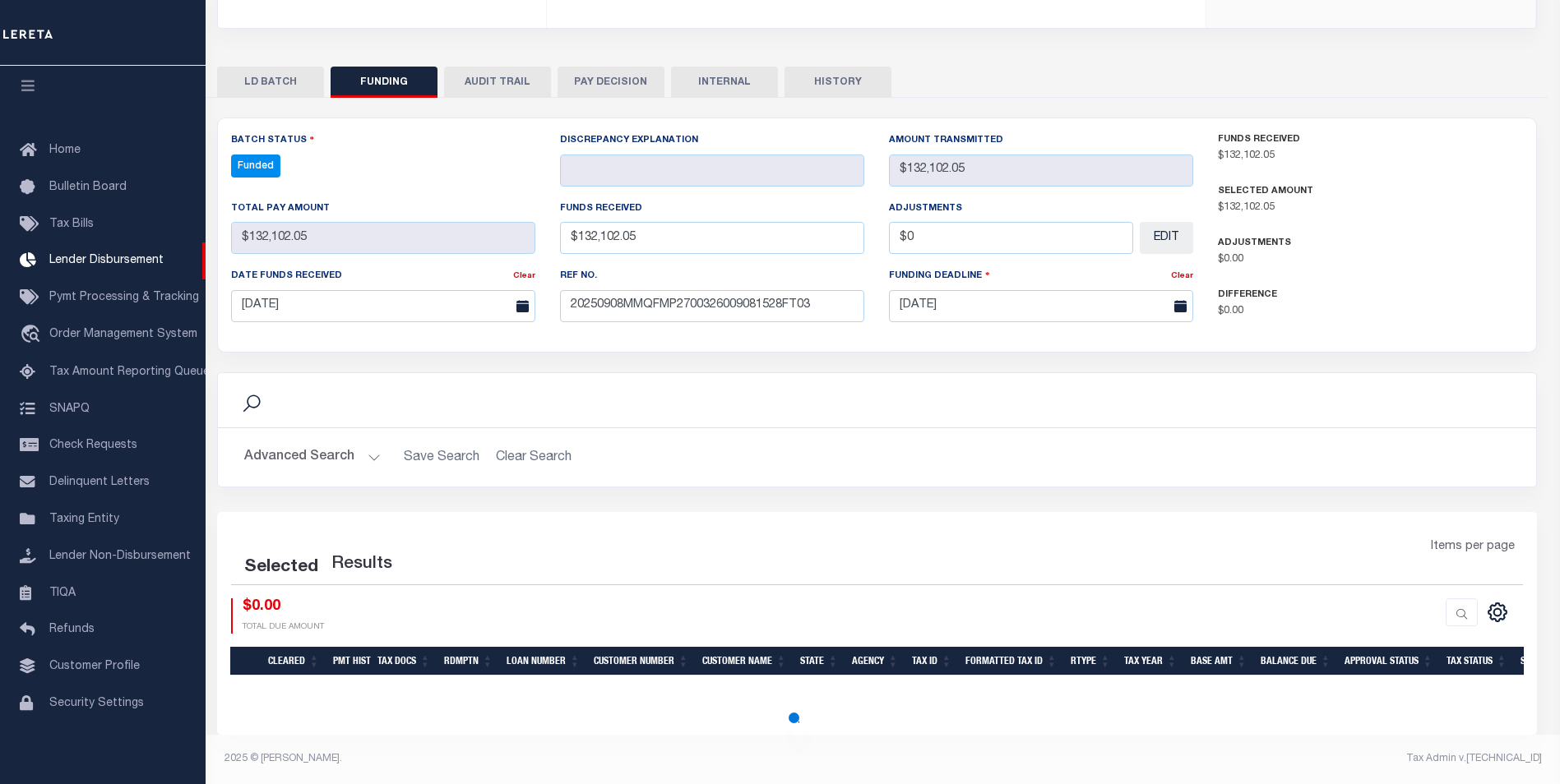
select select "100"
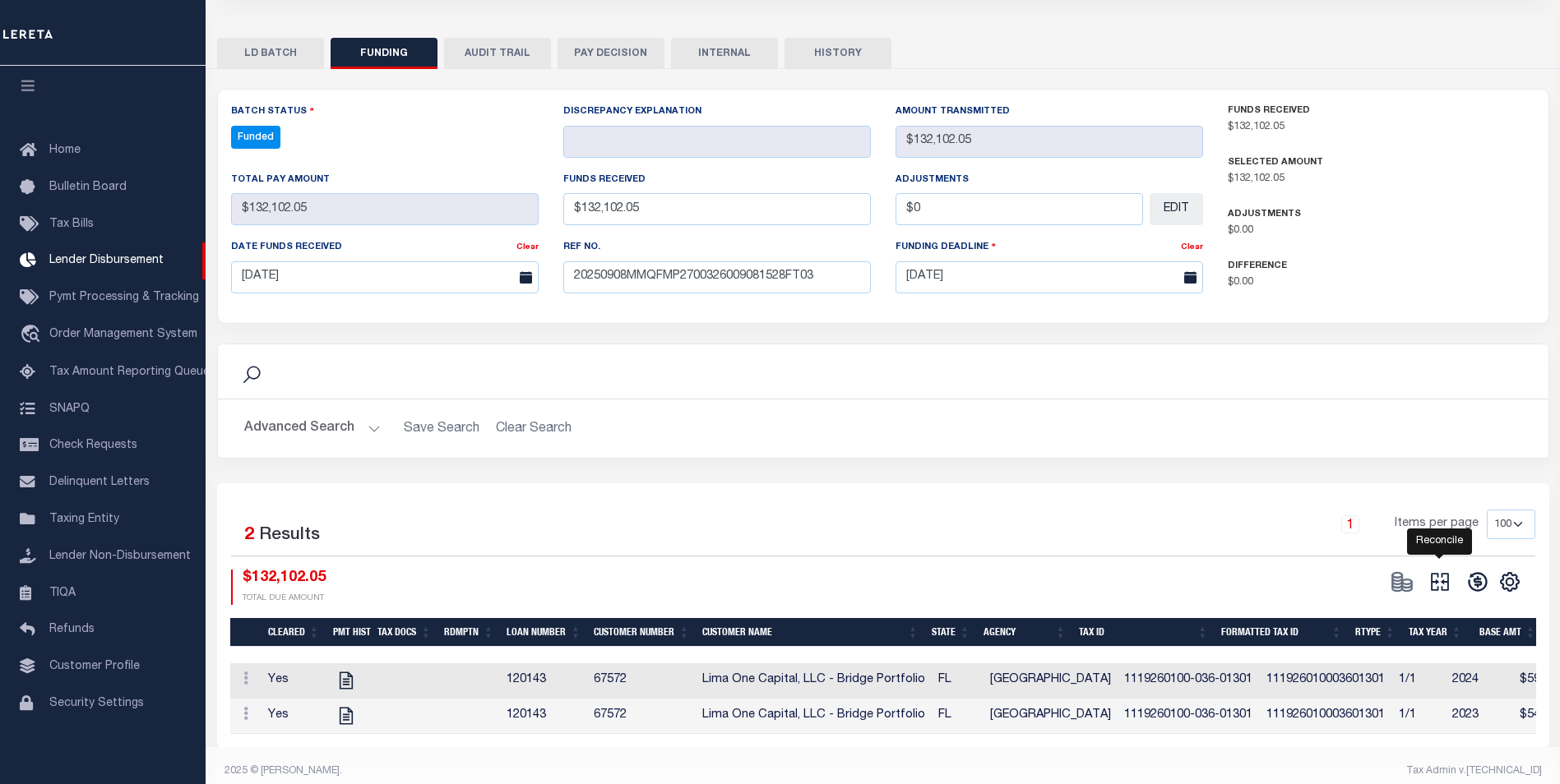
click at [1445, 580] on icon at bounding box center [1440, 582] width 23 height 23
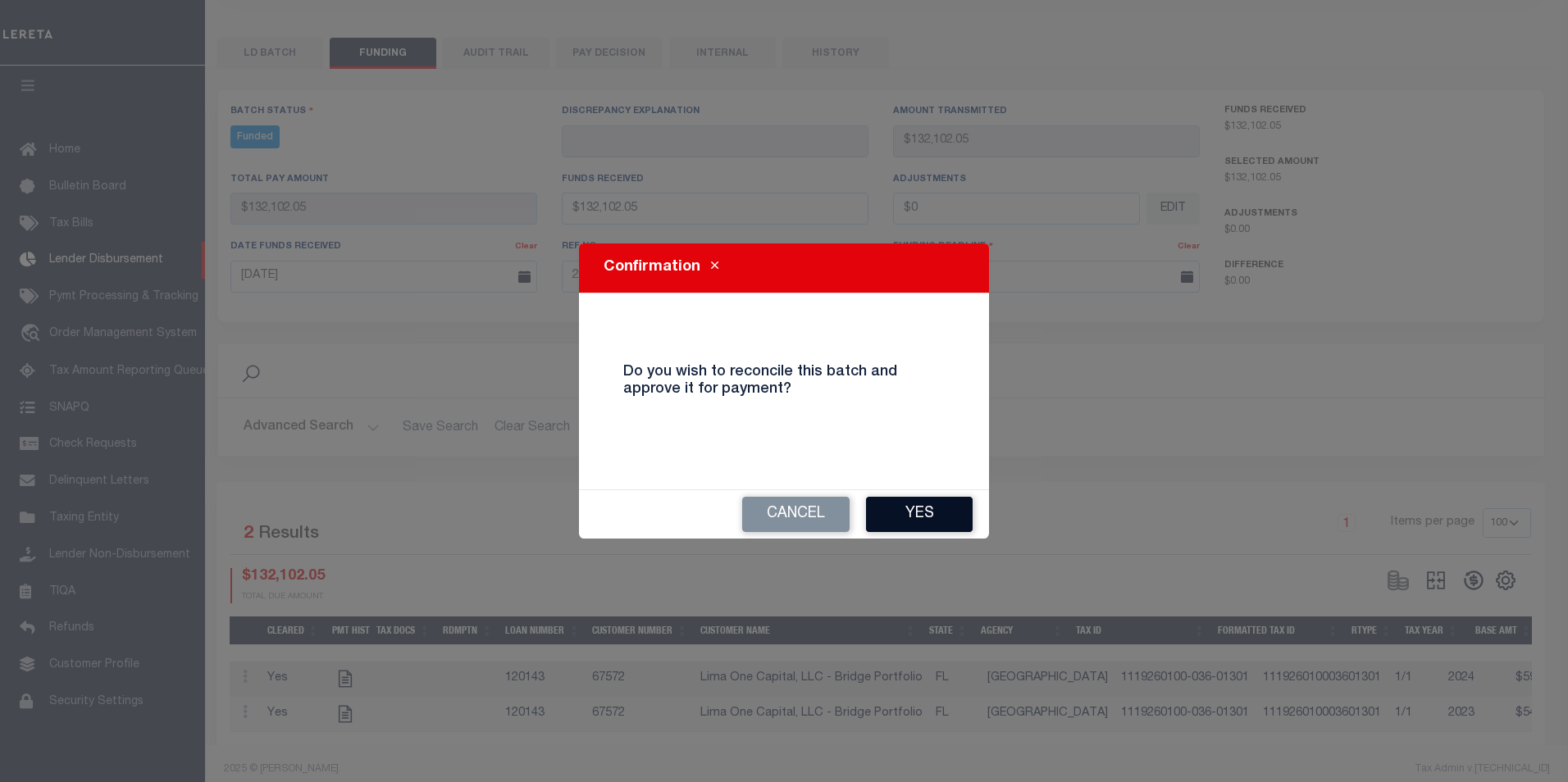
click at [942, 503] on button "Yes" at bounding box center [919, 513] width 106 height 35
type input "$132,102.05"
type input "$0"
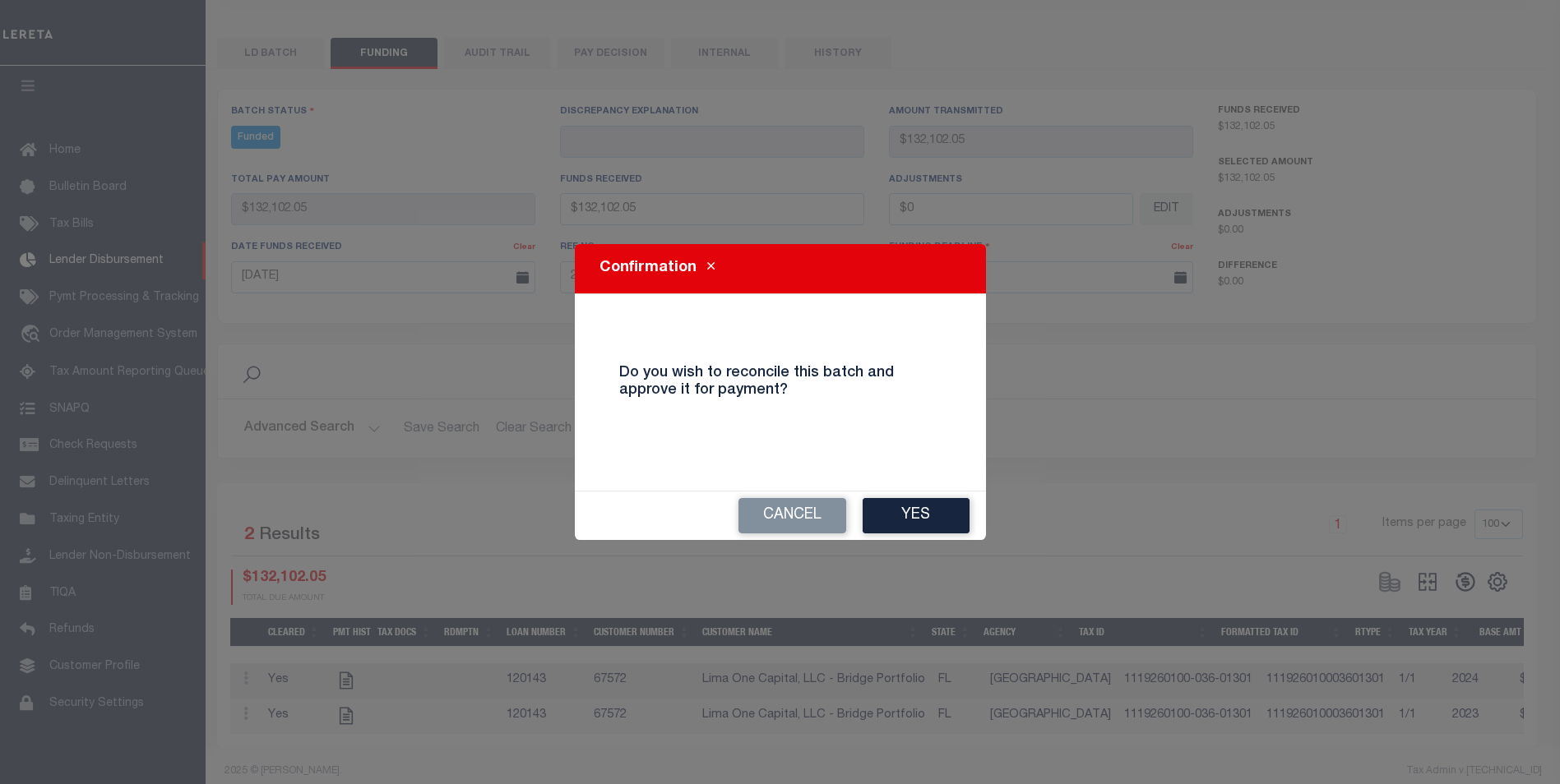
select select "100"
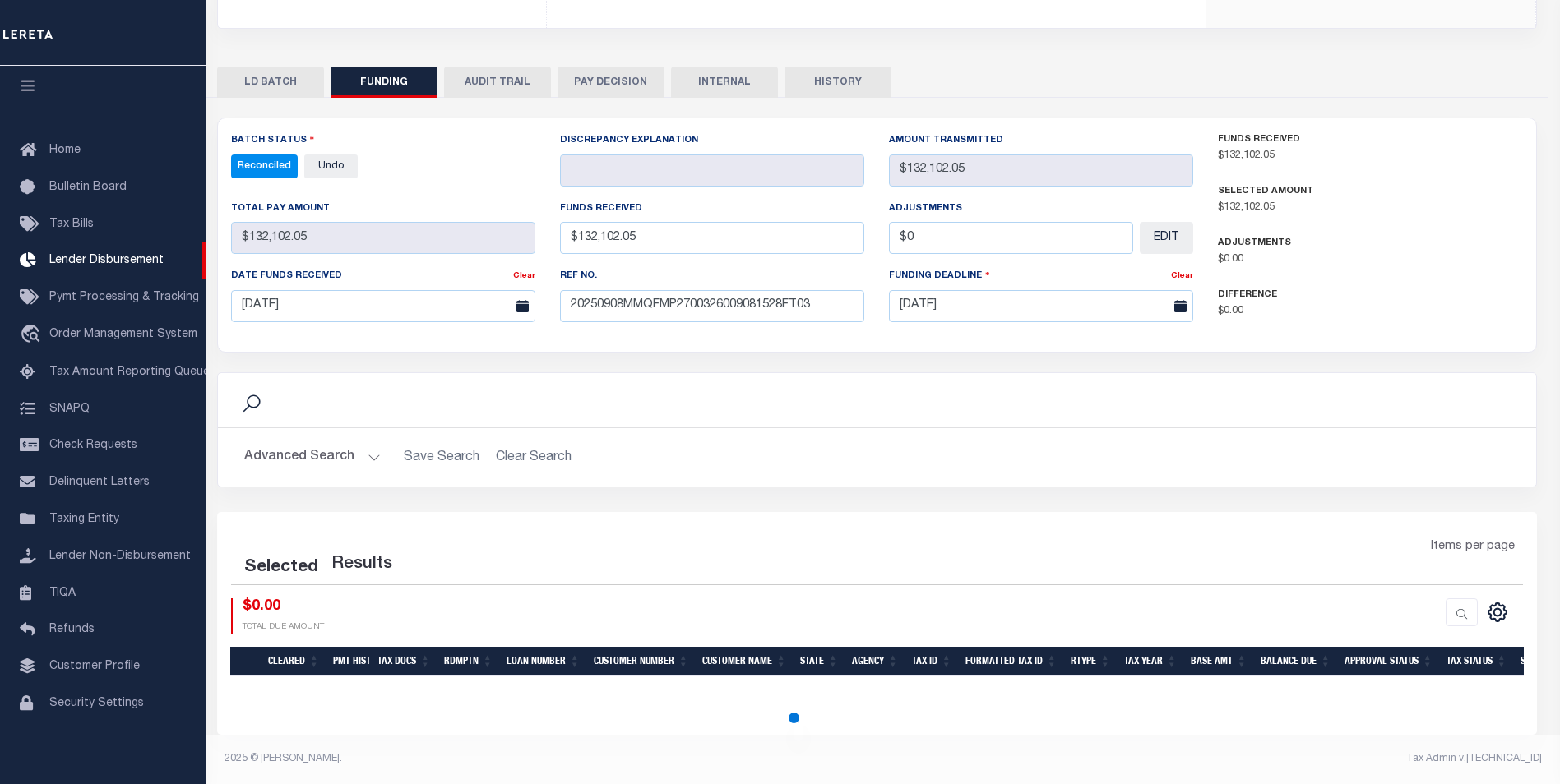
select select "100"
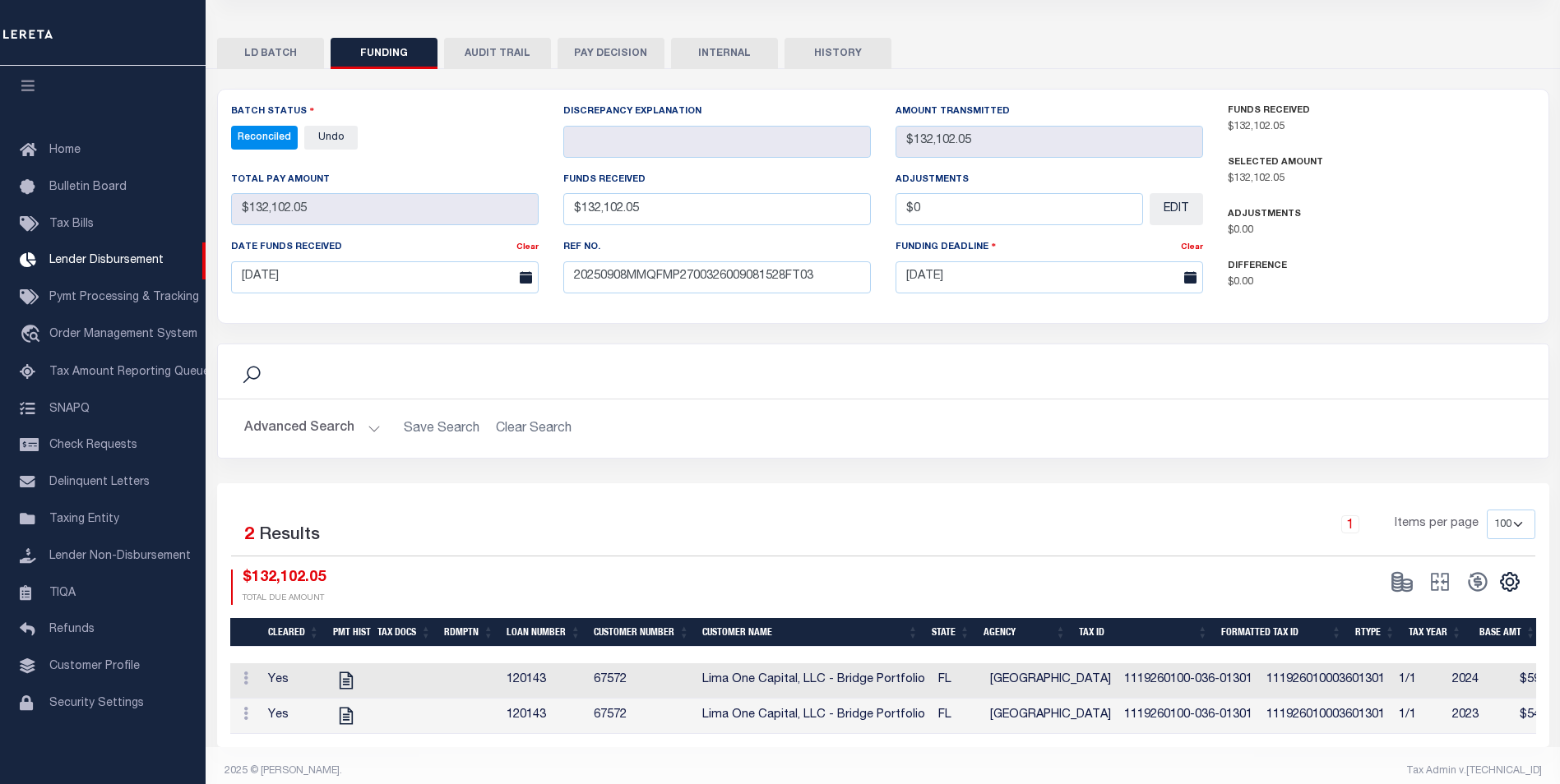
click at [707, 60] on button "INTERNAL" at bounding box center [724, 53] width 107 height 31
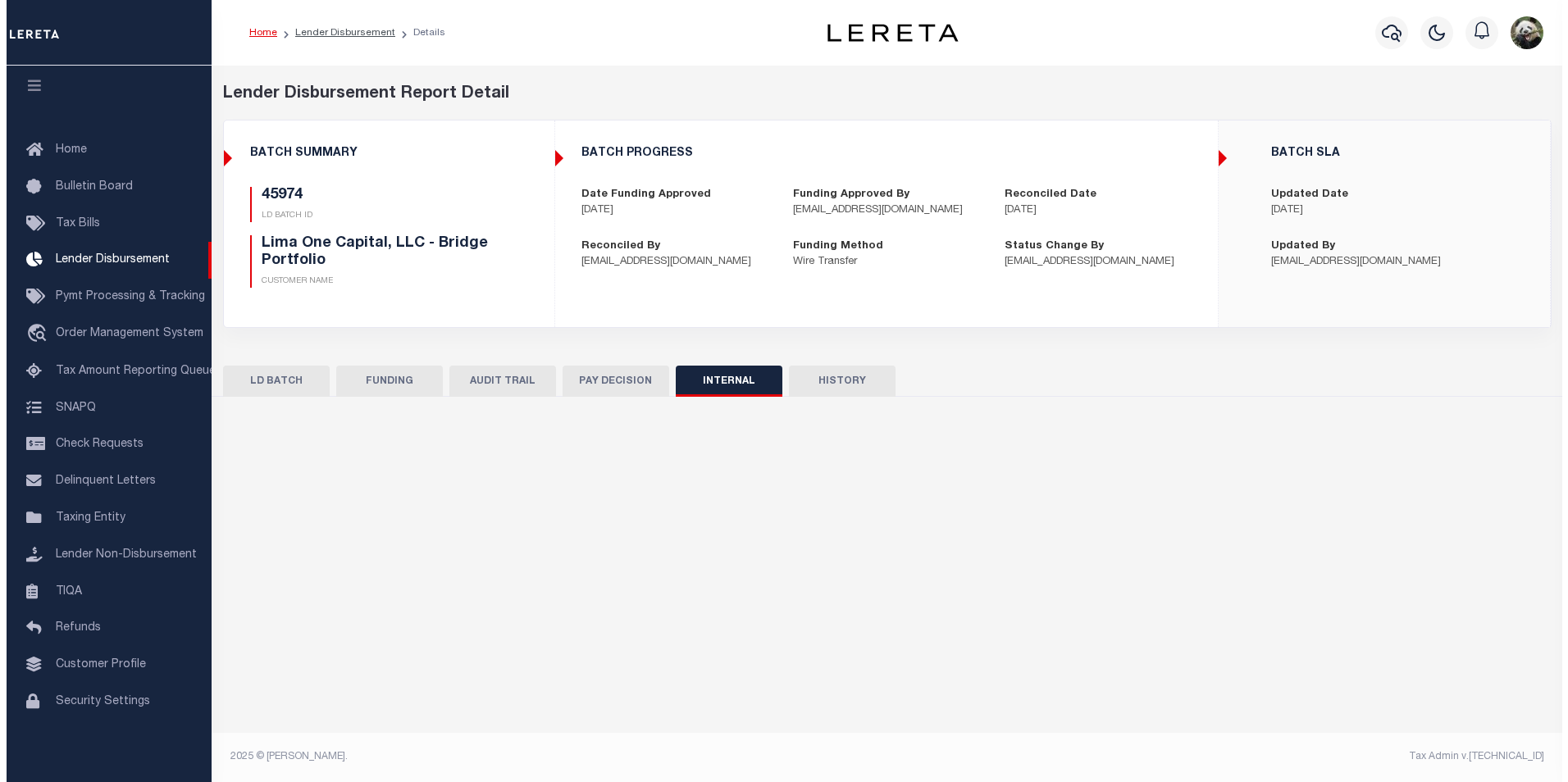
scroll to position [0, 0]
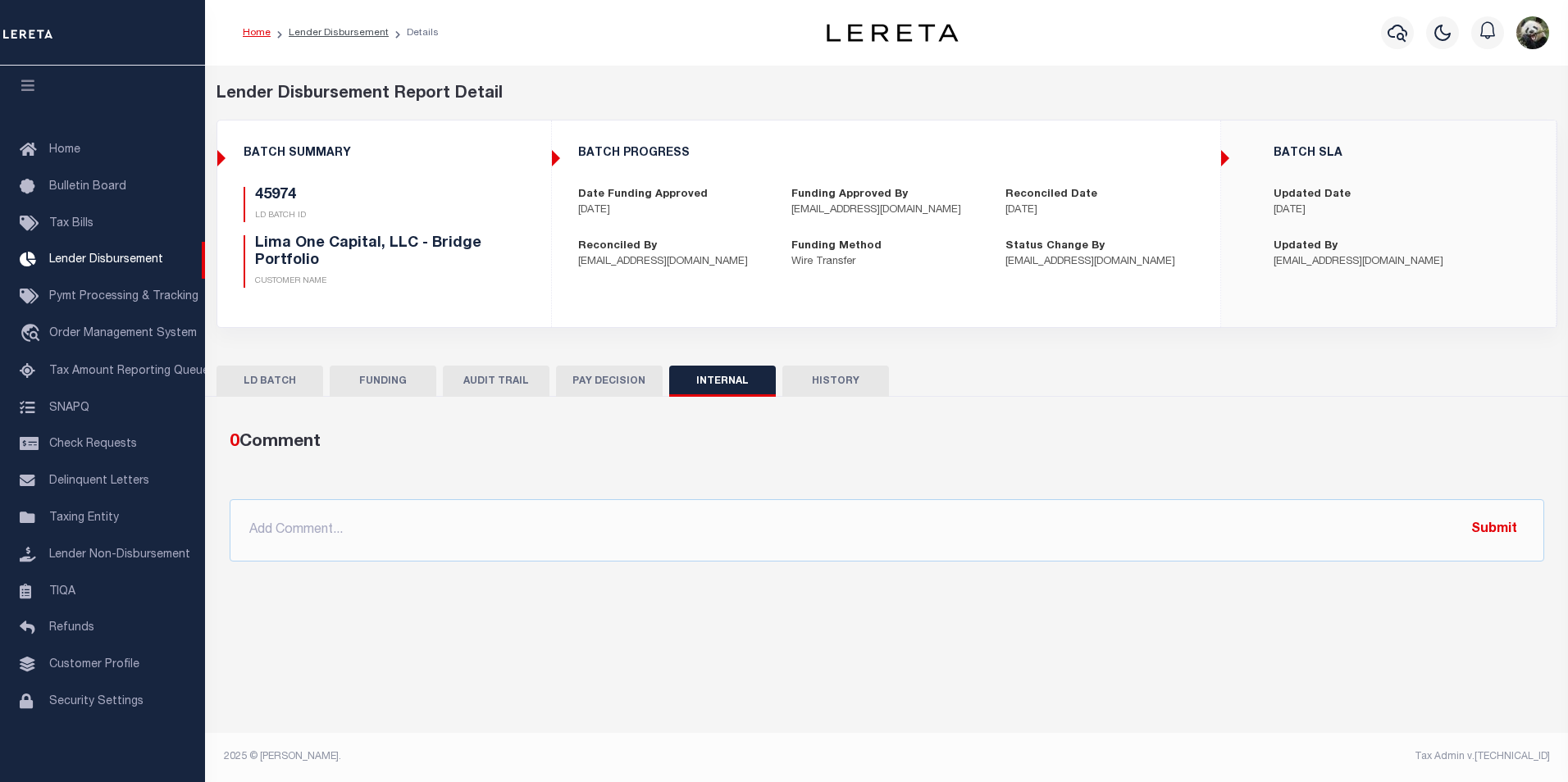
click at [483, 562] on div "0 Comment @Aakash Patel @Abdul Muzain @Adams, Pamela S @Adhikary Rinki @Agustin…" at bounding box center [886, 495] width 1340 height 158
click at [487, 553] on input "text" at bounding box center [887, 530] width 1314 height 62
paste input "OG AMOUNT $190,851.37 45974 - $132,102.05 45978 - $66.07 45821 - $25,139.52 458…"
type input "OG AMOUNT $190,851.37 45974 - $132,102.05 45978 - $66.07 45821 - $25,139.52 458…"
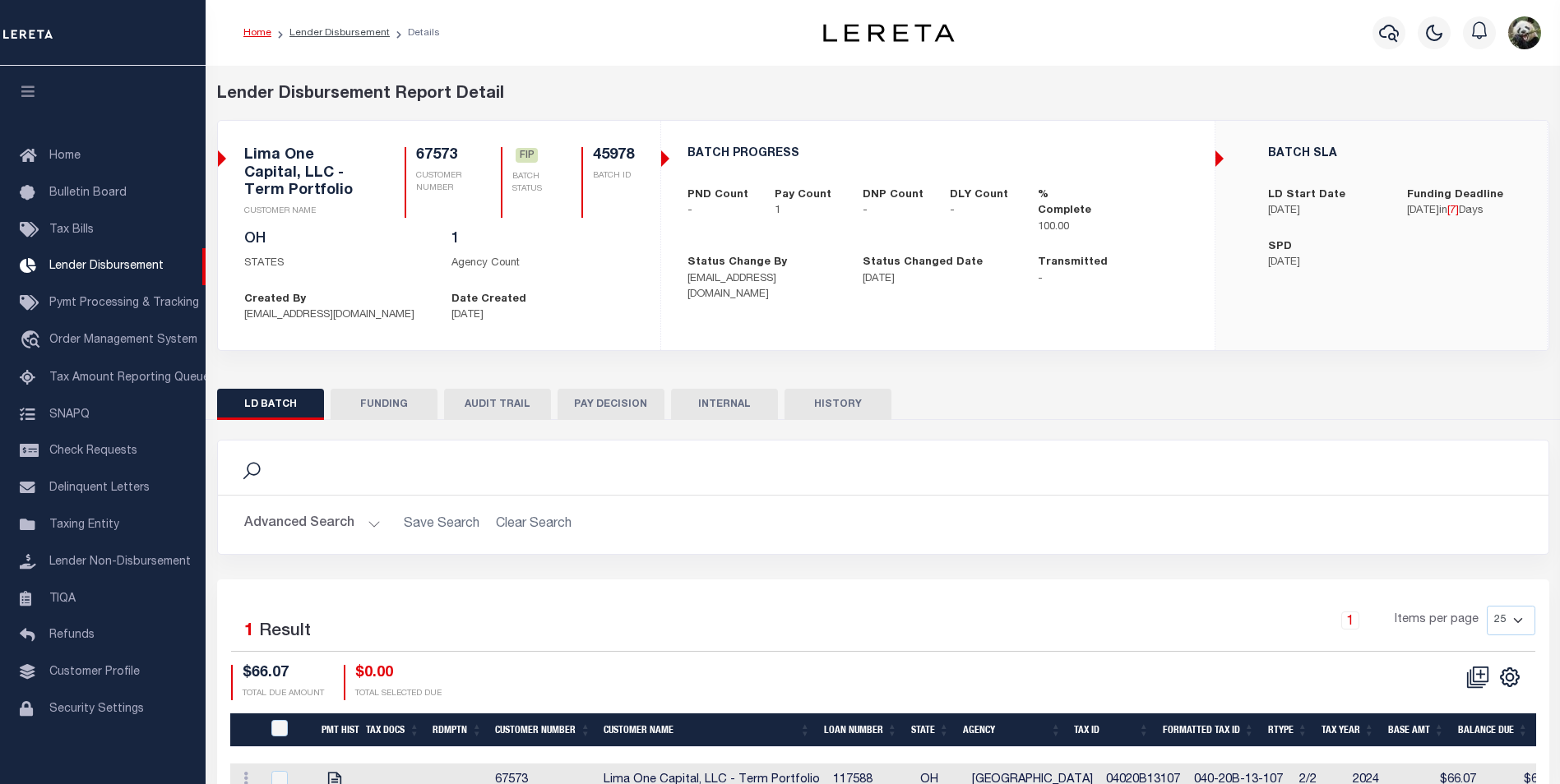
scroll to position [13, 0]
click at [375, 390] on button "FUNDING" at bounding box center [383, 404] width 107 height 31
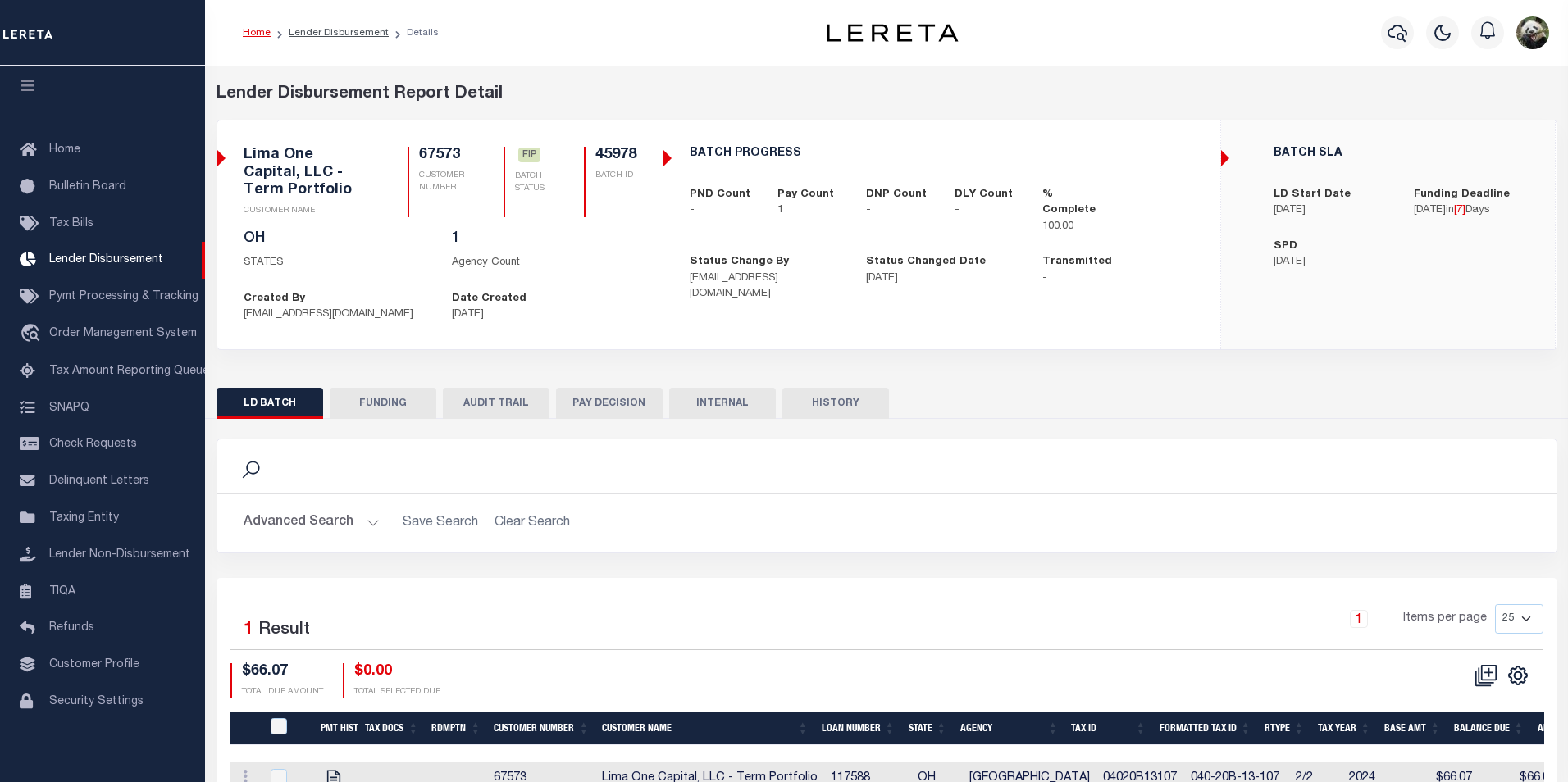
type input "$66.07"
type input "$0"
type input "[DATE]"
select select "100"
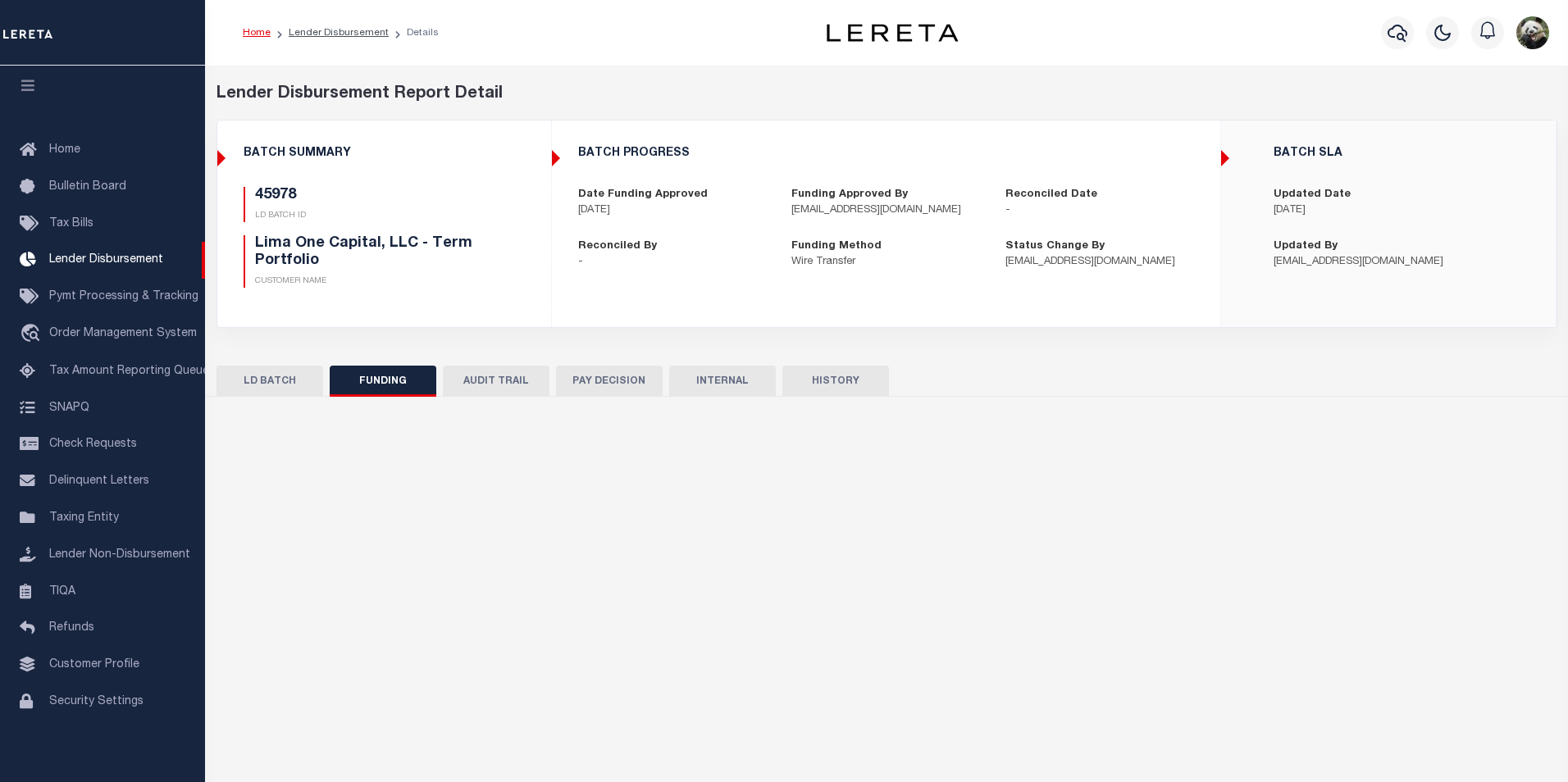
select select "100"
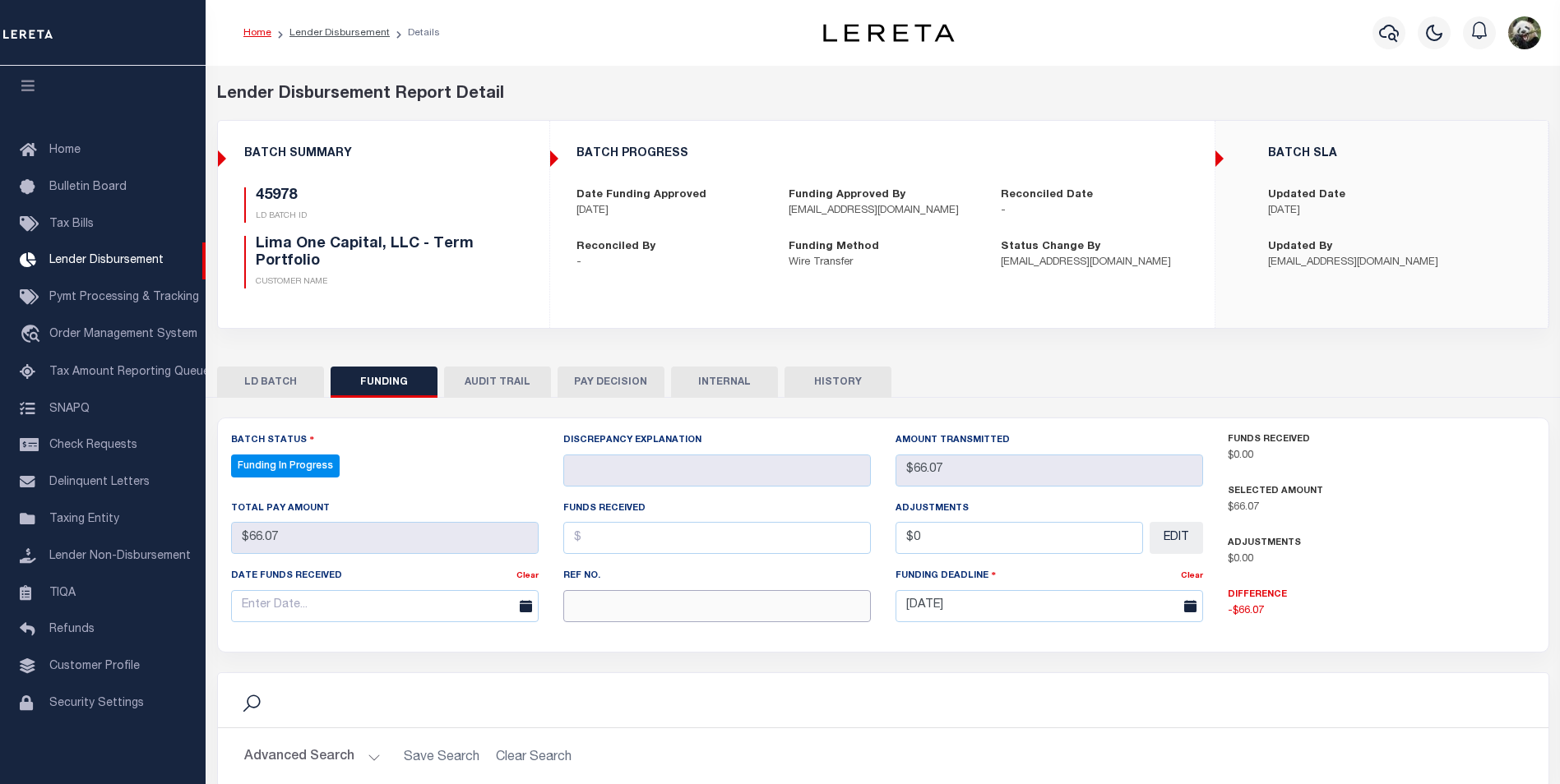
click at [634, 613] on input "text" at bounding box center [716, 606] width 307 height 32
paste input "20250908MMQFMP2700326009081528FT03"
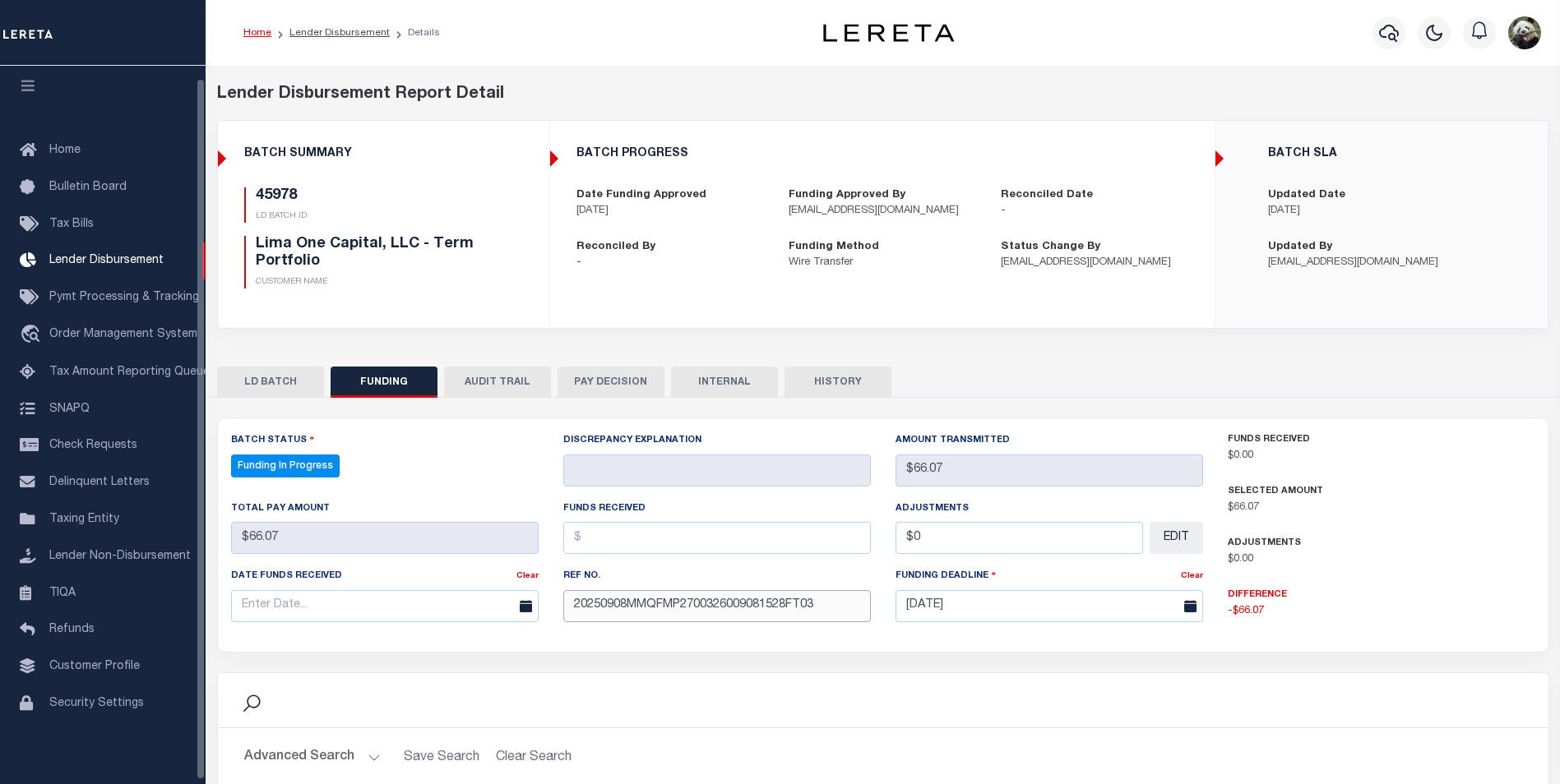
type input "20250908MMQFMP2700326009081528FT03"
drag, startPoint x: 310, startPoint y: 612, endPoint x: 296, endPoint y: 592, distance: 24.4
click at [309, 612] on input "text" at bounding box center [384, 606] width 307 height 32
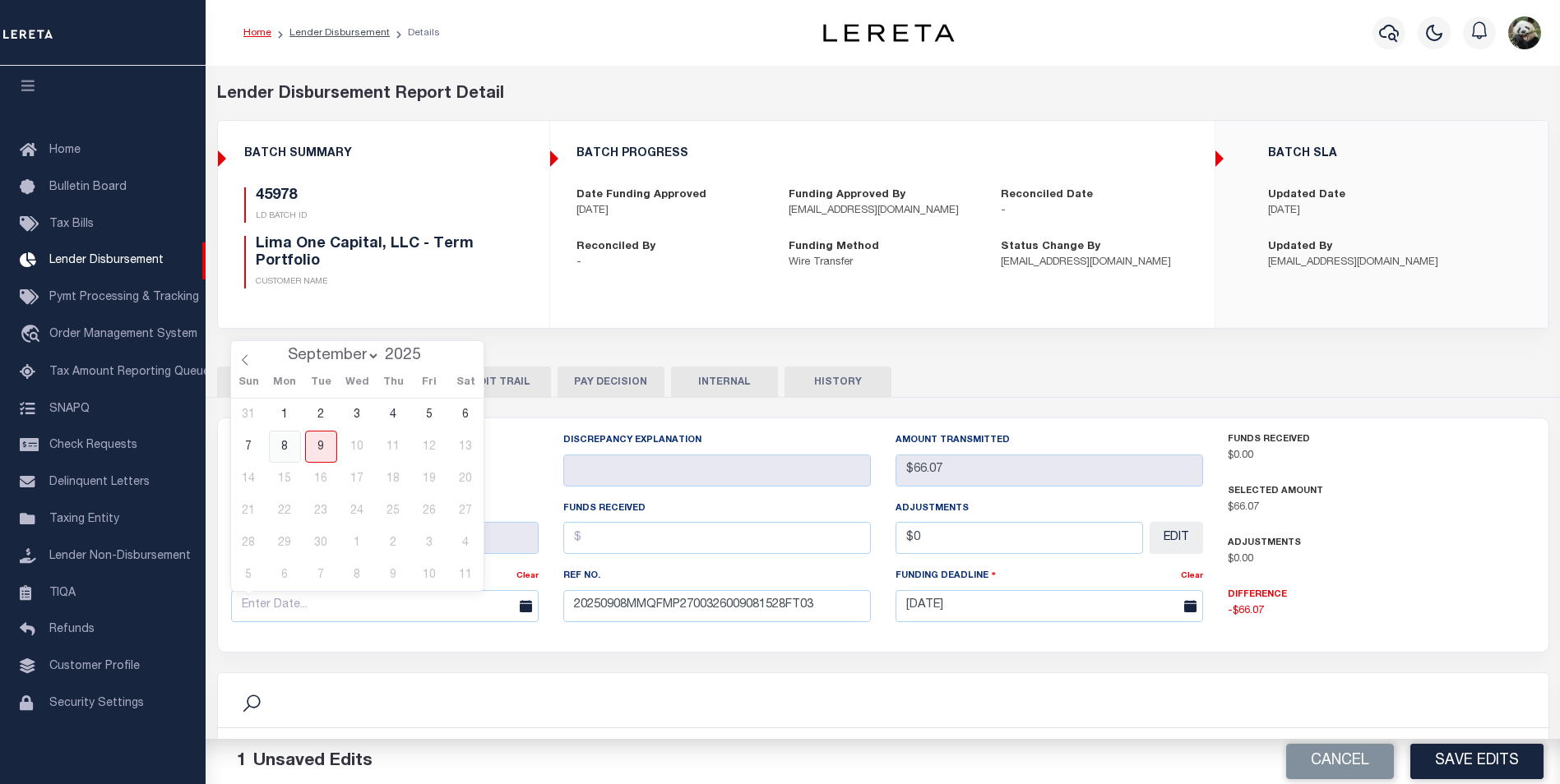
drag, startPoint x: 286, startPoint y: 436, endPoint x: 403, endPoint y: 496, distance: 131.5
click at [285, 437] on span "8" at bounding box center [285, 447] width 32 height 32
type input "[DATE]"
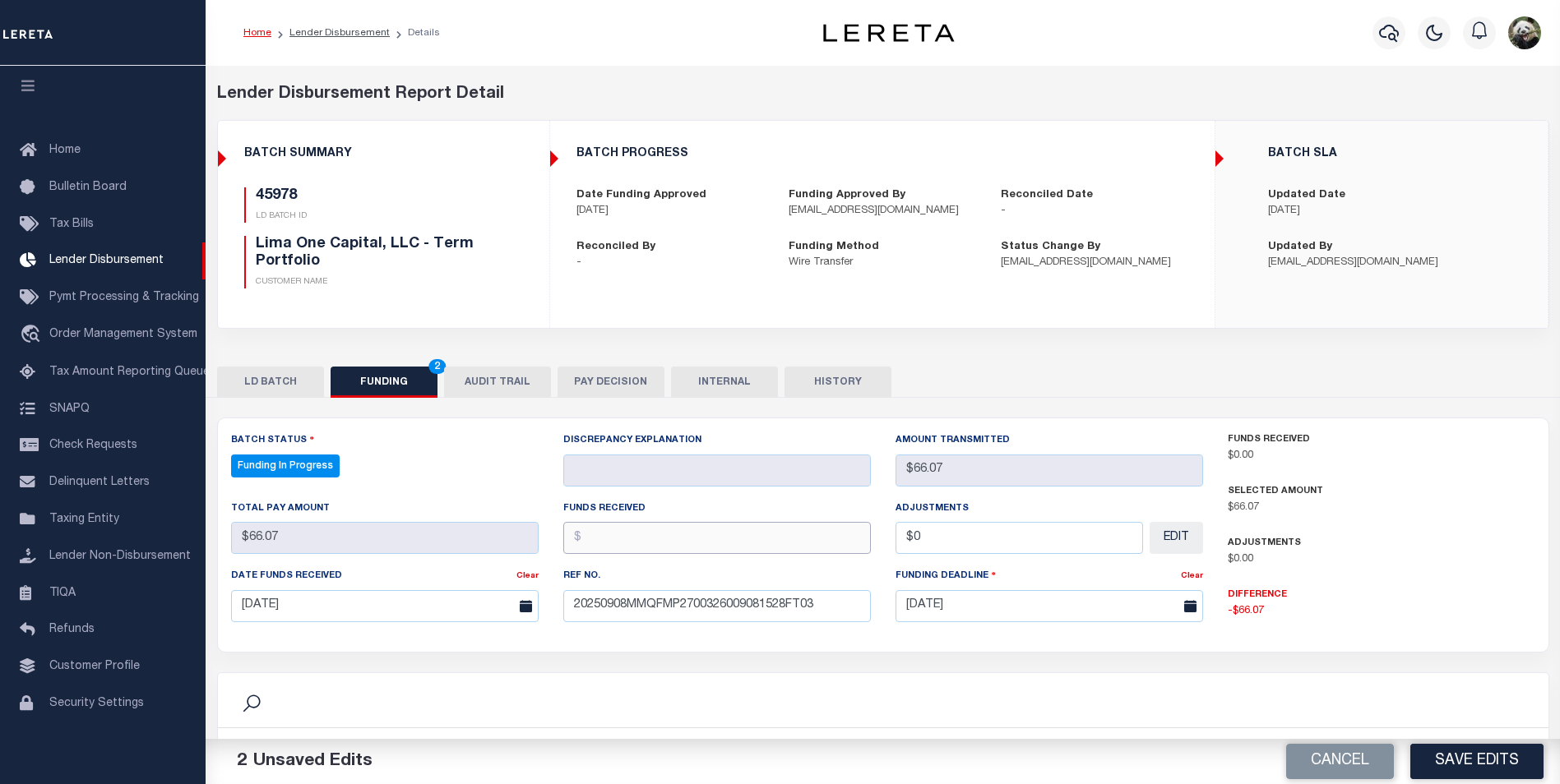
click at [628, 535] on input "text" at bounding box center [716, 538] width 307 height 32
type input "$66.07"
click at [1438, 765] on button "Save Edits" at bounding box center [1477, 761] width 133 height 35
type input "$66.07"
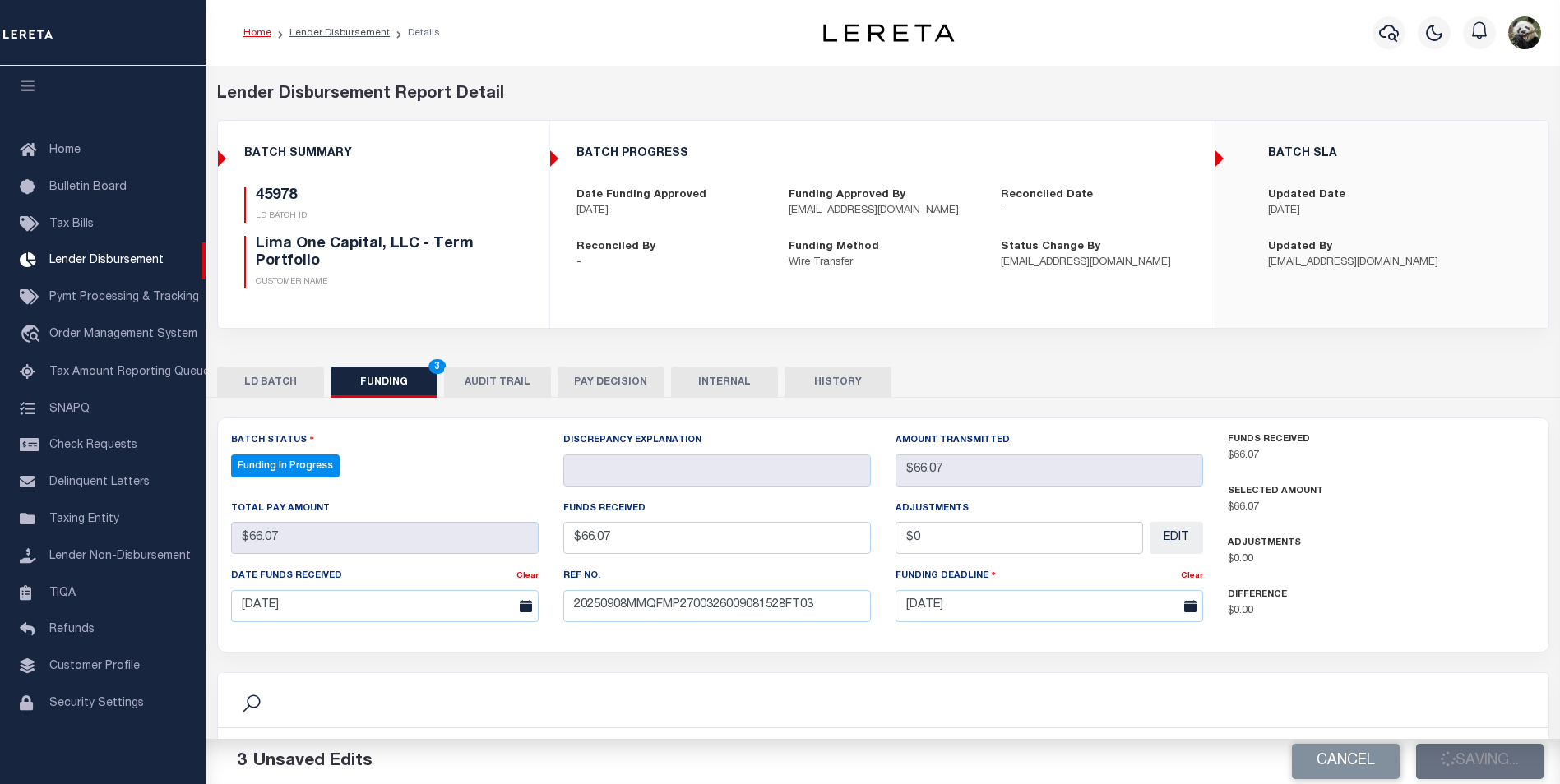
type input "$66.07"
type input "$0"
select select "100"
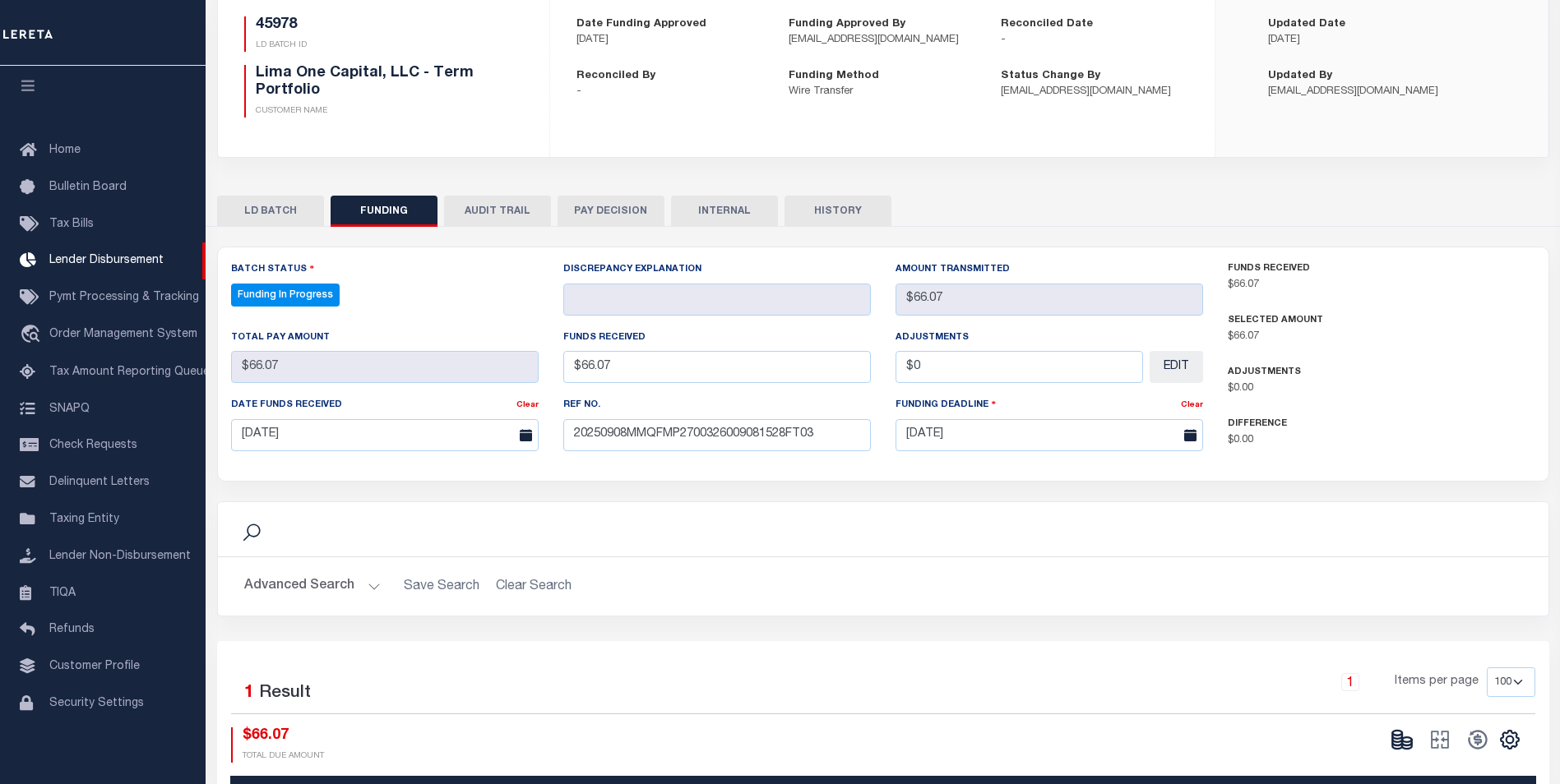
scroll to position [246, 0]
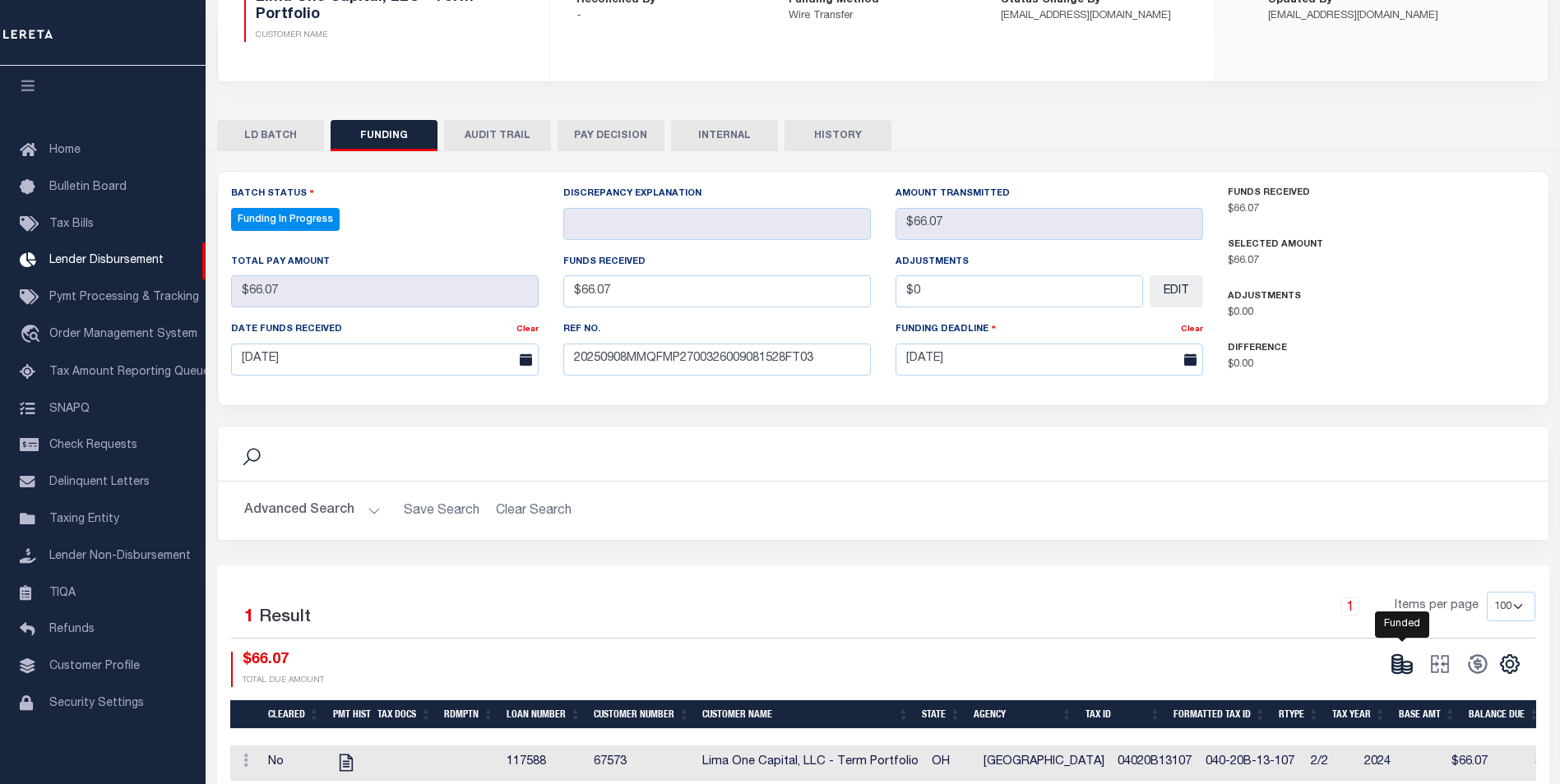
click at [1400, 664] on g at bounding box center [1401, 664] width 19 height 18
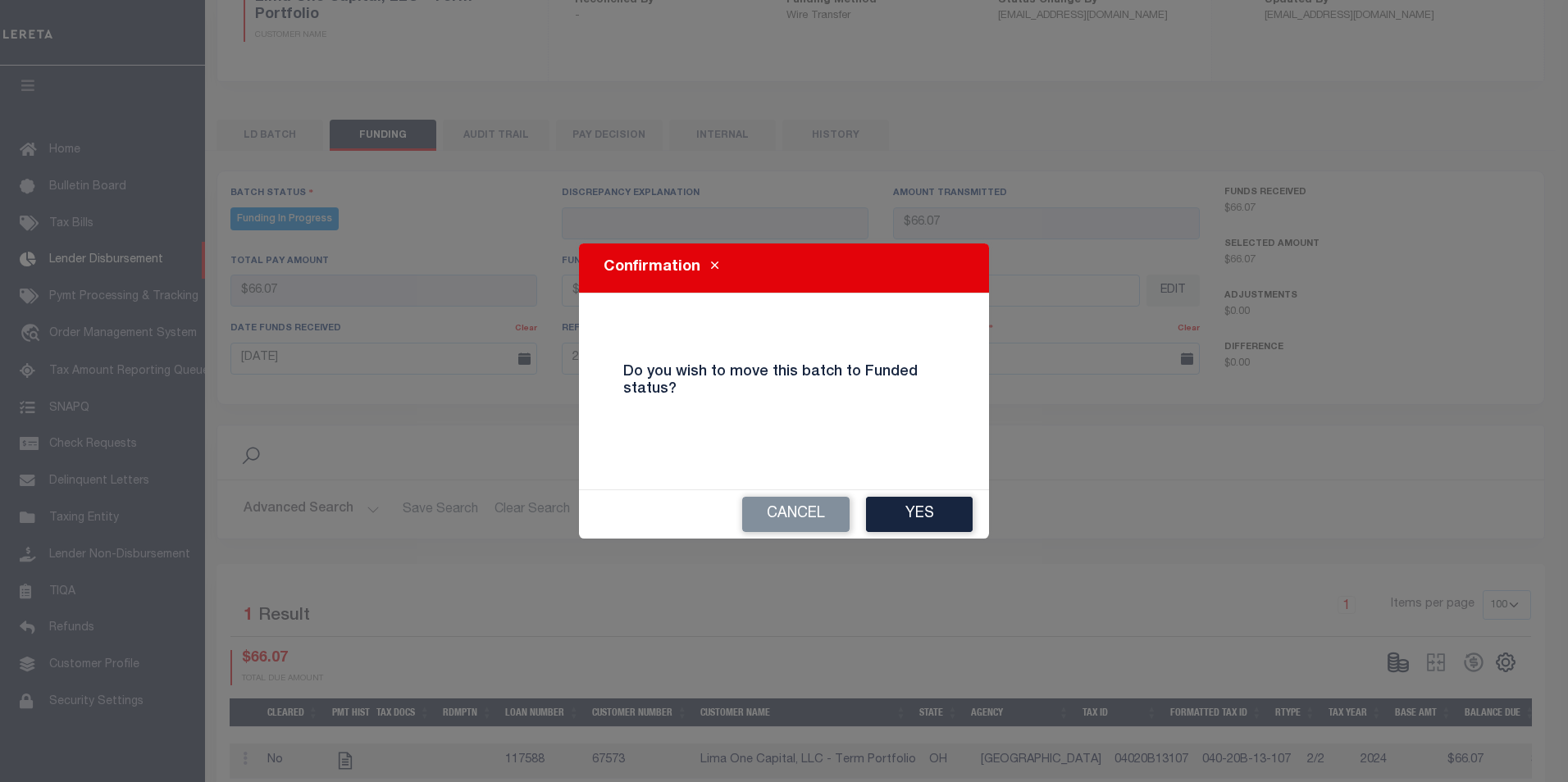
click at [923, 492] on div "Confirmation Do you wish to move this batch to Funded status? Cancel Yes" at bounding box center [783, 391] width 410 height 295
drag, startPoint x: 924, startPoint y: 499, endPoint x: 975, endPoint y: 517, distance: 54.1
click at [924, 500] on button "Yes" at bounding box center [919, 513] width 106 height 35
type input "$66.07"
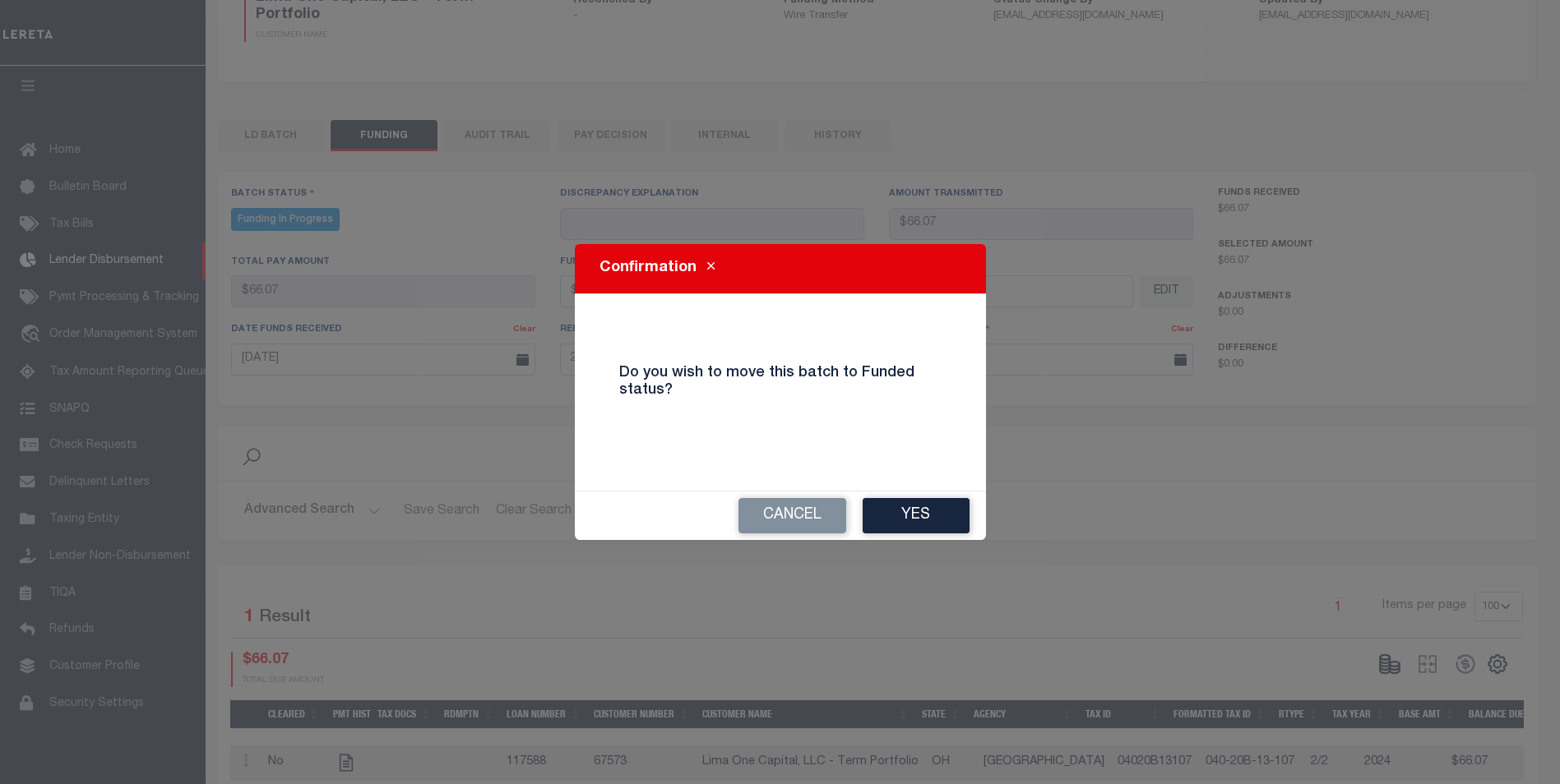
type input "$66.07"
type input "$0"
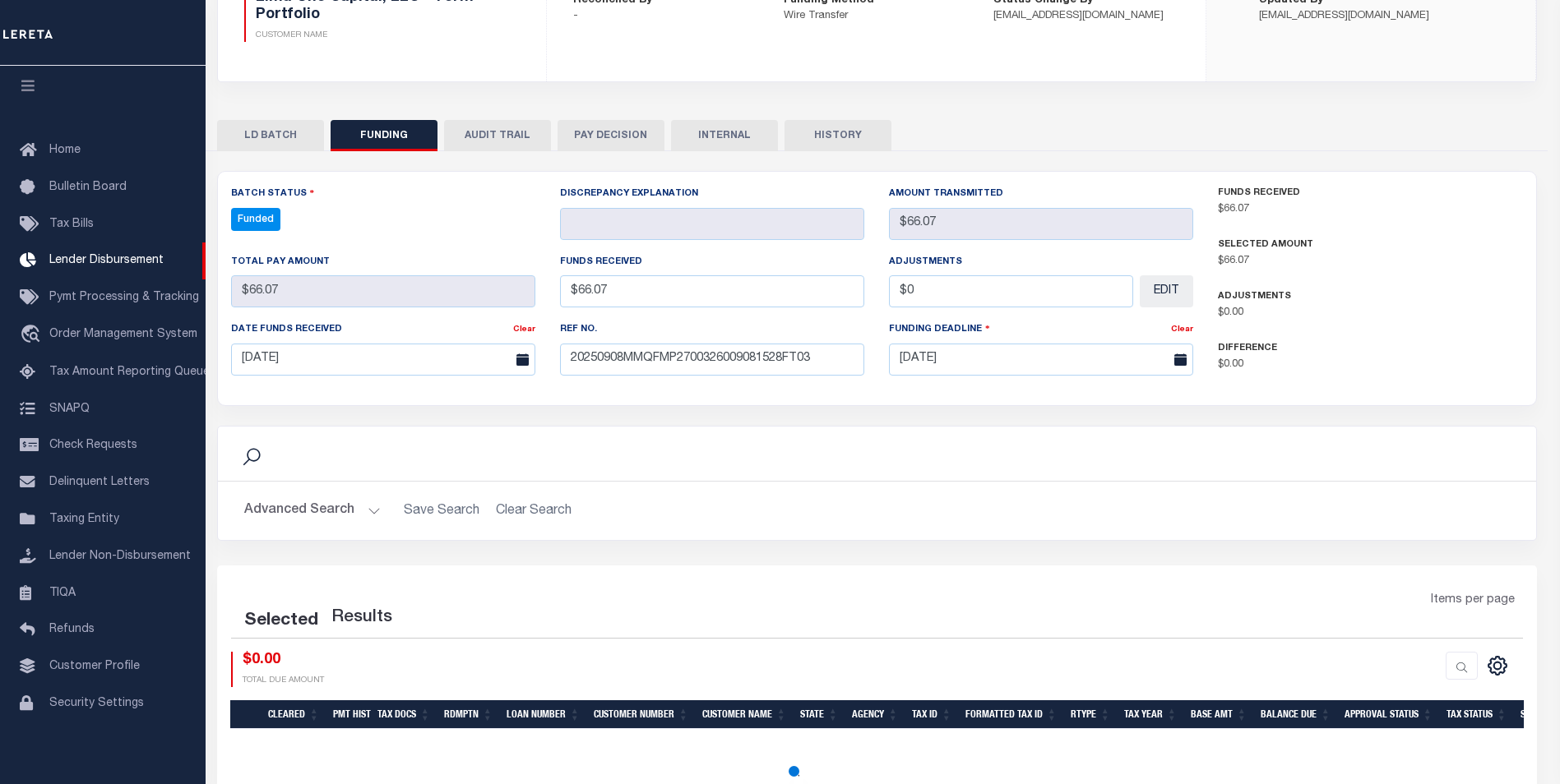
select select "100"
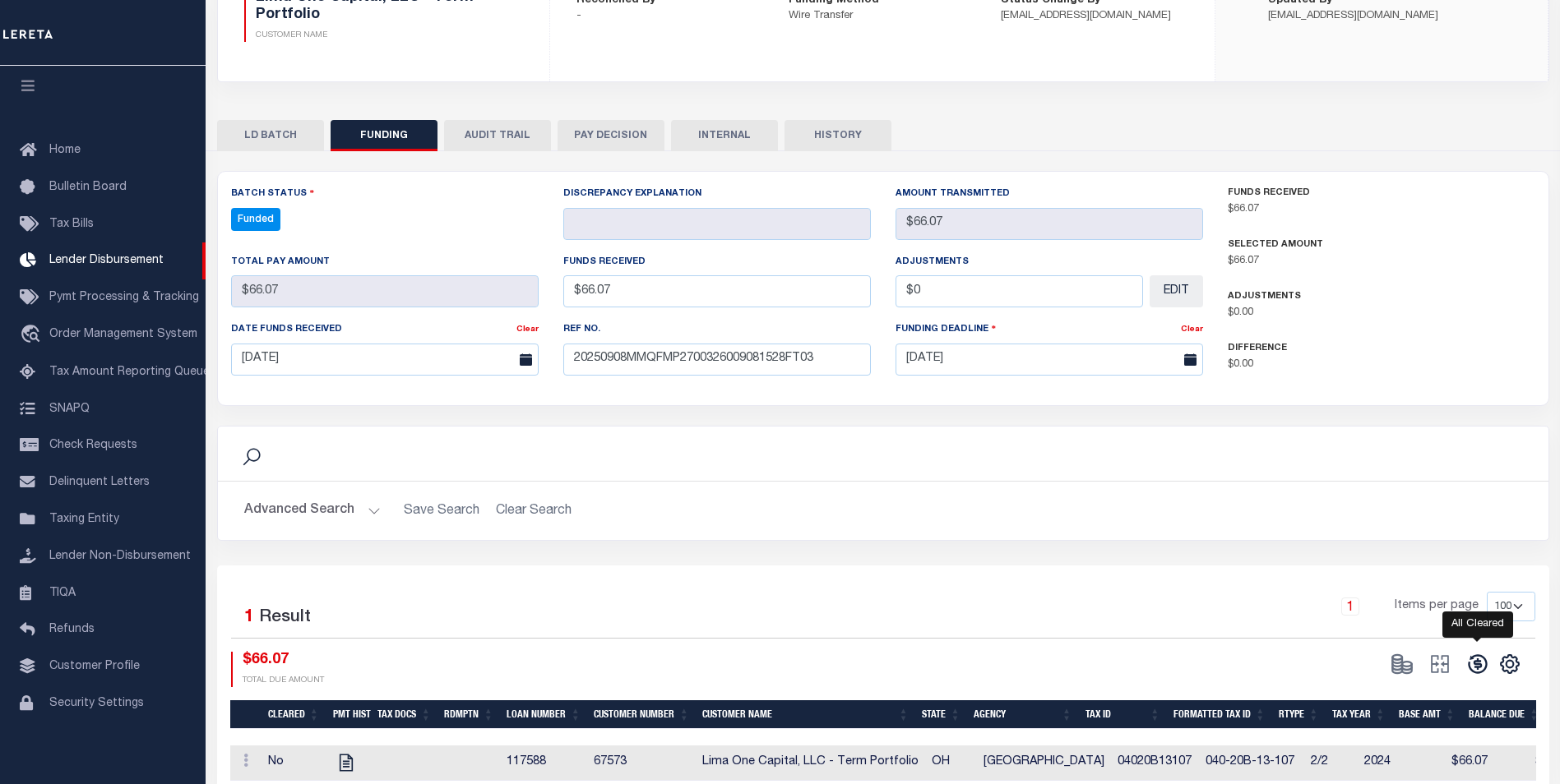
click at [1474, 669] on icon at bounding box center [1478, 664] width 23 height 23
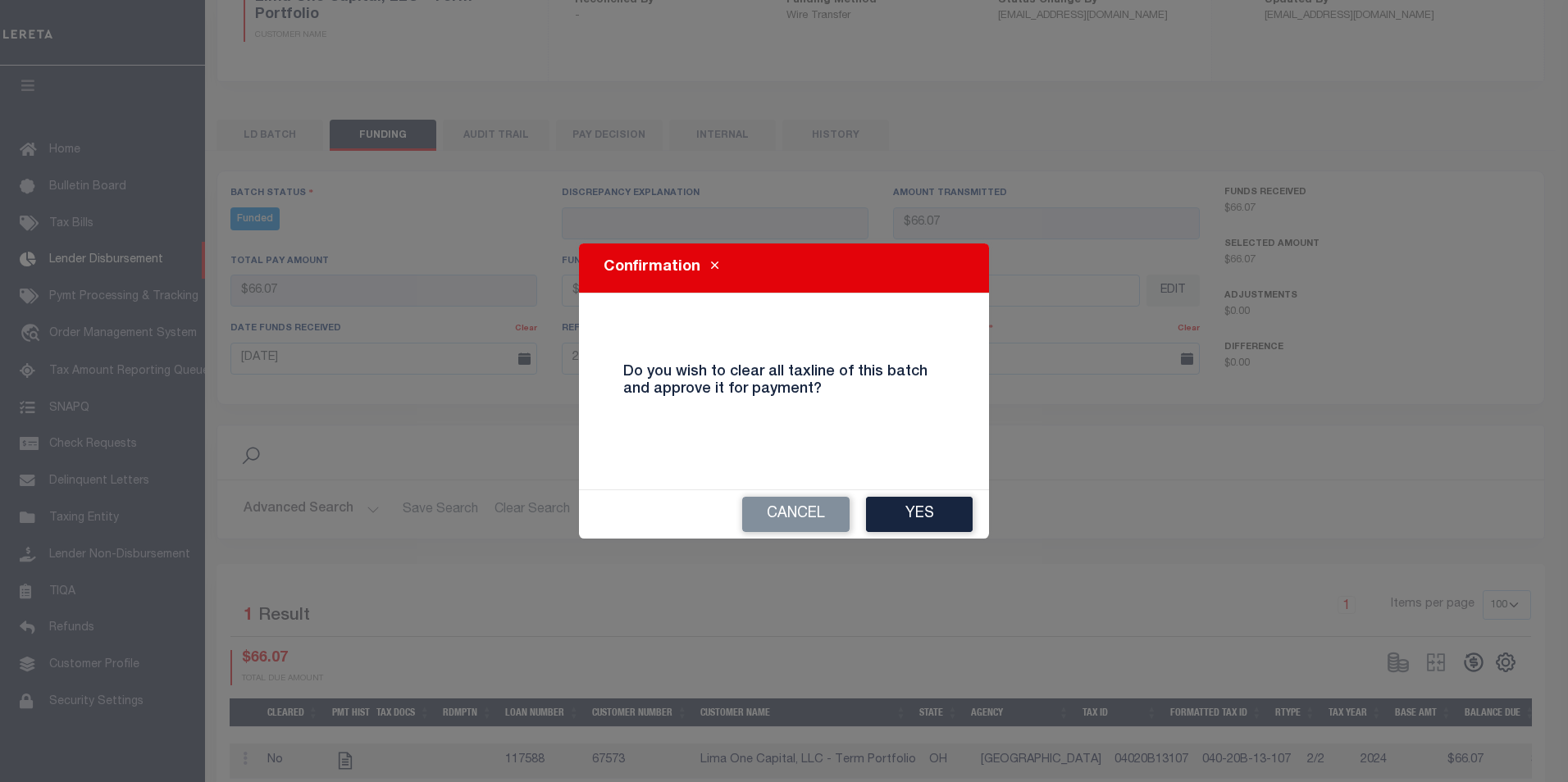
click at [903, 507] on button "Yes" at bounding box center [919, 513] width 106 height 35
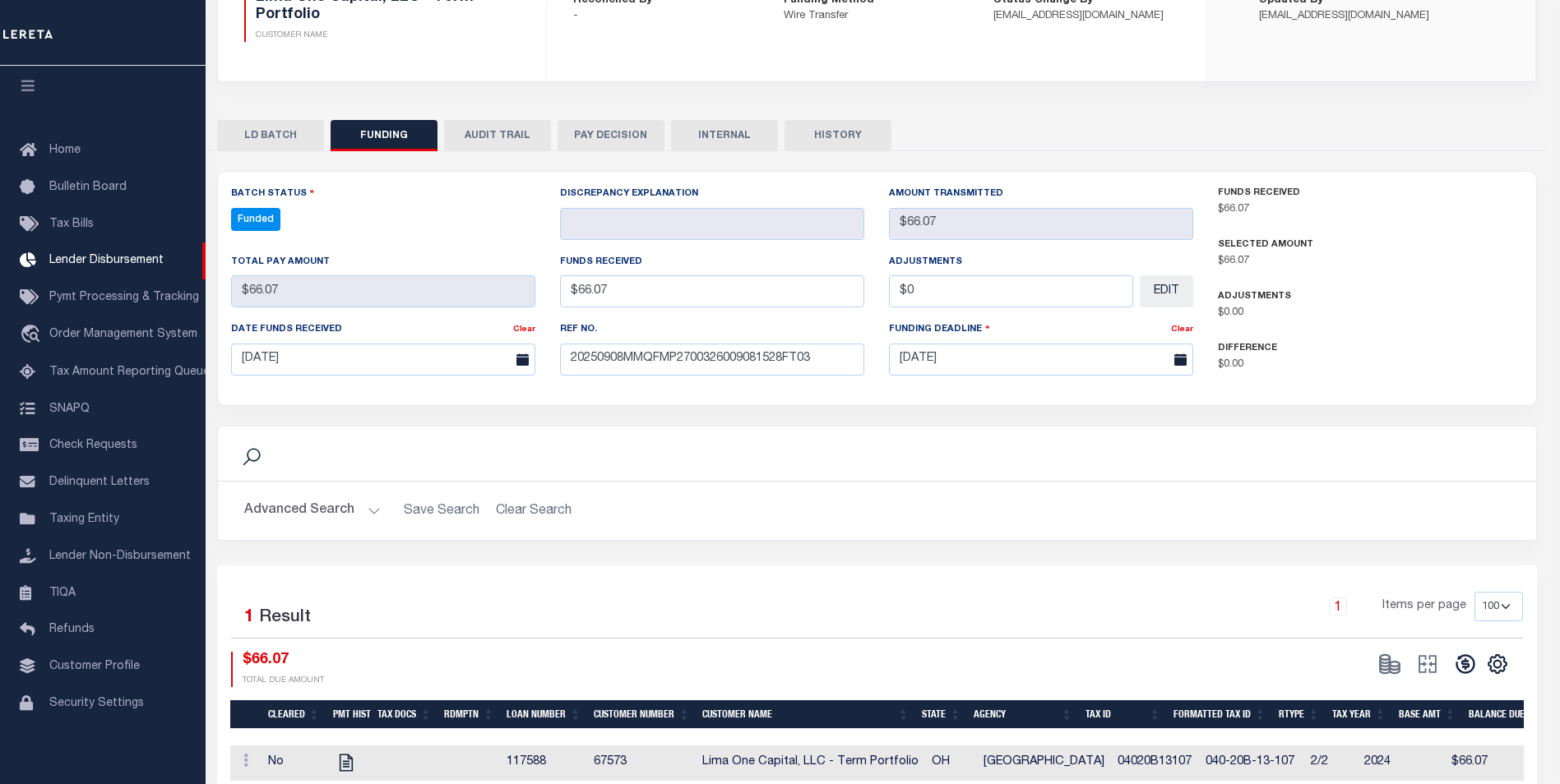
type input "$66.07"
type input "$0"
select select "100"
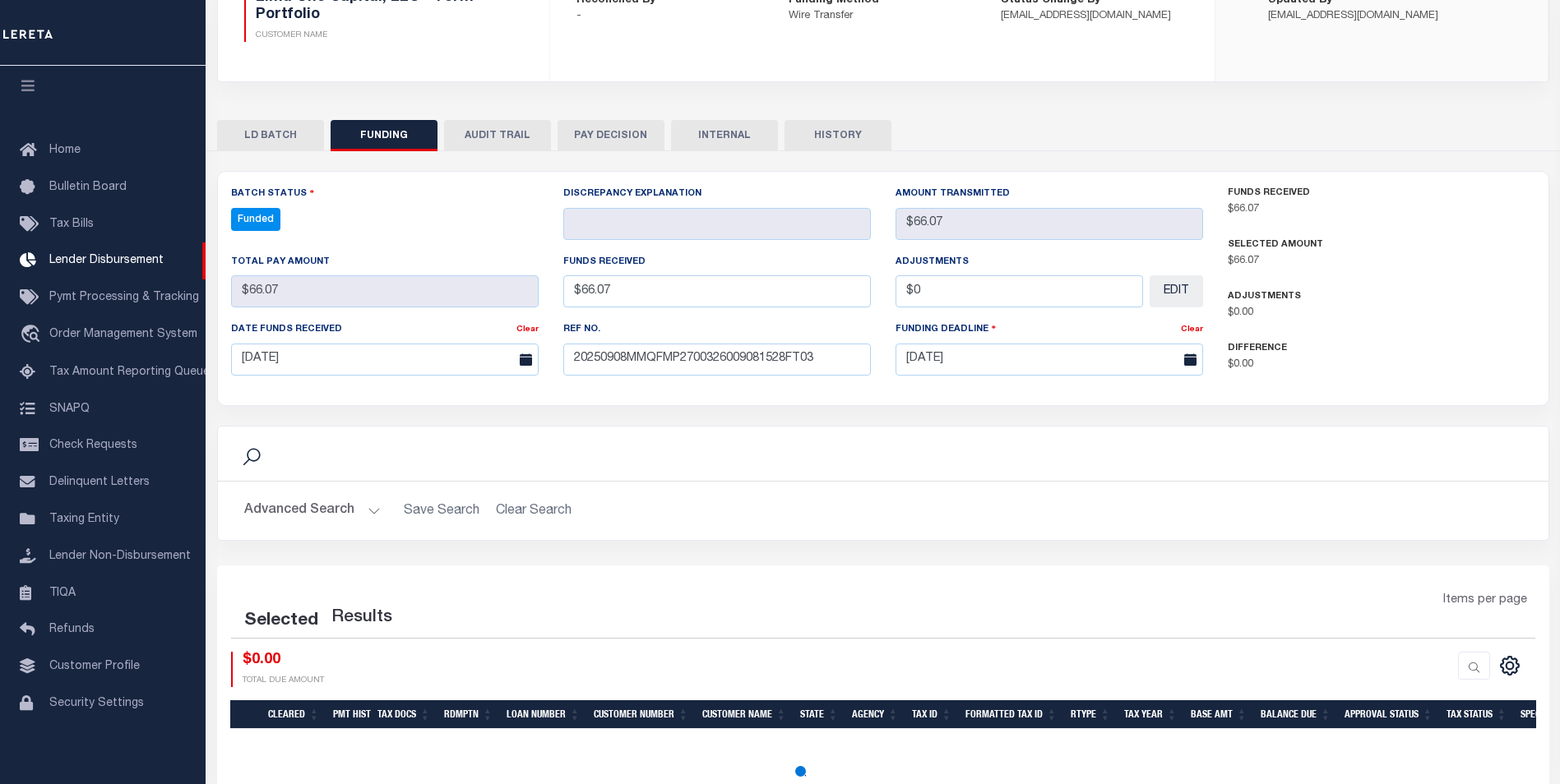
select select "100"
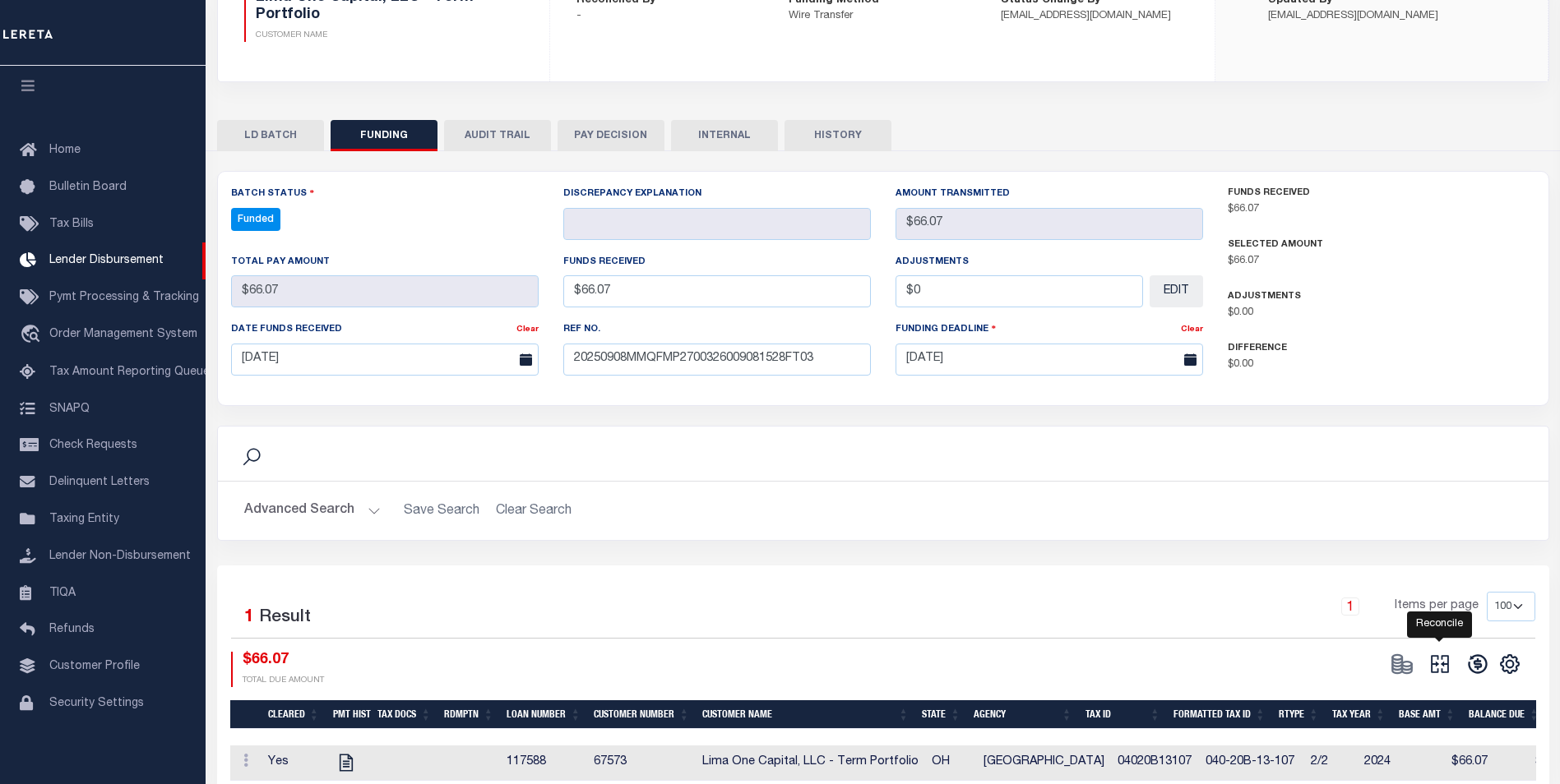
click at [1443, 669] on icon at bounding box center [1440, 664] width 23 height 23
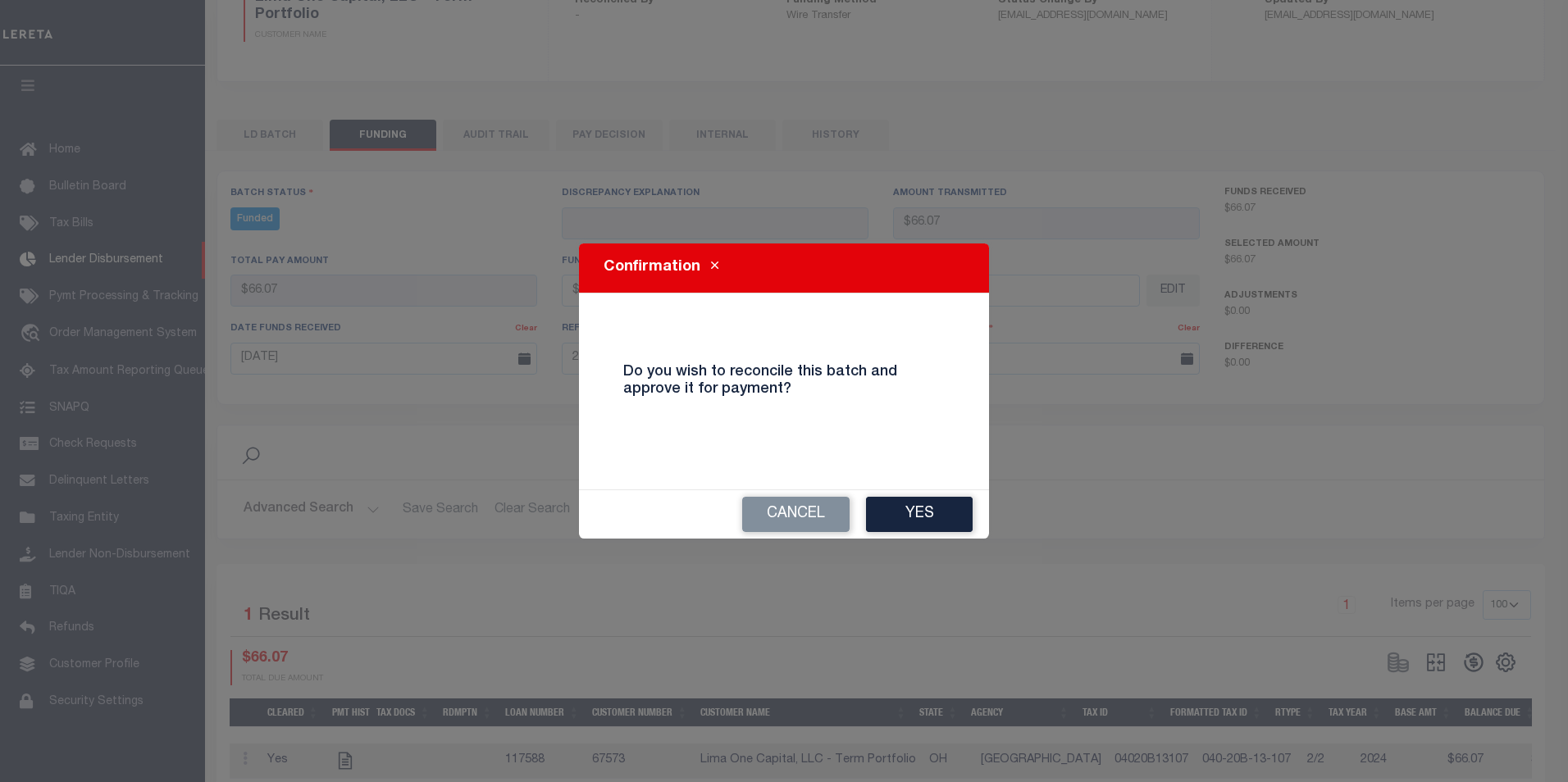
click at [931, 514] on button "Yes" at bounding box center [919, 513] width 106 height 35
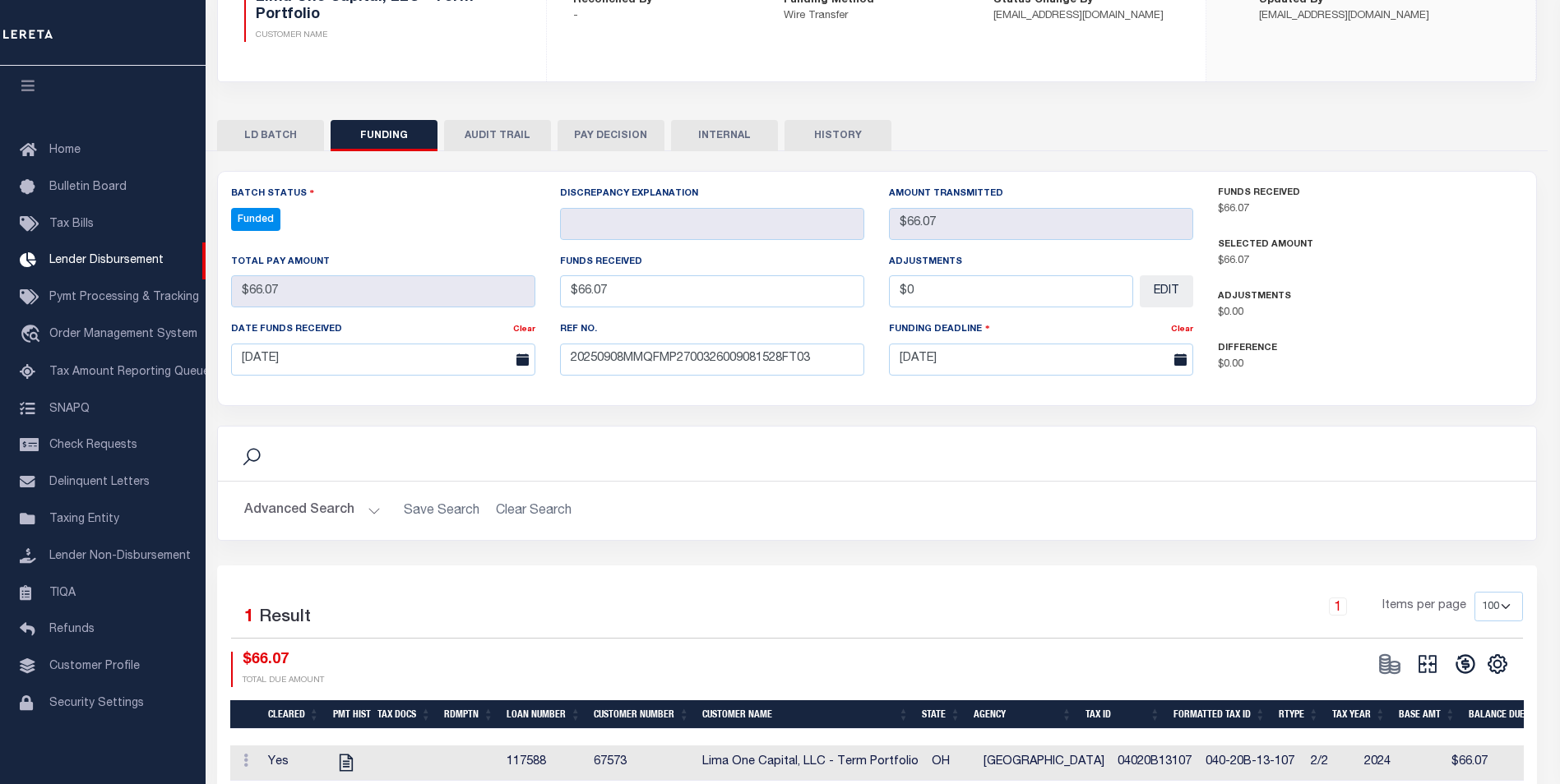
type input "$66.07"
type input "$0"
select select "100"
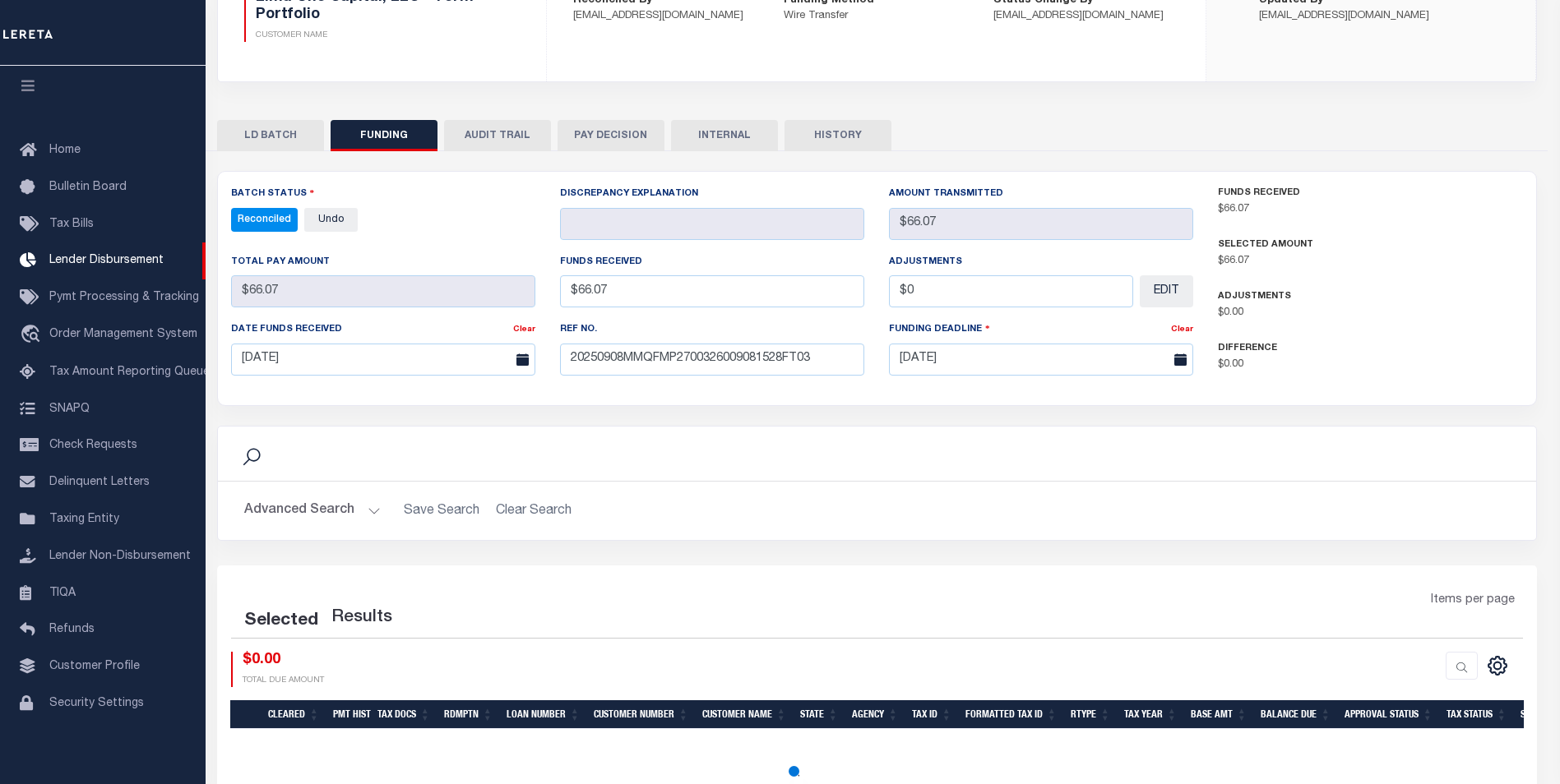
select select "100"
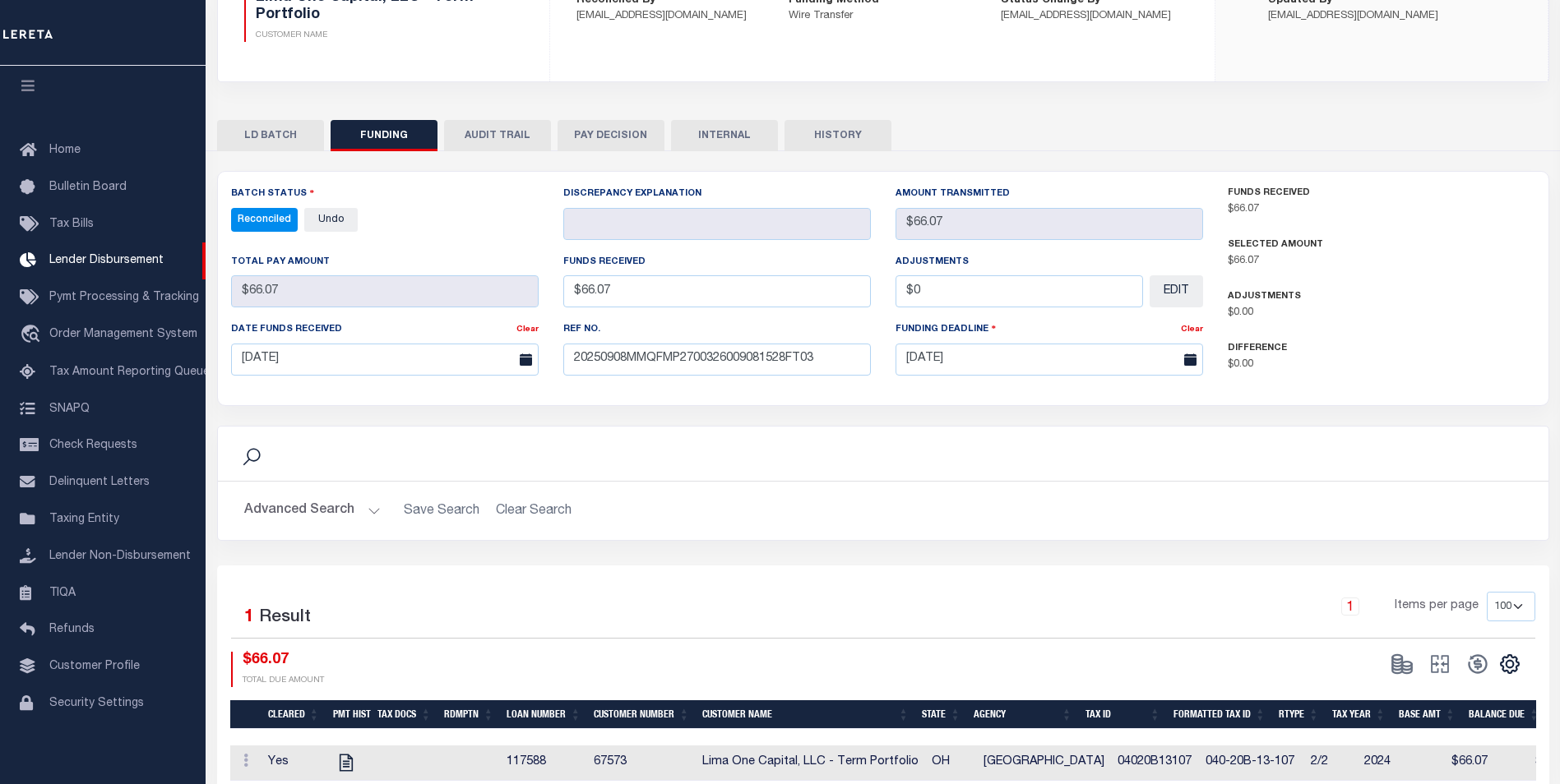
click at [755, 135] on button "INTERNAL" at bounding box center [724, 135] width 107 height 31
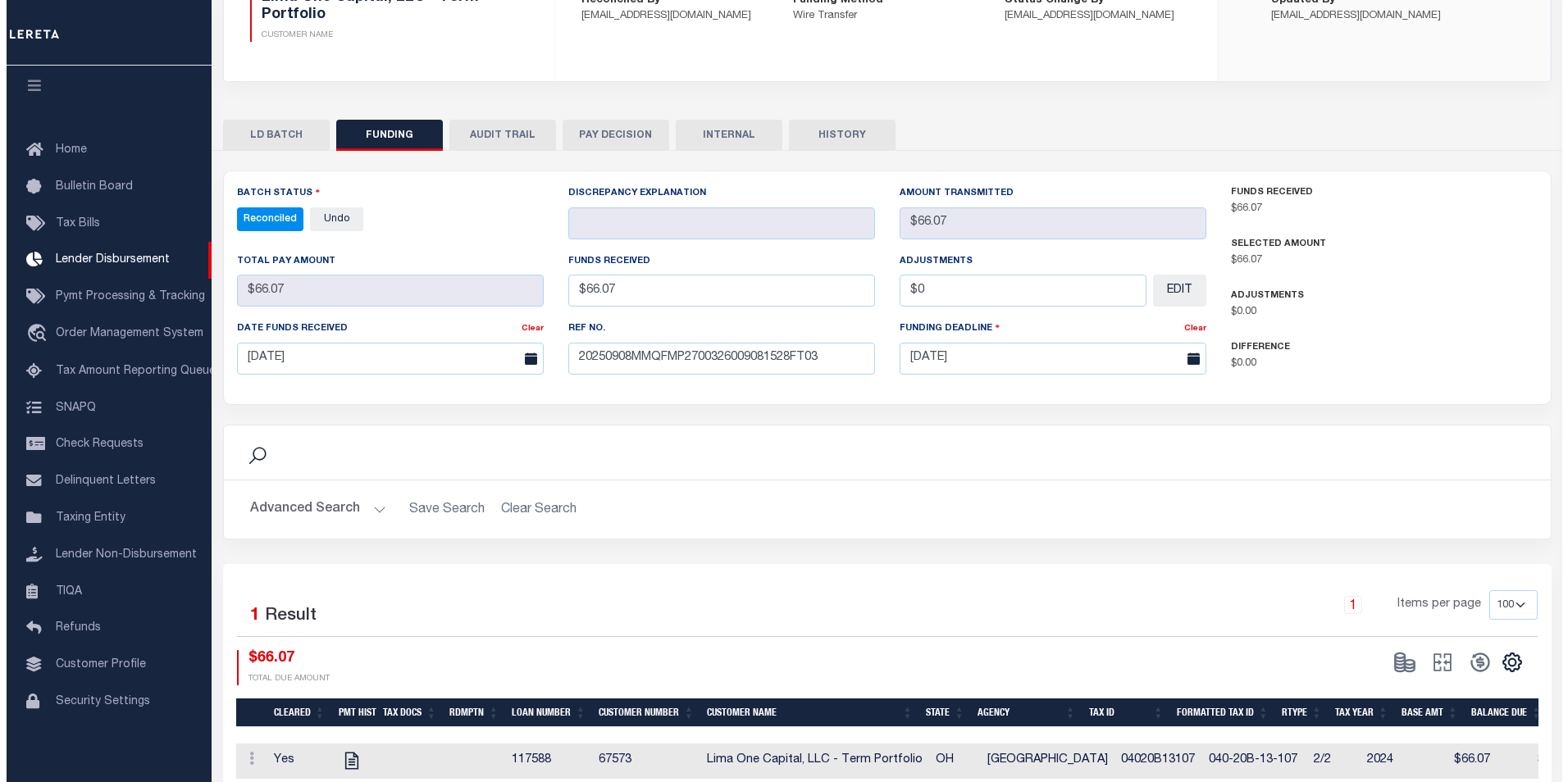
scroll to position [0, 0]
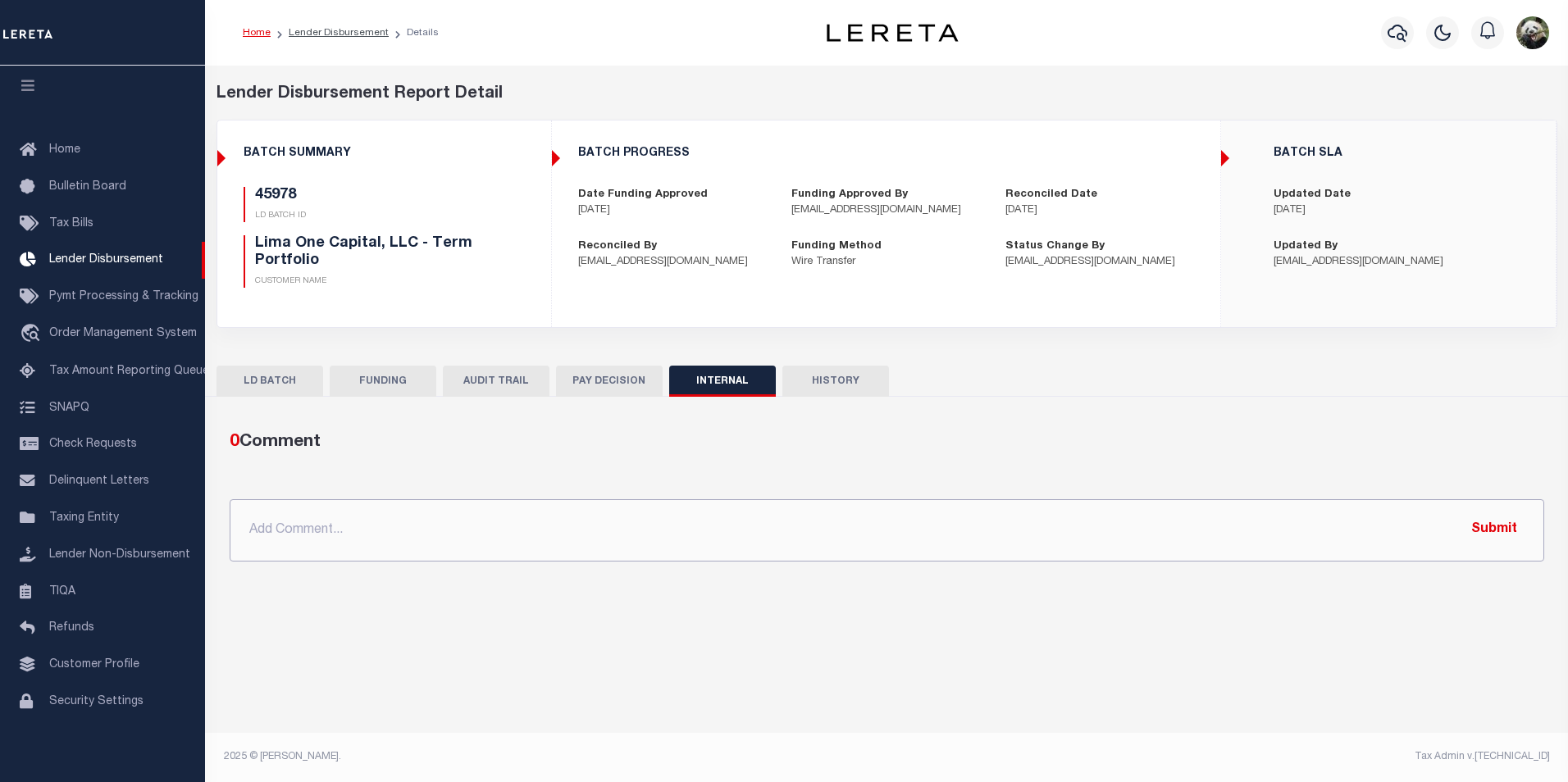
click at [546, 520] on input "text" at bounding box center [887, 530] width 1314 height 62
paste input "OG AMOUNT $190,851.37 45974 - $132,102.05 45978 - $66.07 45821 - $25,139.52 458…"
type input "OG AMOUNT $190,851.37 45974 - $132,102.05 45978 - $66.07 45821 - $25,139.52 458…"
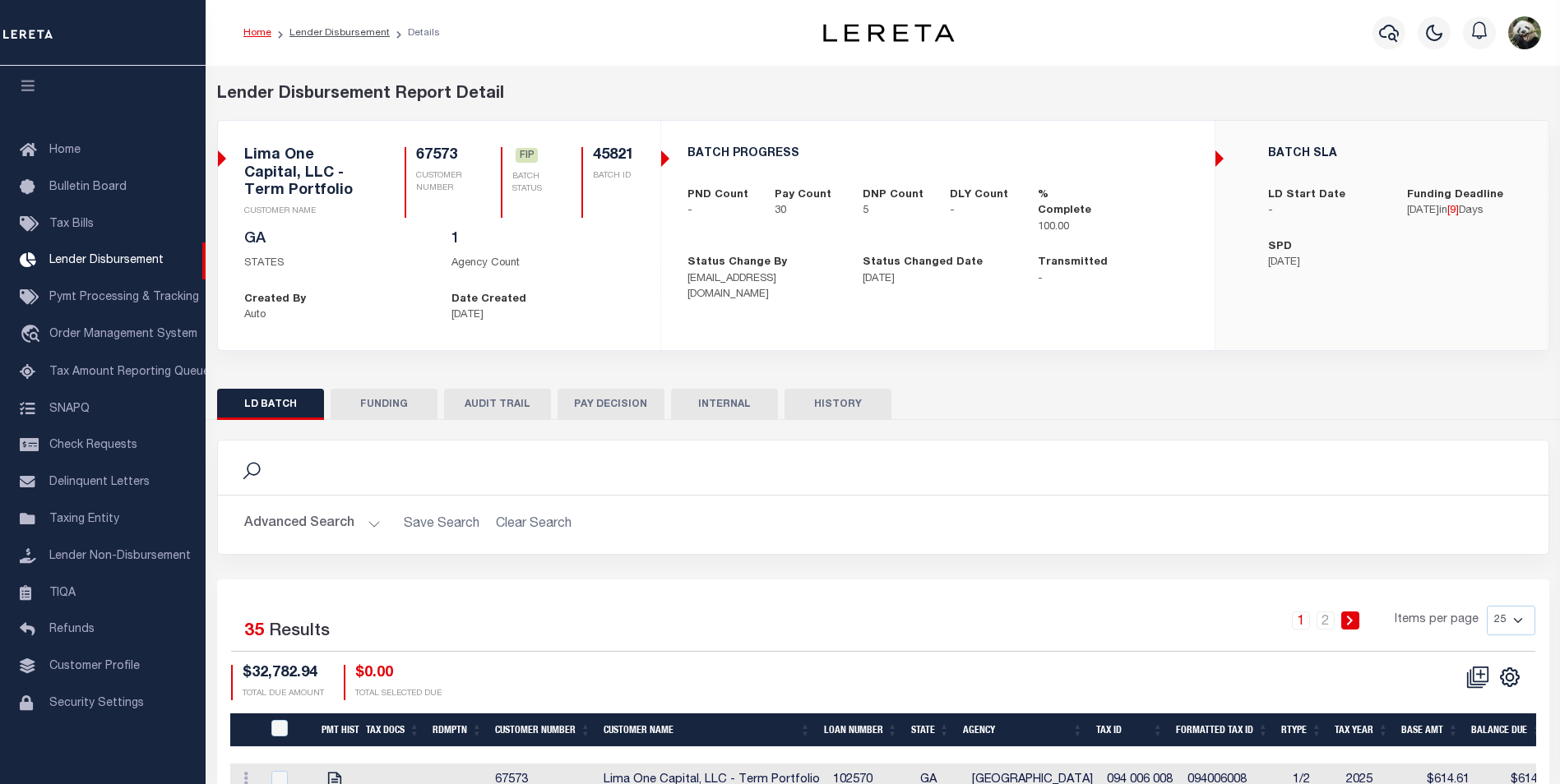
scroll to position [16, 0]
drag, startPoint x: 376, startPoint y: 407, endPoint x: 383, endPoint y: 397, distance: 12.2
click at [377, 397] on button "FUNDING" at bounding box center [383, 404] width 107 height 31
type input "$25,139.52"
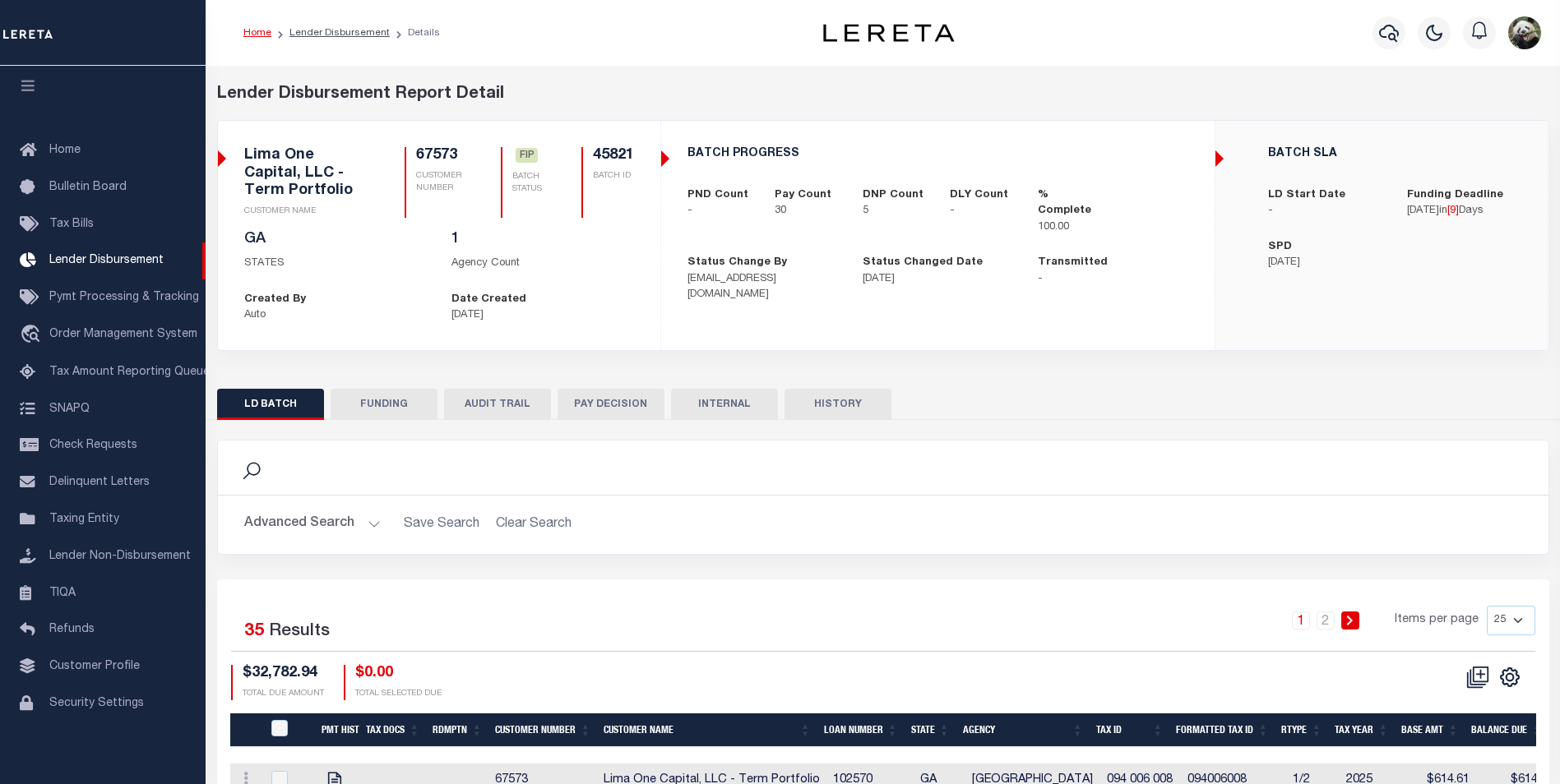
type input "$0"
type input "[DATE]"
select select "100"
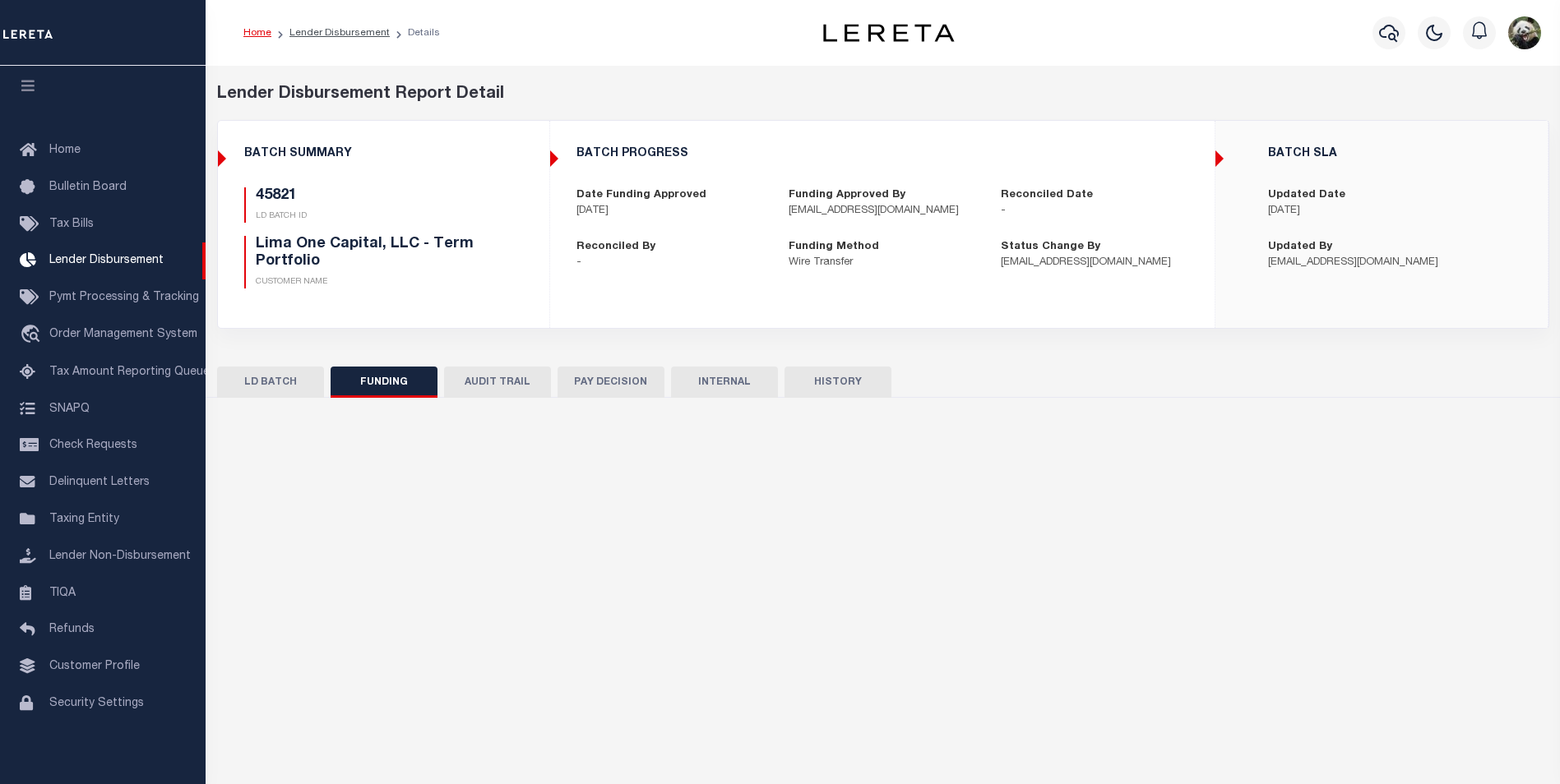
select select "100"
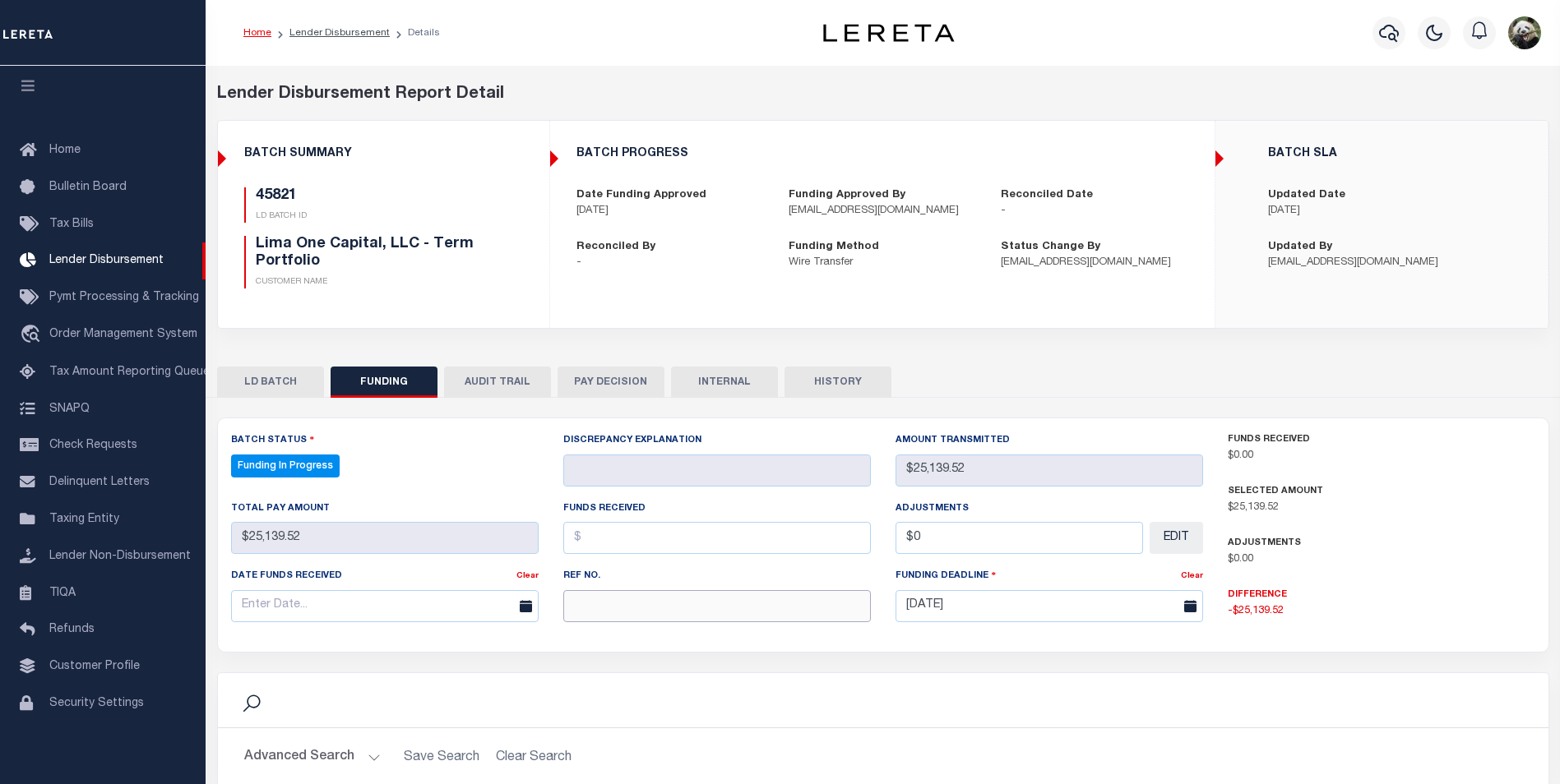
click at [627, 608] on input "text" at bounding box center [716, 606] width 307 height 32
paste input "20250908MMQFMP2700326009081528FT03"
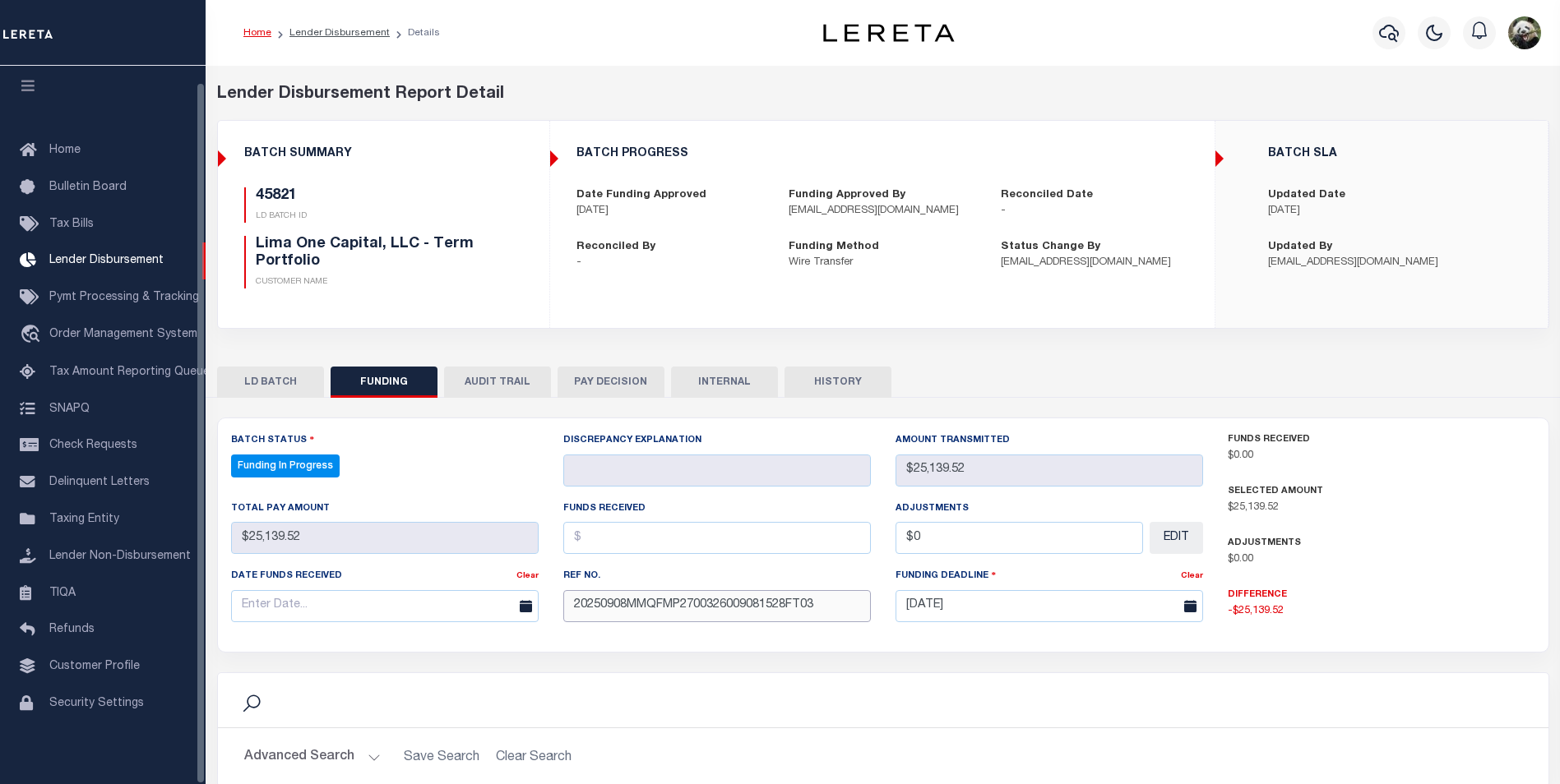
type input "20250908MMQFMP2700326009081528FT03"
click at [265, 607] on input "text" at bounding box center [384, 606] width 307 height 32
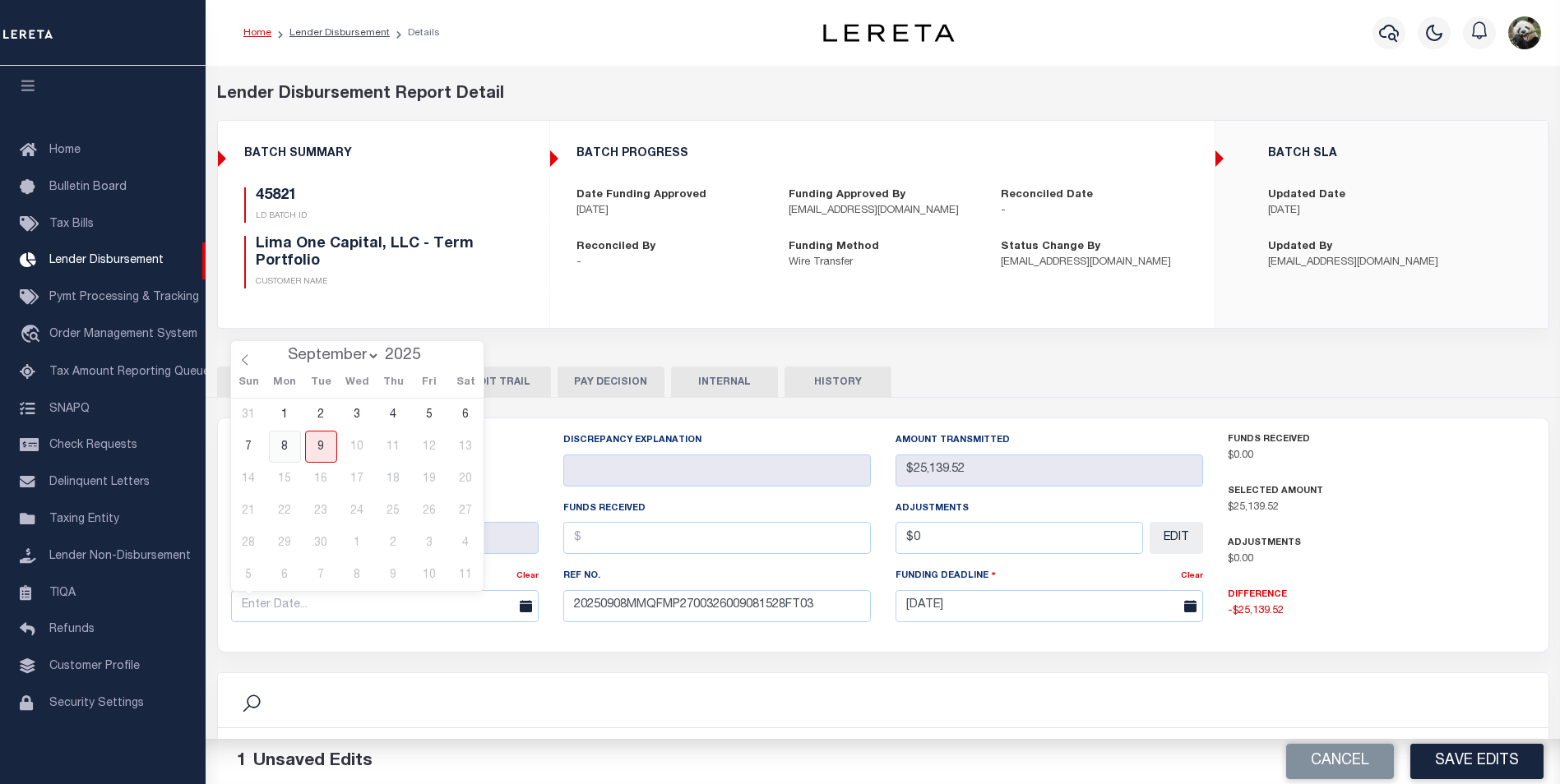
click at [294, 445] on span "8" at bounding box center [285, 447] width 32 height 32
type input "[DATE]"
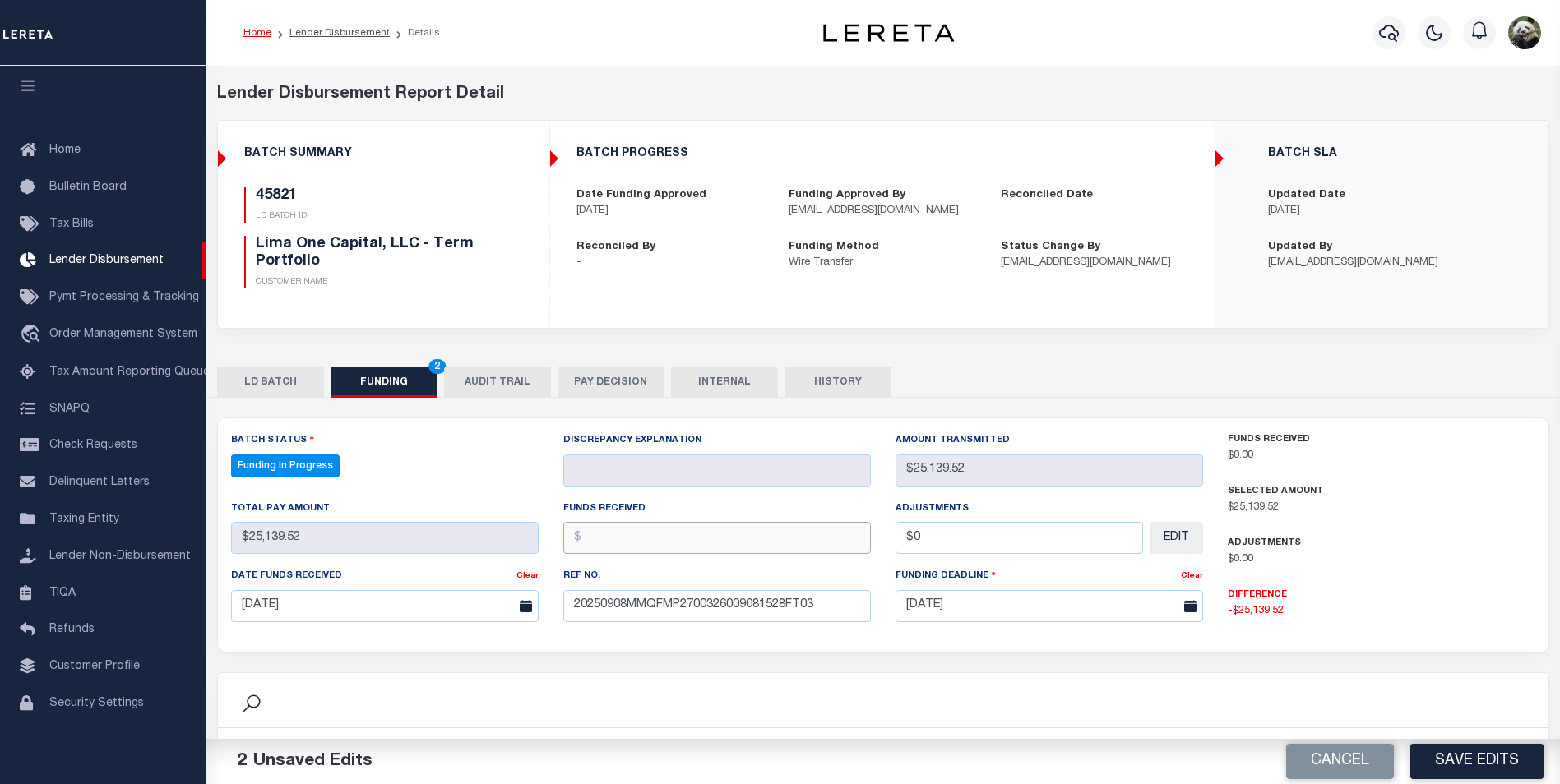
drag, startPoint x: 673, startPoint y: 543, endPoint x: 681, endPoint y: 548, distance: 9.4
click at [677, 546] on input "text" at bounding box center [716, 538] width 307 height 32
type input "$25,139.52"
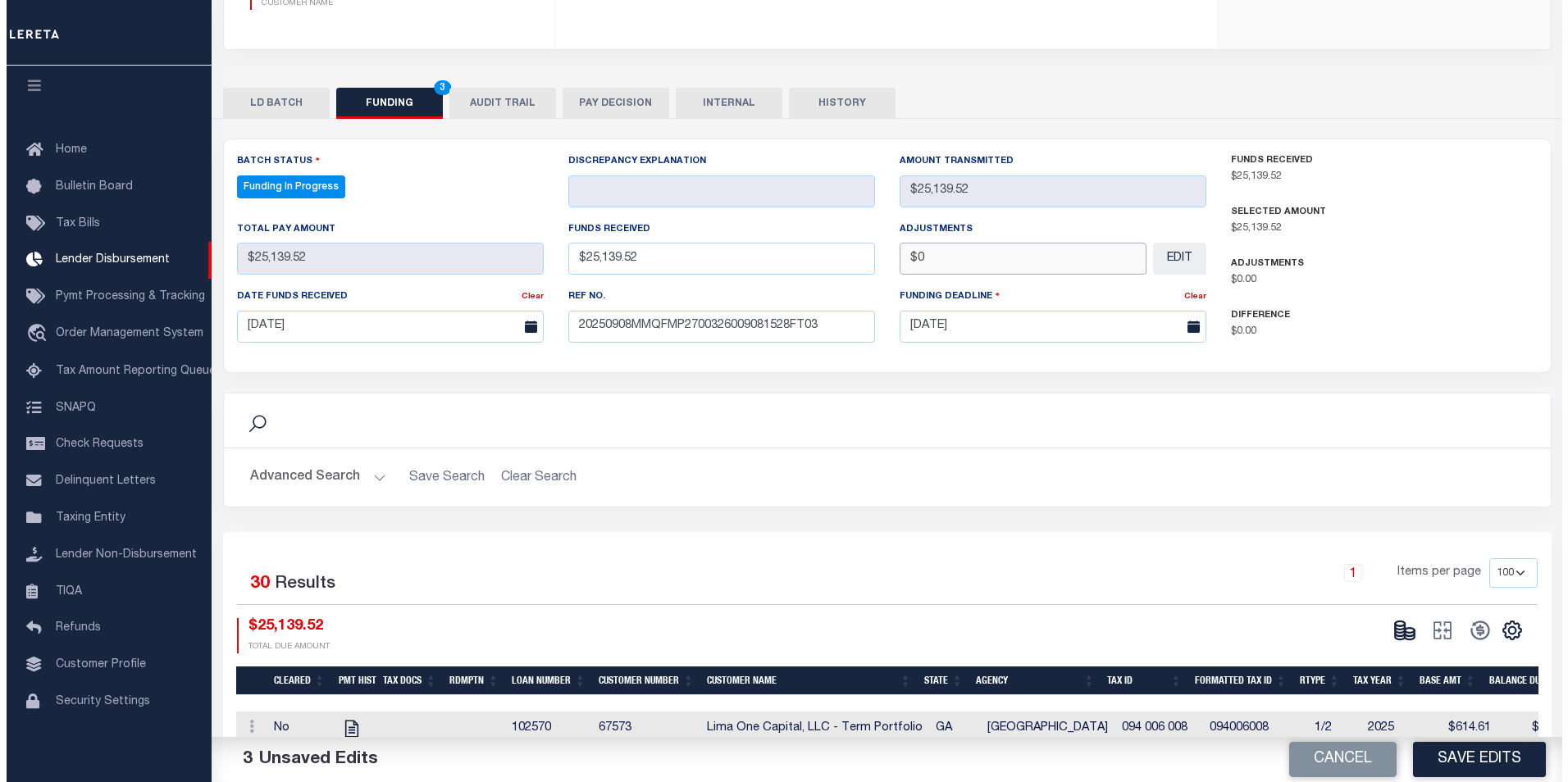
scroll to position [328, 0]
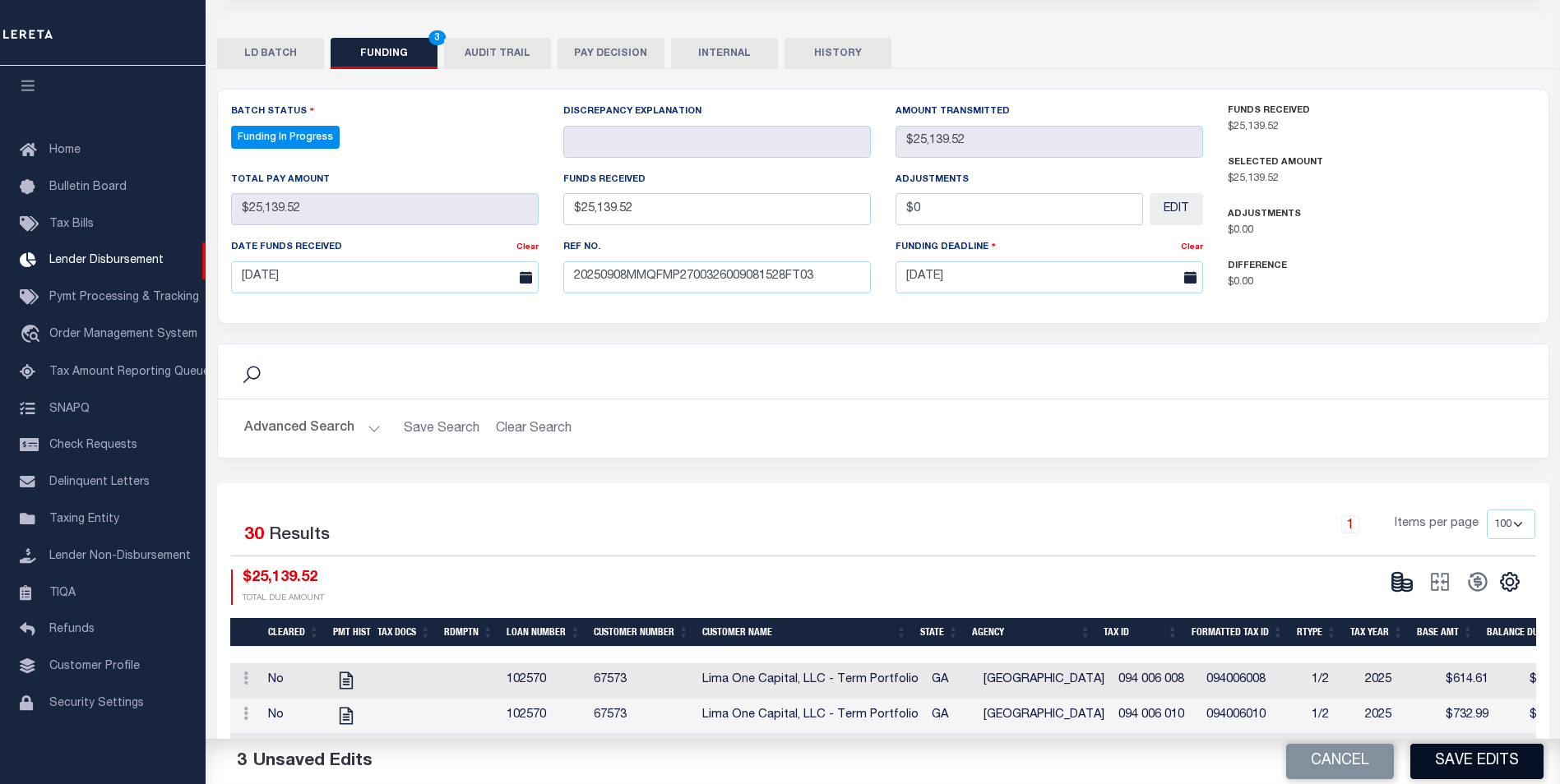
type input "$0.00"
click at [1457, 764] on button "Save Edits" at bounding box center [1477, 761] width 133 height 35
type input "$25,139.52"
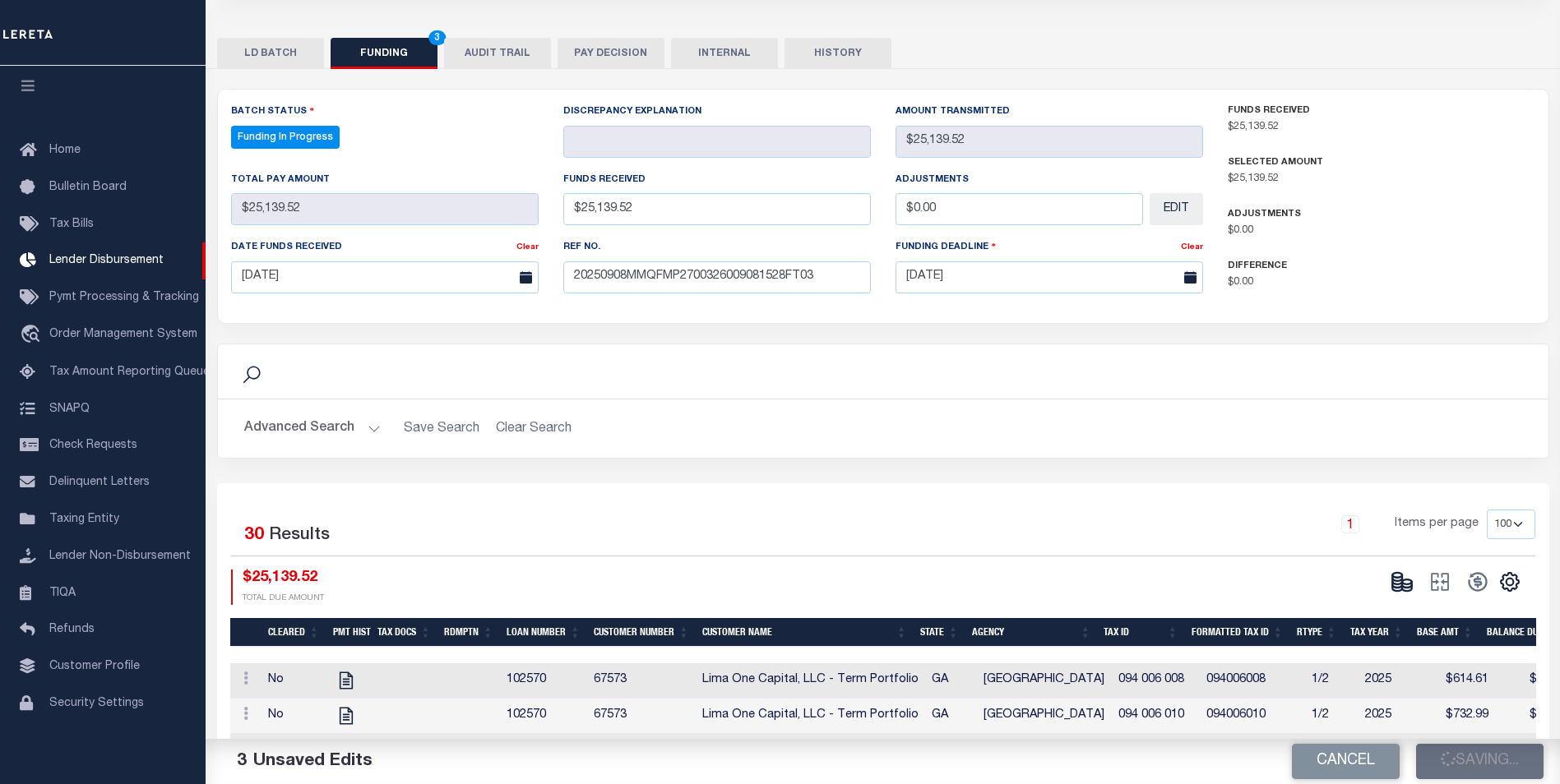
type input "$0"
select select "100"
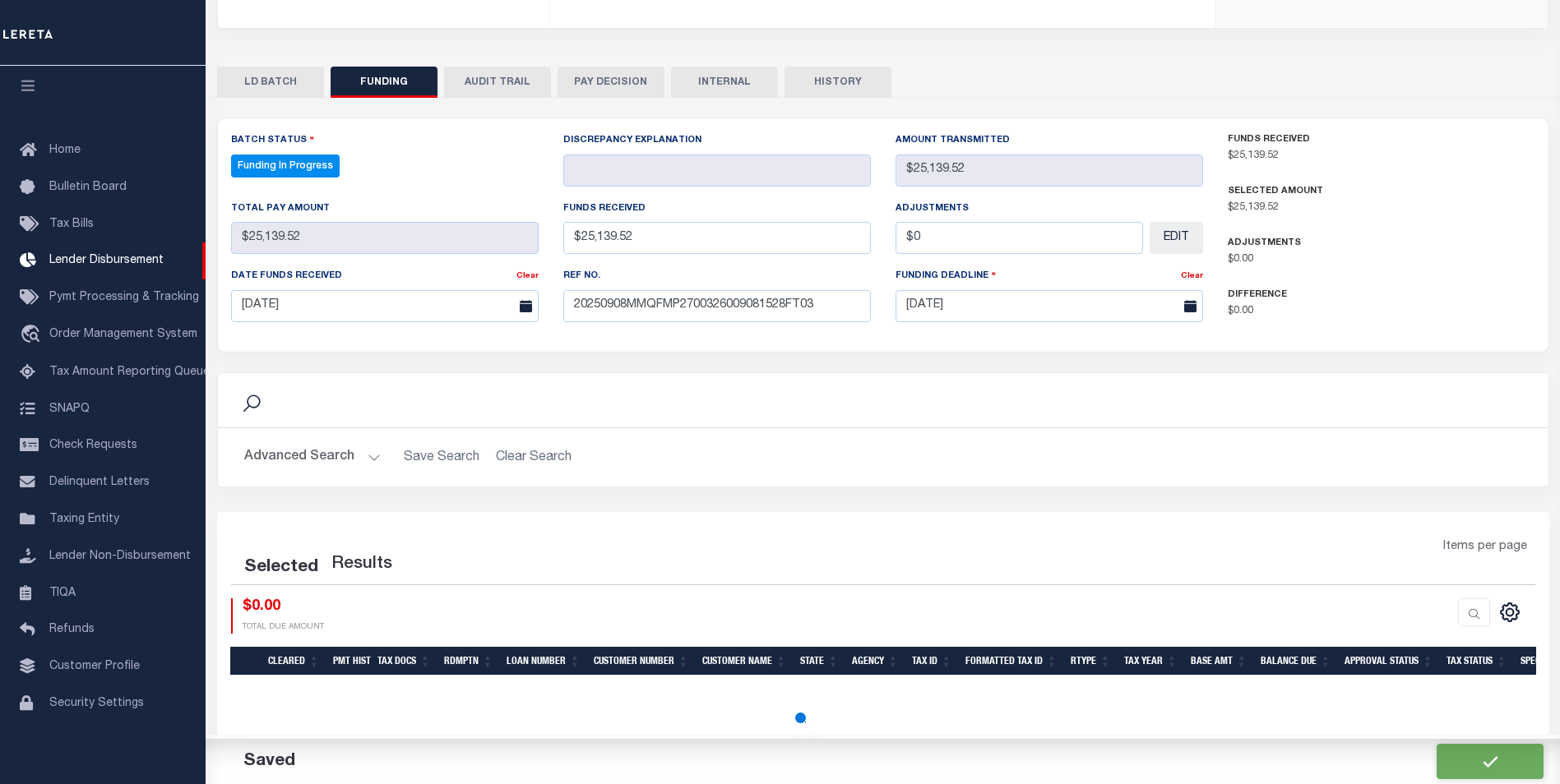
select select "100"
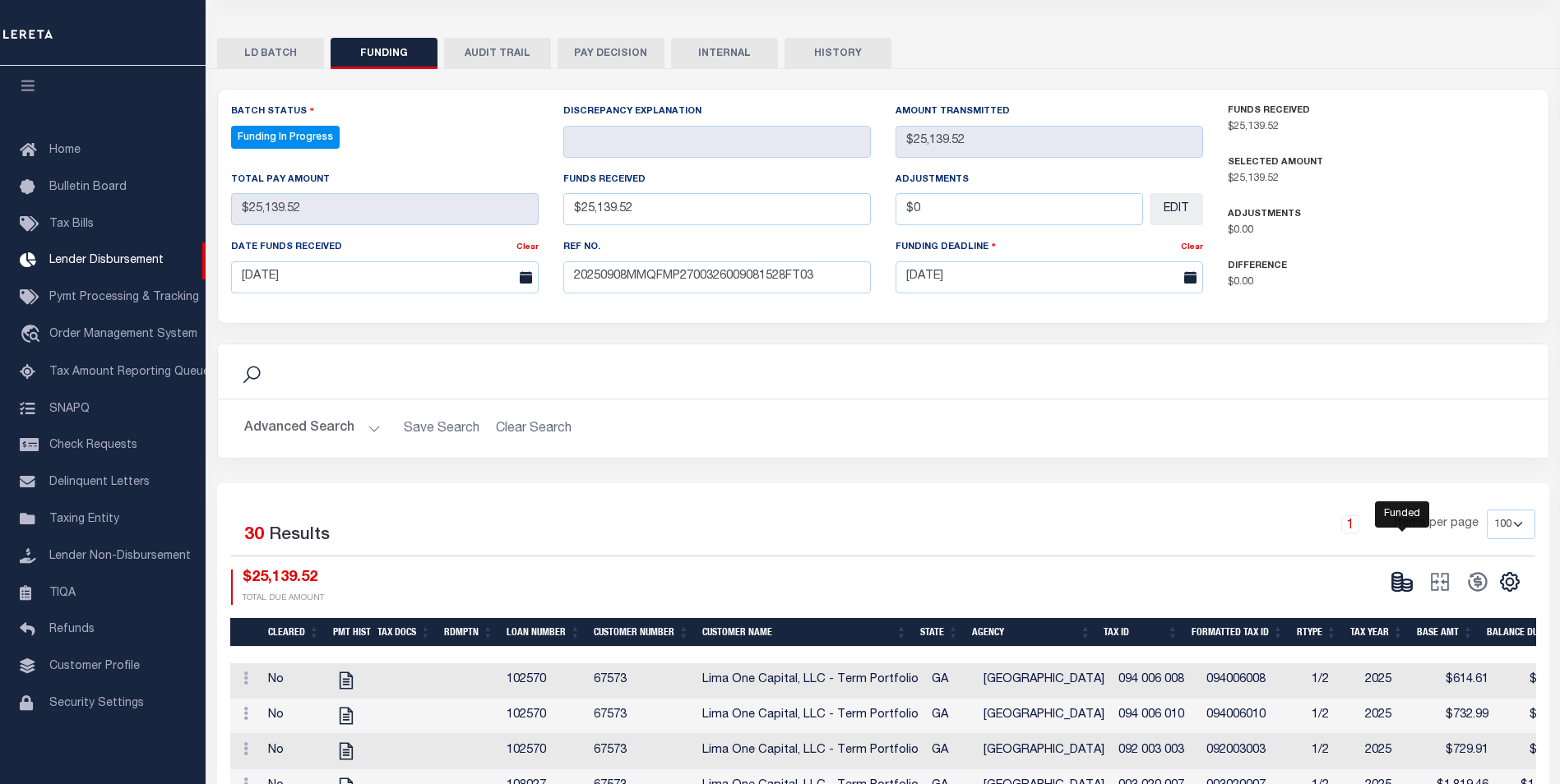
click at [1400, 587] on icon at bounding box center [1402, 582] width 23 height 23
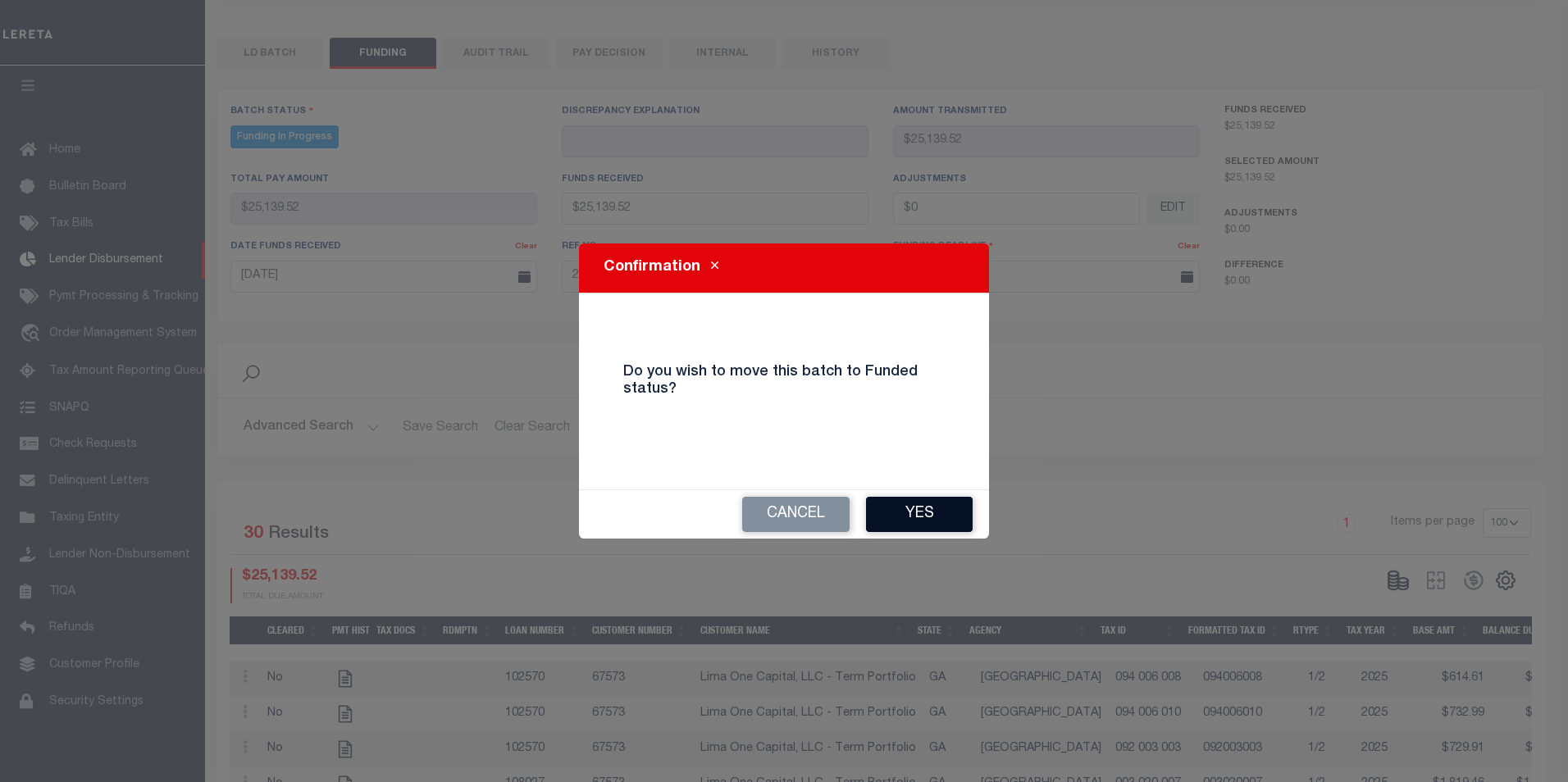
click at [946, 512] on button "Yes" at bounding box center [919, 513] width 106 height 35
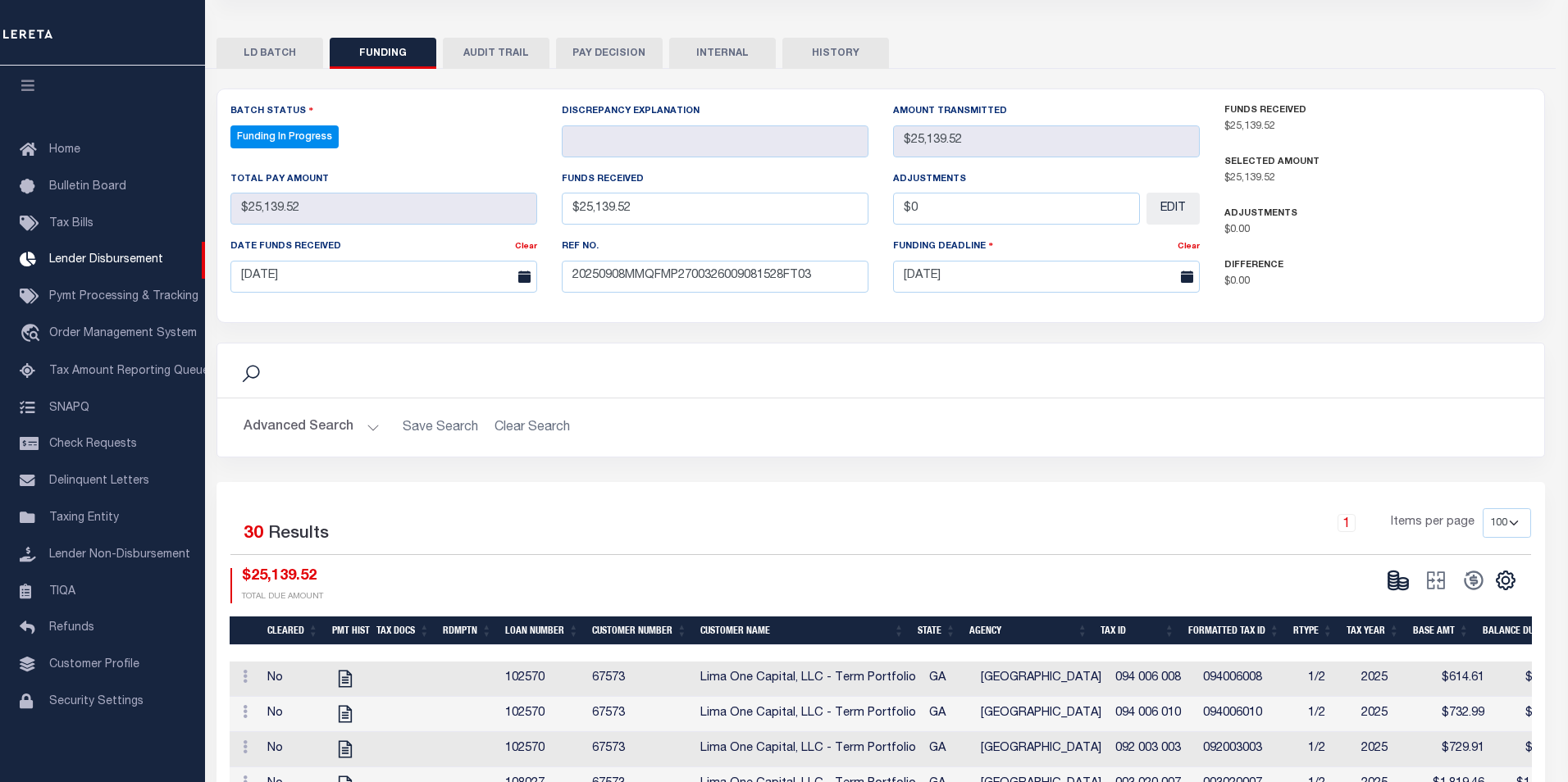
type input "$25,139.52"
type input "$0"
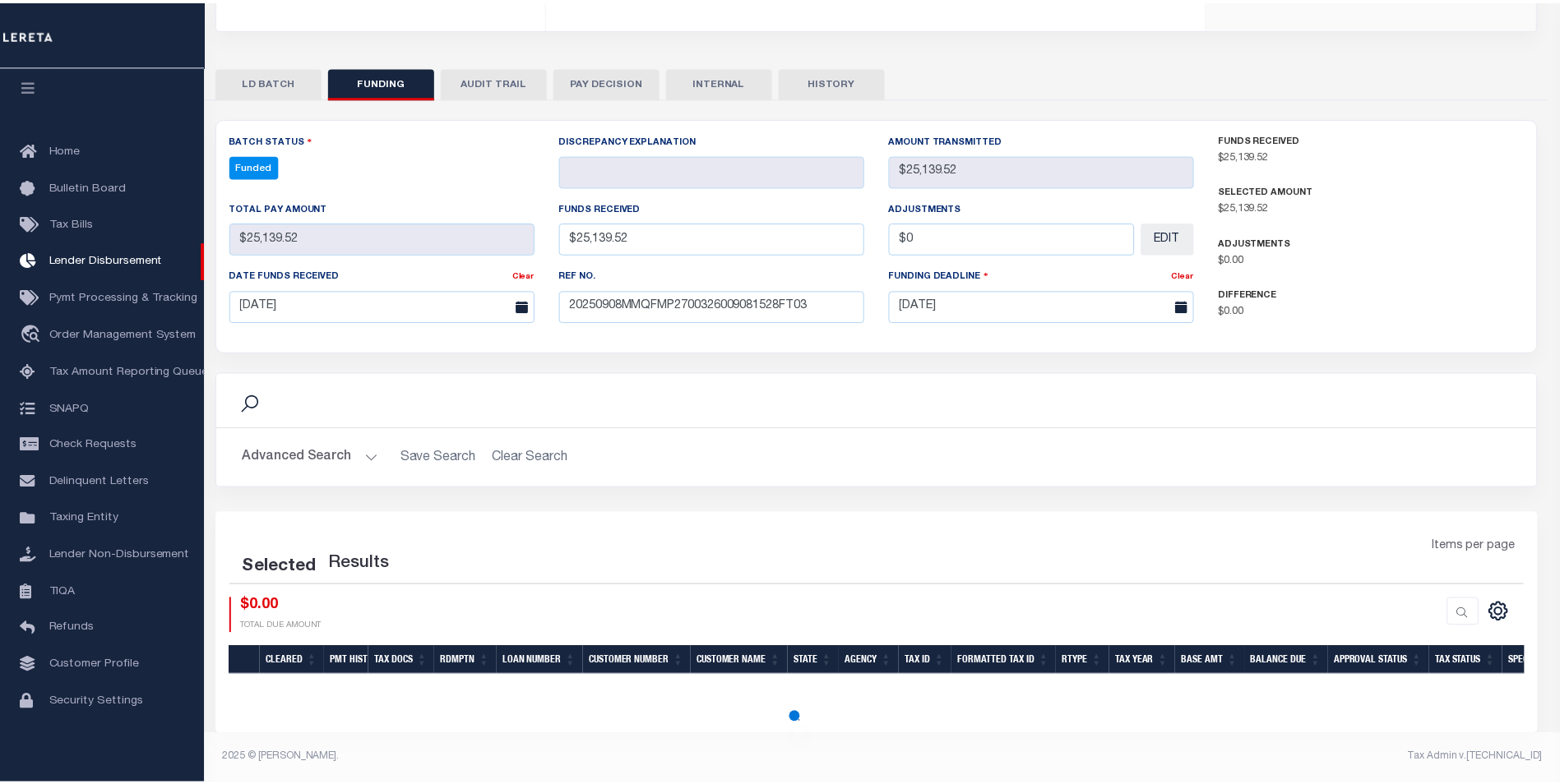
scroll to position [300, 0]
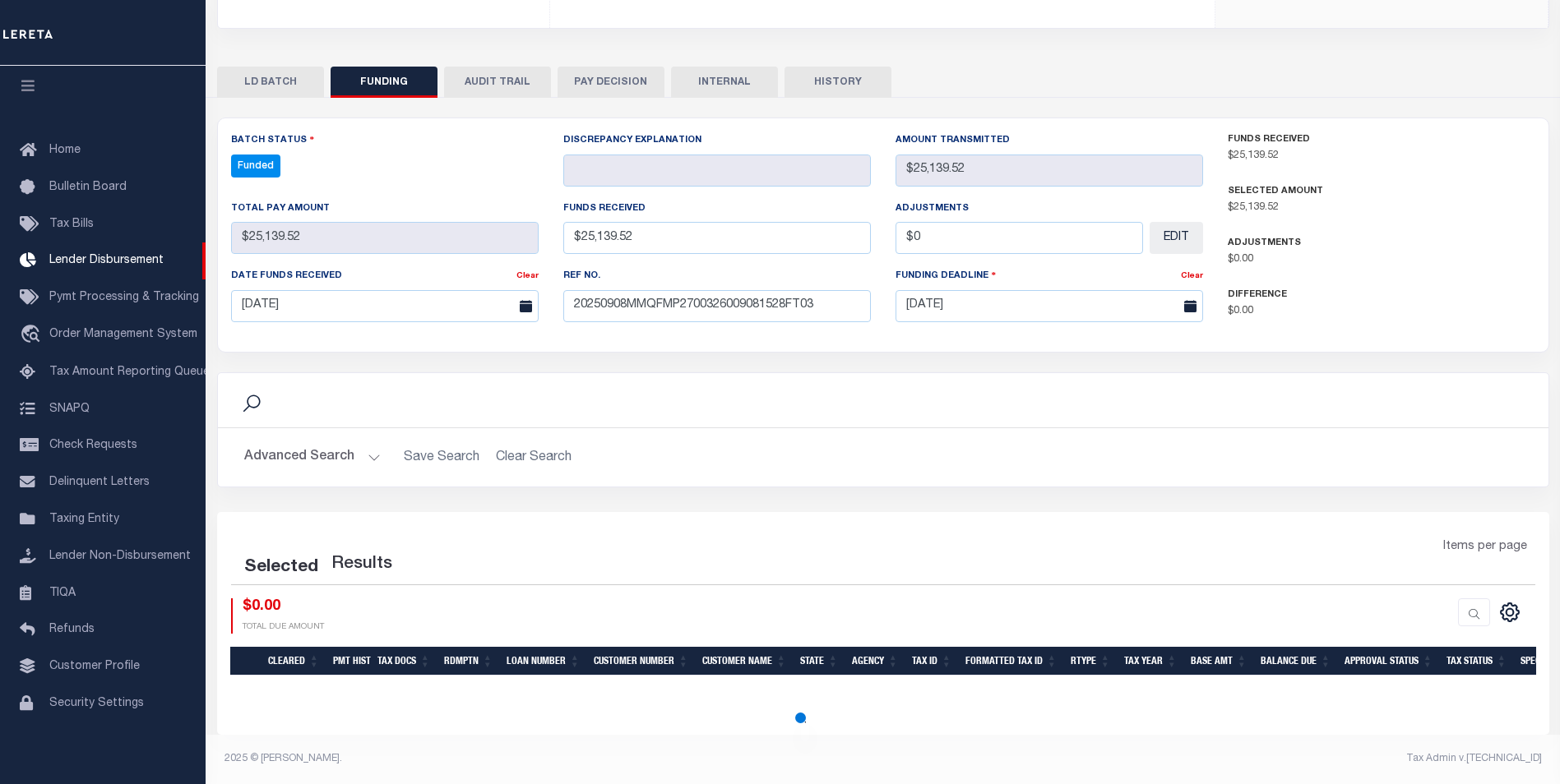
select select "100"
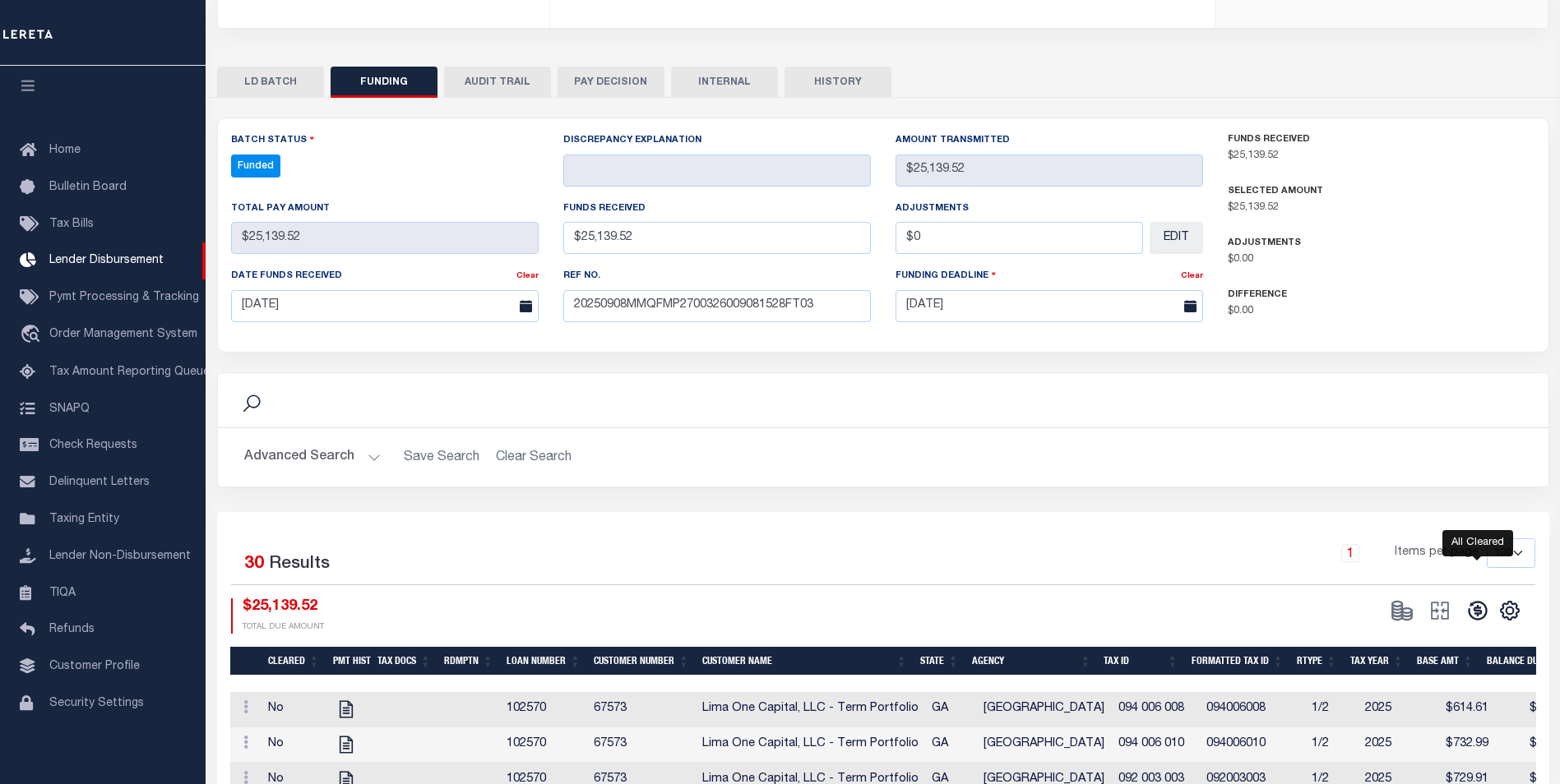
click at [1475, 609] on button at bounding box center [1478, 610] width 38 height 25
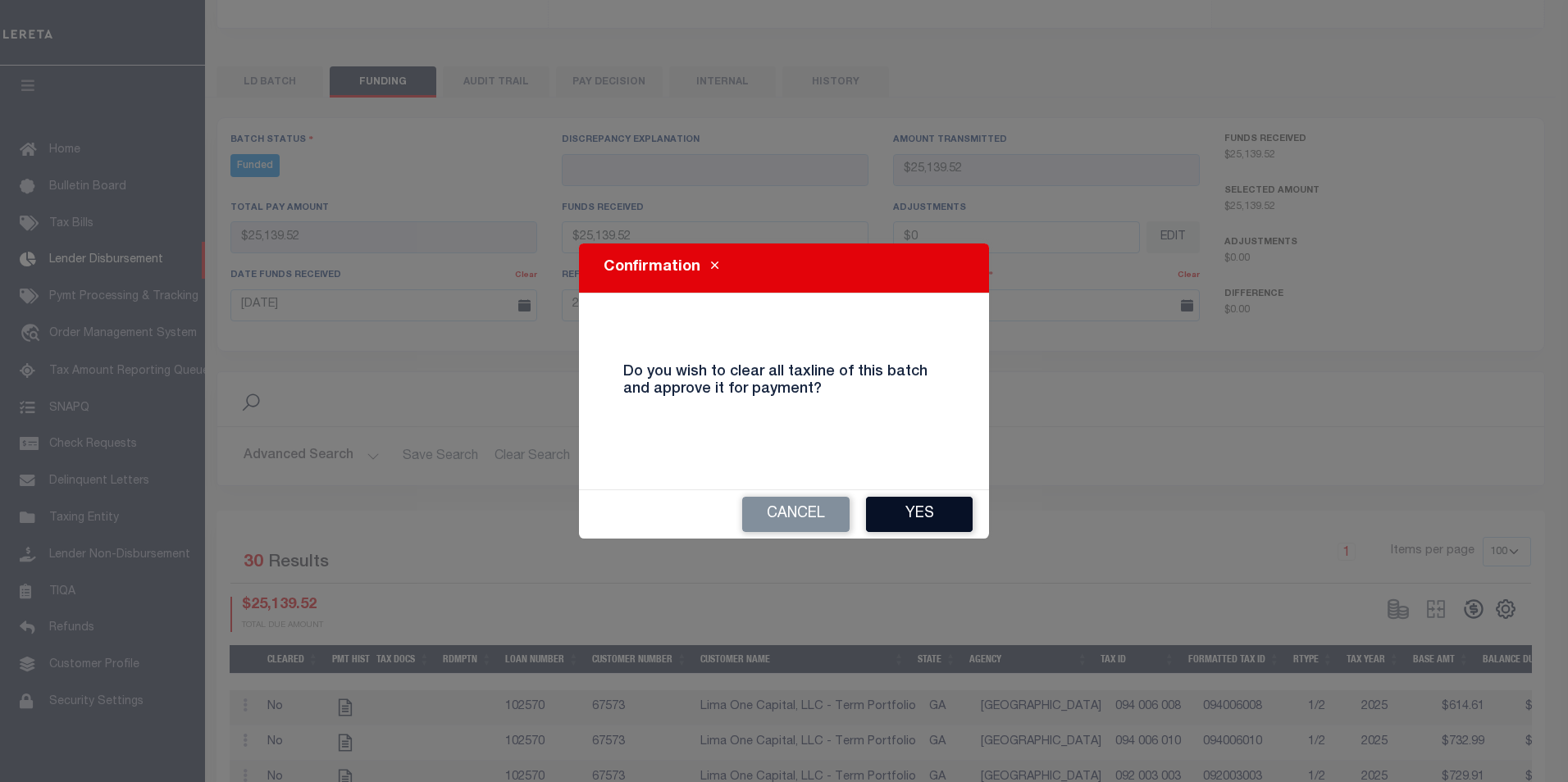
click at [891, 518] on button "Yes" at bounding box center [919, 513] width 106 height 35
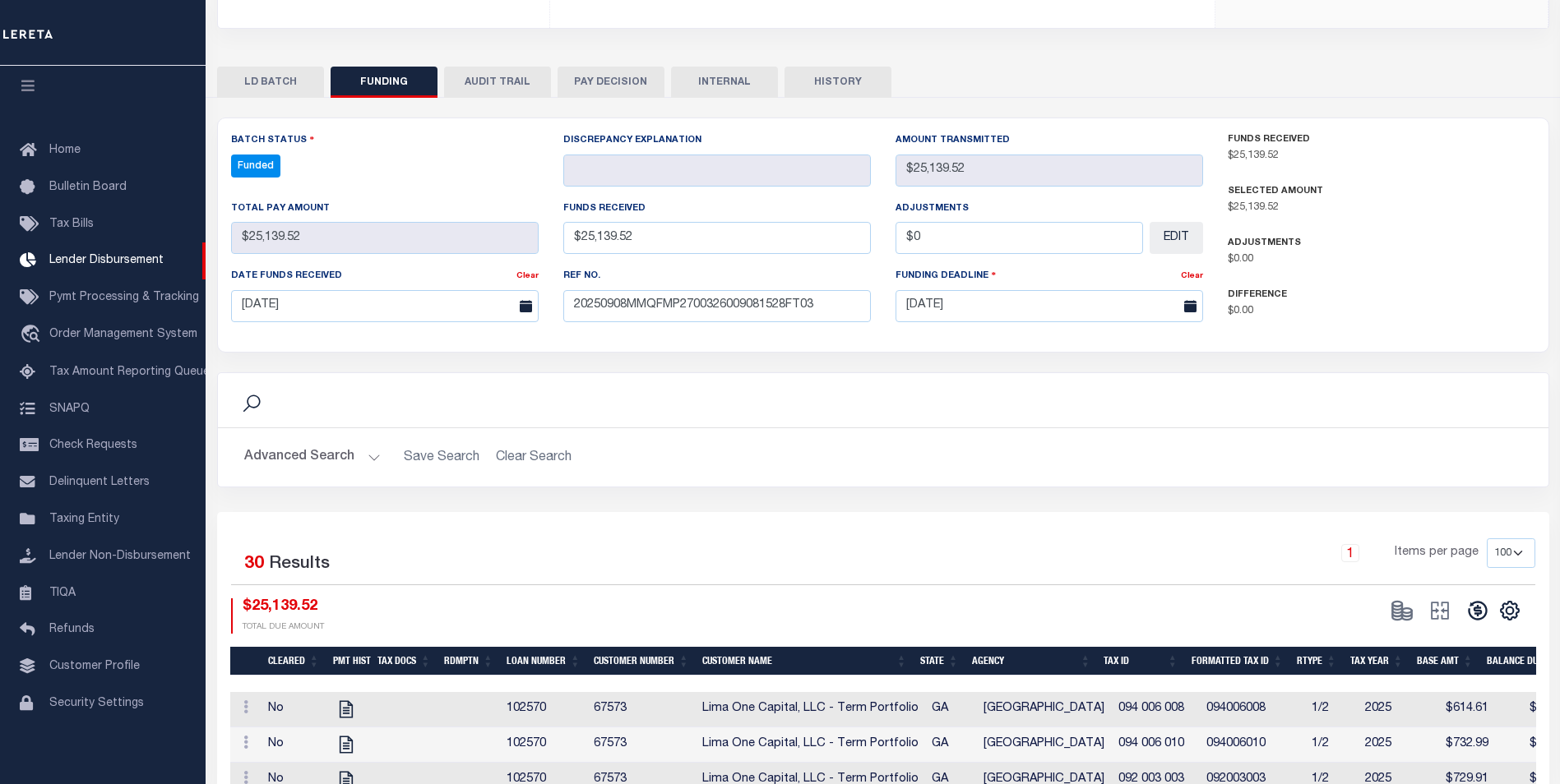
type input "$25,139.52"
type input "$0"
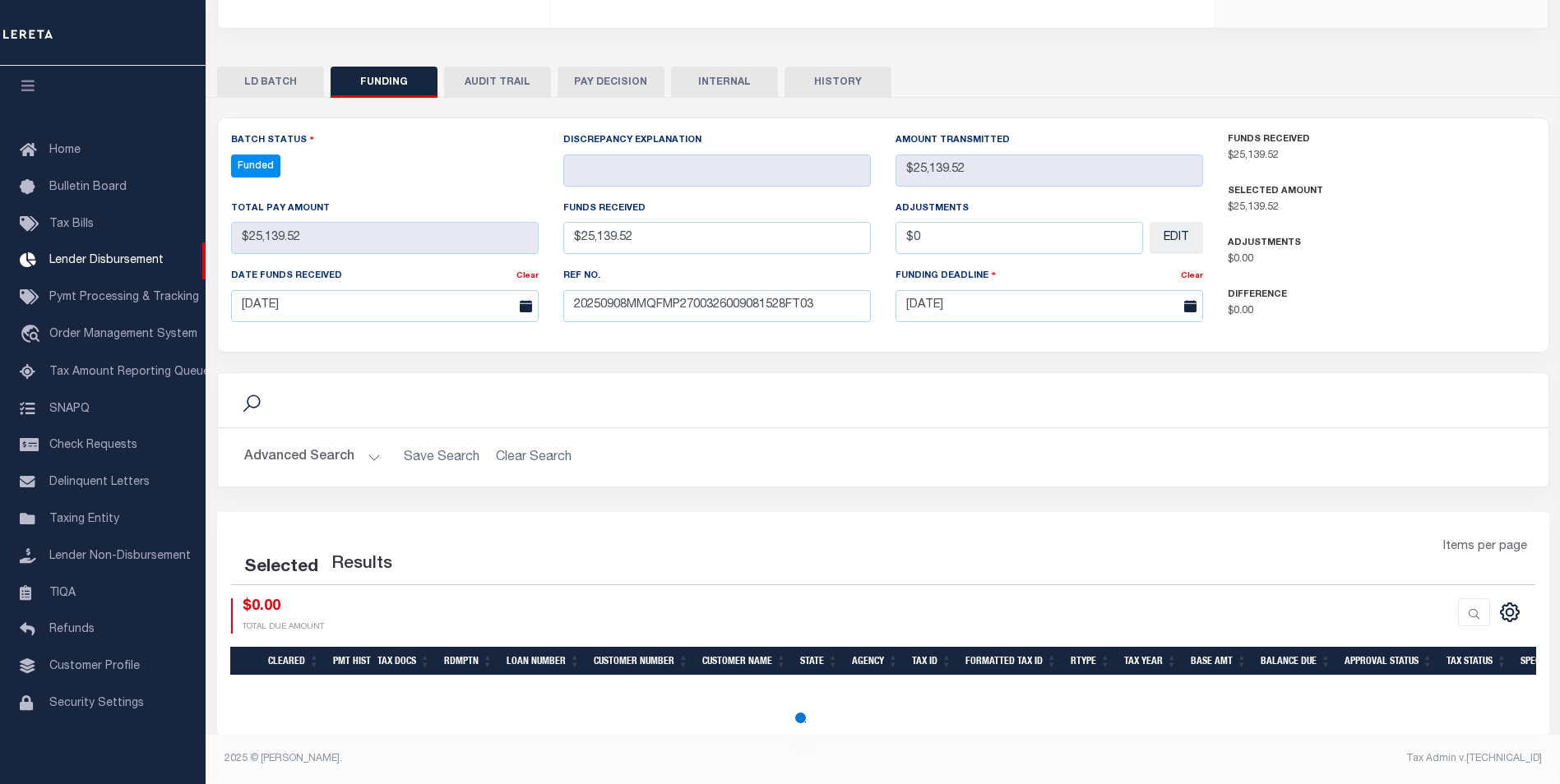
select select "100"
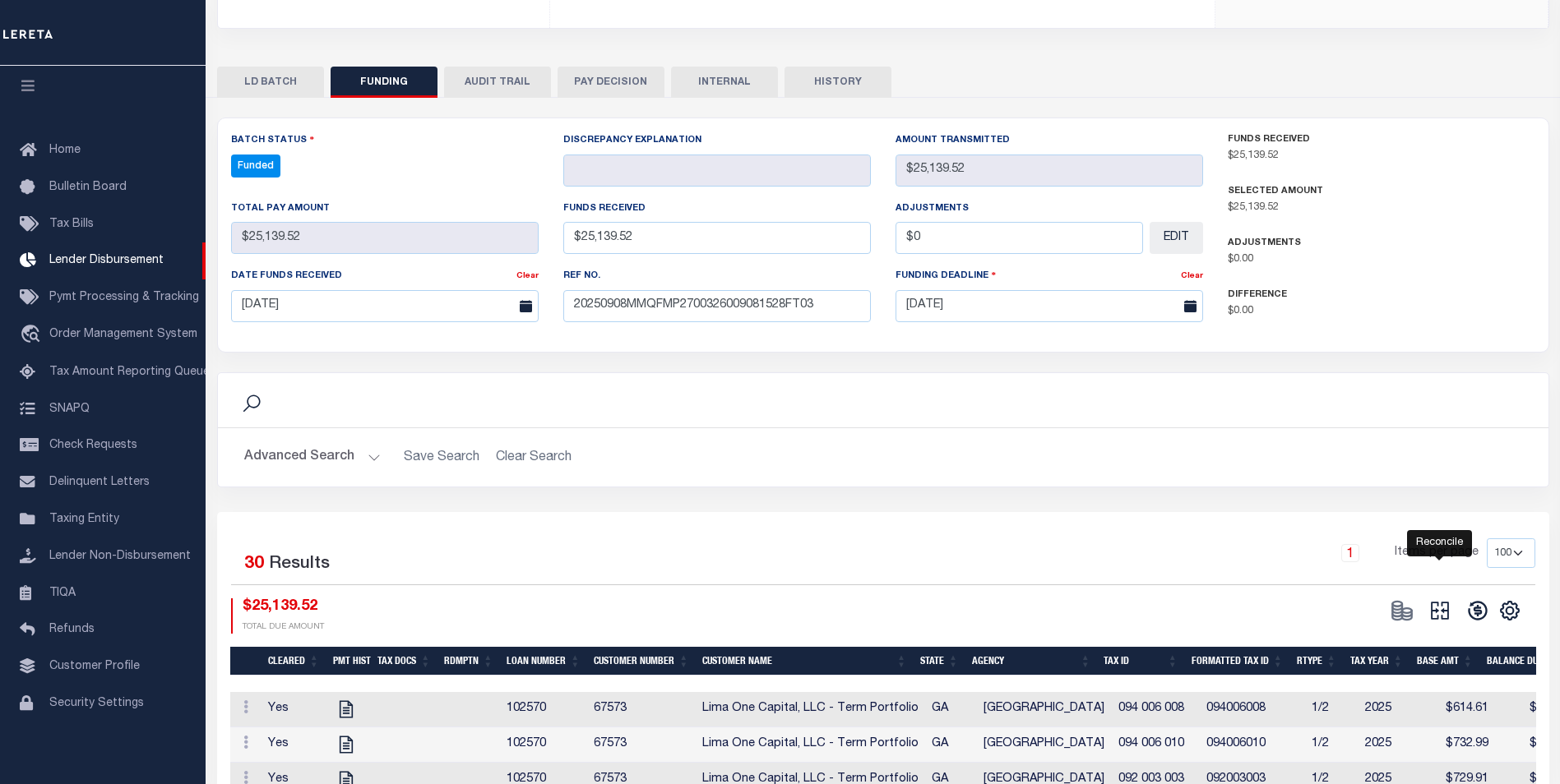
click at [1447, 615] on icon "" at bounding box center [1440, 610] width 18 height 18
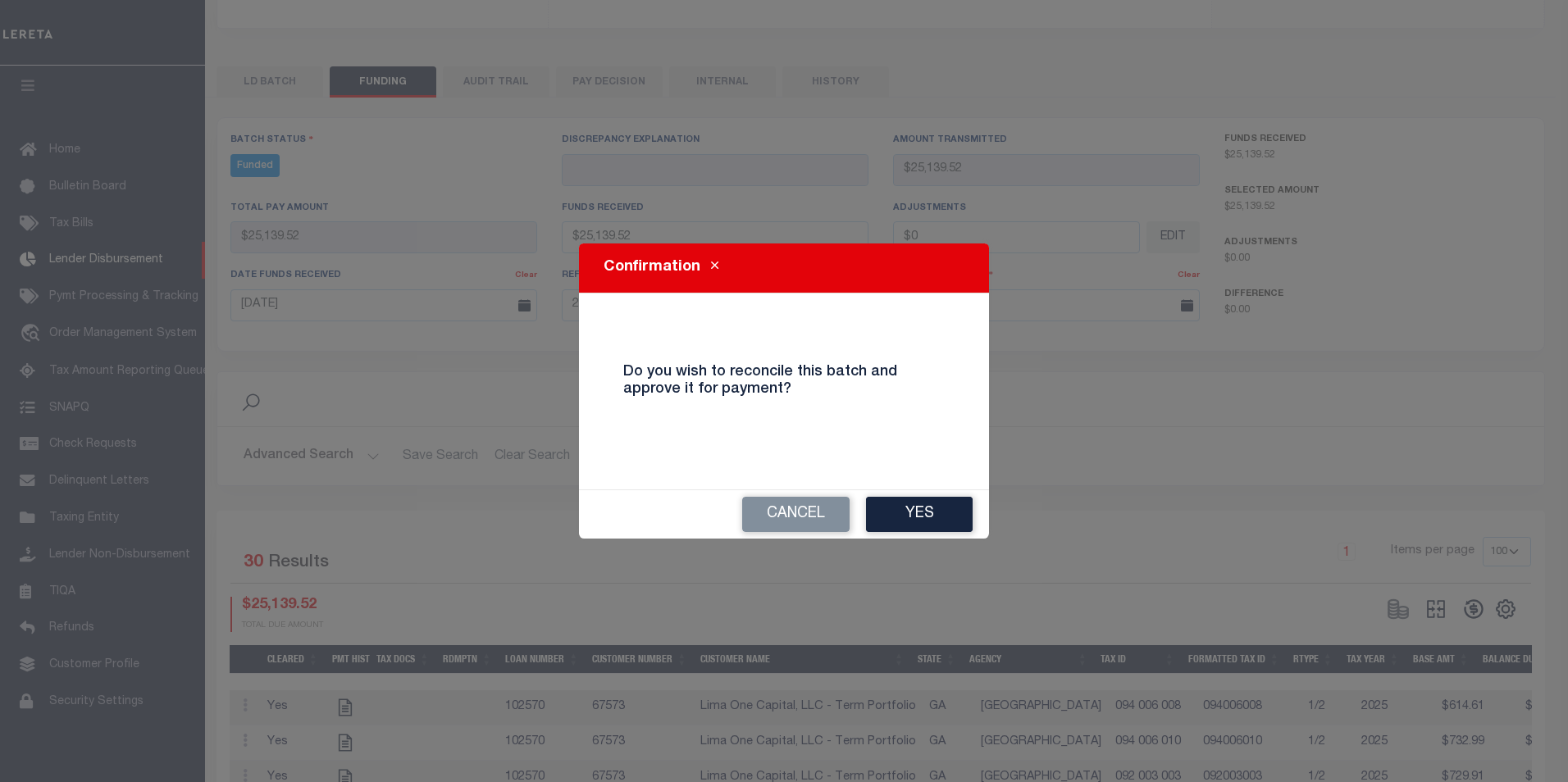
click at [924, 515] on button "Yes" at bounding box center [919, 513] width 106 height 35
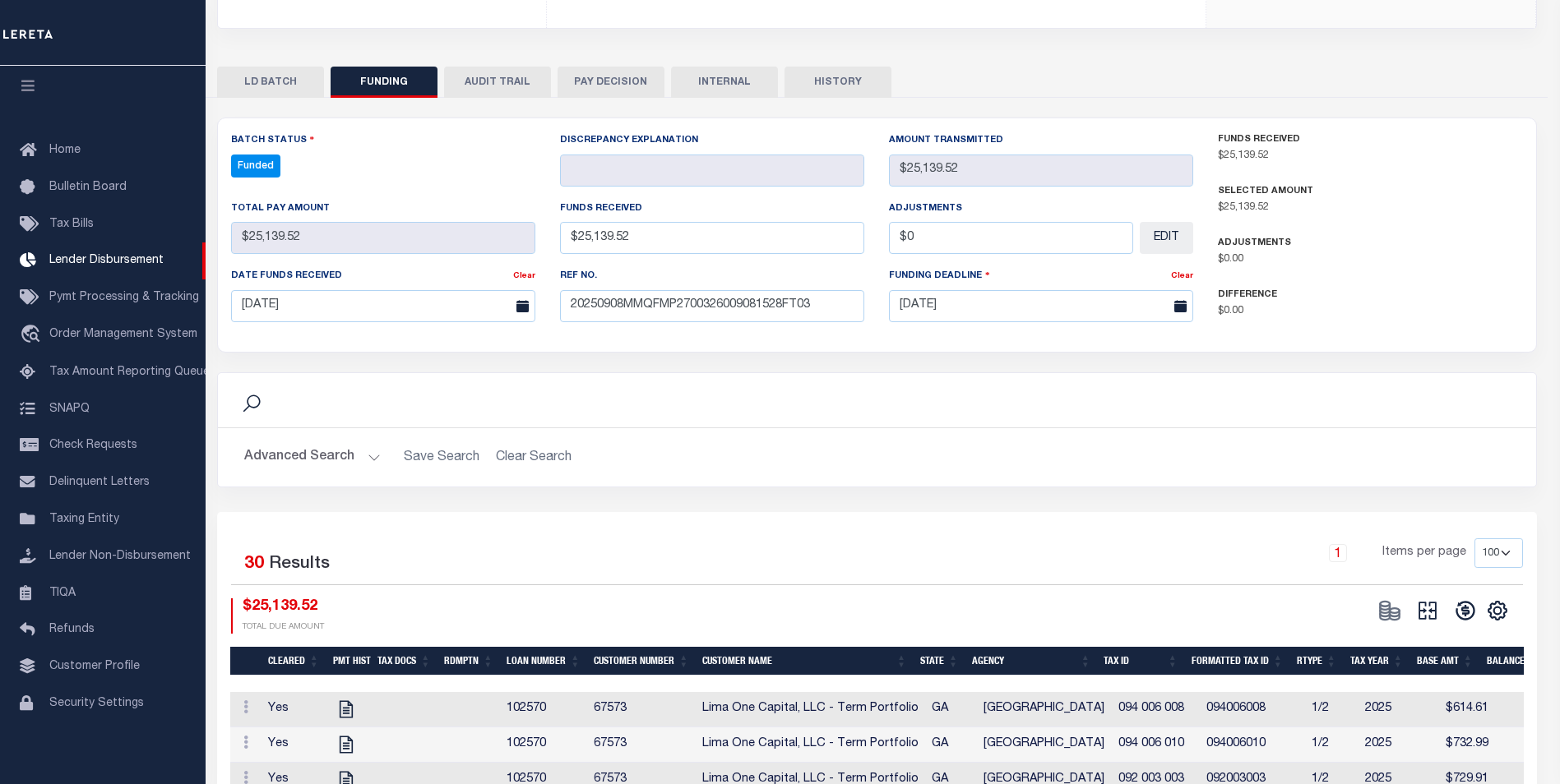
type input "$25,139.52"
type input "$0"
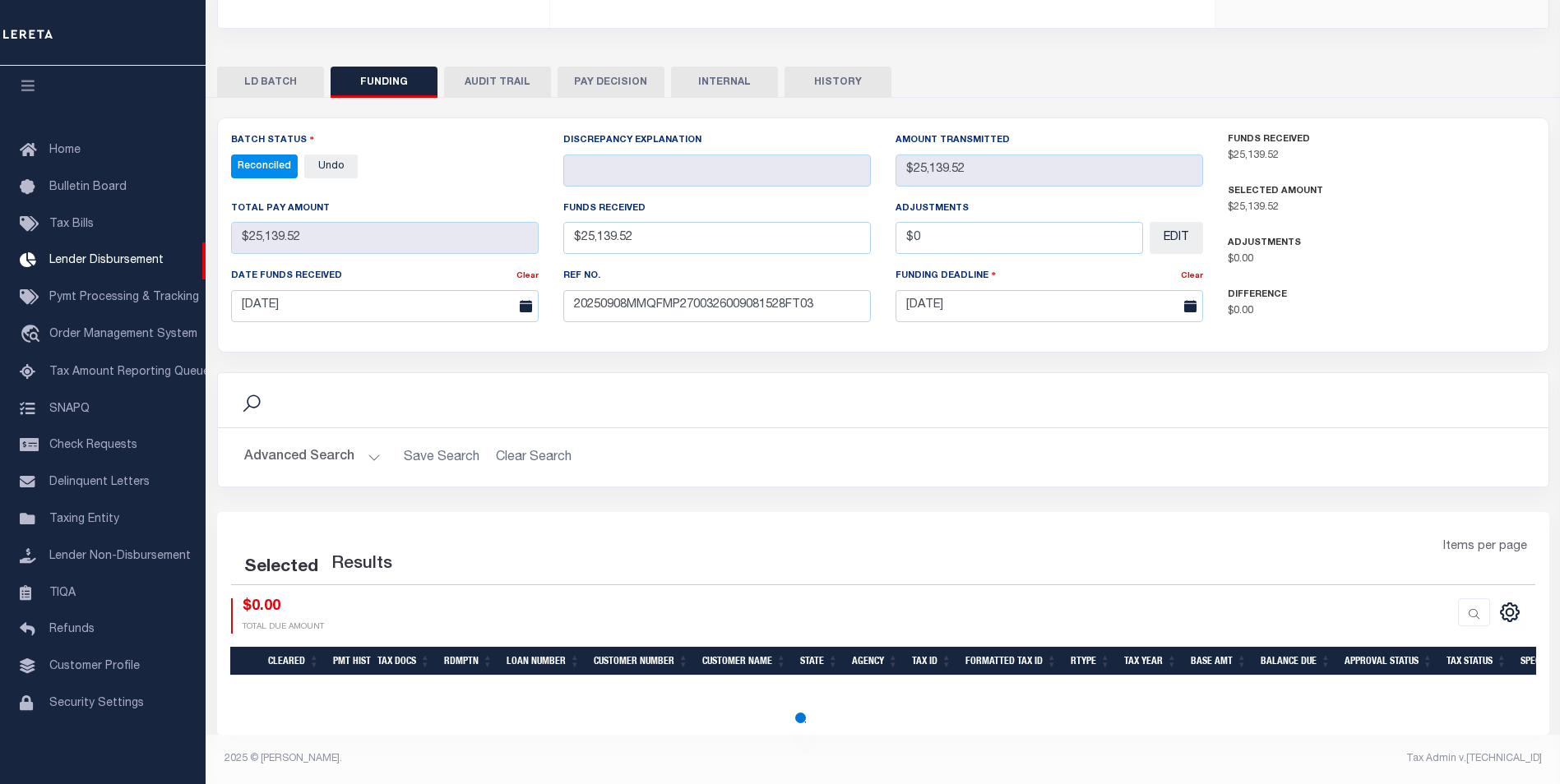
select select "100"
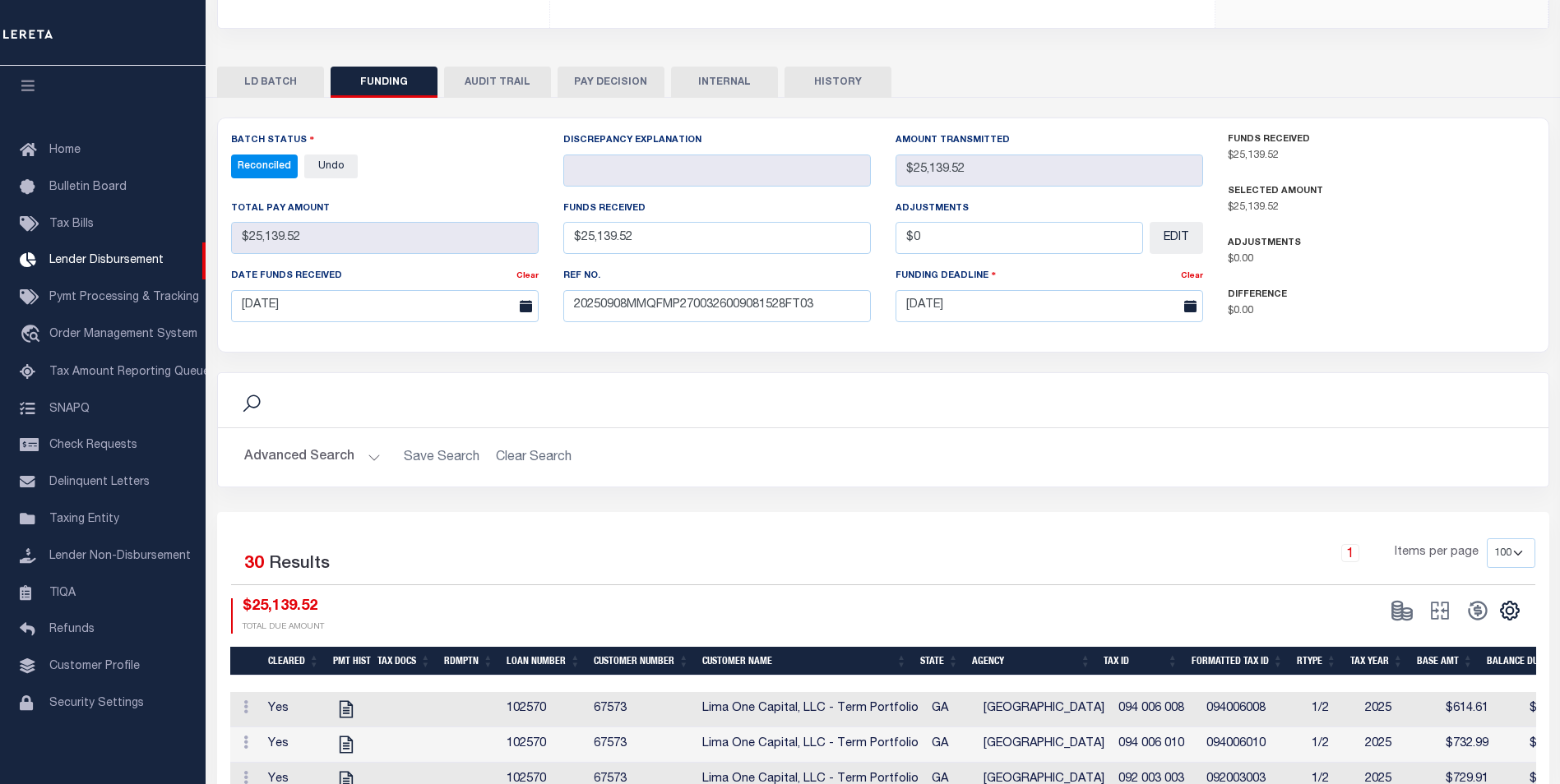
click at [724, 83] on button "INTERNAL" at bounding box center [724, 81] width 107 height 31
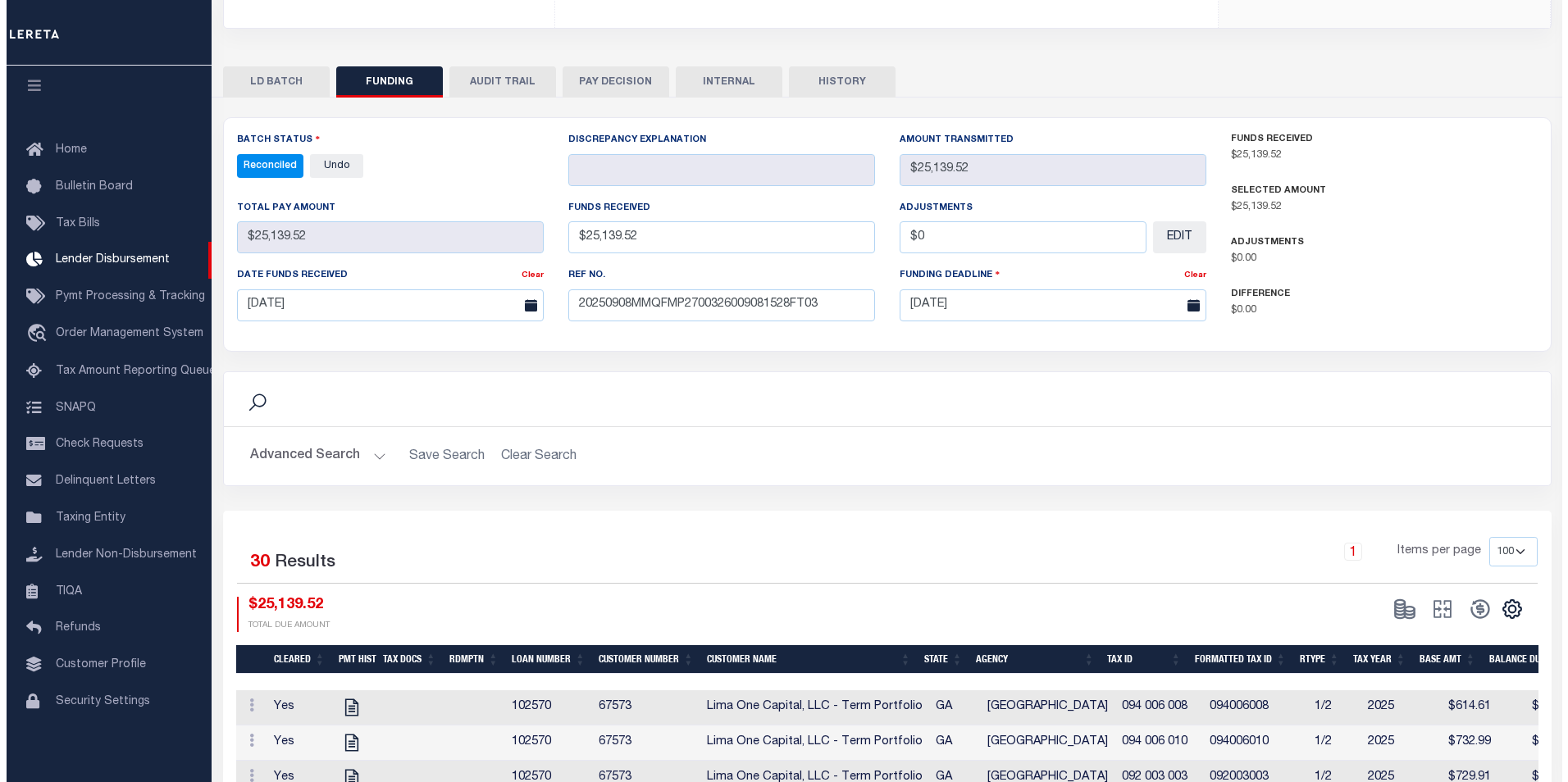
scroll to position [0, 0]
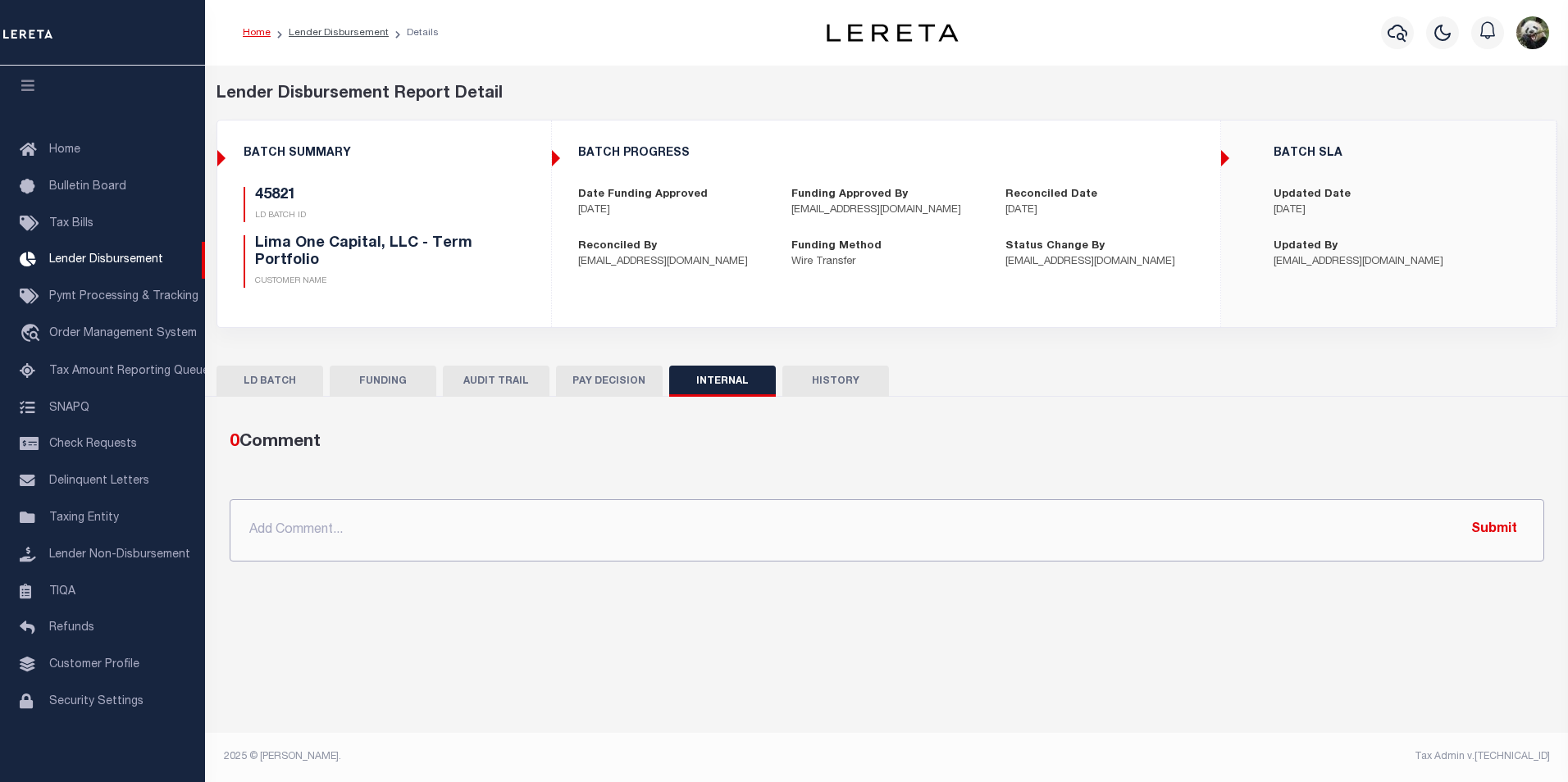
click at [735, 534] on input "text" at bounding box center [887, 530] width 1314 height 62
paste input "OG AMOUNT $190,851.37 45974 - $132,102.05 45978 - $66.07 45821 - $25,139.52 458…"
type input "OG AMOUNT $190,851.37 45974 - $132,102.05 45978 - $66.07 45821 - $25,139.52 458…"
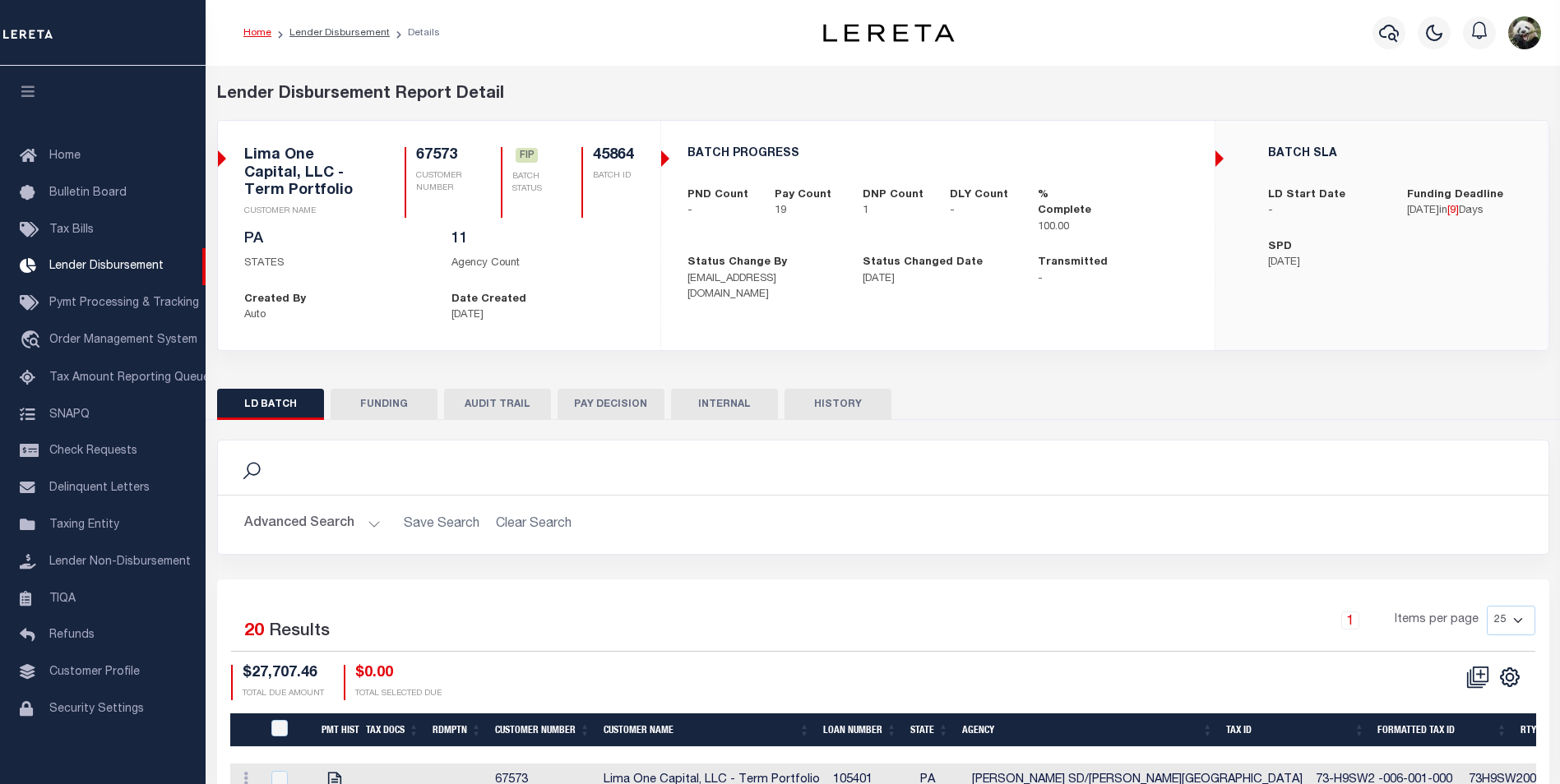
scroll to position [16, 0]
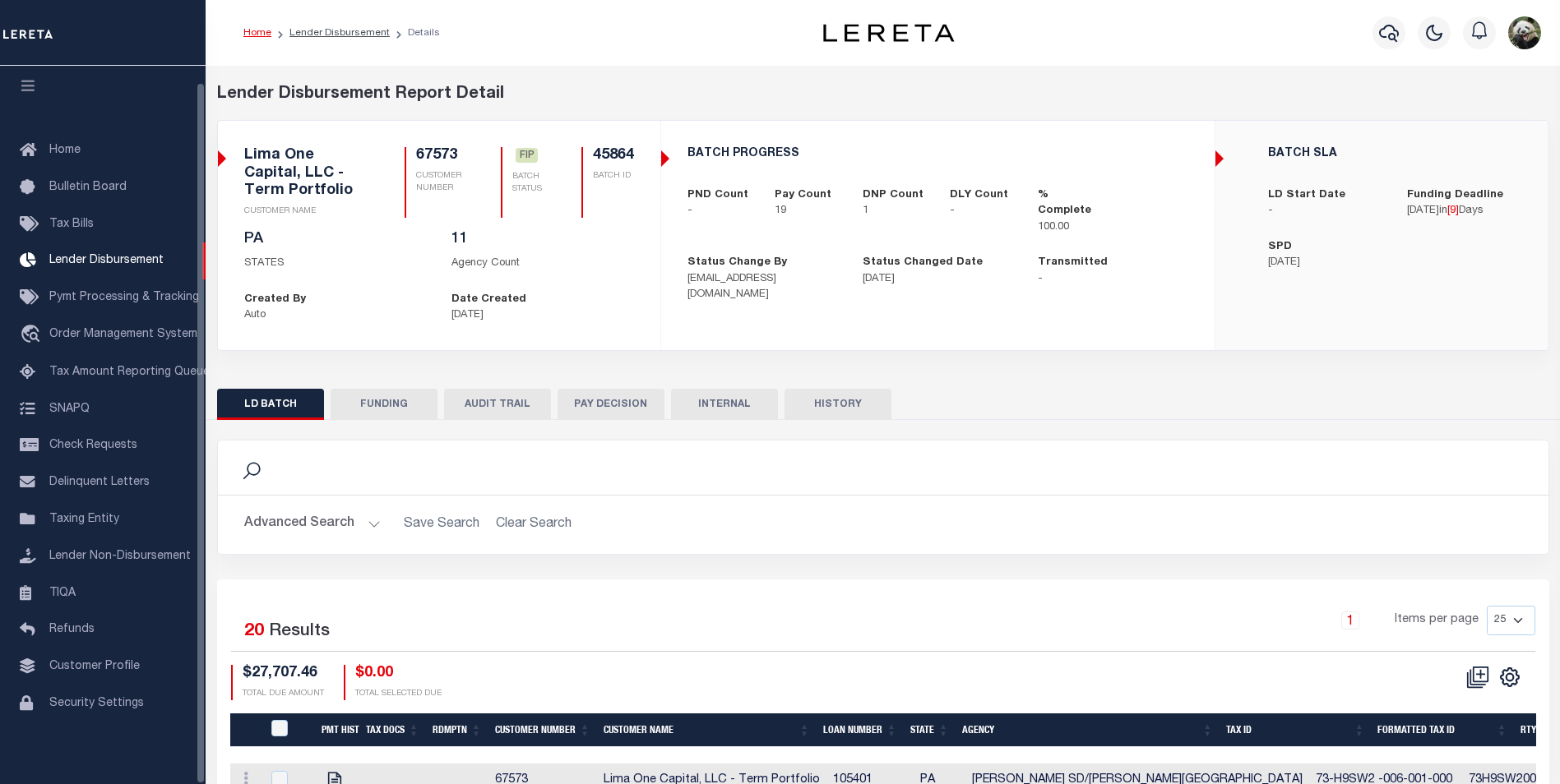
click at [415, 410] on button "FUNDING" at bounding box center [383, 404] width 107 height 31
select select "100"
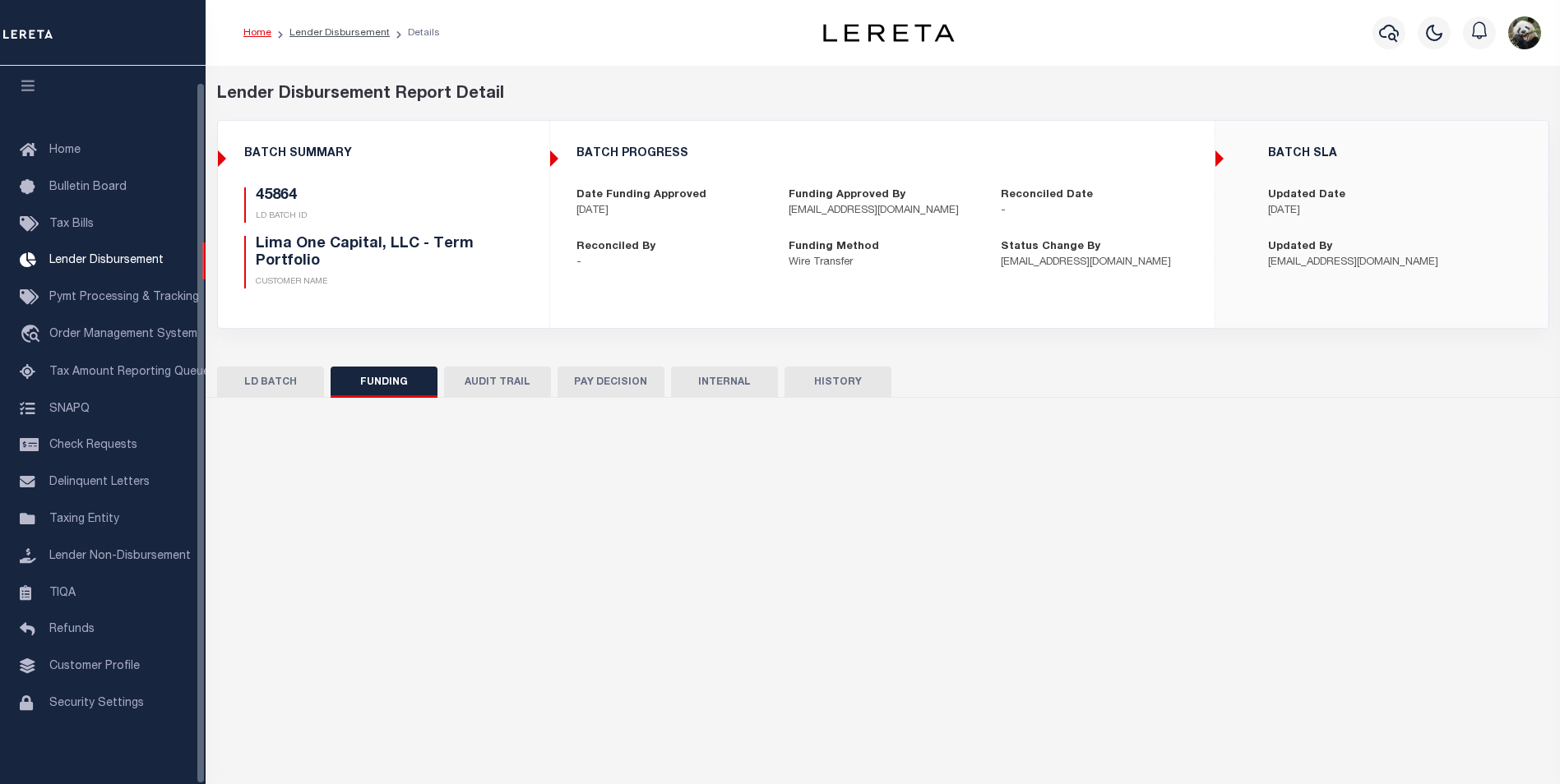
type input "$26,777.14"
type input "$0"
type input "[DATE]"
select select "100"
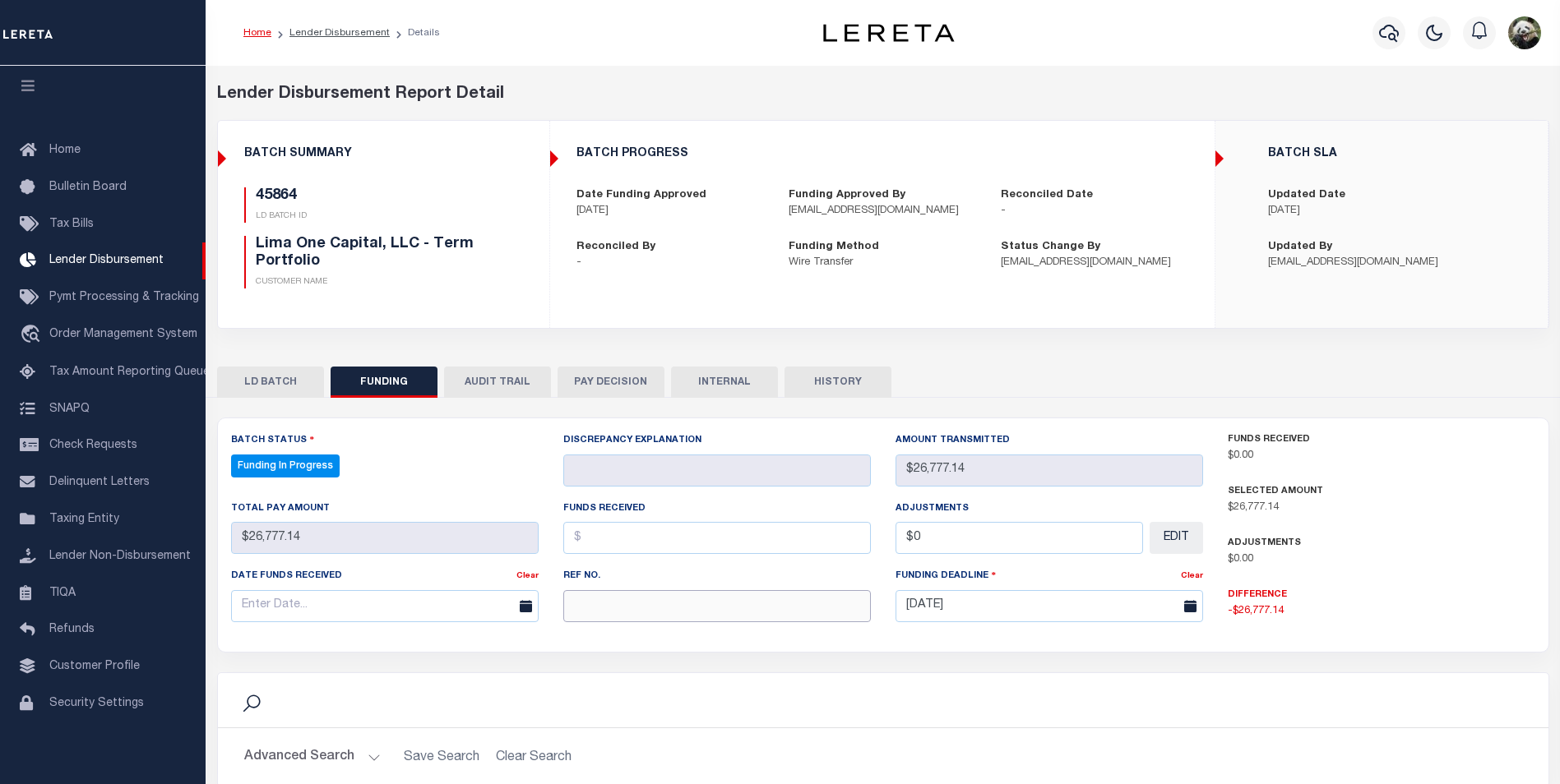
drag, startPoint x: 669, startPoint y: 602, endPoint x: 673, endPoint y: 609, distance: 8.1
click at [668, 604] on input "text" at bounding box center [716, 606] width 307 height 32
paste input "20250908MMQFMP2700326009081528FT03"
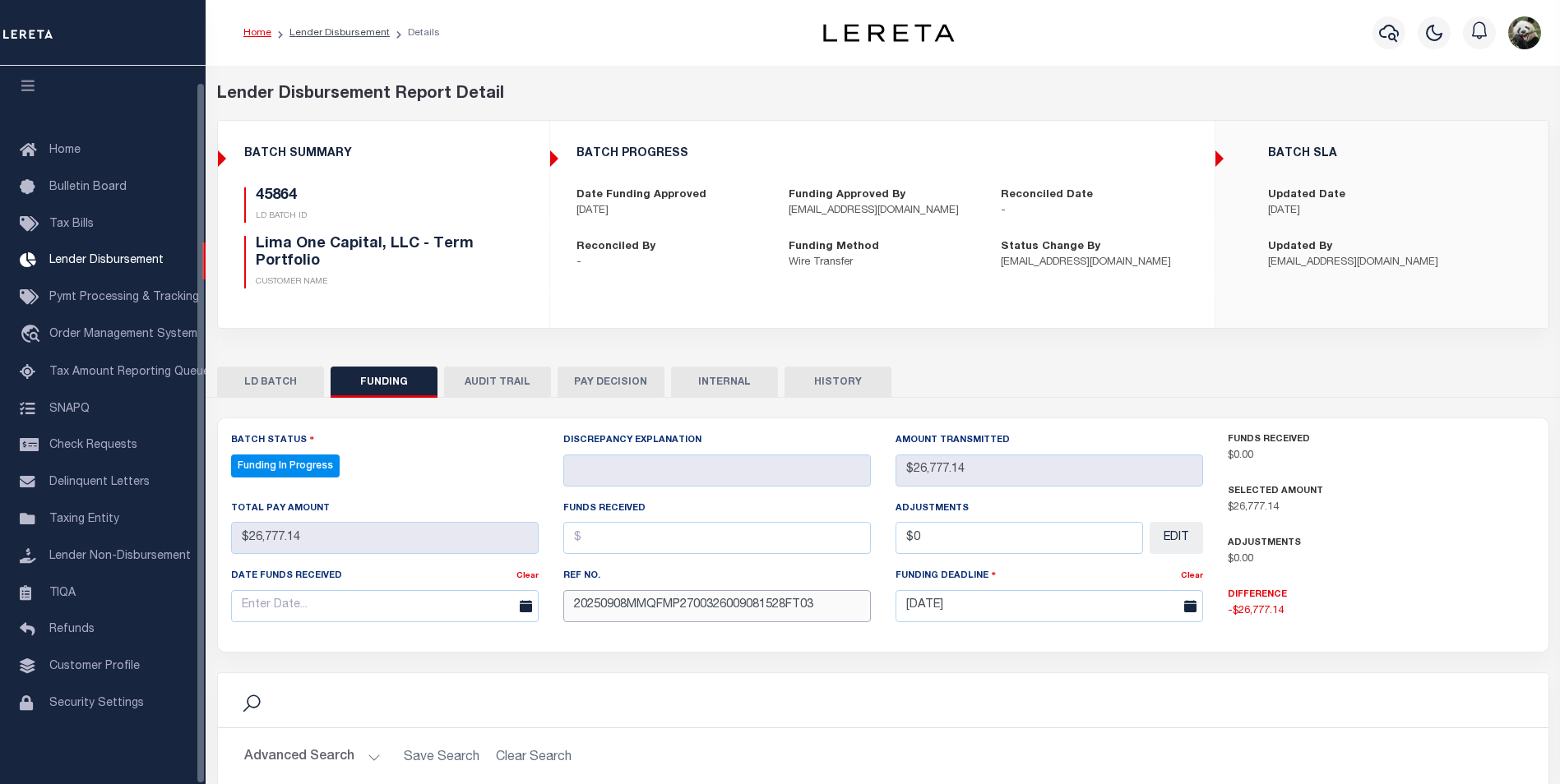
type input "20250908MMQFMP2700326009081528FT03"
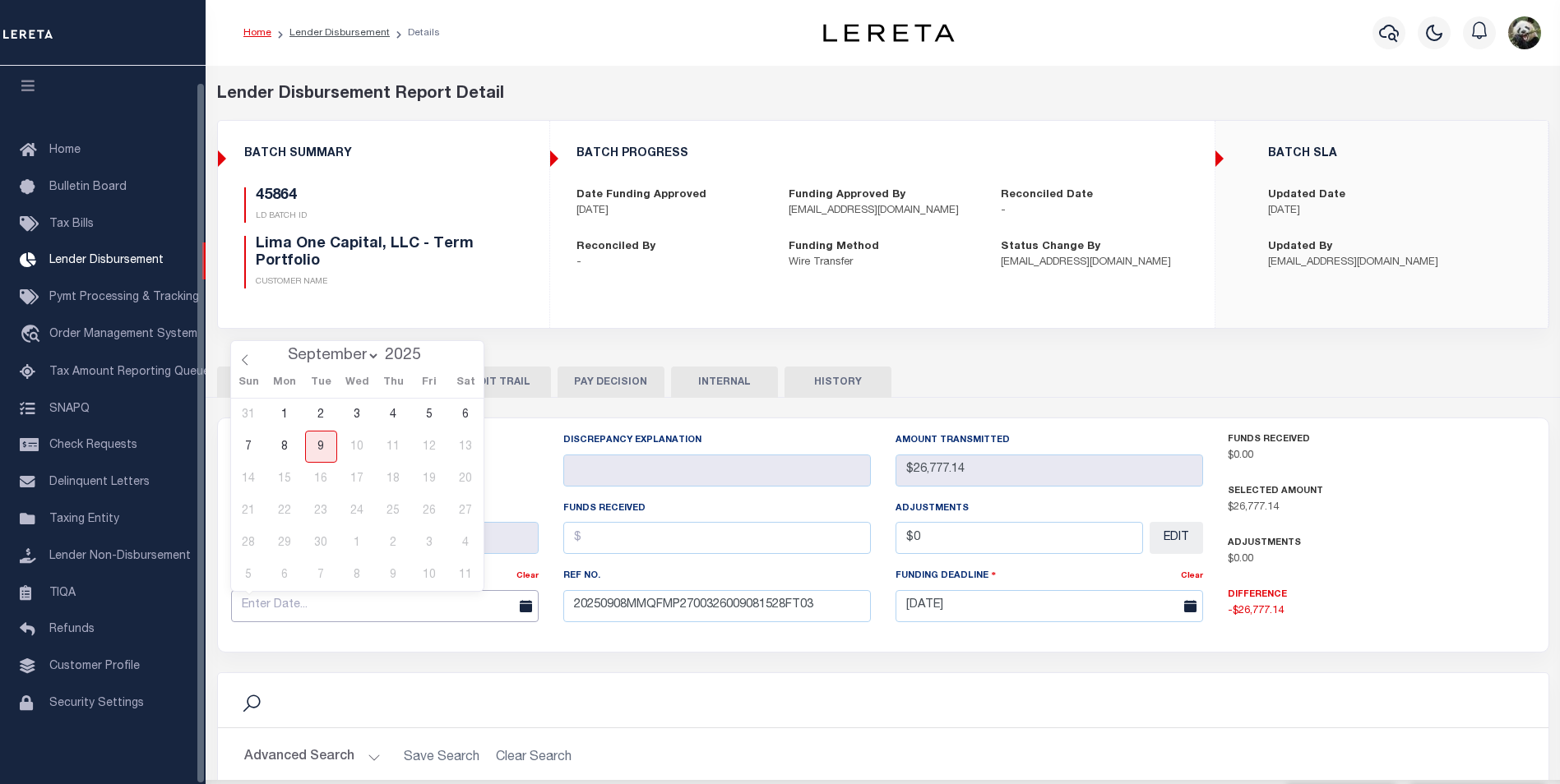
drag, startPoint x: 356, startPoint y: 613, endPoint x: 350, endPoint y: 599, distance: 15.2
click at [353, 609] on input "text" at bounding box center [384, 606] width 307 height 32
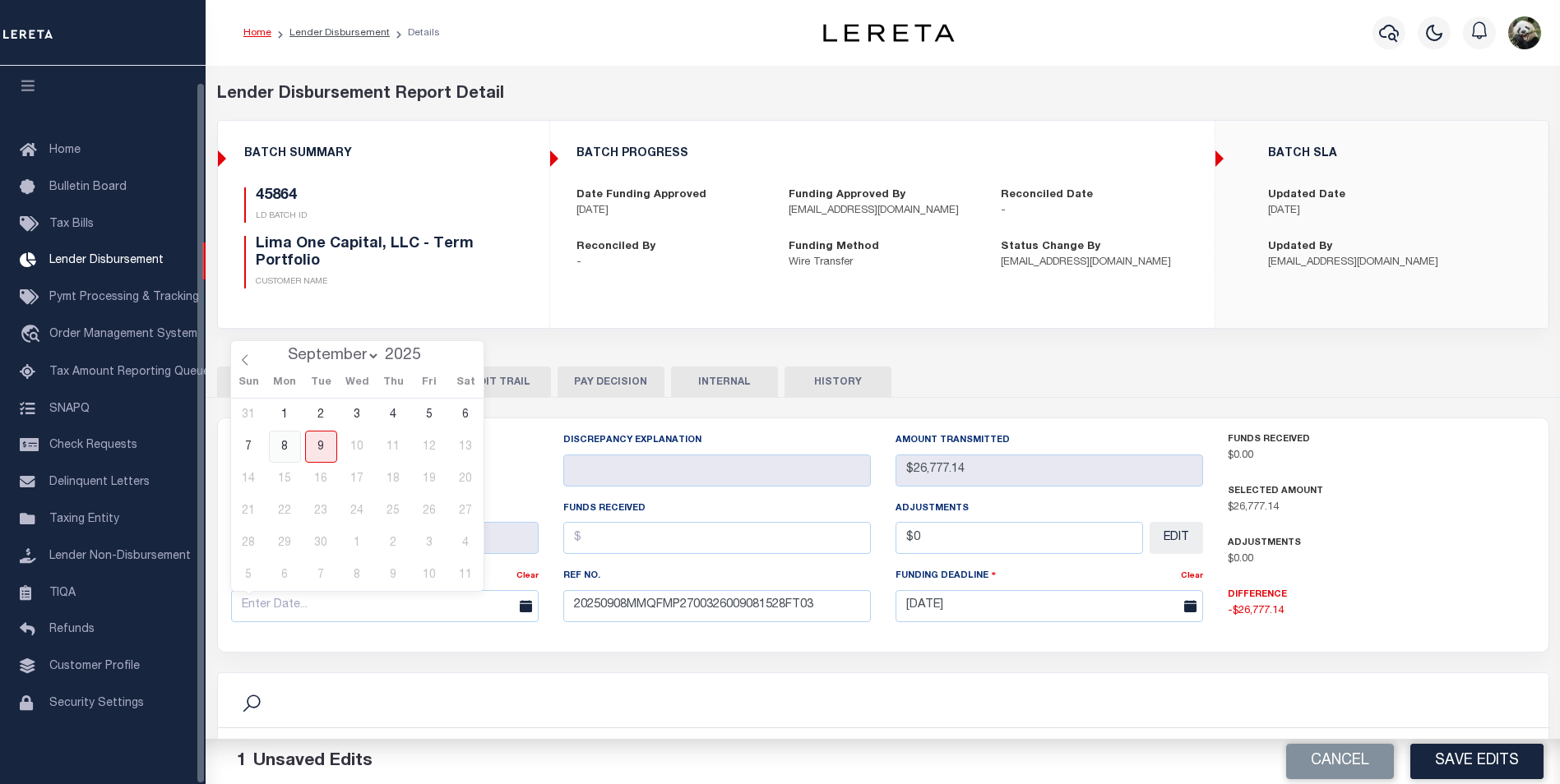
click at [278, 447] on span "8" at bounding box center [285, 447] width 32 height 32
type input "[DATE]"
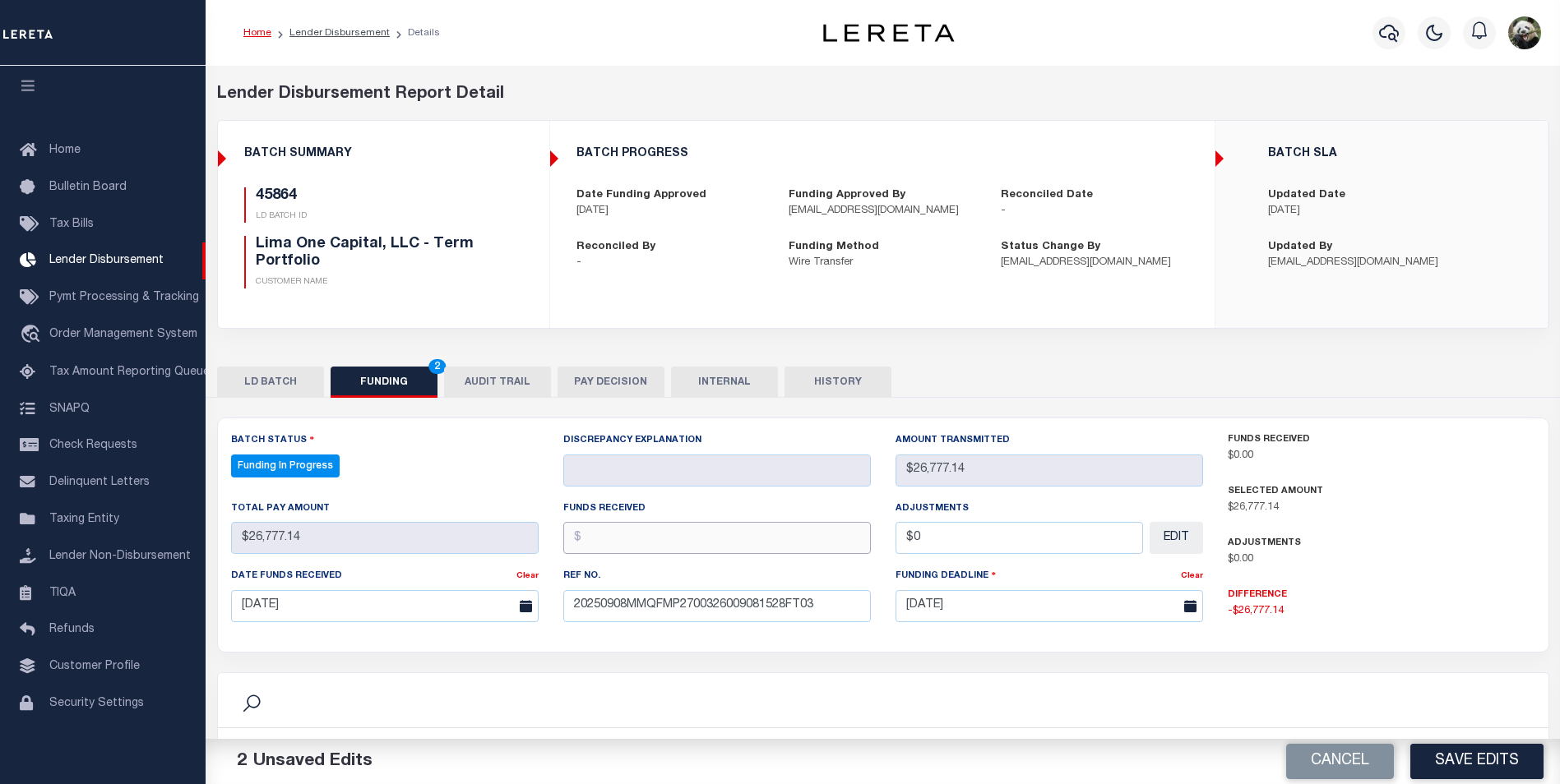
click at [610, 543] on input "text" at bounding box center [716, 538] width 307 height 32
type input "$26,777.14"
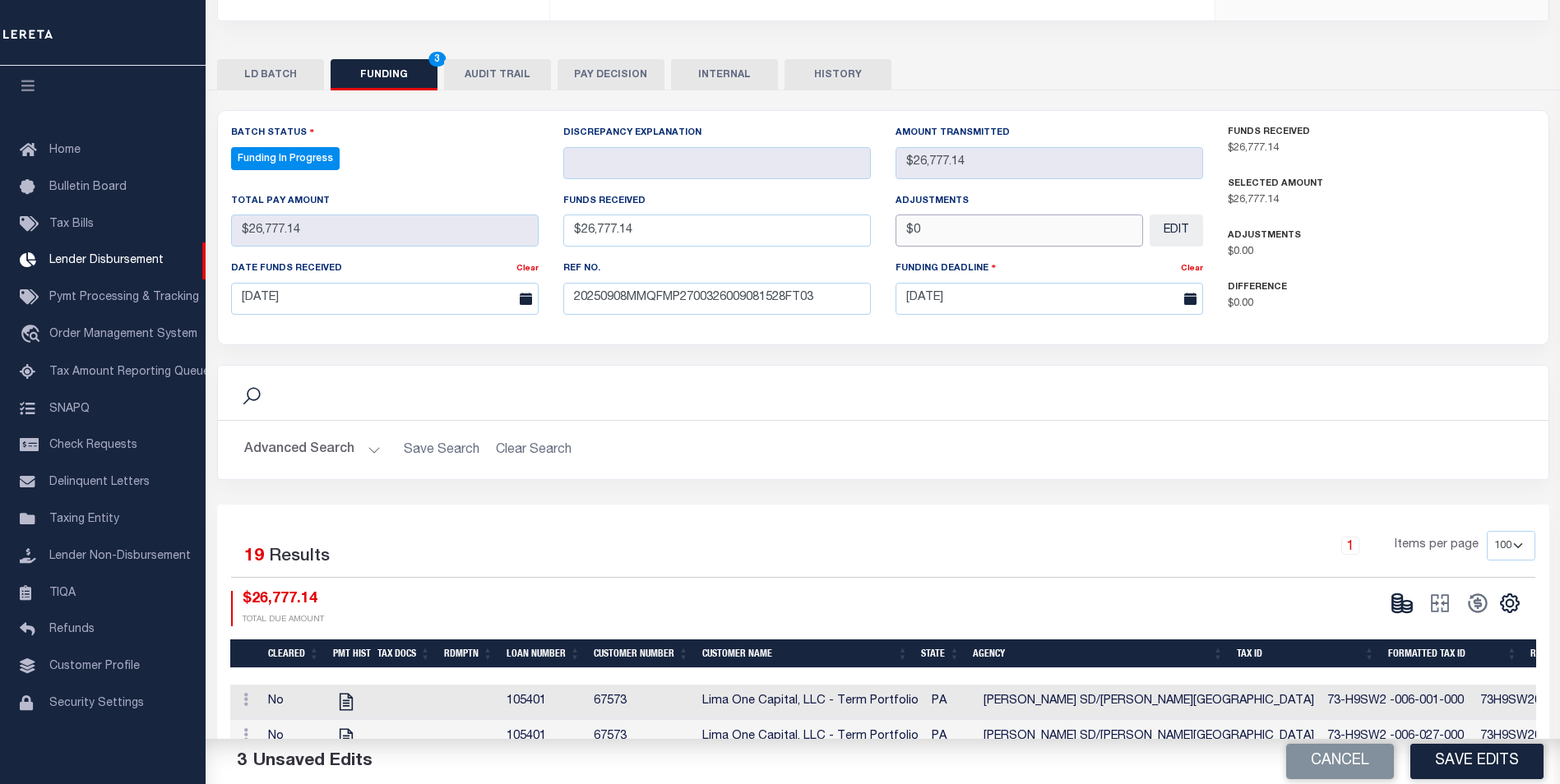
scroll to position [328, 0]
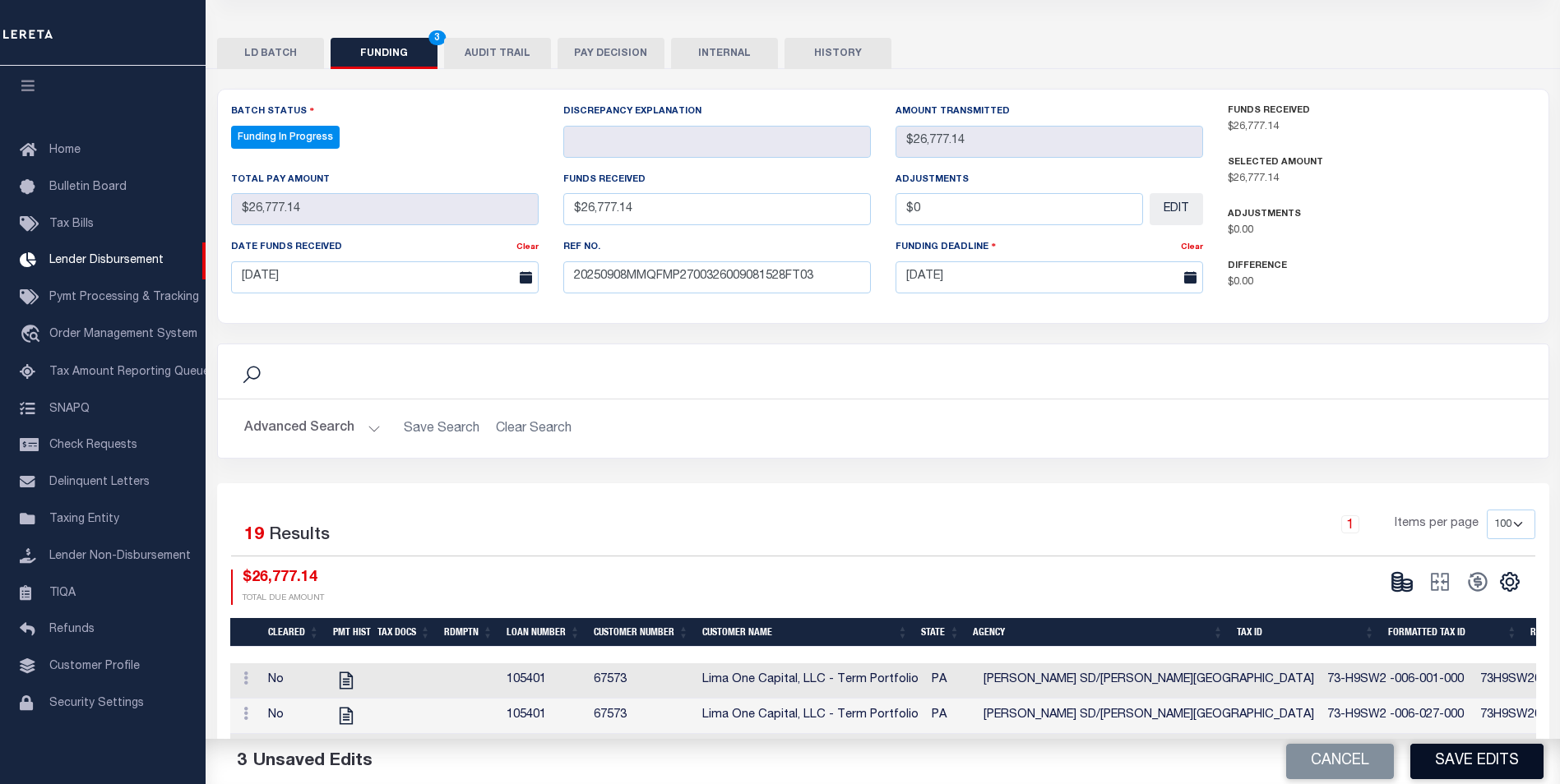
type input "$0.00"
click at [1479, 759] on button "Save Edits" at bounding box center [1477, 761] width 133 height 35
type input "$26,777.14"
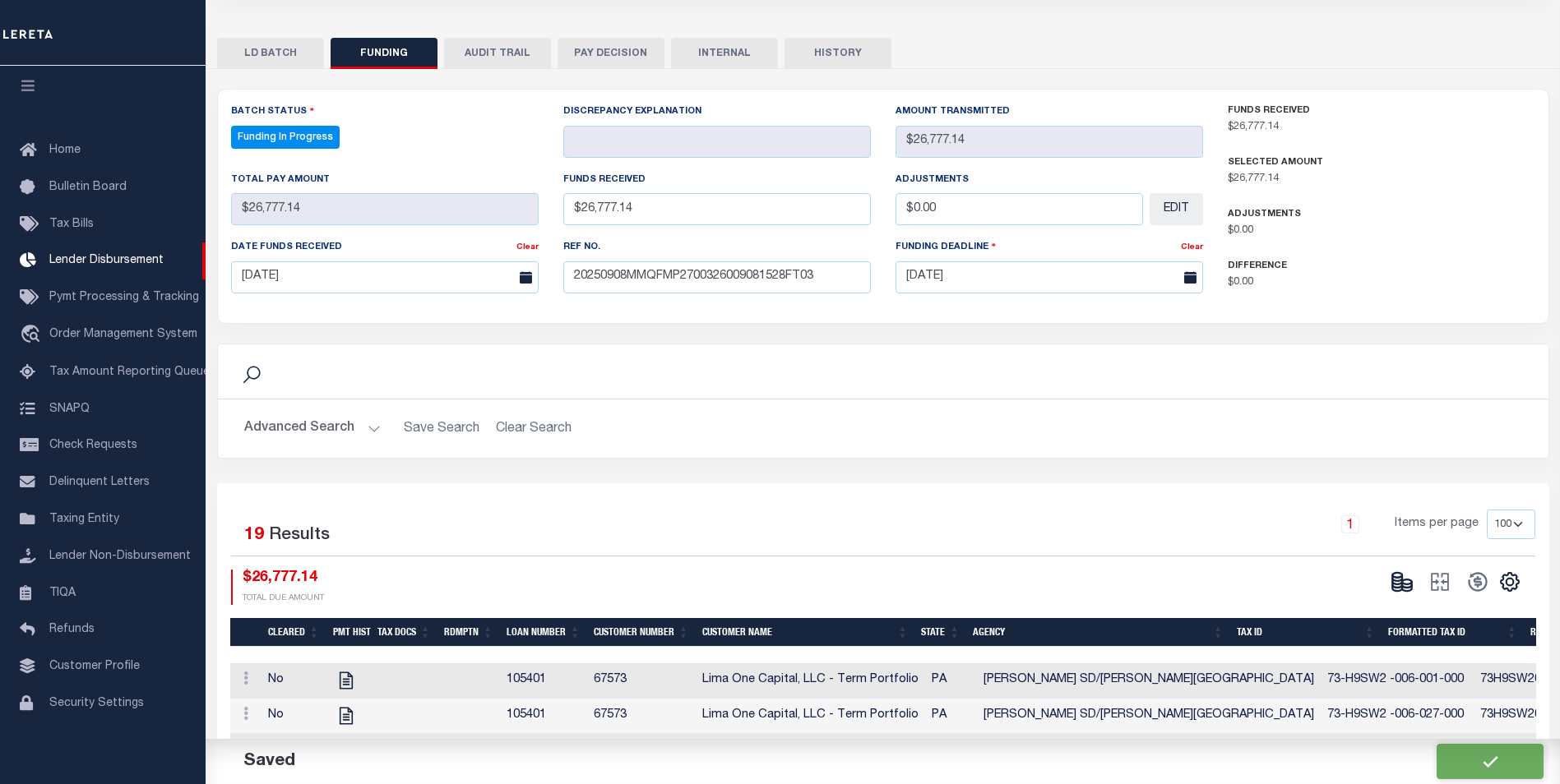
type input "$0"
select select "100"
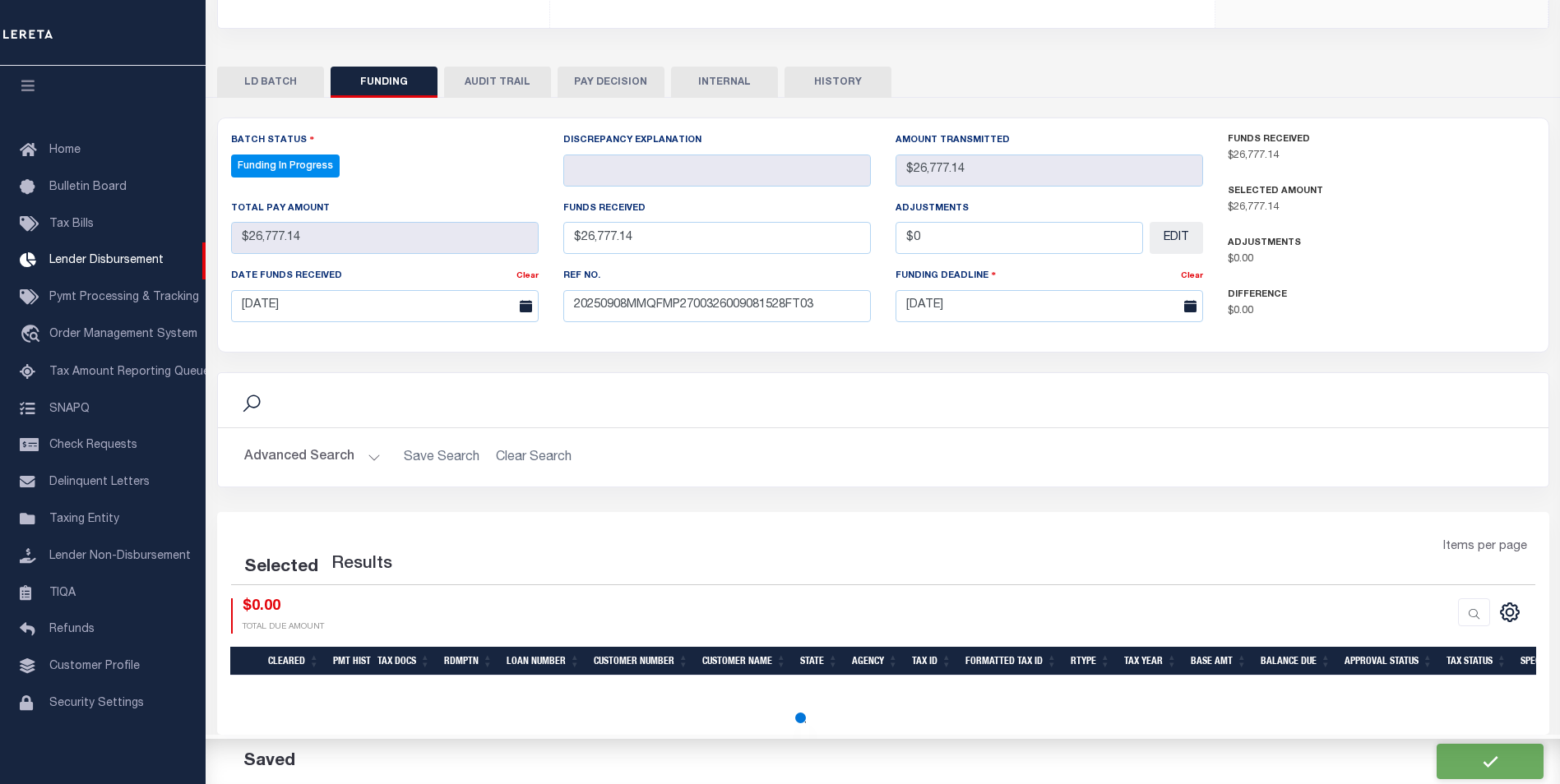
select select "100"
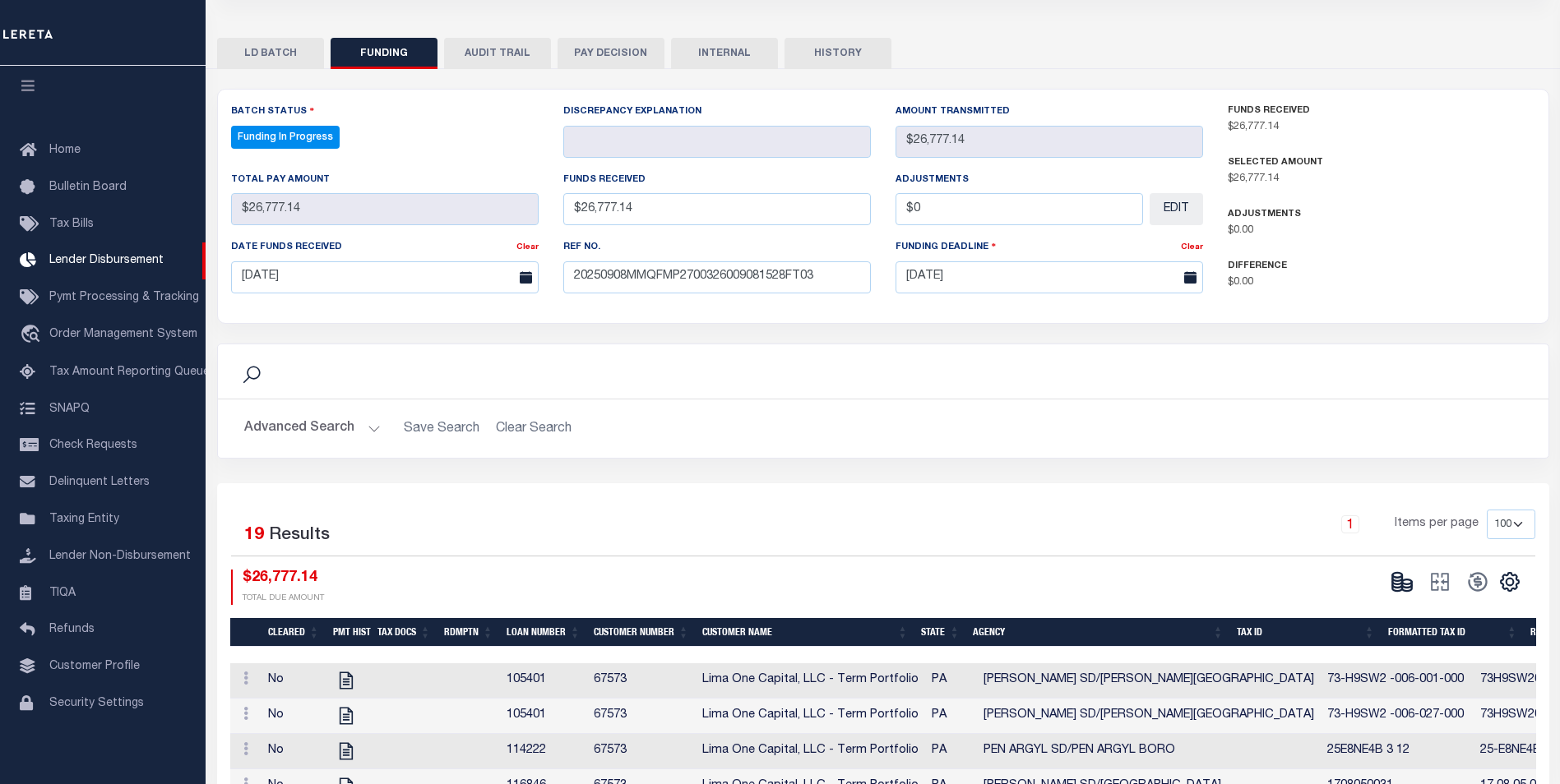
click at [1405, 596] on div "CSV Export Selected Print Show Filter Show Search Columns 0: 1: Cleared 19: SPD" at bounding box center [1453, 586] width 140 height 35
click at [1391, 581] on icon at bounding box center [1402, 582] width 23 height 23
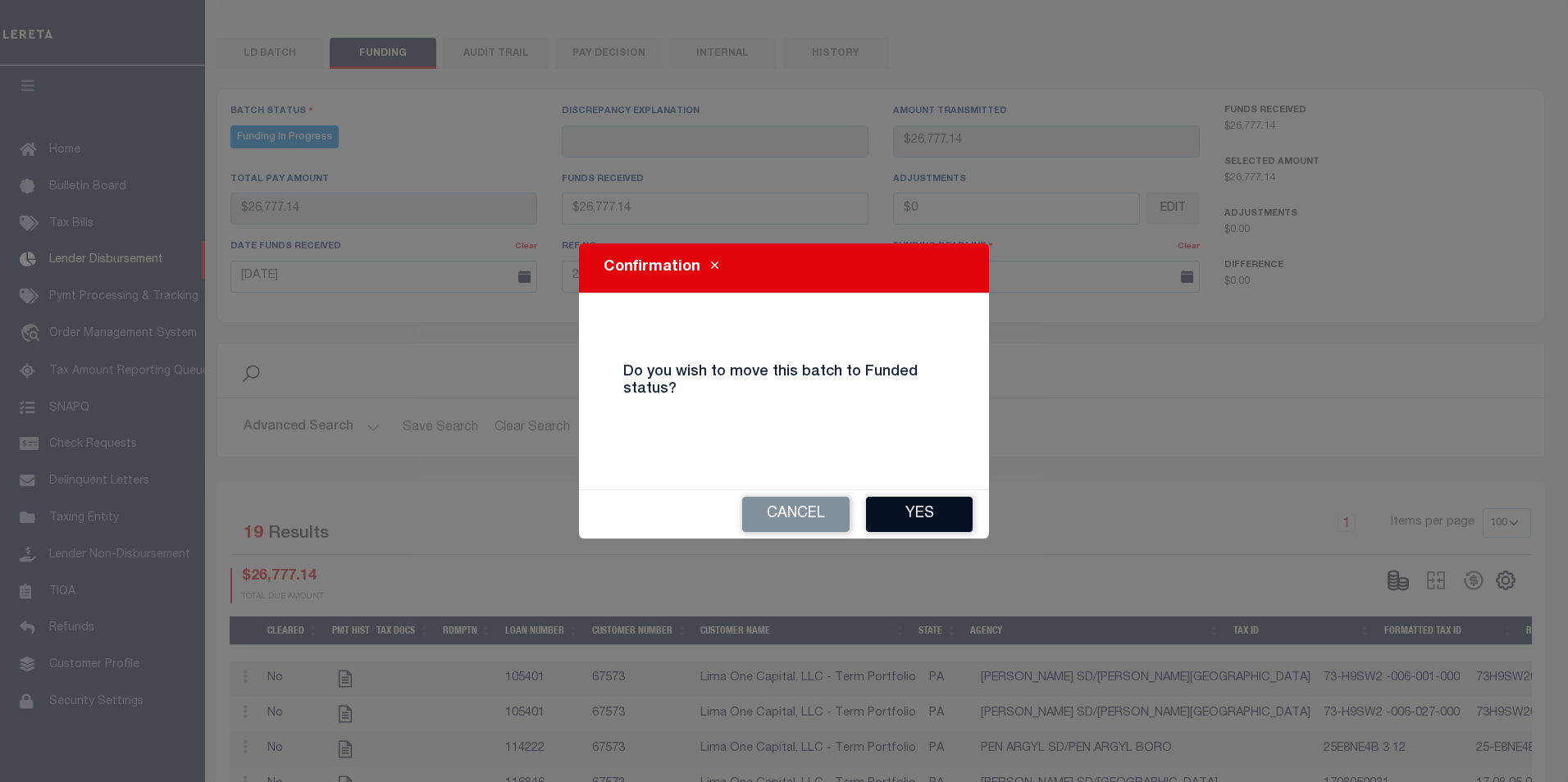
click at [892, 517] on button "Yes" at bounding box center [919, 513] width 106 height 35
type input "$26,777.14"
type input "$0"
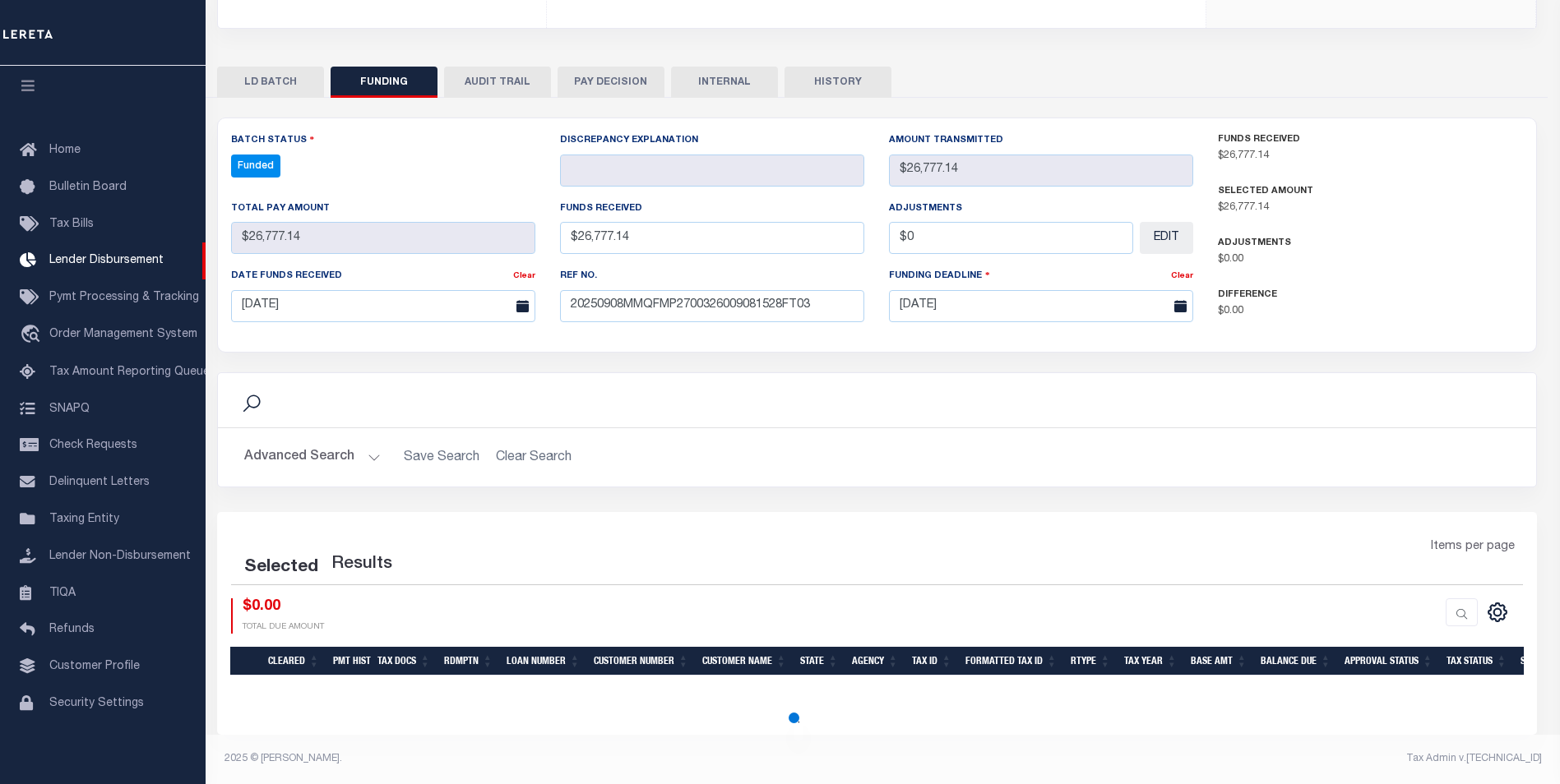
scroll to position [300, 0]
select select "100"
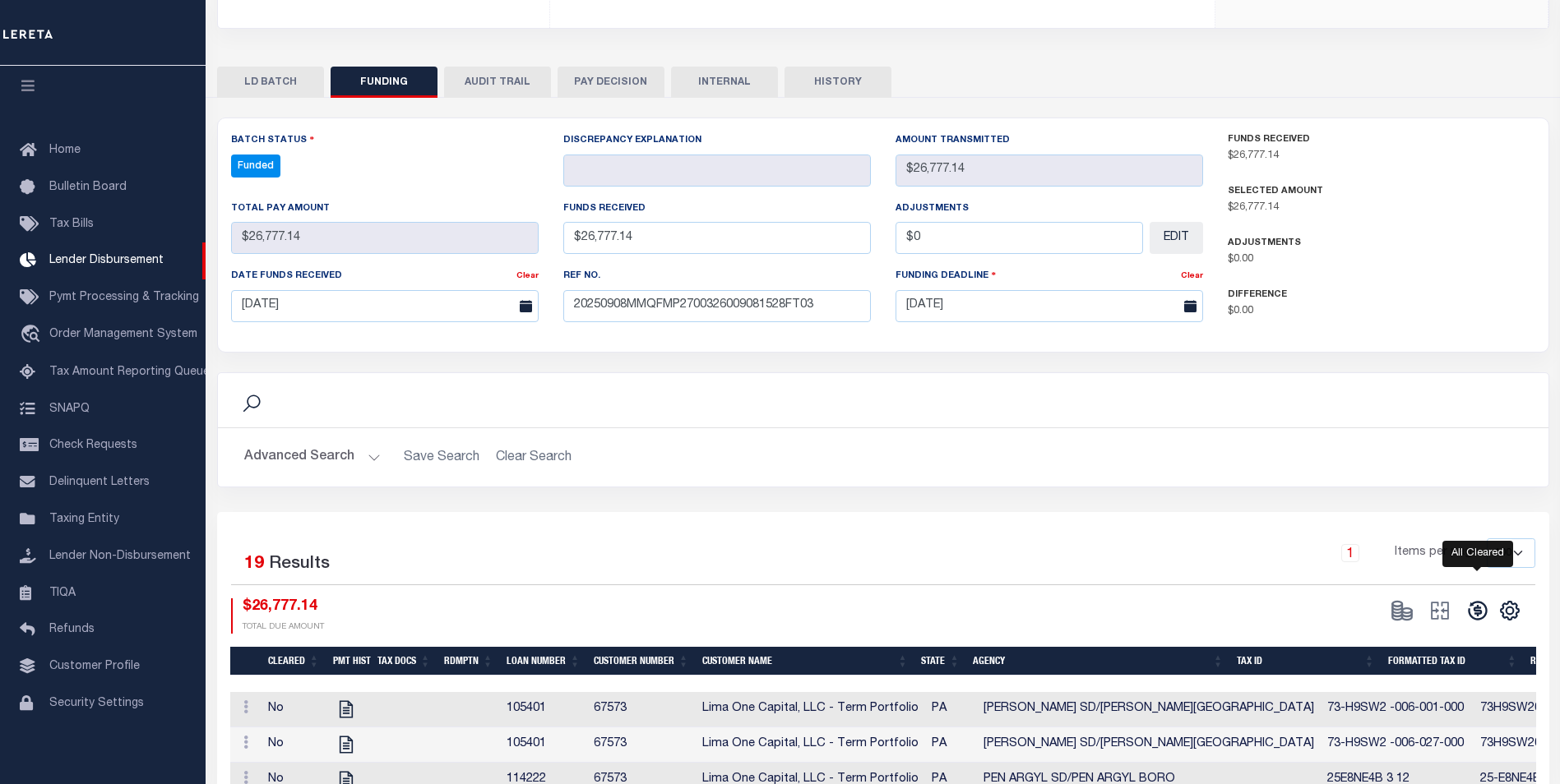
click at [1483, 619] on icon at bounding box center [1477, 609] width 19 height 19
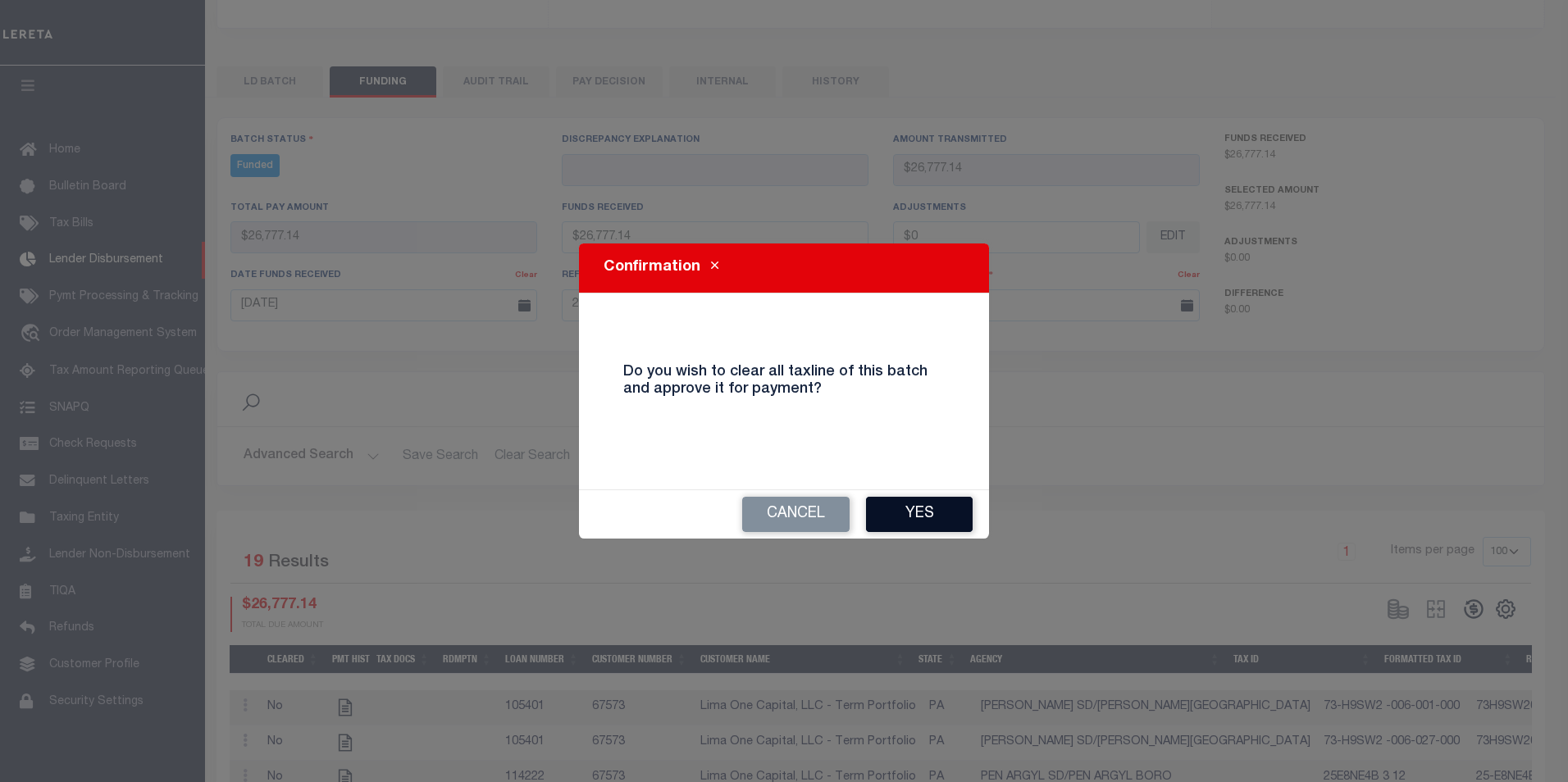
click at [898, 526] on button "Yes" at bounding box center [919, 513] width 106 height 35
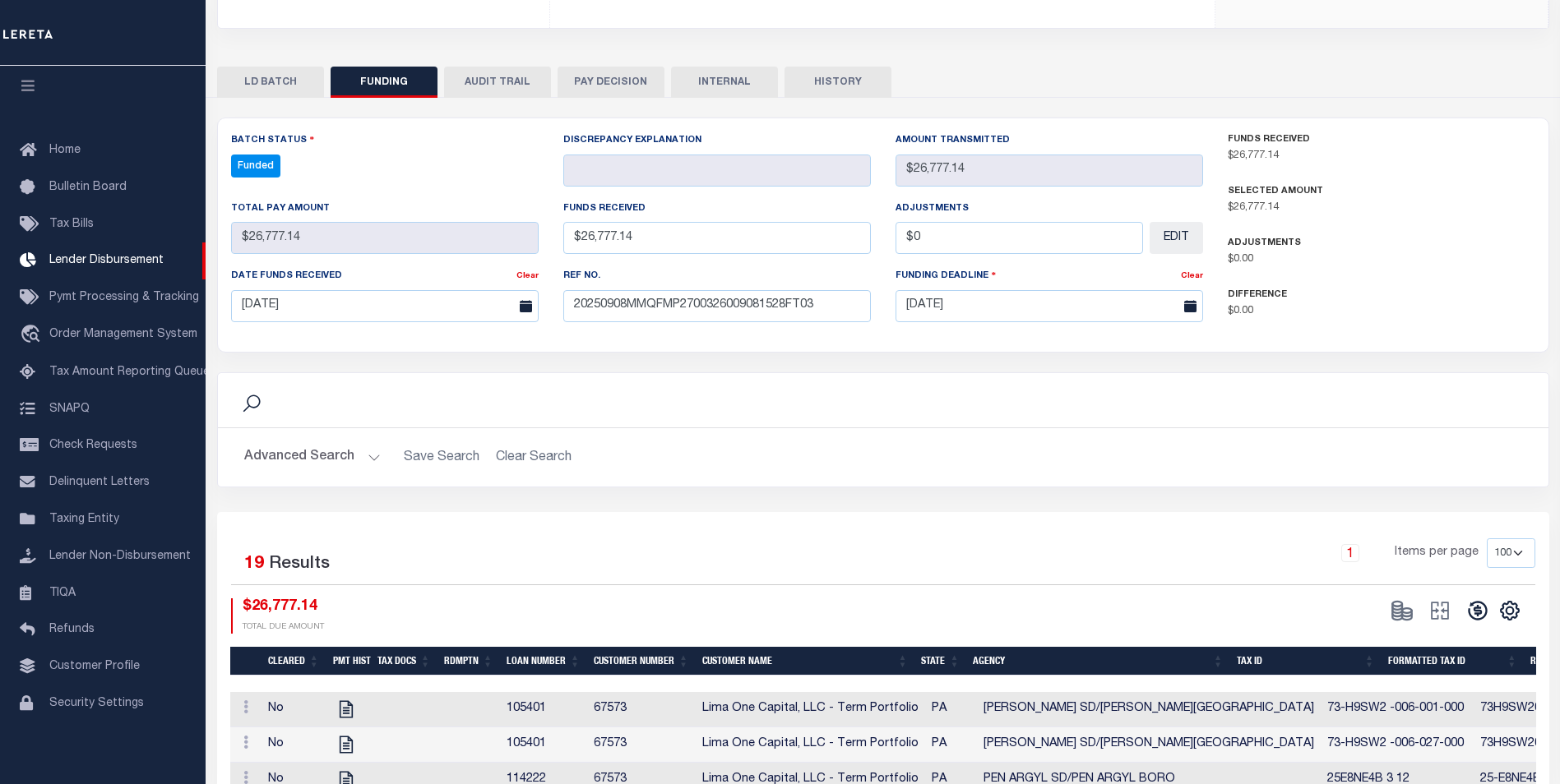
type input "$26,777.14"
type input "$0"
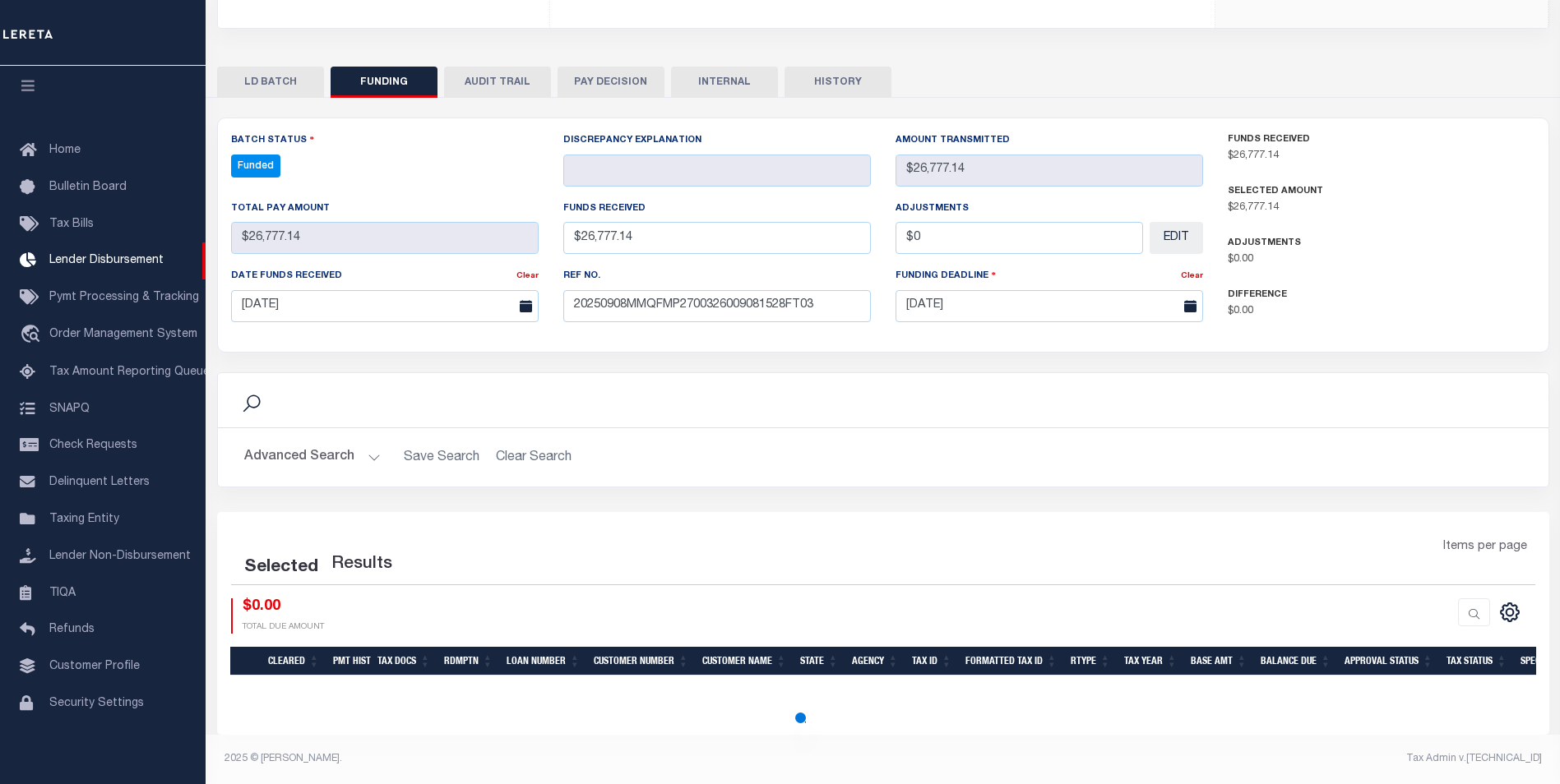
select select "100"
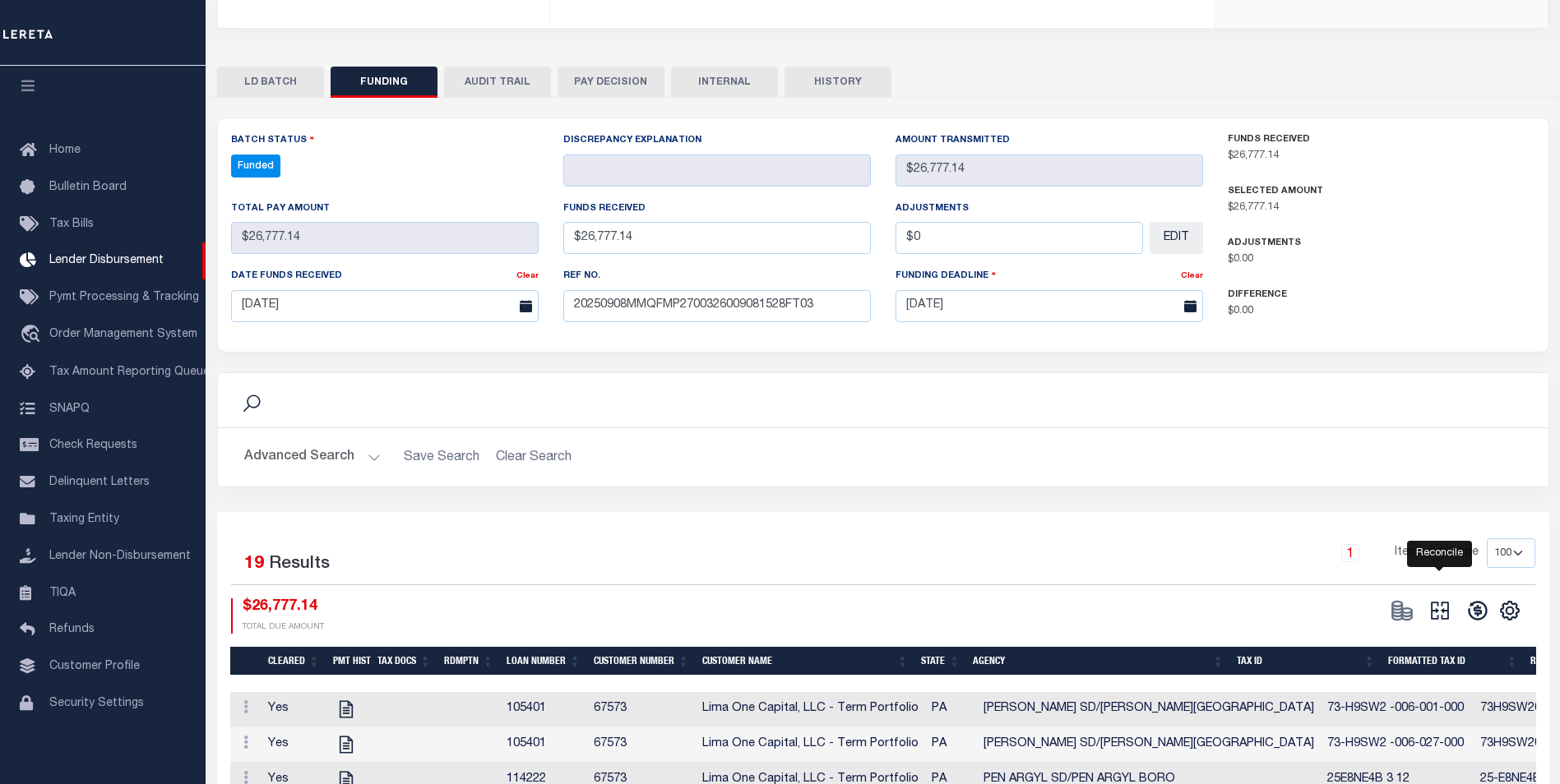
click at [1440, 611] on icon "" at bounding box center [1440, 610] width 23 height 23
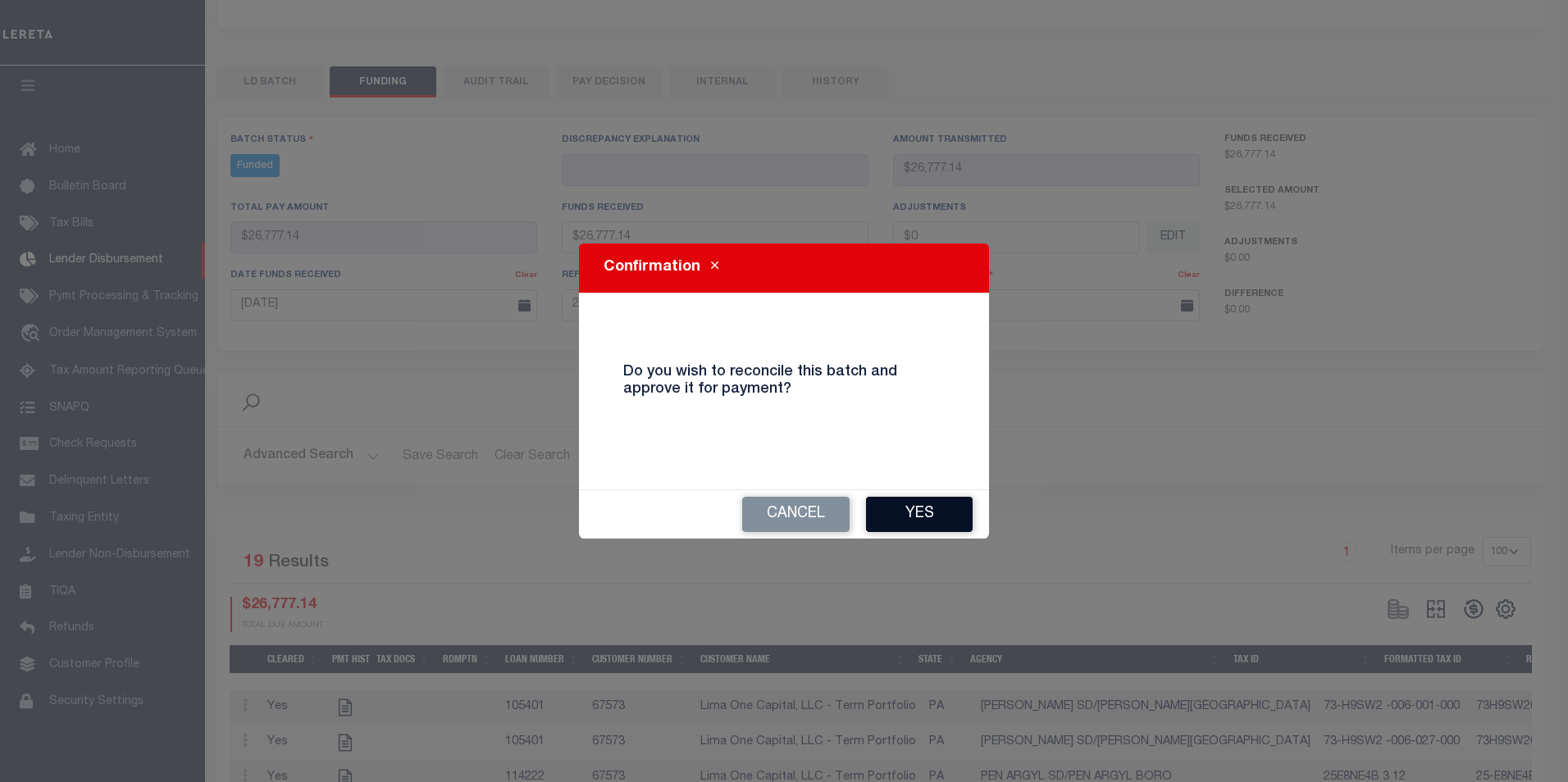
click at [892, 503] on button "Yes" at bounding box center [919, 513] width 106 height 35
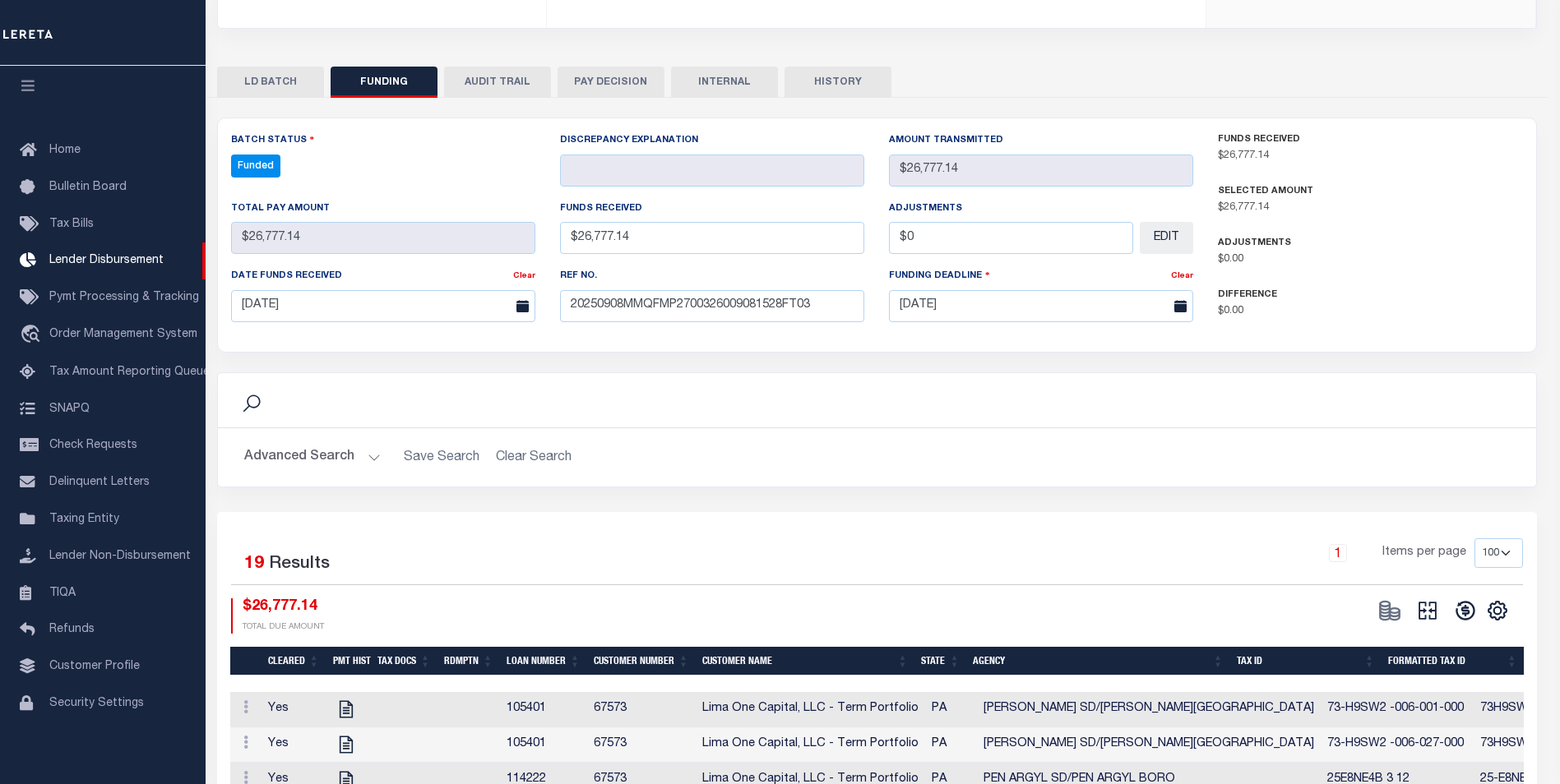
select select "100"
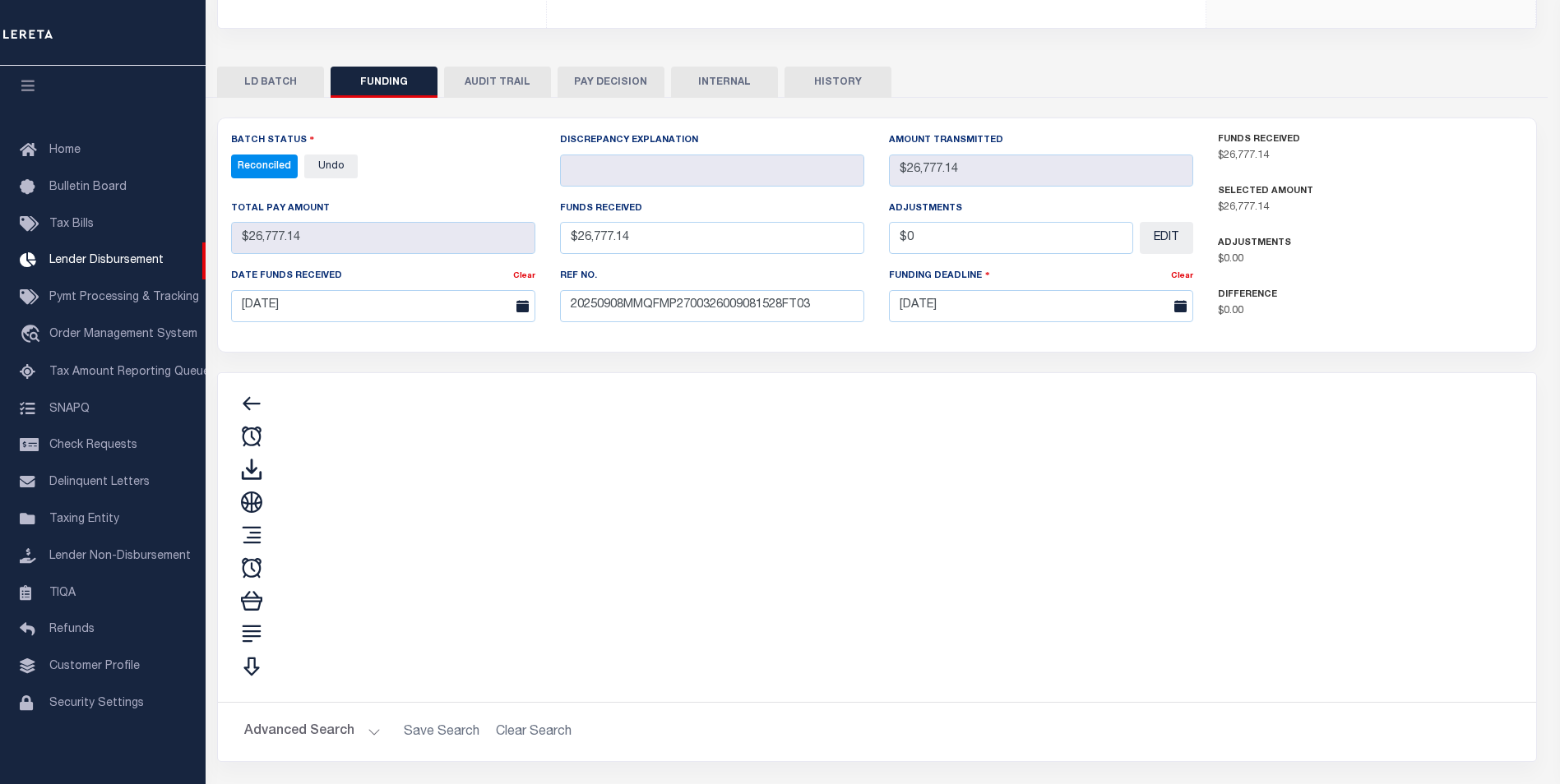
type input "$26,777.14"
type input "$0"
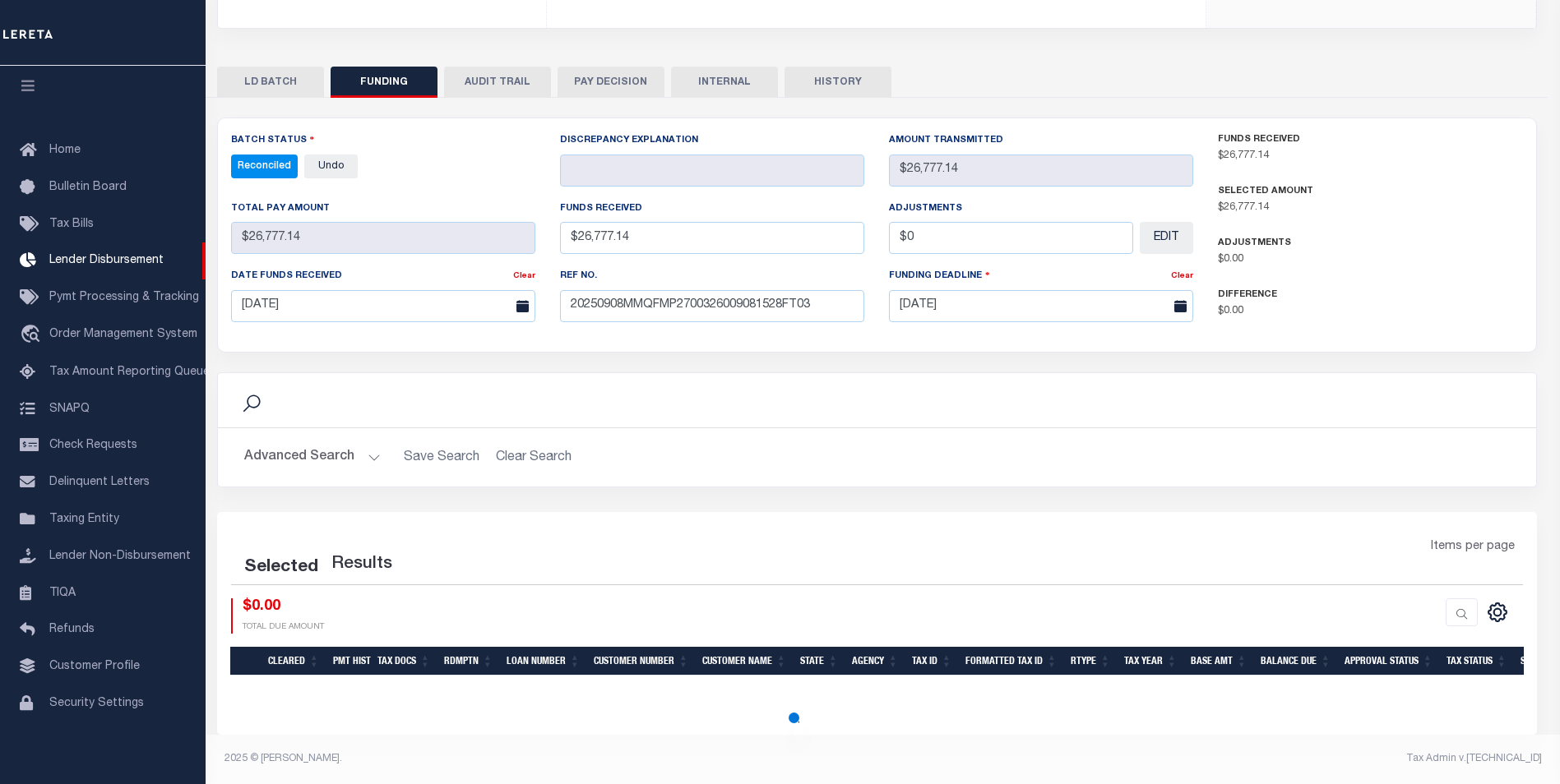
select select "100"
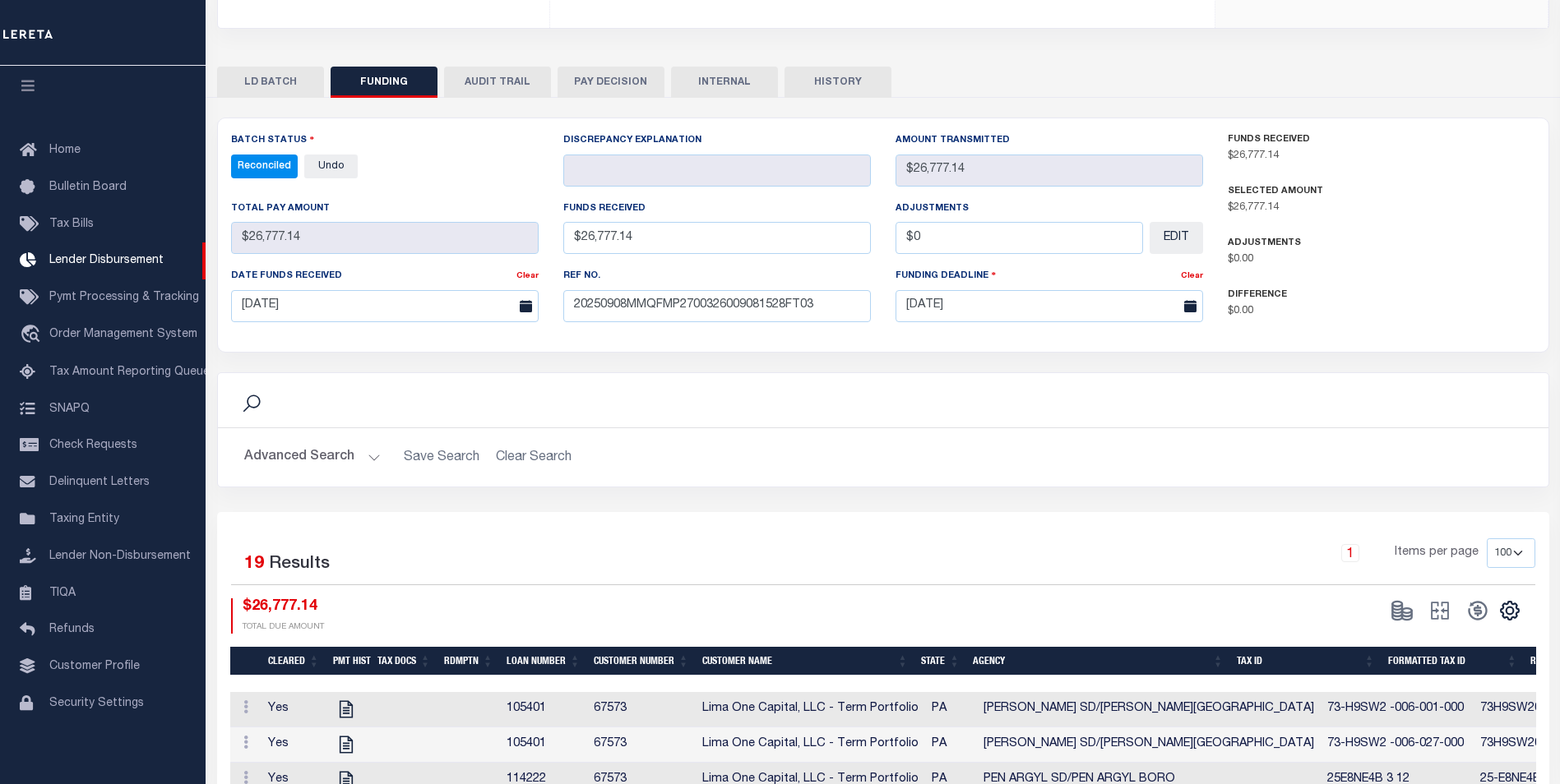
click at [700, 75] on button "INTERNAL" at bounding box center [724, 81] width 107 height 31
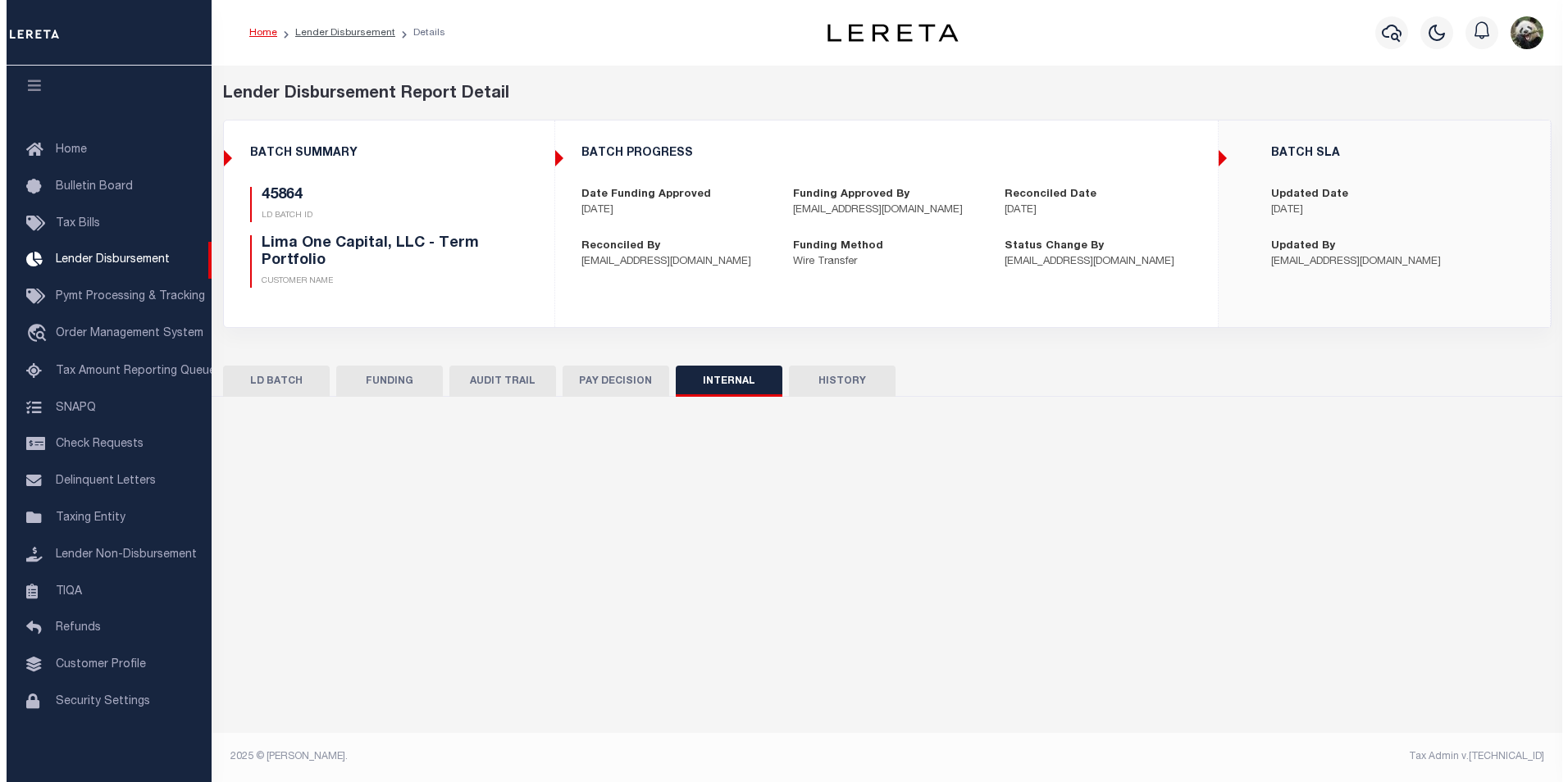
scroll to position [0, 0]
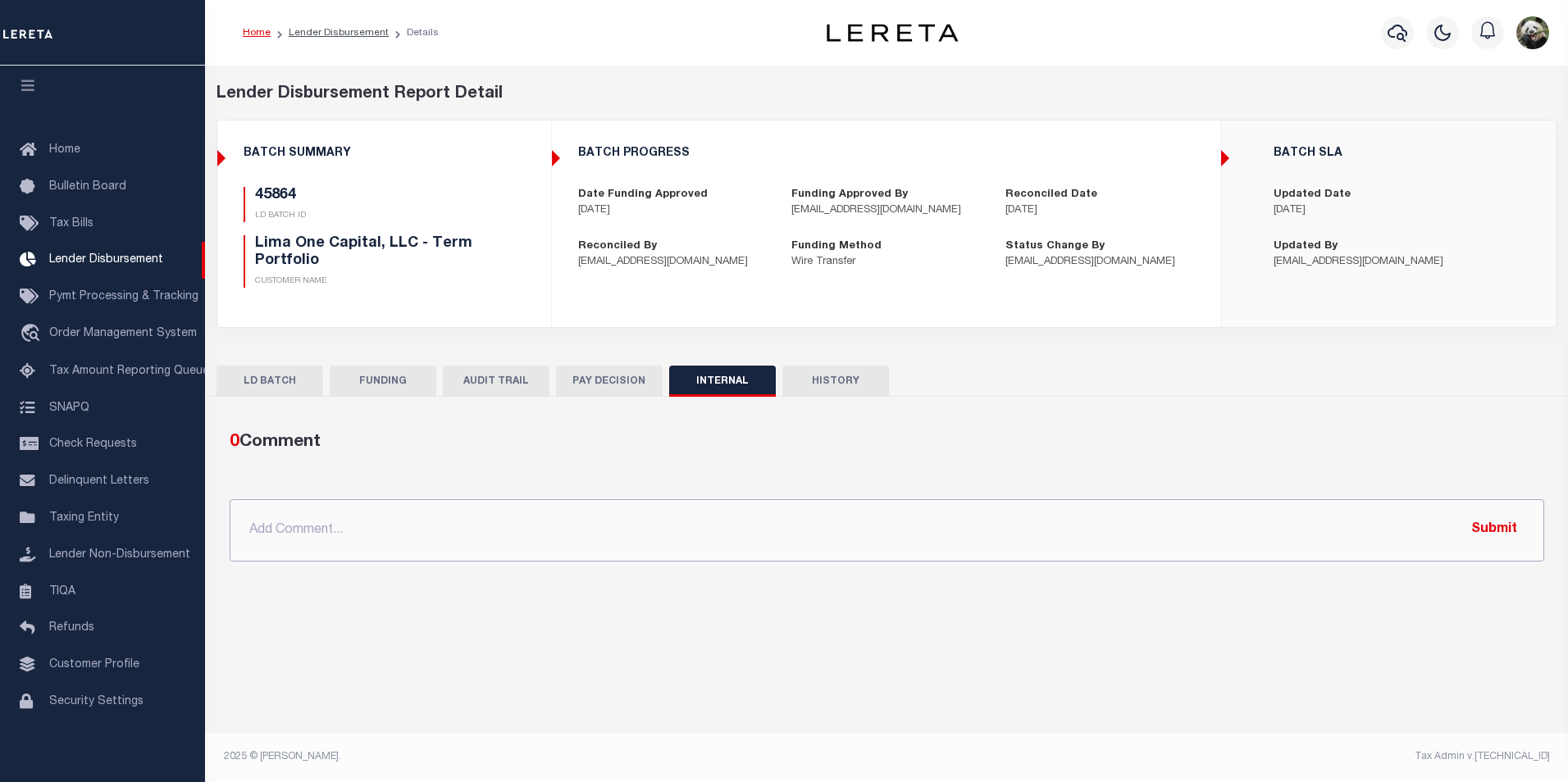
click at [527, 545] on input "text" at bounding box center [887, 530] width 1314 height 62
paste input "OG AMOUNT $190,851.37 45974 - $132,102.05 45978 - $66.07 45821 - $25,139.52 458…"
type input "OG AMOUNT $190,851.37 45974 - $132,102.05 45978 - $66.07 45821 - $25,139.52 458…"
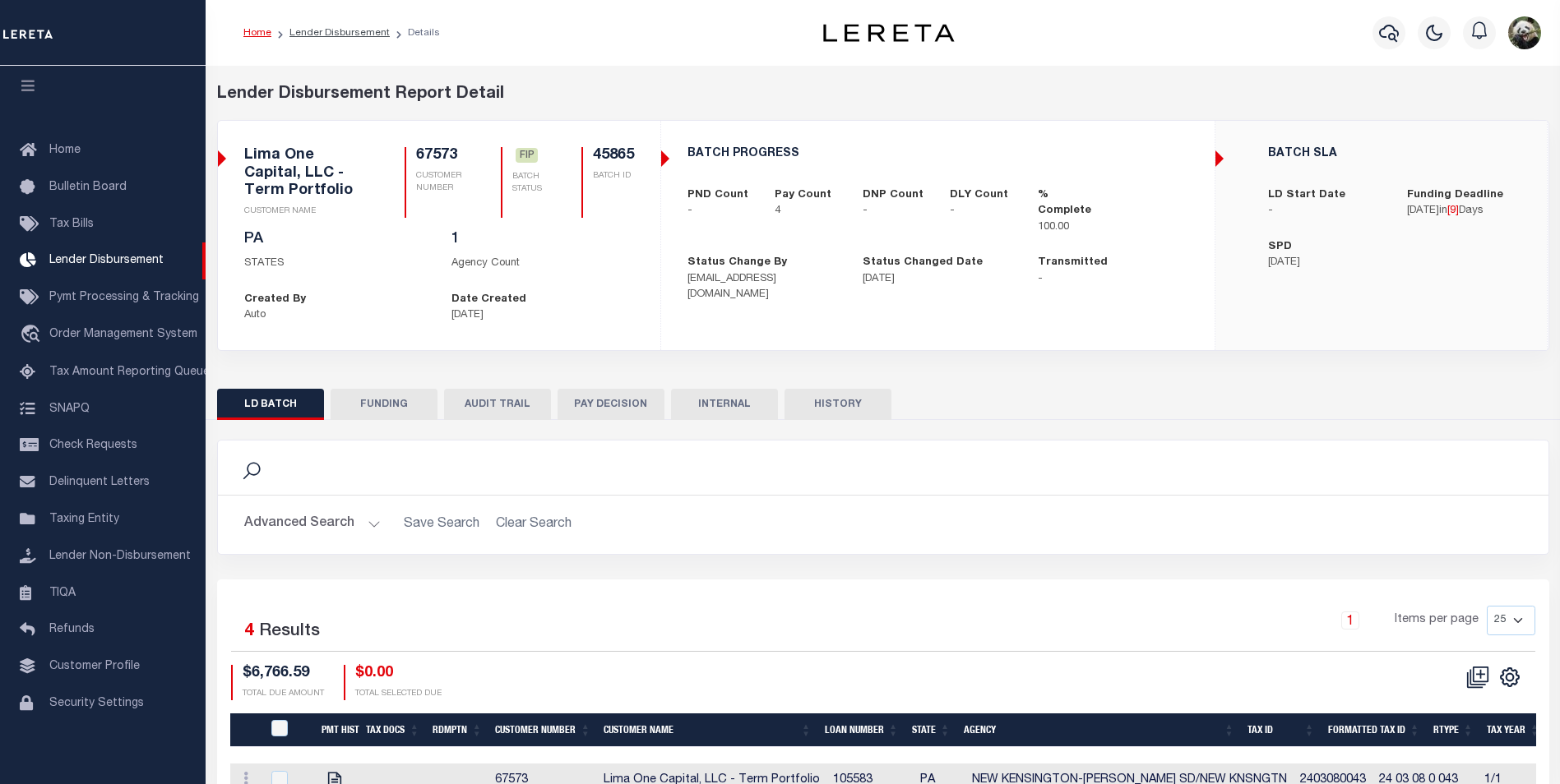
scroll to position [16, 0]
click at [395, 401] on button "FUNDING" at bounding box center [383, 404] width 107 height 31
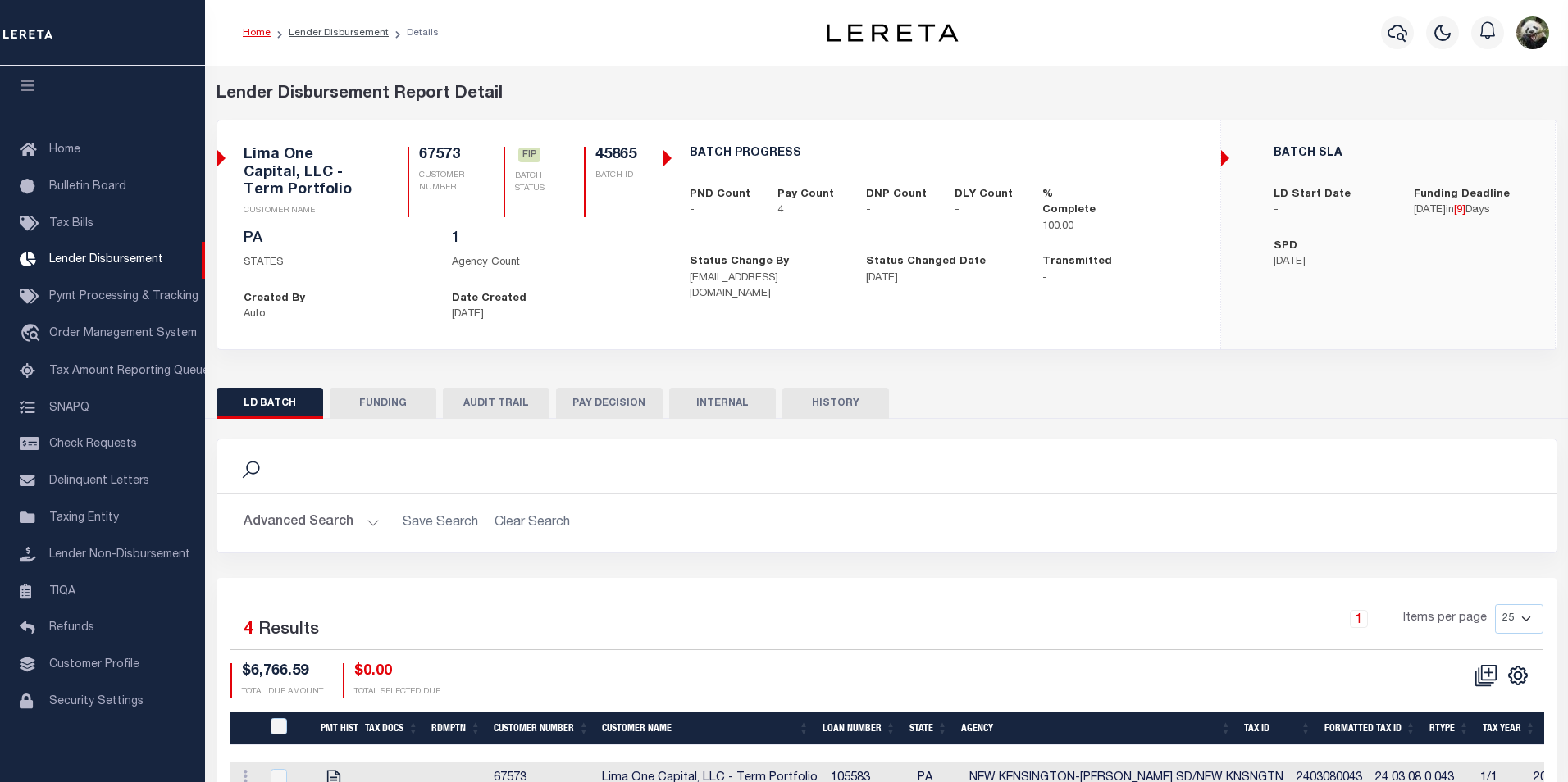
type input "$6,766.59"
type input "$0"
type input "[DATE]"
select select "100"
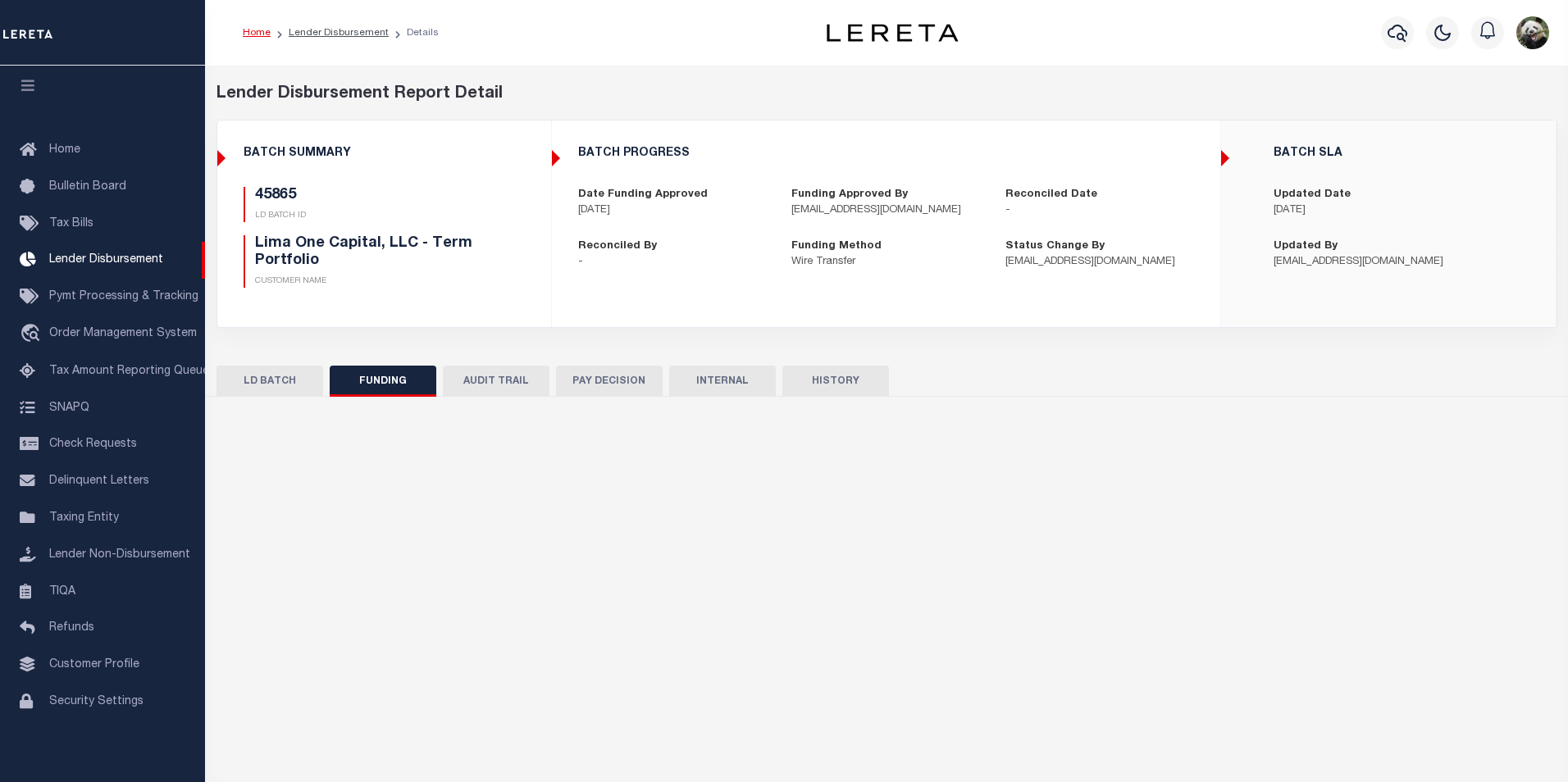
select select "100"
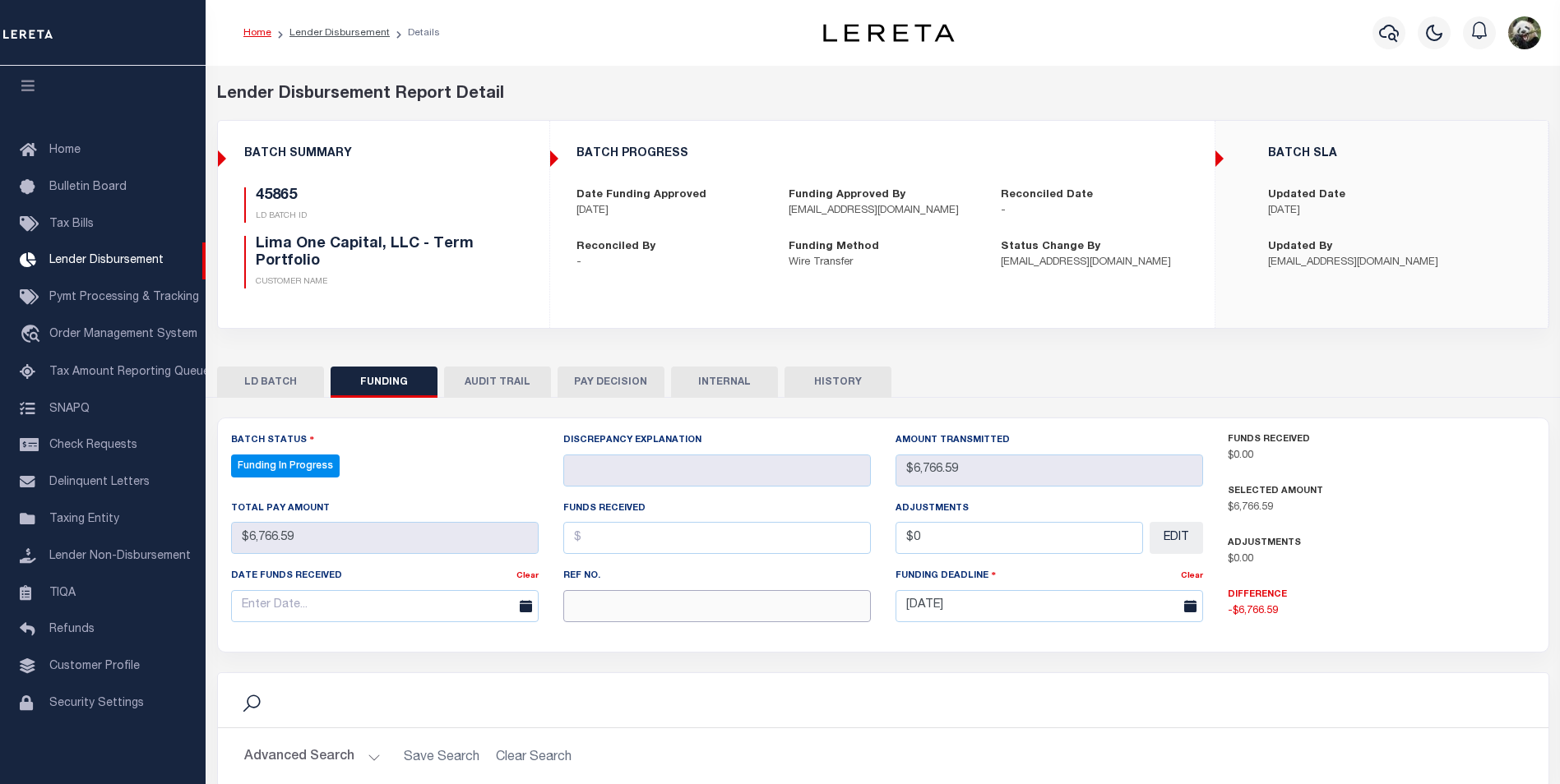
click at [668, 609] on input "text" at bounding box center [716, 606] width 307 height 32
paste input "20250908MMQFMP2700326009081528FT03"
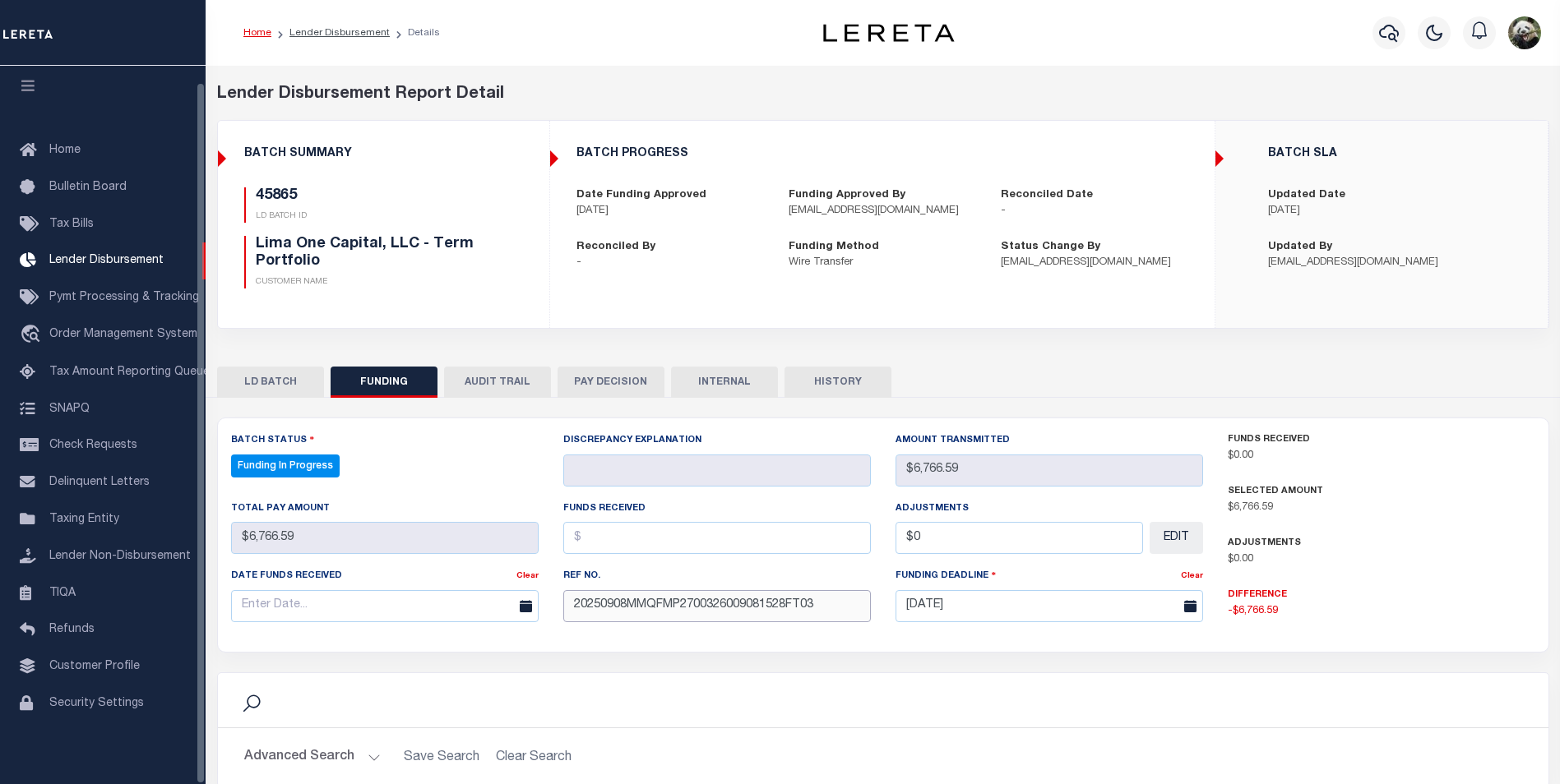
type input "20250908MMQFMP2700326009081528FT03"
click at [289, 611] on input "text" at bounding box center [384, 606] width 307 height 32
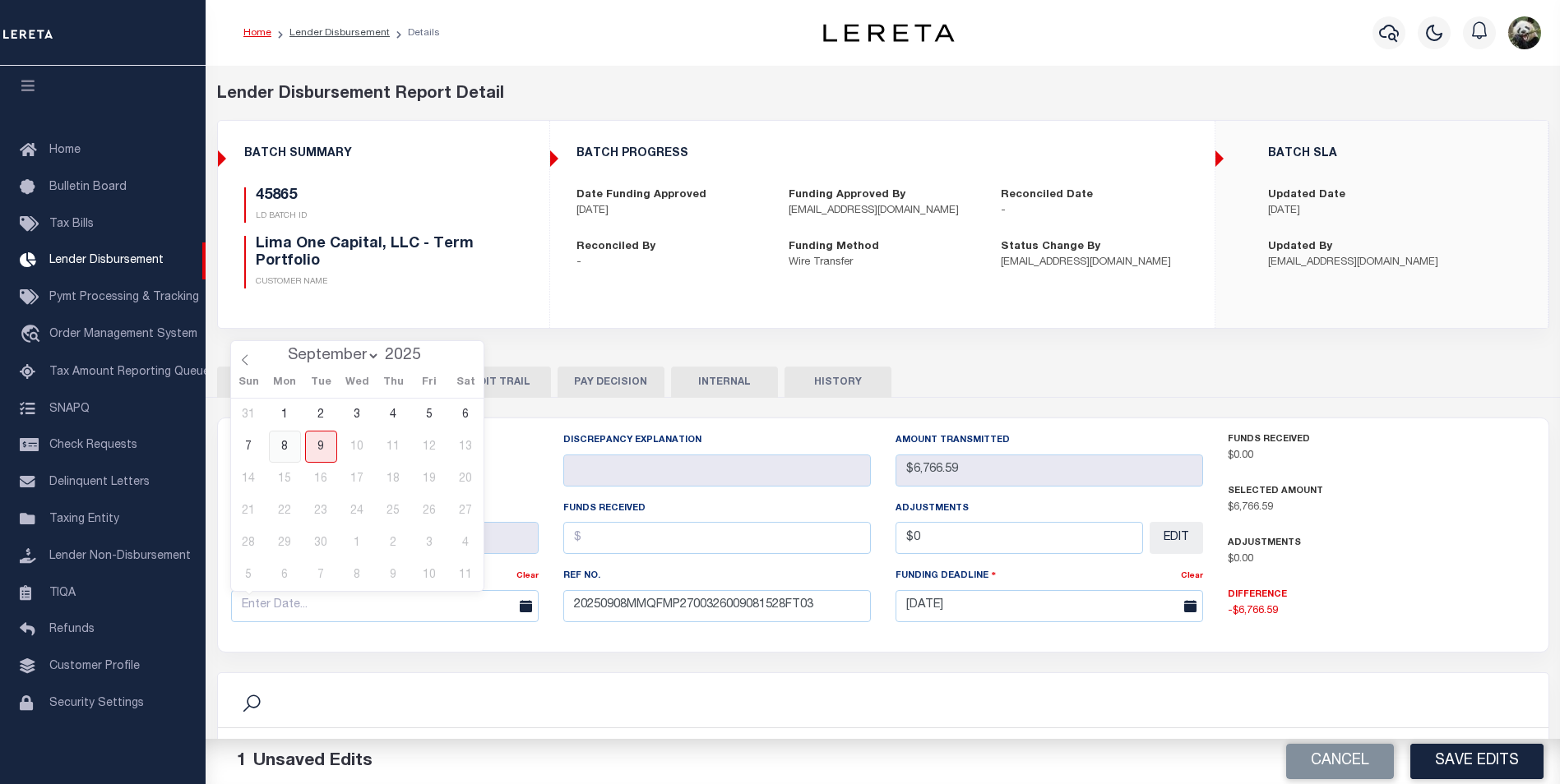
click at [284, 447] on span "8" at bounding box center [285, 447] width 32 height 32
type input "[DATE]"
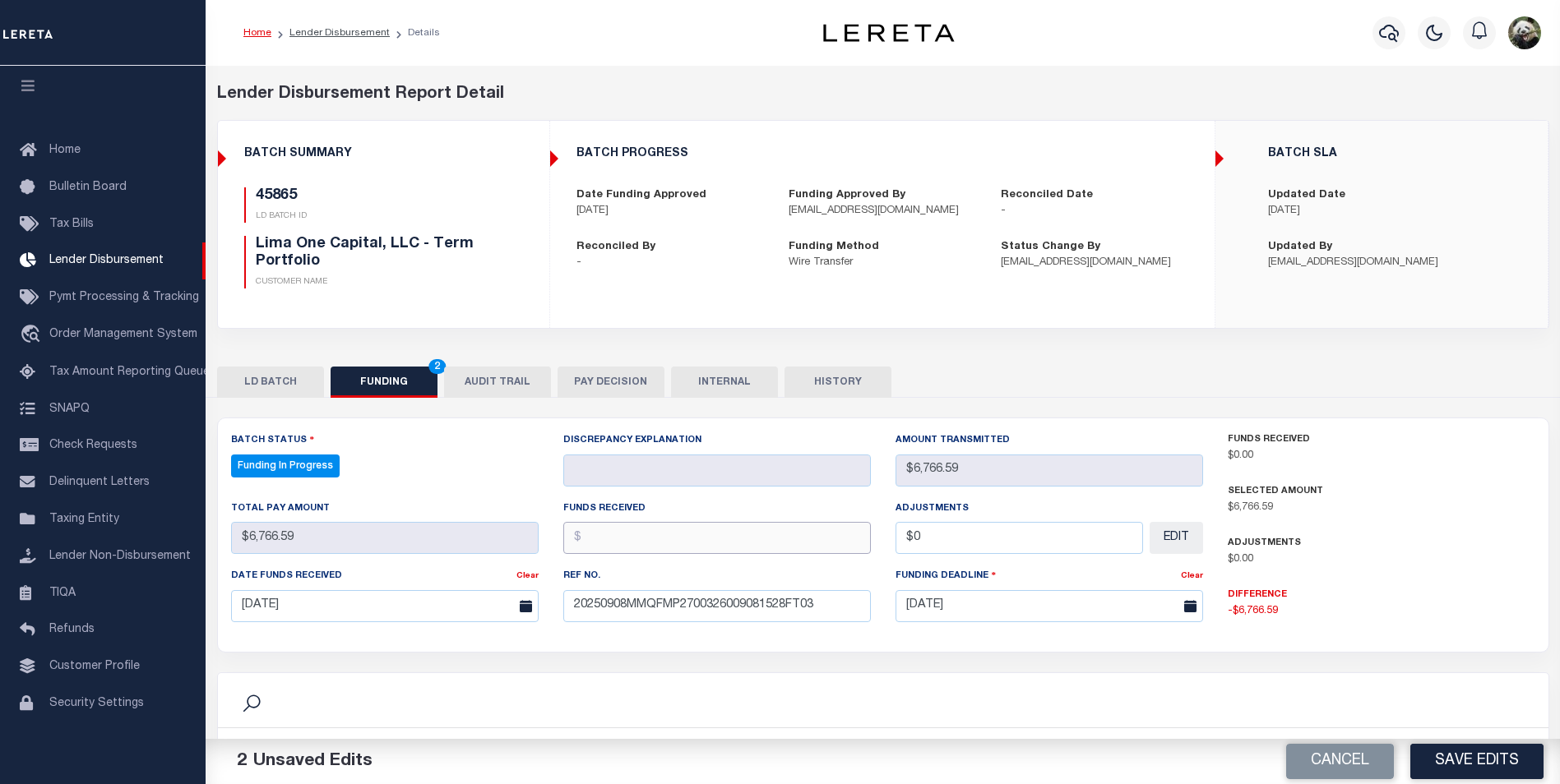
click at [580, 541] on input "text" at bounding box center [716, 538] width 307 height 32
type input "$6,766.59"
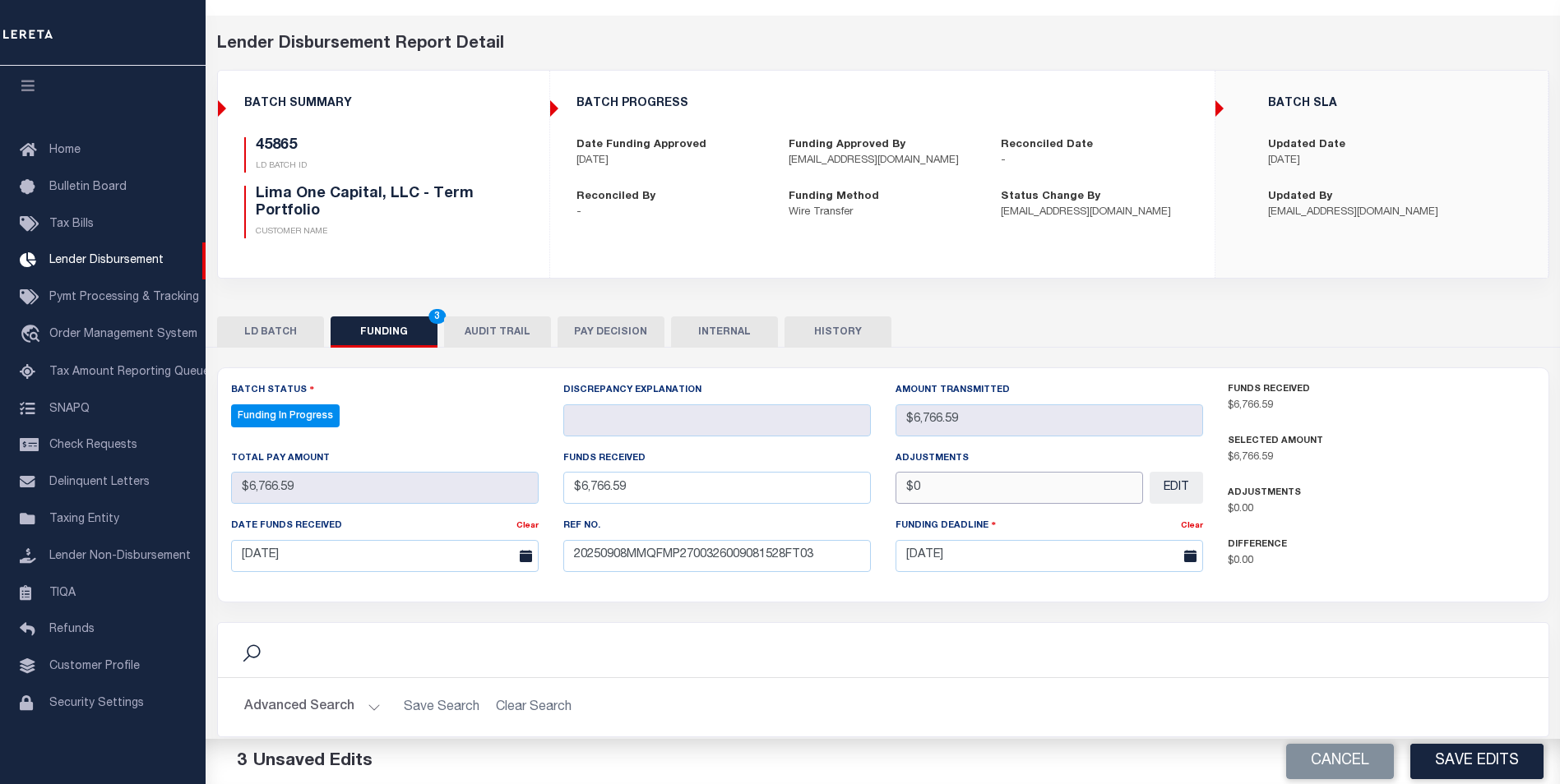
scroll to position [165, 0]
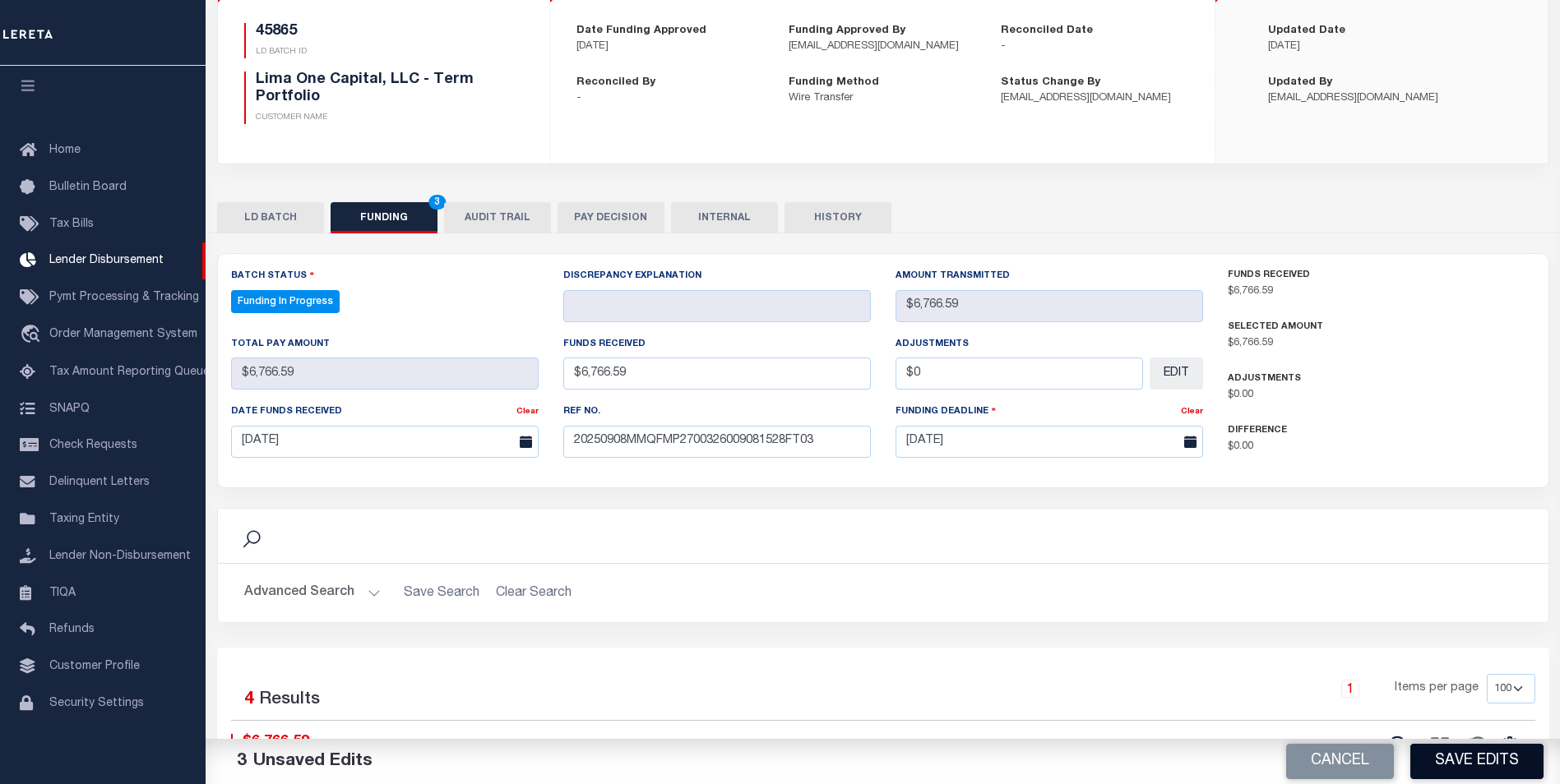
type input "$0.00"
click at [1446, 749] on button "Save Edits" at bounding box center [1477, 761] width 133 height 35
select select "100"
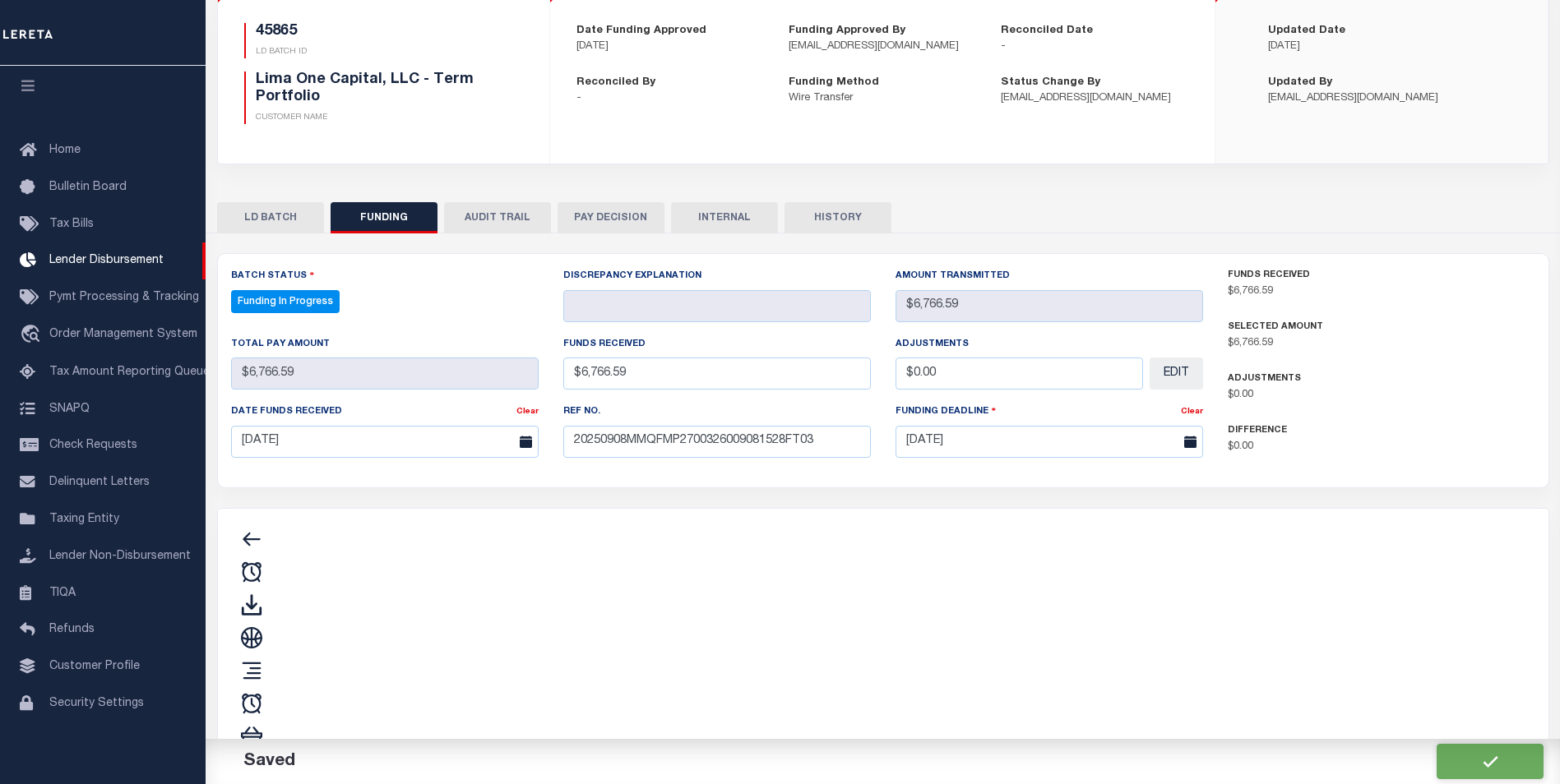
type input "$6,766.59"
type input "$0"
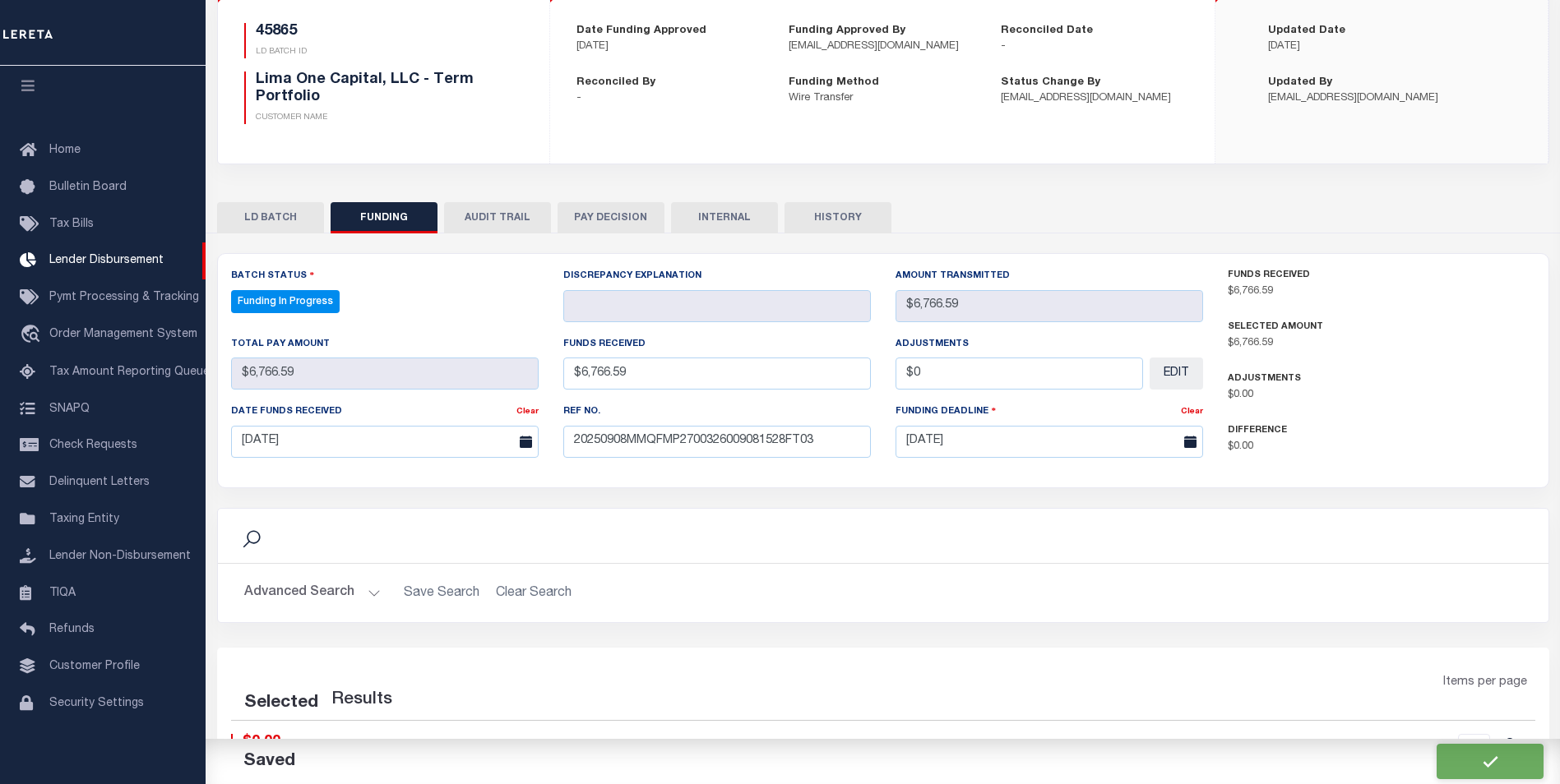
select select "100"
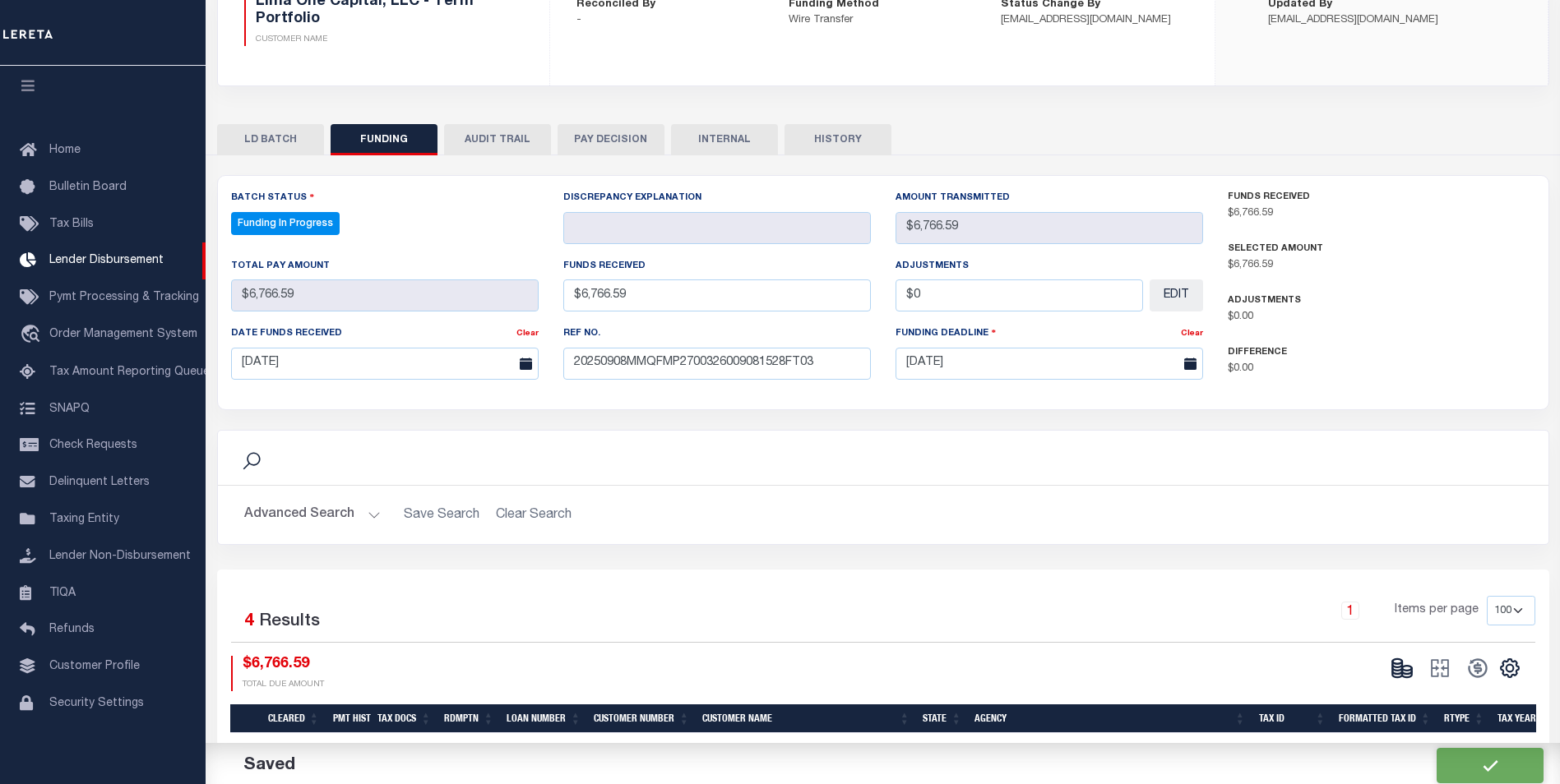
scroll to position [246, 0]
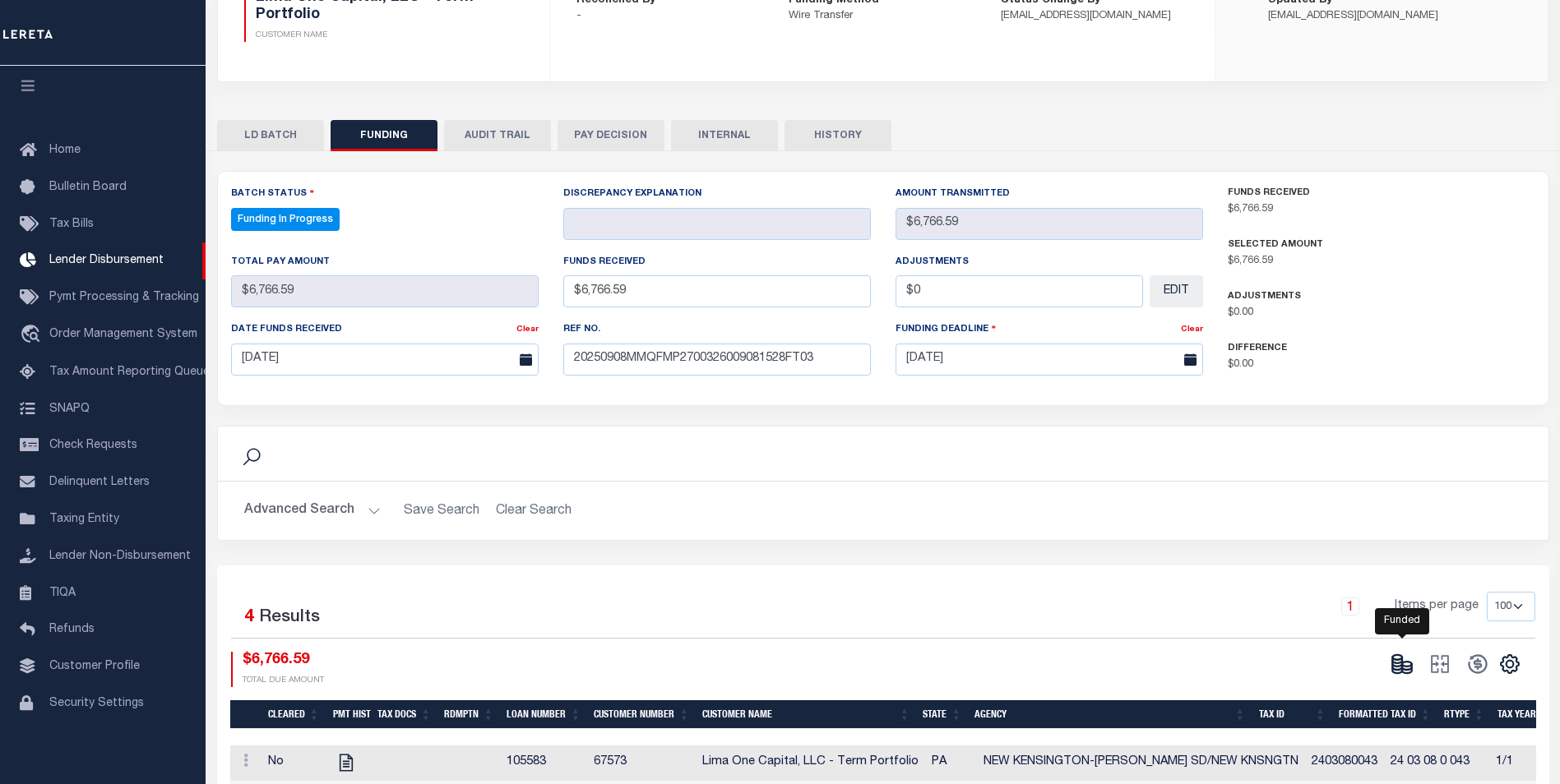
click at [1391, 675] on icon at bounding box center [1402, 664] width 23 height 23
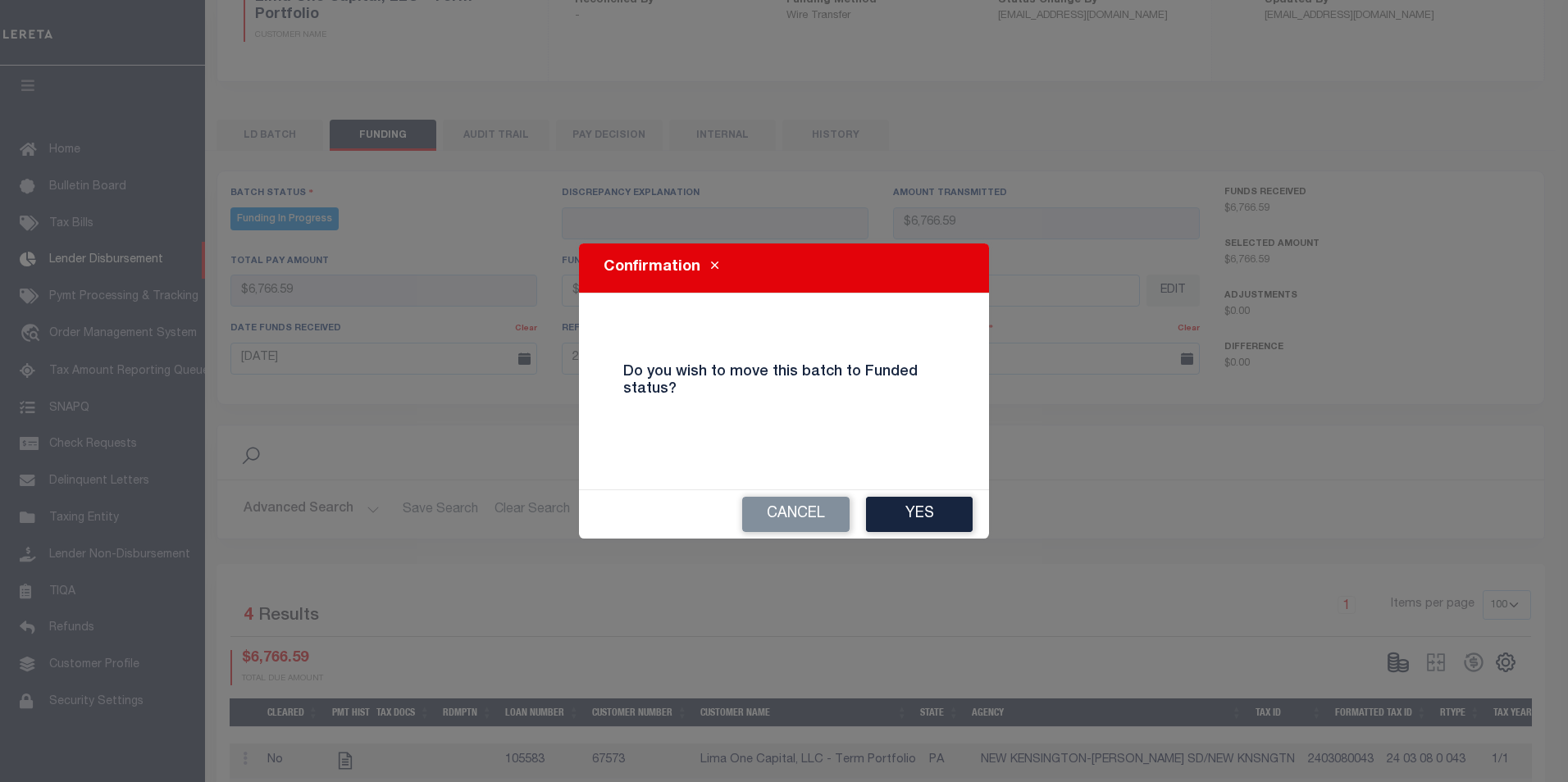
drag, startPoint x: 937, startPoint y: 506, endPoint x: 967, endPoint y: 479, distance: 40.4
click at [938, 501] on button "Yes" at bounding box center [919, 513] width 106 height 35
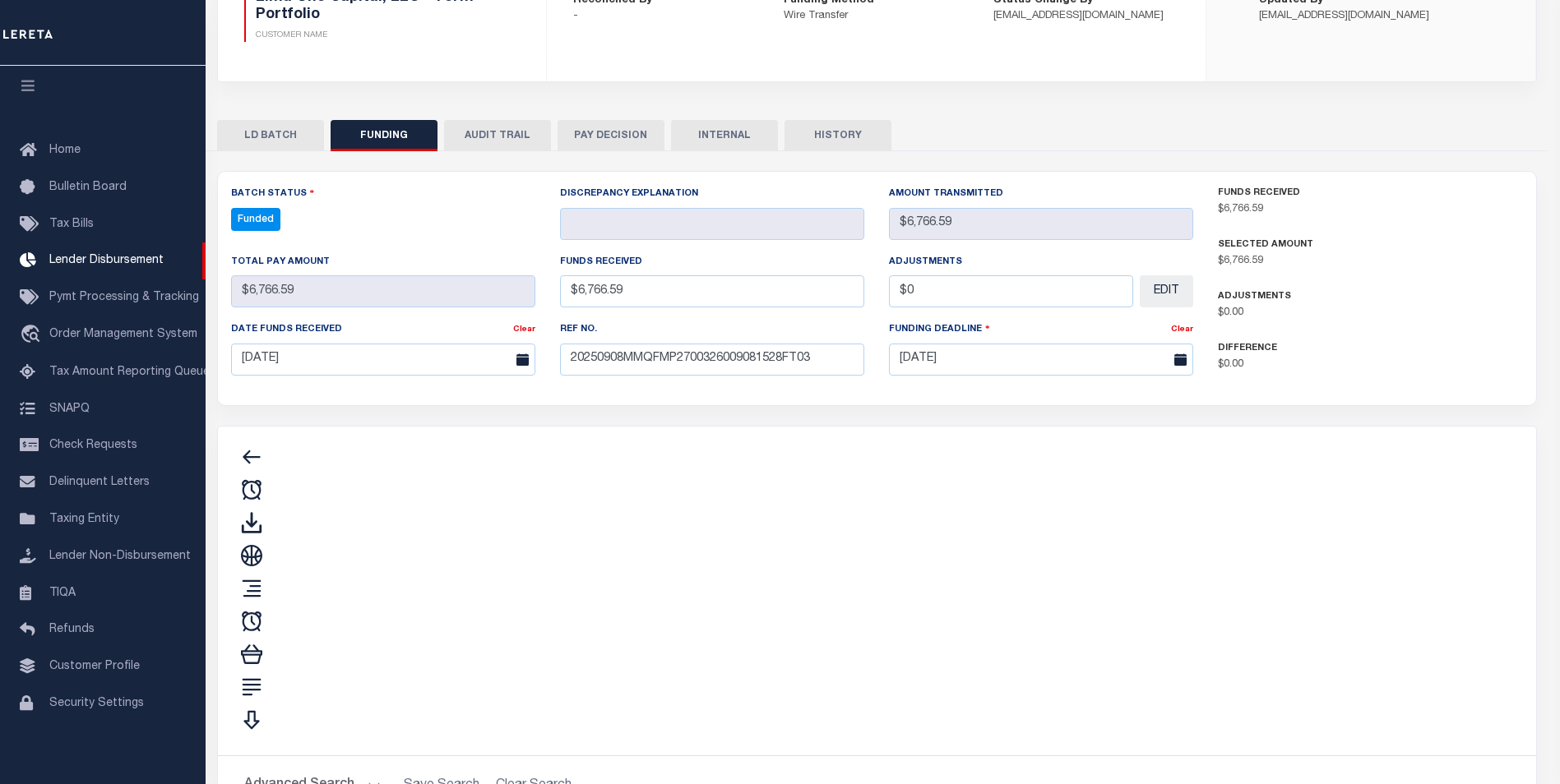
type input "$6,766.59"
type input "$0"
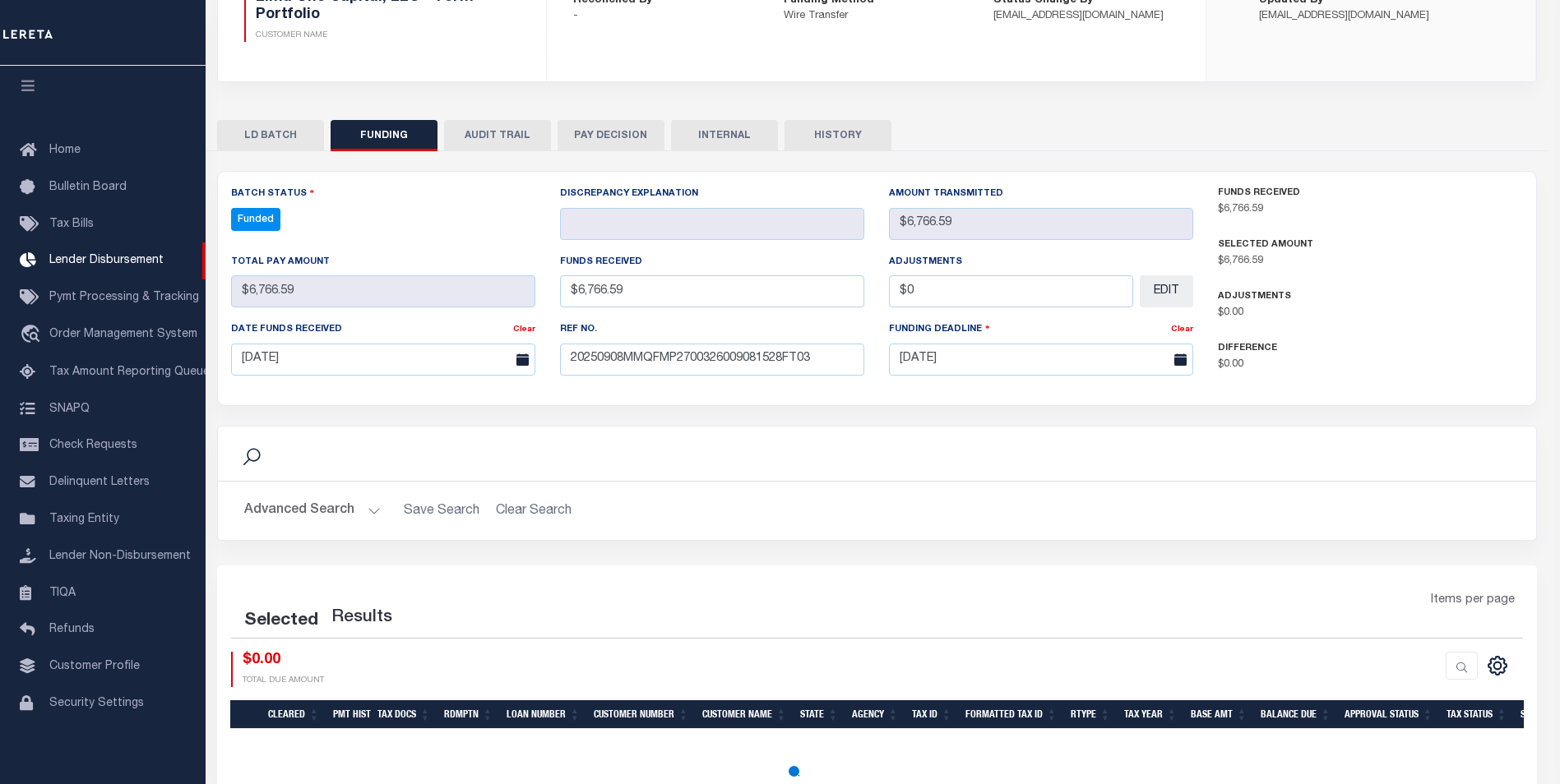
select select "100"
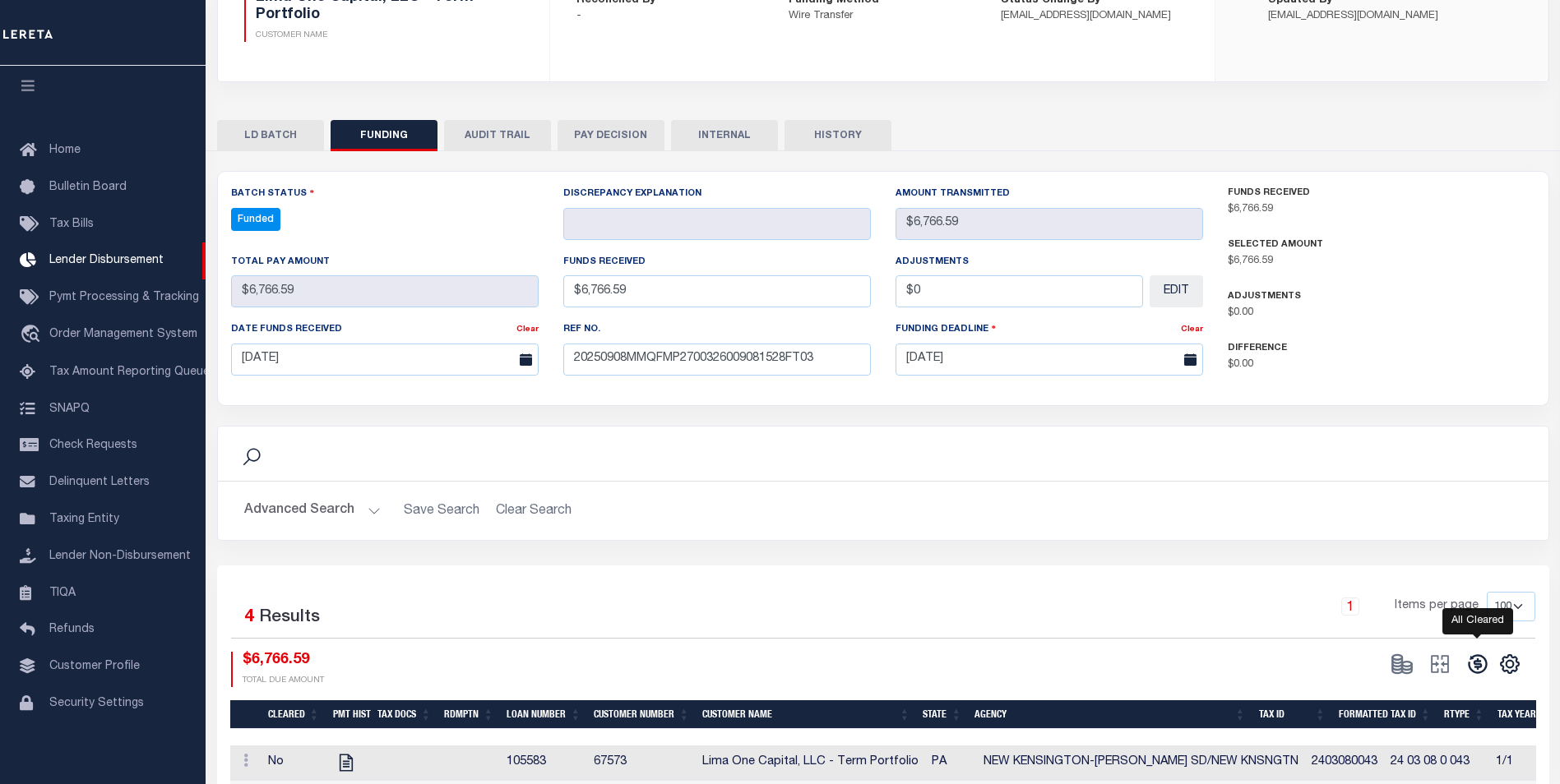
click at [1474, 665] on icon at bounding box center [1477, 663] width 19 height 19
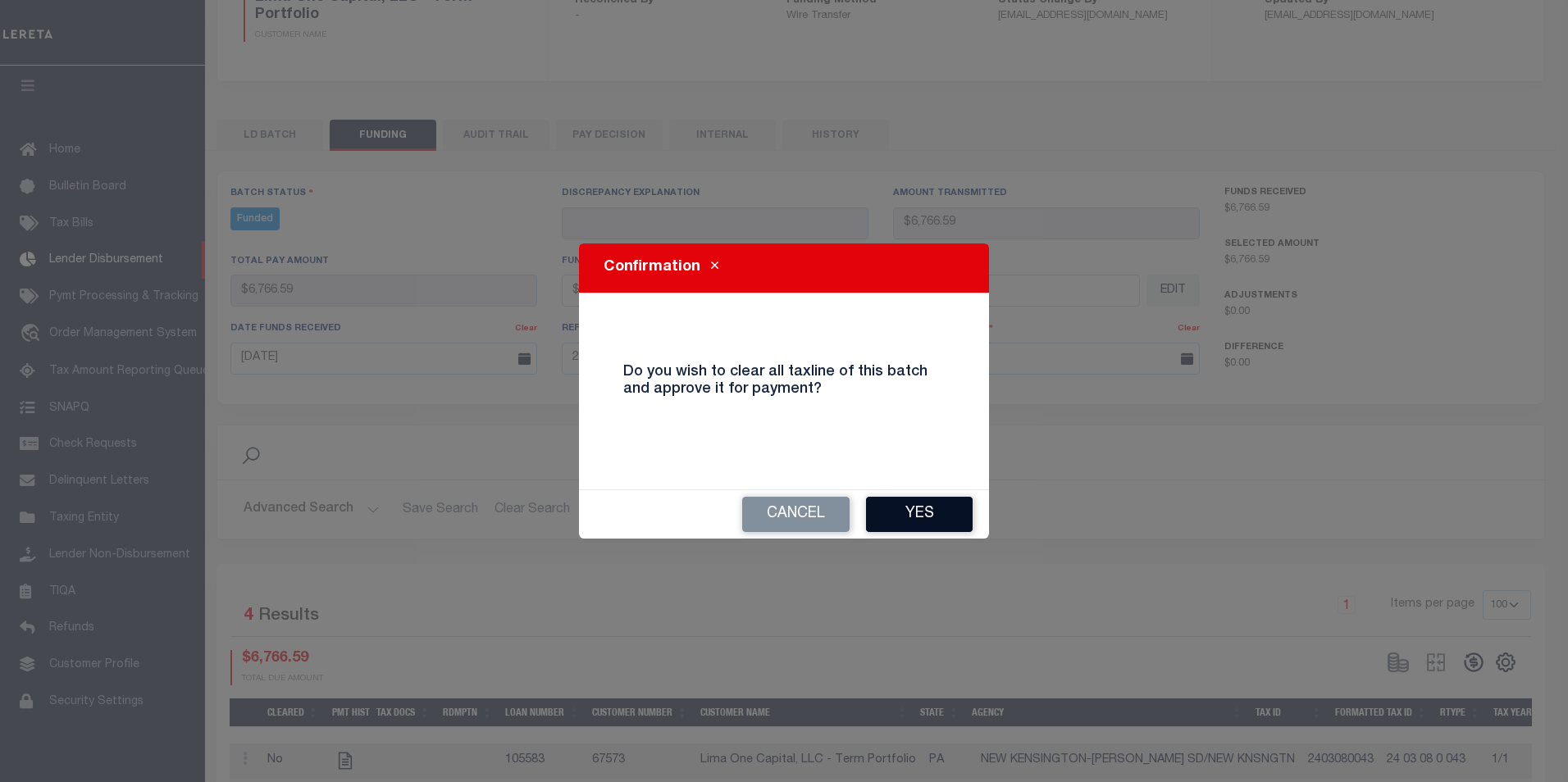
drag, startPoint x: 907, startPoint y: 506, endPoint x: 961, endPoint y: 506, distance: 54.0
click at [908, 506] on button "Yes" at bounding box center [919, 513] width 106 height 35
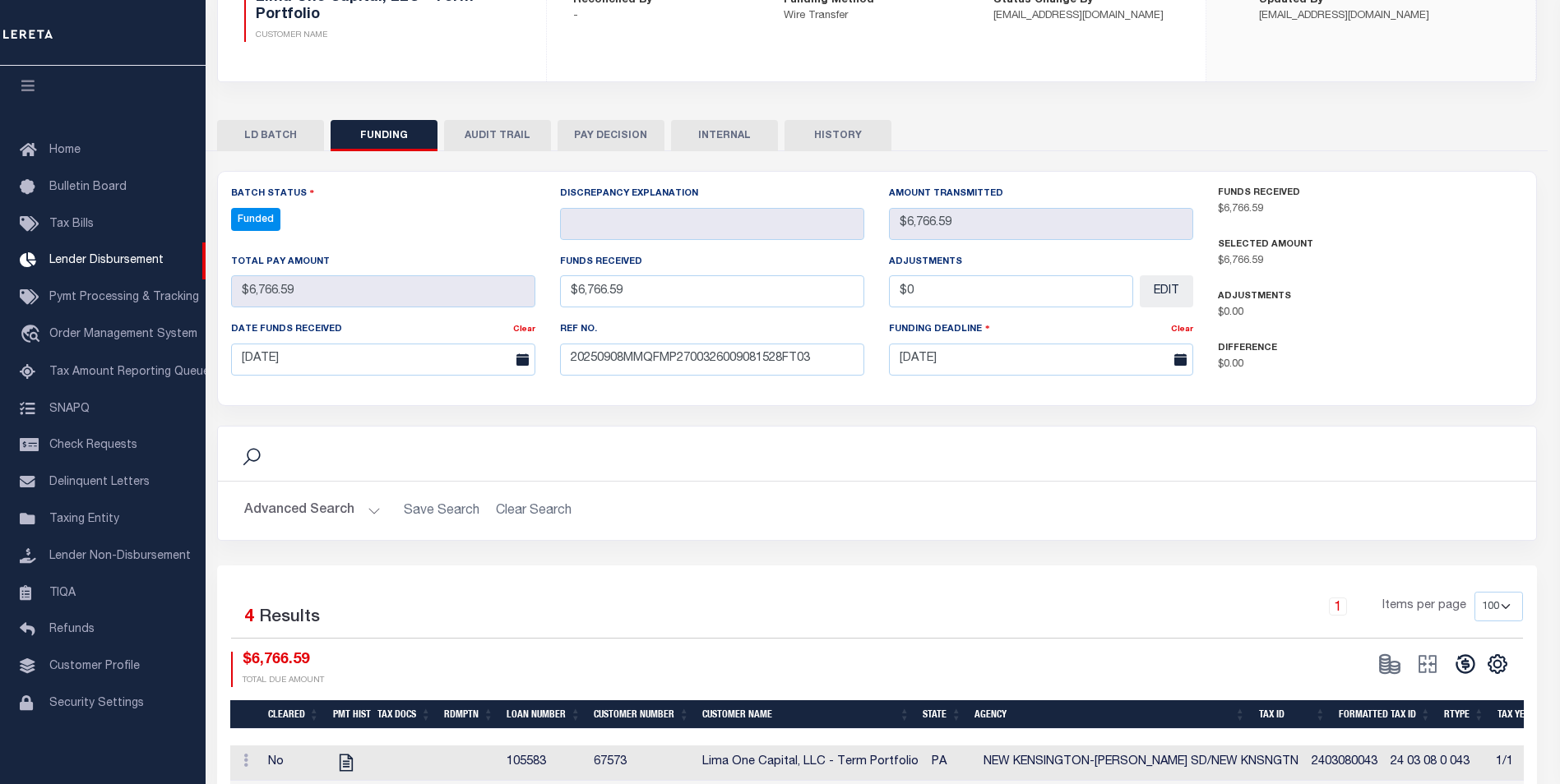
type input "$6,766.59"
type input "$0"
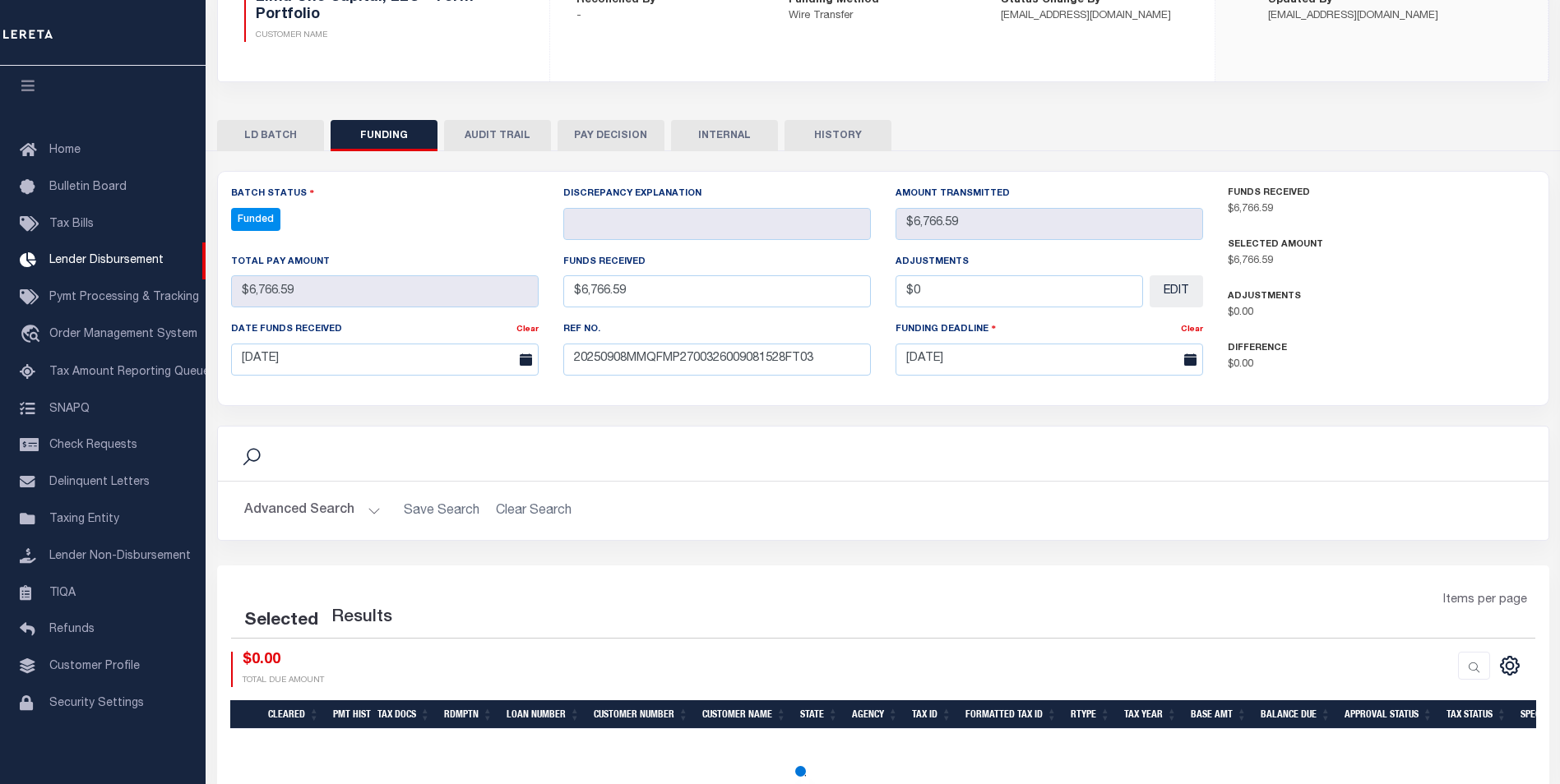
select select "100"
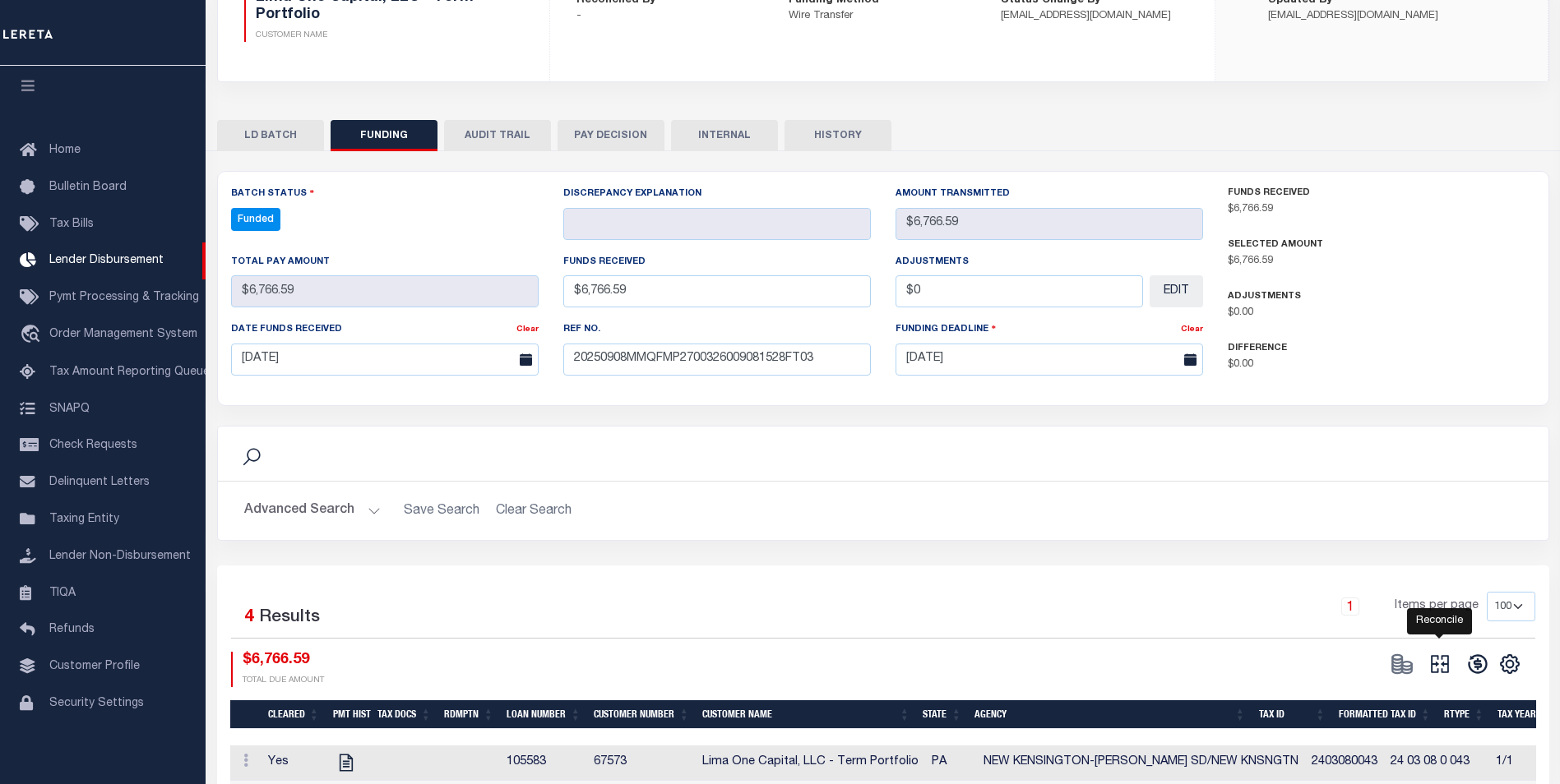
click at [1444, 671] on icon "" at bounding box center [1440, 664] width 23 height 23
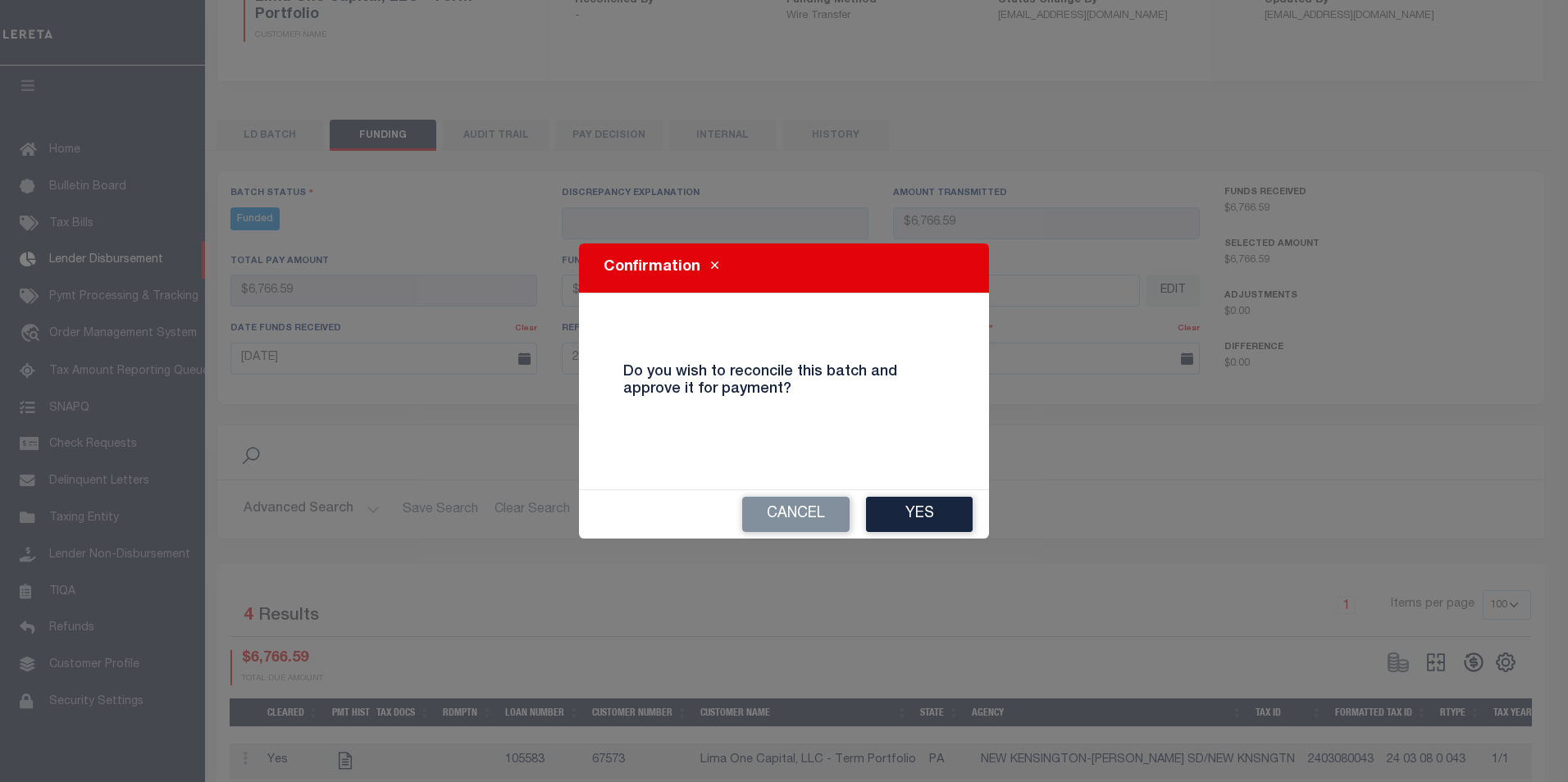
click at [925, 503] on button "Yes" at bounding box center [919, 513] width 106 height 35
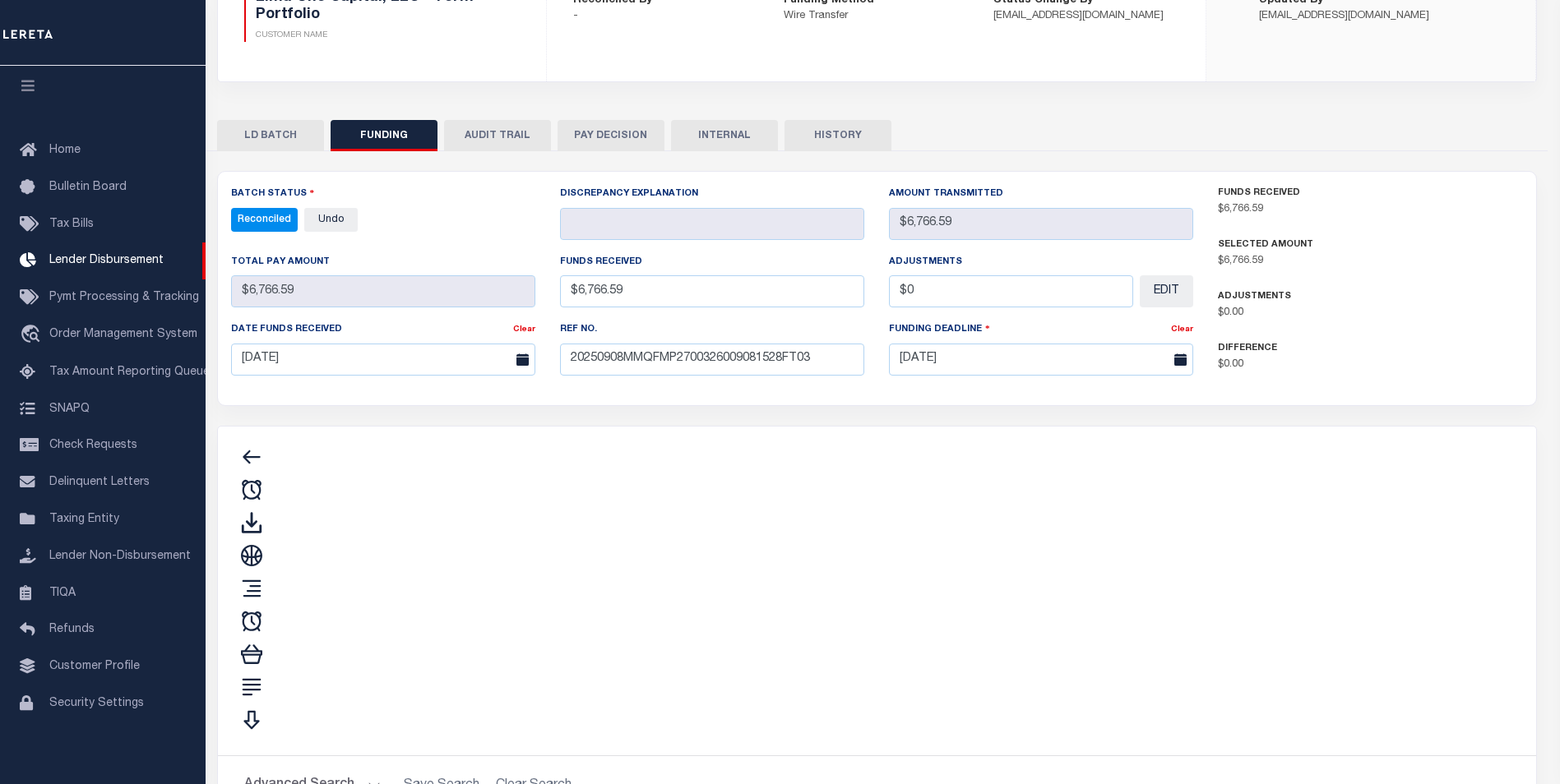
type input "$6,766.59"
type input "$0"
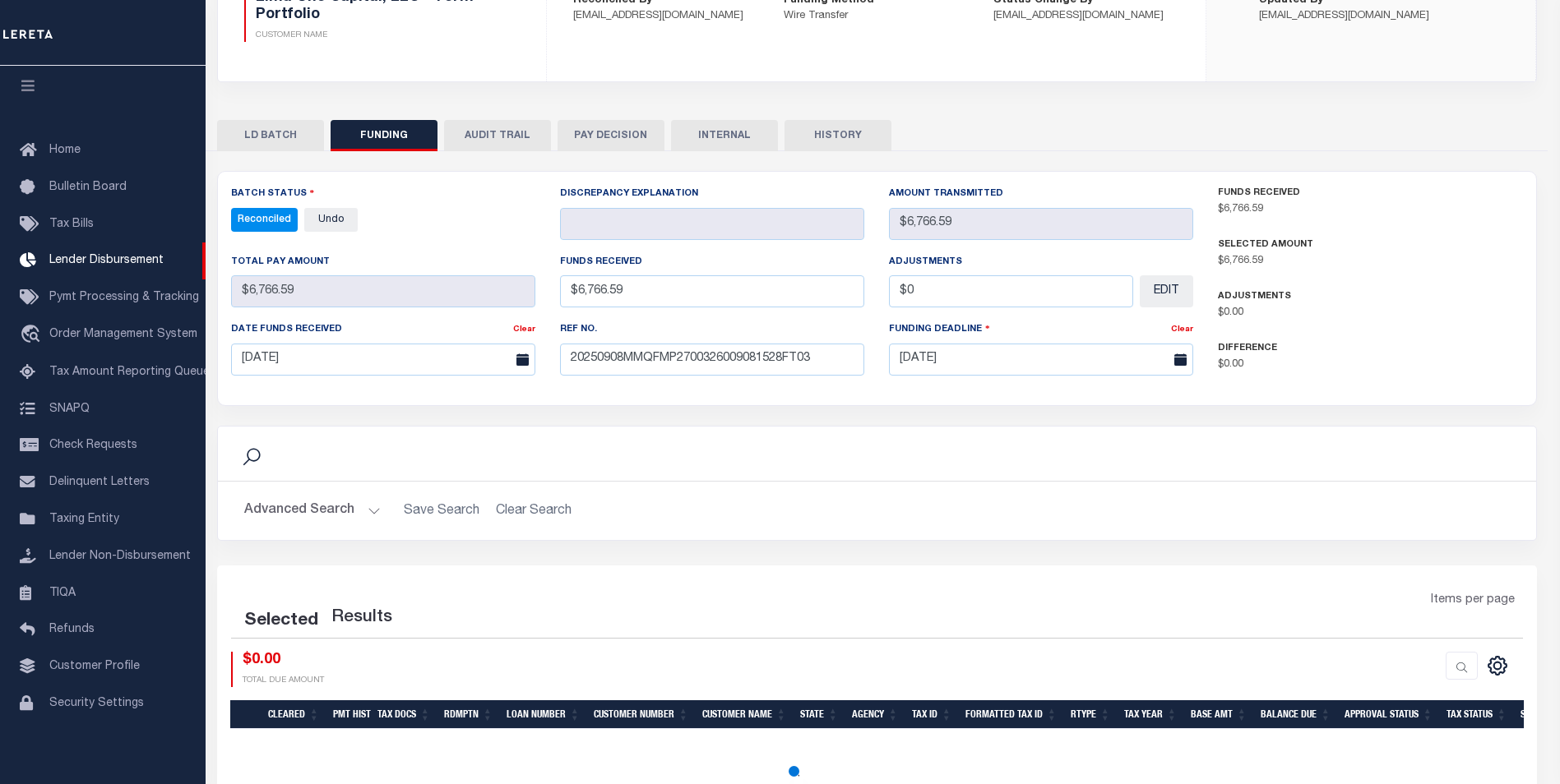
select select "100"
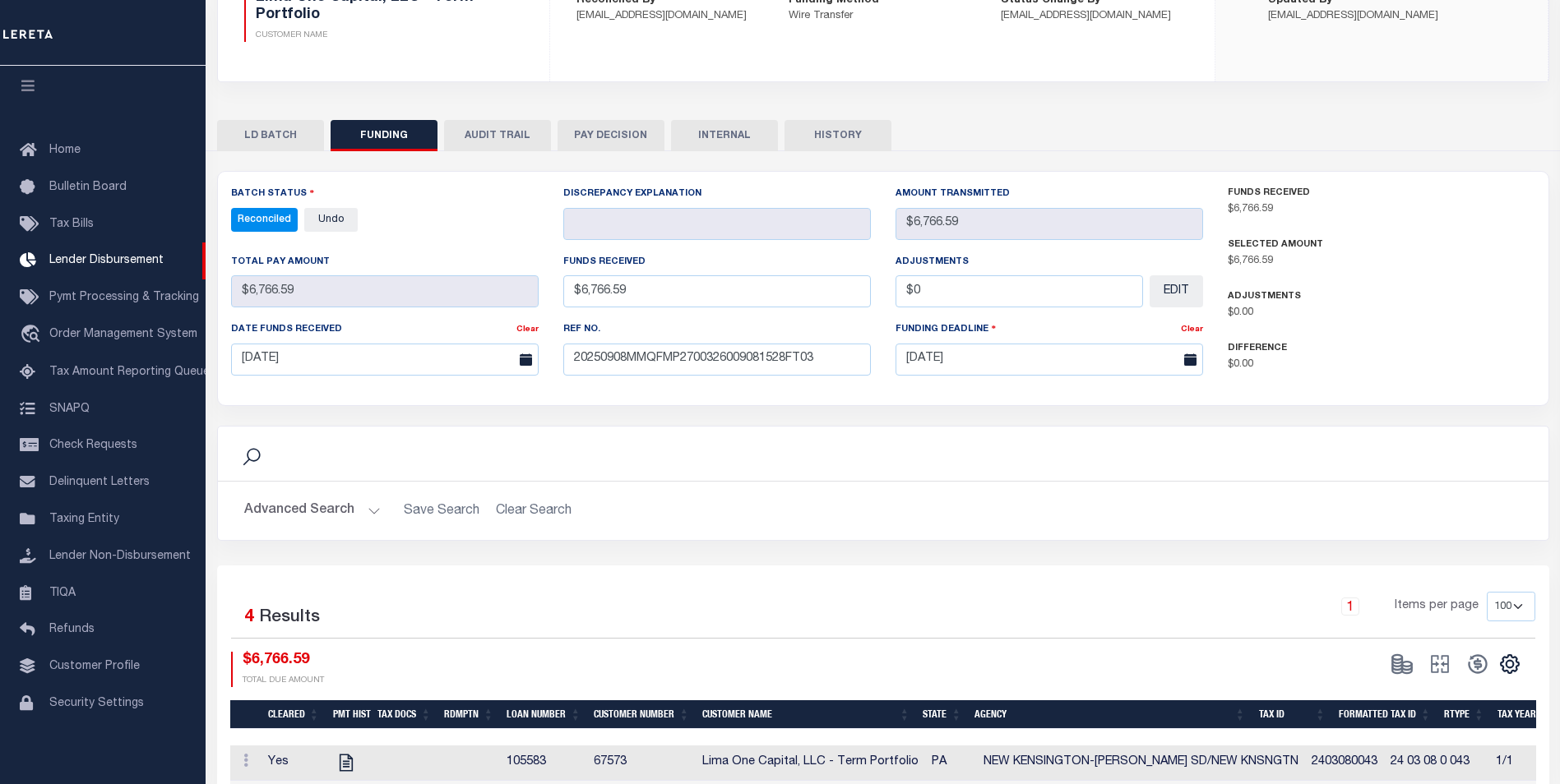
click at [753, 140] on button "INTERNAL" at bounding box center [724, 135] width 107 height 31
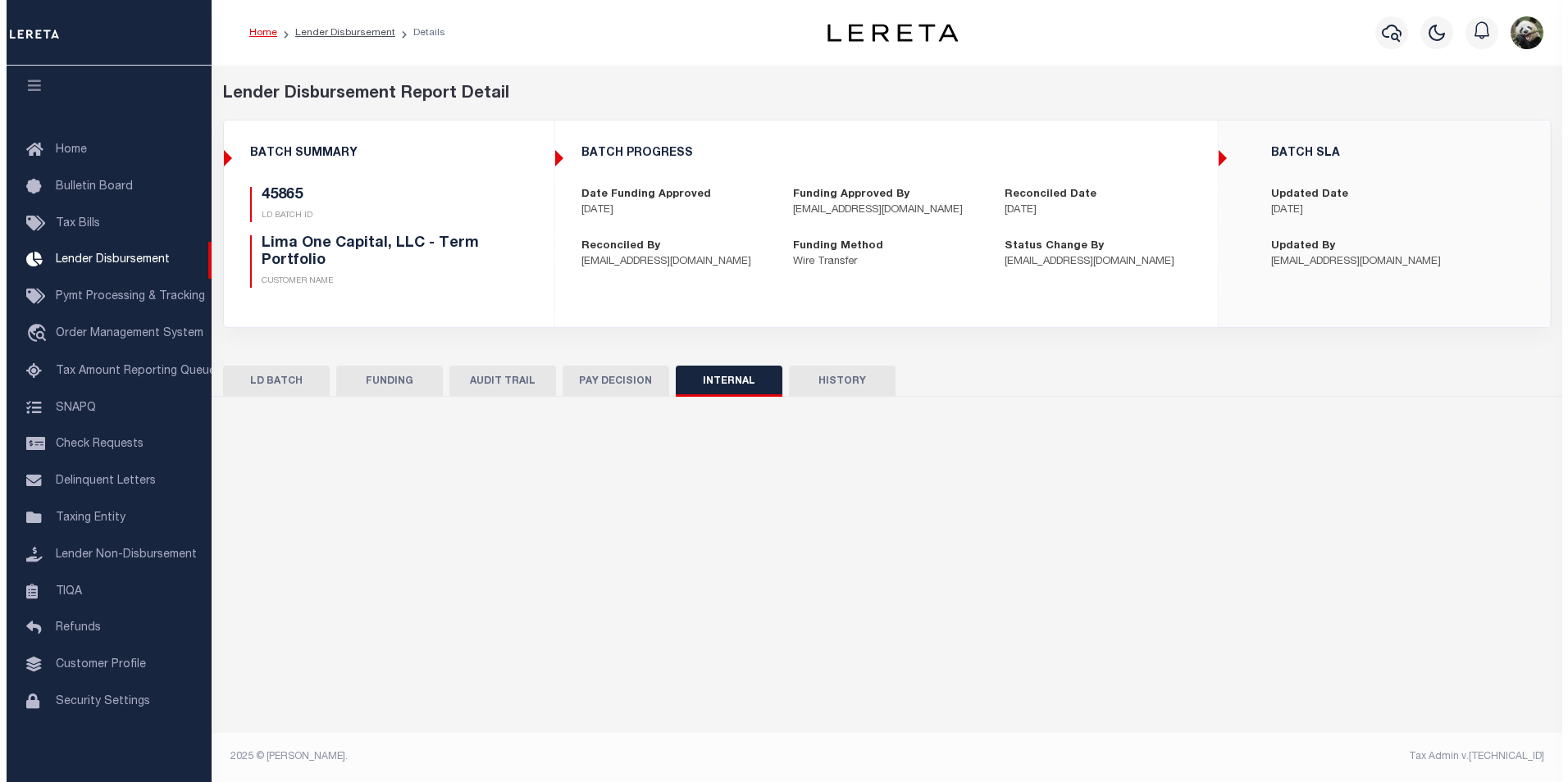
scroll to position [0, 0]
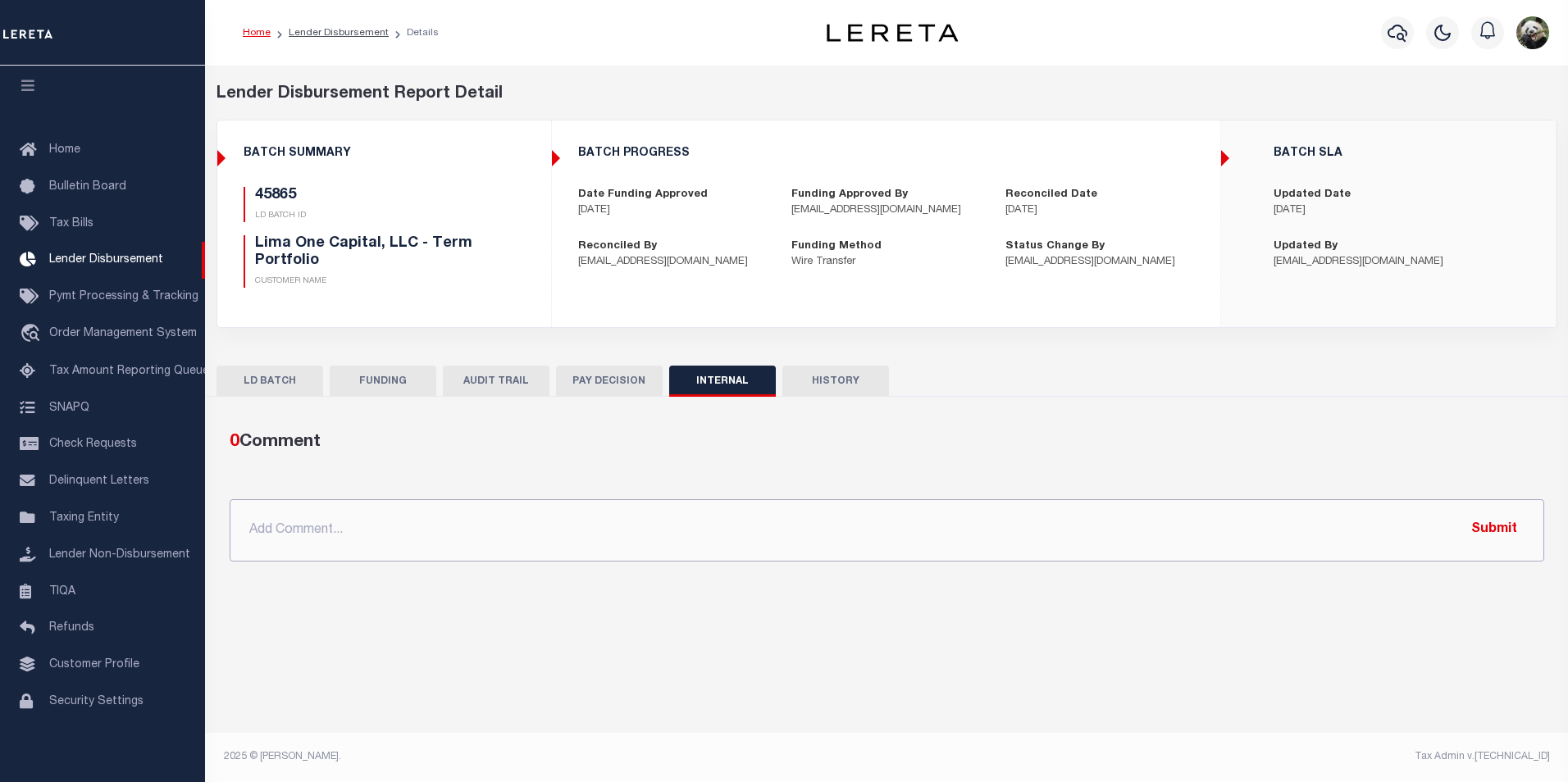
click at [767, 504] on input "text" at bounding box center [887, 530] width 1314 height 62
paste input "OG AMOUNT $190,851.37 45974 - $132,102.05 45978 - $66.07 45821 - $25,139.52 458…"
type input "OG AMOUNT $190,851.37 45974 - $132,102.05 45978 - $66.07 45821 - $25,139.52 458…"
